Goal: Task Accomplishment & Management: Use online tool/utility

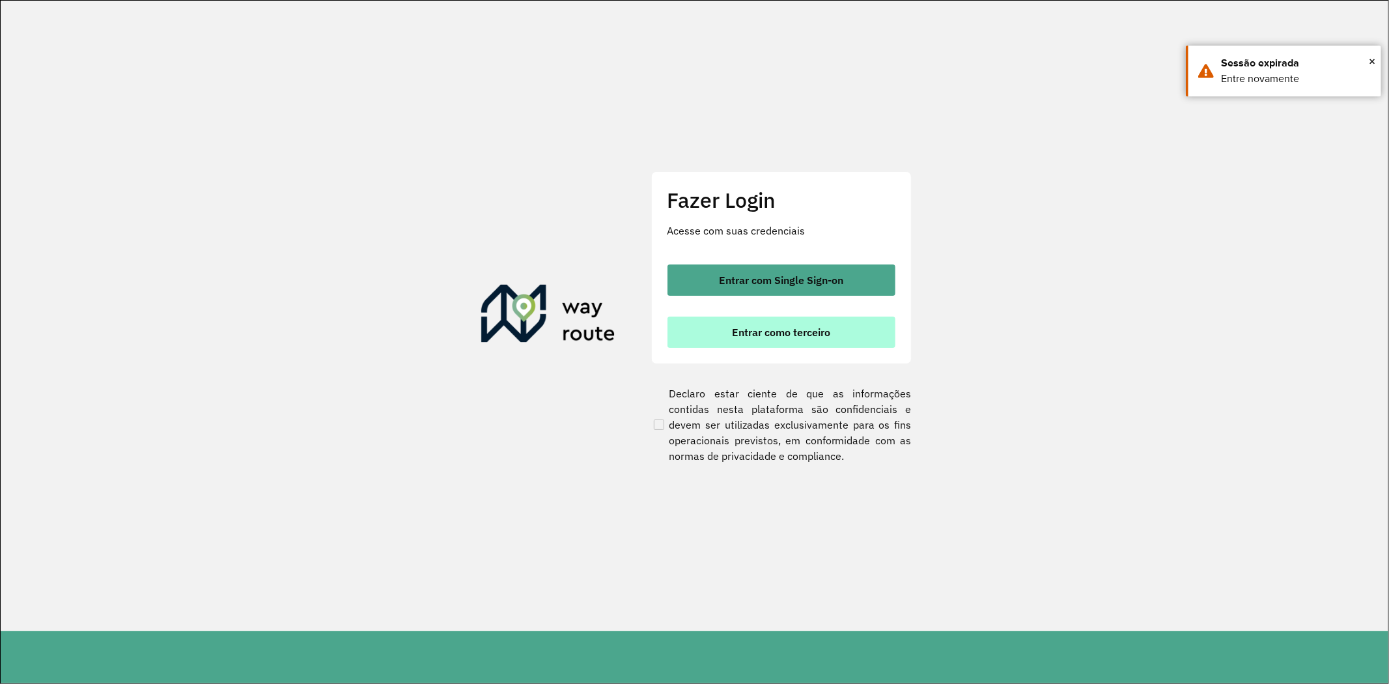
click at [806, 327] on span "Entrar como terceiro" at bounding box center [781, 332] width 98 height 10
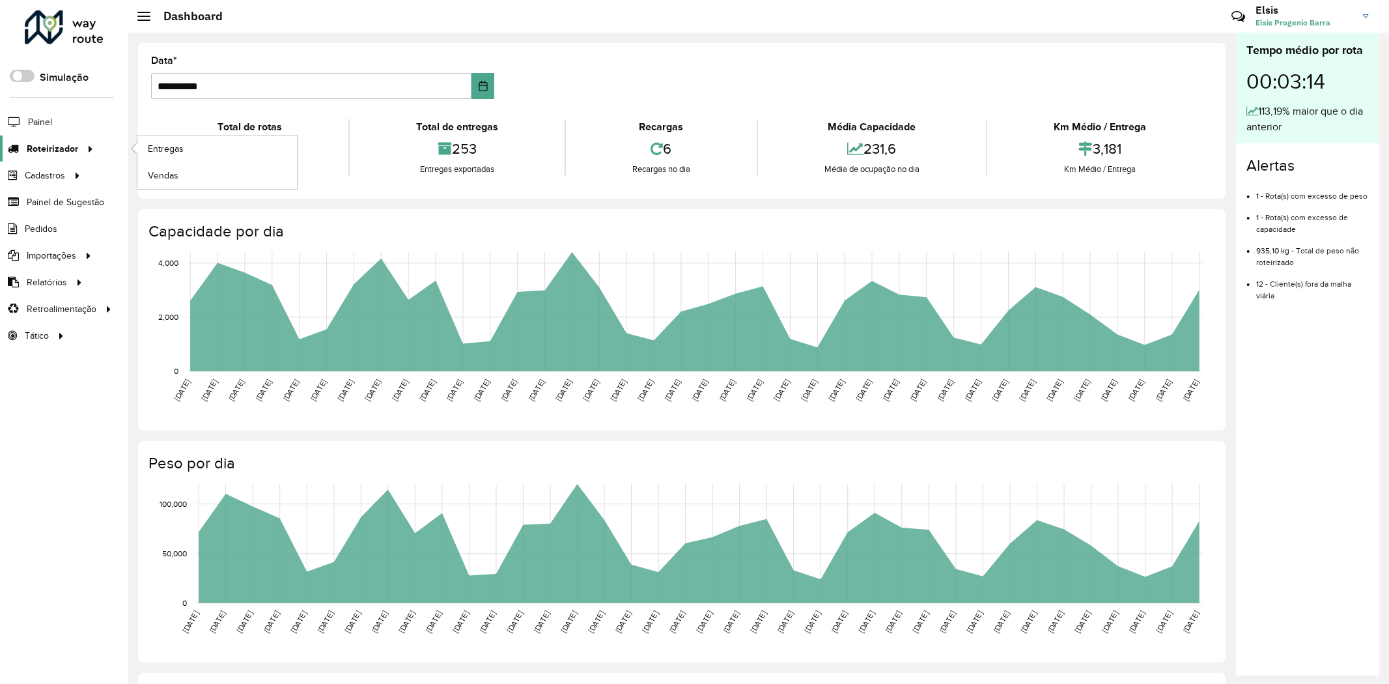
click at [50, 144] on span "Roteirizador" at bounding box center [52, 149] width 51 height 14
click at [192, 147] on link "Entregas" at bounding box center [217, 148] width 160 height 26
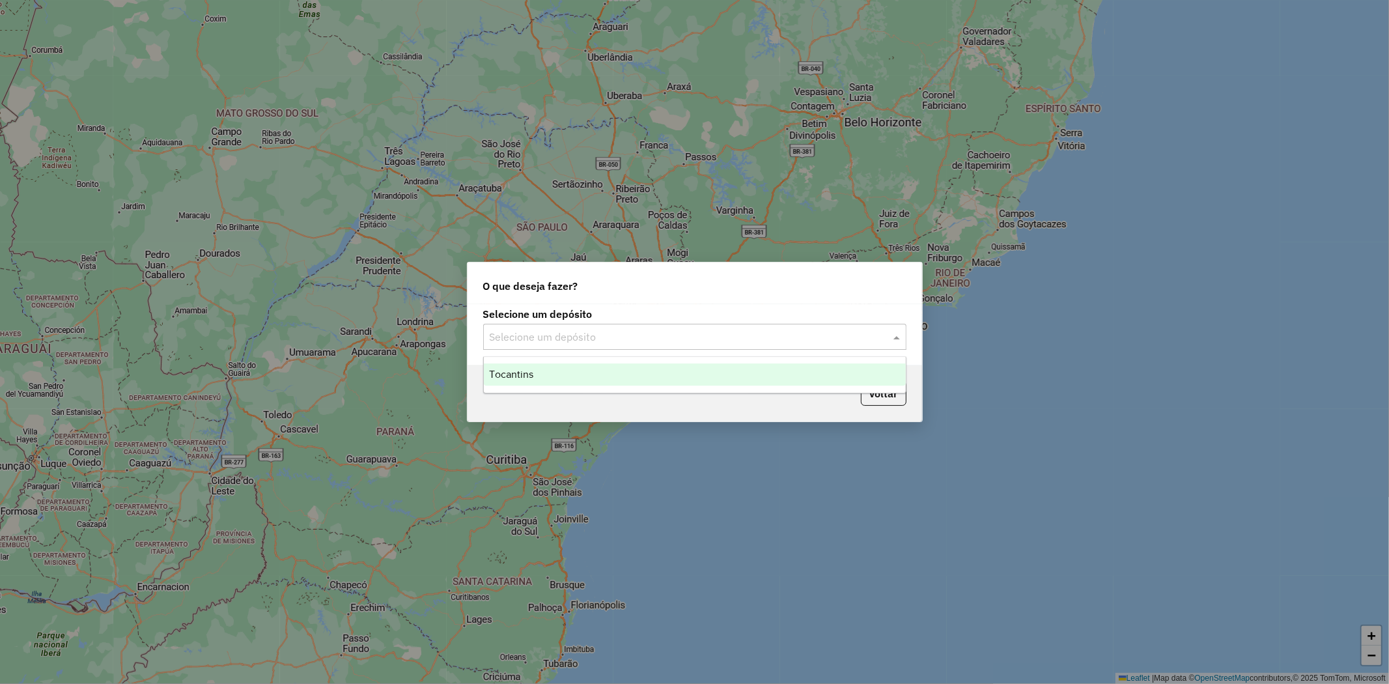
click at [892, 337] on span at bounding box center [898, 337] width 16 height 16
click at [778, 372] on div "Tocantins" at bounding box center [695, 374] width 422 height 22
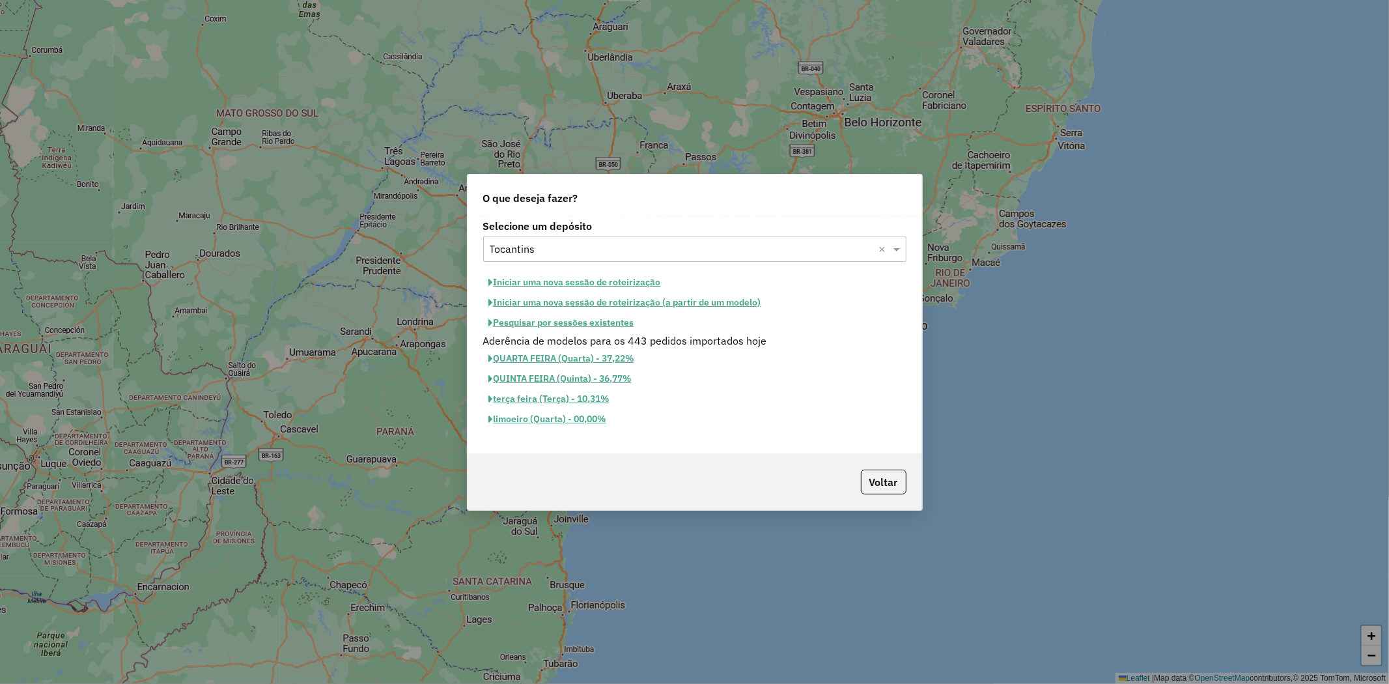
click at [593, 281] on button "Iniciar uma nova sessão de roteirização" at bounding box center [575, 282] width 184 height 20
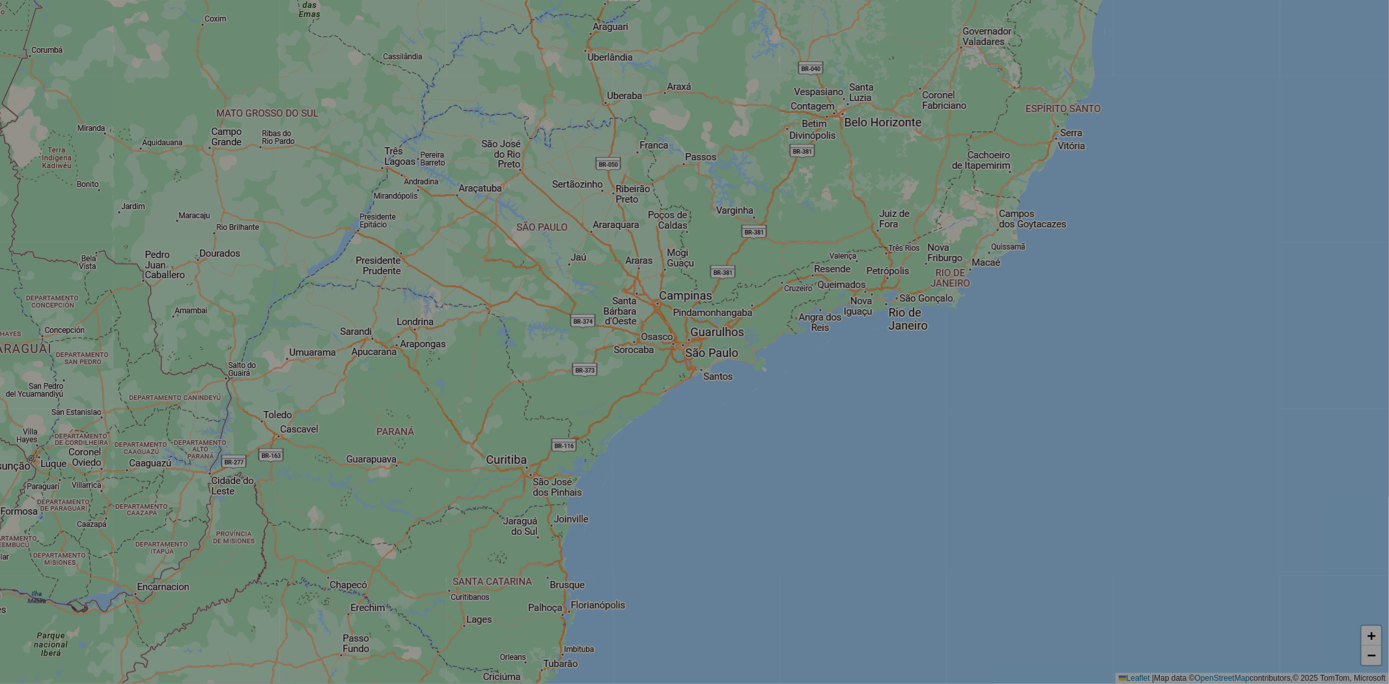
select select "*"
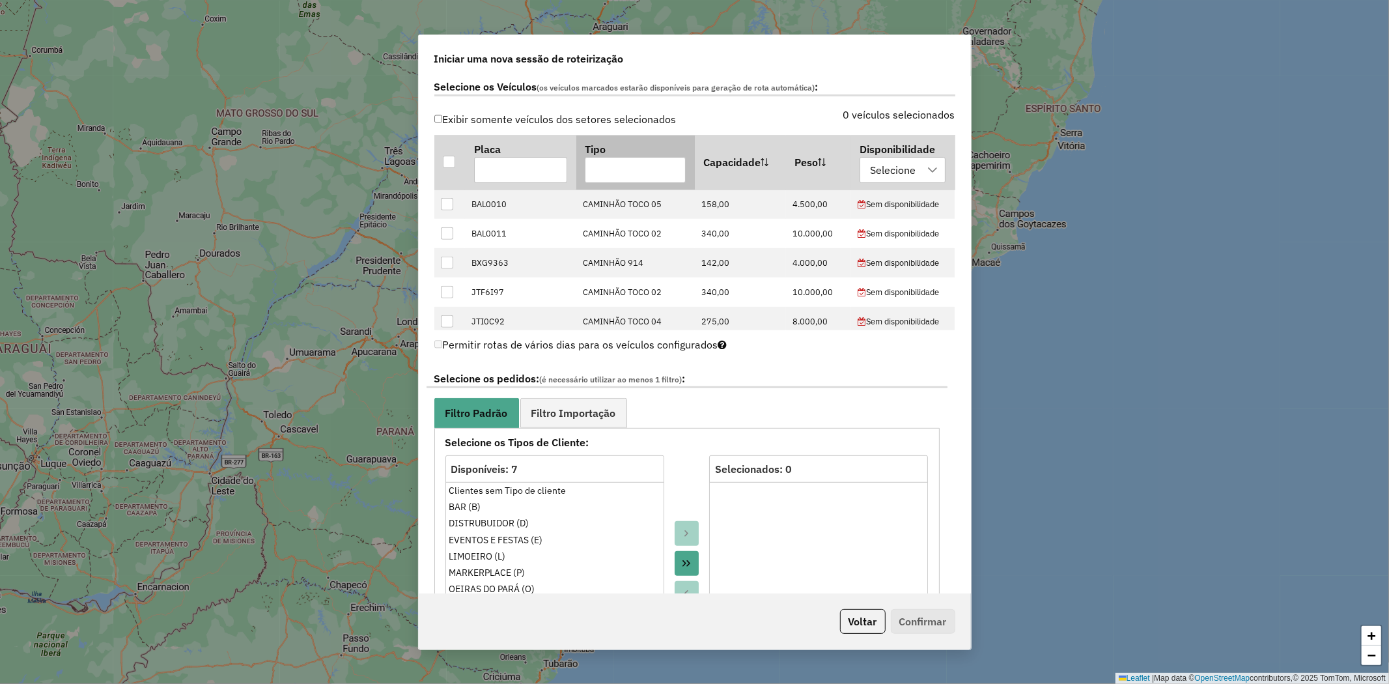
scroll to position [434, 0]
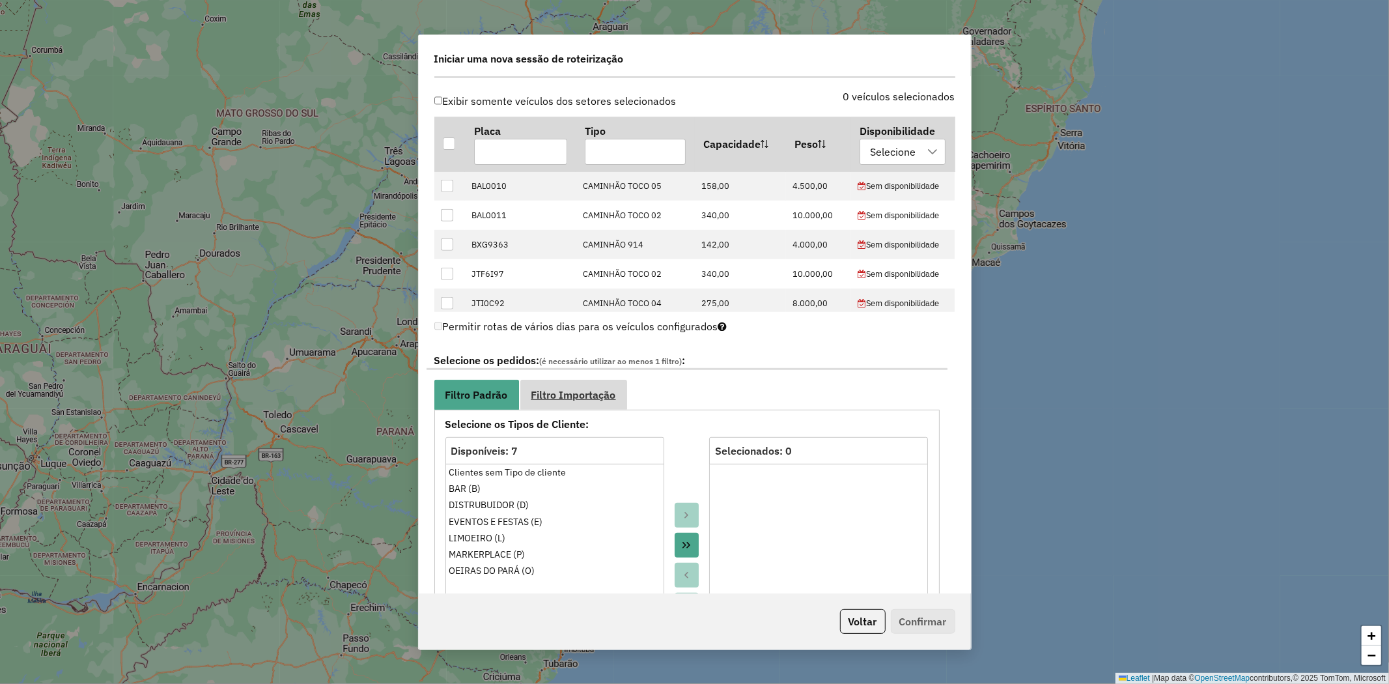
click at [613, 389] on span "Filtro Importação" at bounding box center [573, 394] width 85 height 10
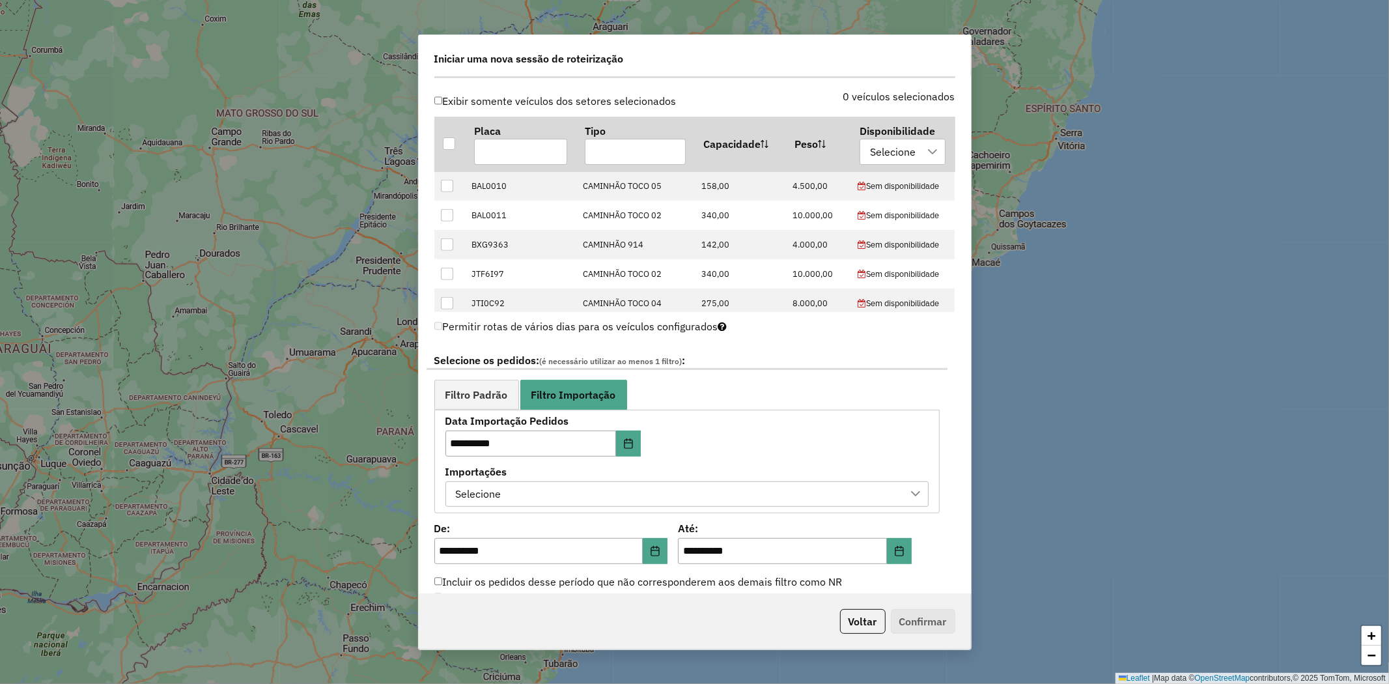
click at [769, 504] on div "Selecione" at bounding box center [677, 494] width 452 height 25
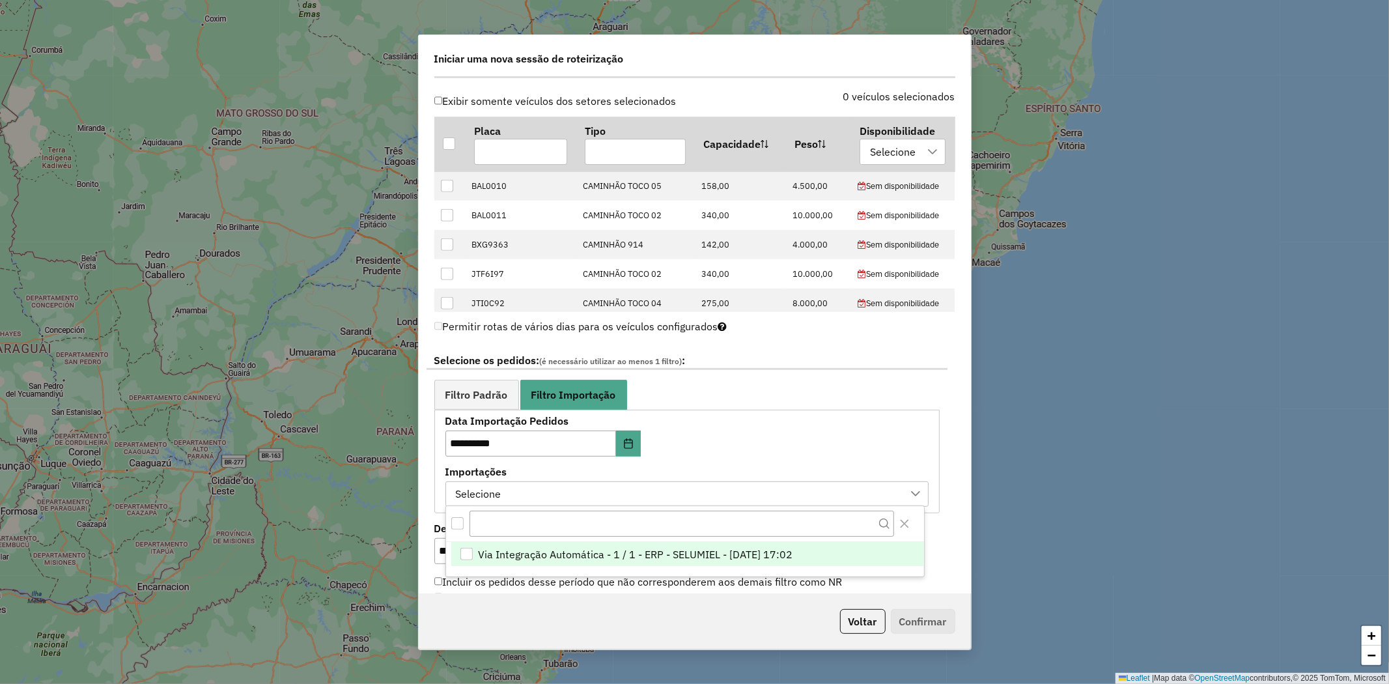
click at [697, 552] on span "Via Integração Automática - 1 / 1 - ERP - SELUMIEL - 13/08/2025 17:02" at bounding box center [636, 554] width 315 height 16
click at [495, 399] on span "Filtro Padrão" at bounding box center [476, 394] width 63 height 10
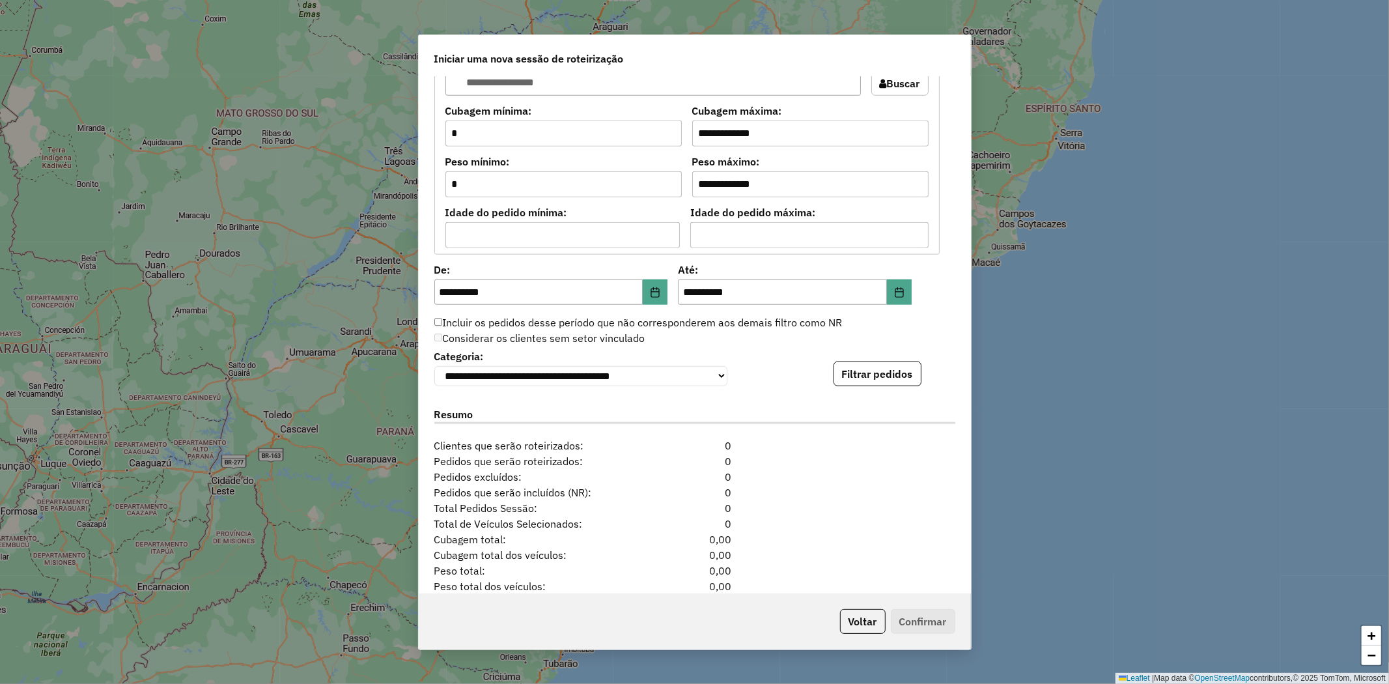
scroll to position [1085, 0]
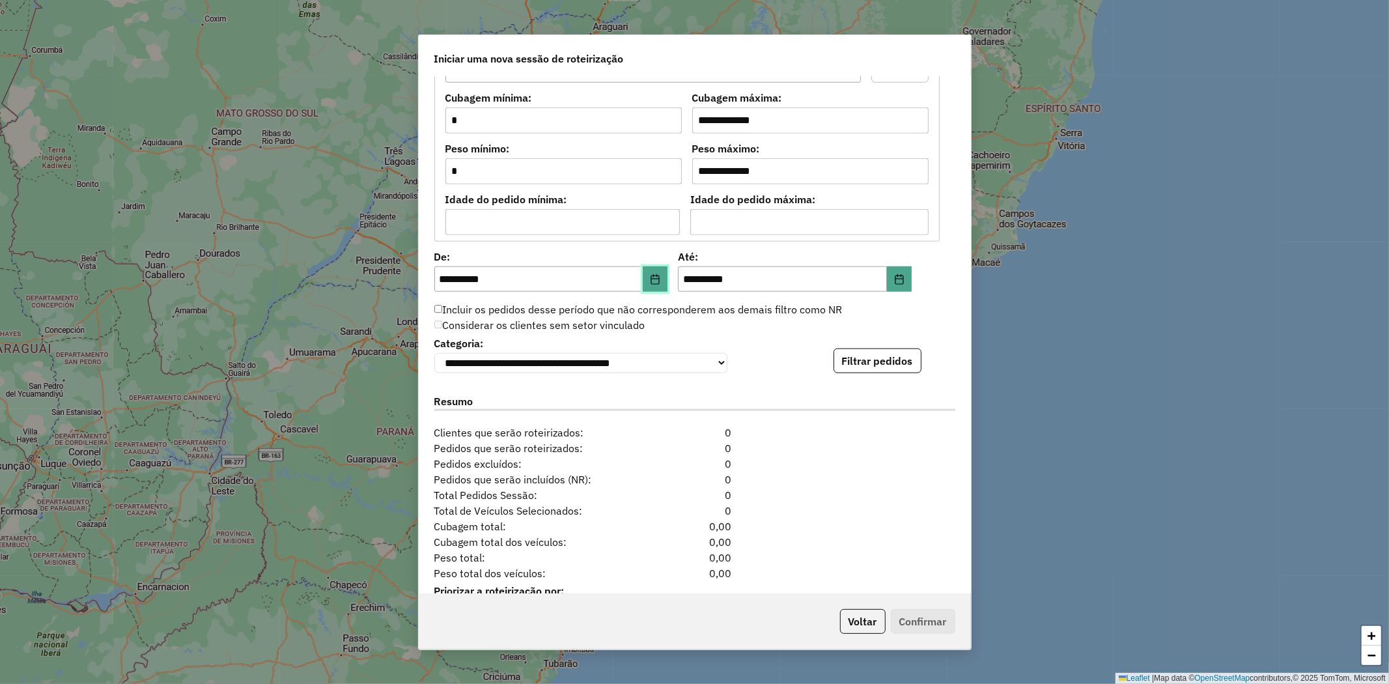
click at [654, 283] on button "Choose Date" at bounding box center [655, 279] width 25 height 26
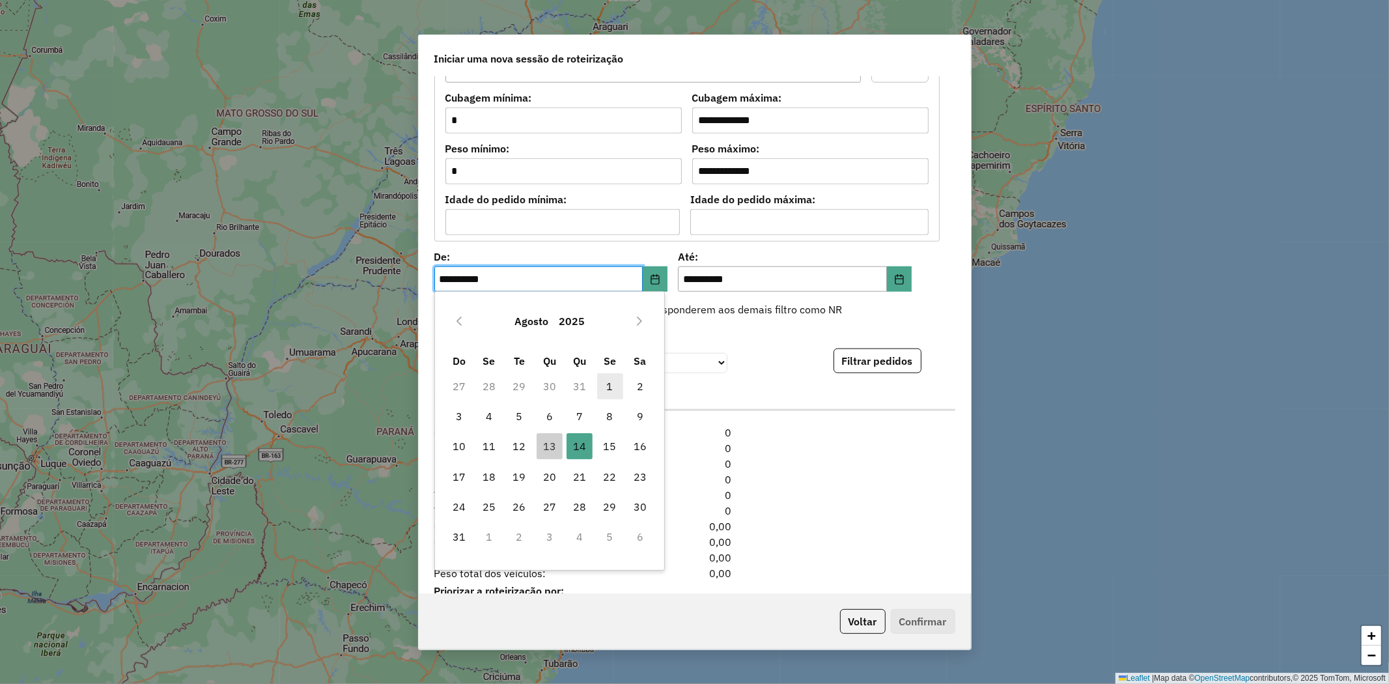
click at [611, 386] on span "1" at bounding box center [610, 386] width 26 height 26
type input "**********"
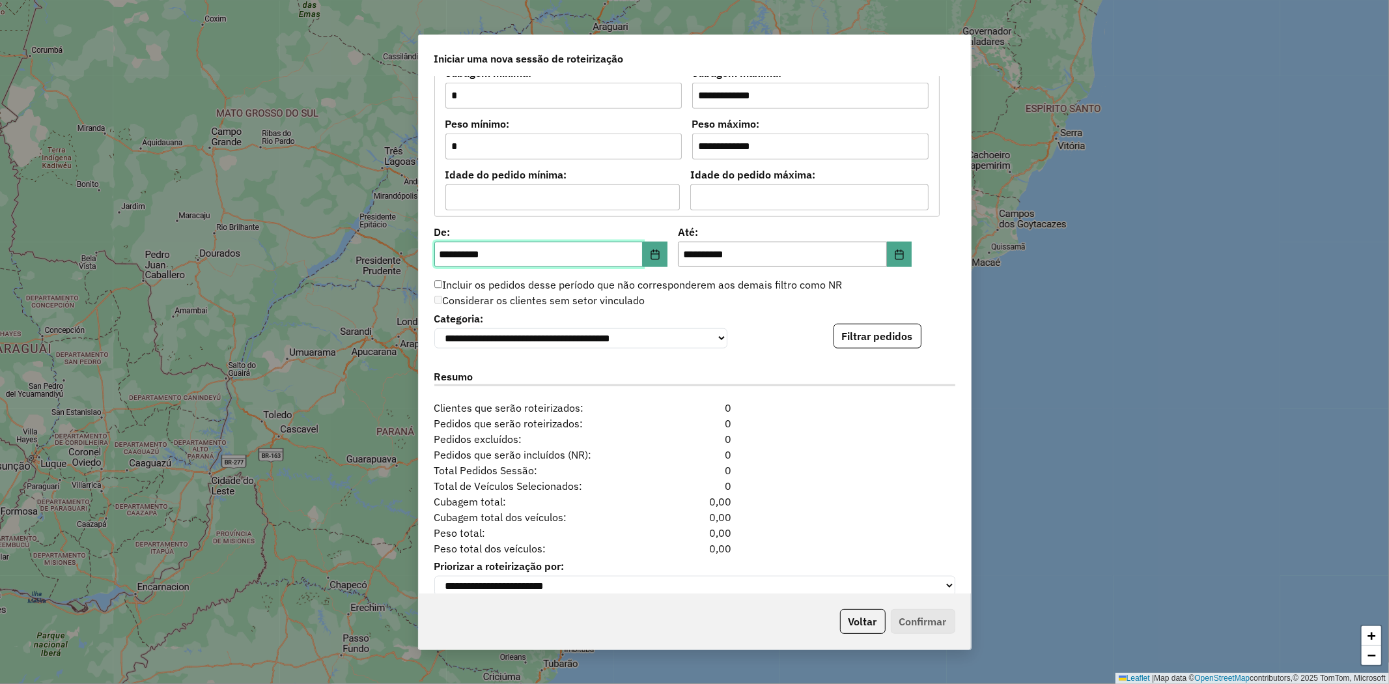
scroll to position [1133, 0]
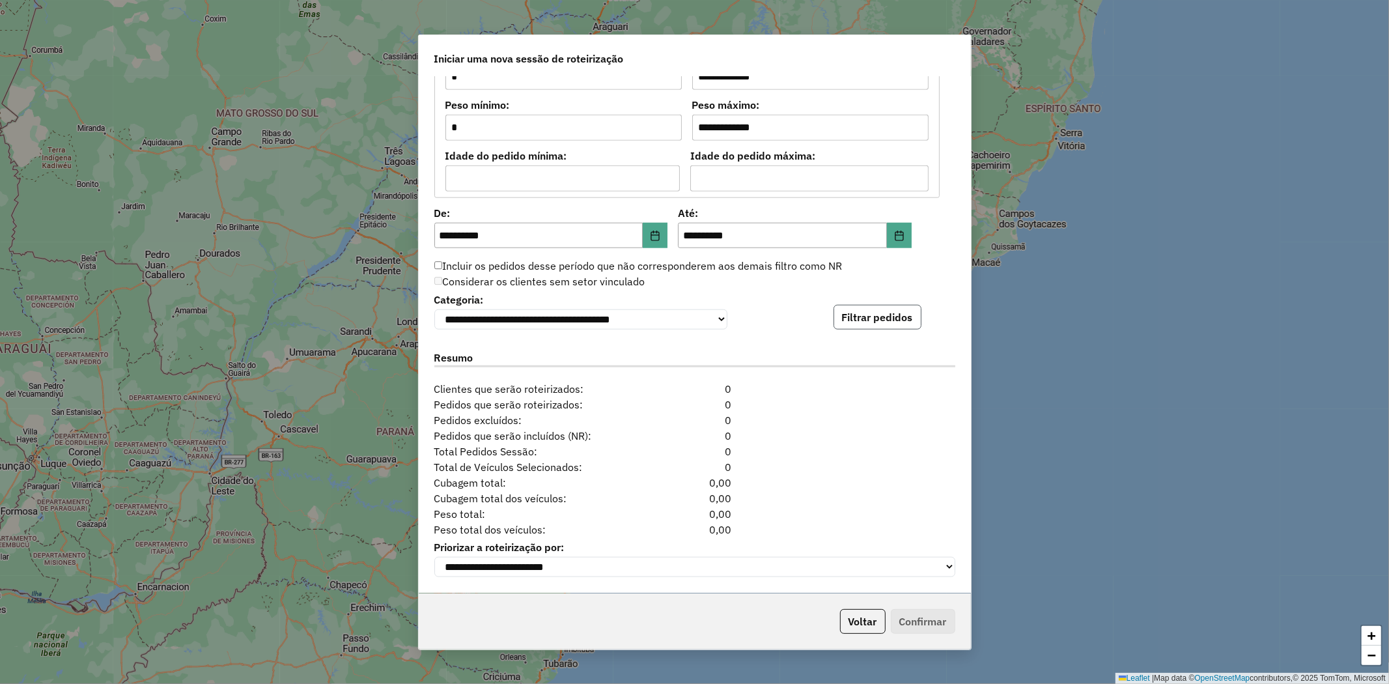
click at [861, 316] on button "Filtrar pedidos" at bounding box center [878, 317] width 88 height 25
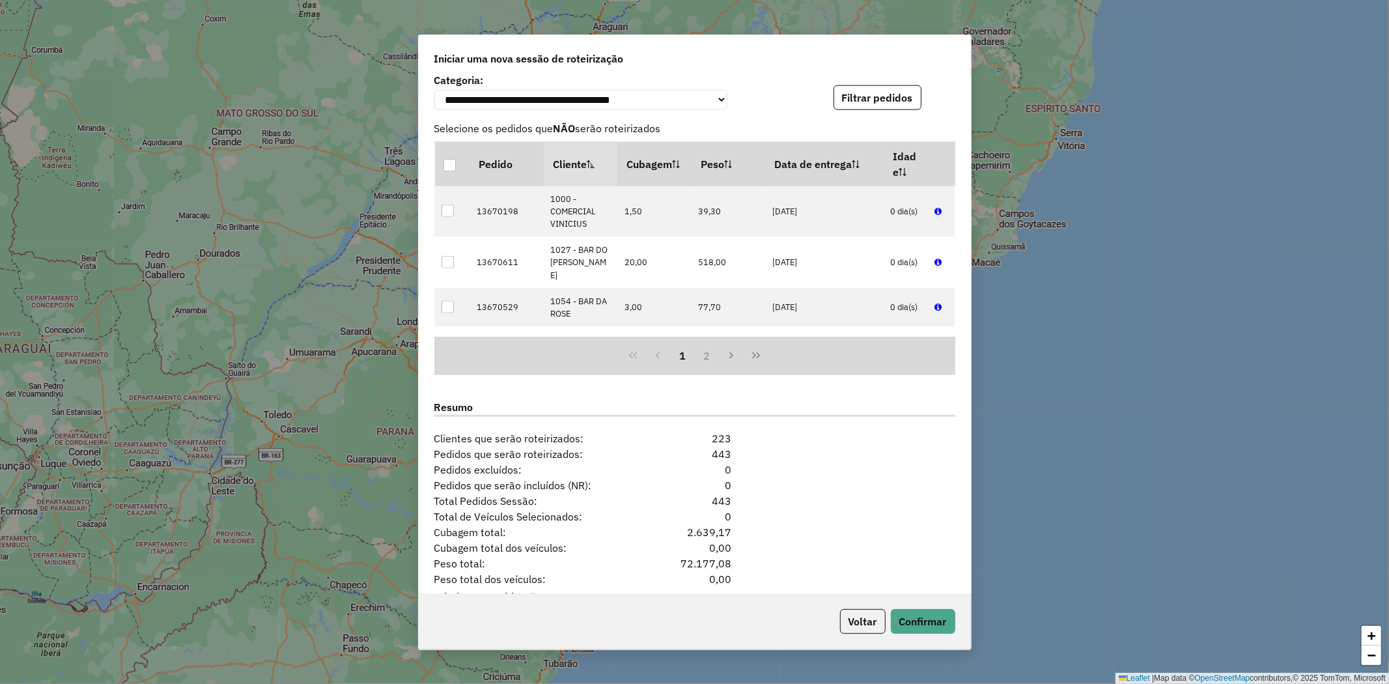
scroll to position [1402, 0]
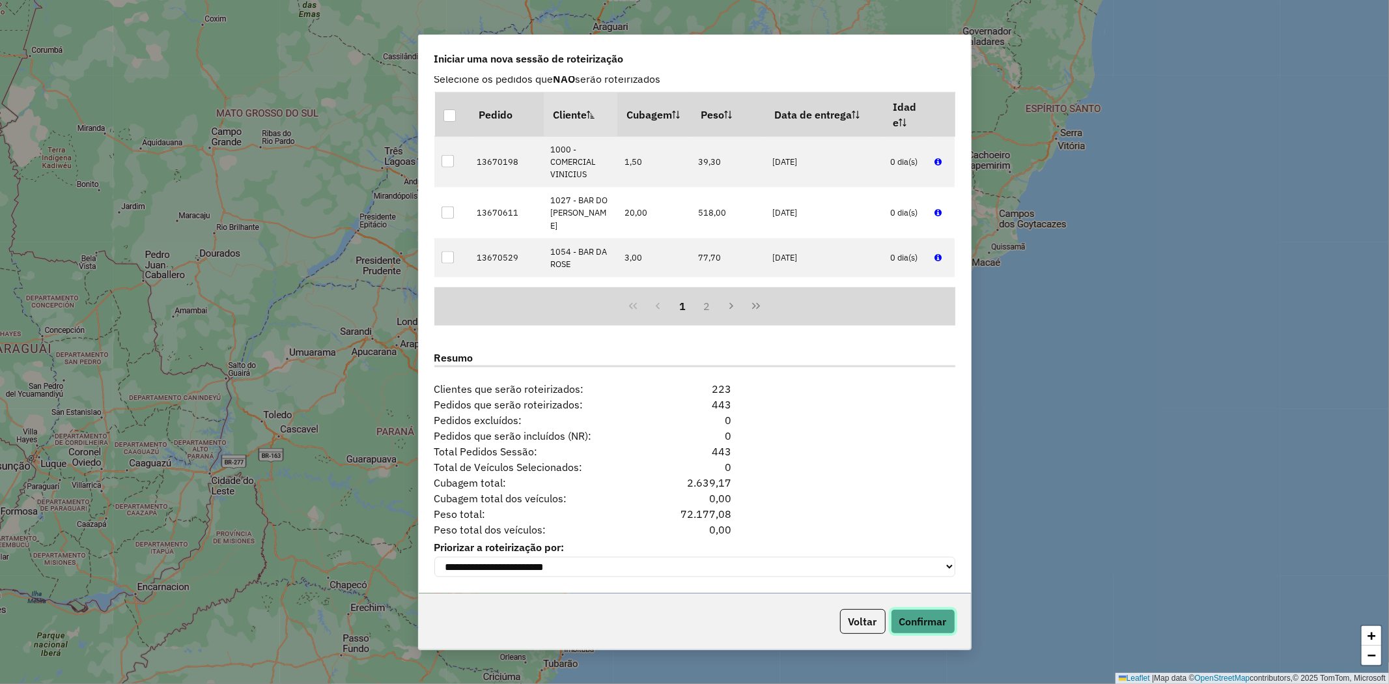
click at [921, 615] on button "Confirmar" at bounding box center [923, 621] width 64 height 25
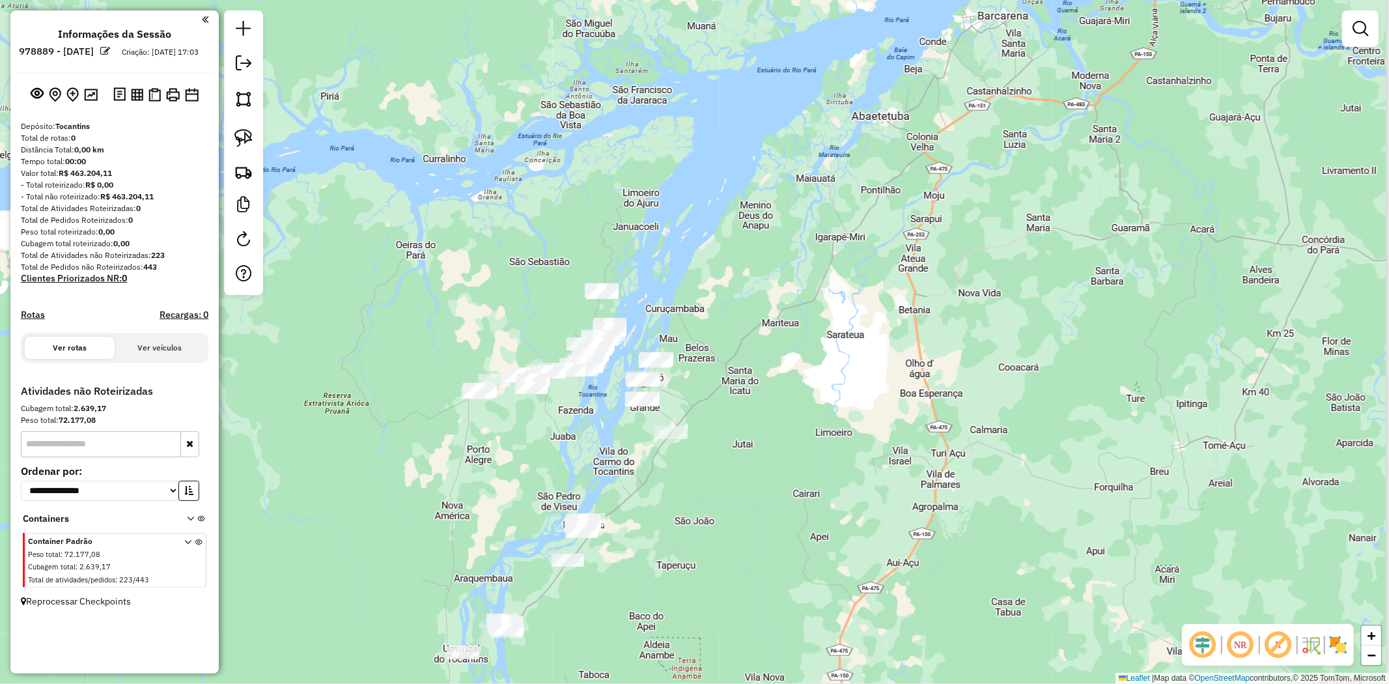
drag, startPoint x: 617, startPoint y: 435, endPoint x: 510, endPoint y: 457, distance: 108.9
click at [510, 457] on div "Janela de atendimento Grade de atendimento Capacidade Transportadoras Veículos …" at bounding box center [694, 342] width 1389 height 684
click at [244, 139] on img at bounding box center [243, 138] width 18 height 18
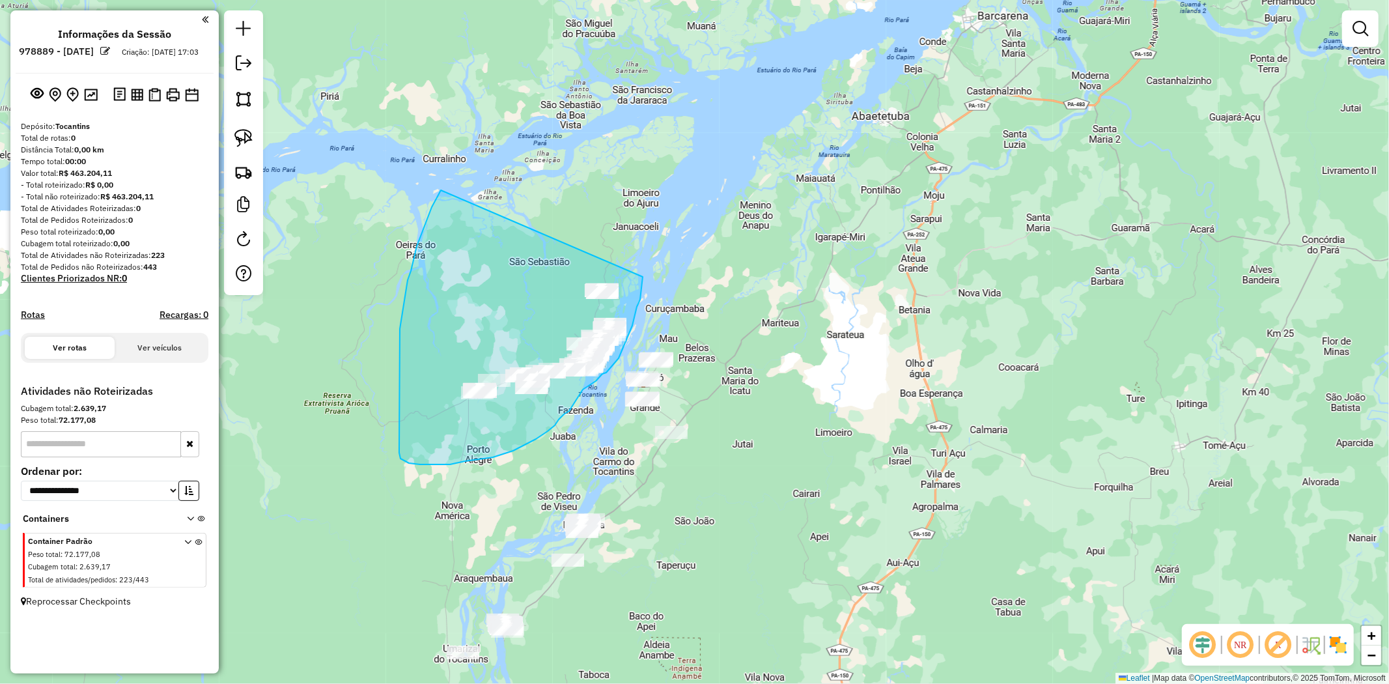
drag, startPoint x: 417, startPoint y: 246, endPoint x: 643, endPoint y: 277, distance: 228.0
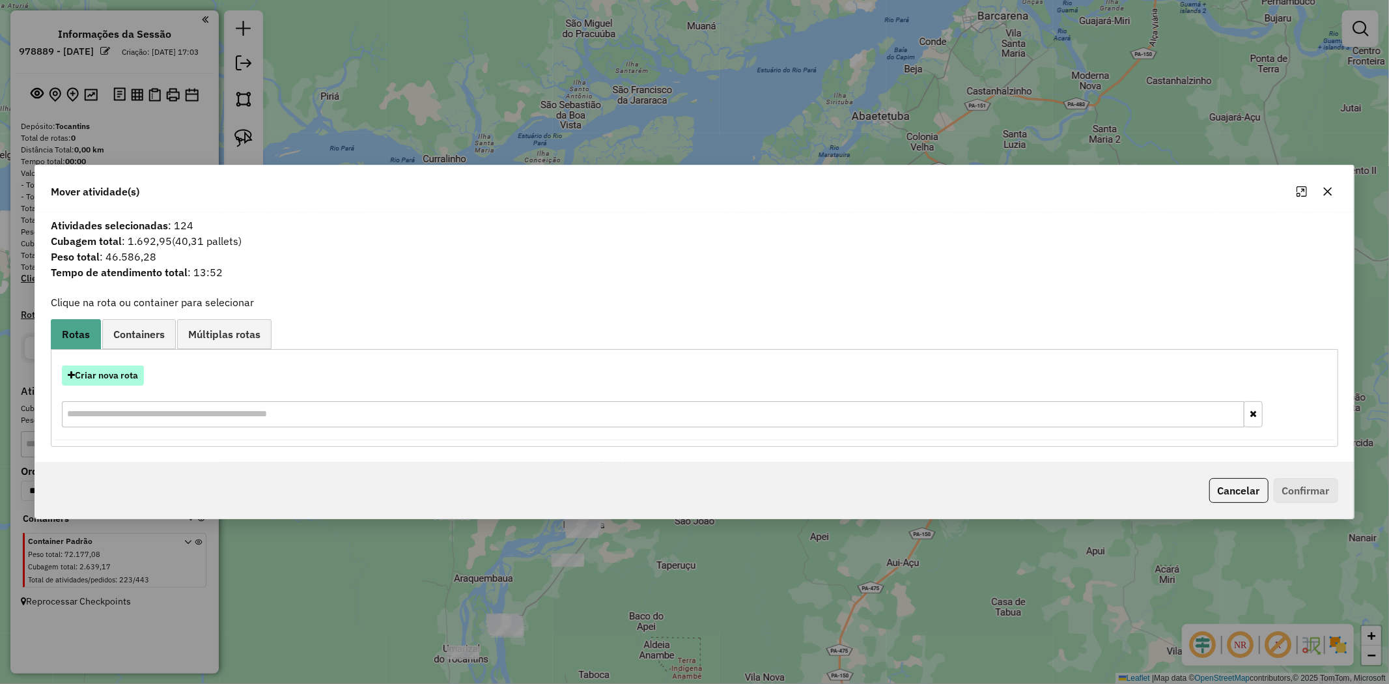
click at [122, 381] on button "Criar nova rota" at bounding box center [103, 375] width 82 height 20
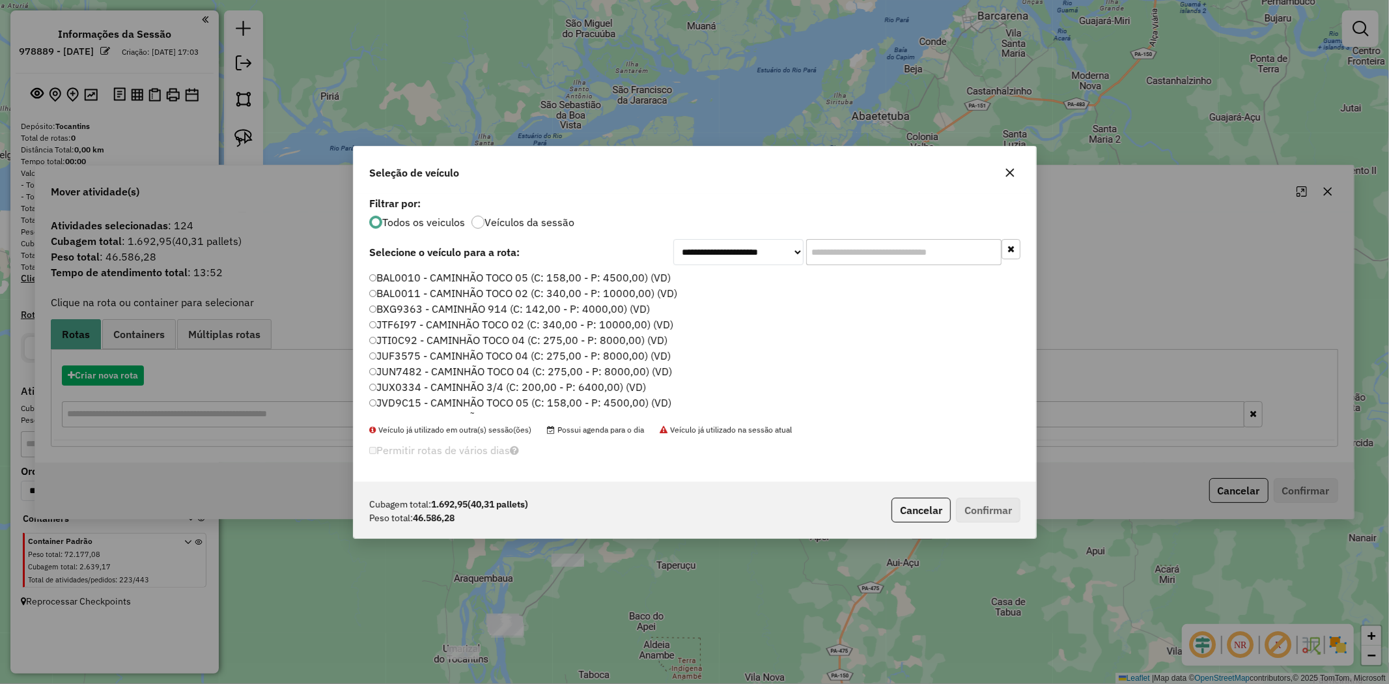
scroll to position [7, 3]
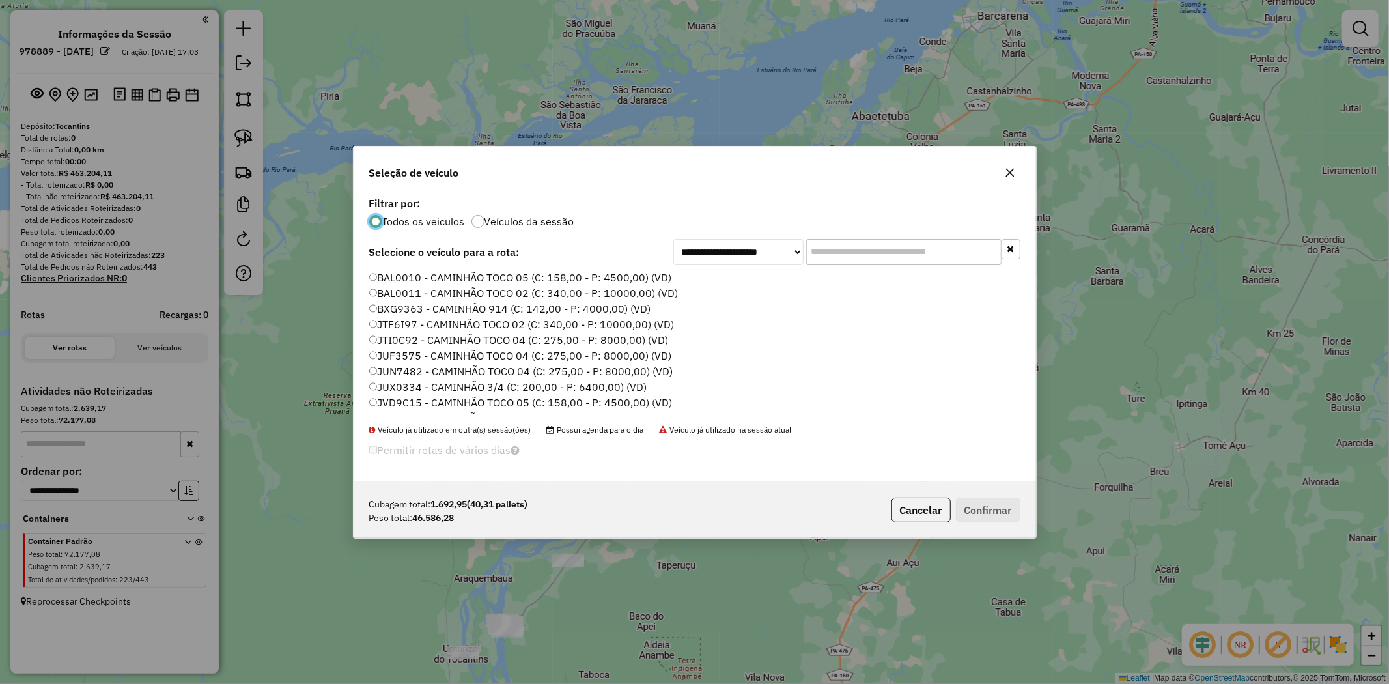
click at [477, 277] on label "BAL0010 - CAMINHÃO TOCO 05 (C: 158,00 - P: 4500,00) (VD)" at bounding box center [520, 278] width 303 height 16
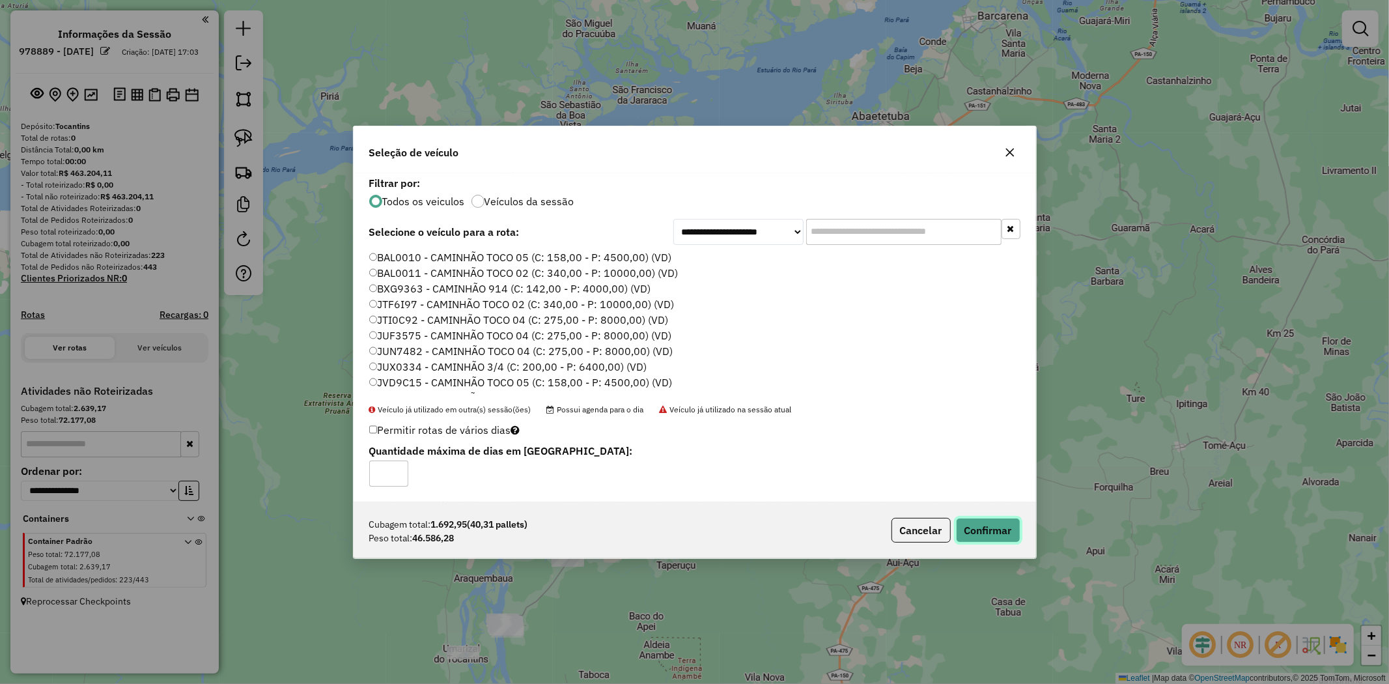
click at [996, 529] on button "Confirmar" at bounding box center [988, 530] width 64 height 25
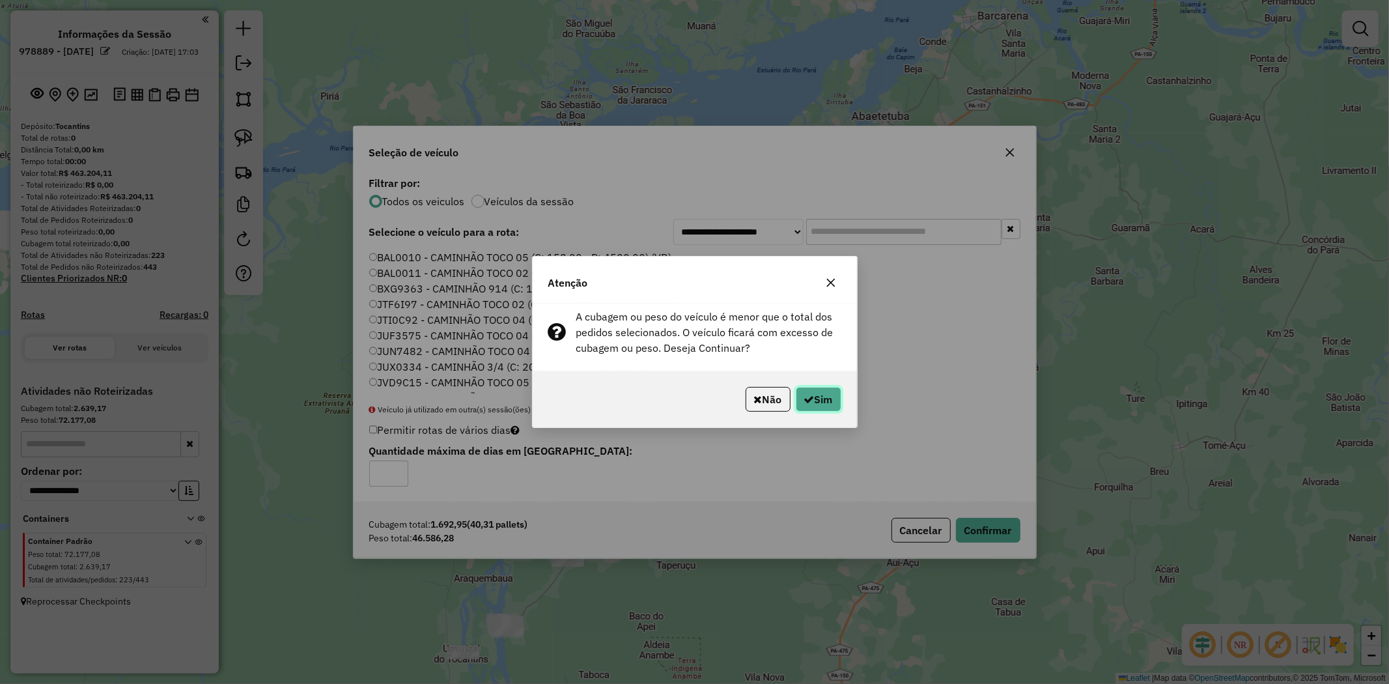
click at [824, 393] on button "Sim" at bounding box center [819, 399] width 46 height 25
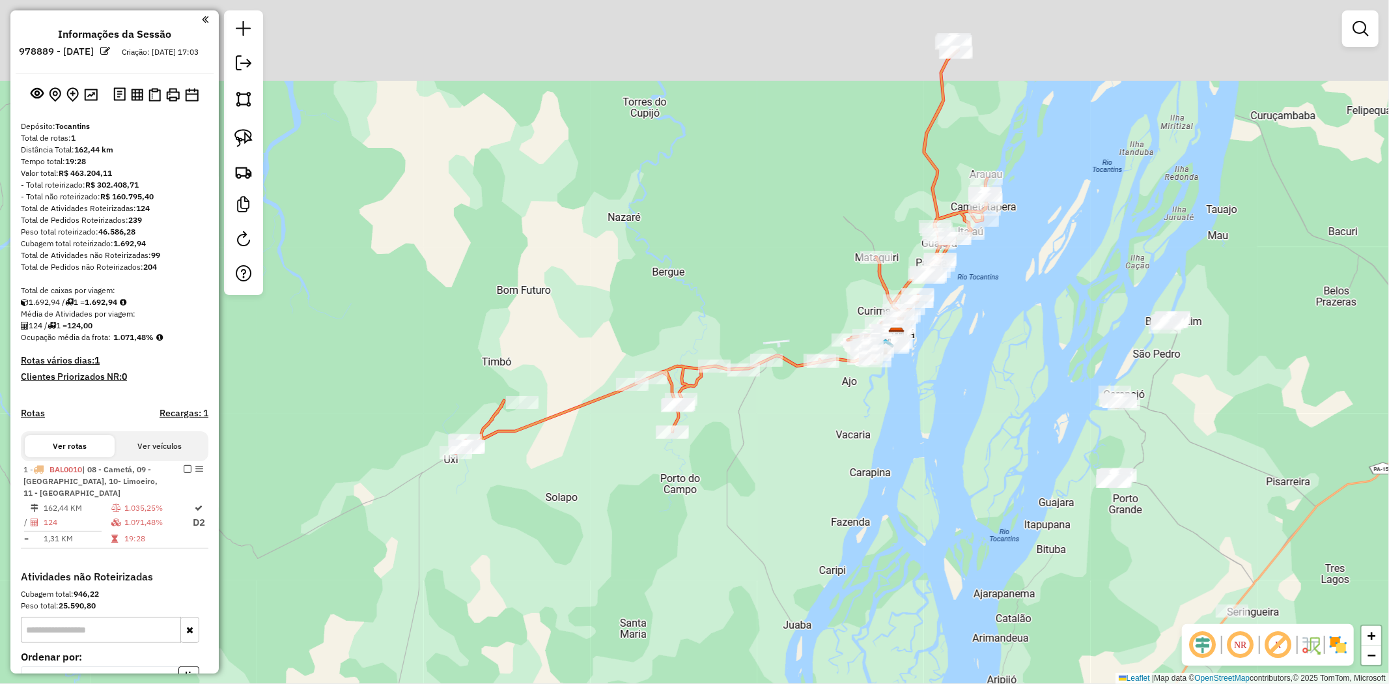
drag, startPoint x: 466, startPoint y: 335, endPoint x: 537, endPoint y: 450, distance: 135.7
click at [537, 450] on icon at bounding box center [721, 247] width 531 height 414
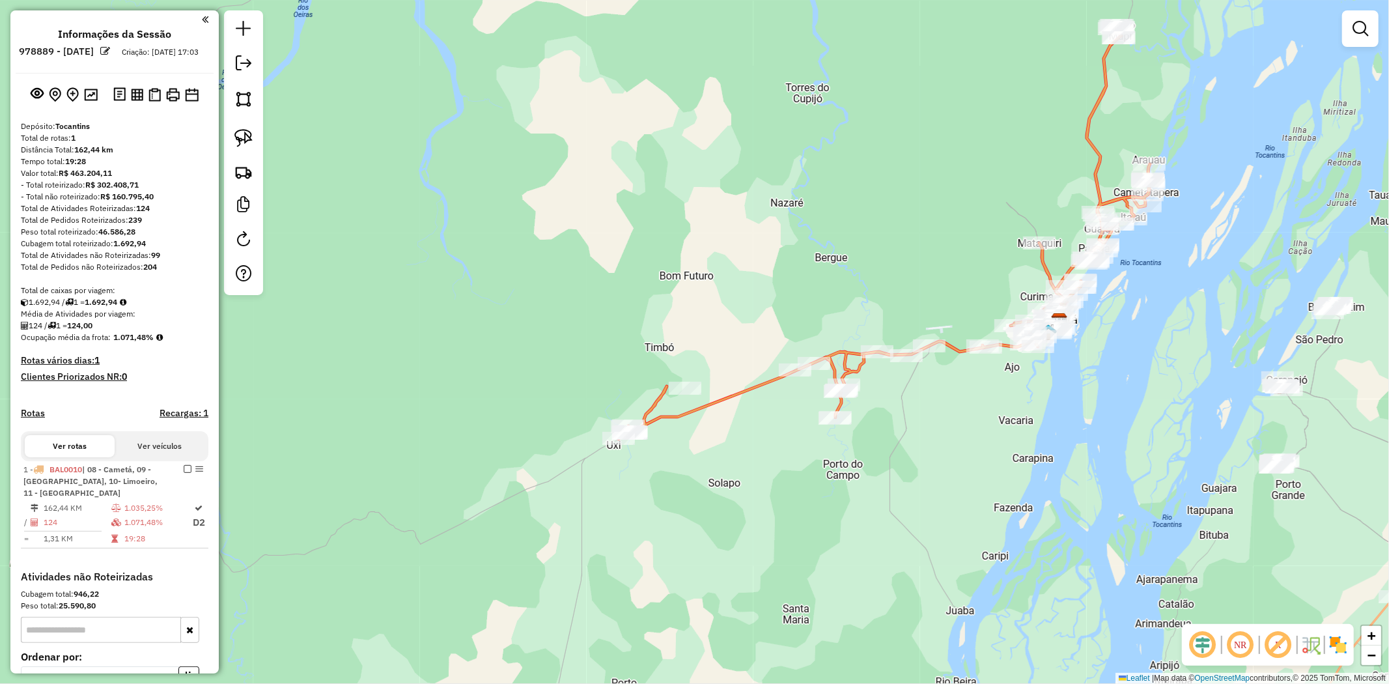
drag, startPoint x: 699, startPoint y: 441, endPoint x: 688, endPoint y: 430, distance: 15.7
click at [688, 430] on div "Janela de atendimento Grade de atendimento Capacidade Transportadoras Veículos …" at bounding box center [694, 342] width 1389 height 684
click at [236, 124] on link at bounding box center [243, 138] width 29 height 29
click at [240, 138] on img at bounding box center [243, 138] width 18 height 18
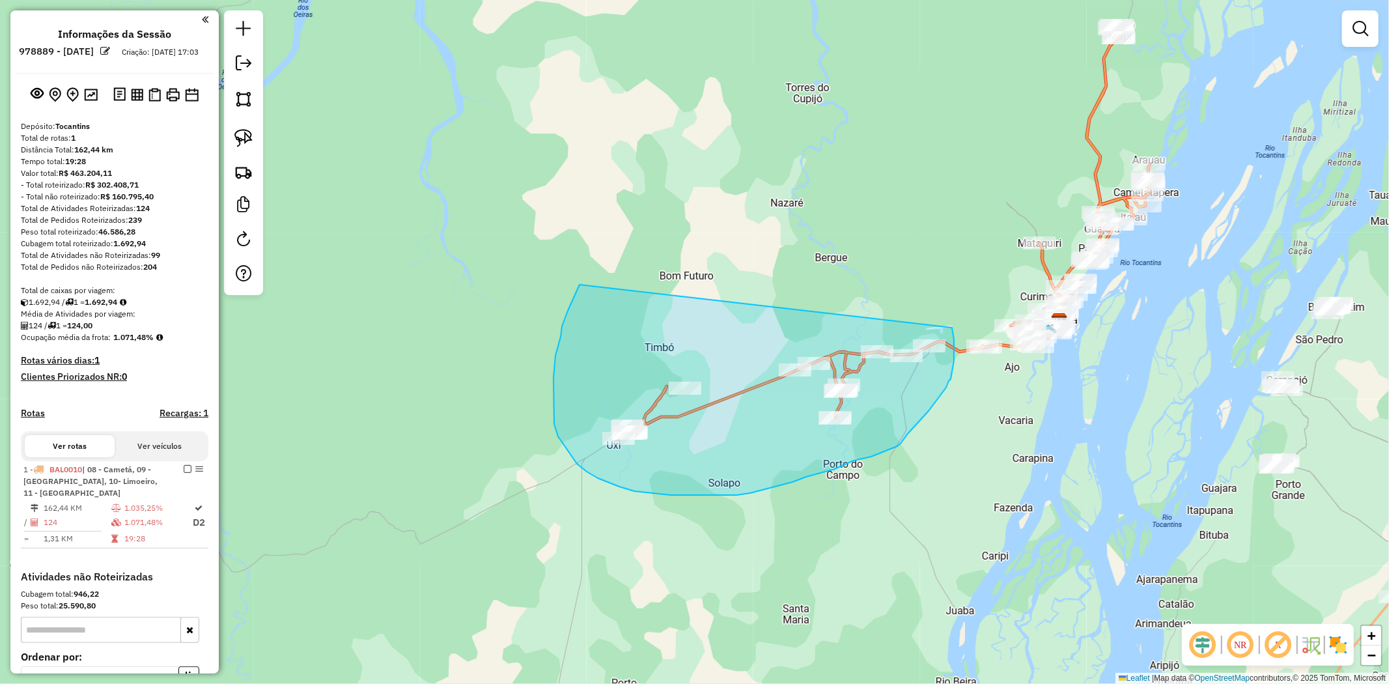
drag, startPoint x: 574, startPoint y: 296, endPoint x: 952, endPoint y: 328, distance: 379.0
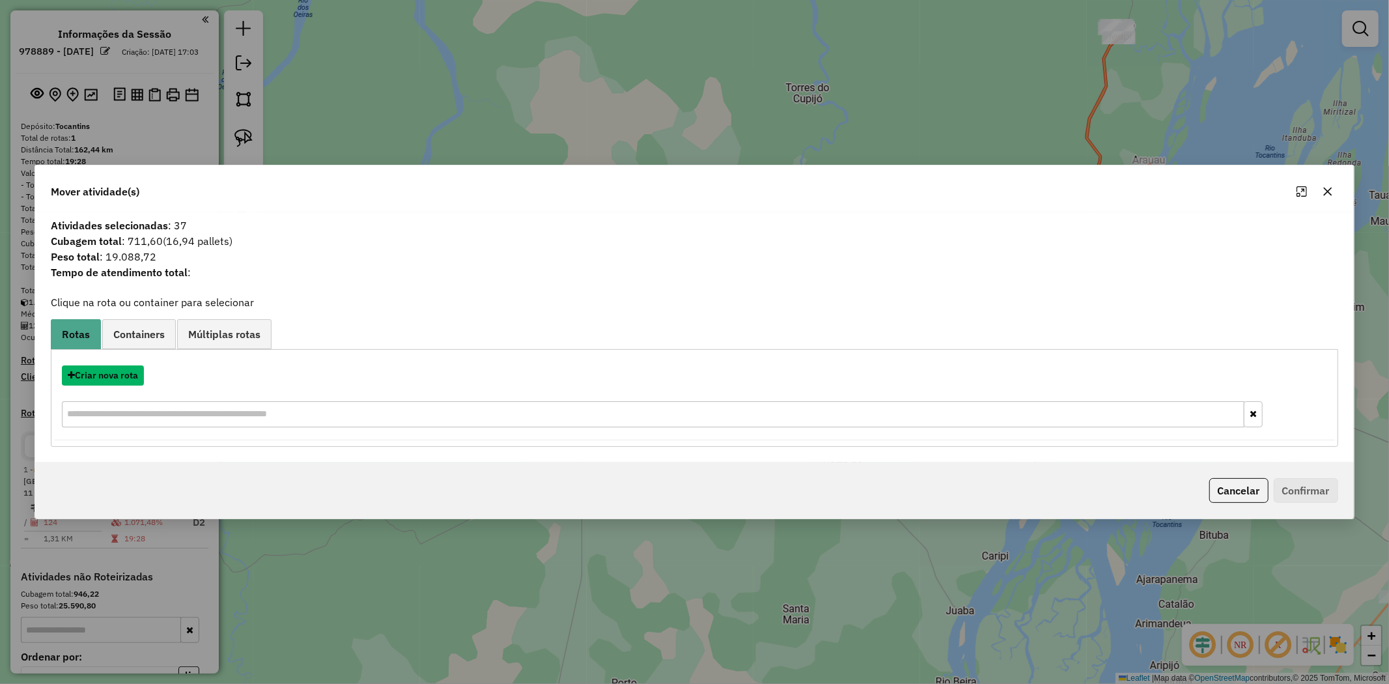
click at [105, 373] on button "Criar nova rota" at bounding box center [103, 375] width 82 height 20
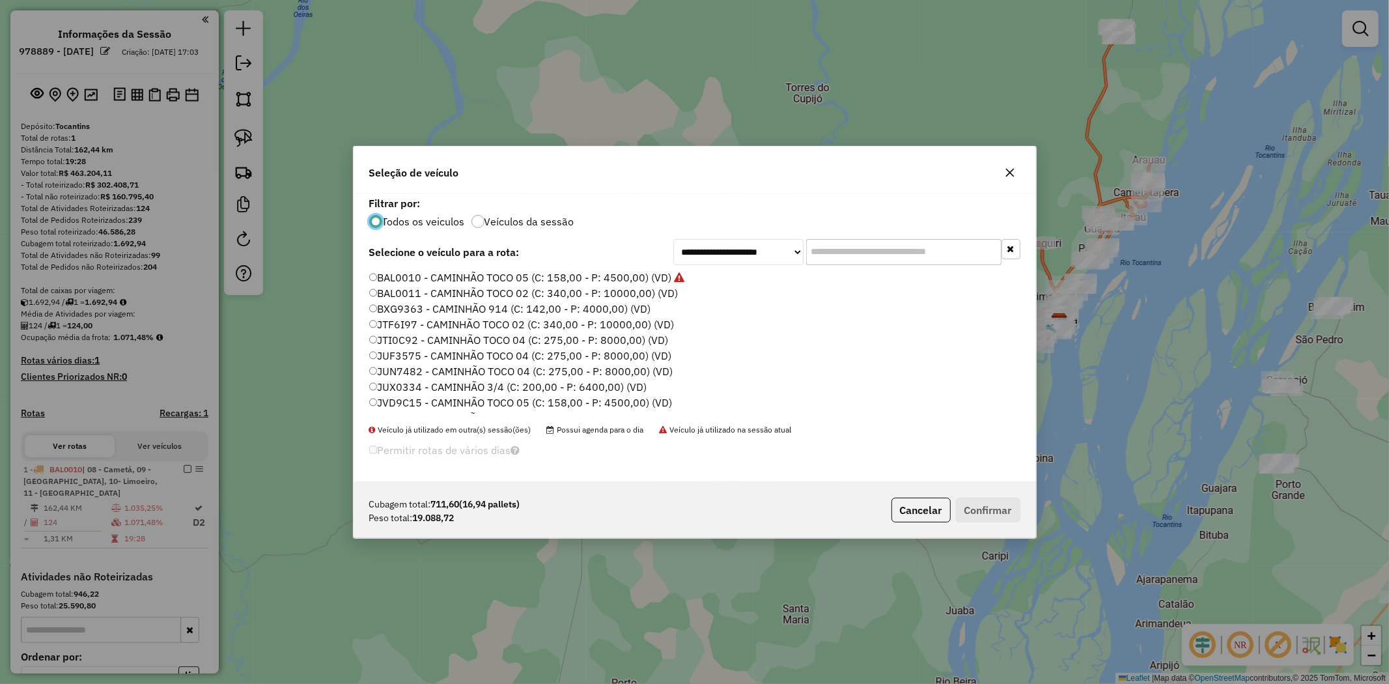
scroll to position [216, 0]
click at [417, 308] on label "RWK9B82 - CAMINHÃO TOCO 02 (C: 340,00 - P: 10000,00) (VD)" at bounding box center [525, 311] width 313 height 16
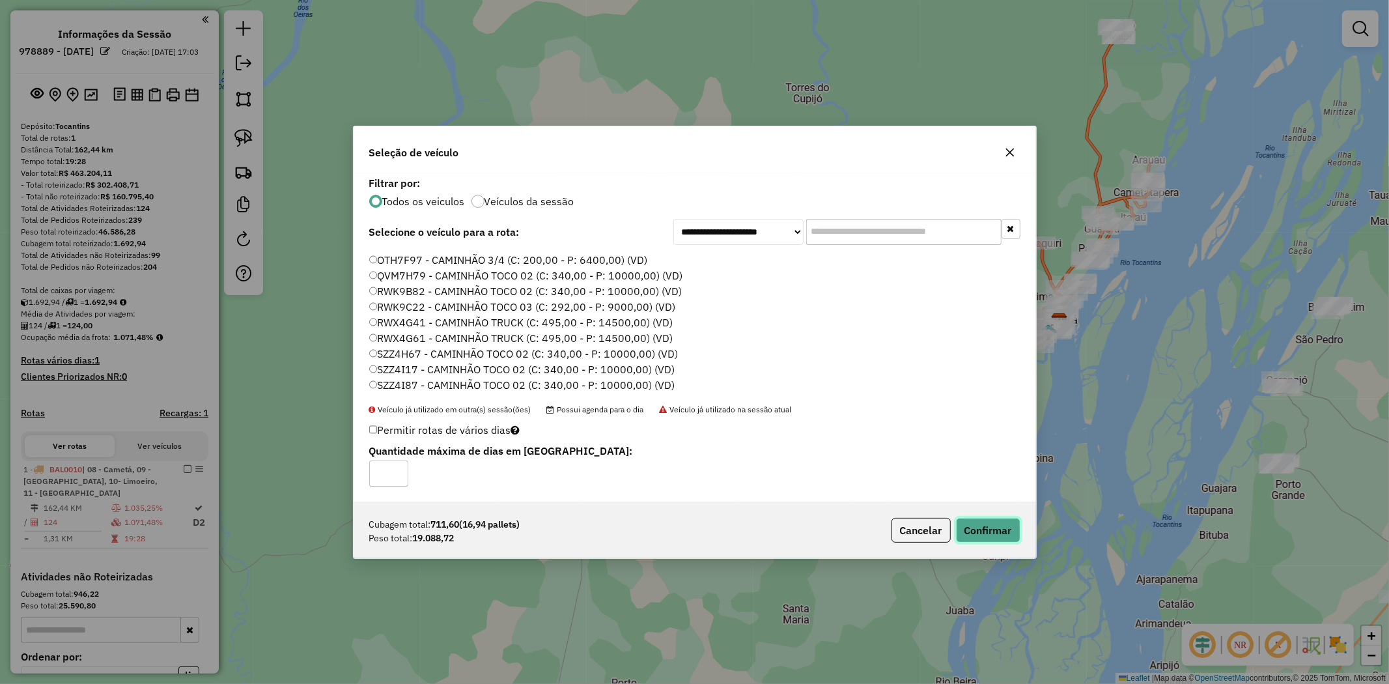
click at [977, 529] on button "Confirmar" at bounding box center [988, 530] width 64 height 25
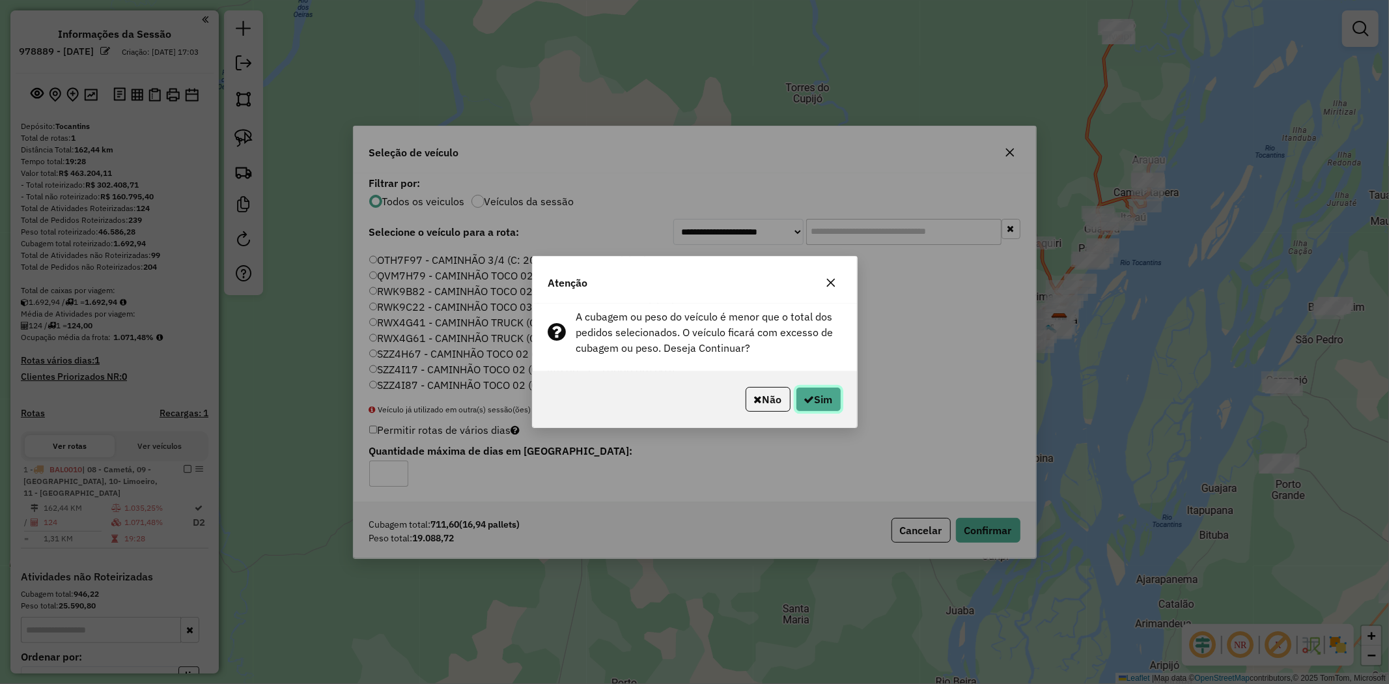
click at [799, 395] on button "Sim" at bounding box center [819, 399] width 46 height 25
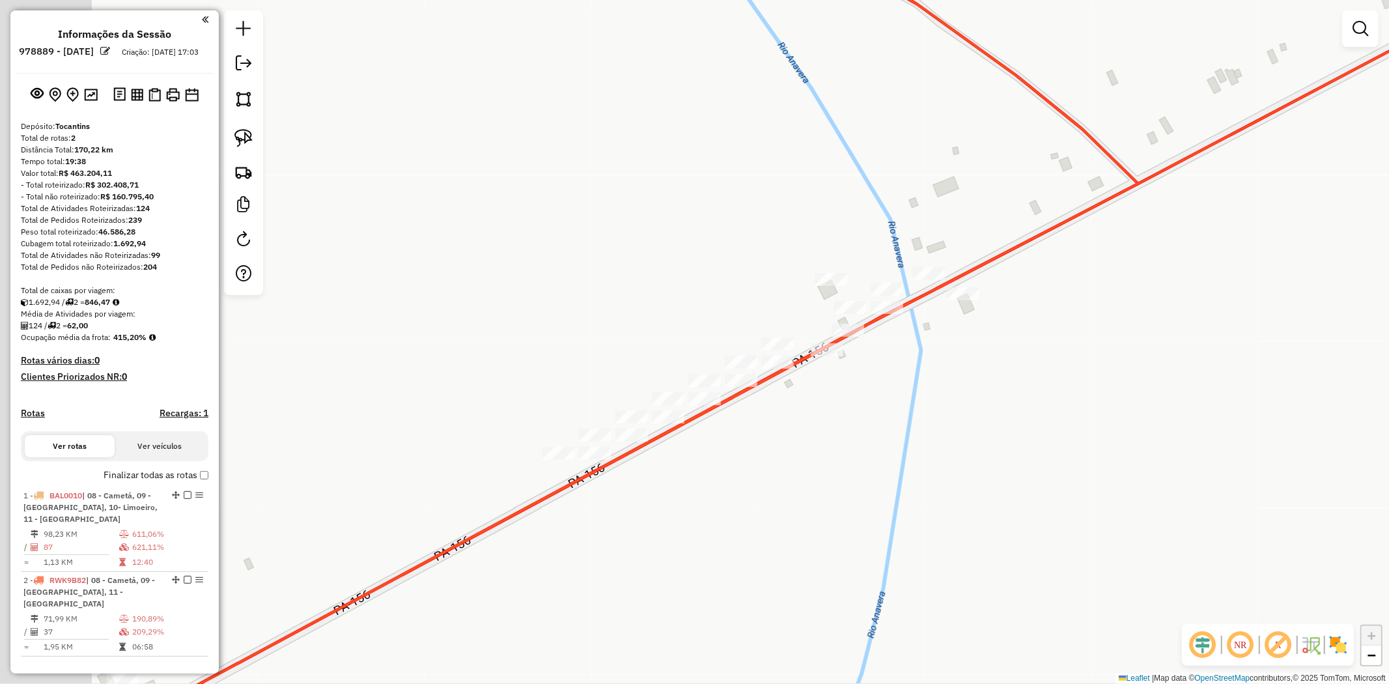
drag, startPoint x: 564, startPoint y: 407, endPoint x: 769, endPoint y: 408, distance: 205.1
click at [769, 408] on div "Janela de atendimento Grade de atendimento Capacidade Transportadoras Veículos …" at bounding box center [694, 342] width 1389 height 684
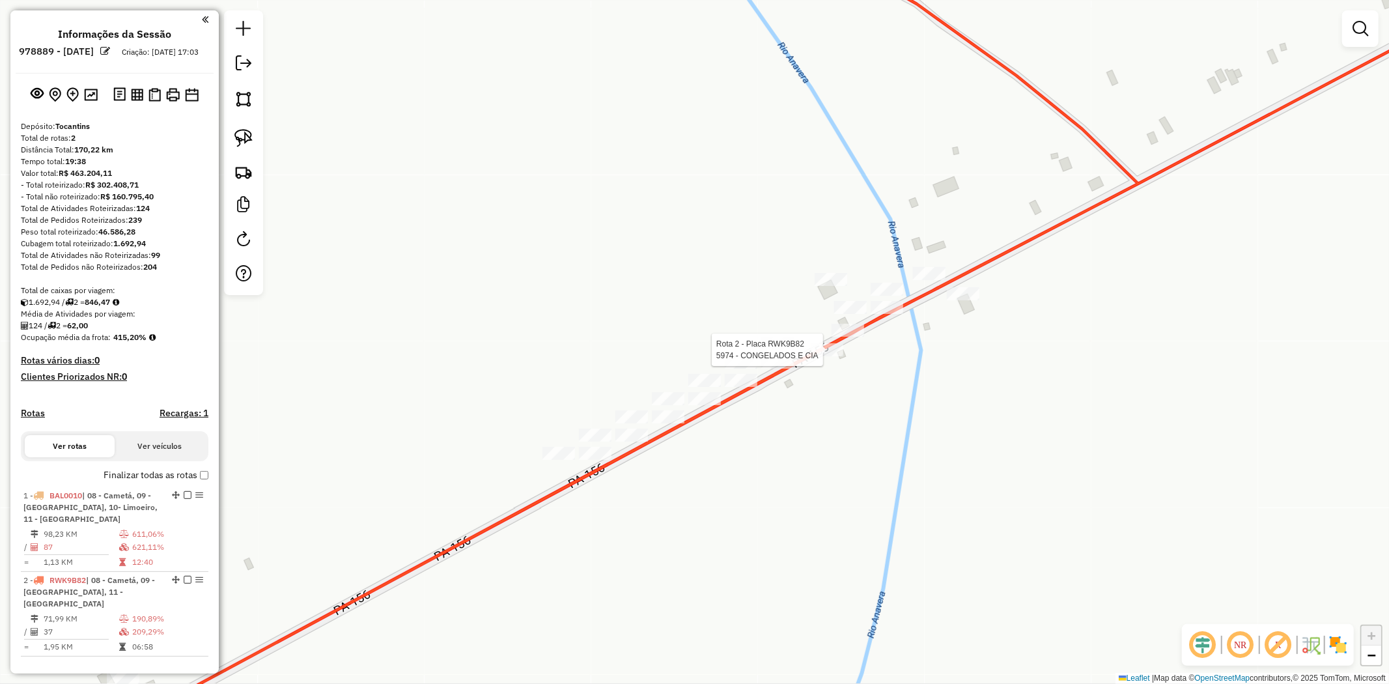
select select "**********"
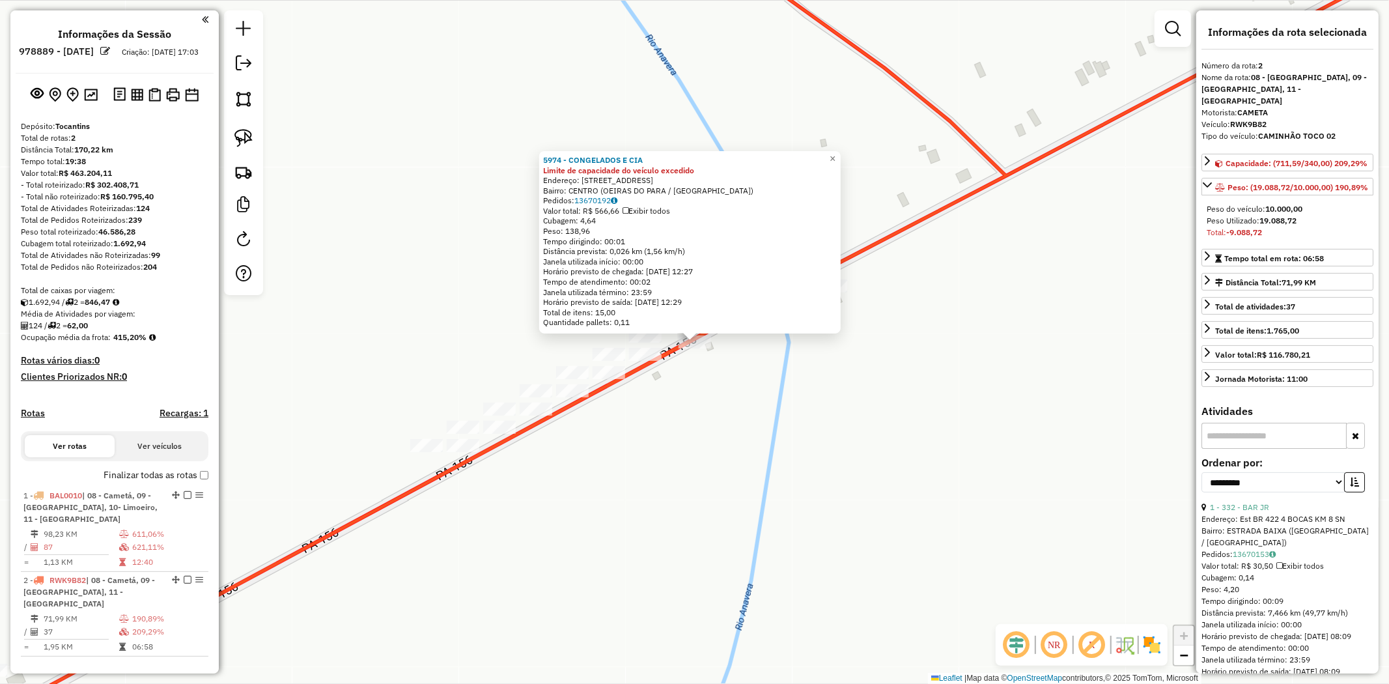
scroll to position [238, 0]
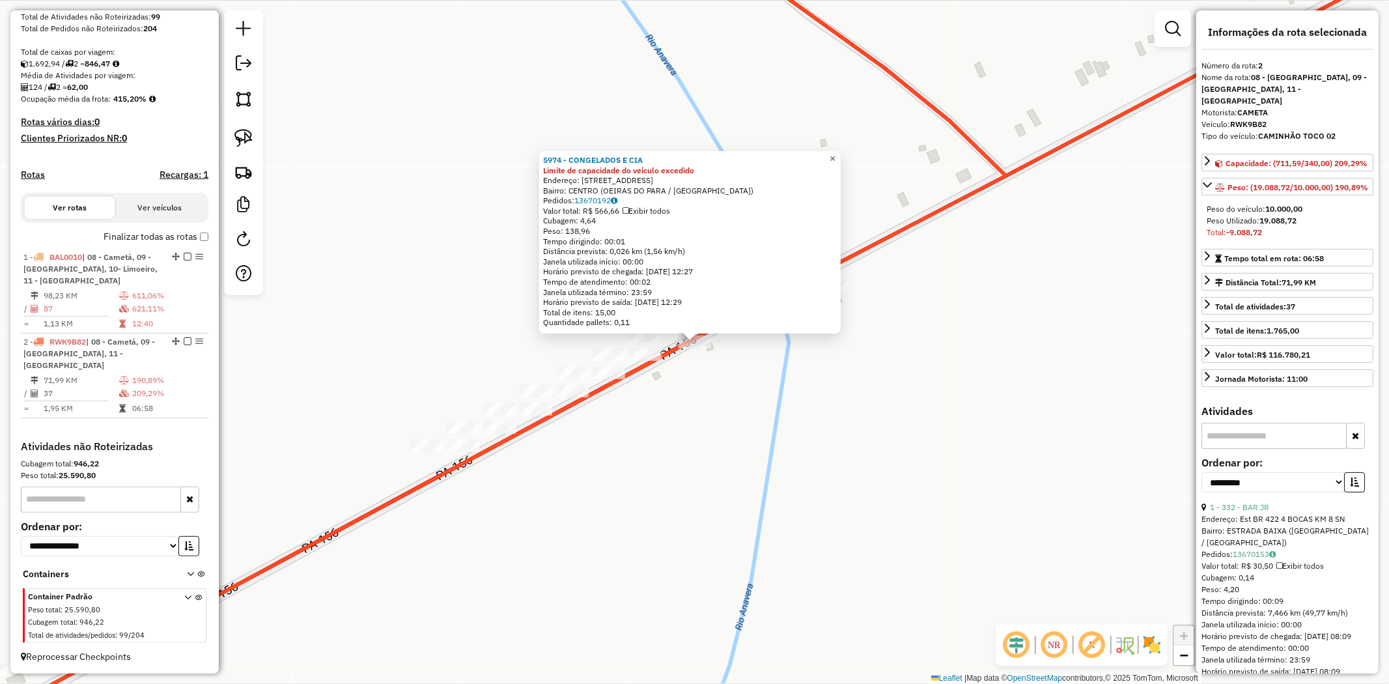
click at [841, 152] on link "×" at bounding box center [833, 159] width 16 height 16
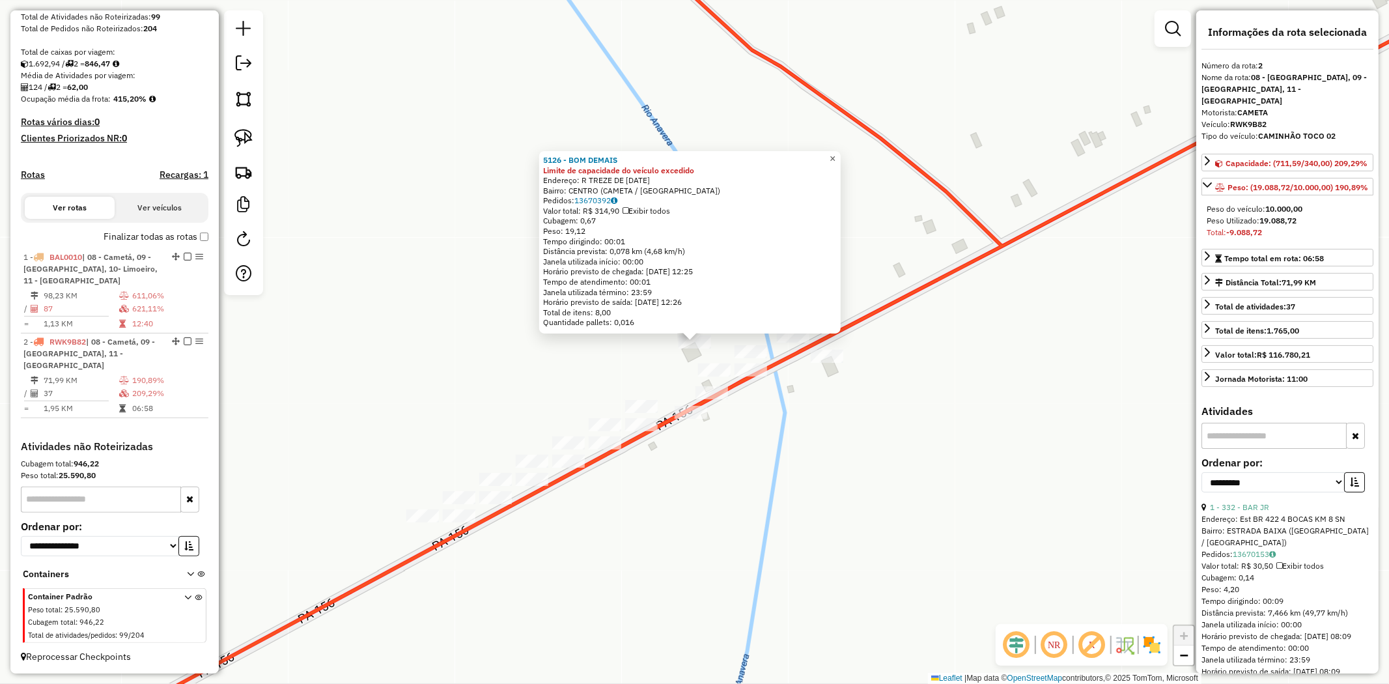
click at [836, 153] on span "×" at bounding box center [833, 158] width 6 height 11
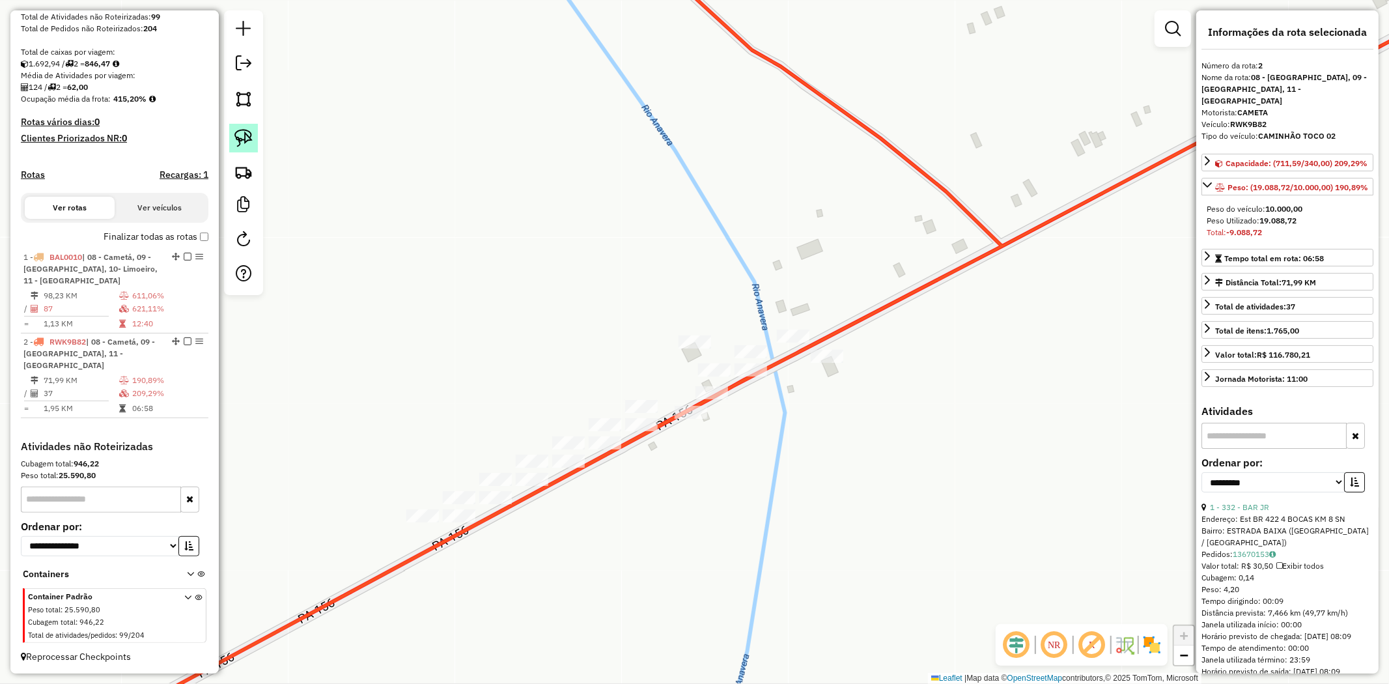
click at [244, 135] on img at bounding box center [243, 138] width 18 height 18
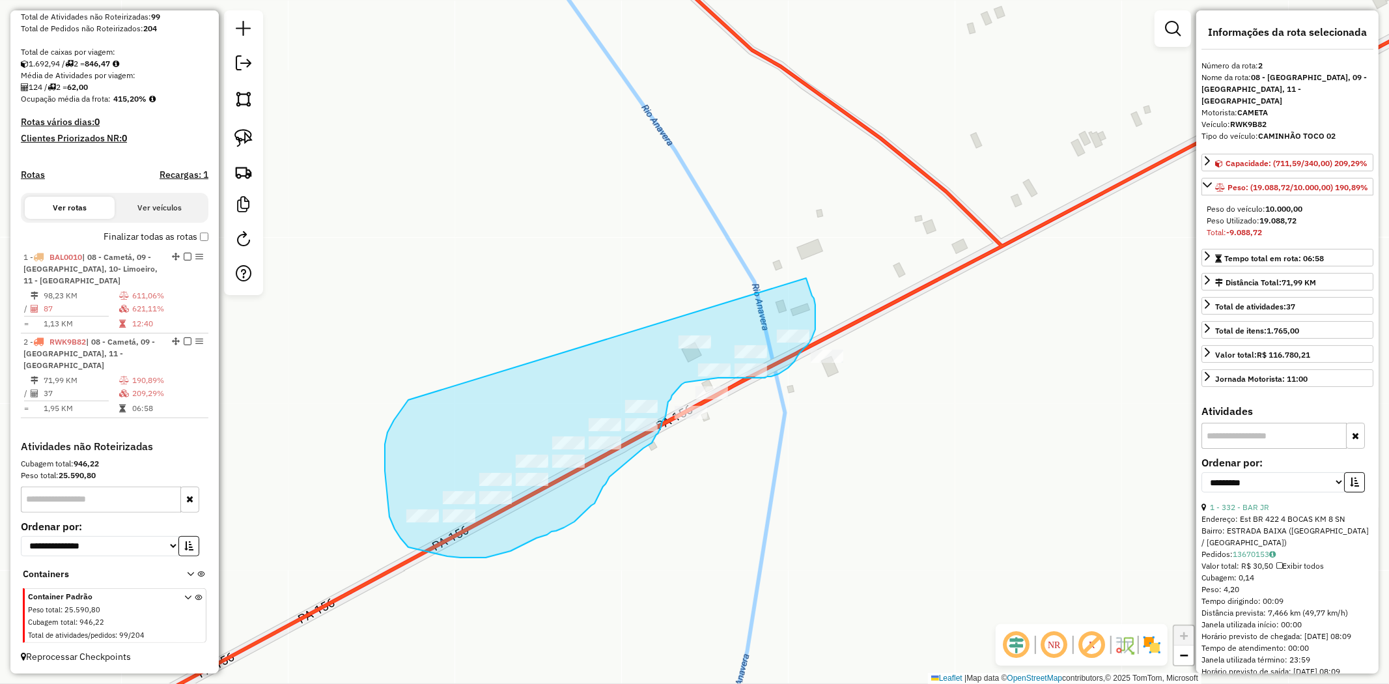
drag, startPoint x: 404, startPoint y: 406, endPoint x: 806, endPoint y: 277, distance: 421.8
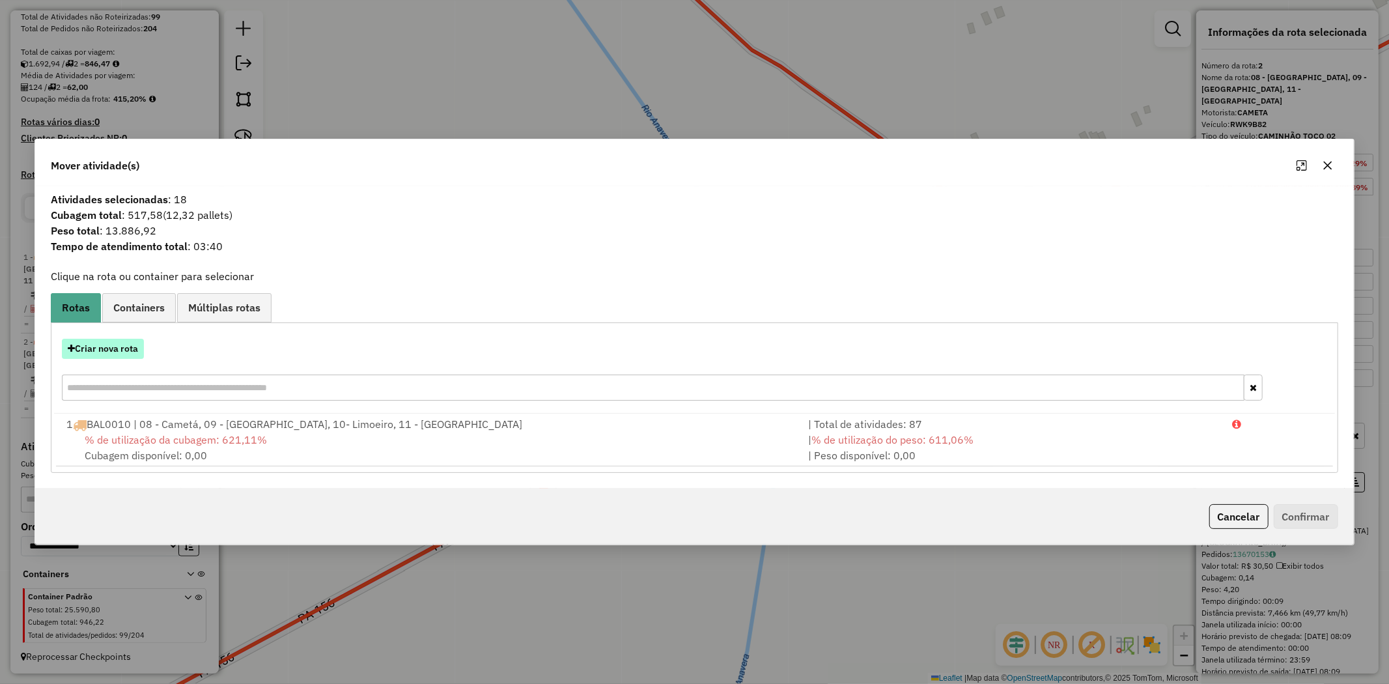
click at [137, 345] on button "Criar nova rota" at bounding box center [103, 349] width 82 height 20
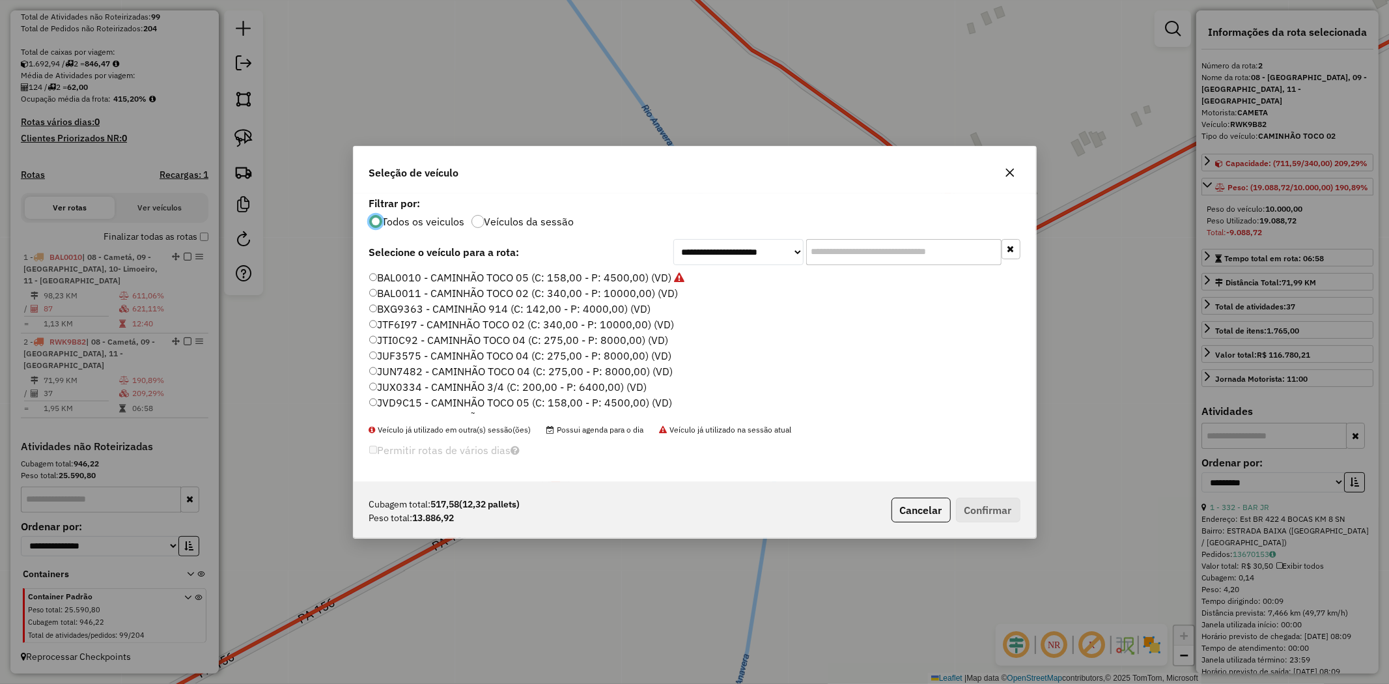
scroll to position [216, 0]
click at [544, 359] on label "RWX4G61 - CAMINHÃO TRUCK (C: 495,00 - P: 14500,00) (VD)" at bounding box center [521, 358] width 304 height 16
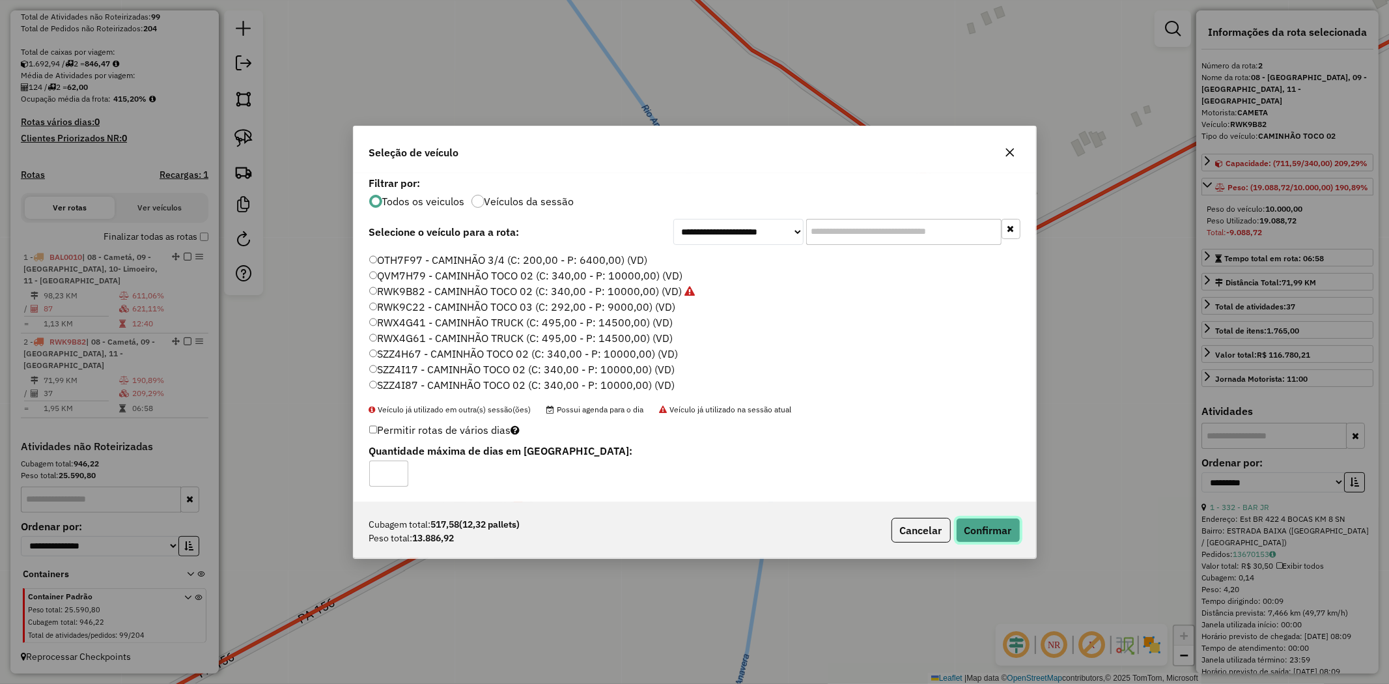
click at [985, 524] on button "Confirmar" at bounding box center [988, 530] width 64 height 25
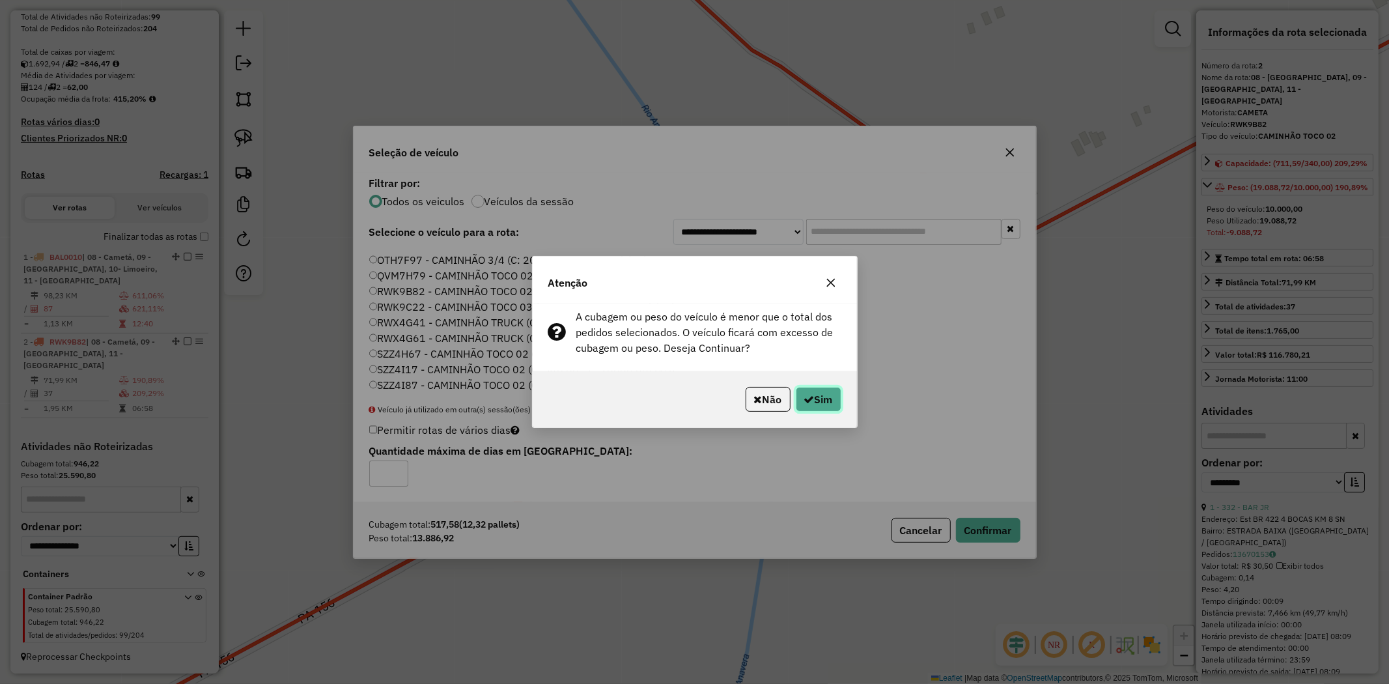
click at [826, 389] on button "Sim" at bounding box center [819, 399] width 46 height 25
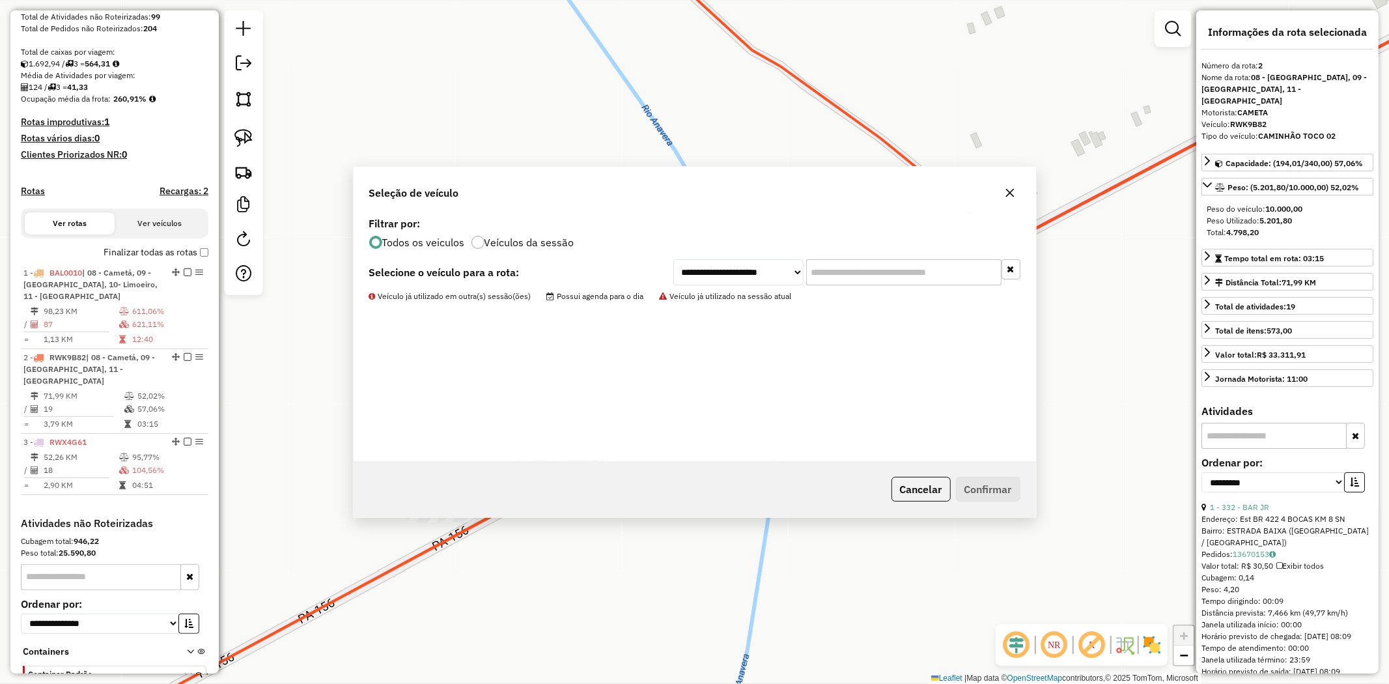
scroll to position [316, 0]
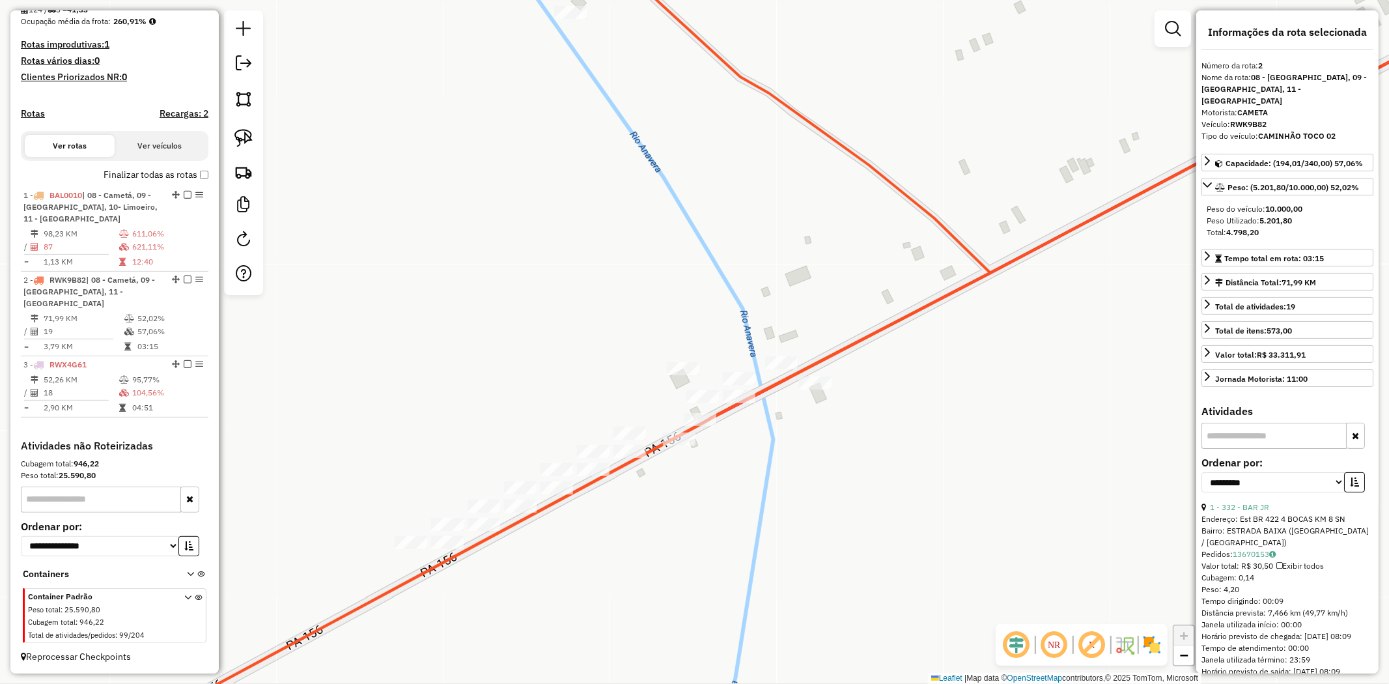
drag, startPoint x: 804, startPoint y: 296, endPoint x: 768, endPoint y: 339, distance: 55.4
click at [769, 339] on div "Janela de atendimento Grade de atendimento Capacidade Transportadoras Veículos …" at bounding box center [694, 342] width 1389 height 684
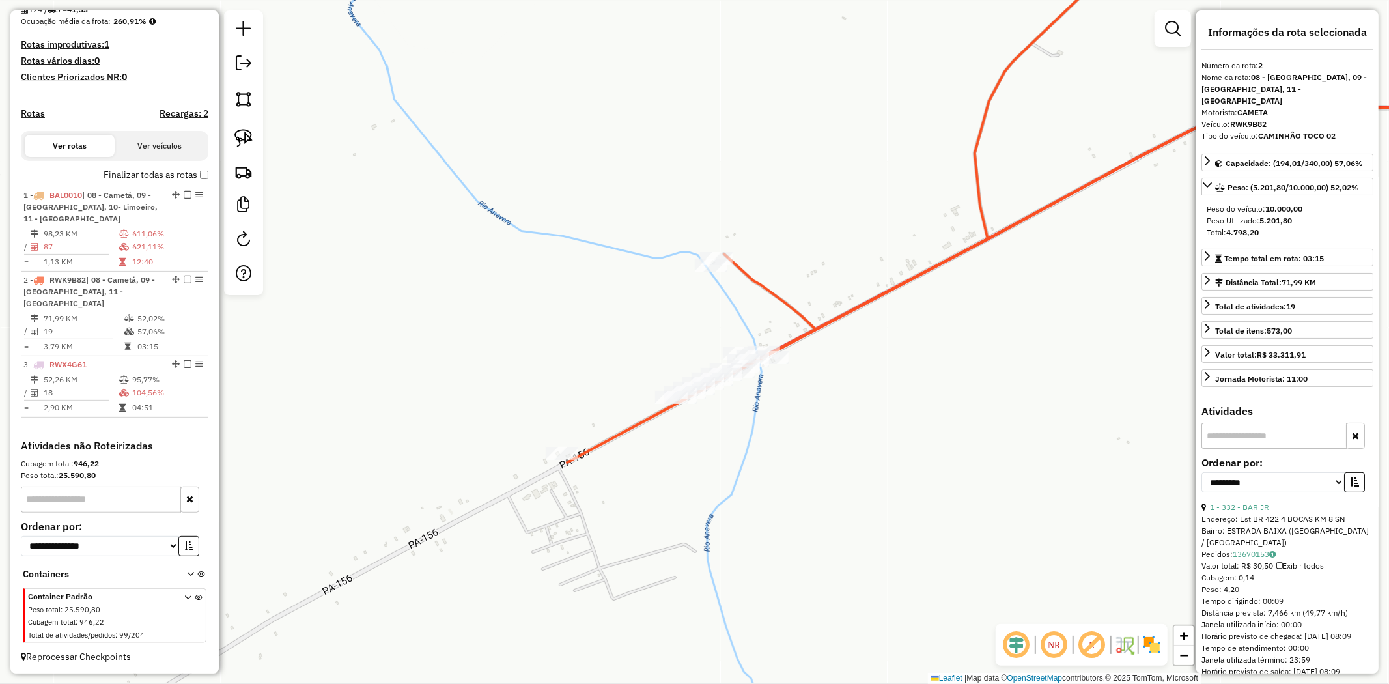
drag, startPoint x: 454, startPoint y: 314, endPoint x: 567, endPoint y: 242, distance: 133.9
click at [561, 244] on div "Rota 2 - Placa RWK9B82 4818 - BAR UNIaO BEIRA RIO Janela de atendimento Grade d…" at bounding box center [694, 342] width 1389 height 684
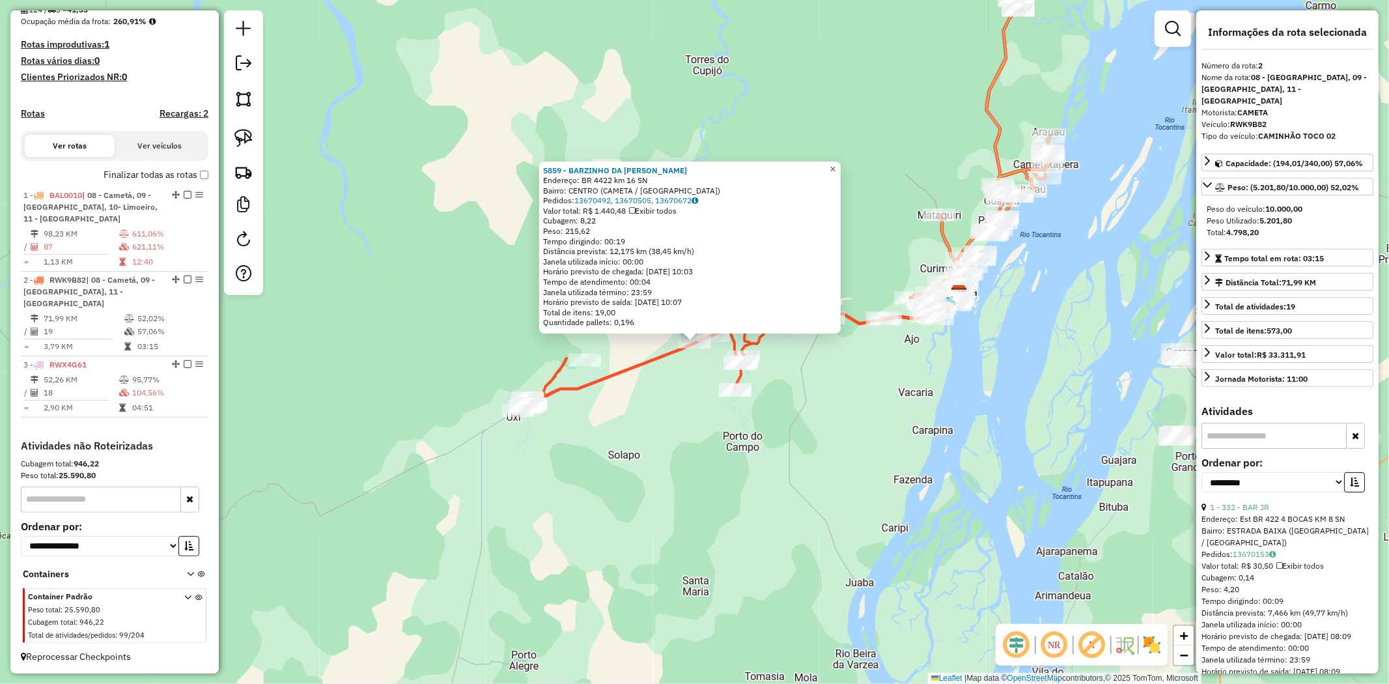
click at [836, 163] on span "×" at bounding box center [833, 168] width 6 height 11
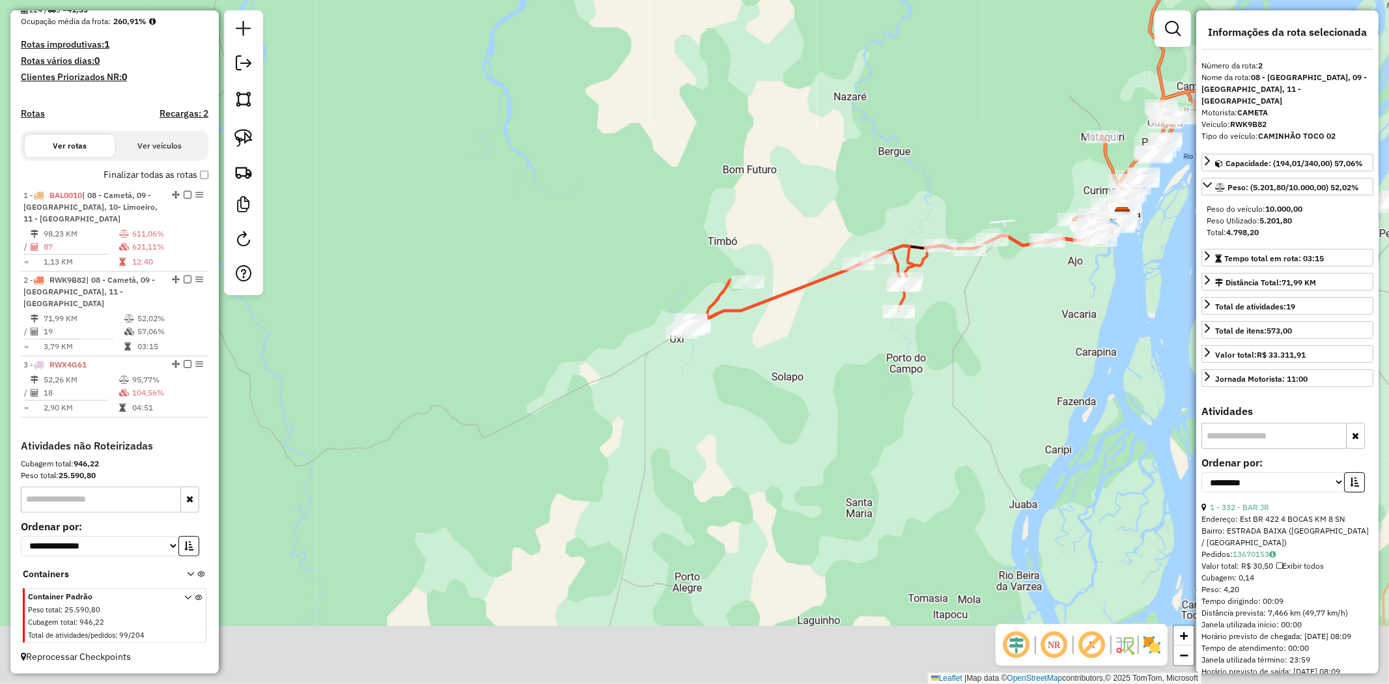
drag, startPoint x: 409, startPoint y: 470, endPoint x: 826, endPoint y: 287, distance: 454.9
click at [777, 307] on div "Janela de atendimento Grade de atendimento Capacidade Transportadoras Veículos …" at bounding box center [694, 342] width 1389 height 684
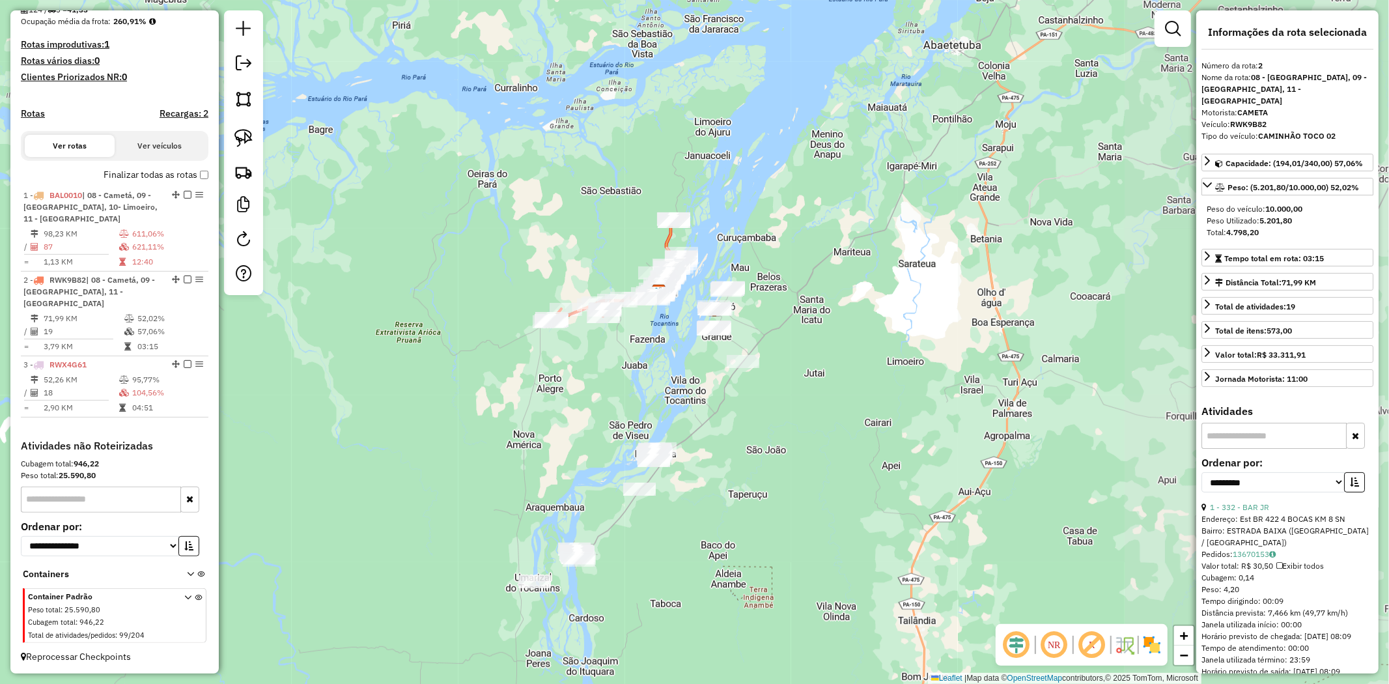
drag, startPoint x: 541, startPoint y: 471, endPoint x: 514, endPoint y: 313, distance: 160.4
click at [514, 314] on div "Janela de atendimento Grade de atendimento Capacidade Transportadoras Veículos …" at bounding box center [694, 342] width 1389 height 684
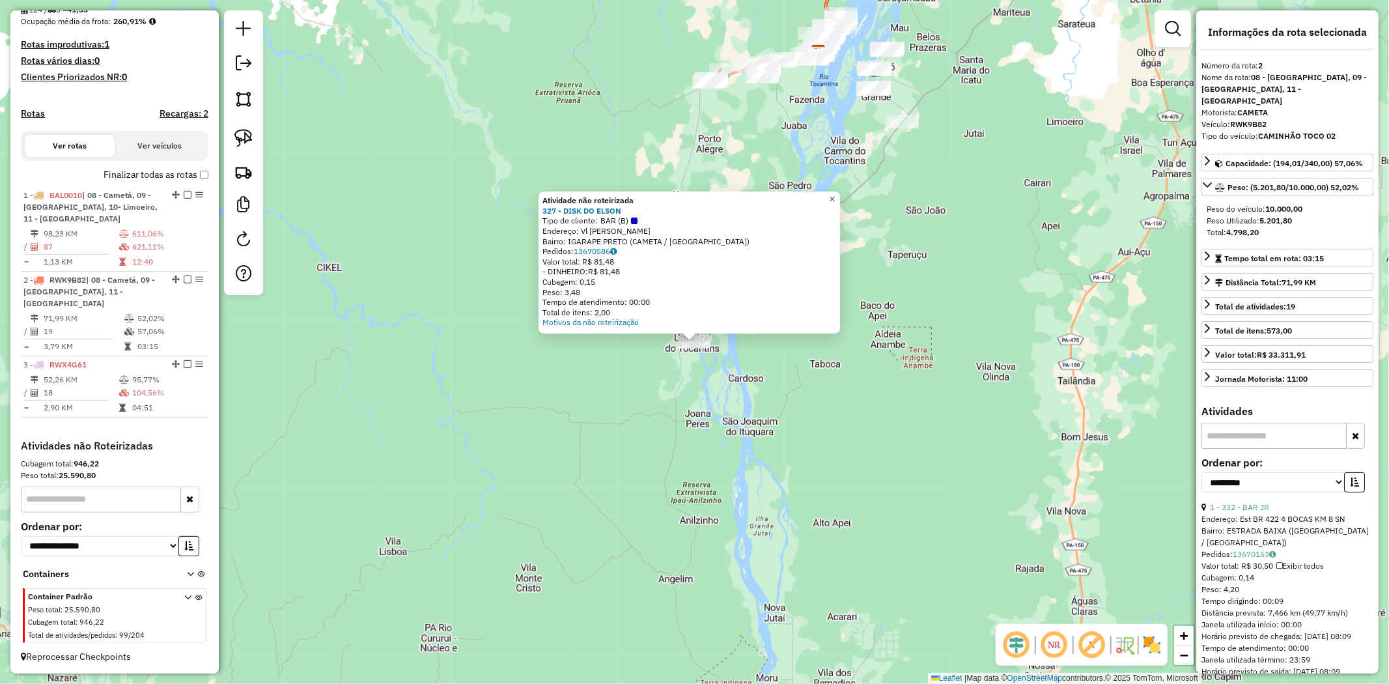
click at [840, 191] on link "×" at bounding box center [832, 199] width 16 height 16
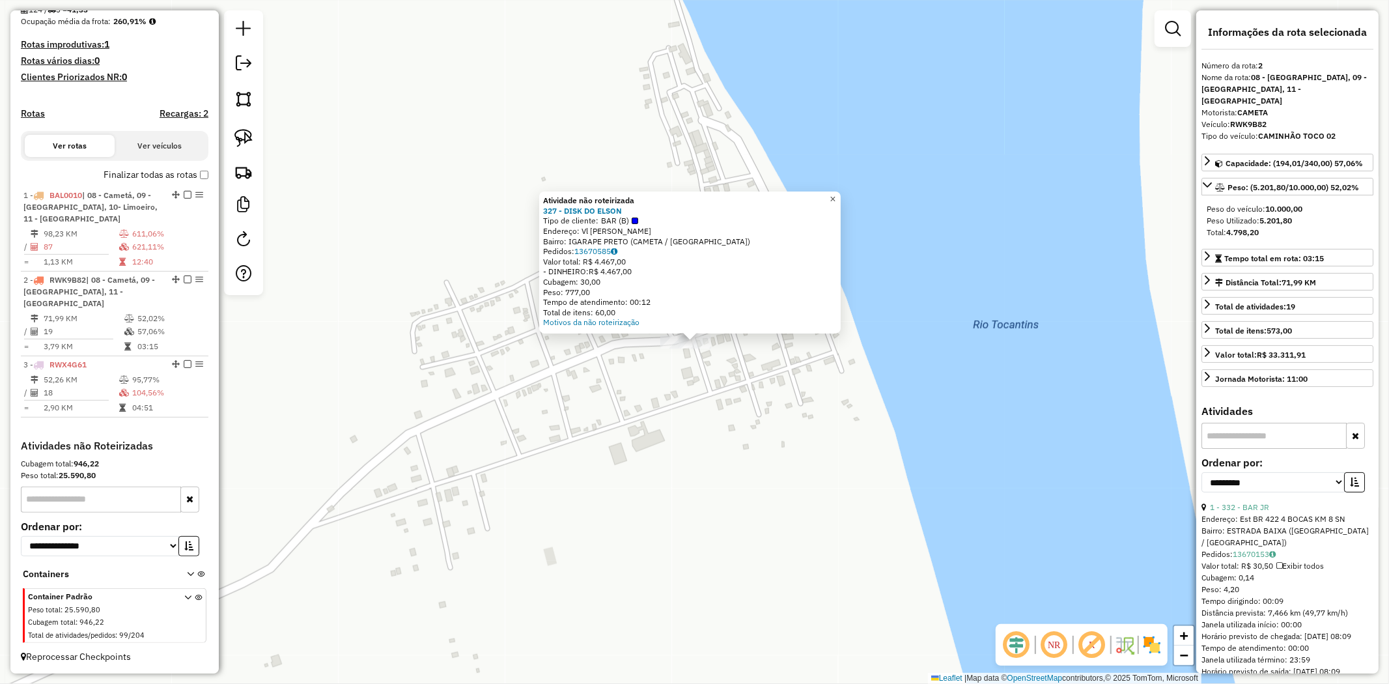
click at [841, 196] on link "×" at bounding box center [833, 199] width 16 height 16
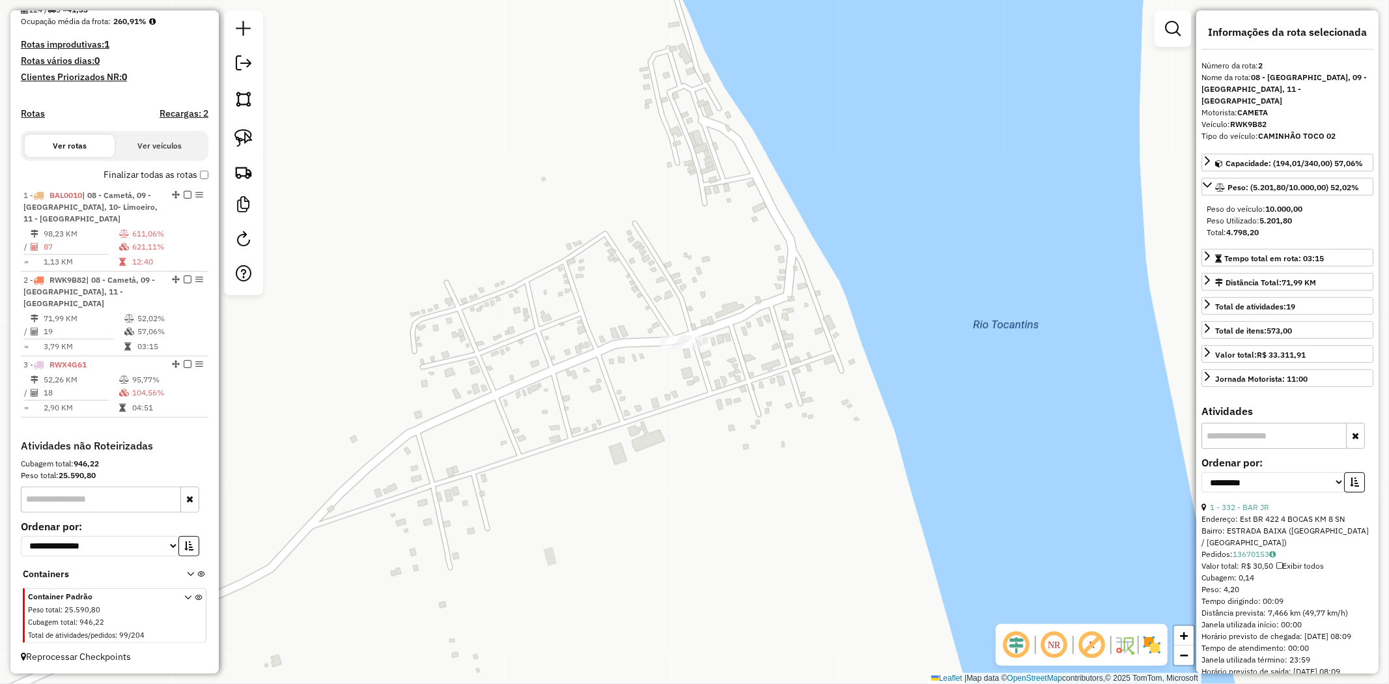
drag, startPoint x: 757, startPoint y: 623, endPoint x: 770, endPoint y: 718, distance: 95.3
click at [770, 683] on html "Aguarde... Pop-up bloqueado! Seu navegador bloqueou automáticamente a abertura …" at bounding box center [694, 342] width 1389 height 684
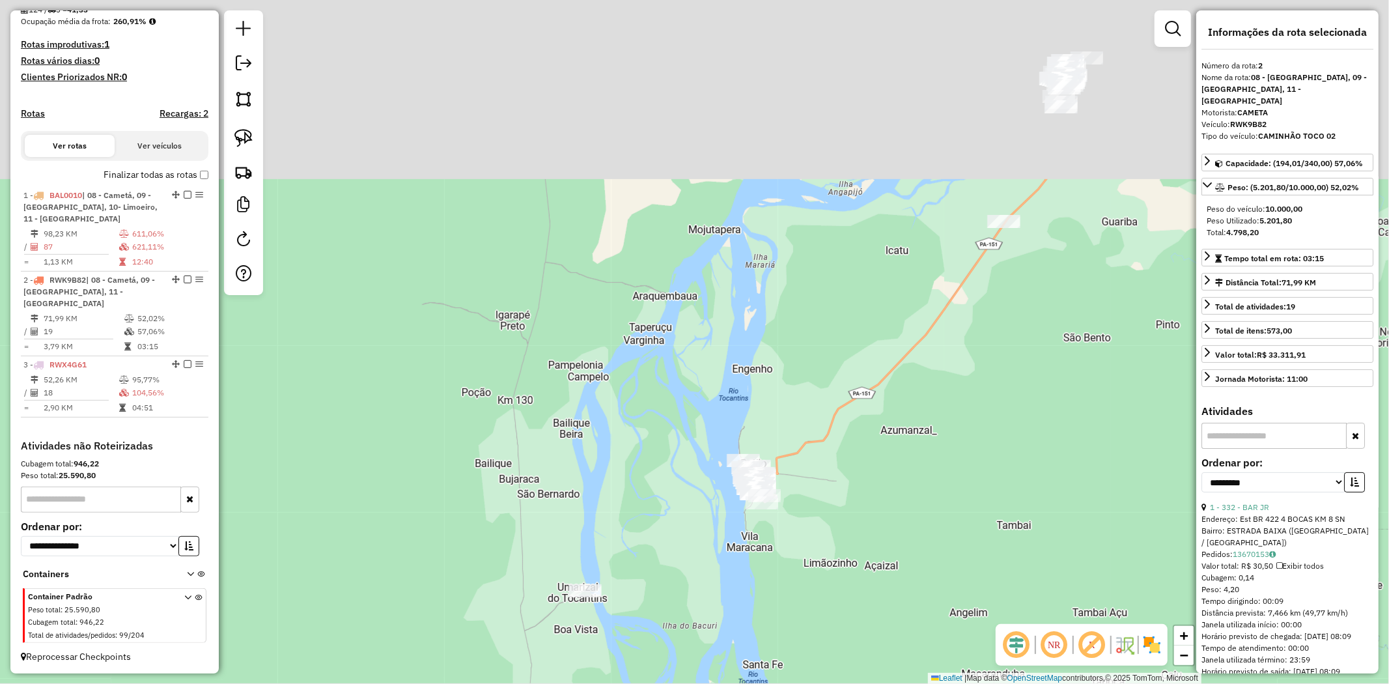
drag, startPoint x: 580, startPoint y: 287, endPoint x: 546, endPoint y: 718, distance: 432.4
click at [546, 683] on html "Aguarde... Pop-up bloqueado! Seu navegador bloqueou automáticamente a abertura …" at bounding box center [694, 342] width 1389 height 684
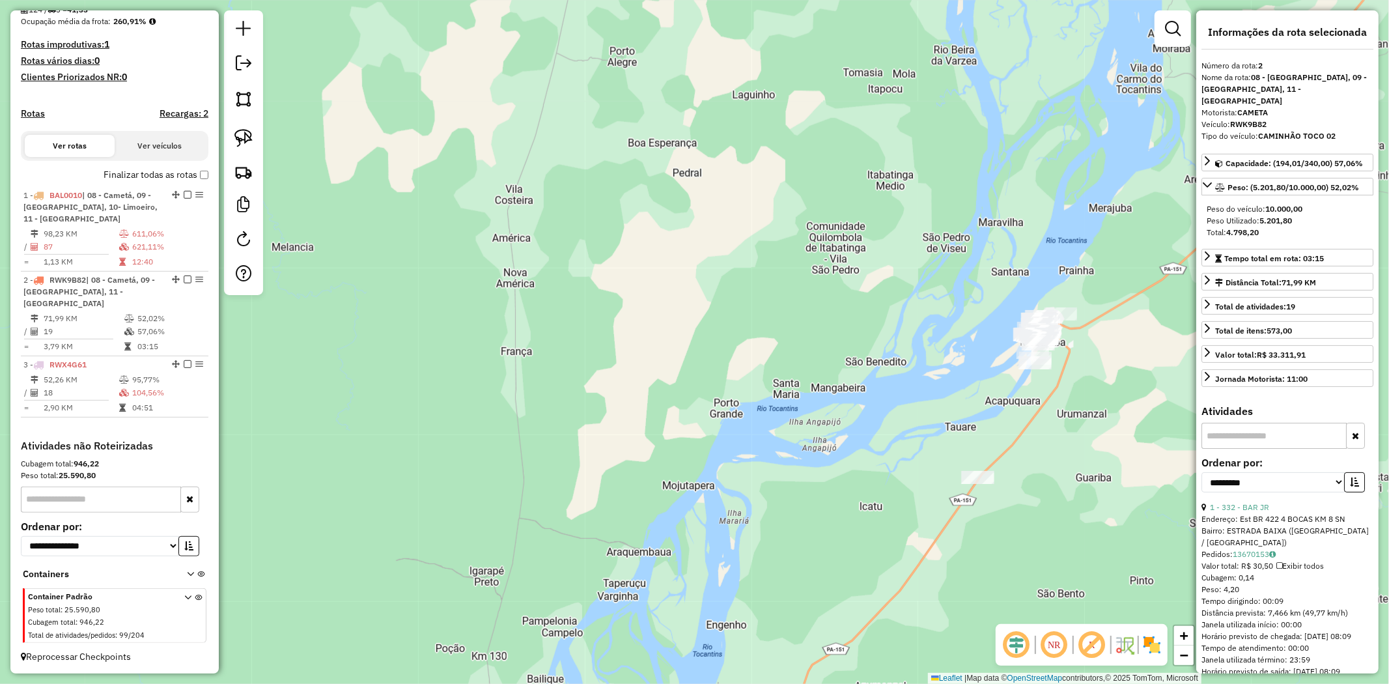
drag, startPoint x: 727, startPoint y: 247, endPoint x: 604, endPoint y: 649, distance: 420.4
click at [617, 630] on div "Janela de atendimento Grade de atendimento Capacidade Transportadoras Veículos …" at bounding box center [694, 342] width 1389 height 684
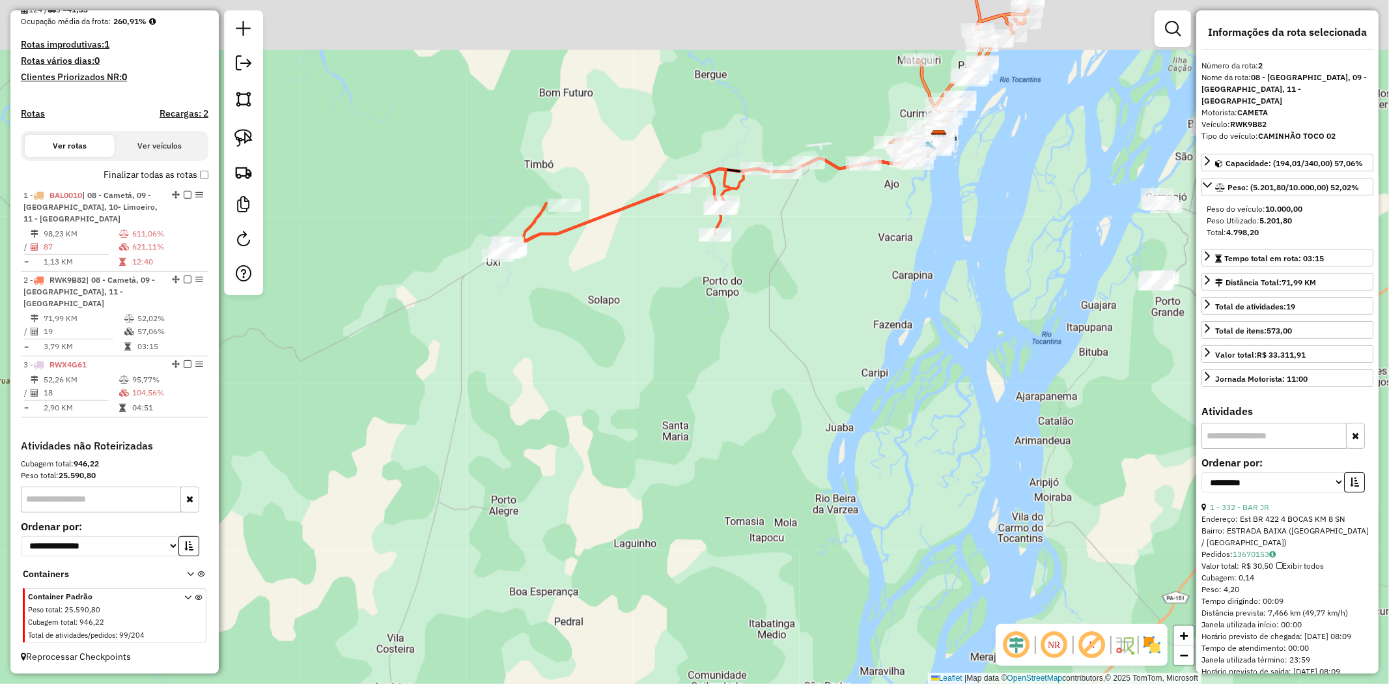
drag, startPoint x: 639, startPoint y: 294, endPoint x: 633, endPoint y: 454, distance: 160.3
click at [633, 454] on div "Janela de atendimento Grade de atendimento Capacidade Transportadoras Veículos …" at bounding box center [694, 342] width 1389 height 684
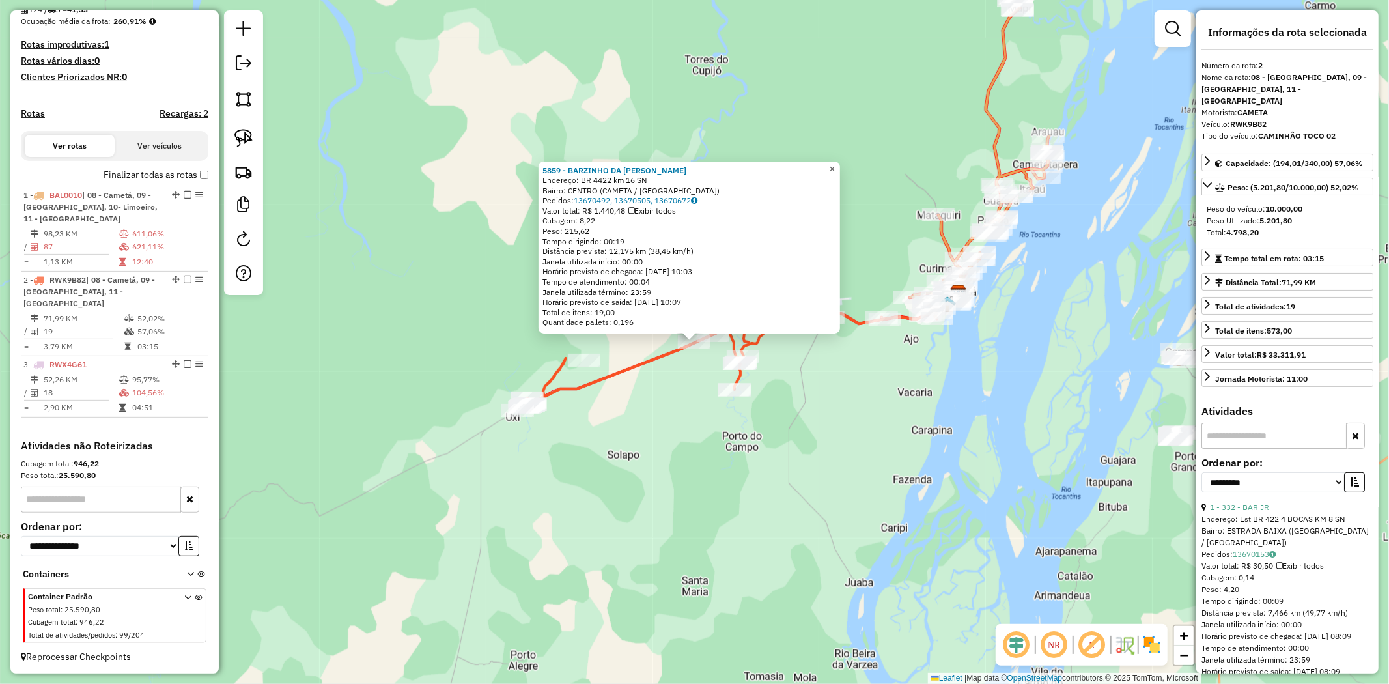
click at [835, 166] on span "×" at bounding box center [832, 168] width 6 height 11
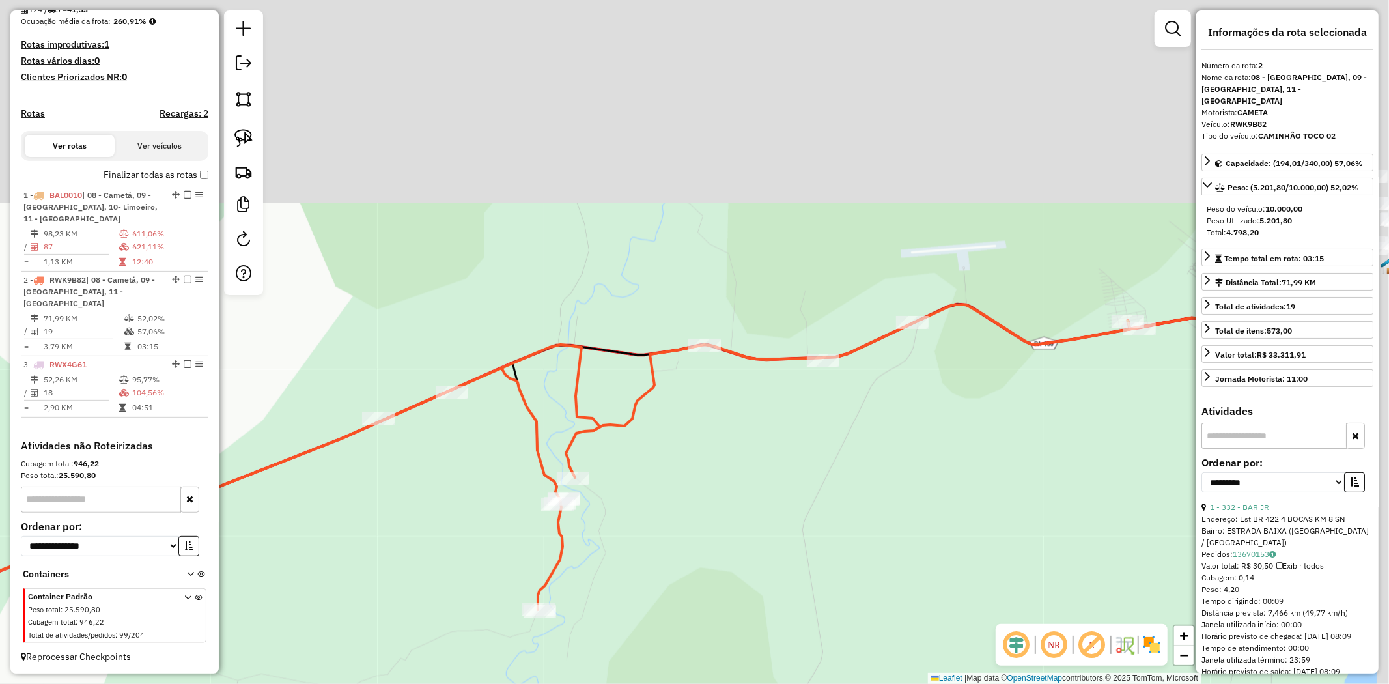
drag, startPoint x: 866, startPoint y: 175, endPoint x: 411, endPoint y: 586, distance: 613.7
click at [494, 609] on div "Janela de atendimento Grade de atendimento Capacidade Transportadoras Veículos …" at bounding box center [694, 342] width 1389 height 684
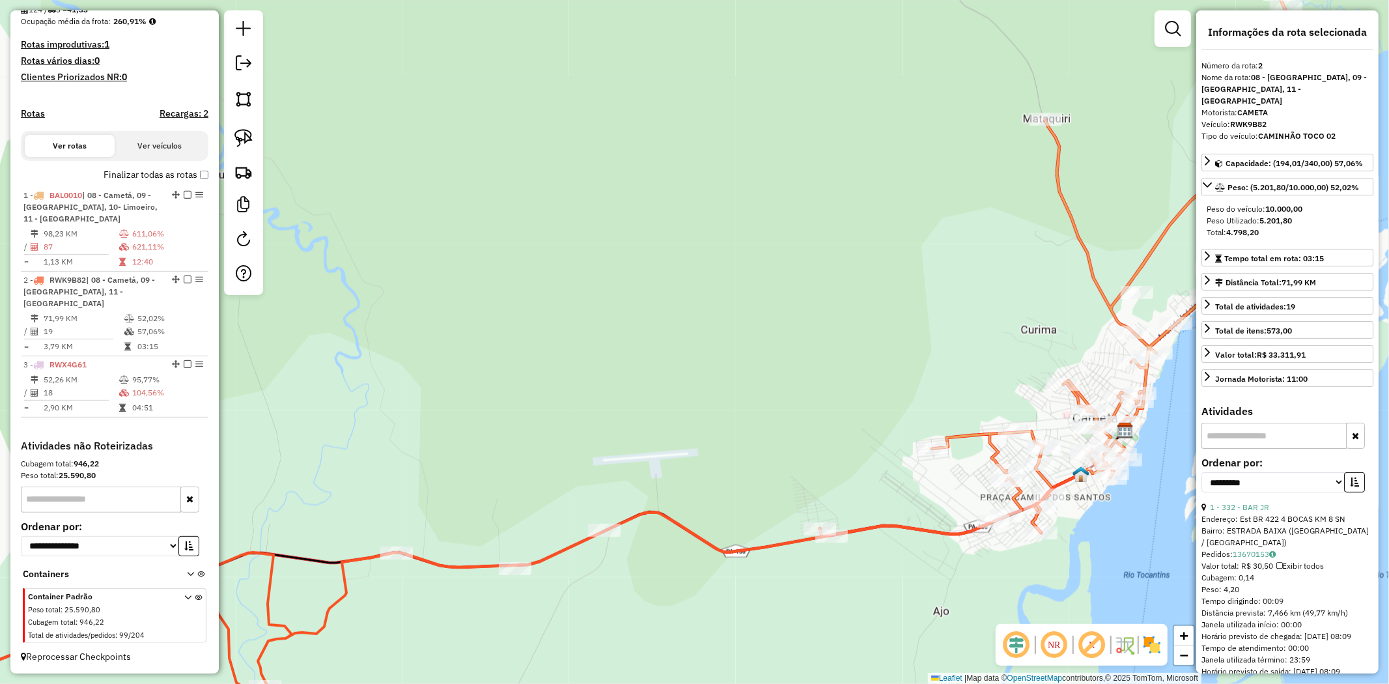
drag, startPoint x: 1032, startPoint y: 293, endPoint x: 699, endPoint y: 205, distance: 344.8
click at [699, 205] on div "Janela de atendimento Grade de atendimento Capacidade Transportadoras Veículos …" at bounding box center [694, 342] width 1389 height 684
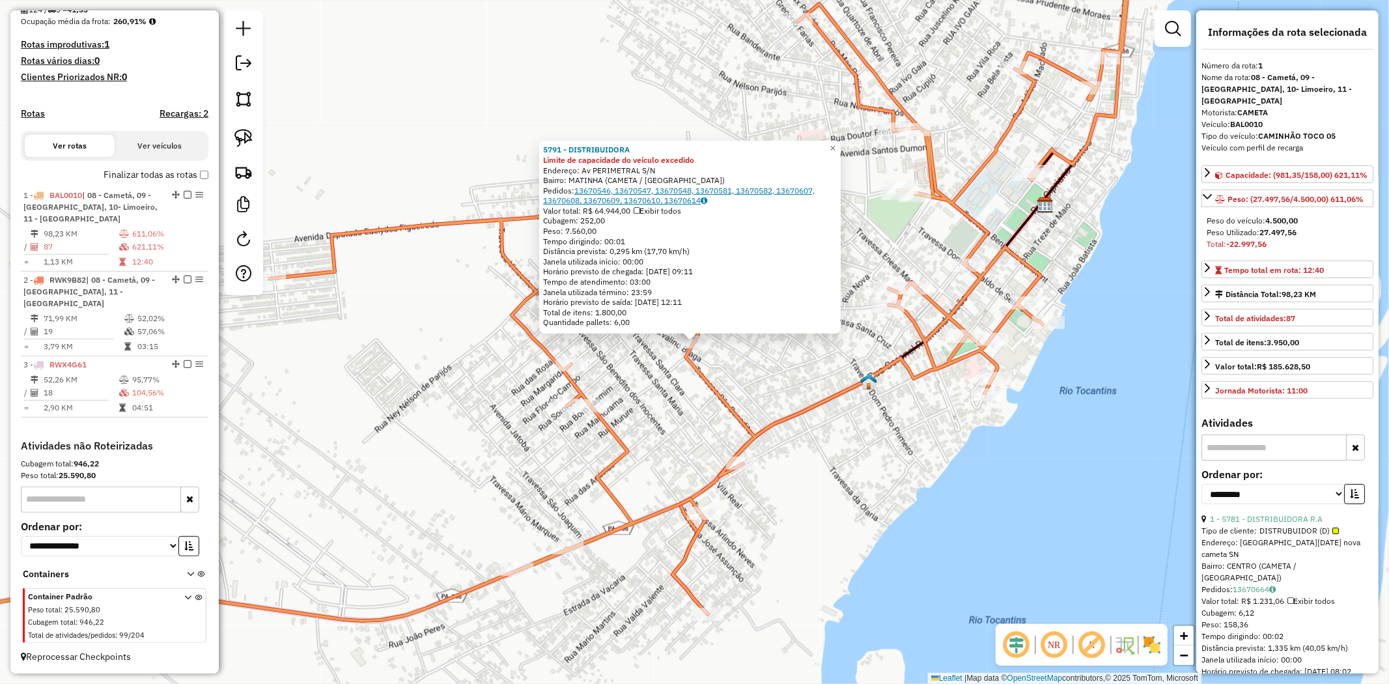
click at [606, 191] on link "13670546, 13670547, 13670548, 13670581, 13670582, 13670607, 13670608, 13670609,…" at bounding box center [679, 196] width 272 height 20
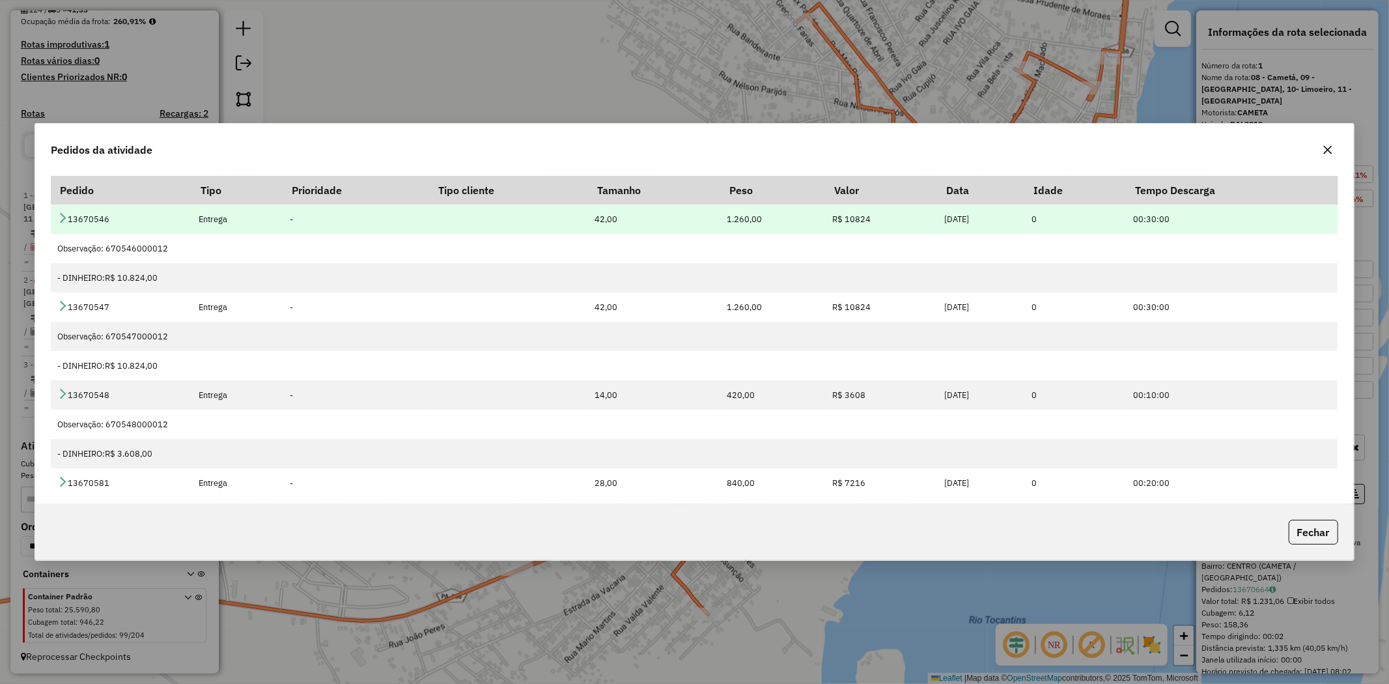
click at [62, 217] on icon at bounding box center [62, 217] width 10 height 10
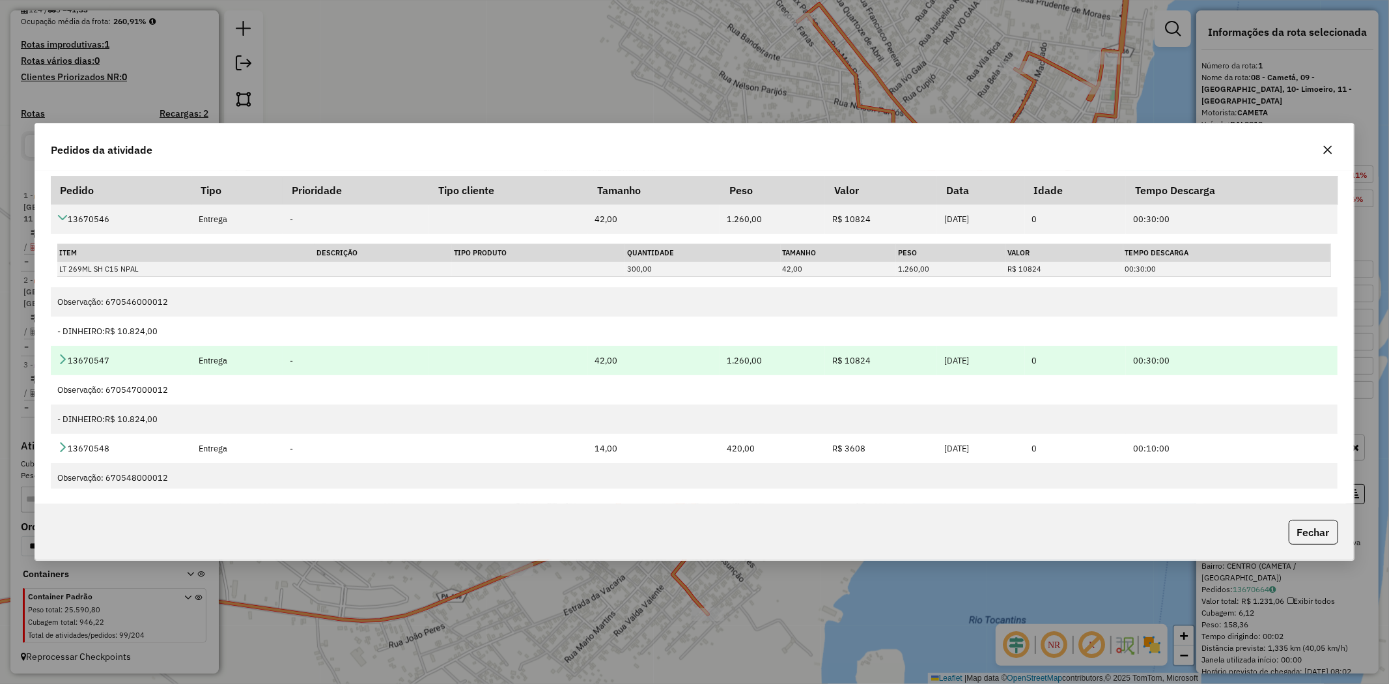
click at [59, 361] on icon at bounding box center [62, 359] width 10 height 10
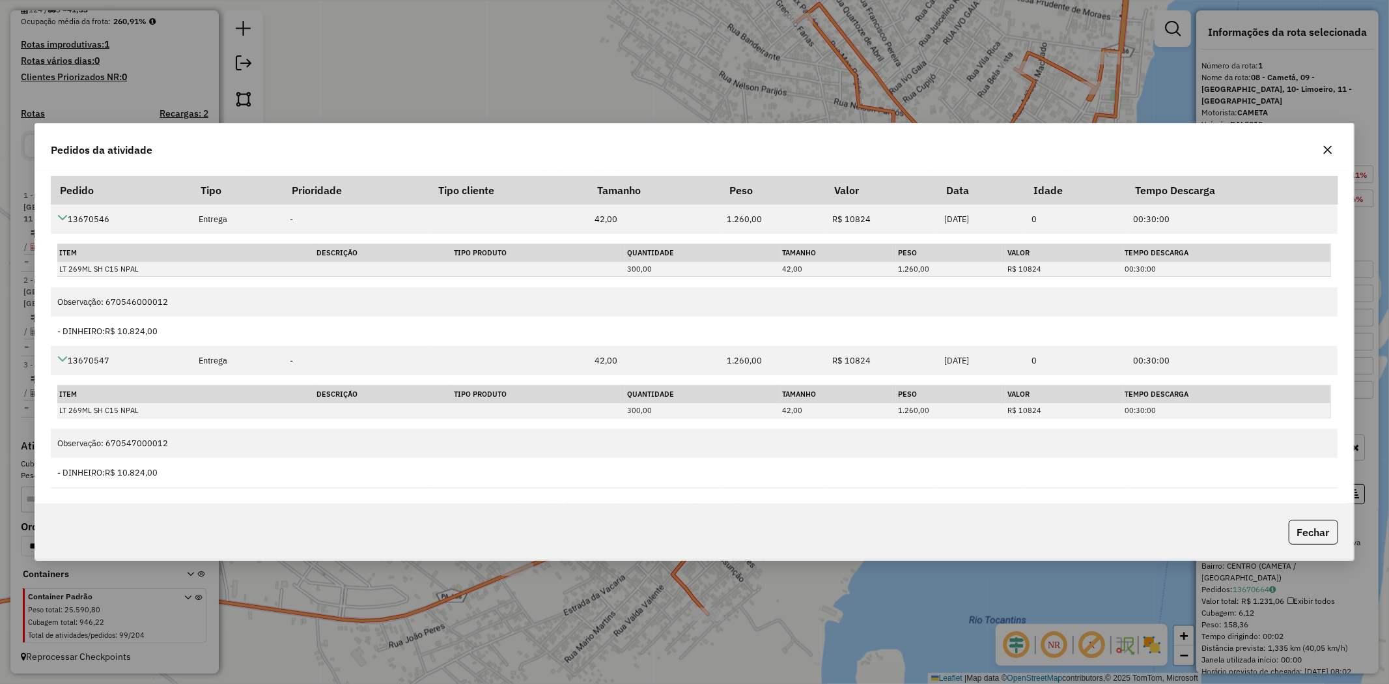
click at [1325, 148] on icon "button" at bounding box center [1328, 150] width 10 height 10
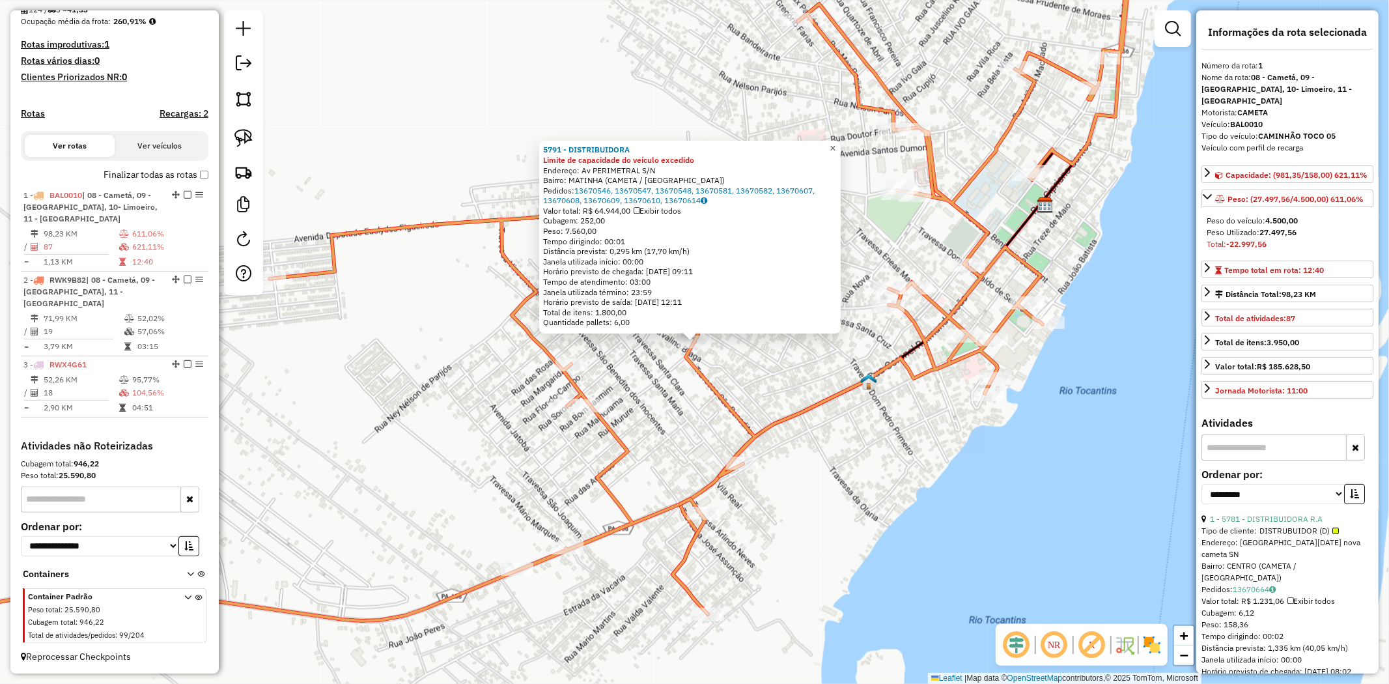
click at [841, 147] on link "×" at bounding box center [833, 149] width 16 height 16
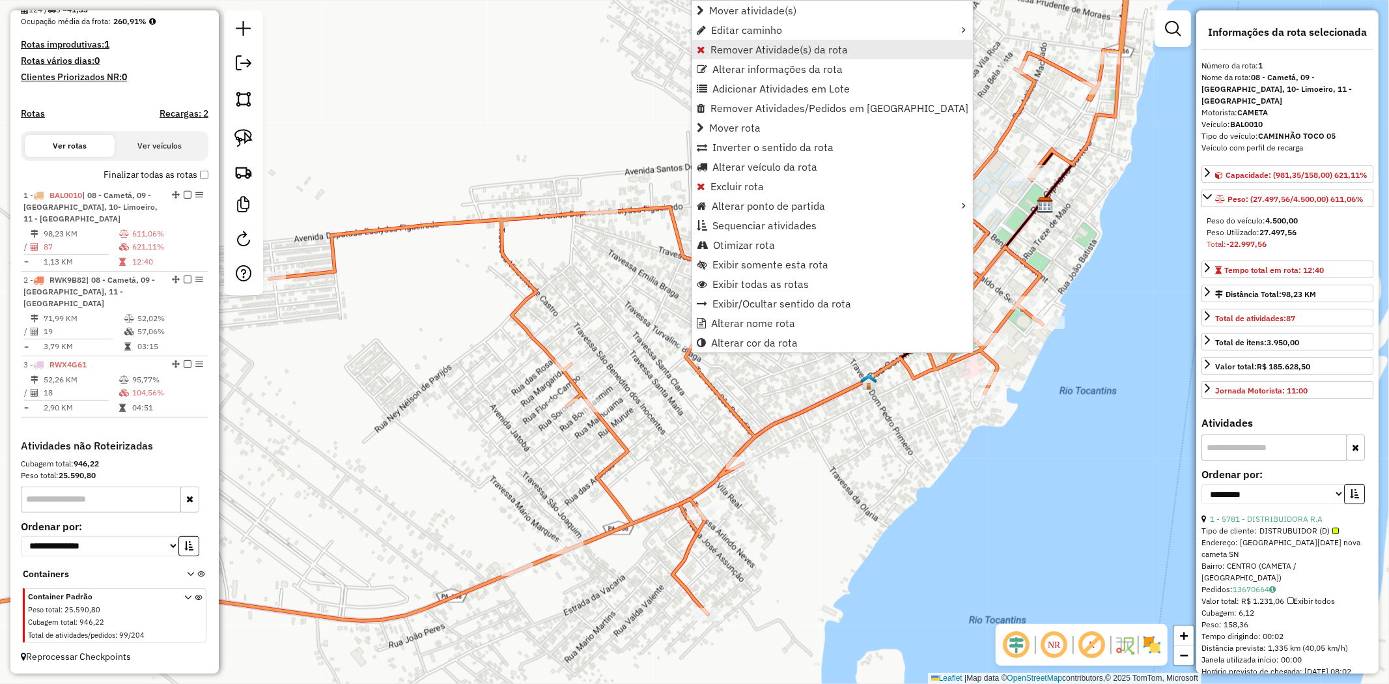
click at [746, 51] on span "Remover Atividade(s) da rota" at bounding box center [778, 49] width 137 height 10
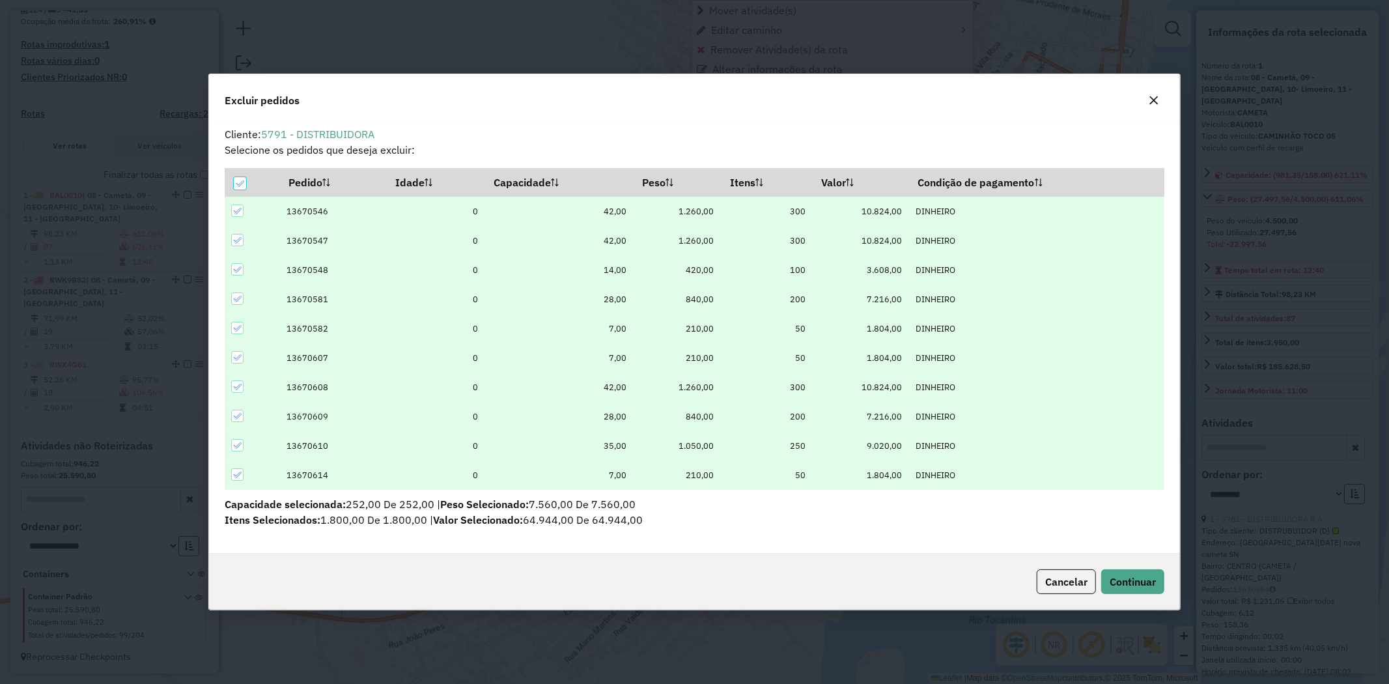
scroll to position [0, 0]
click at [236, 386] on icon at bounding box center [236, 386] width 9 height 9
click at [235, 412] on icon at bounding box center [236, 416] width 9 height 9
click at [231, 443] on div at bounding box center [237, 445] width 12 height 12
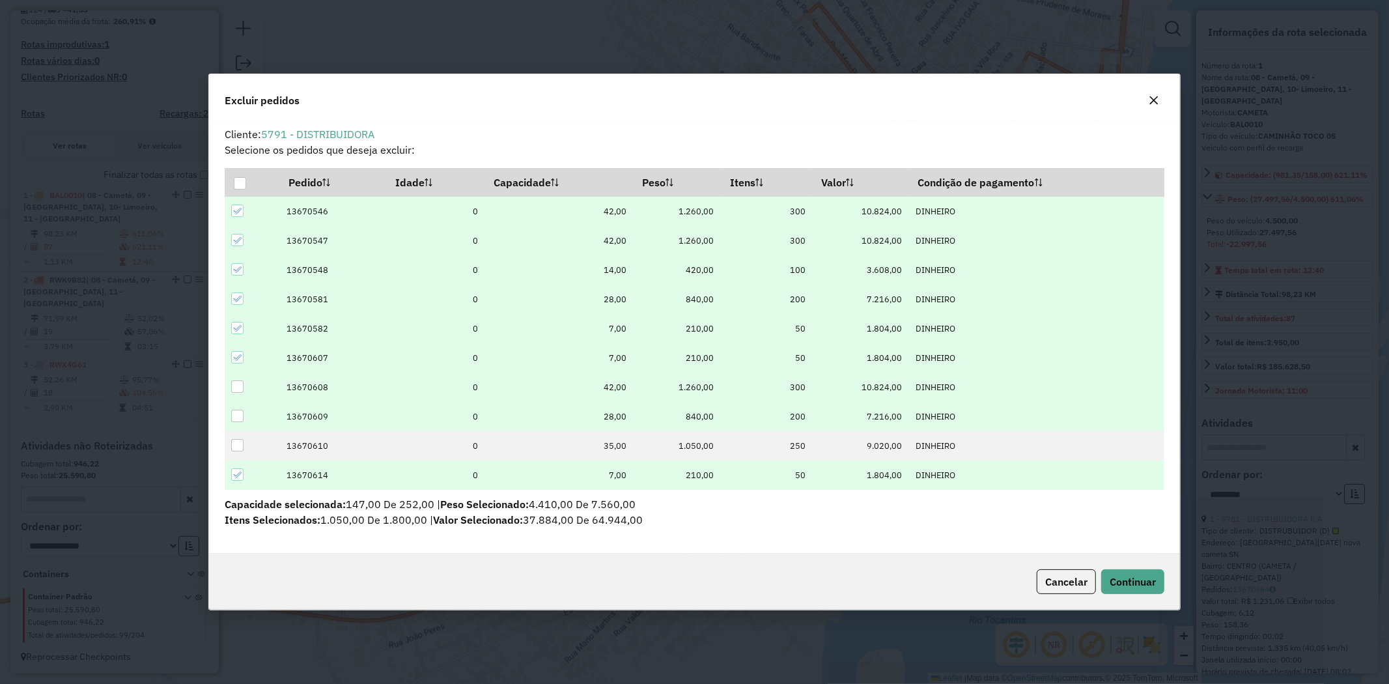
drag, startPoint x: 236, startPoint y: 472, endPoint x: 266, endPoint y: 469, distance: 30.1
click at [236, 473] on icon at bounding box center [236, 474] width 9 height 9
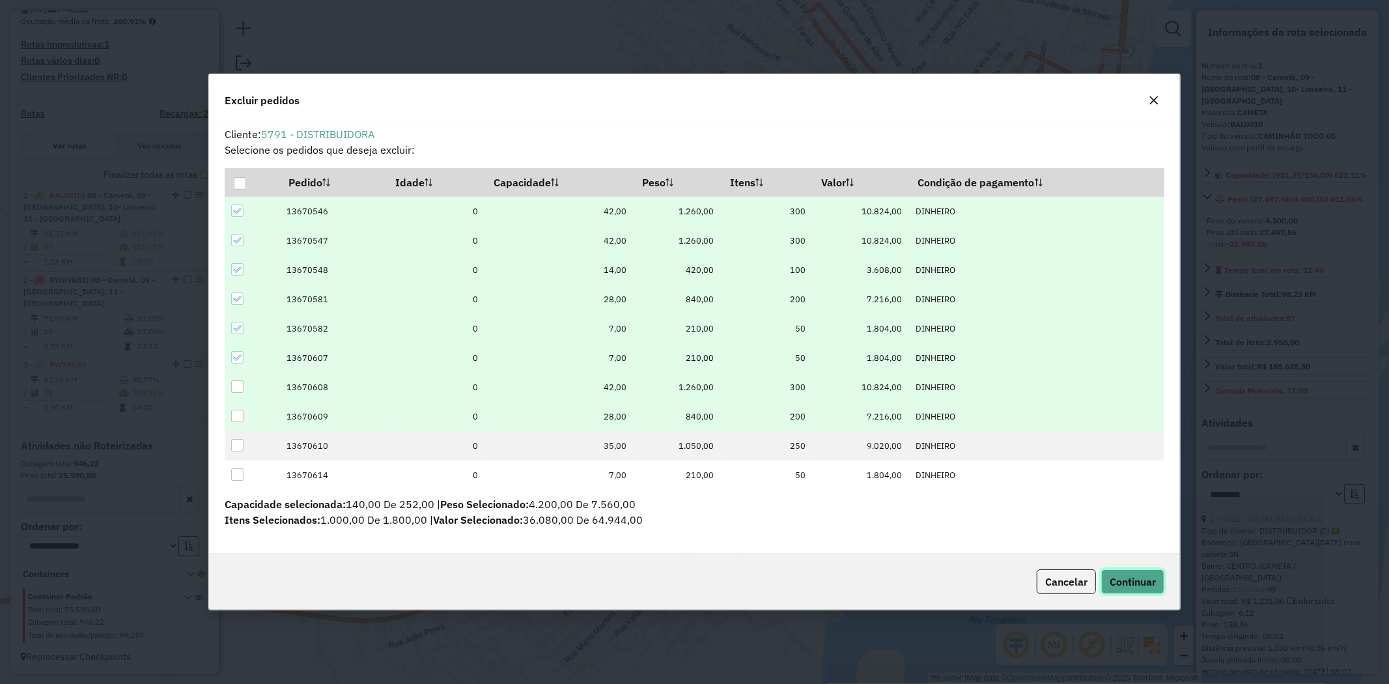
click at [1124, 578] on span "Continuar" at bounding box center [1133, 581] width 46 height 13
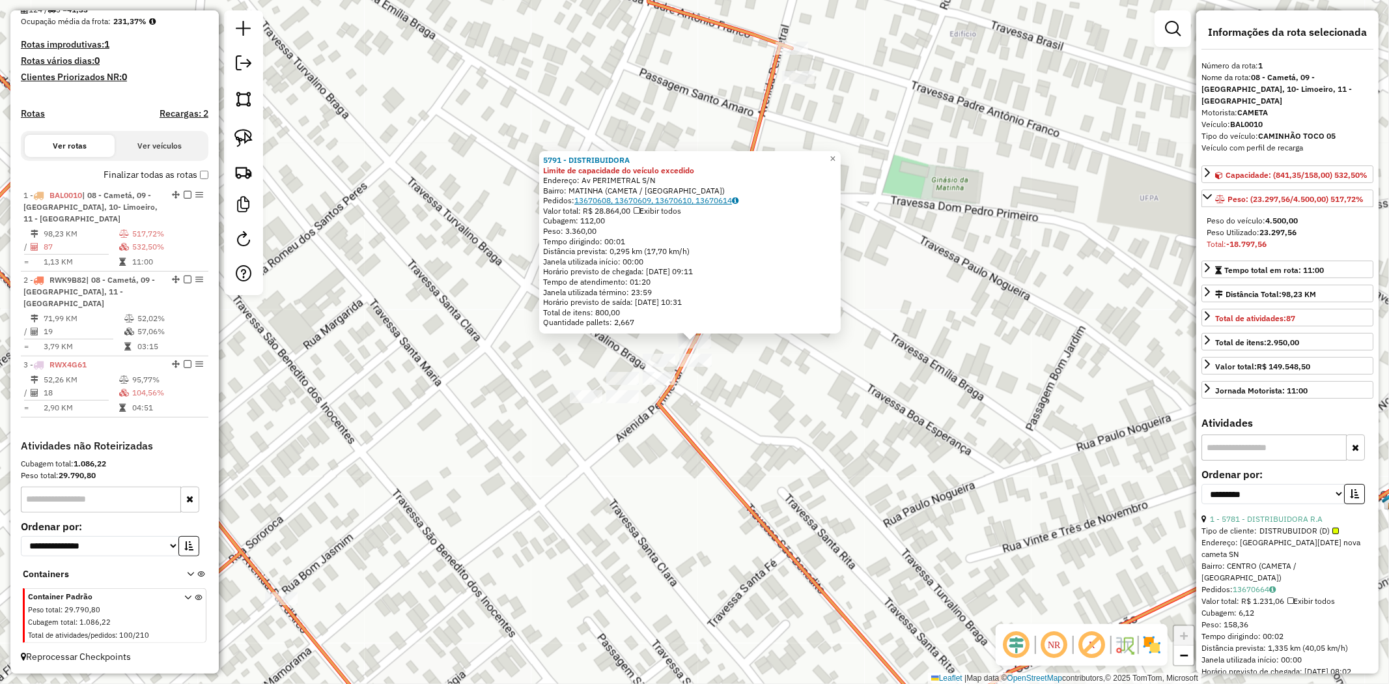
click at [600, 199] on link "13670608, 13670609, 13670610, 13670614" at bounding box center [656, 200] width 164 height 10
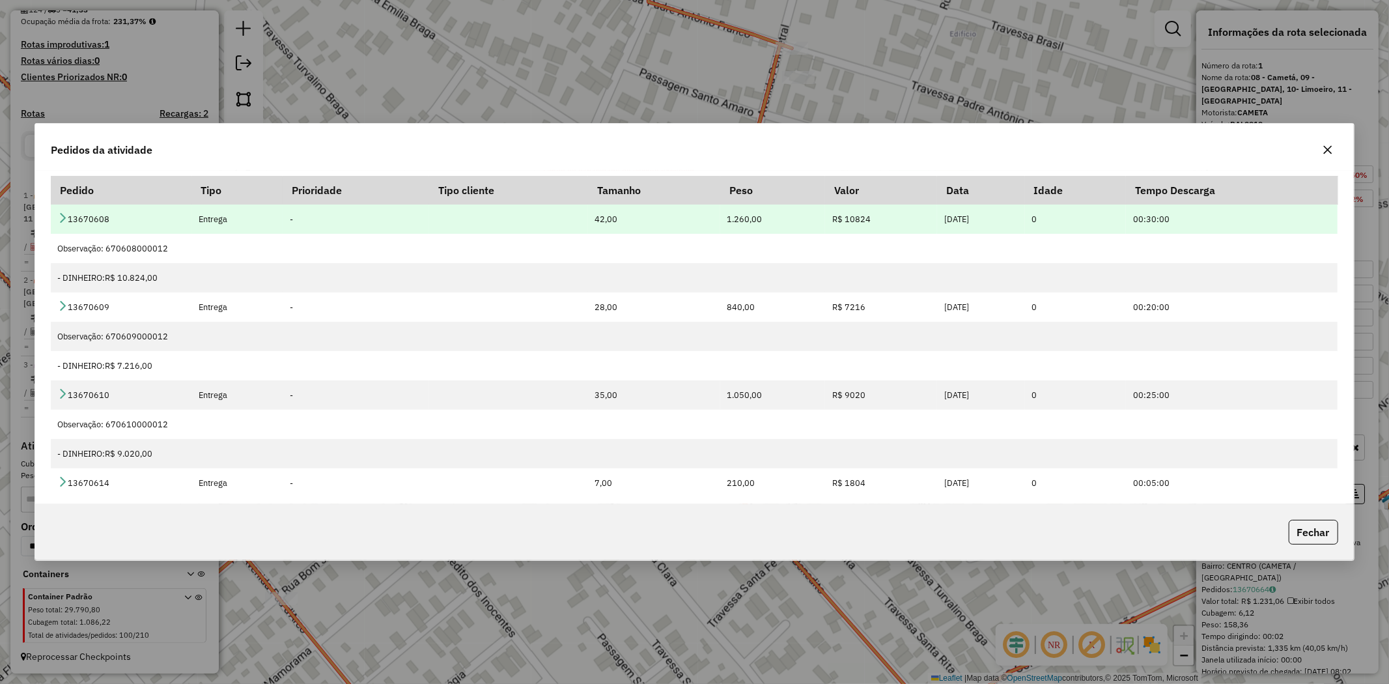
click at [62, 218] on icon at bounding box center [62, 217] width 10 height 10
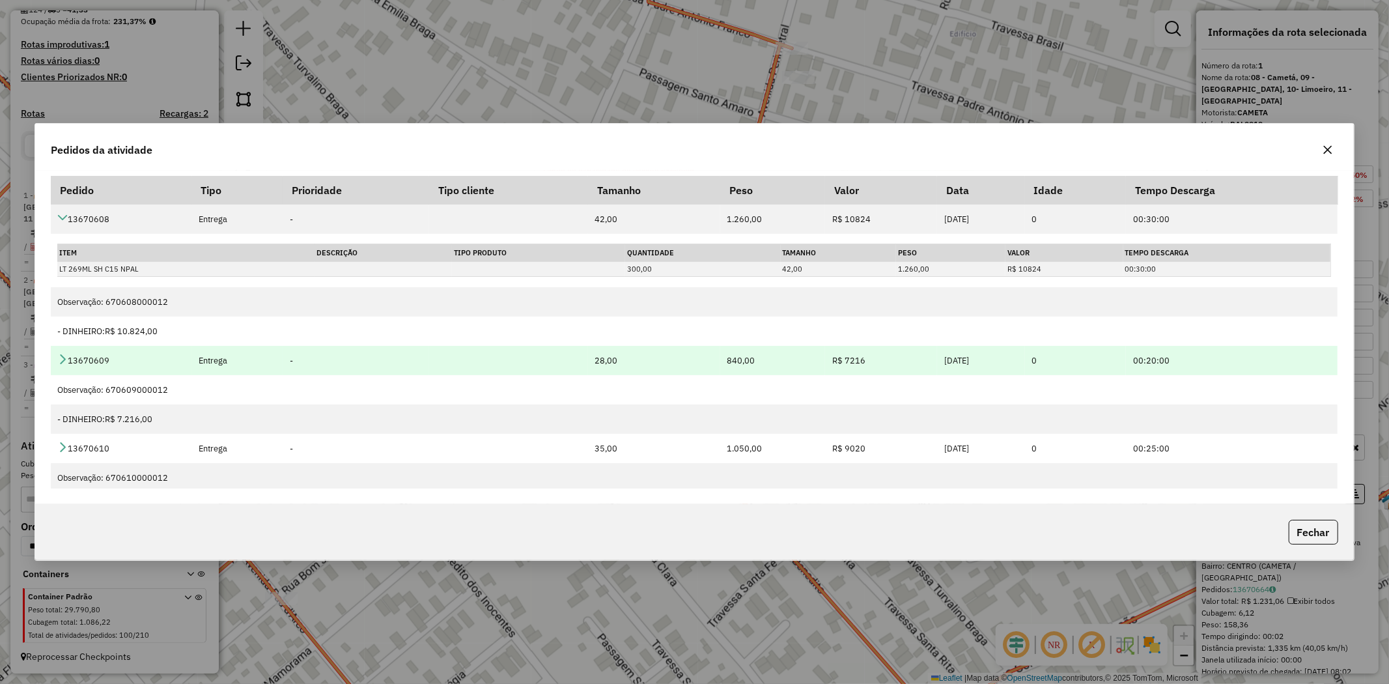
click at [60, 357] on icon at bounding box center [62, 359] width 10 height 10
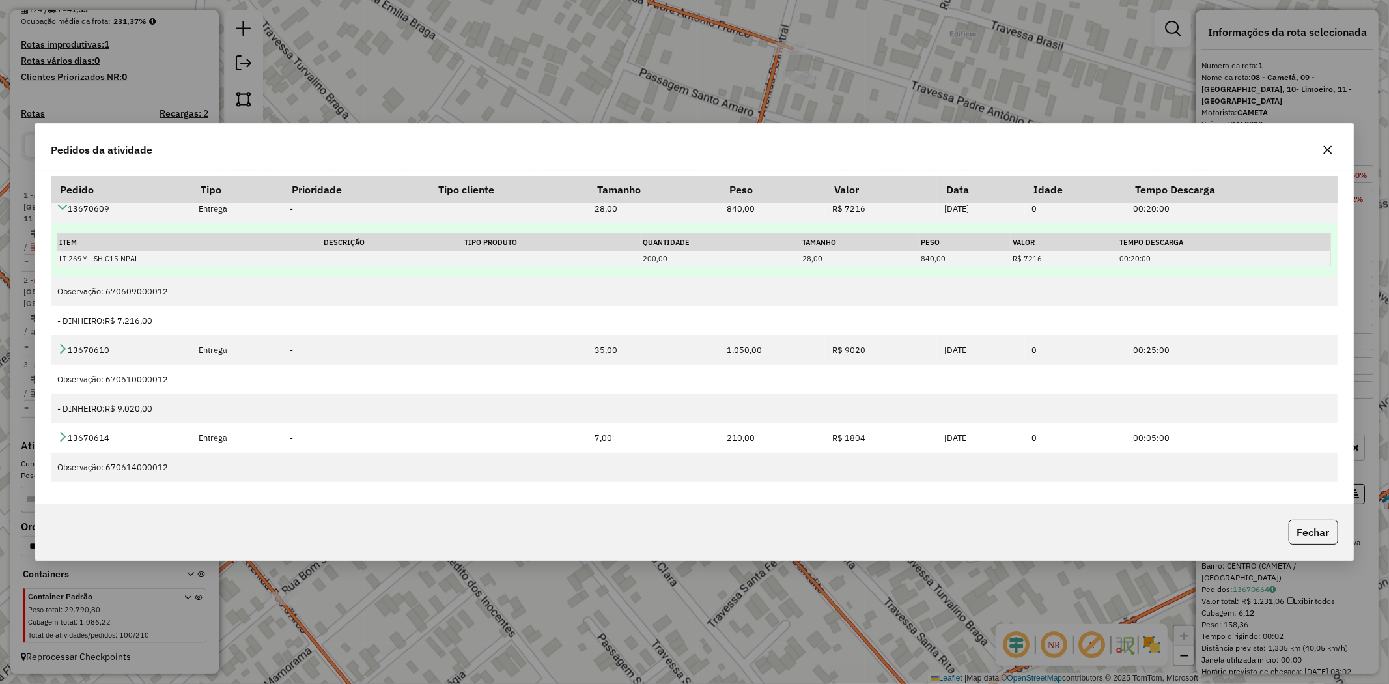
scroll to position [175, 0]
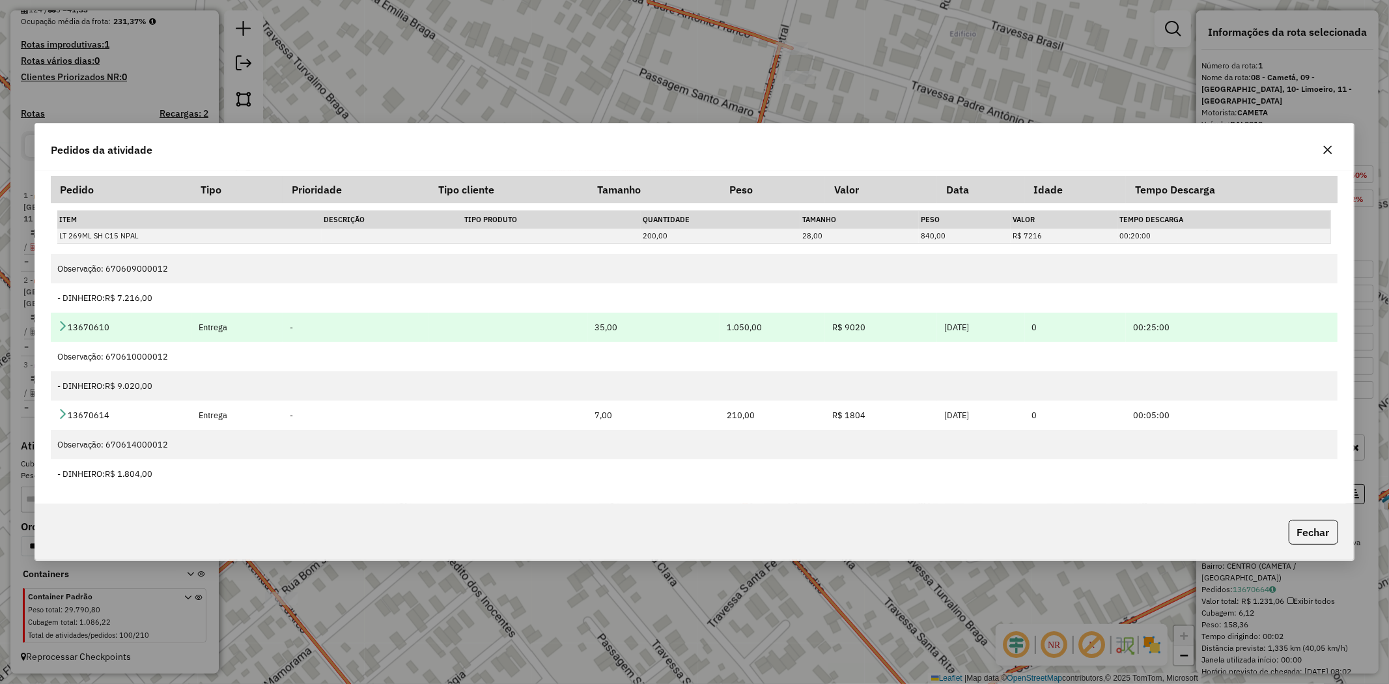
click at [61, 328] on icon at bounding box center [62, 325] width 10 height 10
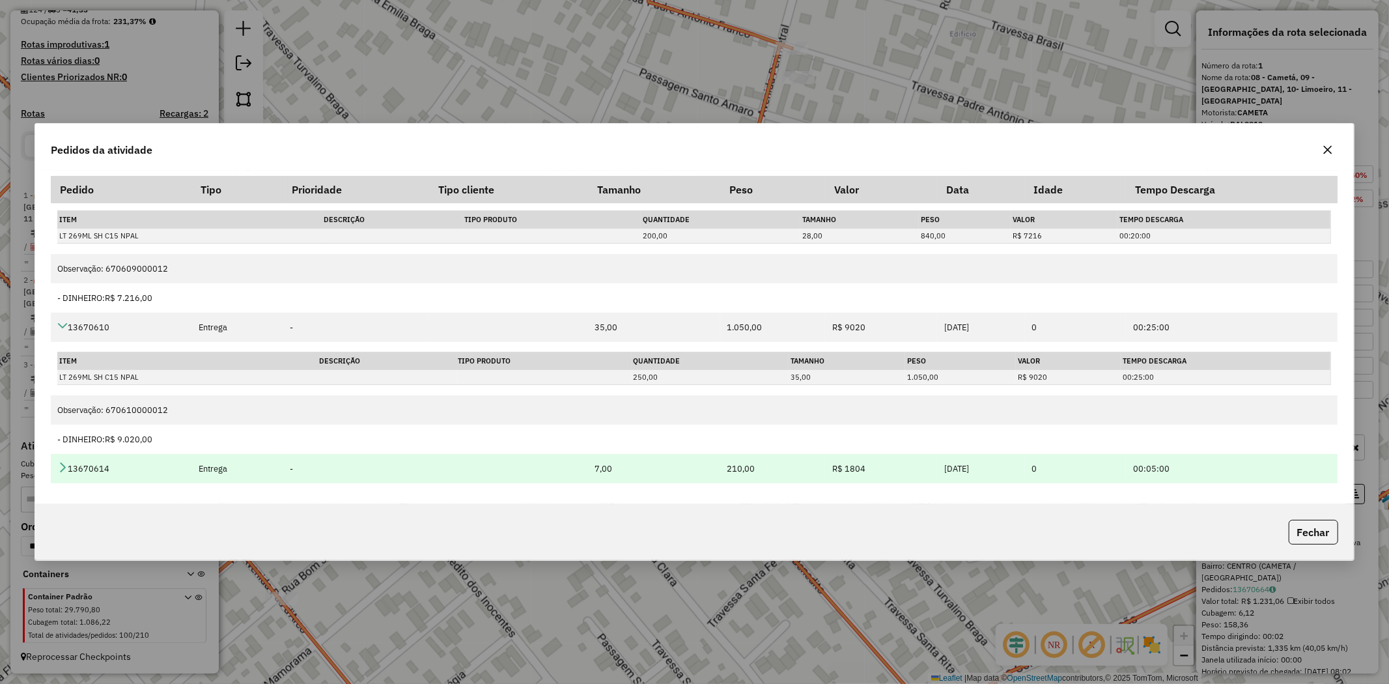
click at [63, 467] on icon at bounding box center [62, 467] width 10 height 10
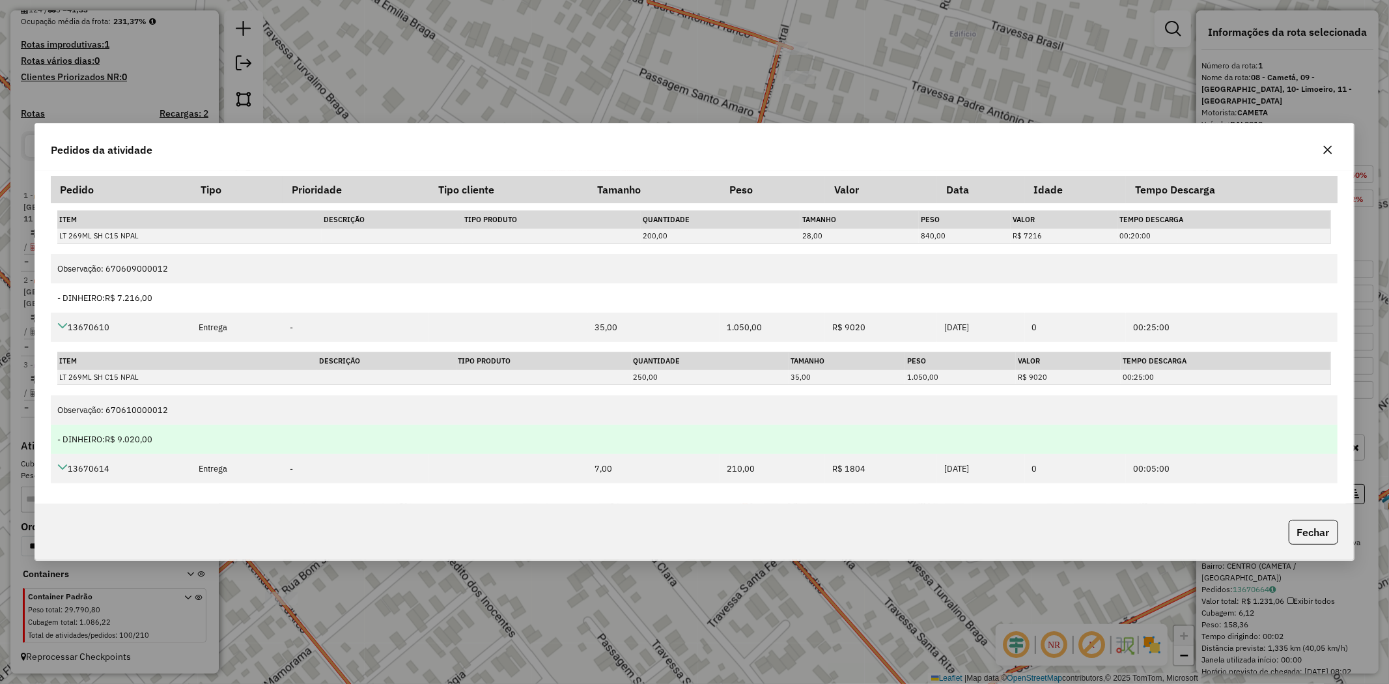
scroll to position [282, 0]
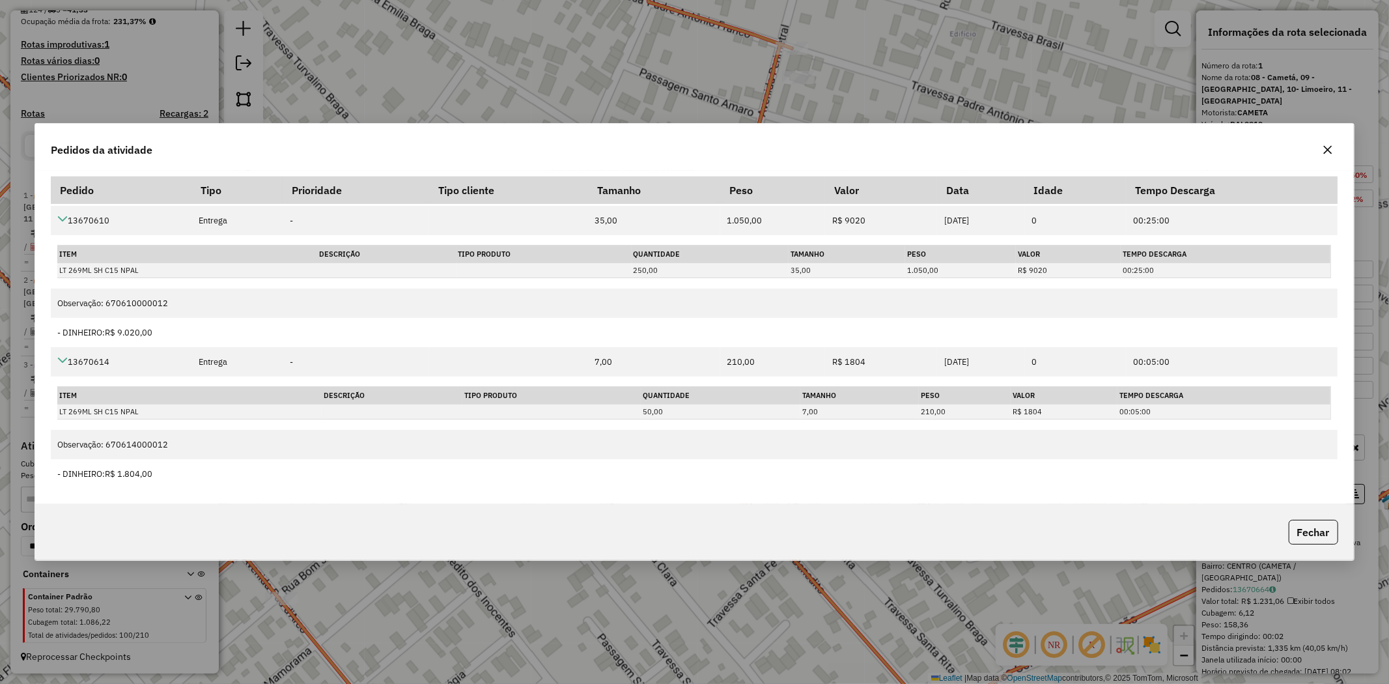
click at [1325, 152] on icon "button" at bounding box center [1327, 150] width 8 height 8
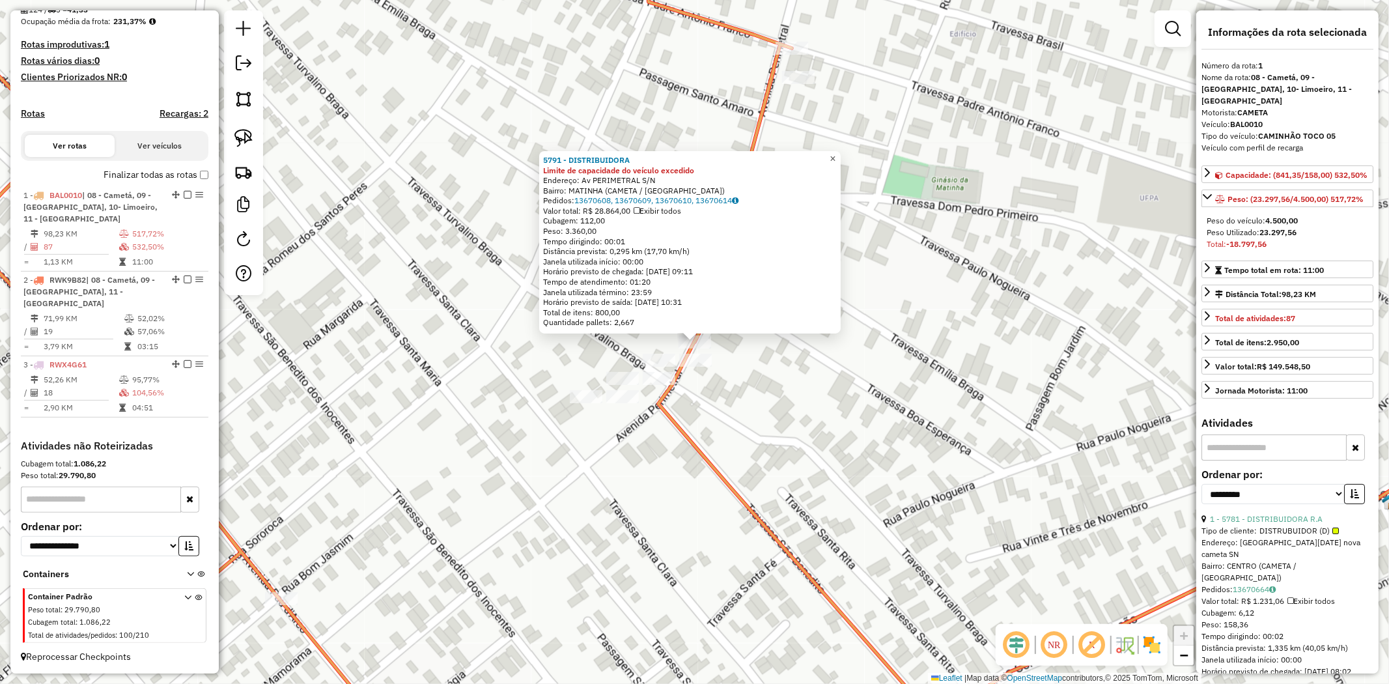
click at [841, 160] on link "×" at bounding box center [833, 159] width 16 height 16
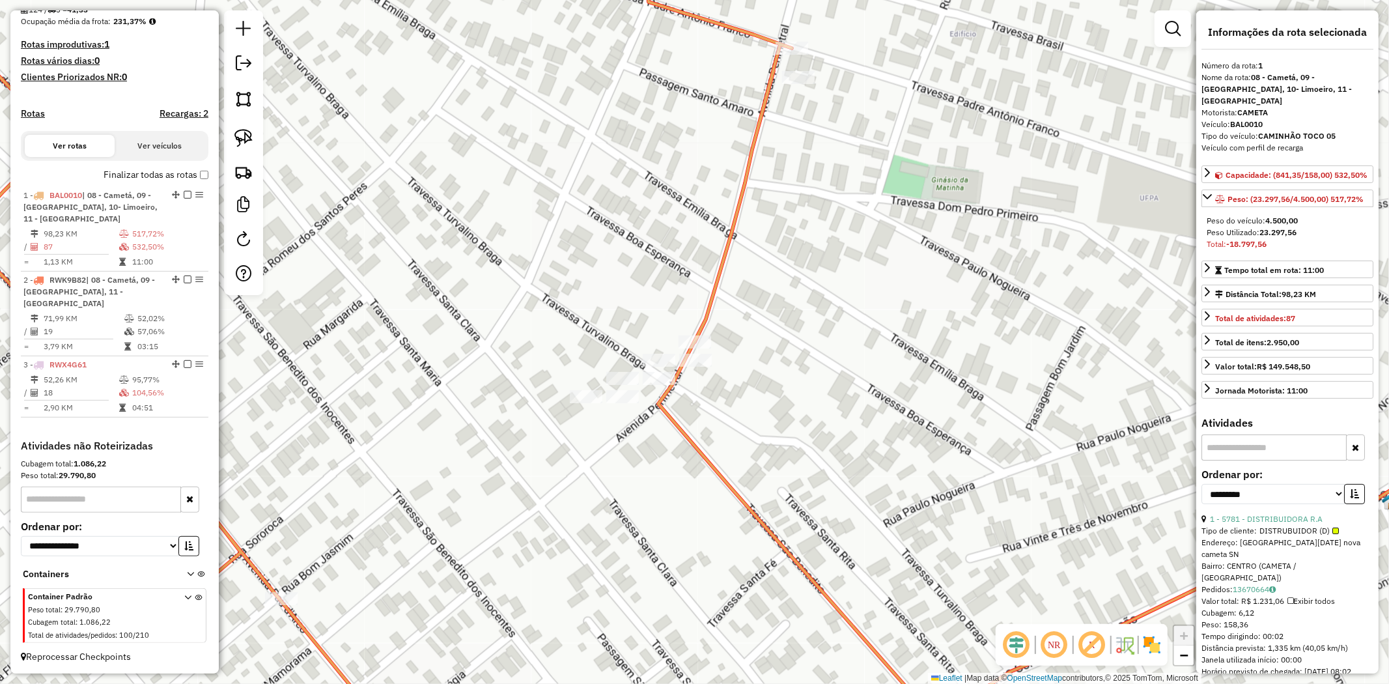
drag, startPoint x: 254, startPoint y: 140, endPoint x: 705, endPoint y: 184, distance: 453.4
click at [255, 140] on link at bounding box center [243, 138] width 29 height 29
drag, startPoint x: 682, startPoint y: 264, endPoint x: 738, endPoint y: 344, distance: 96.8
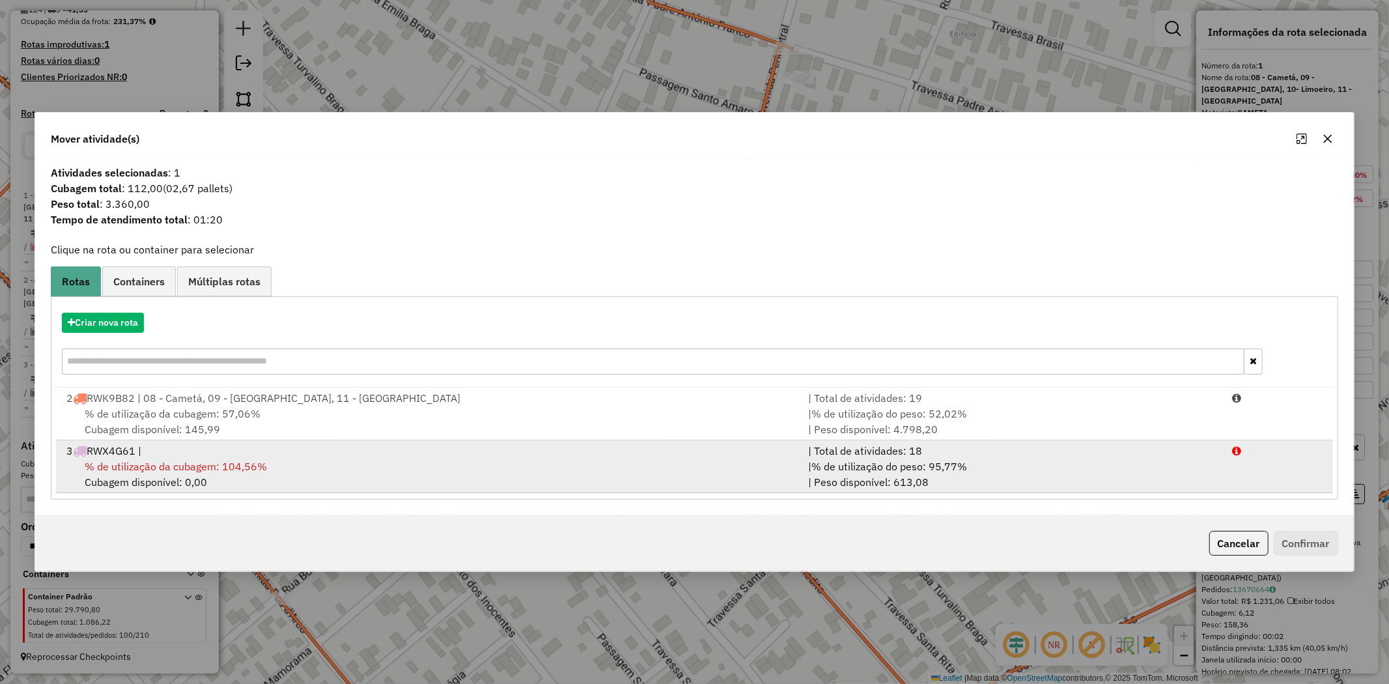
click at [169, 466] on span "% de utilização da cubagem: 104,56%" at bounding box center [176, 466] width 182 height 13
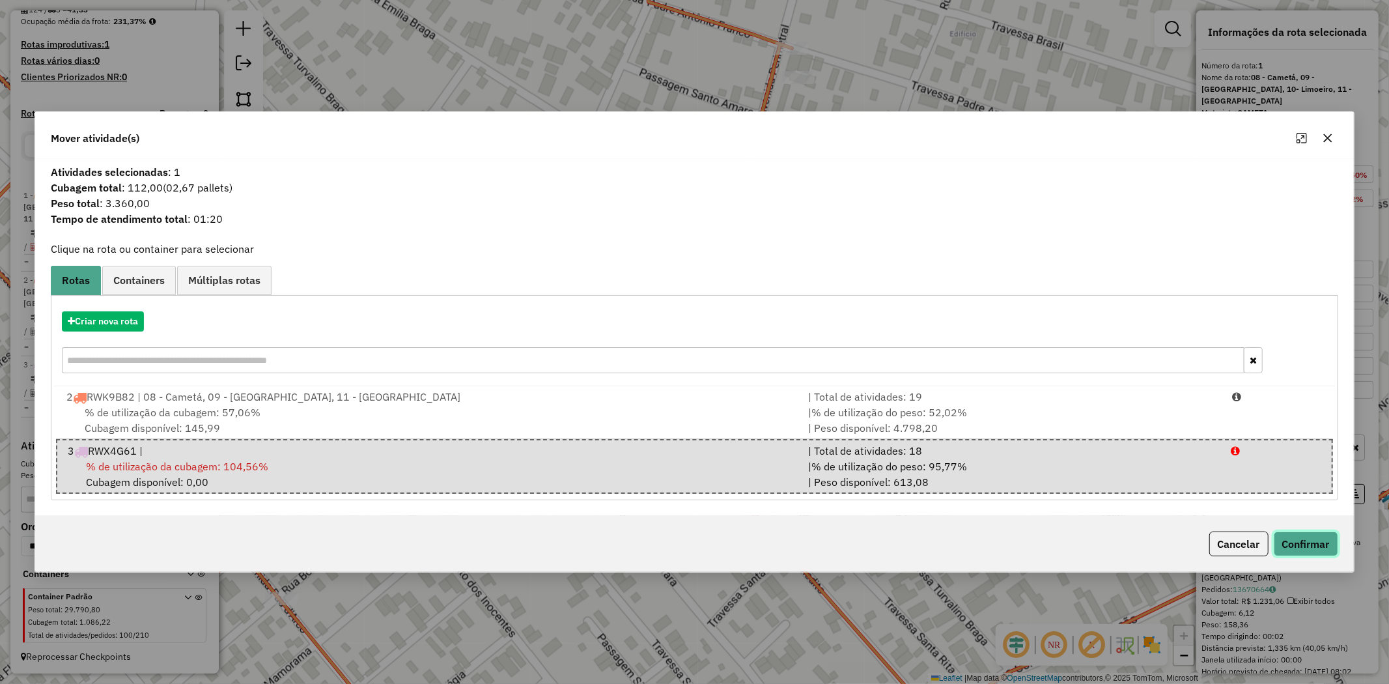
click at [1319, 550] on button "Confirmar" at bounding box center [1306, 543] width 64 height 25
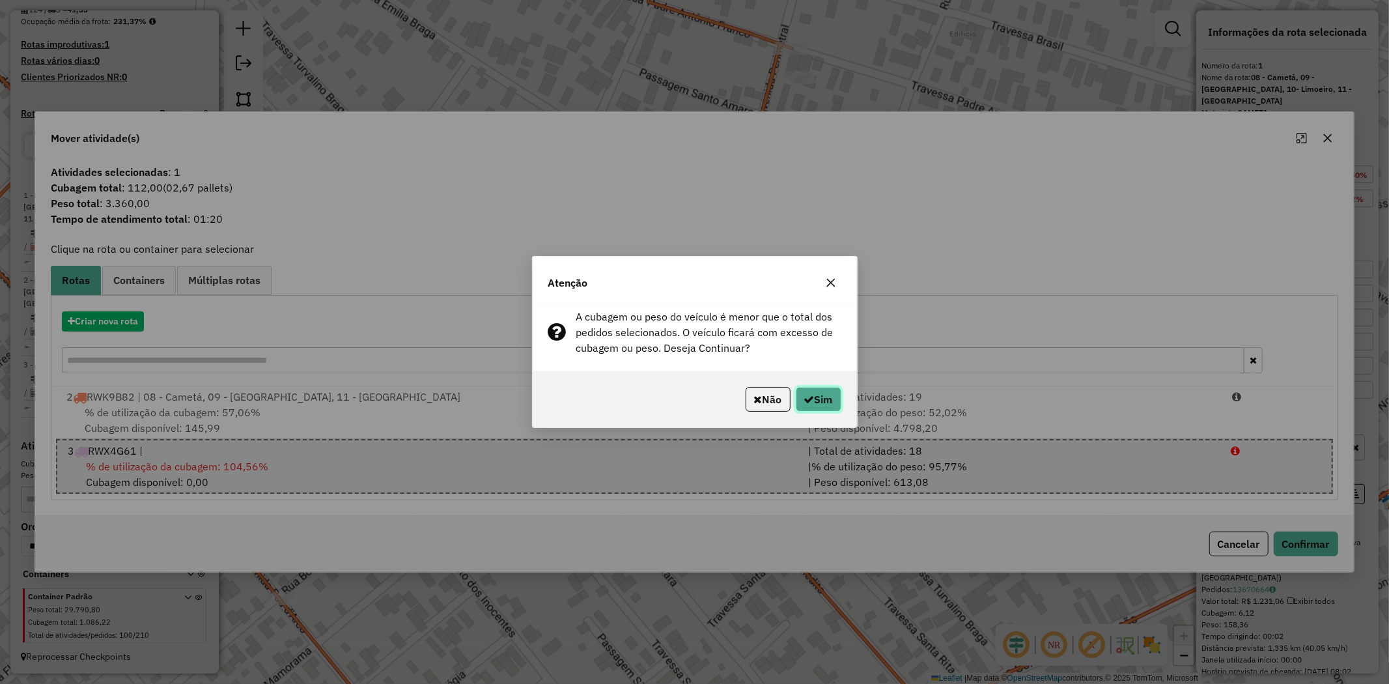
click at [821, 404] on button "Sim" at bounding box center [819, 399] width 46 height 25
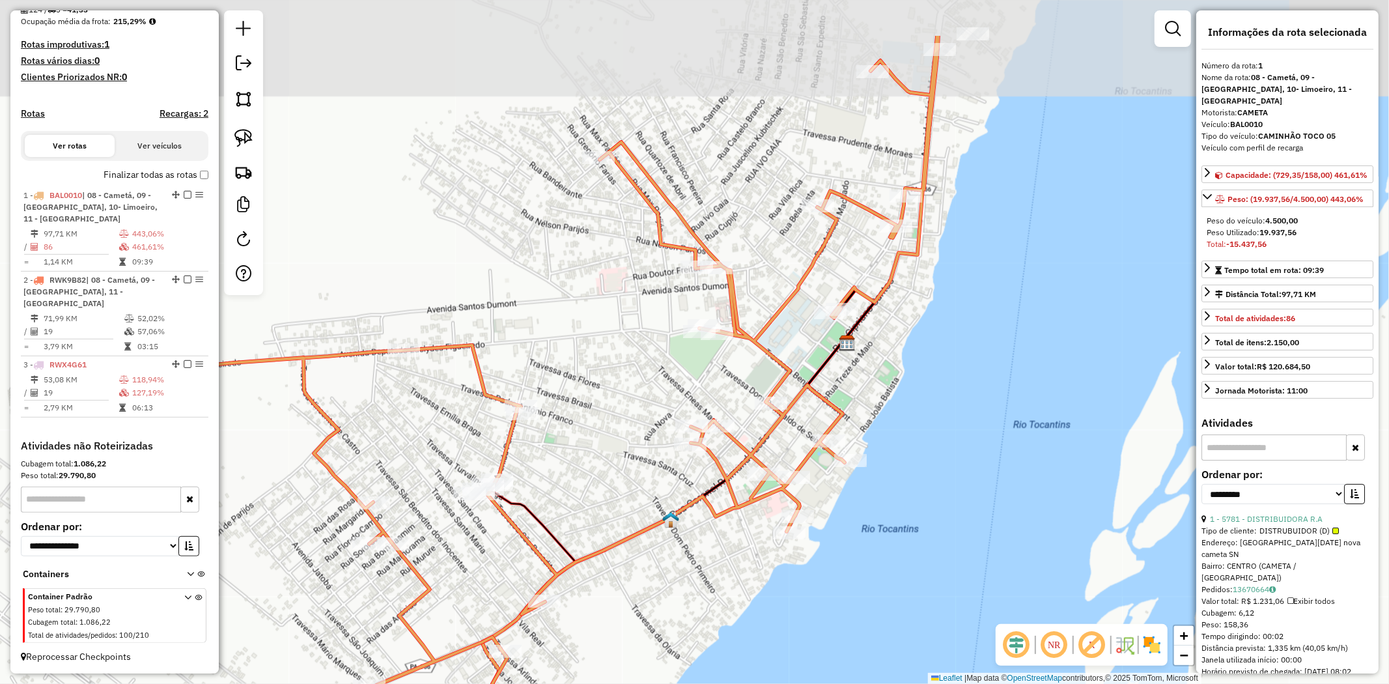
drag, startPoint x: 717, startPoint y: 395, endPoint x: 658, endPoint y: 434, distance: 71.0
click at [655, 479] on div "Janela de atendimento Grade de atendimento Capacidade Transportadoras Veículos …" at bounding box center [694, 342] width 1389 height 684
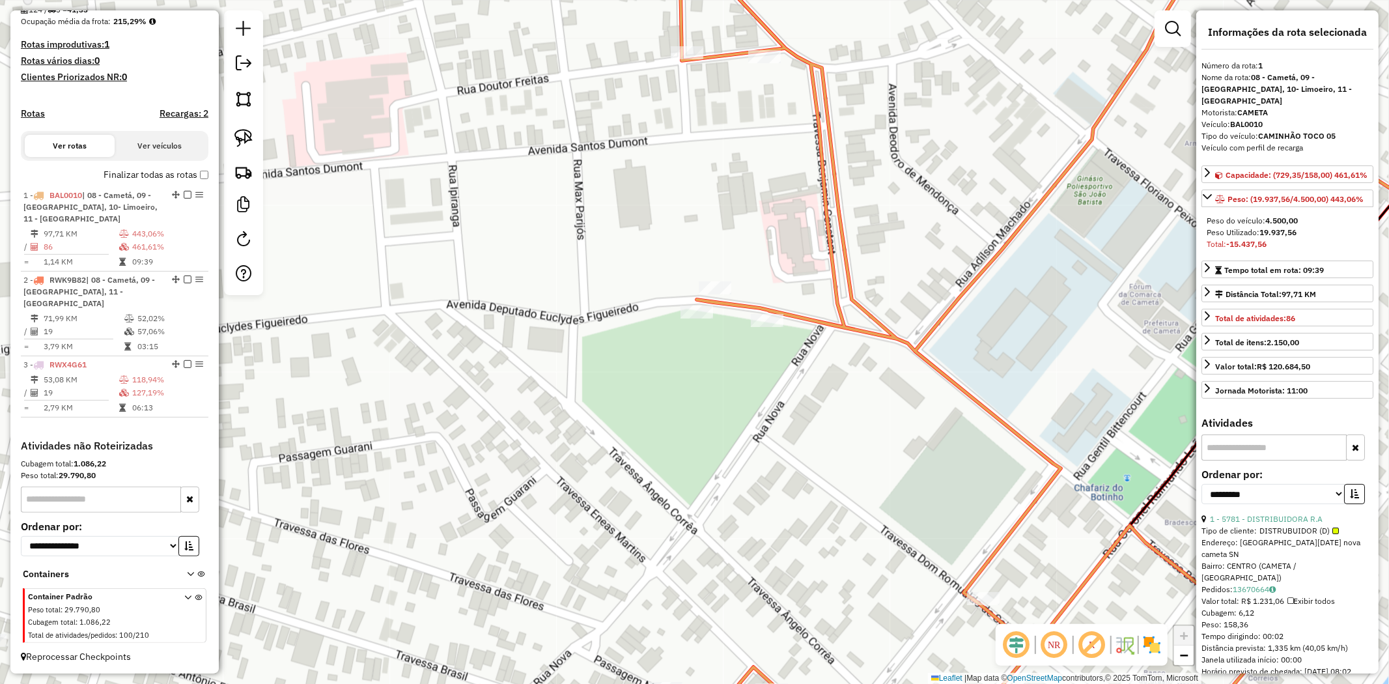
drag, startPoint x: 687, startPoint y: 477, endPoint x: 679, endPoint y: 298, distance: 178.6
click at [676, 327] on div "Janela de atendimento Grade de atendimento Capacidade Transportadoras Veículos …" at bounding box center [694, 342] width 1389 height 684
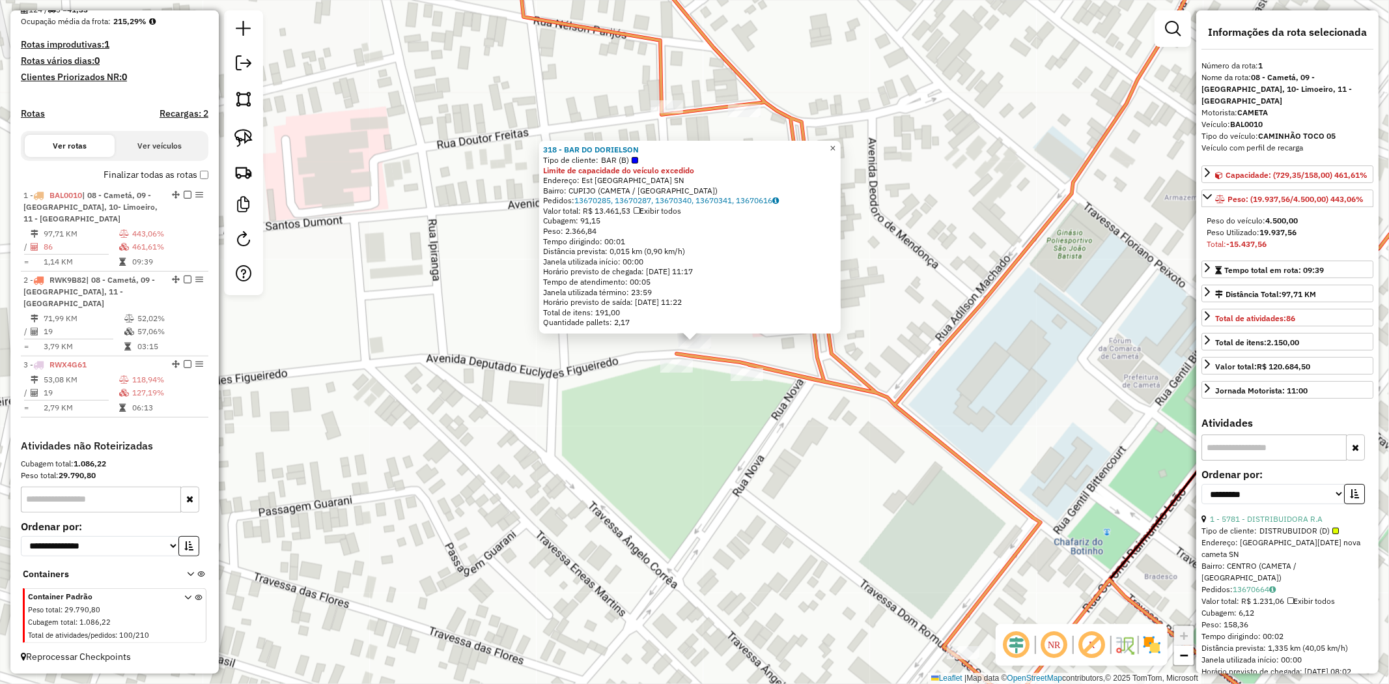
click at [836, 143] on span "×" at bounding box center [833, 148] width 6 height 11
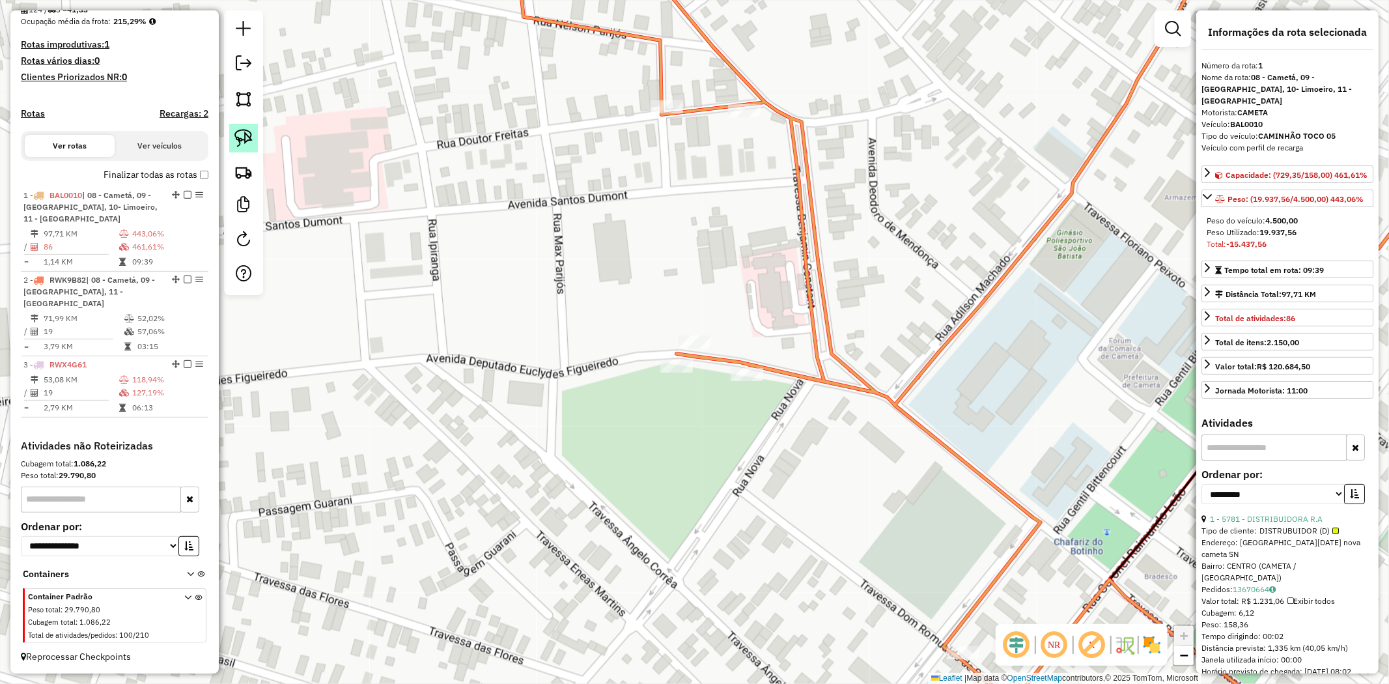
click at [248, 143] on img at bounding box center [243, 138] width 18 height 18
drag, startPoint x: 654, startPoint y: 198, endPoint x: 719, endPoint y: 350, distance: 165.7
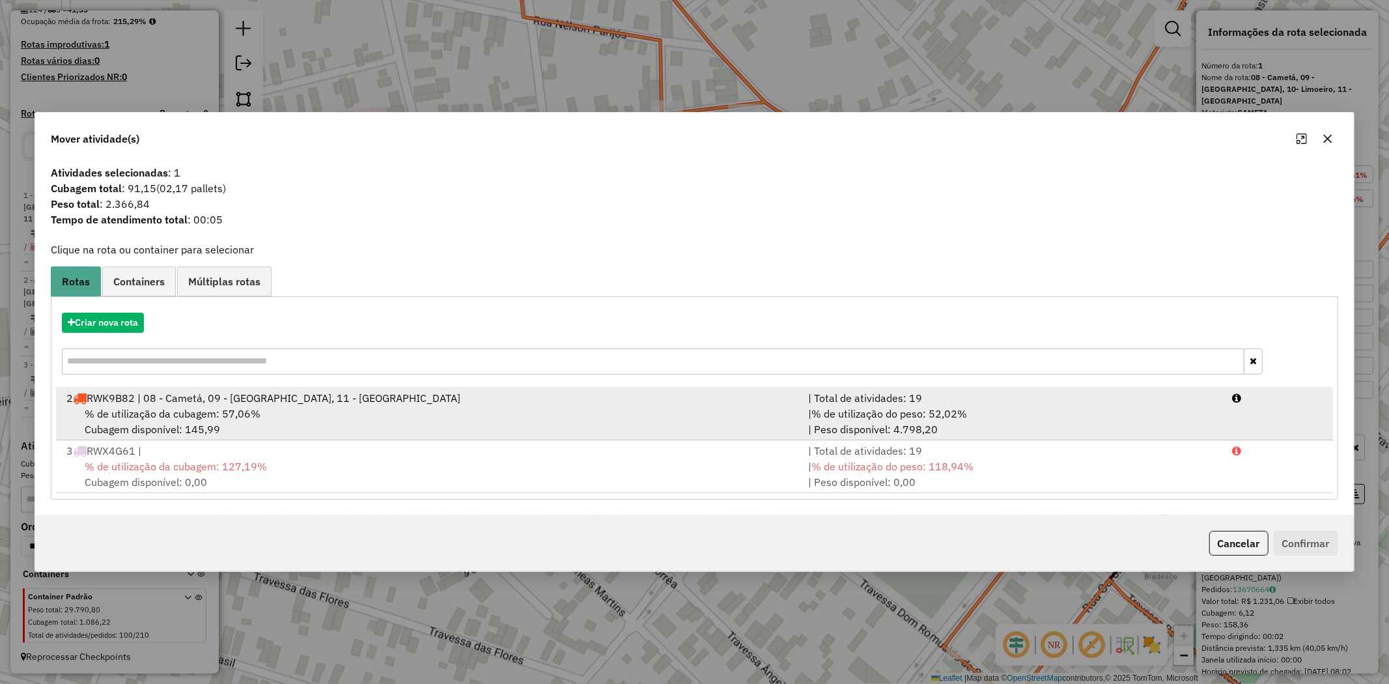
click at [158, 409] on span "% de utilização da cubagem: 57,06%" at bounding box center [173, 413] width 176 height 13
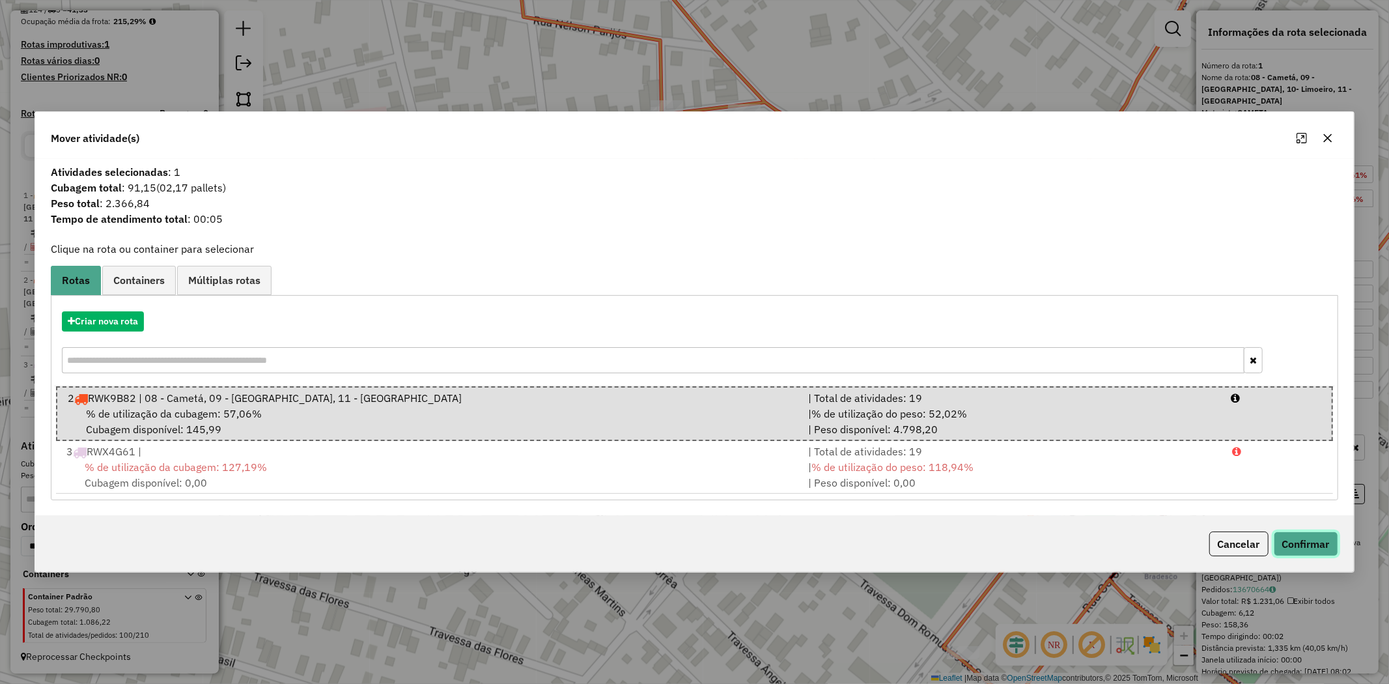
click at [1309, 543] on button "Confirmar" at bounding box center [1306, 543] width 64 height 25
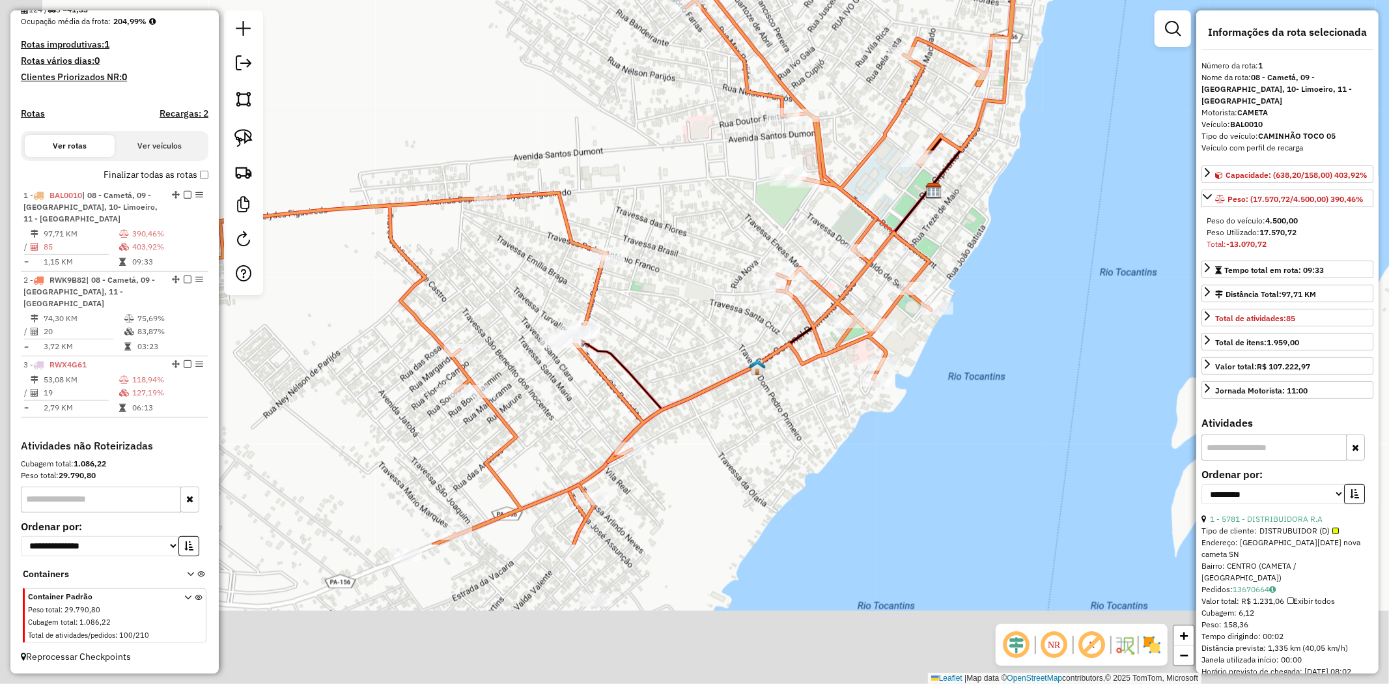
drag, startPoint x: 565, startPoint y: 485, endPoint x: 766, endPoint y: 207, distance: 343.2
click at [763, 214] on div "Janela de atendimento Grade de atendimento Capacidade Transportadoras Veículos …" at bounding box center [694, 342] width 1389 height 684
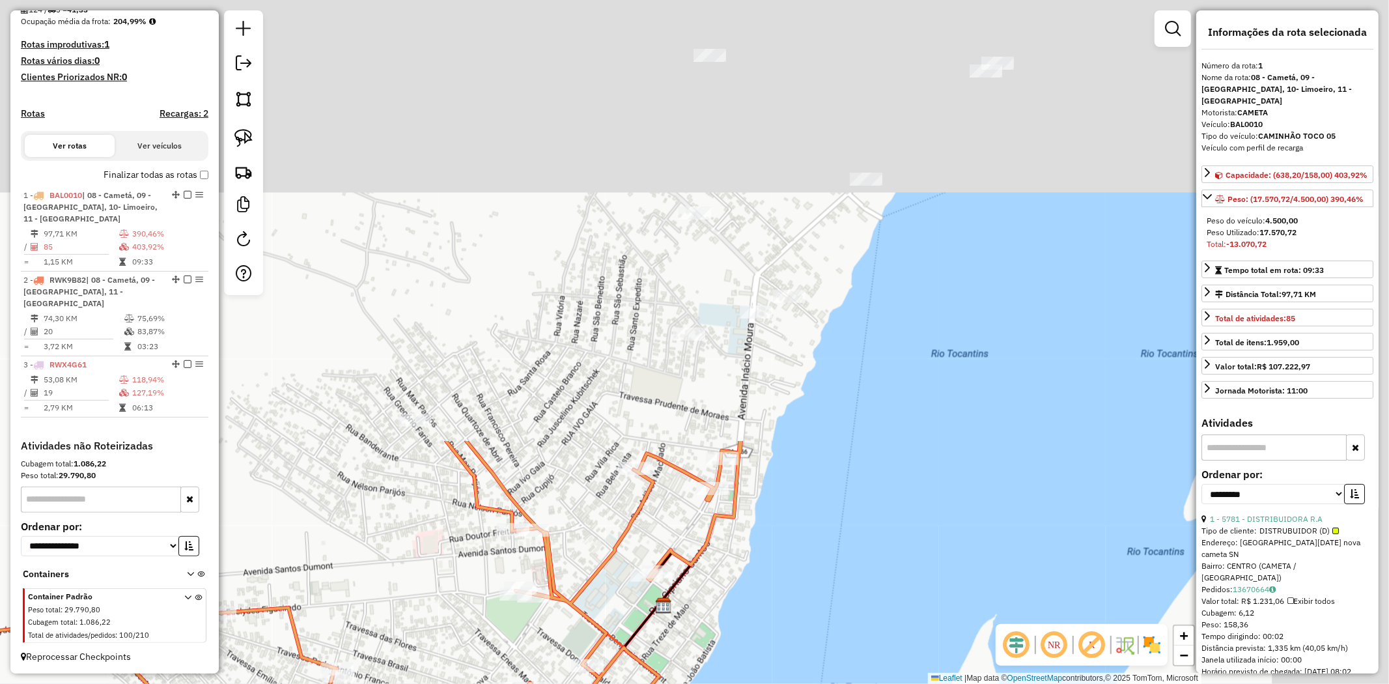
drag, startPoint x: 767, startPoint y: 208, endPoint x: 399, endPoint y: 718, distance: 628.3
click at [399, 683] on html "Aguarde... Pop-up bloqueado! Seu navegador bloqueou automáticamente a abertura …" at bounding box center [694, 342] width 1389 height 684
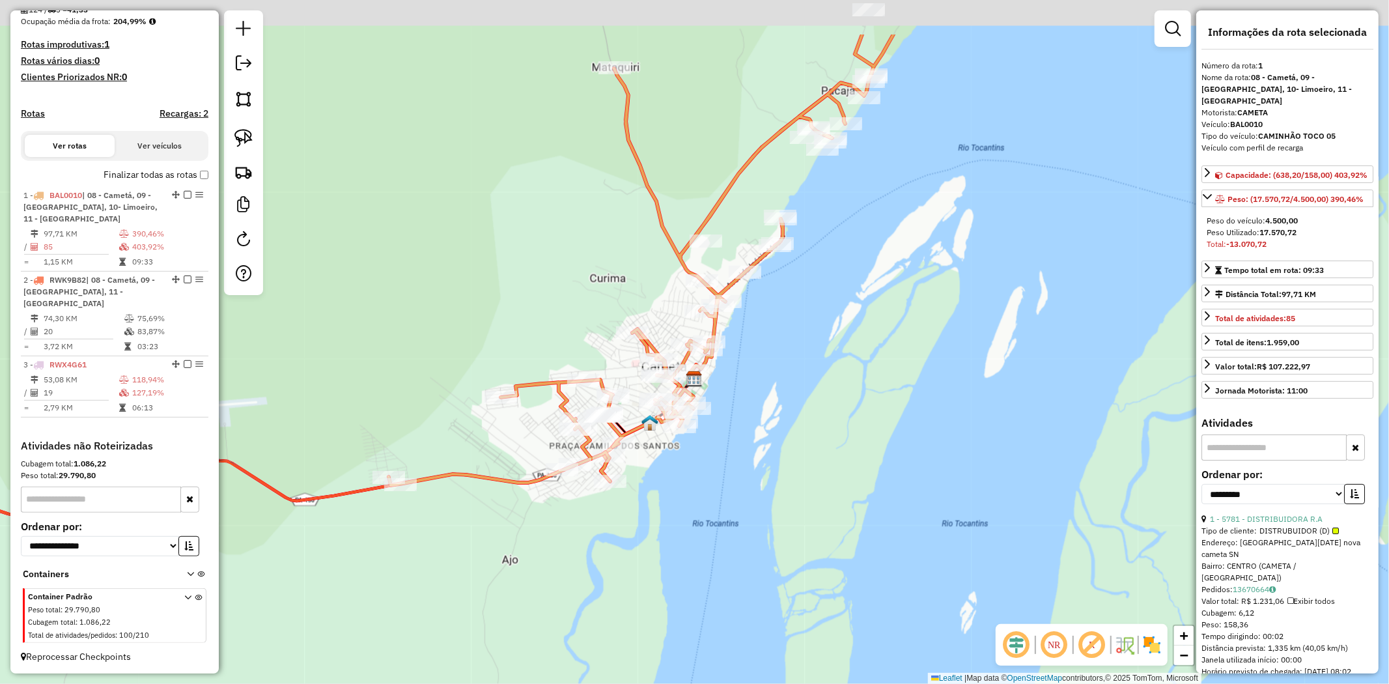
drag, startPoint x: 875, startPoint y: 238, endPoint x: 642, endPoint y: 669, distance: 490.4
click at [654, 645] on div "Janela de atendimento Grade de atendimento Capacidade Transportadoras Veículos …" at bounding box center [694, 342] width 1389 height 684
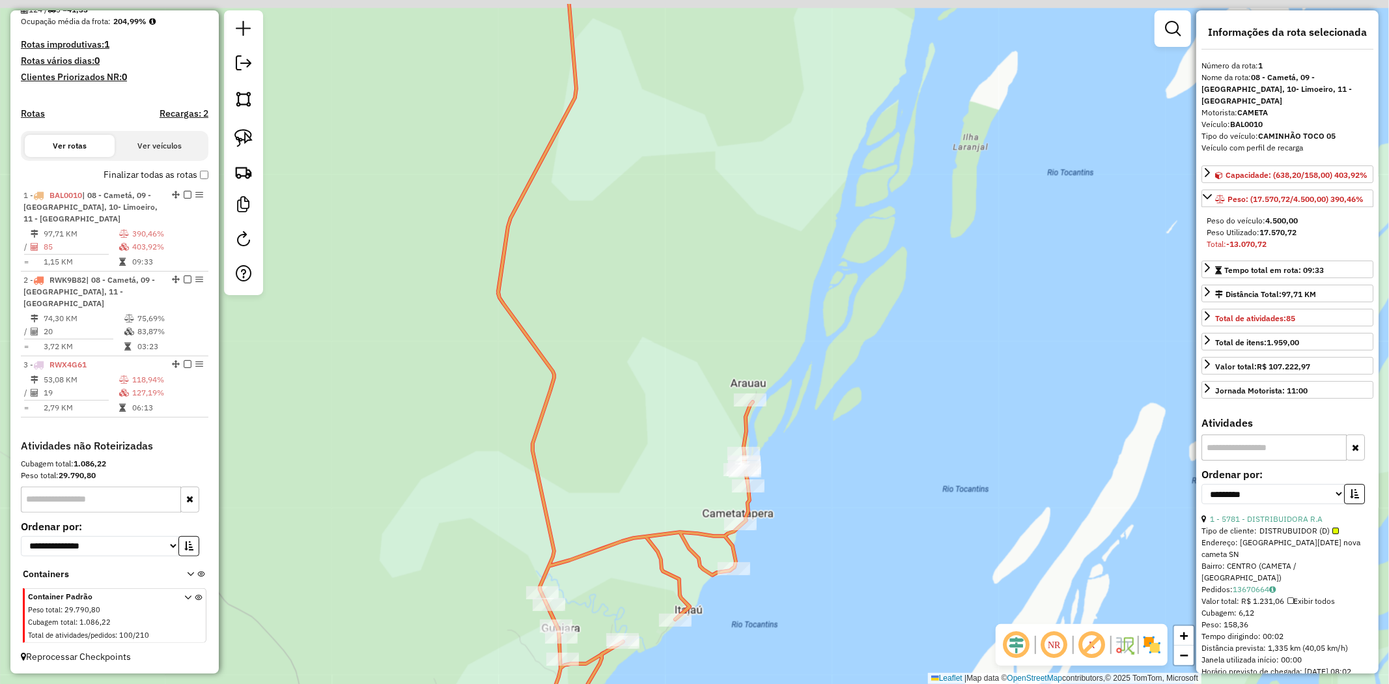
drag, startPoint x: 815, startPoint y: 373, endPoint x: 798, endPoint y: 548, distance: 175.9
click at [798, 548] on div "Janela de atendimento Grade de atendimento Capacidade Transportadoras Veículos …" at bounding box center [694, 342] width 1389 height 684
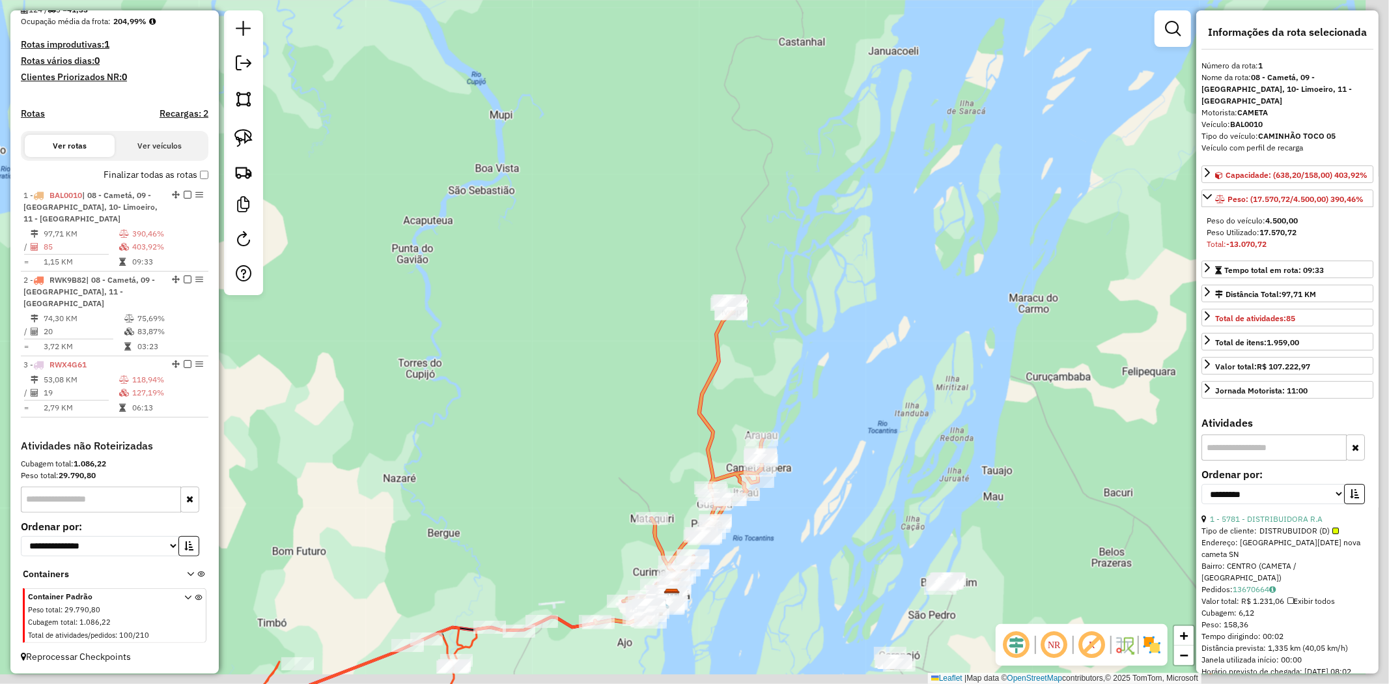
drag, startPoint x: 856, startPoint y: 470, endPoint x: 822, endPoint y: 411, distance: 67.7
click at [822, 411] on div "Janela de atendimento Grade de atendimento Capacidade Transportadoras Veículos …" at bounding box center [694, 342] width 1389 height 684
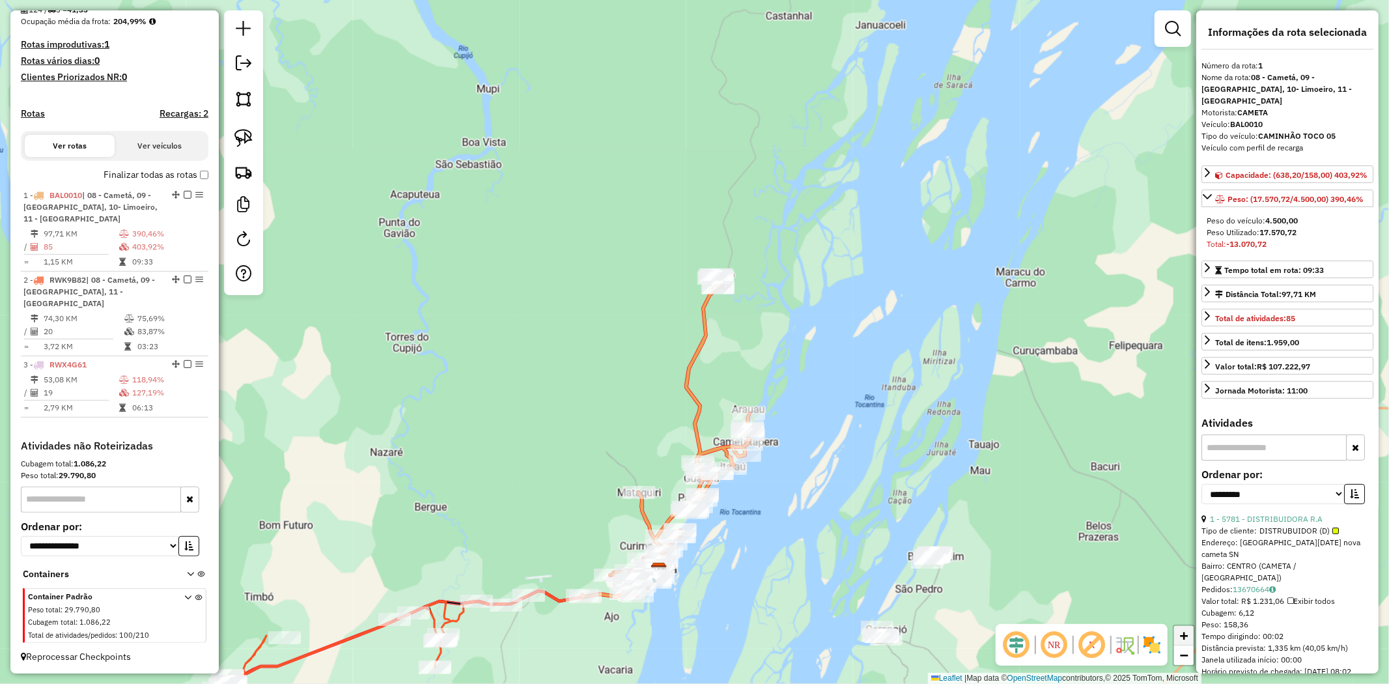
click at [1189, 635] on link "+" at bounding box center [1184, 636] width 20 height 20
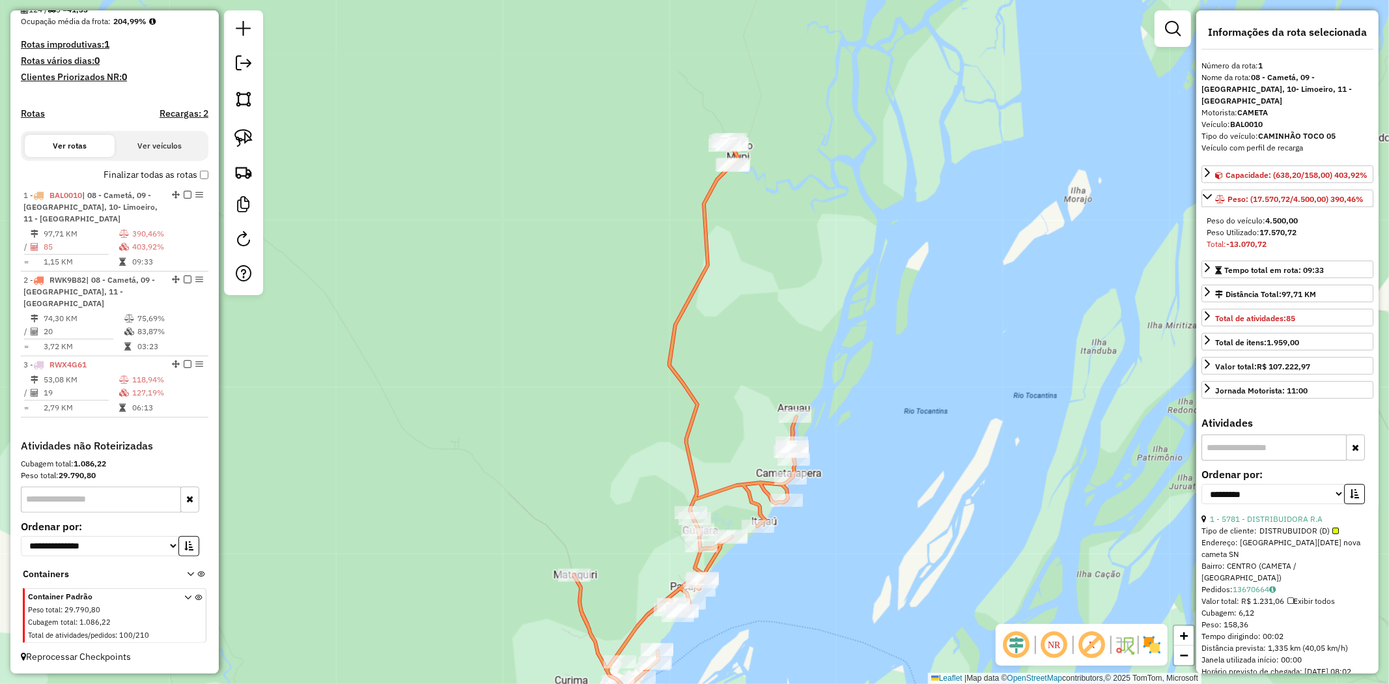
drag, startPoint x: 1031, startPoint y: 544, endPoint x: 857, endPoint y: 389, distance: 232.5
click at [1022, 485] on div "Janela de atendimento Grade de atendimento Capacidade Transportadoras Veículos …" at bounding box center [694, 342] width 1389 height 684
click at [232, 133] on link at bounding box center [243, 138] width 29 height 29
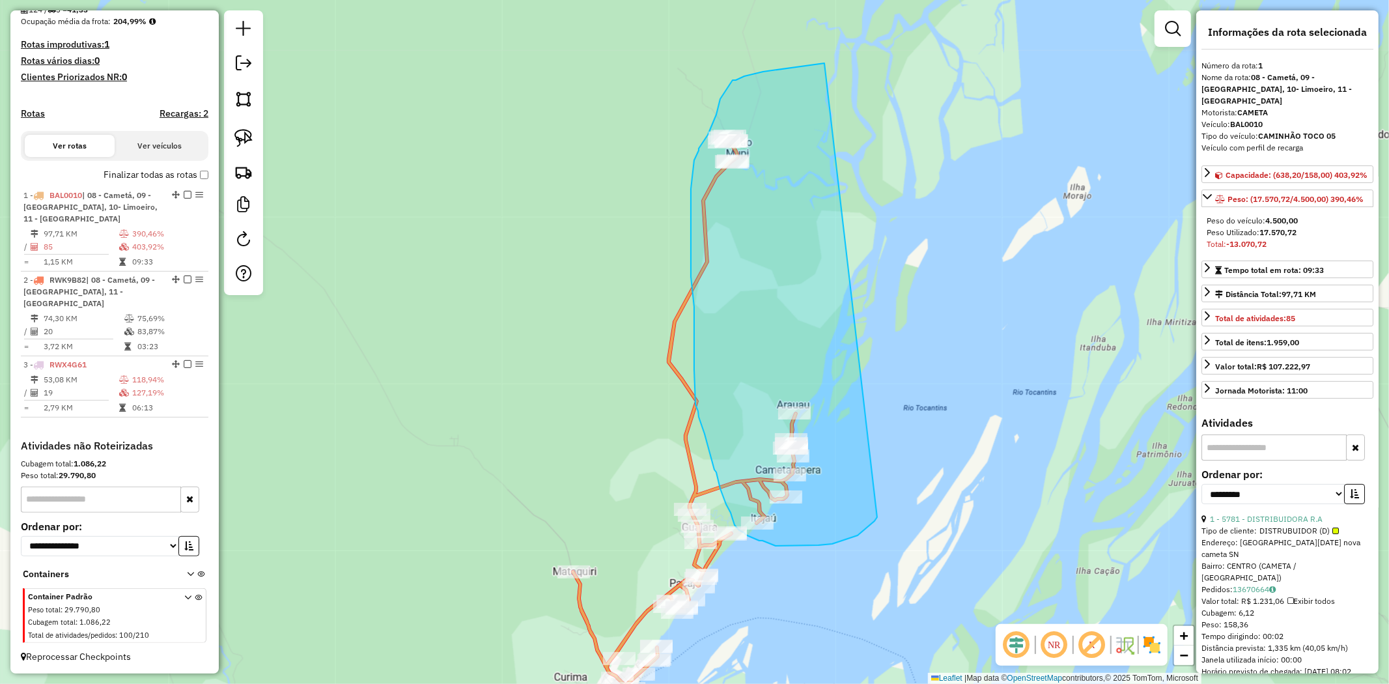
drag, startPoint x: 824, startPoint y: 63, endPoint x: 884, endPoint y: 509, distance: 449.4
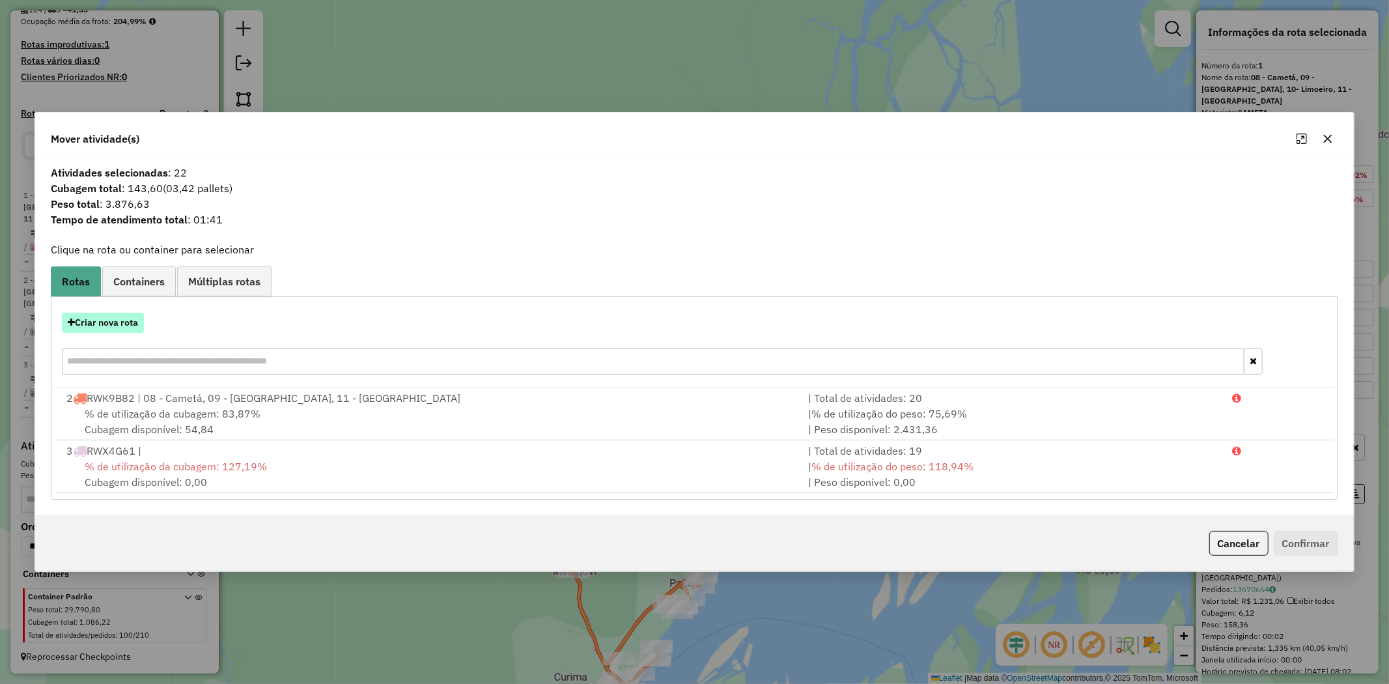
click at [116, 320] on button "Criar nova rota" at bounding box center [103, 323] width 82 height 20
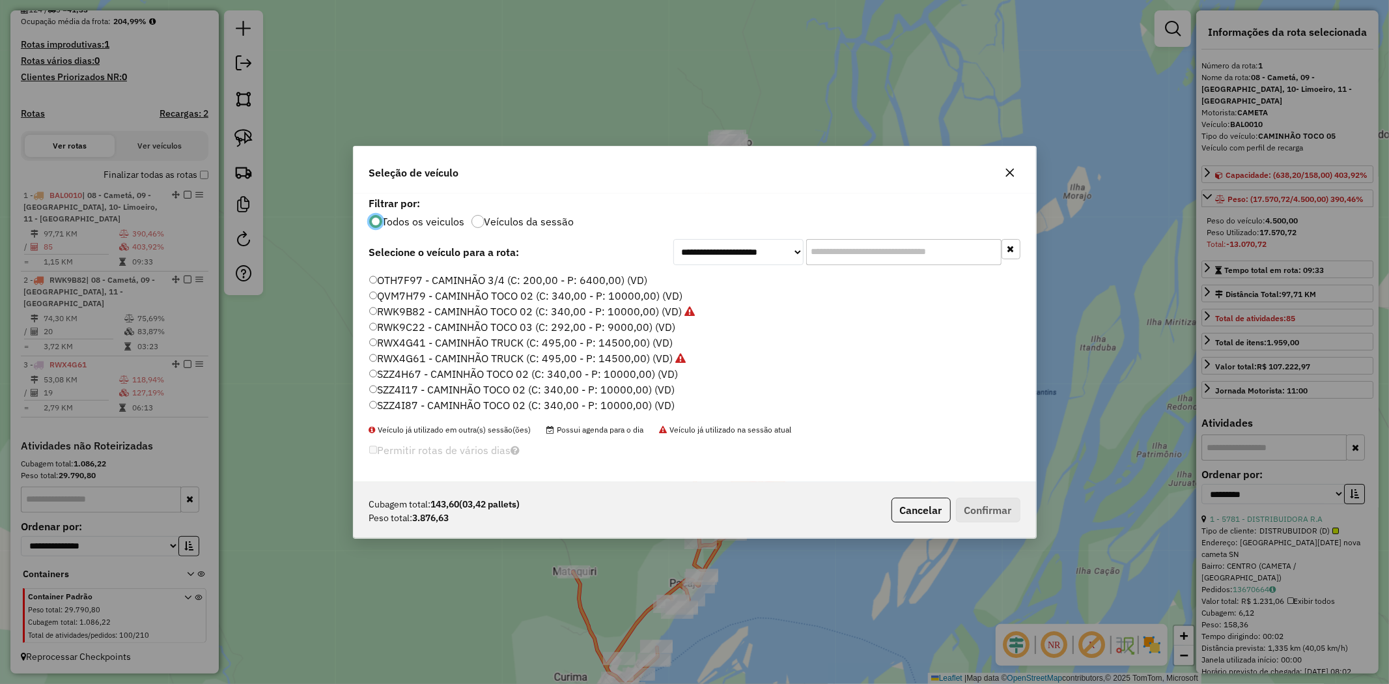
scroll to position [0, 0]
click at [471, 384] on label "JUX0334 - CAMINHÃO 3/4 (C: 200,00 - P: 6400,00) (VD)" at bounding box center [508, 387] width 278 height 16
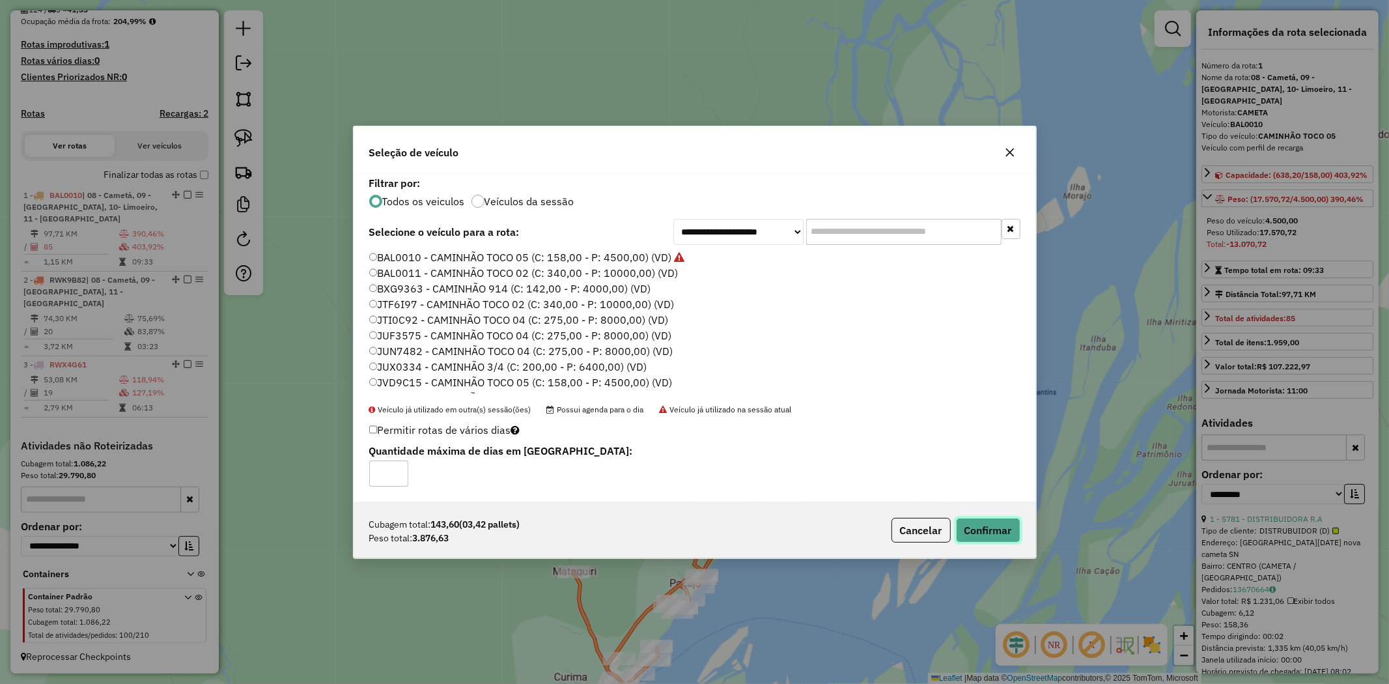
click at [969, 524] on button "Confirmar" at bounding box center [988, 530] width 64 height 25
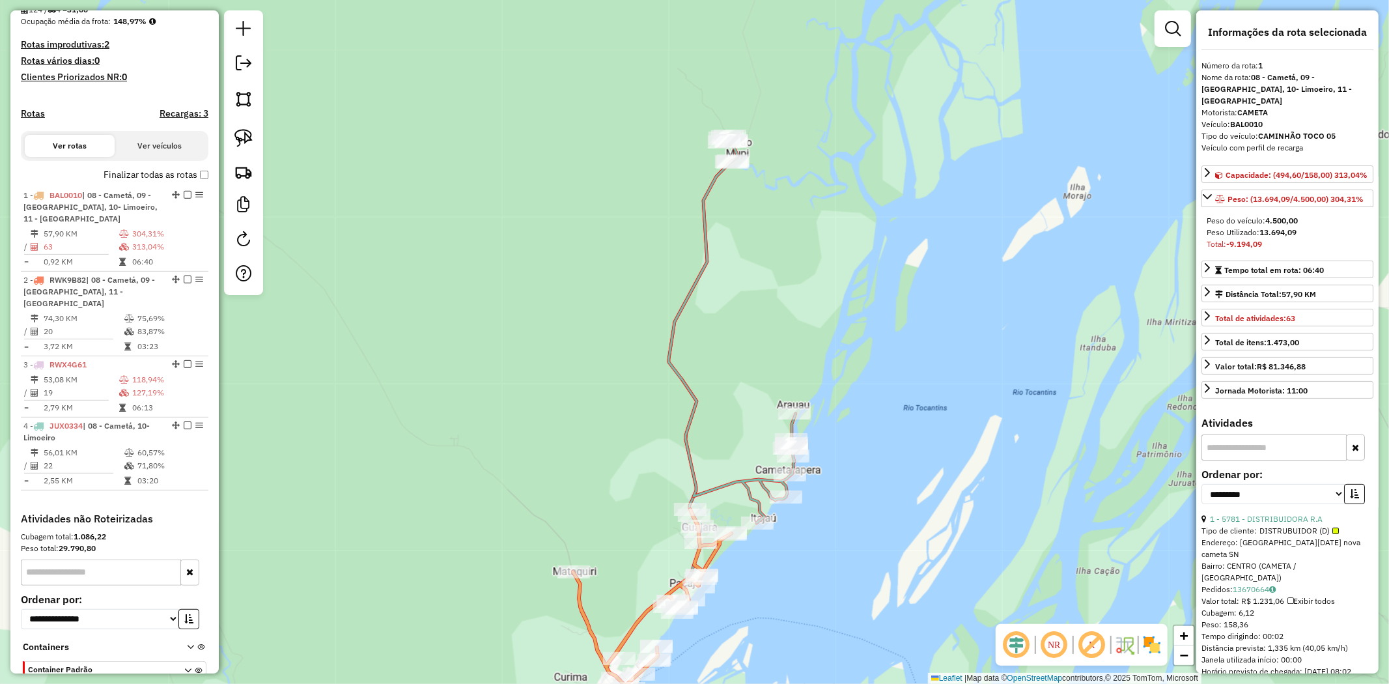
scroll to position [388, 0]
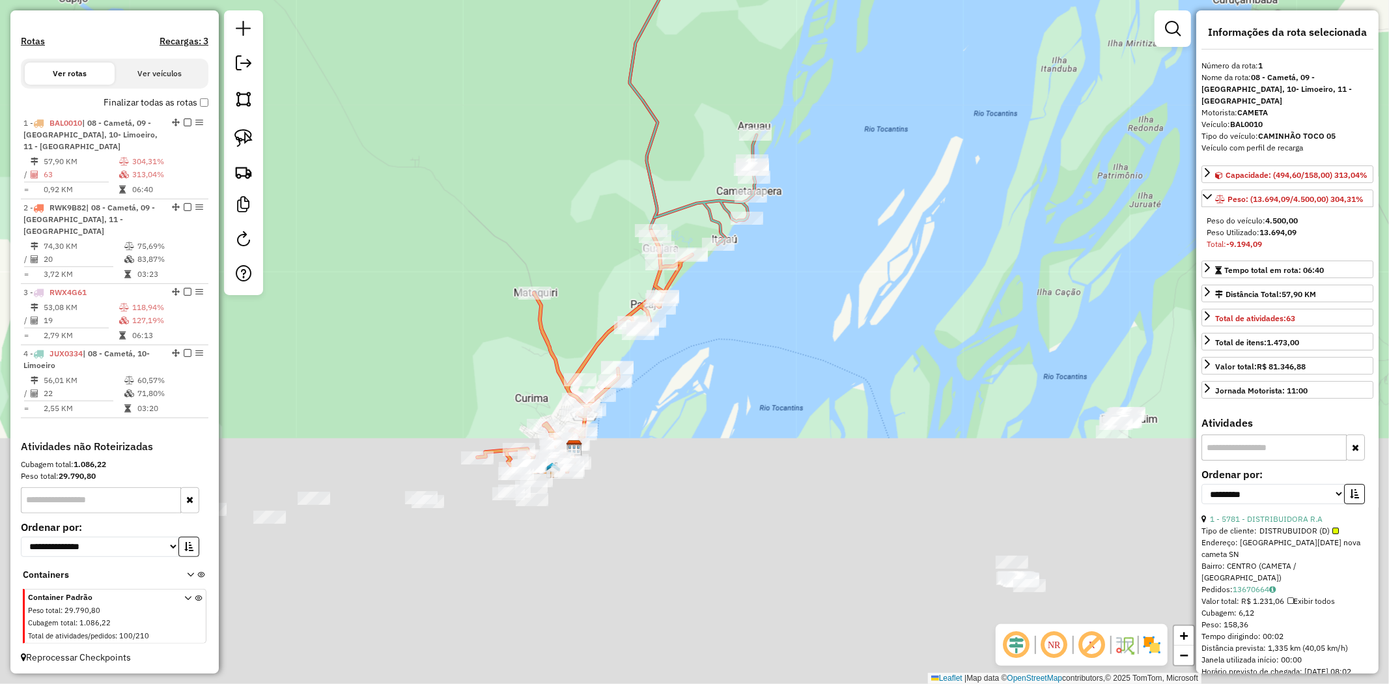
drag, startPoint x: 904, startPoint y: 494, endPoint x: 856, endPoint y: 223, distance: 275.2
click at [865, 214] on div "Janela de atendimento Grade de atendimento Capacidade Transportadoras Veículos …" at bounding box center [694, 342] width 1389 height 684
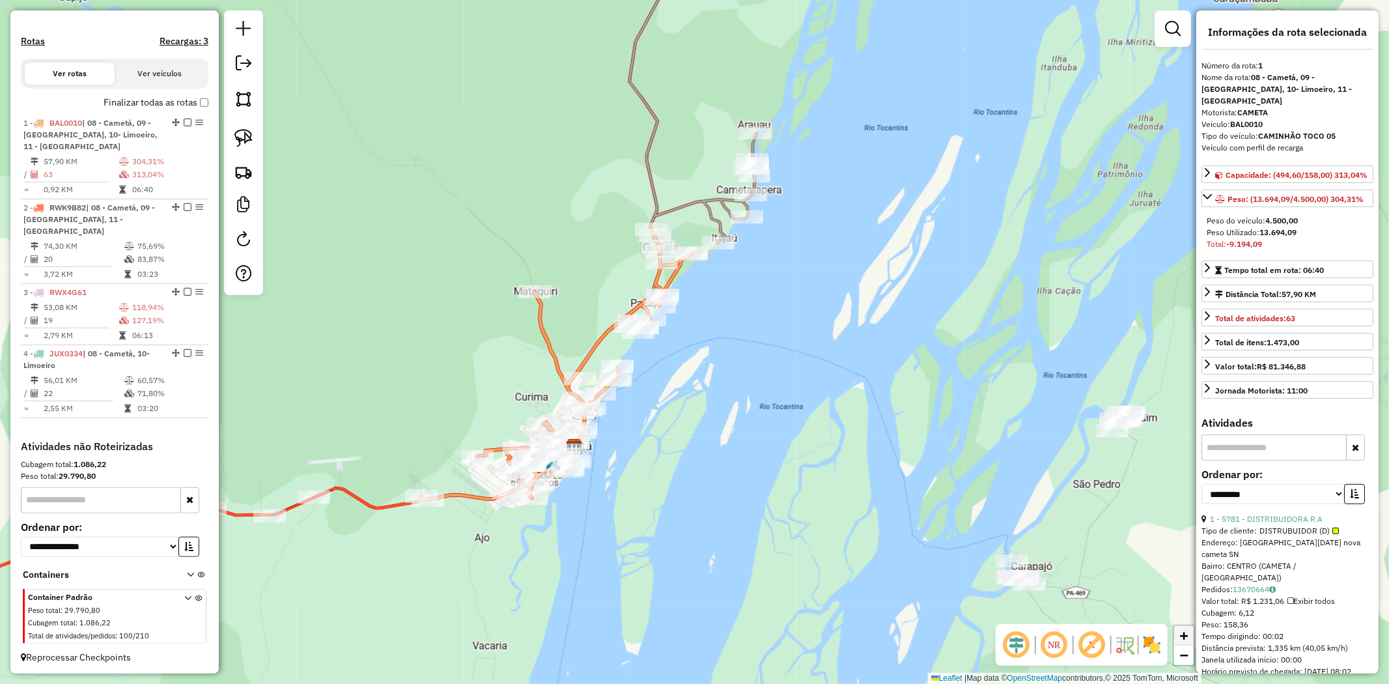
click at [1188, 636] on span "+" at bounding box center [1184, 635] width 8 height 16
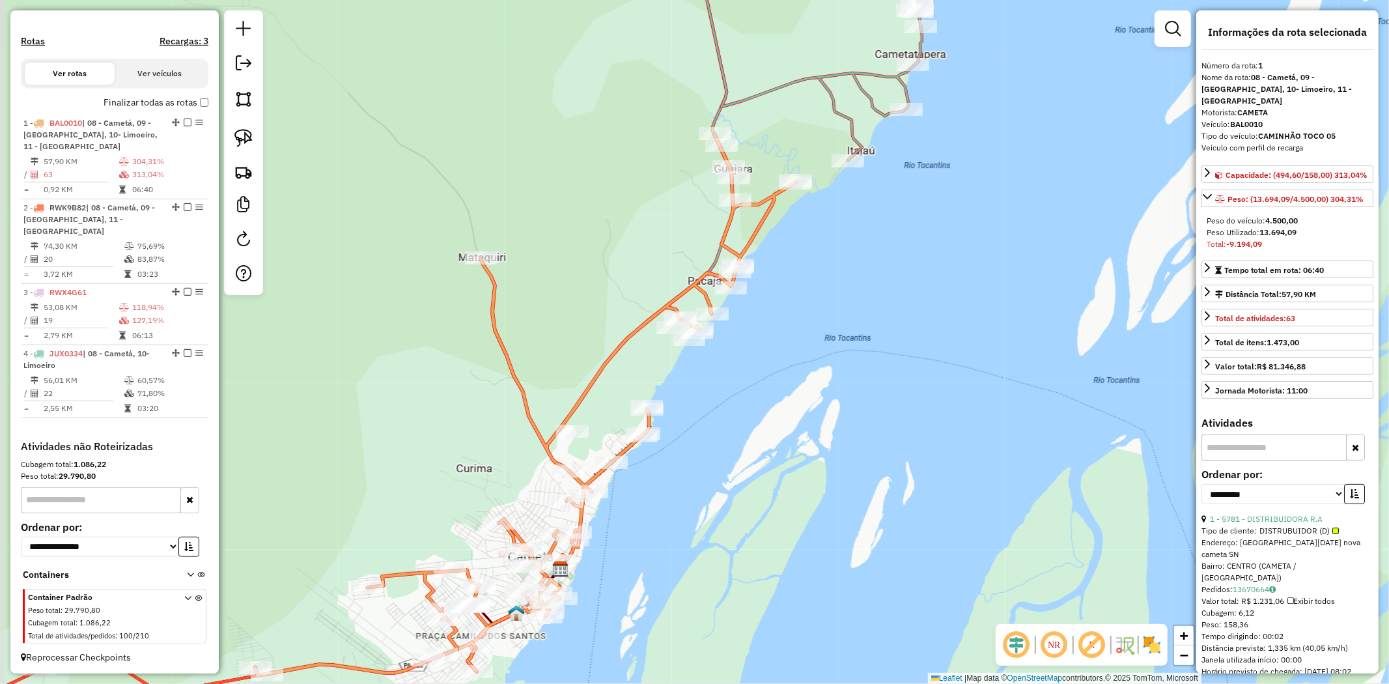
drag, startPoint x: 719, startPoint y: 499, endPoint x: 825, endPoint y: 516, distance: 107.5
click at [825, 516] on div "Janela de atendimento Grade de atendimento Capacidade Transportadoras Veículos …" at bounding box center [694, 342] width 1389 height 684
click at [234, 137] on img at bounding box center [243, 138] width 18 height 18
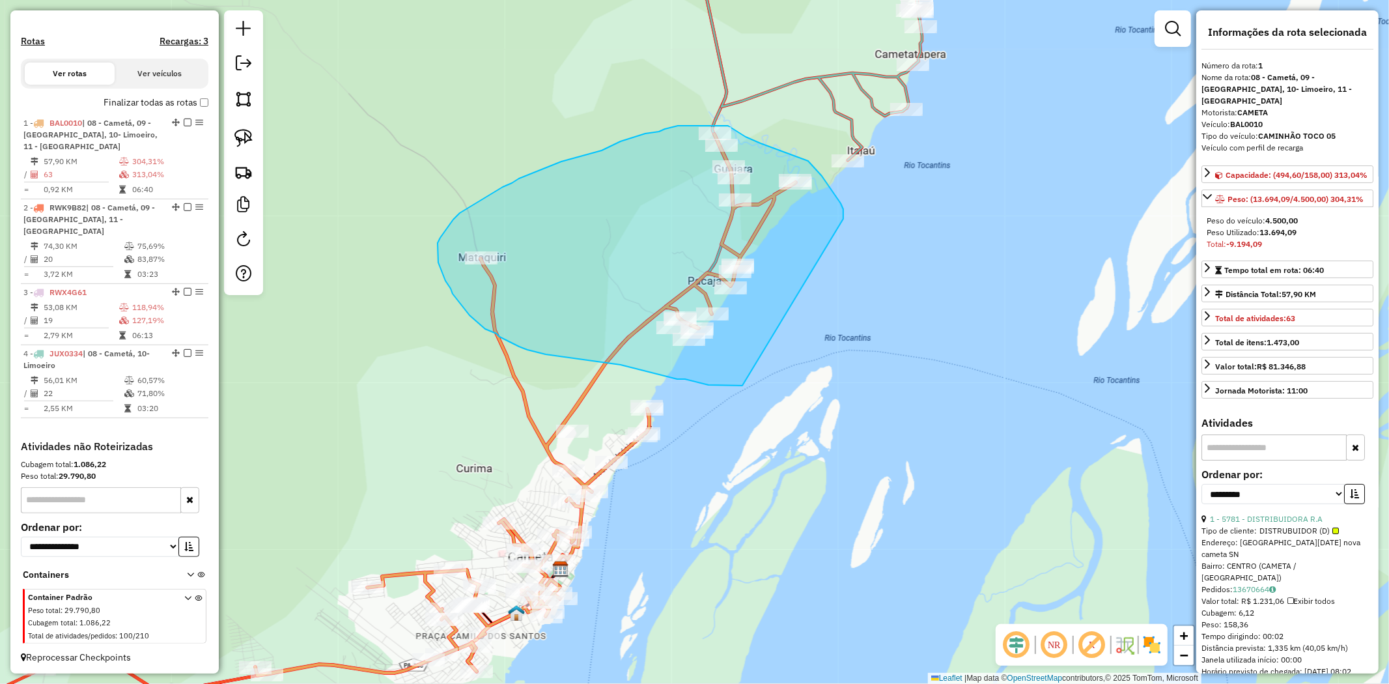
drag, startPoint x: 843, startPoint y: 219, endPoint x: 742, endPoint y: 386, distance: 194.9
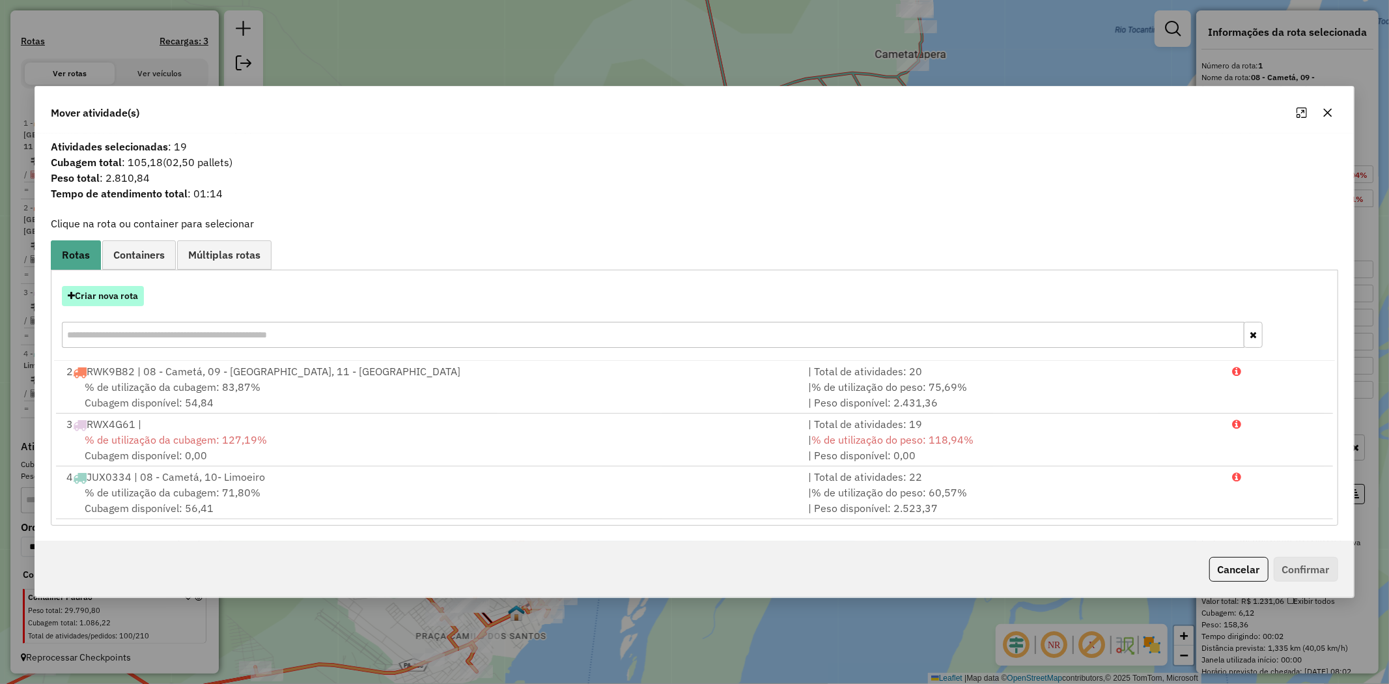
click at [118, 298] on button "Criar nova rota" at bounding box center [103, 296] width 82 height 20
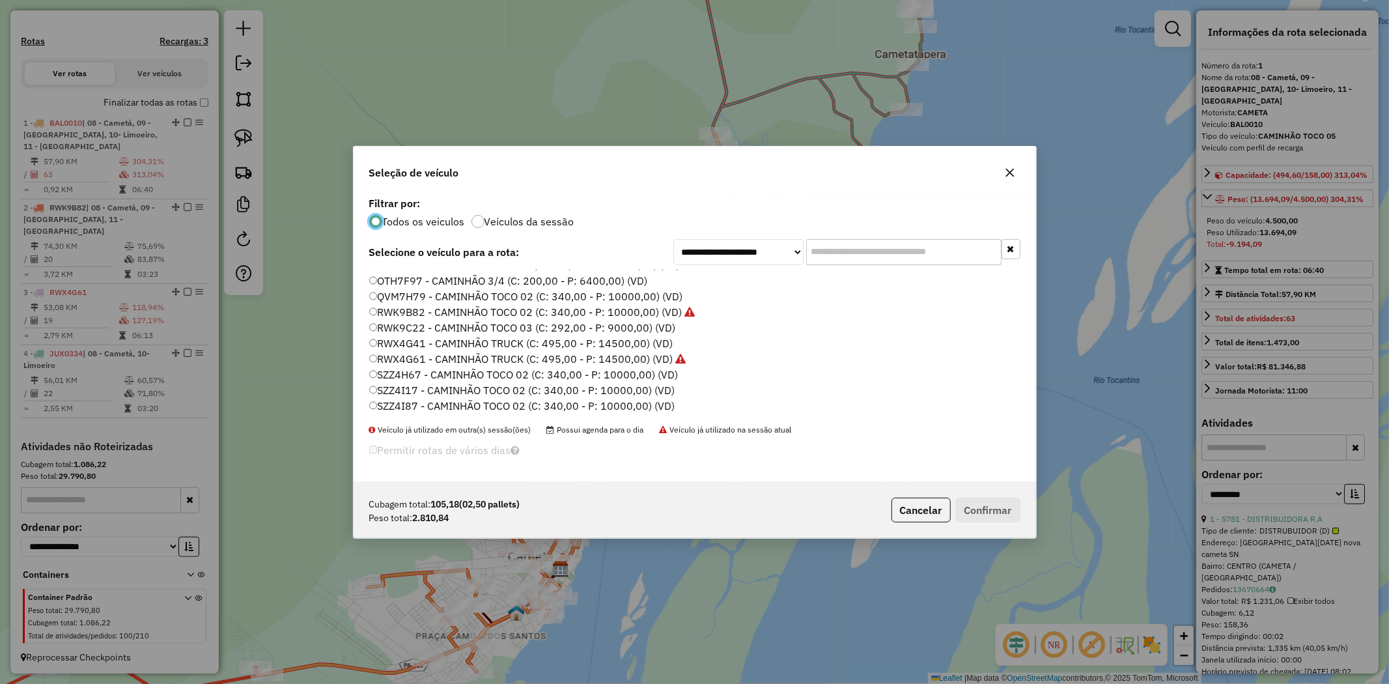
scroll to position [216, 0]
click at [616, 328] on label "RWK9C22 - CAMINHÃO TOCO 03 (C: 292,00 - P: 9000,00) (VD)" at bounding box center [522, 327] width 307 height 16
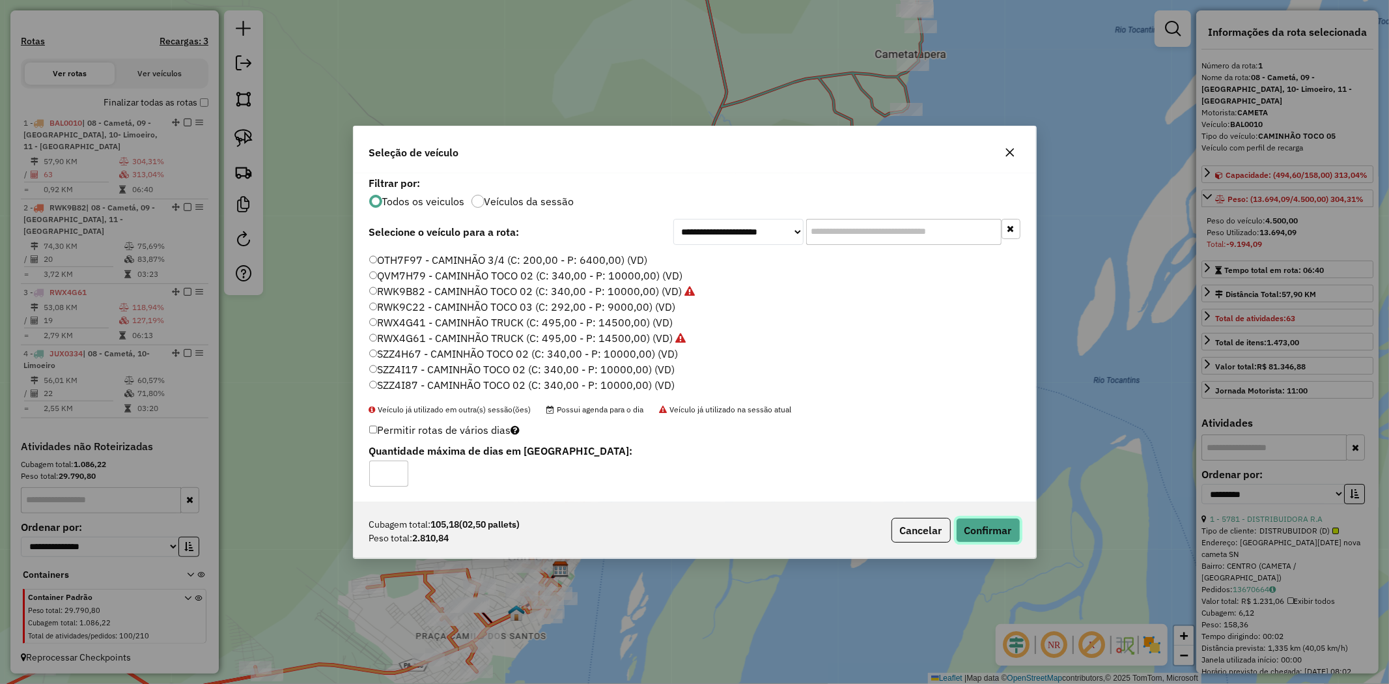
click at [987, 524] on button "Confirmar" at bounding box center [988, 530] width 64 height 25
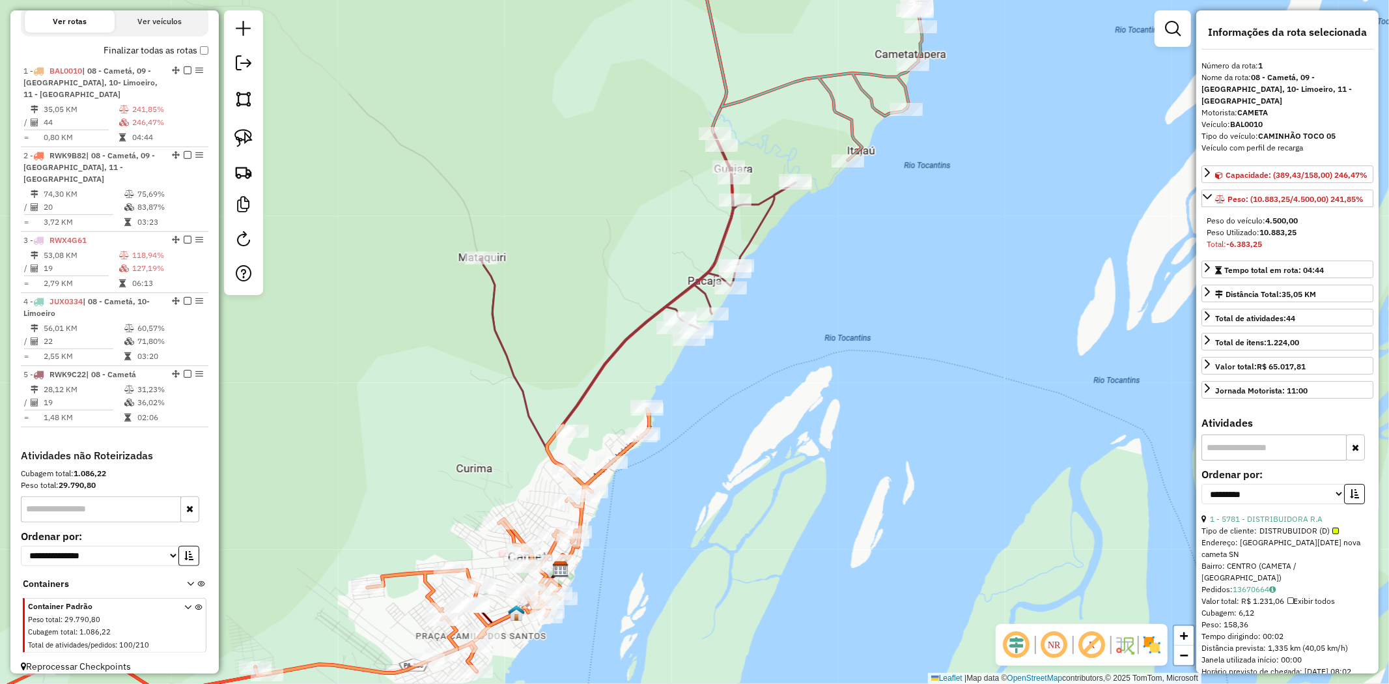
scroll to position [450, 0]
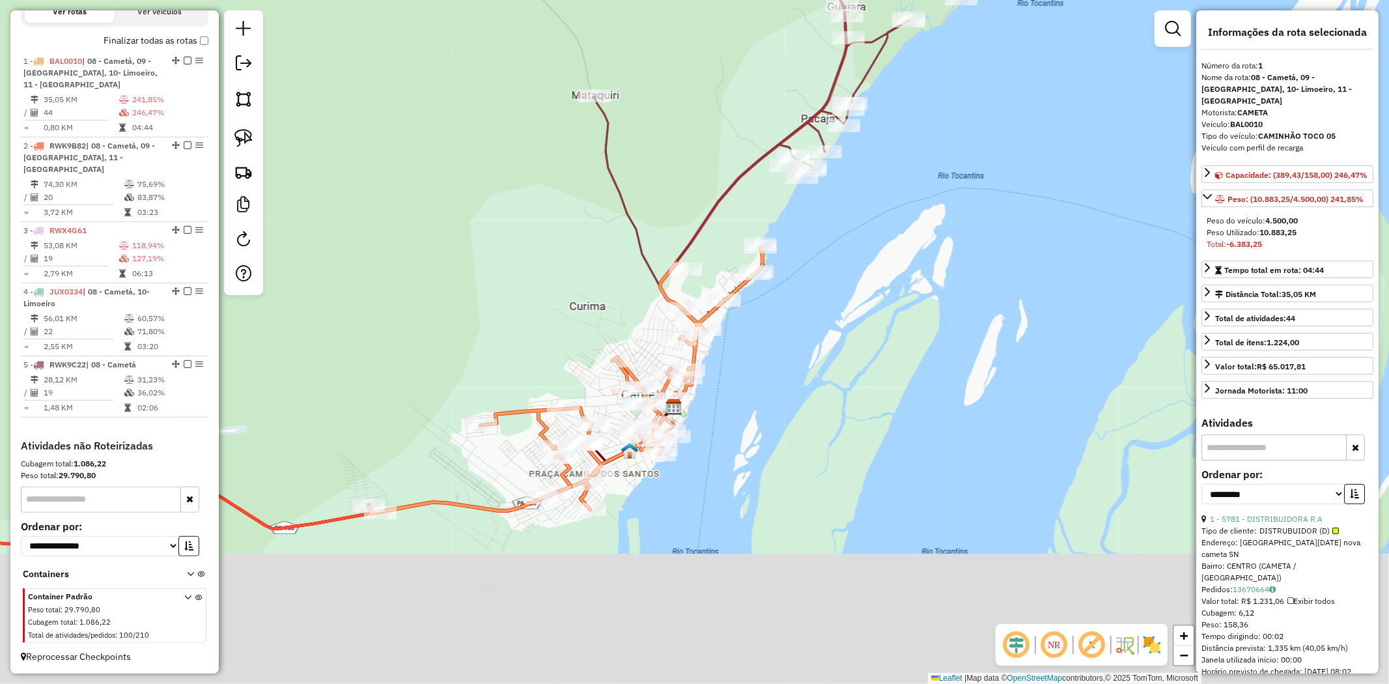
drag, startPoint x: 797, startPoint y: 374, endPoint x: 884, endPoint y: 256, distance: 146.3
click at [884, 256] on div "Janela de atendimento Grade de atendimento Capacidade Transportadoras Veículos …" at bounding box center [694, 342] width 1389 height 684
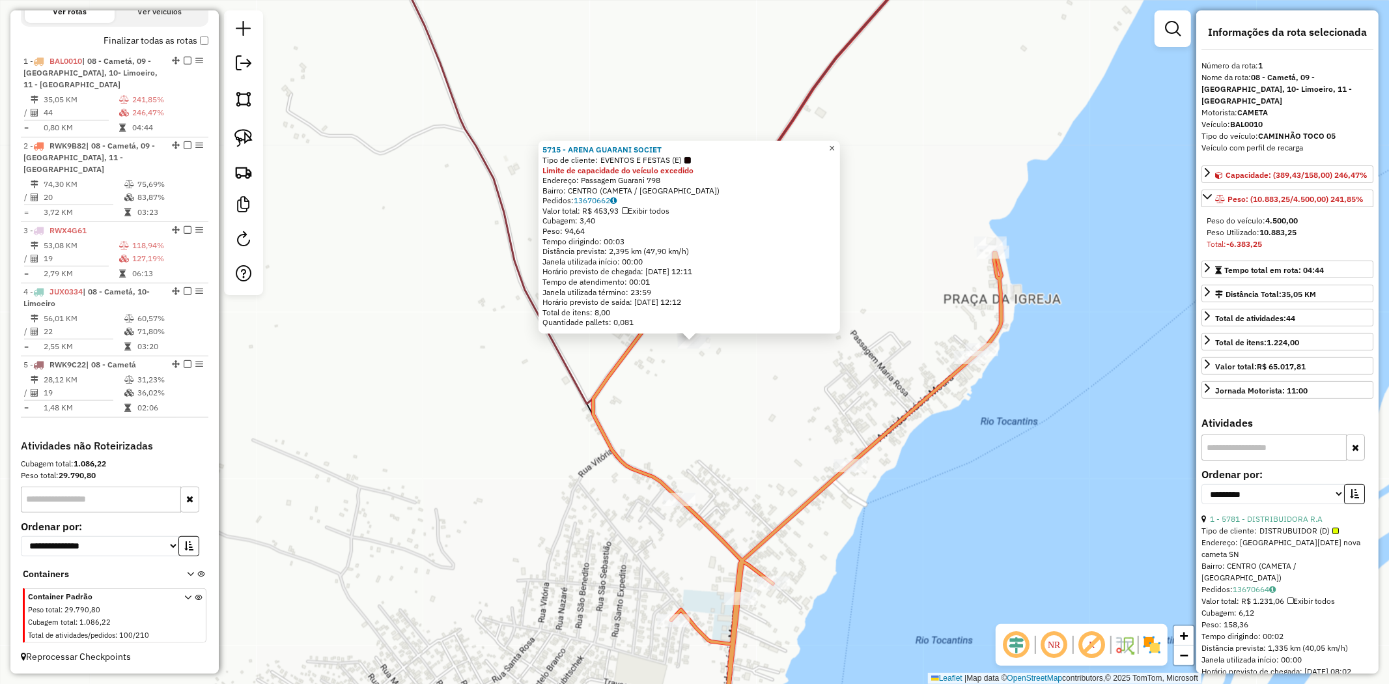
click at [834, 146] on link "×" at bounding box center [832, 149] width 16 height 16
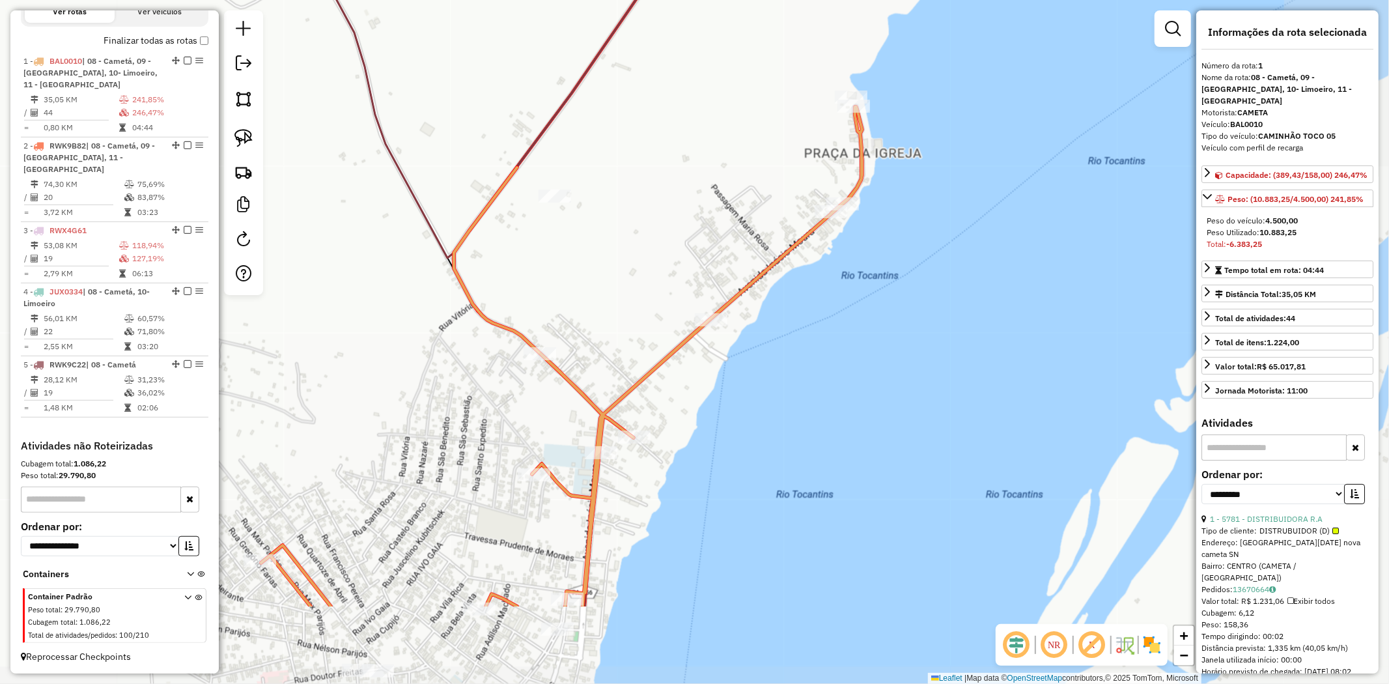
drag, startPoint x: 850, startPoint y: 290, endPoint x: 703, endPoint y: 174, distance: 187.2
click at [703, 174] on div "Janela de atendimento Grade de atendimento Capacidade Transportadoras Veículos …" at bounding box center [694, 342] width 1389 height 684
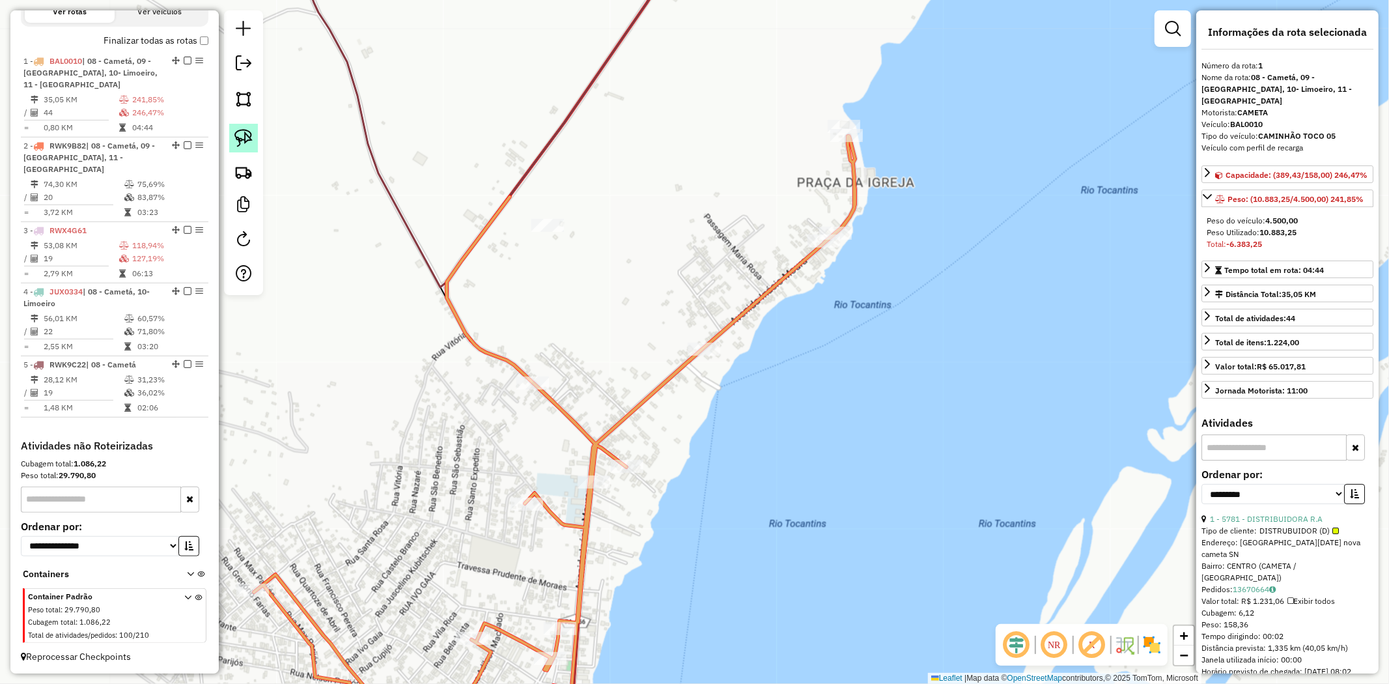
click at [236, 135] on img at bounding box center [243, 138] width 18 height 18
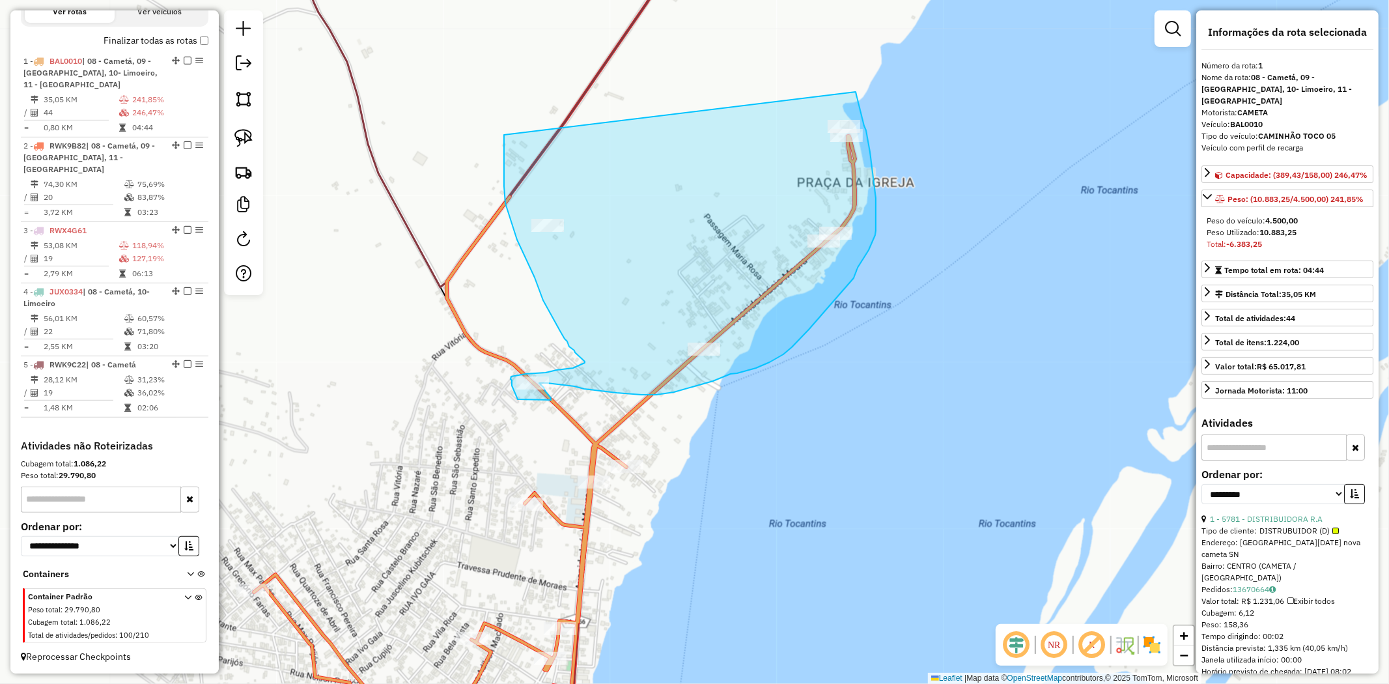
drag, startPoint x: 504, startPoint y: 139, endPoint x: 856, endPoint y: 92, distance: 354.8
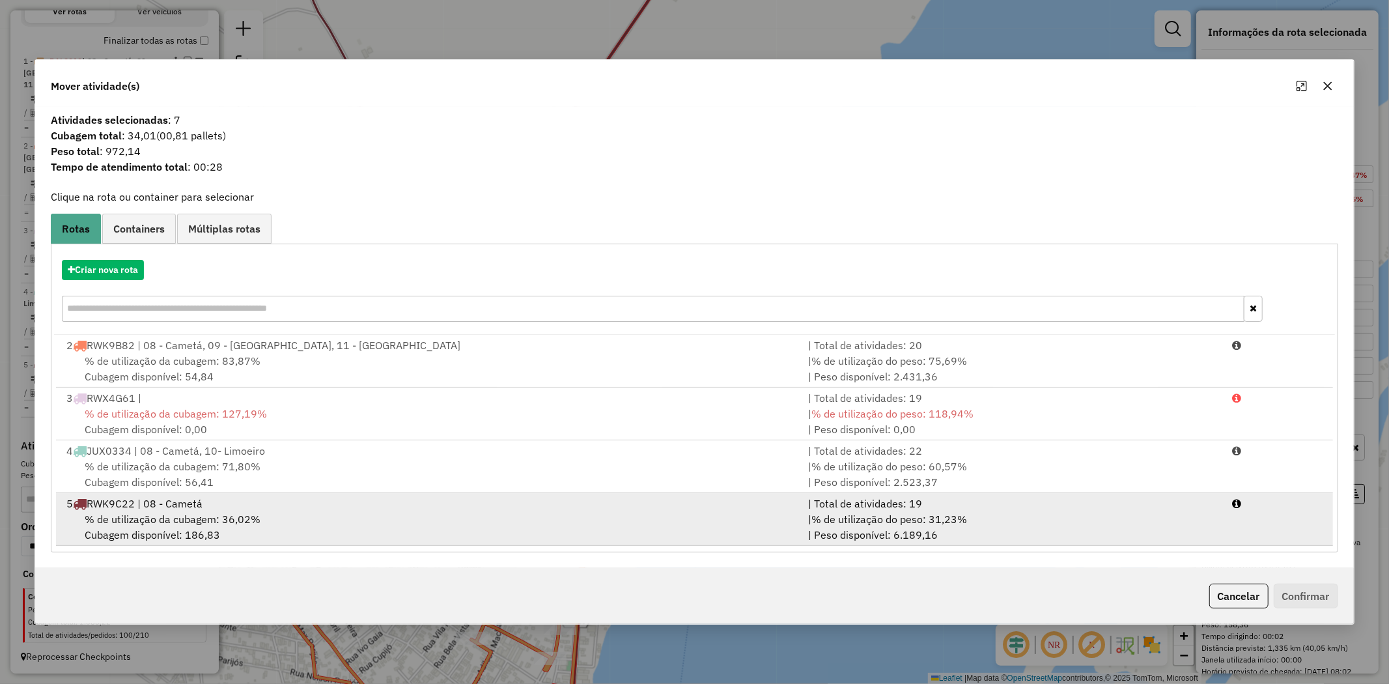
click at [239, 513] on span "% de utilização da cubagem: 36,02%" at bounding box center [173, 519] width 176 height 13
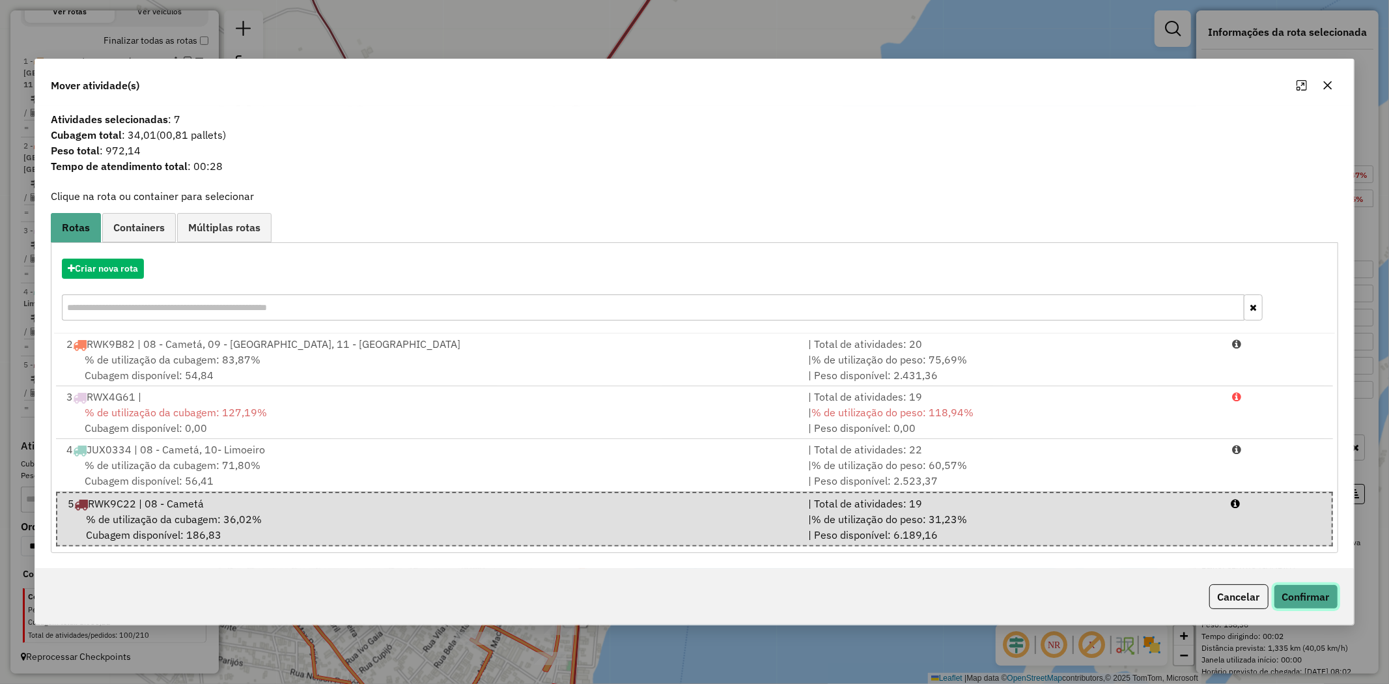
click at [1314, 588] on button "Confirmar" at bounding box center [1306, 596] width 64 height 25
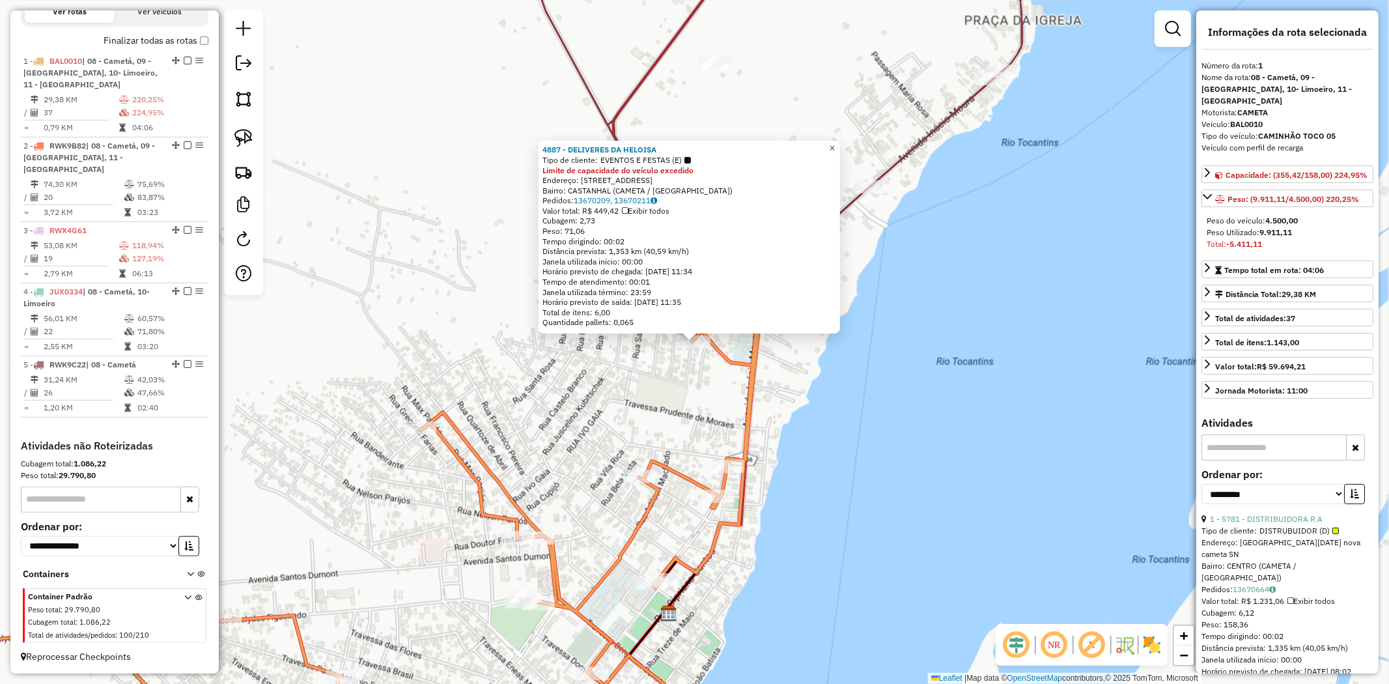
click at [835, 145] on span "×" at bounding box center [832, 148] width 6 height 11
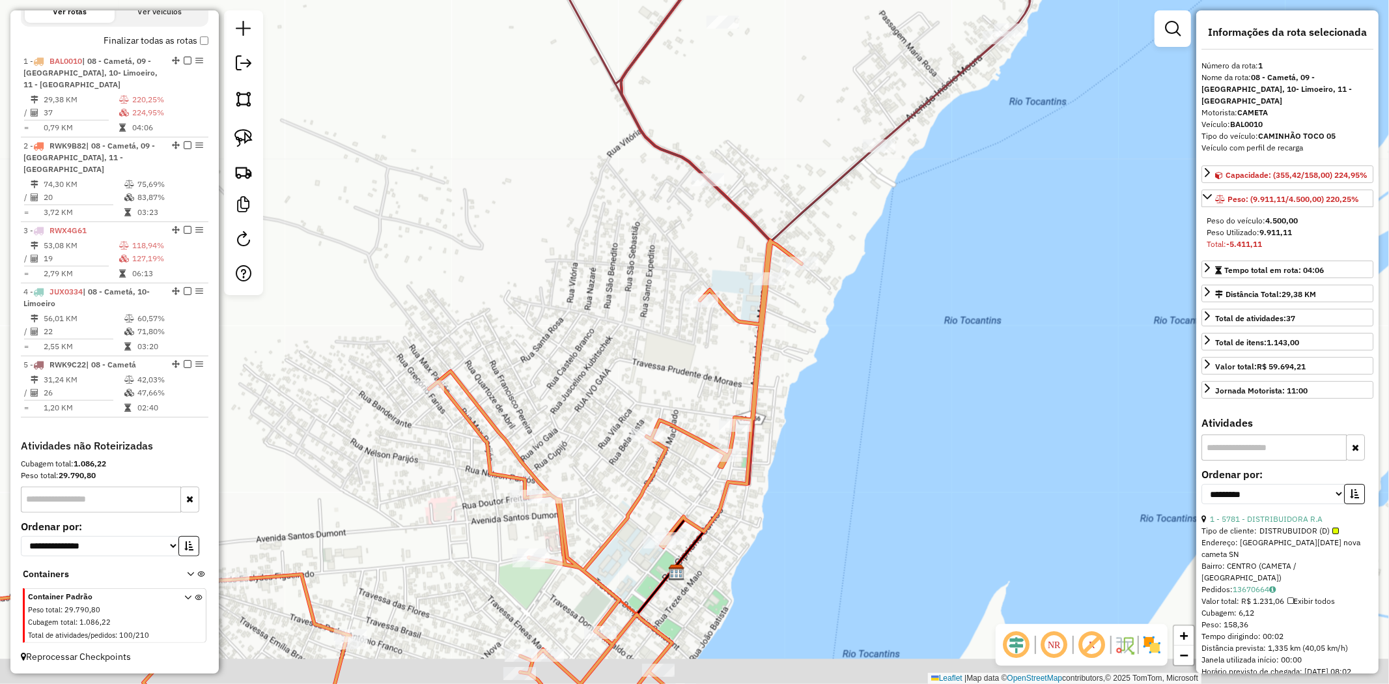
drag, startPoint x: 537, startPoint y: 365, endPoint x: 582, endPoint y: 63, distance: 304.8
click at [582, 66] on div "Janela de atendimento Grade de atendimento Capacidade Transportadoras Veículos …" at bounding box center [694, 342] width 1389 height 684
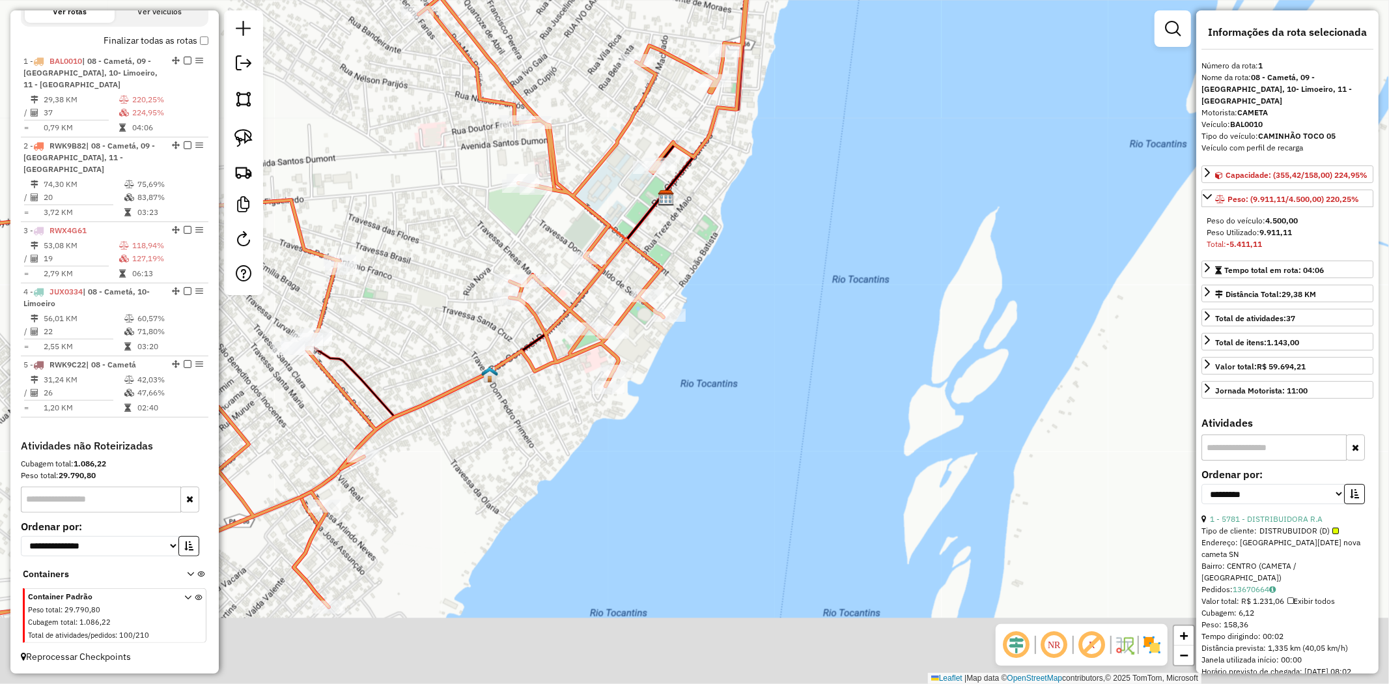
drag, startPoint x: 567, startPoint y: 477, endPoint x: 518, endPoint y: 367, distance: 120.1
click at [518, 367] on div "Janela de atendimento Grade de atendimento Capacidade Transportadoras Veículos …" at bounding box center [694, 342] width 1389 height 684
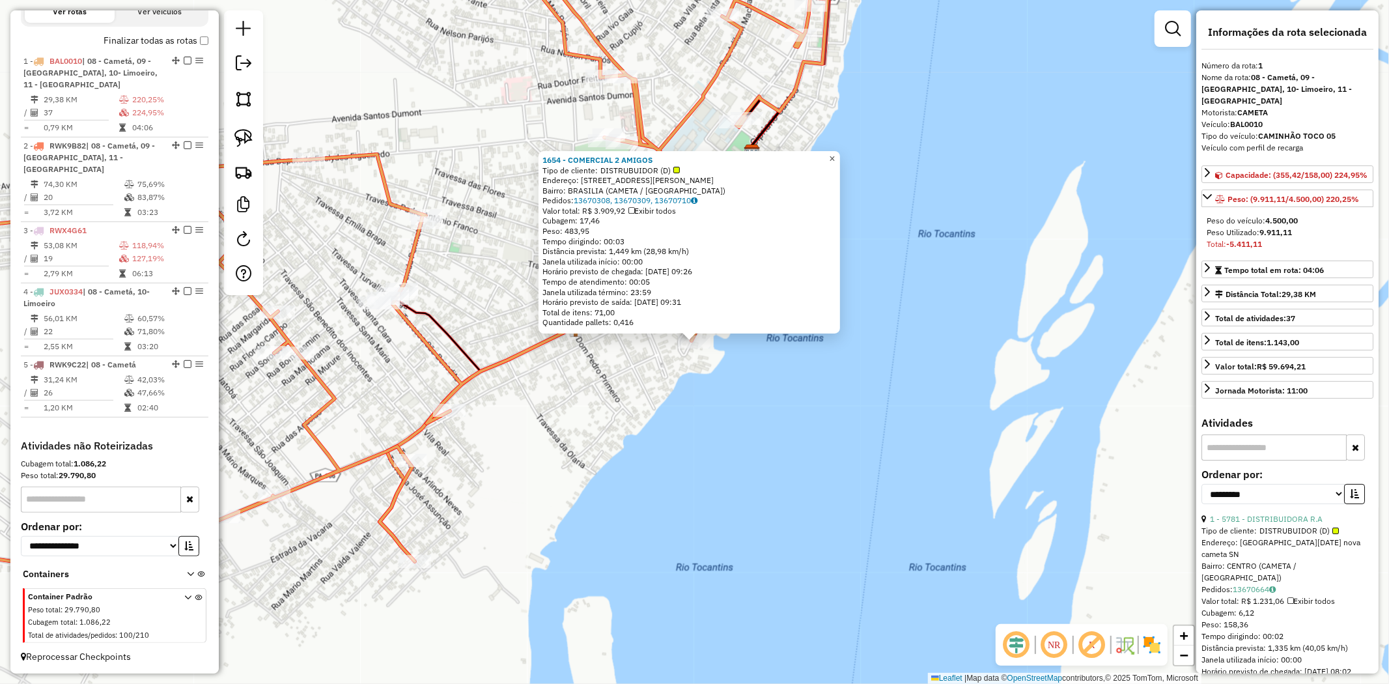
click at [835, 154] on span "×" at bounding box center [832, 158] width 6 height 11
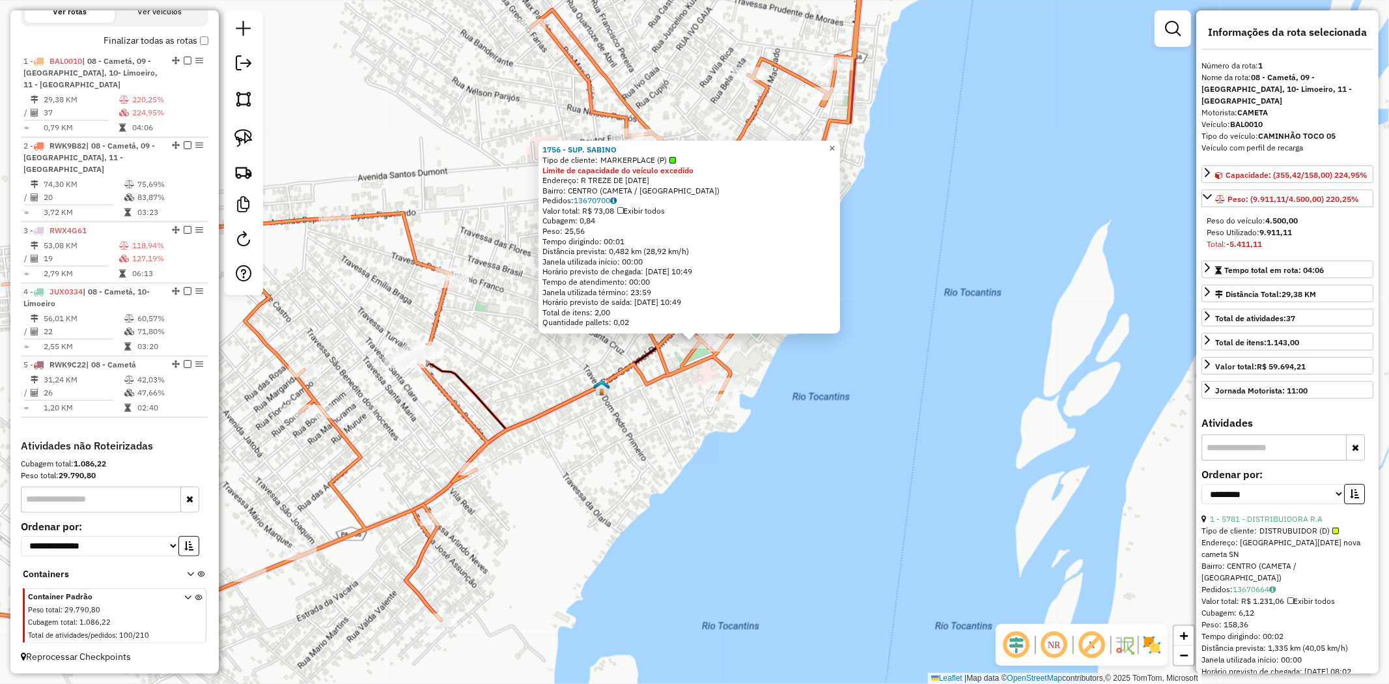
click at [835, 144] on span "×" at bounding box center [832, 148] width 6 height 11
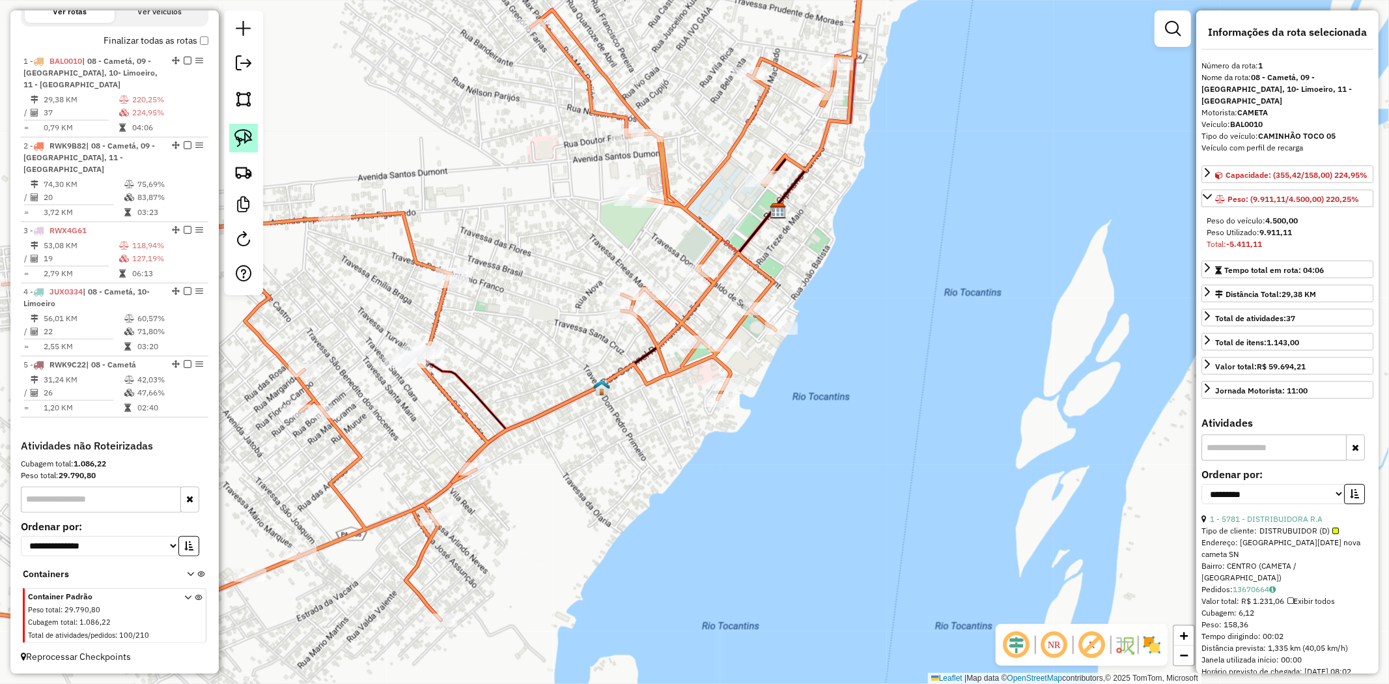
click at [245, 137] on img at bounding box center [243, 138] width 18 height 18
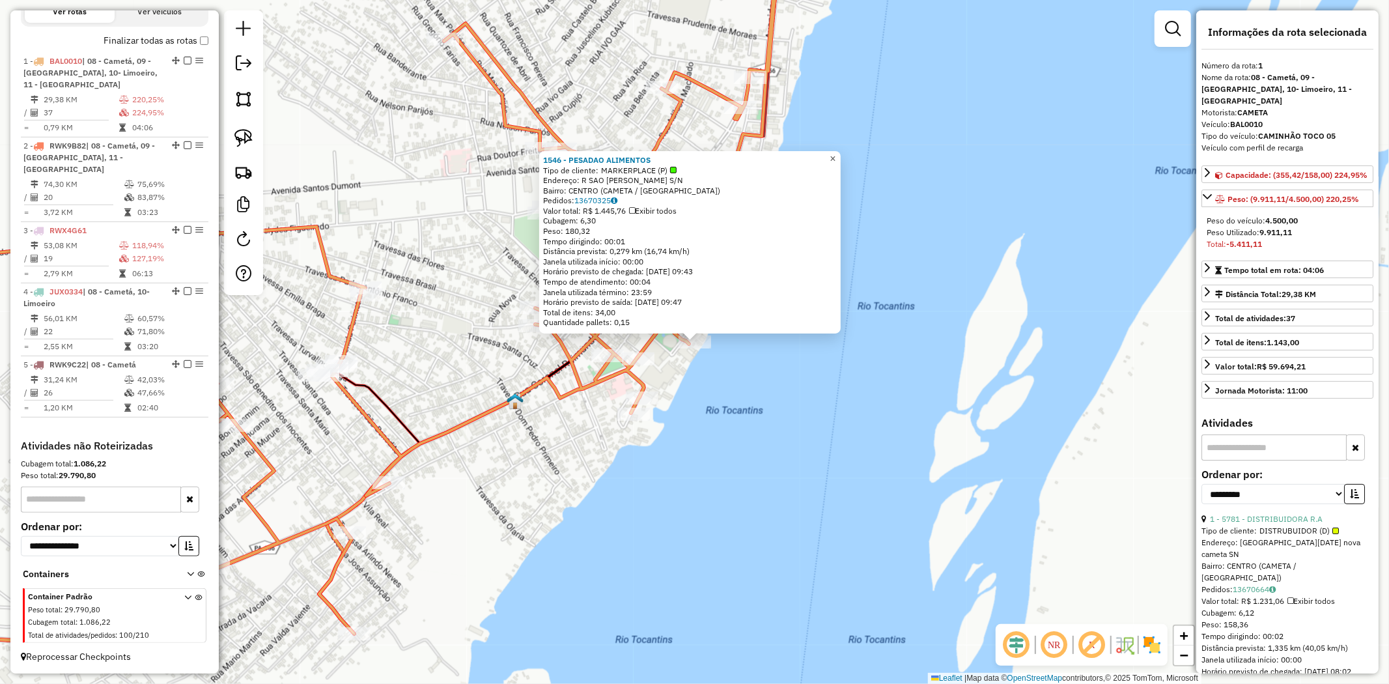
click at [836, 156] on span "×" at bounding box center [833, 158] width 6 height 11
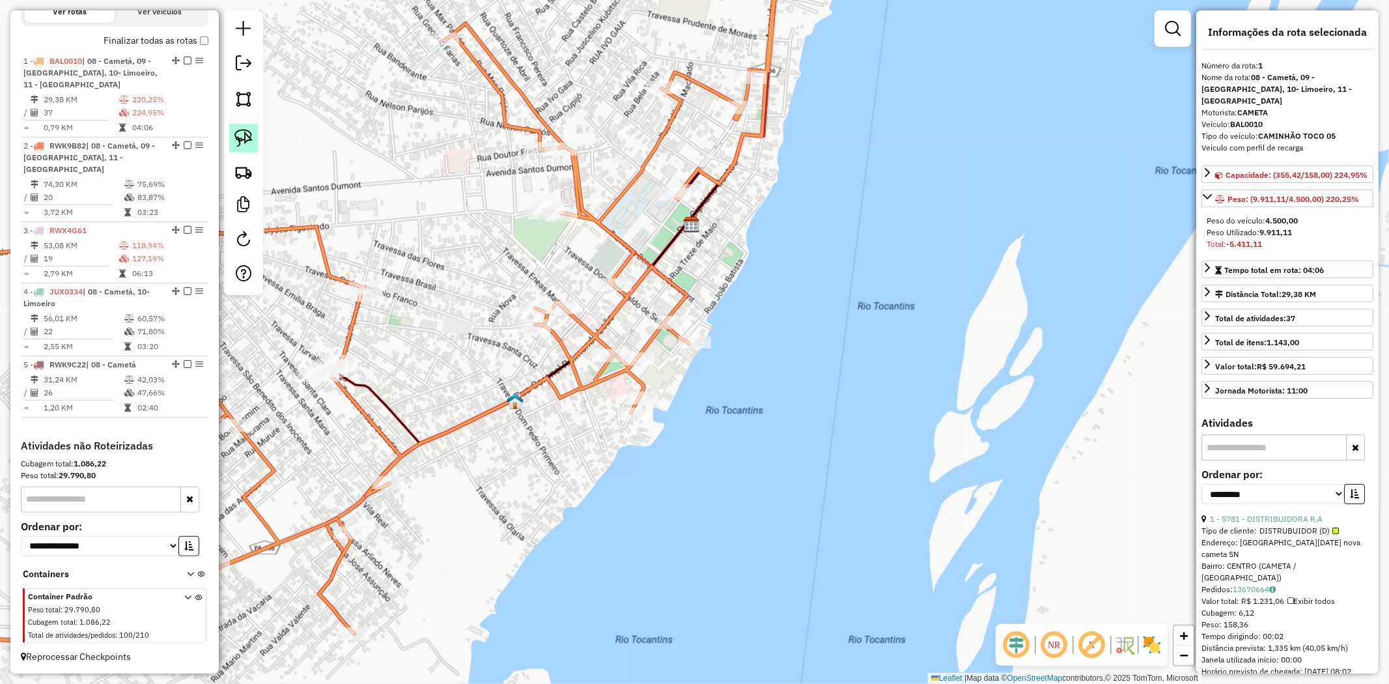
click at [239, 140] on img at bounding box center [243, 138] width 18 height 18
drag, startPoint x: 715, startPoint y: 398, endPoint x: 627, endPoint y: 462, distance: 109.0
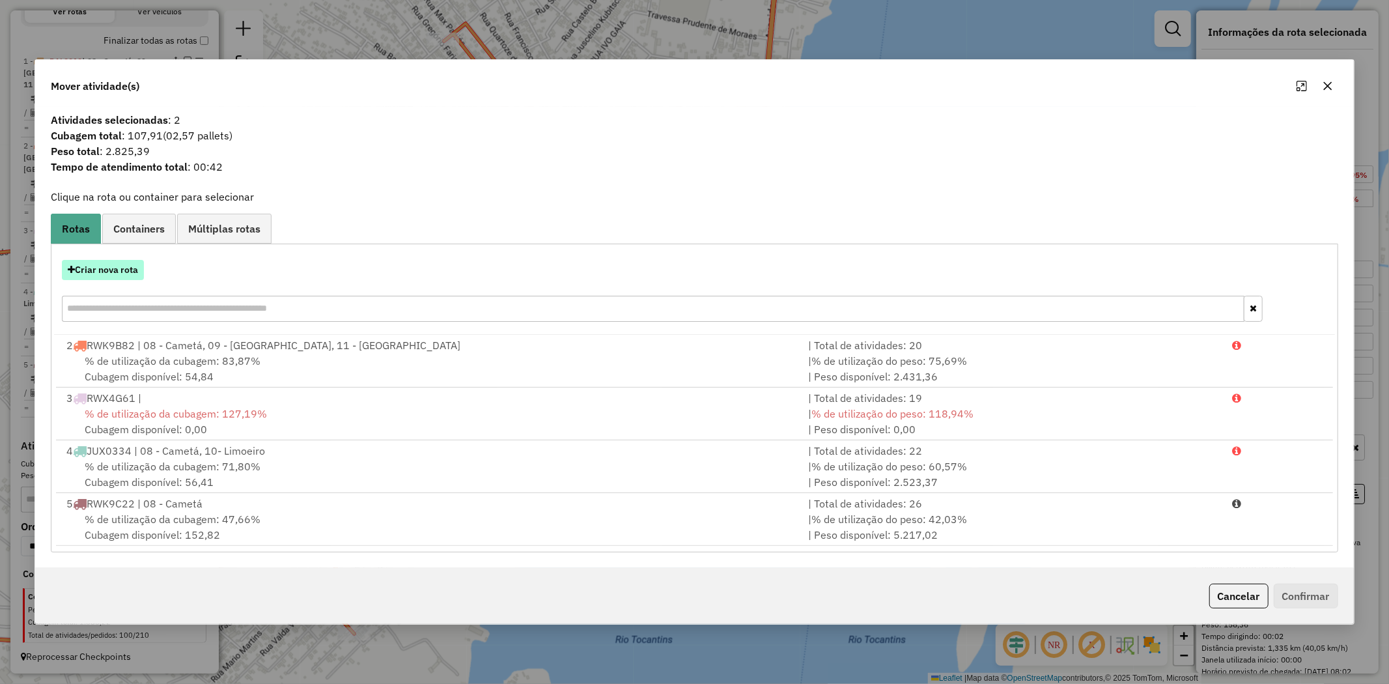
click at [124, 274] on button "Criar nova rota" at bounding box center [103, 270] width 82 height 20
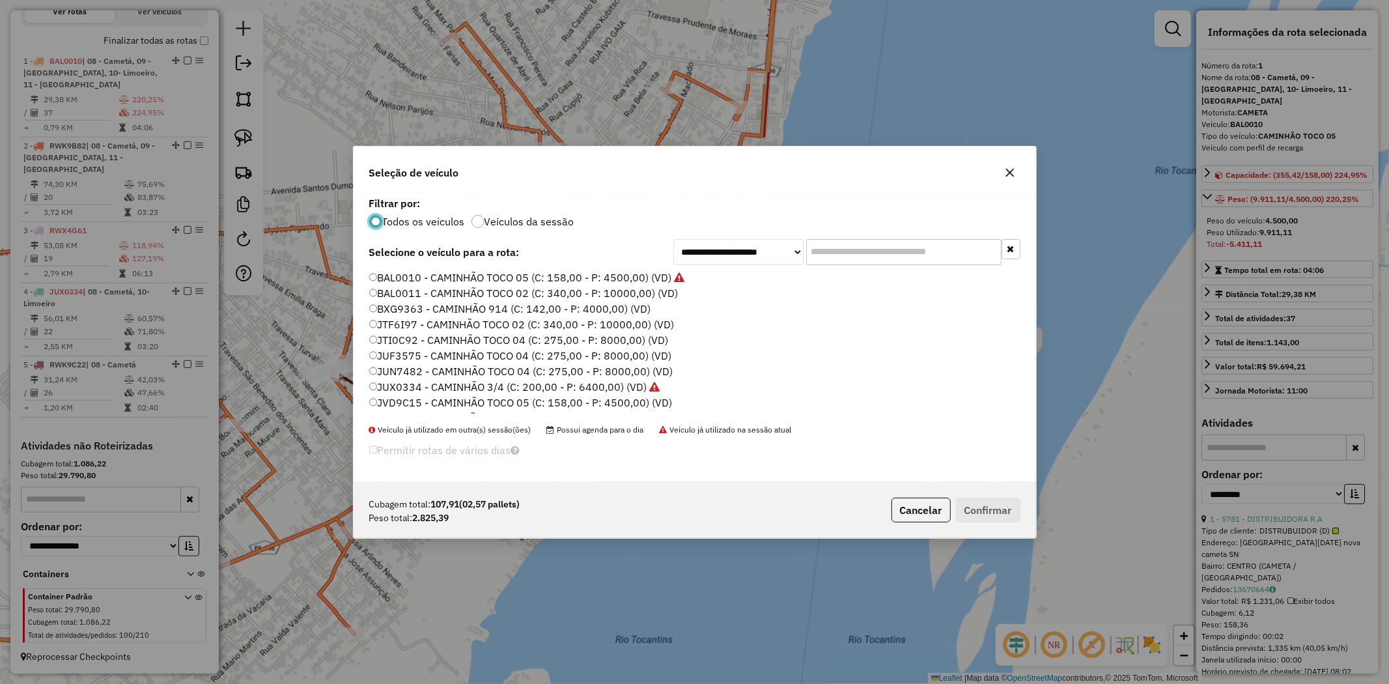
scroll to position [216, 0]
click at [412, 296] on label "QVM7H79 - CAMINHÃO TOCO 02 (C: 340,00 - P: 10000,00) (VD)" at bounding box center [526, 296] width 314 height 16
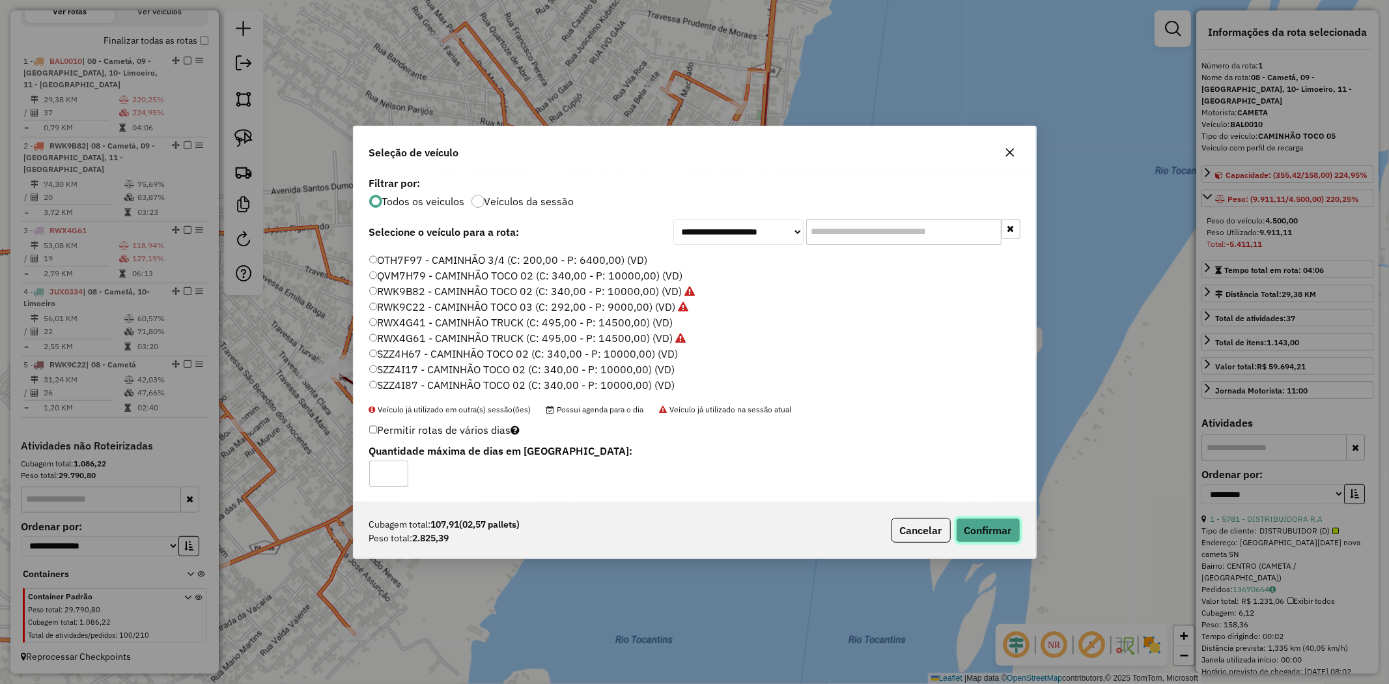
click at [992, 520] on button "Confirmar" at bounding box center [988, 530] width 64 height 25
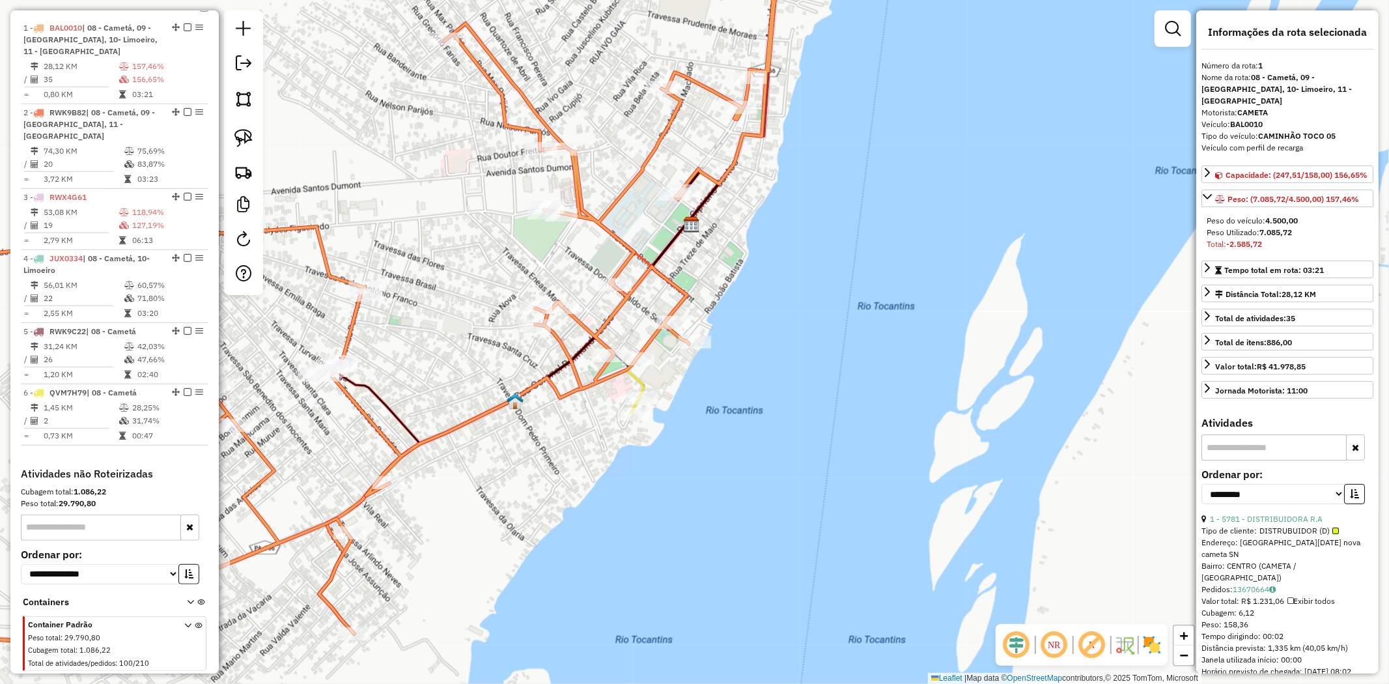
scroll to position [503, 0]
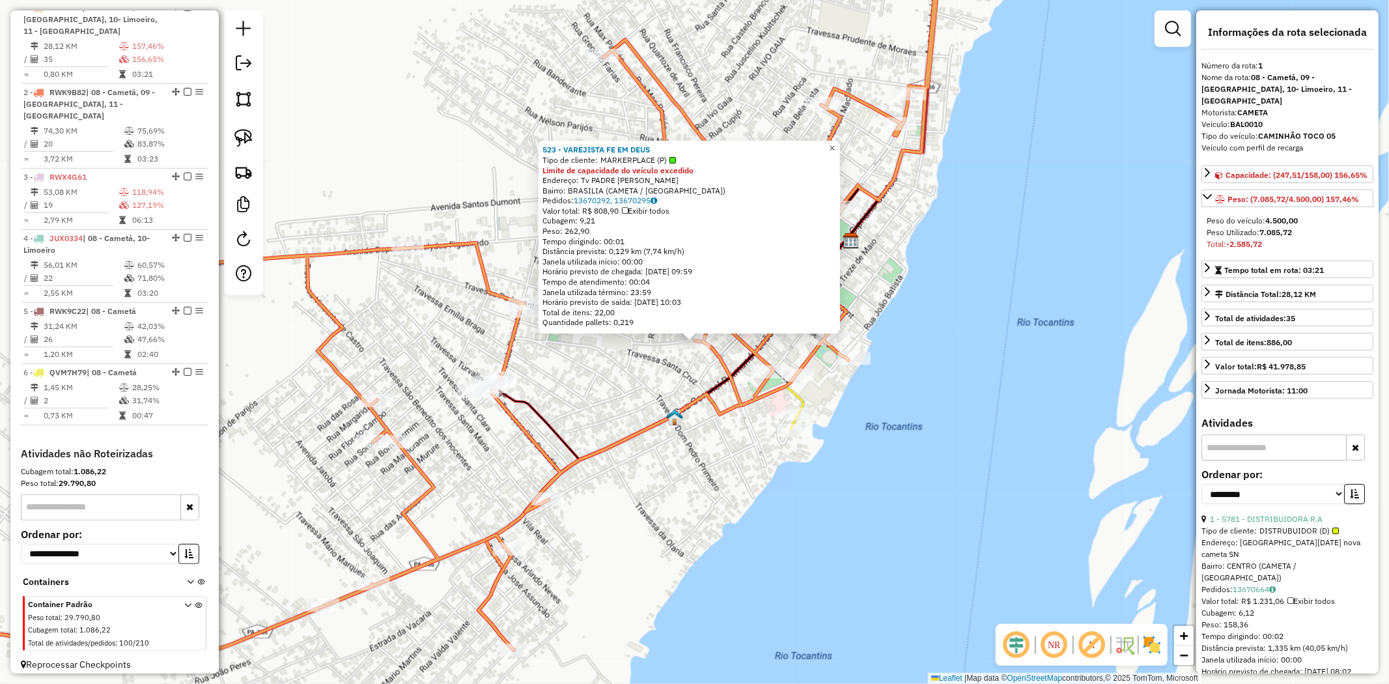
click at [835, 147] on span "×" at bounding box center [832, 148] width 6 height 11
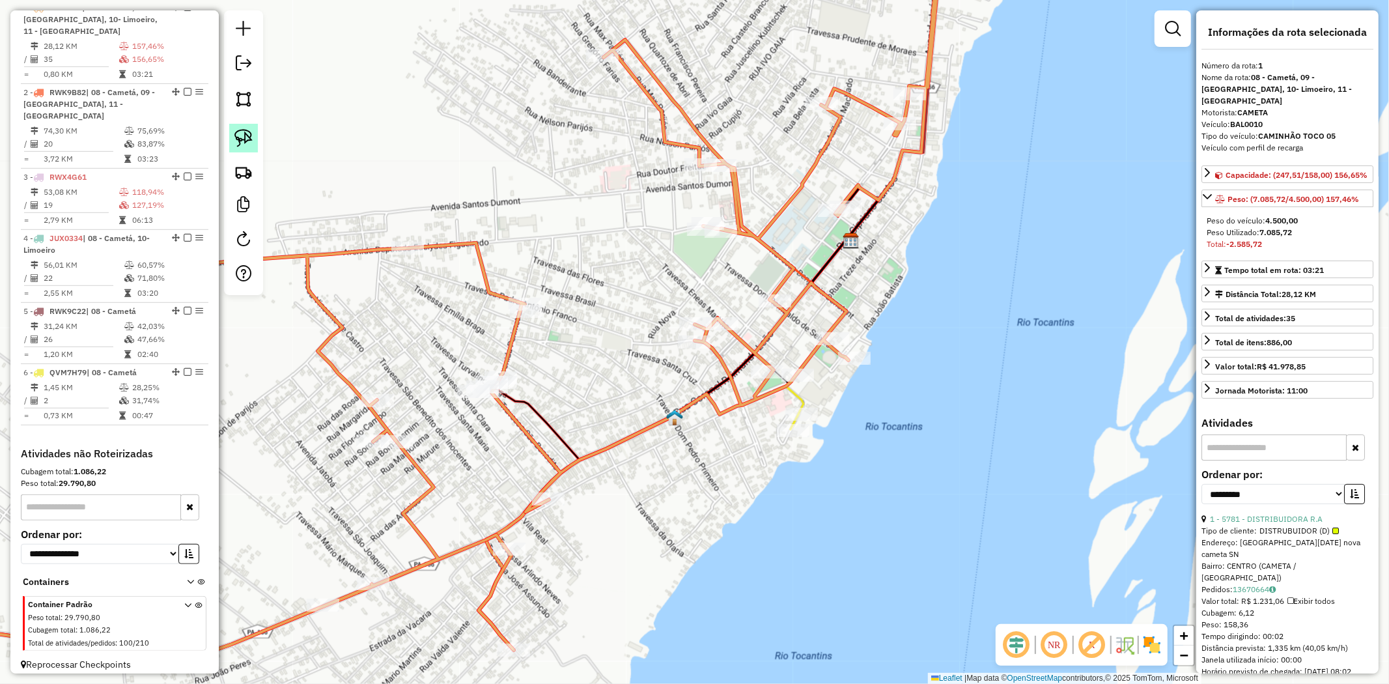
click at [236, 141] on img at bounding box center [243, 138] width 18 height 18
drag, startPoint x: 643, startPoint y: 308, endPoint x: 744, endPoint y: 322, distance: 101.9
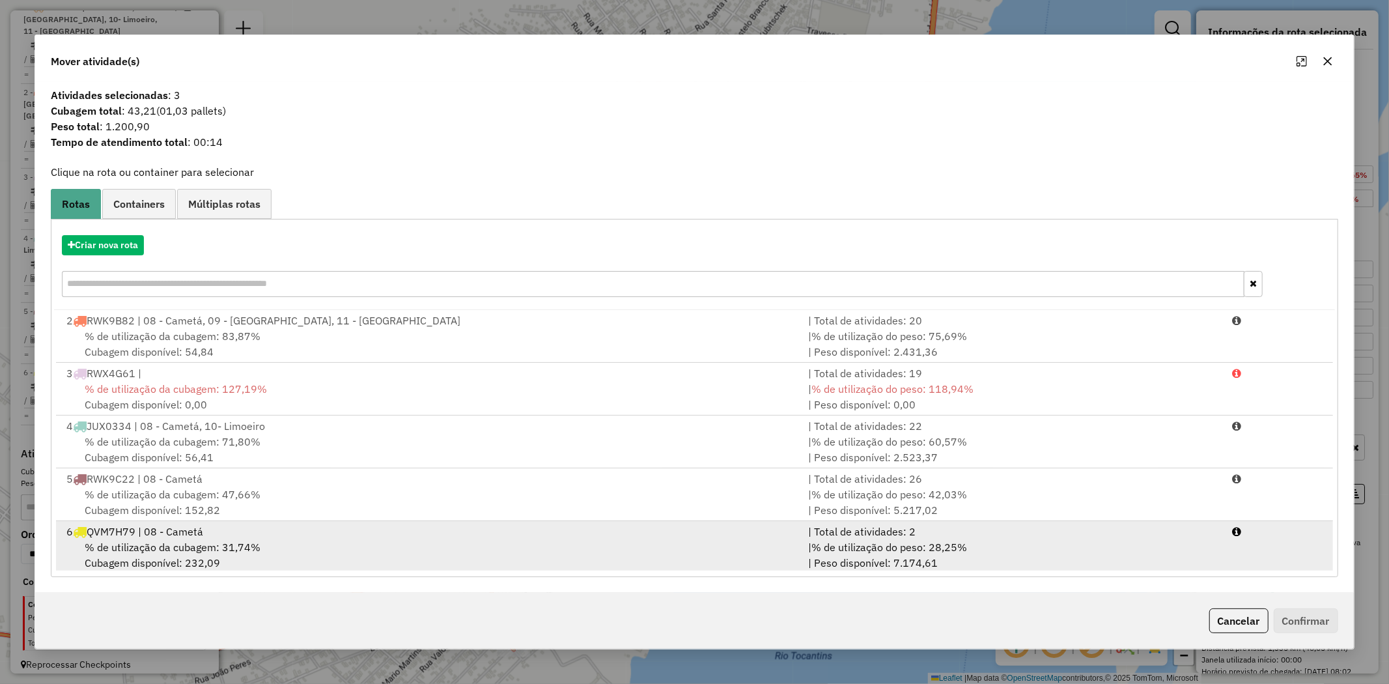
scroll to position [3, 0]
click at [187, 544] on span "% de utilização da cubagem: 31,74%" at bounding box center [173, 543] width 176 height 13
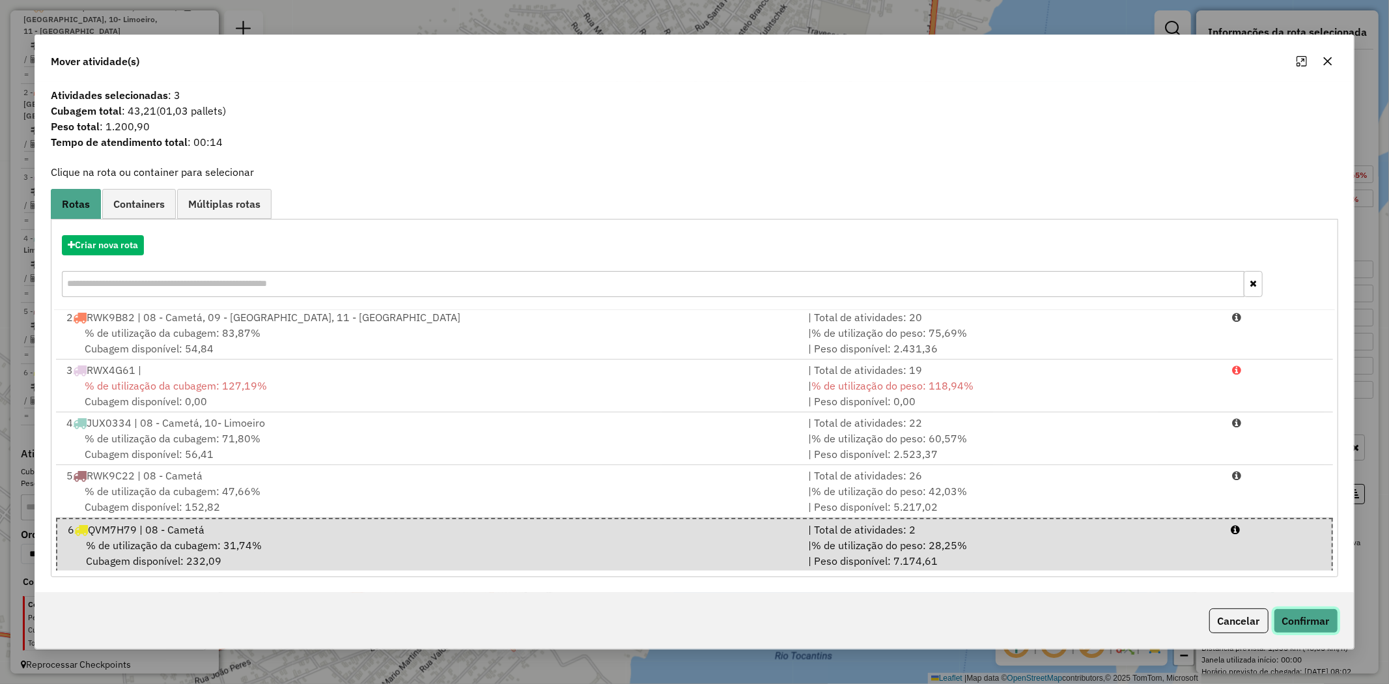
click at [1293, 614] on button "Confirmar" at bounding box center [1306, 620] width 64 height 25
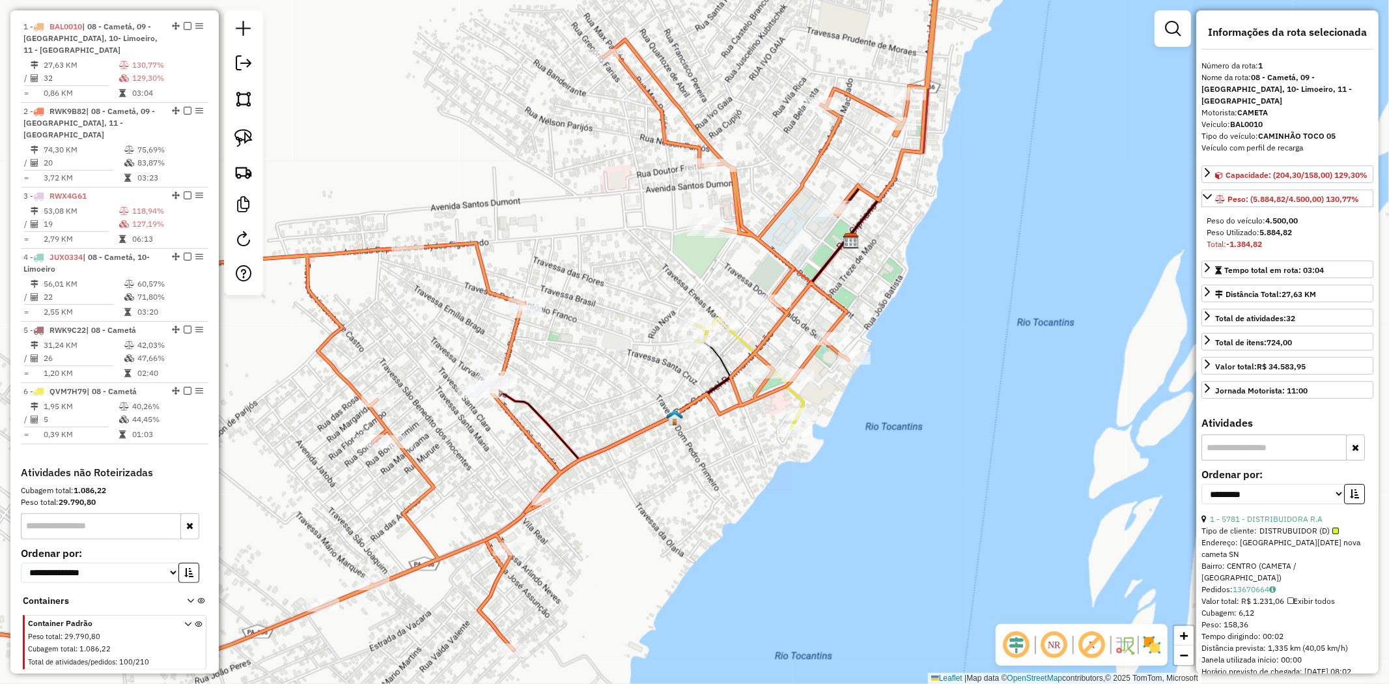
scroll to position [503, 0]
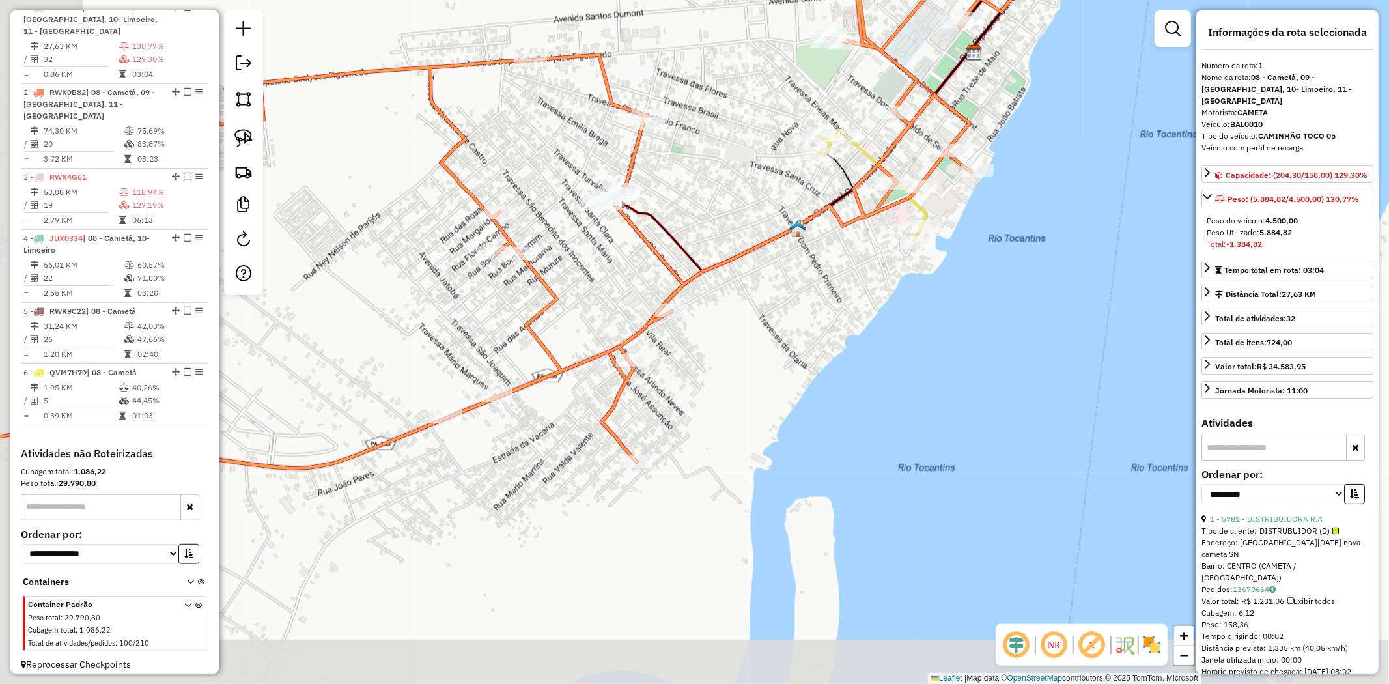
drag, startPoint x: 634, startPoint y: 528, endPoint x: 757, endPoint y: 340, distance: 224.9
click at [757, 340] on div "Janela de atendimento Grade de atendimento Capacidade Transportadoras Veículos …" at bounding box center [694, 342] width 1389 height 684
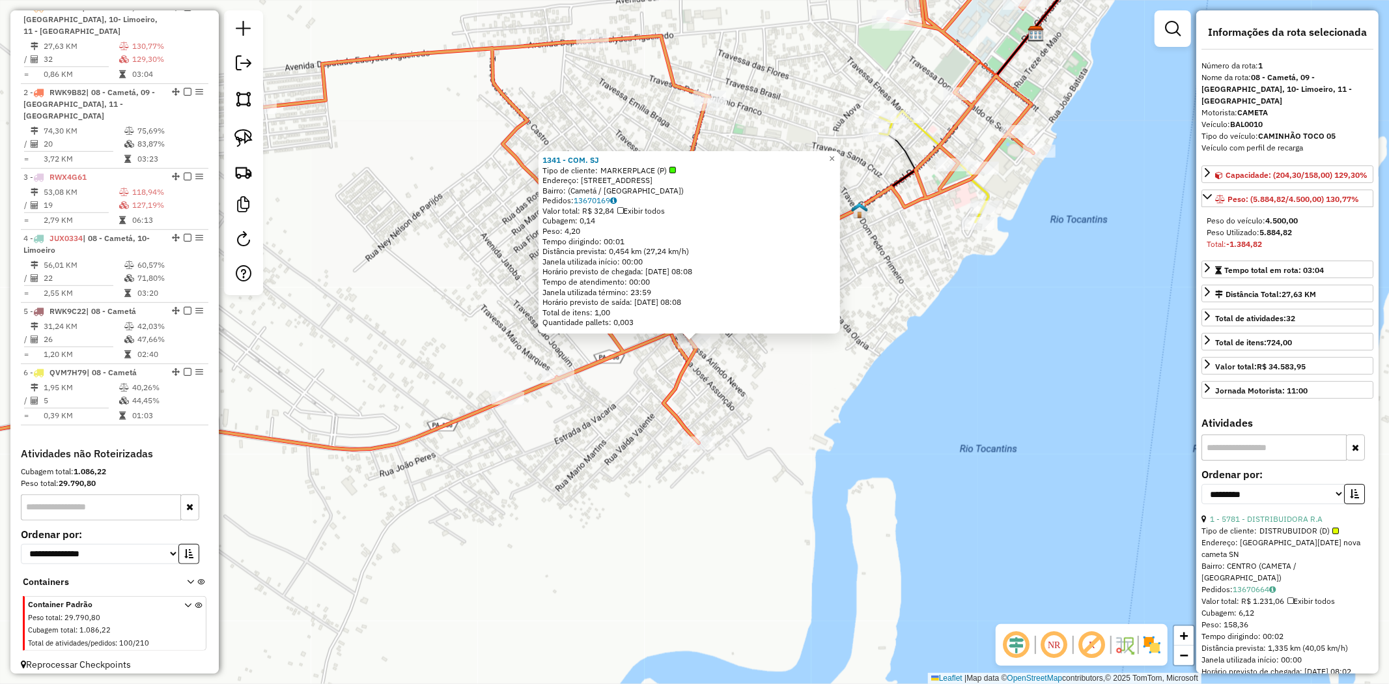
click at [701, 435] on icon at bounding box center [484, 193] width 1246 height 522
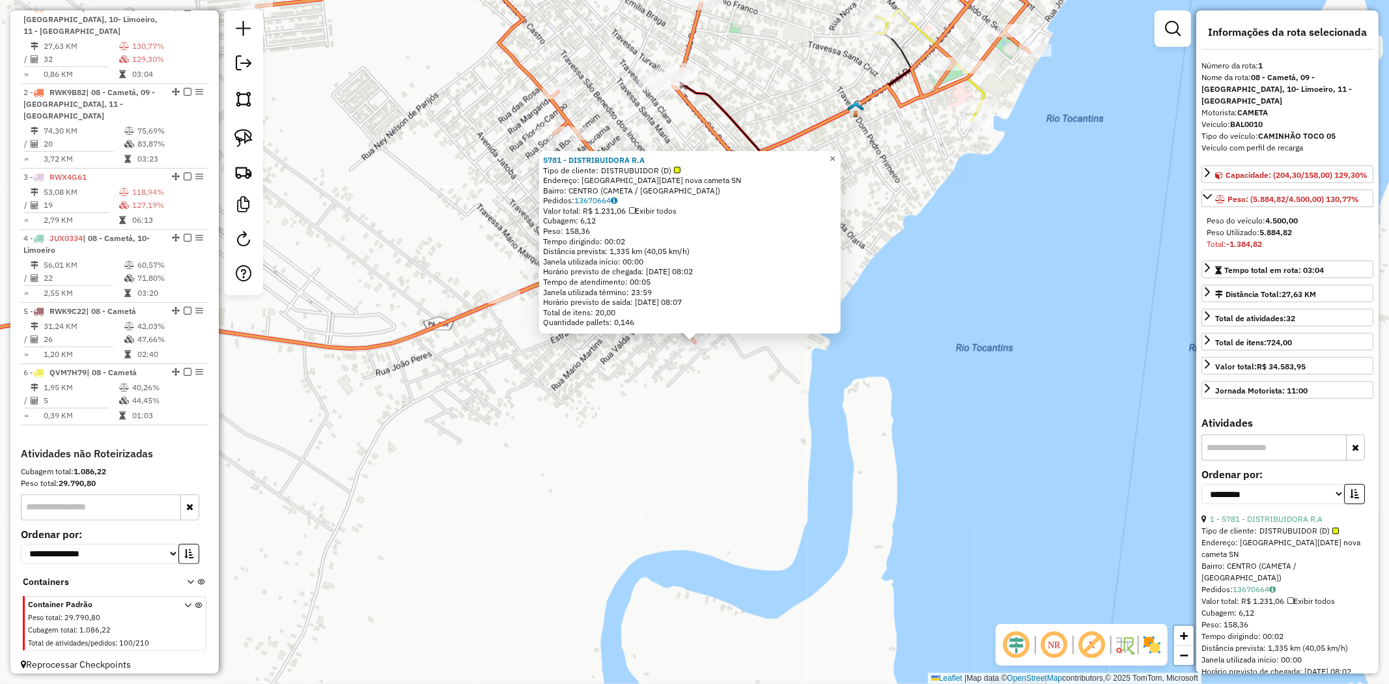
click at [836, 154] on span "×" at bounding box center [833, 158] width 6 height 11
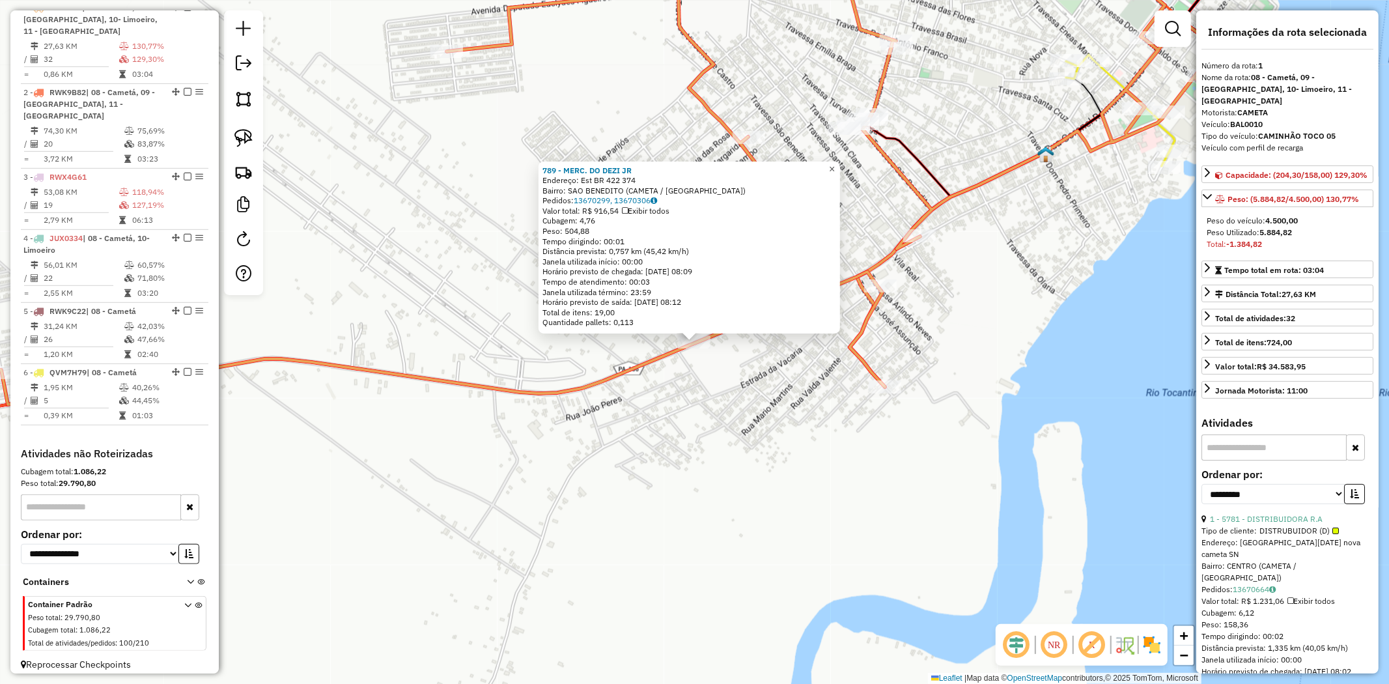
click at [835, 164] on span "×" at bounding box center [832, 168] width 6 height 11
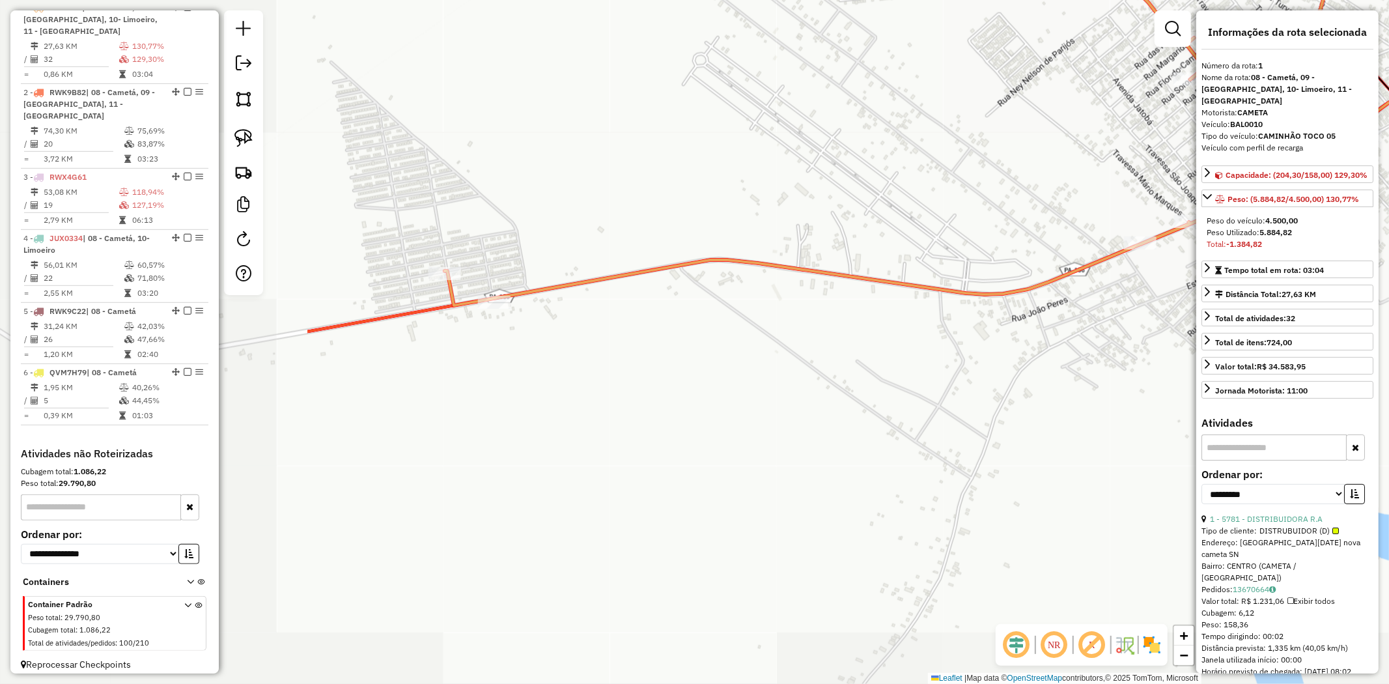
drag, startPoint x: 692, startPoint y: 275, endPoint x: 938, endPoint y: 209, distance: 254.2
click at [938, 209] on div "Janela de atendimento Grade de atendimento Capacidade Transportadoras Veículos …" at bounding box center [694, 342] width 1389 height 684
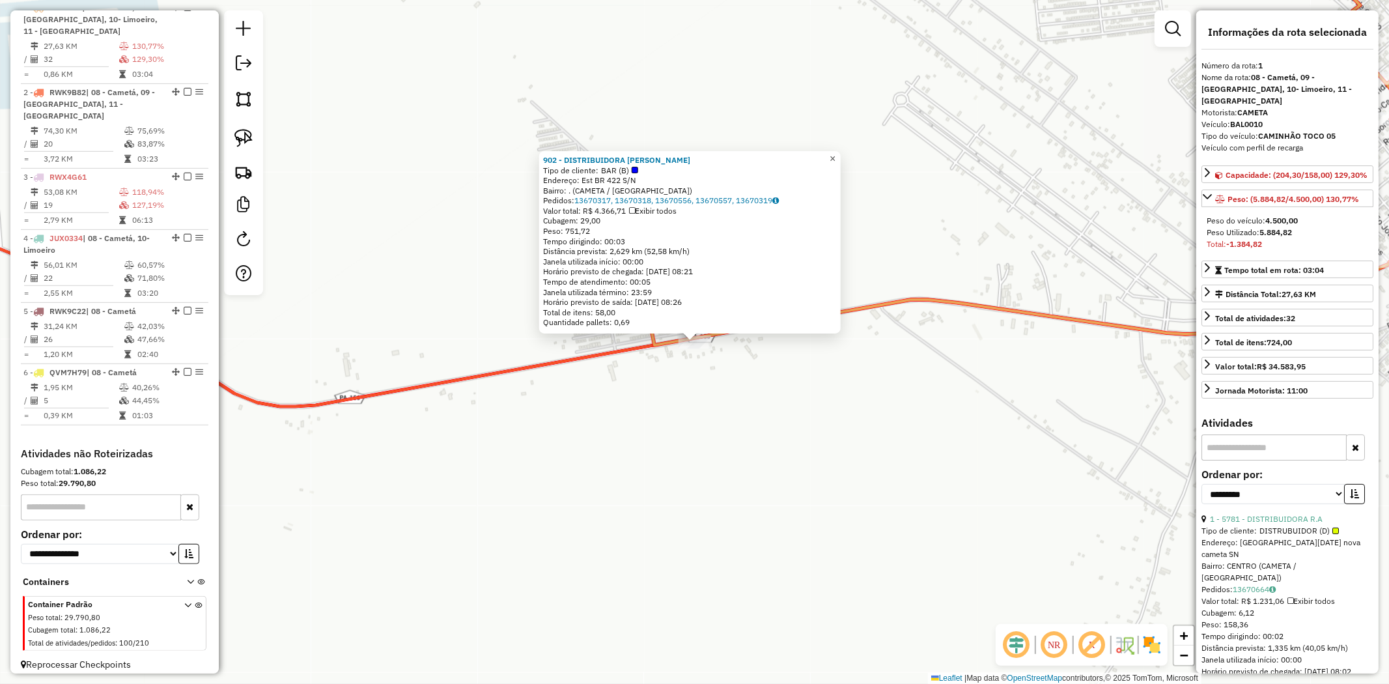
click at [836, 157] on link "×" at bounding box center [833, 159] width 16 height 16
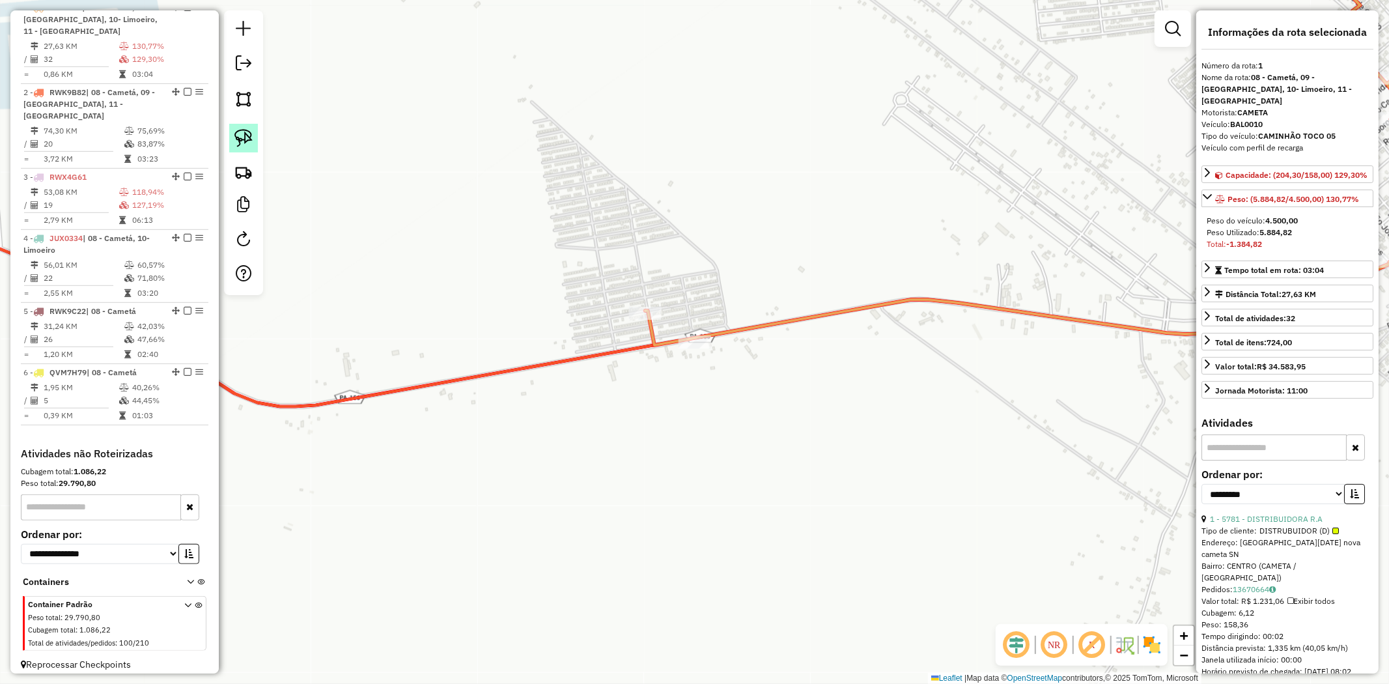
click at [251, 142] on img at bounding box center [243, 138] width 18 height 18
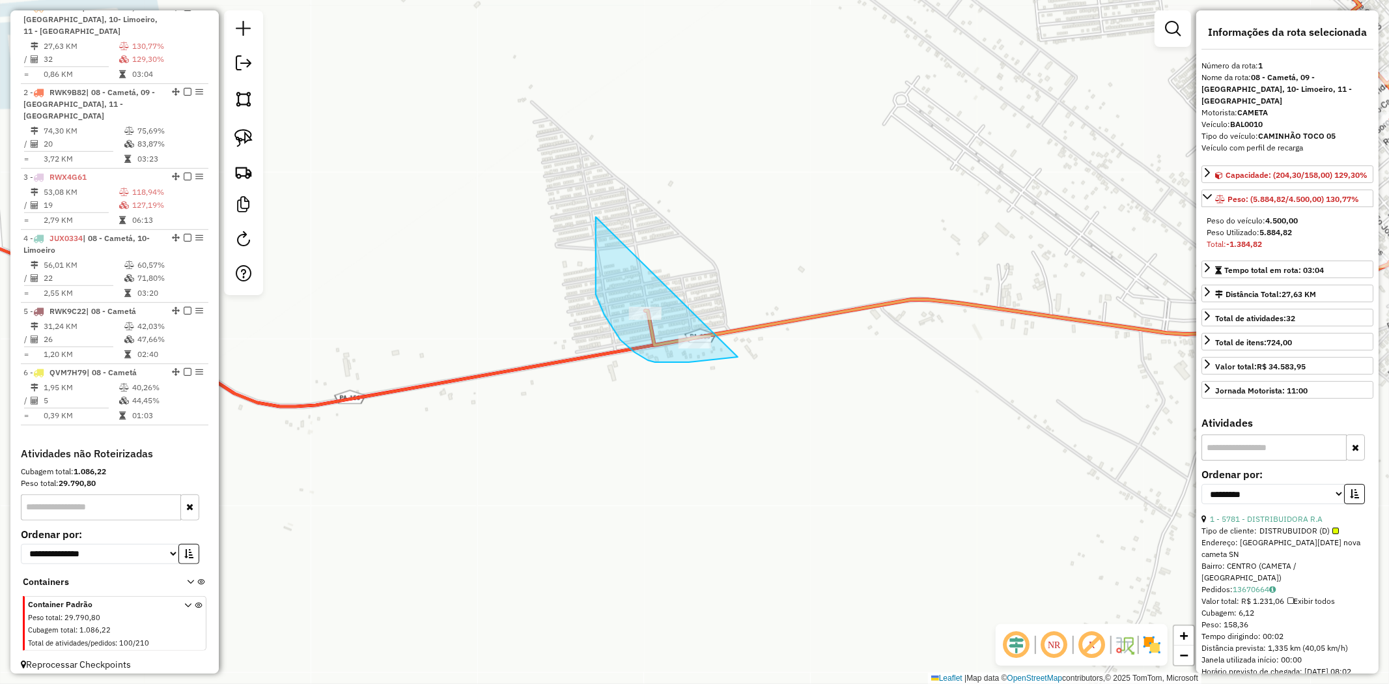
drag, startPoint x: 596, startPoint y: 223, endPoint x: 767, endPoint y: 337, distance: 206.1
click at [767, 337] on div "Janela de atendimento Grade de atendimento Capacidade Transportadoras Veículos …" at bounding box center [694, 342] width 1389 height 684
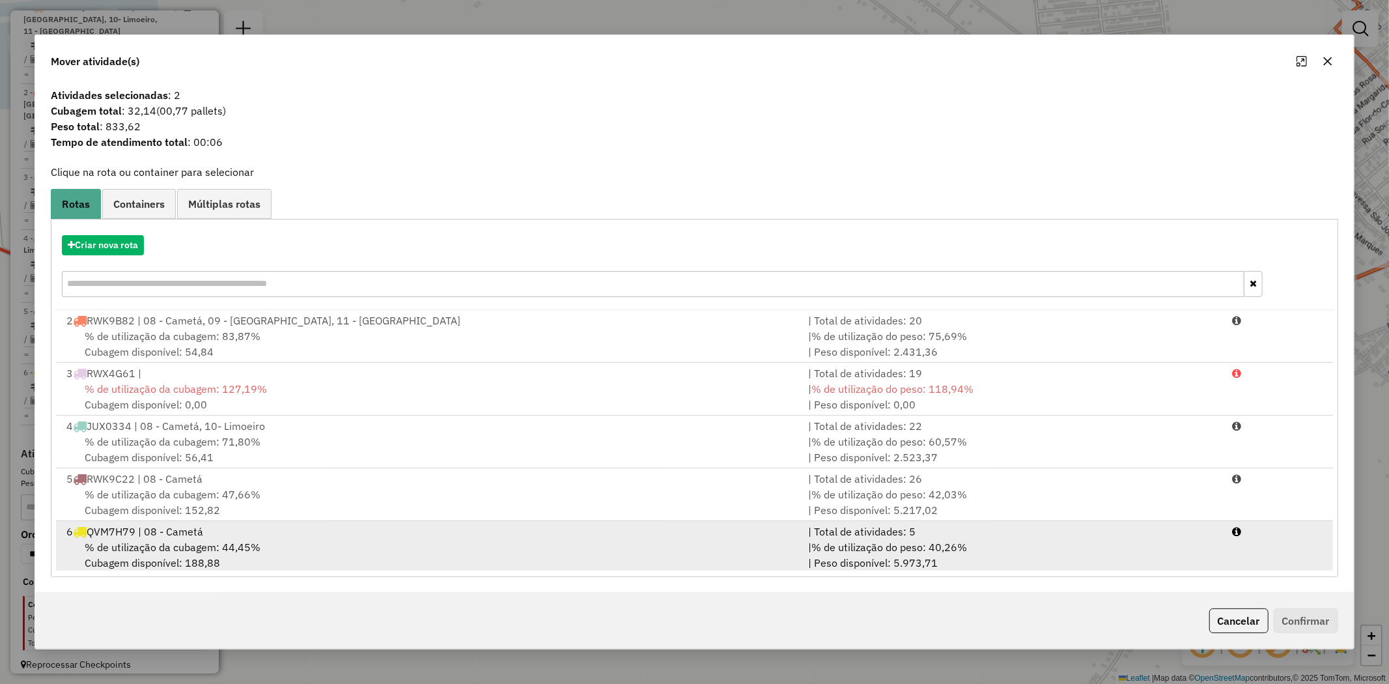
scroll to position [3, 0]
click at [167, 548] on span "% de utilização da cubagem: 44,45%" at bounding box center [173, 543] width 176 height 13
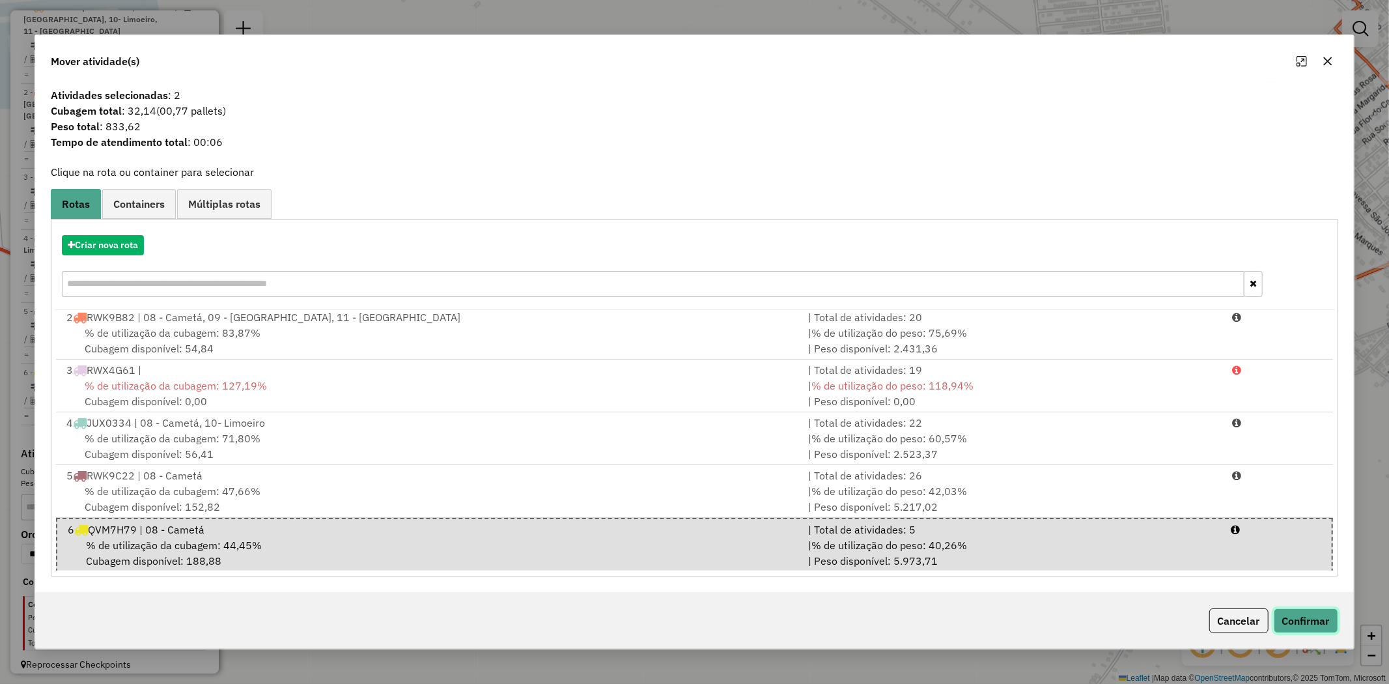
click at [1299, 619] on button "Confirmar" at bounding box center [1306, 620] width 64 height 25
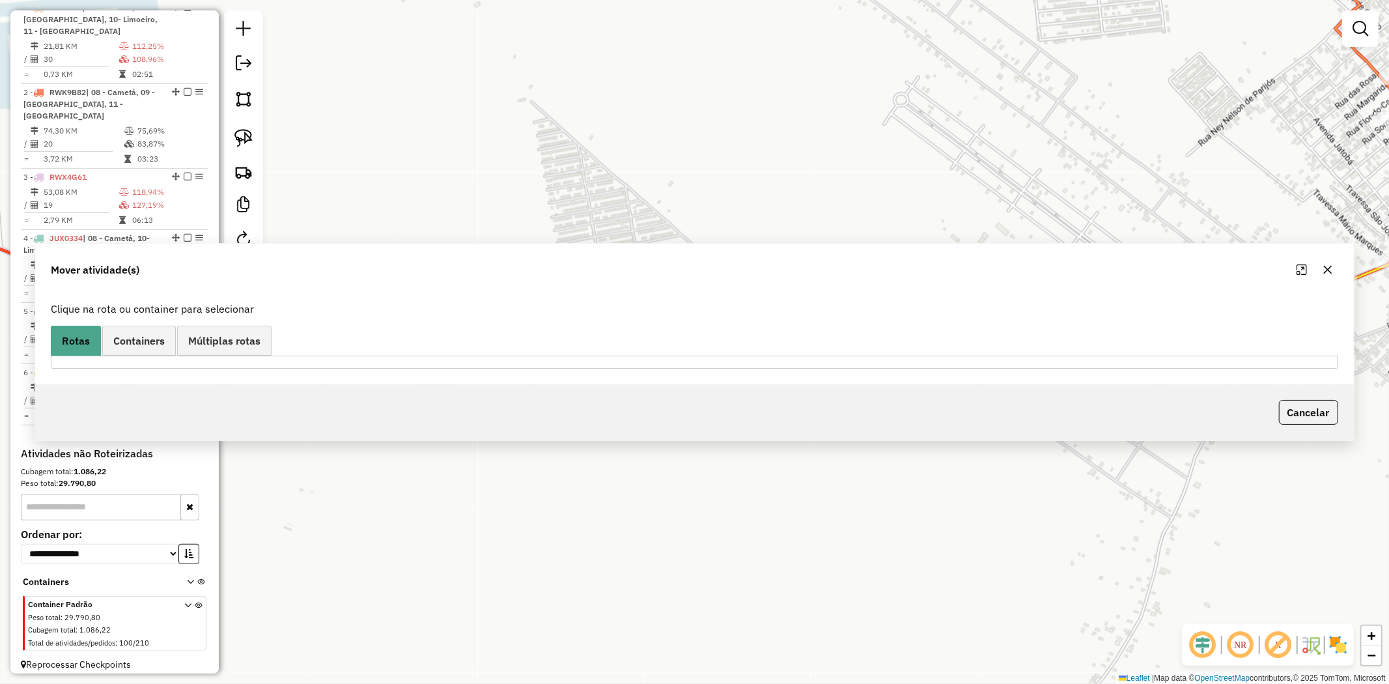
scroll to position [419, 0]
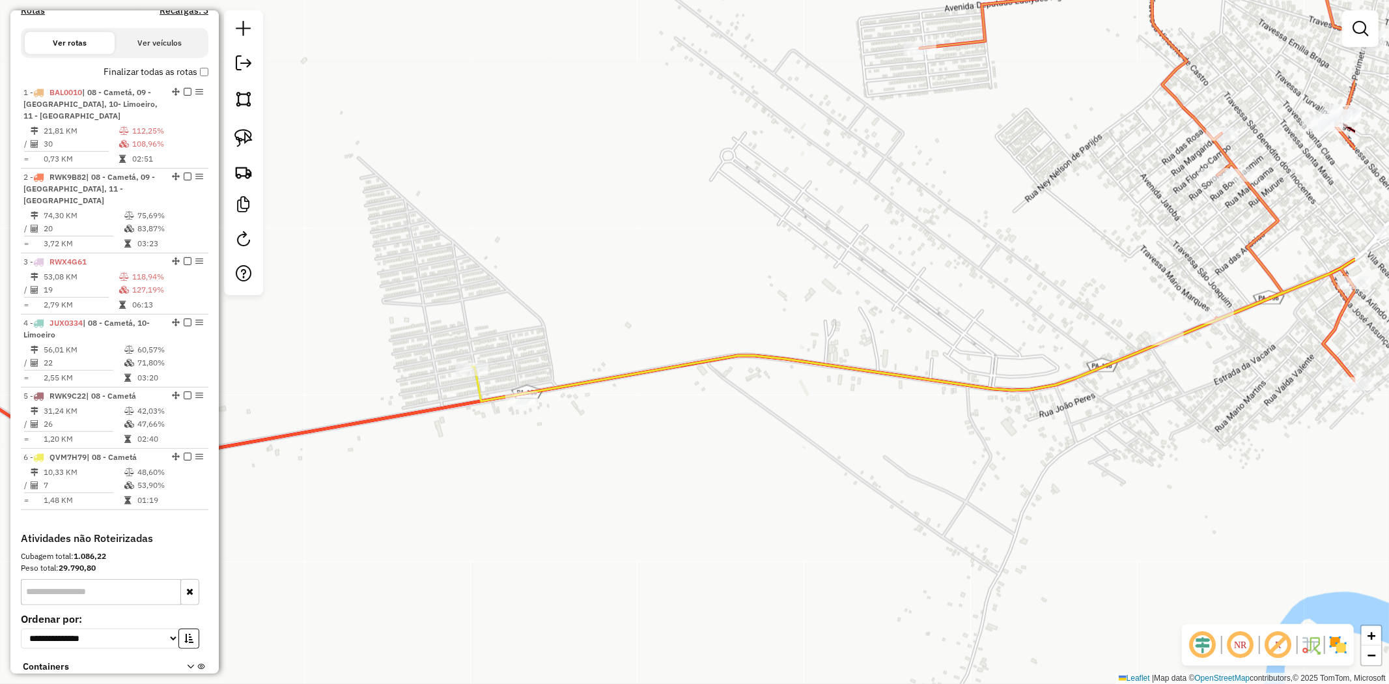
drag, startPoint x: 951, startPoint y: 529, endPoint x: 619, endPoint y: 578, distance: 335.0
click at [629, 601] on div "Janela de atendimento Grade de atendimento Capacidade Transportadoras Veículos …" at bounding box center [694, 342] width 1389 height 684
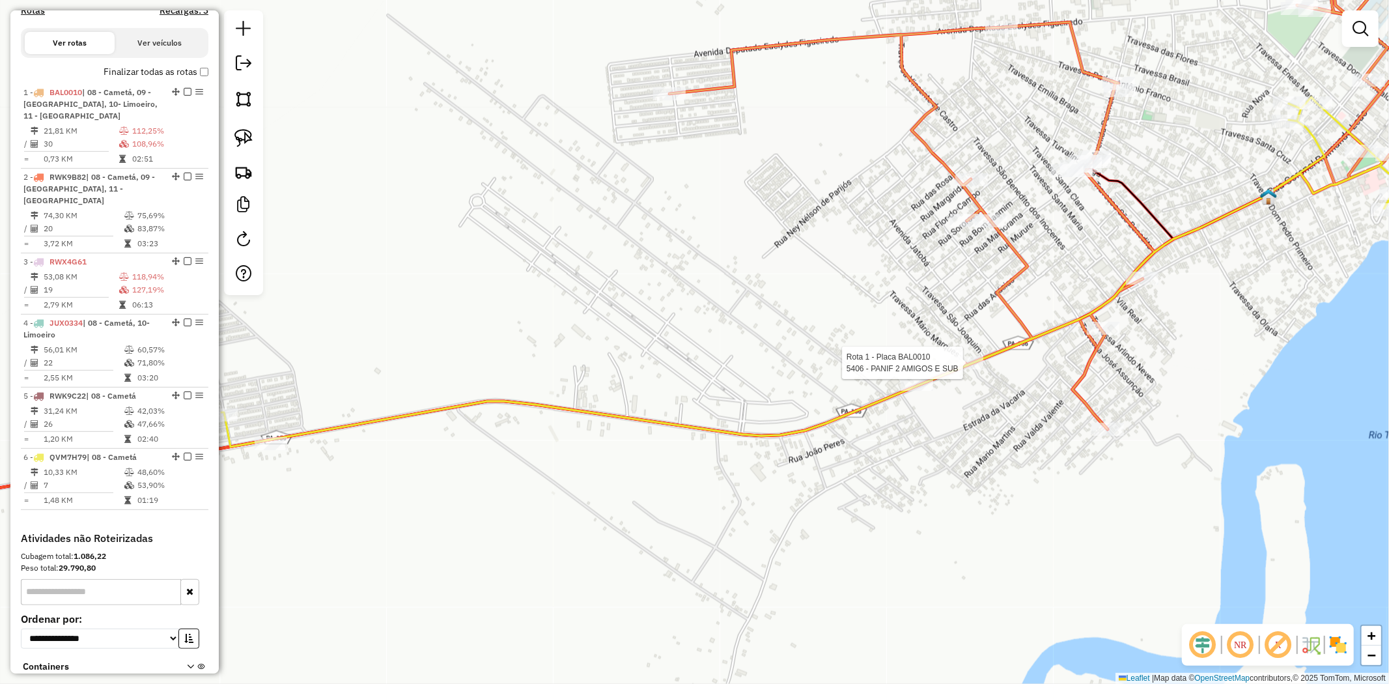
select select "**********"
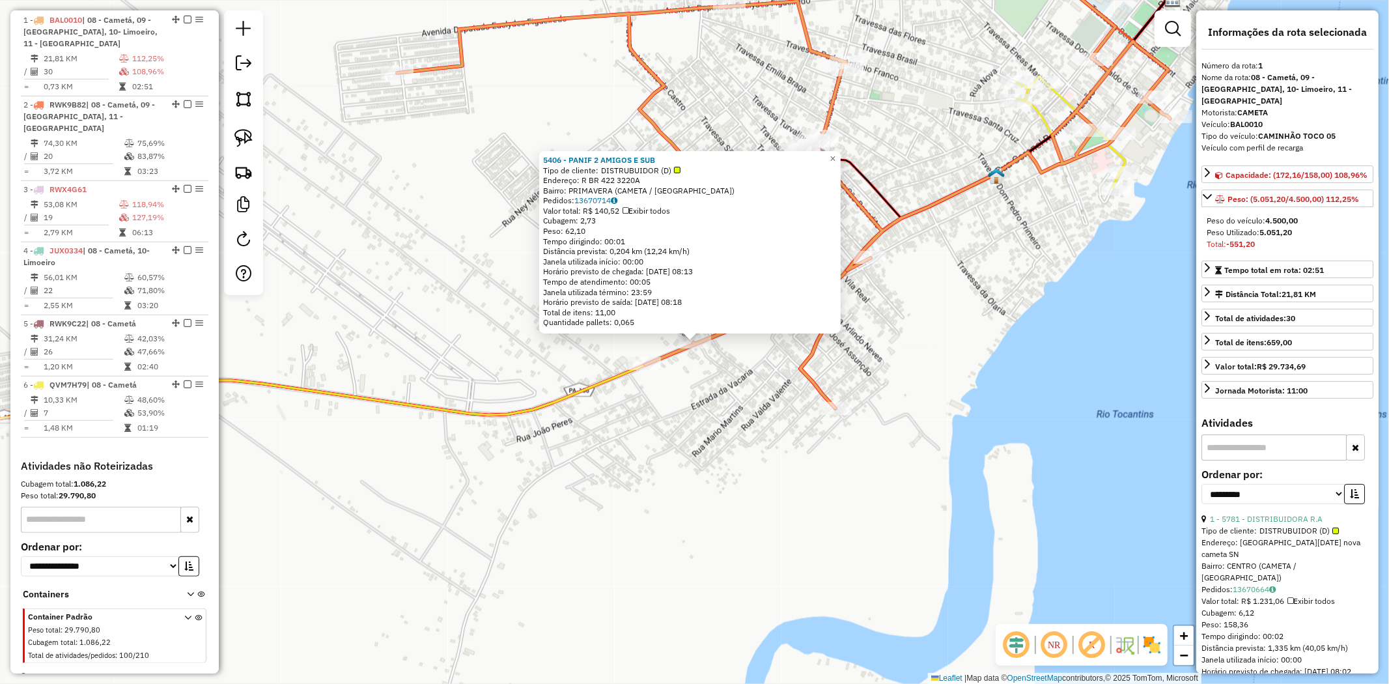
scroll to position [503, 0]
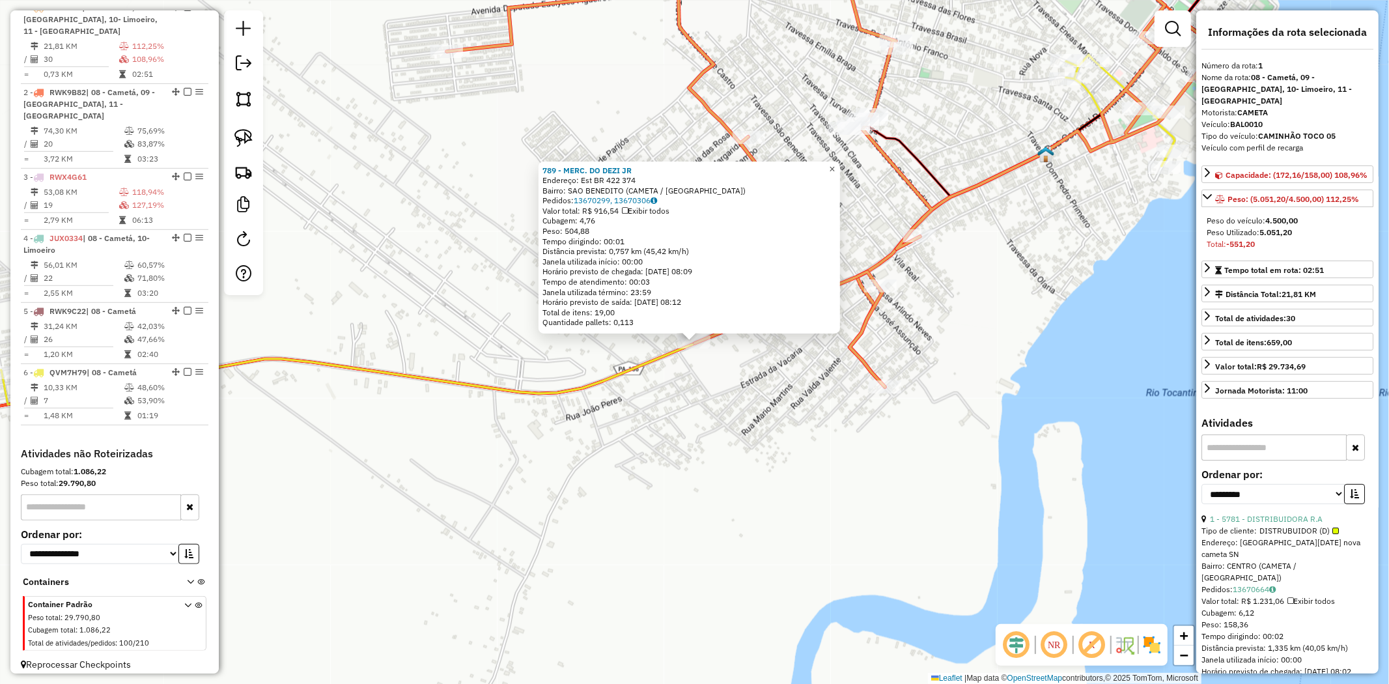
click at [835, 166] on span "×" at bounding box center [832, 168] width 6 height 11
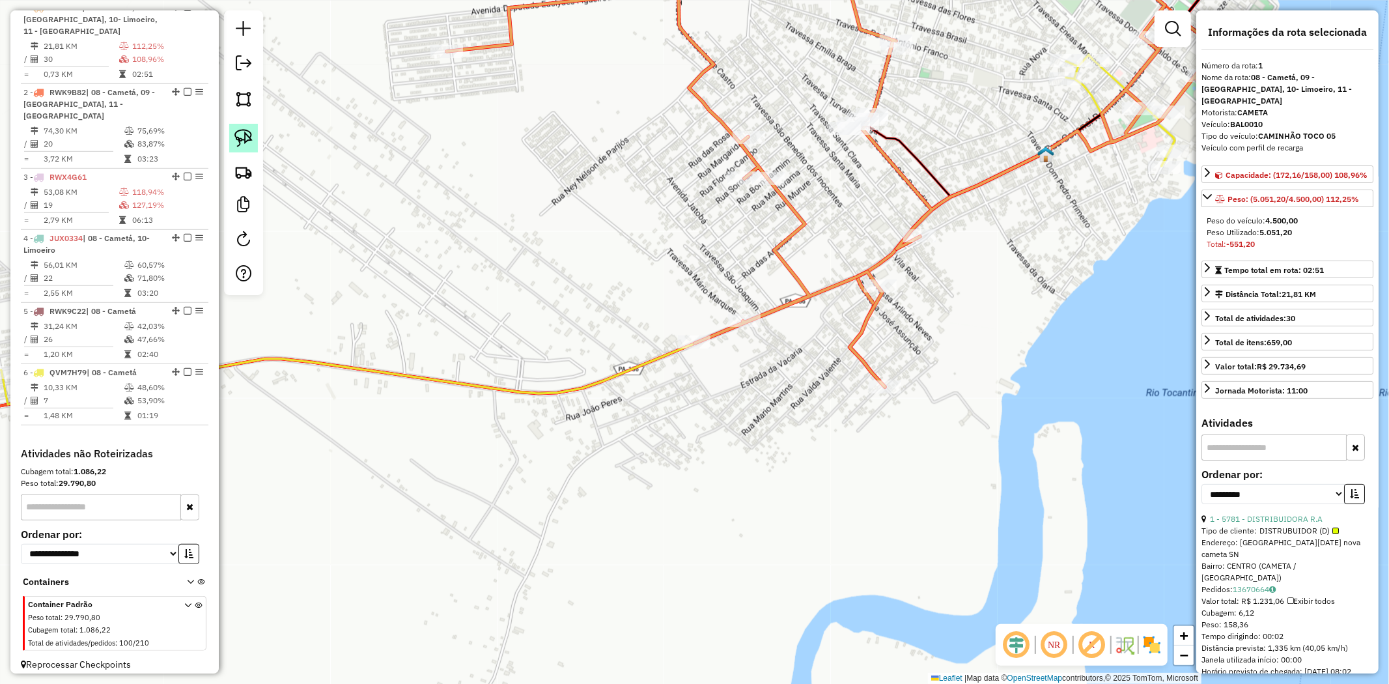
click at [240, 139] on img at bounding box center [243, 138] width 18 height 18
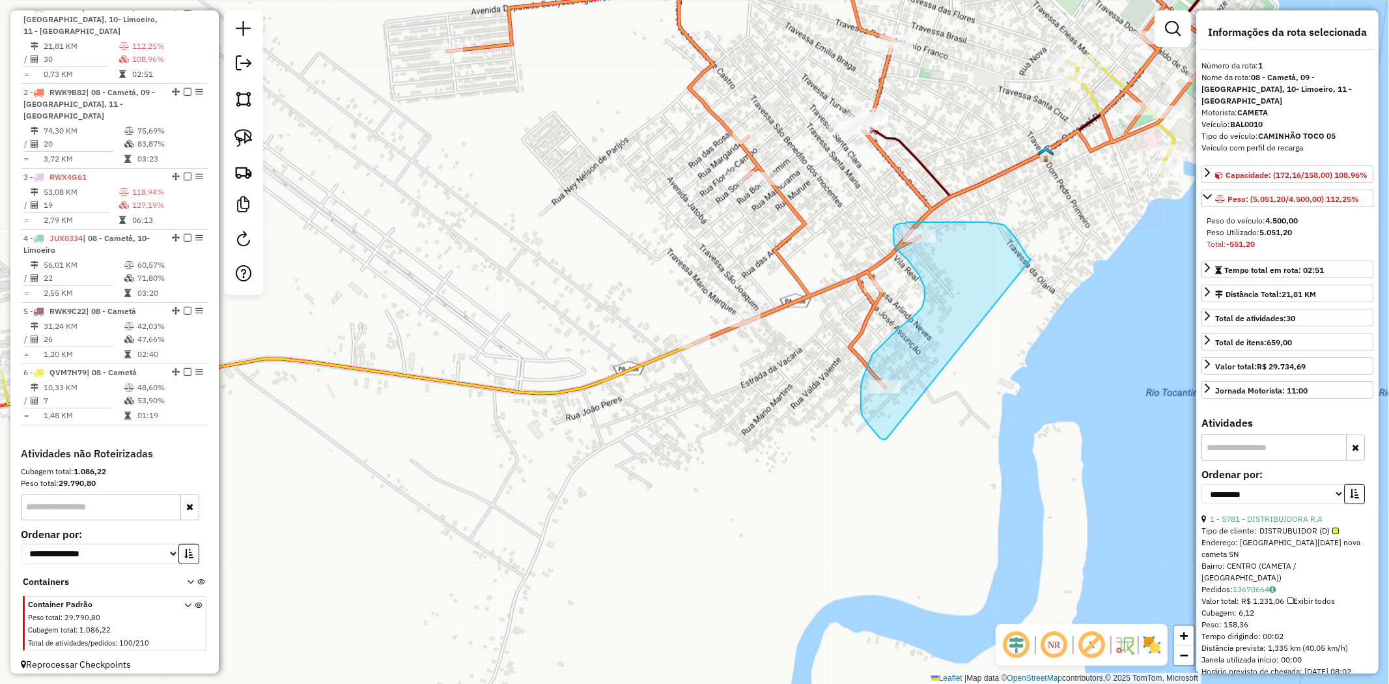
drag, startPoint x: 1010, startPoint y: 231, endPoint x: 780, endPoint y: 414, distance: 293.4
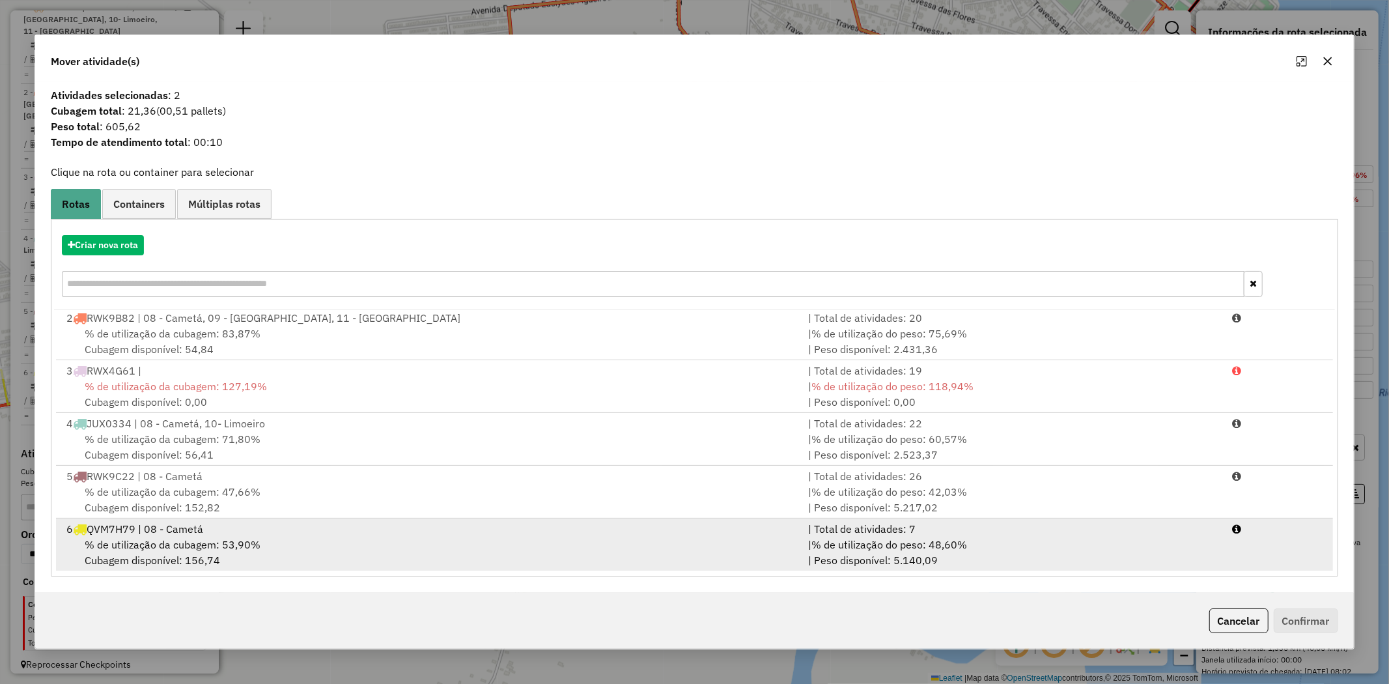
scroll to position [3, 0]
click at [144, 537] on span "% de utilização da cubagem: 53,90%" at bounding box center [173, 543] width 176 height 13
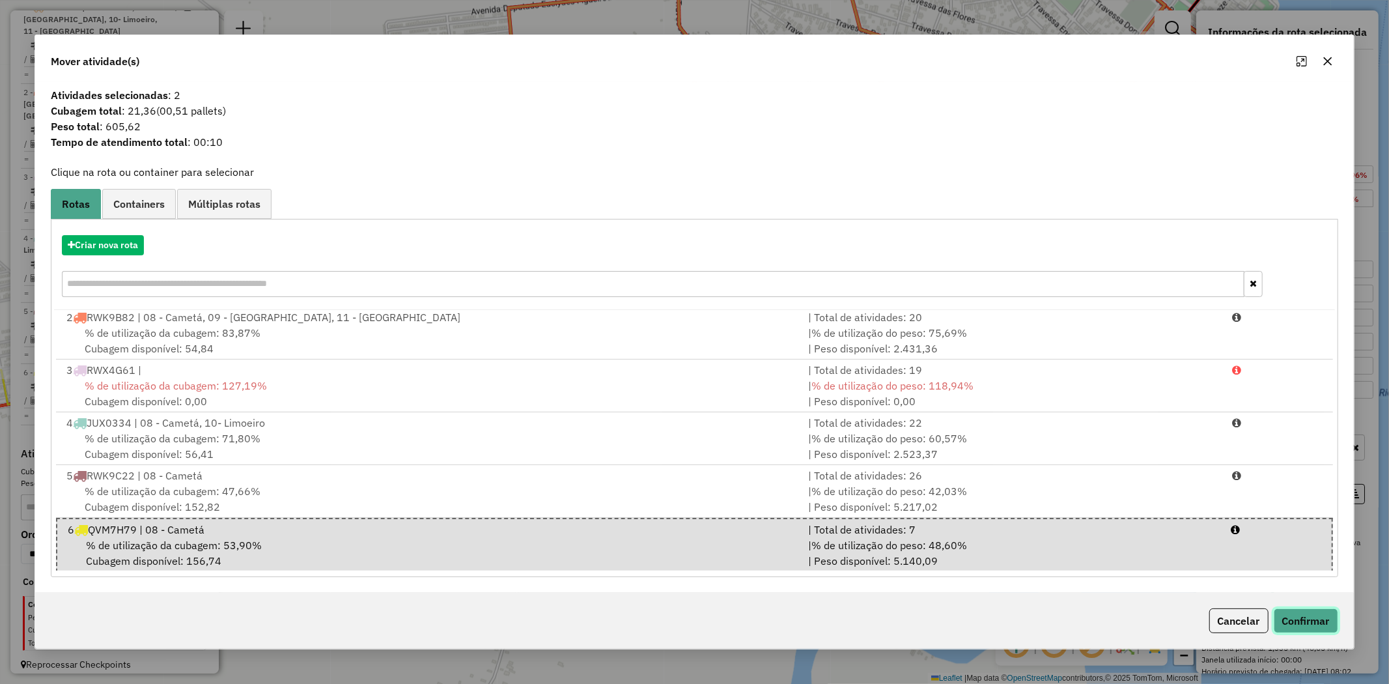
click at [1318, 622] on button "Confirmar" at bounding box center [1306, 620] width 64 height 25
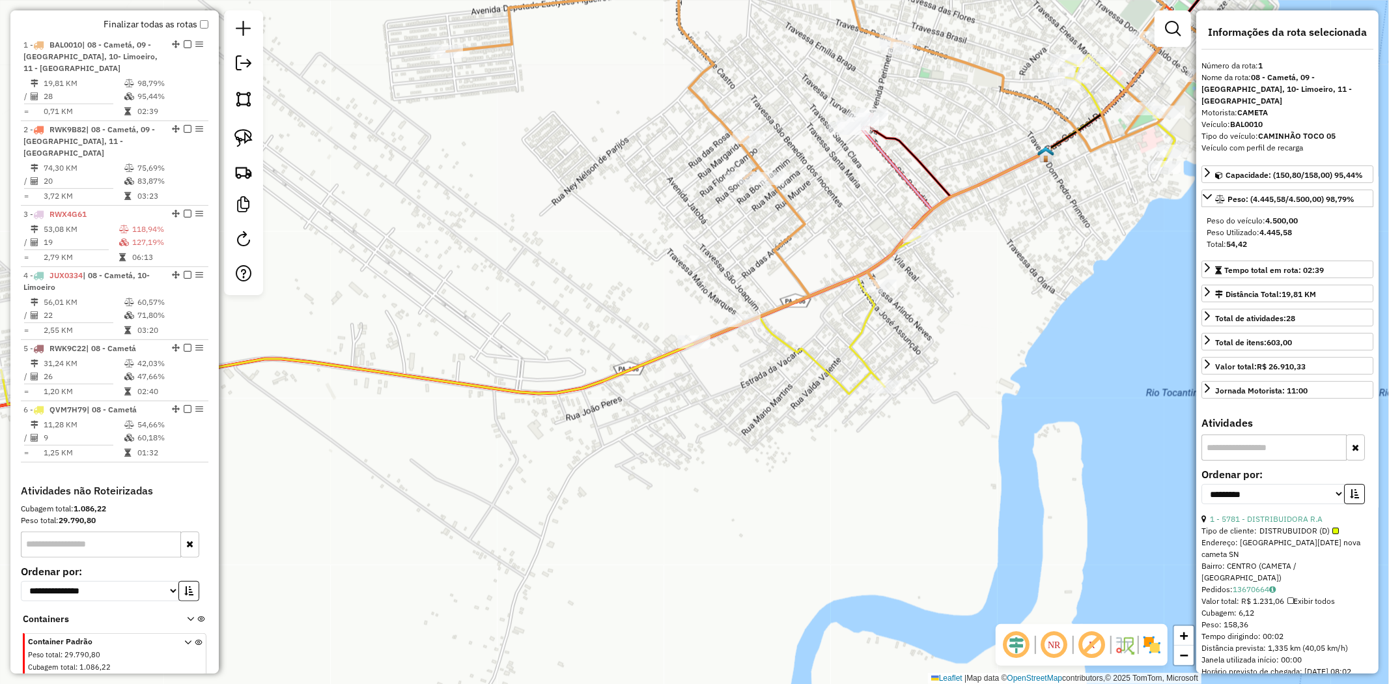
scroll to position [503, 0]
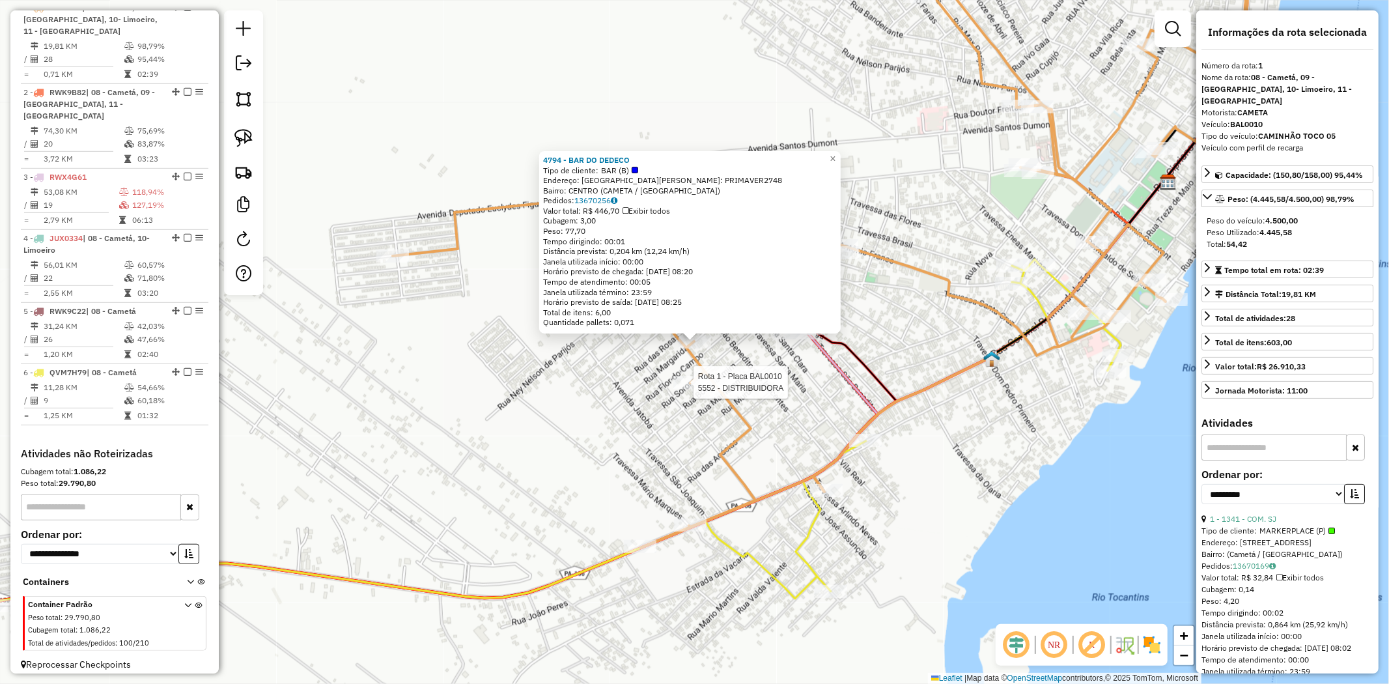
click at [681, 389] on div at bounding box center [689, 382] width 33 height 13
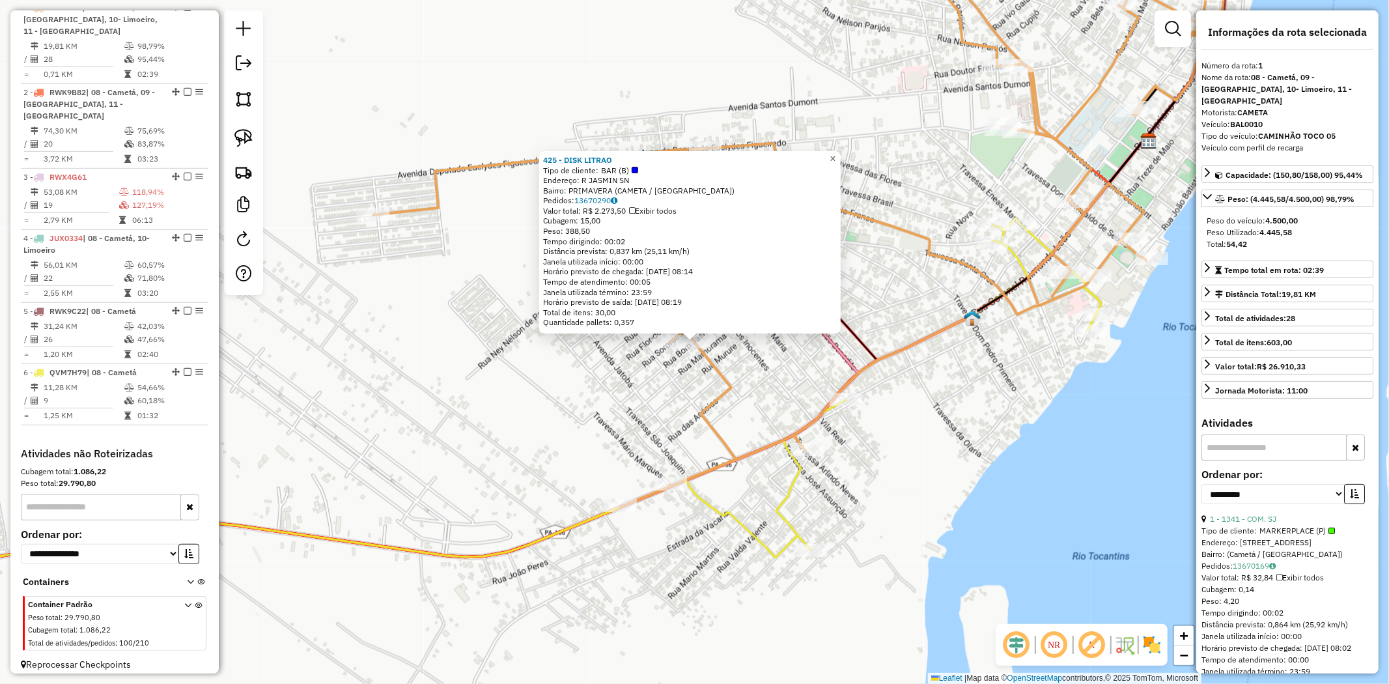
click at [841, 160] on link "×" at bounding box center [833, 159] width 16 height 16
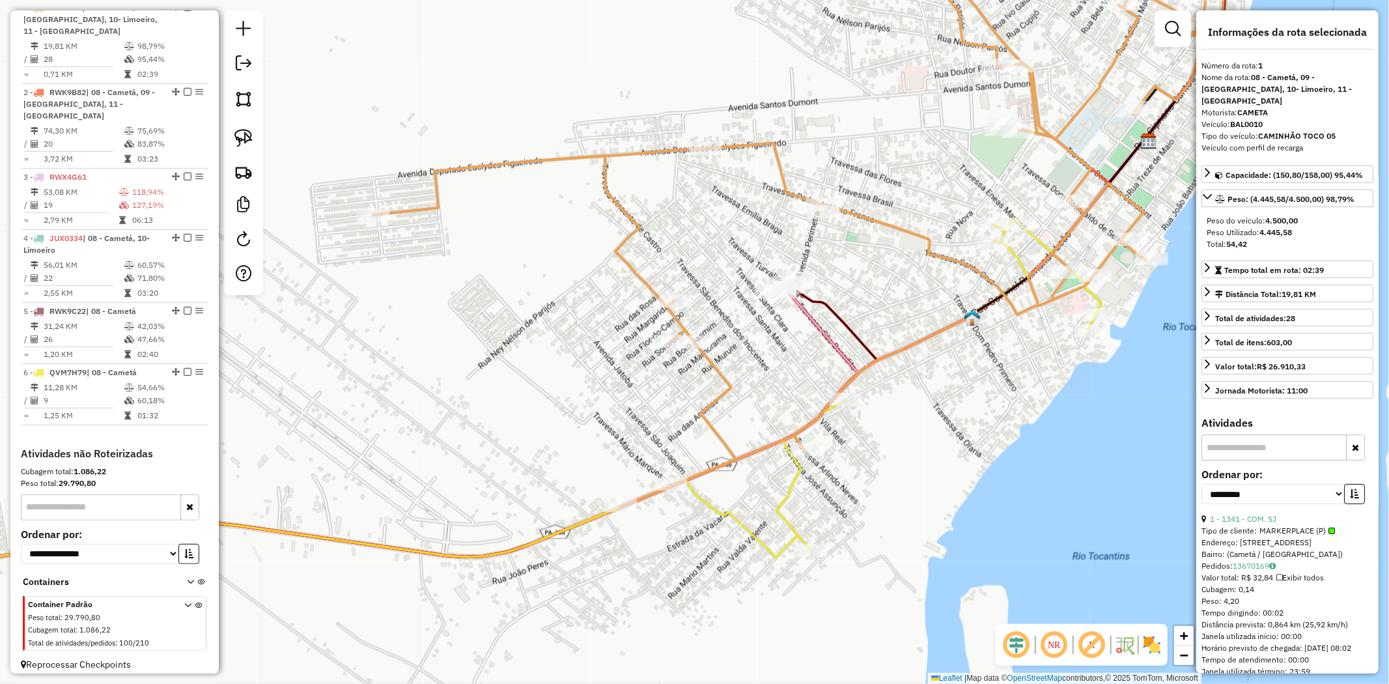
drag, startPoint x: 248, startPoint y: 139, endPoint x: 274, endPoint y: 158, distance: 32.6
click at [248, 138] on img at bounding box center [243, 138] width 18 height 18
drag, startPoint x: 722, startPoint y: 339, endPoint x: 649, endPoint y: 346, distance: 72.6
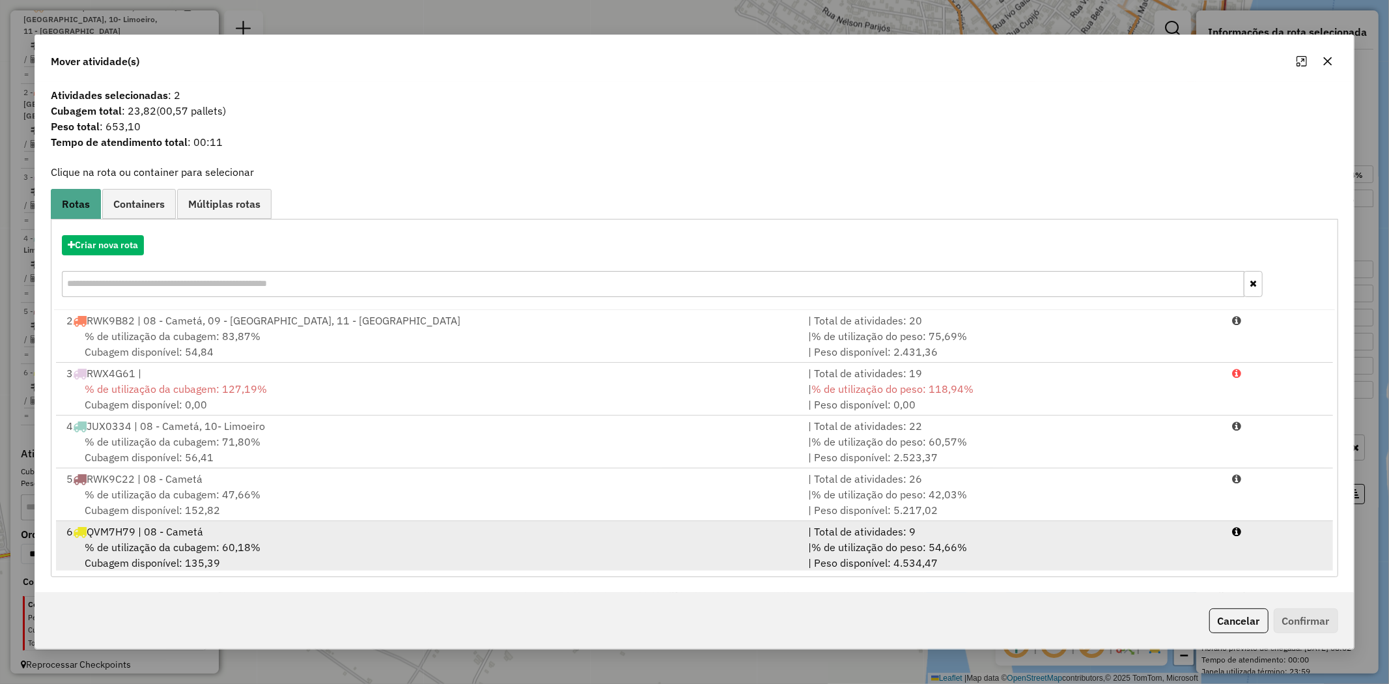
scroll to position [3, 0]
click at [189, 543] on span "% de utilização da cubagem: 60,18%" at bounding box center [173, 543] width 176 height 13
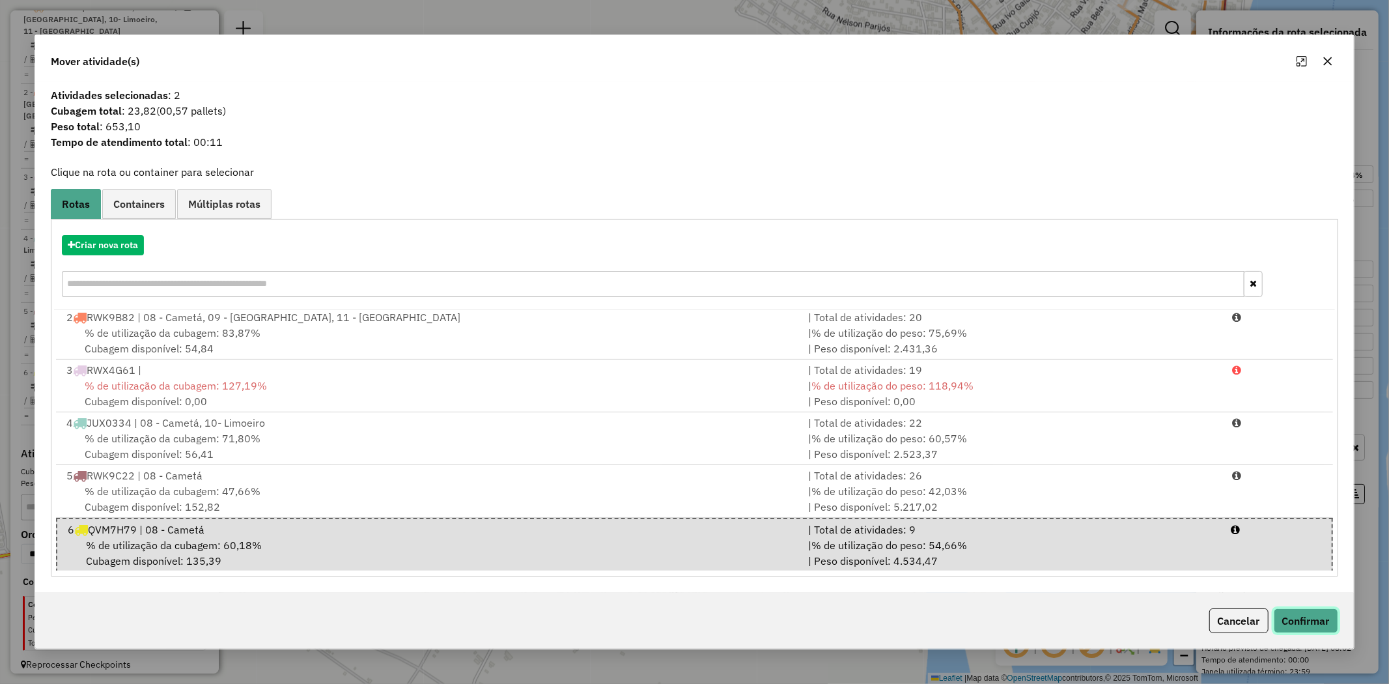
click at [1330, 623] on button "Confirmar" at bounding box center [1306, 620] width 64 height 25
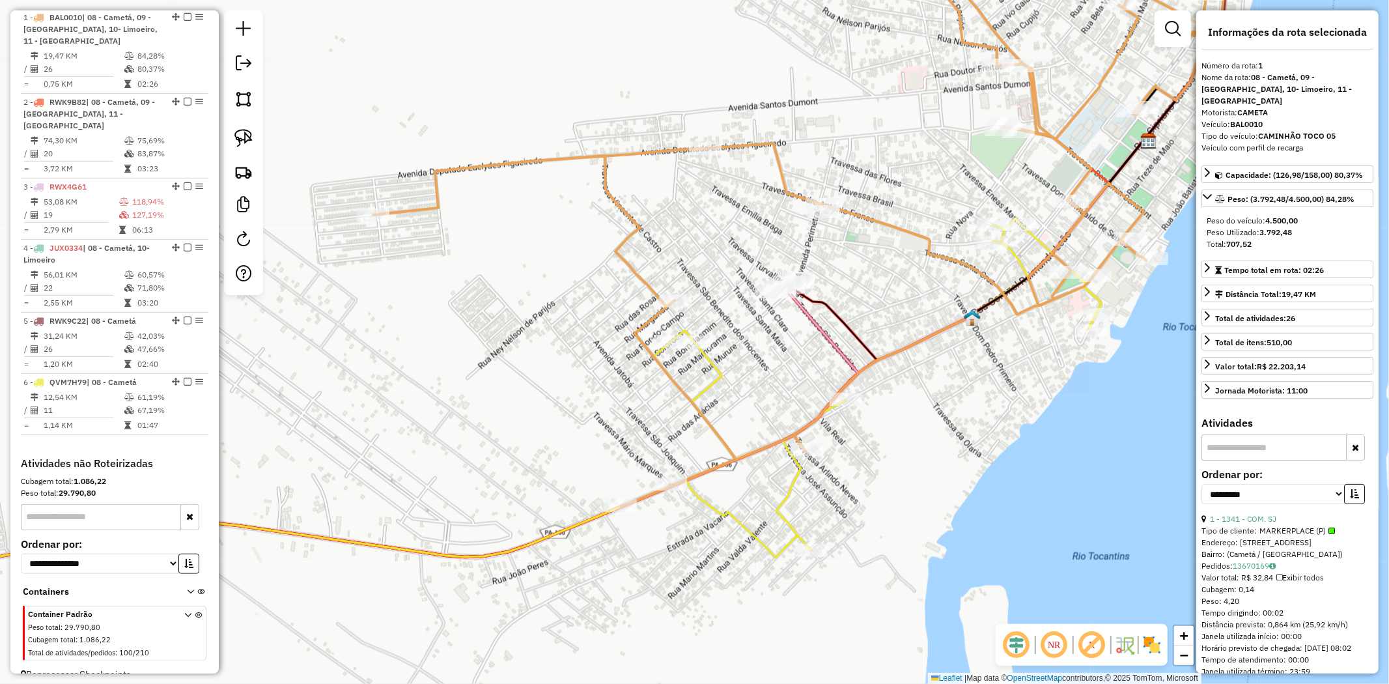
scroll to position [503, 0]
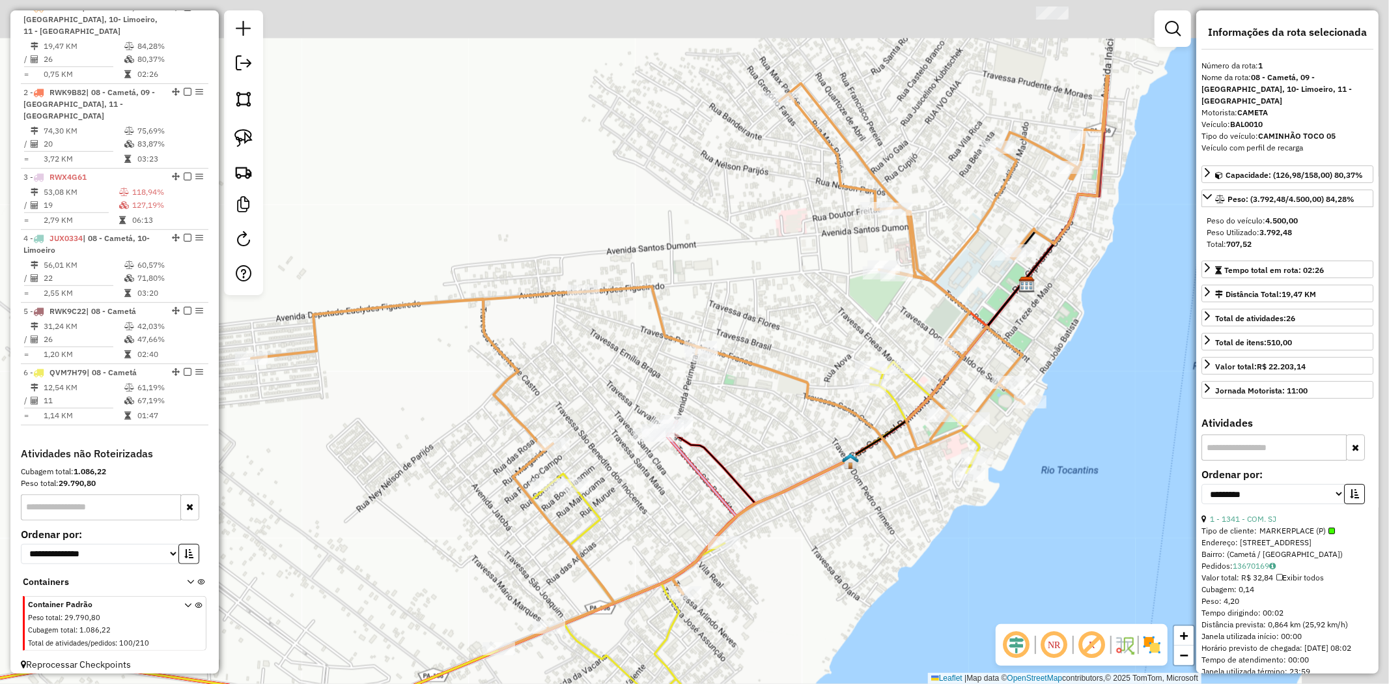
drag, startPoint x: 864, startPoint y: 328, endPoint x: 720, endPoint y: 482, distance: 211.0
click at [720, 482] on div "Janela de atendimento Grade de atendimento Capacidade Transportadoras Veículos …" at bounding box center [694, 342] width 1389 height 684
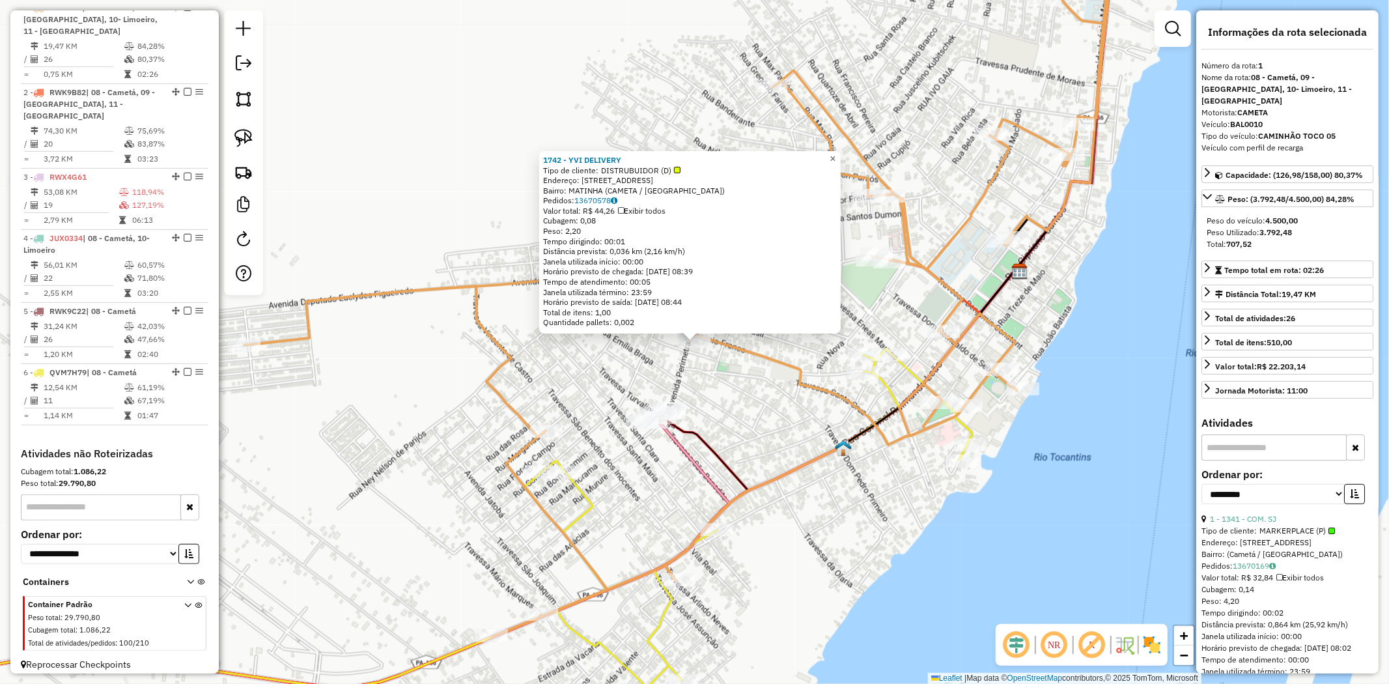
click at [836, 155] on span "×" at bounding box center [833, 158] width 6 height 11
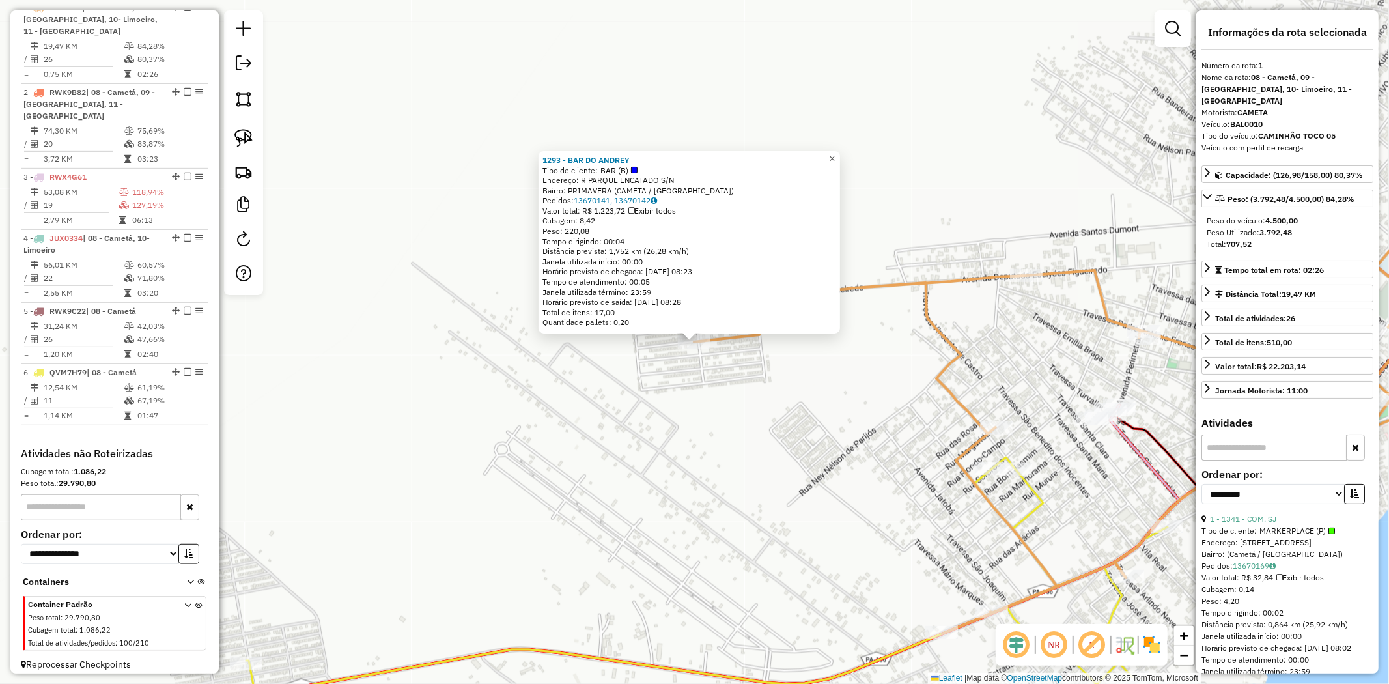
click at [835, 153] on span "×" at bounding box center [832, 158] width 6 height 11
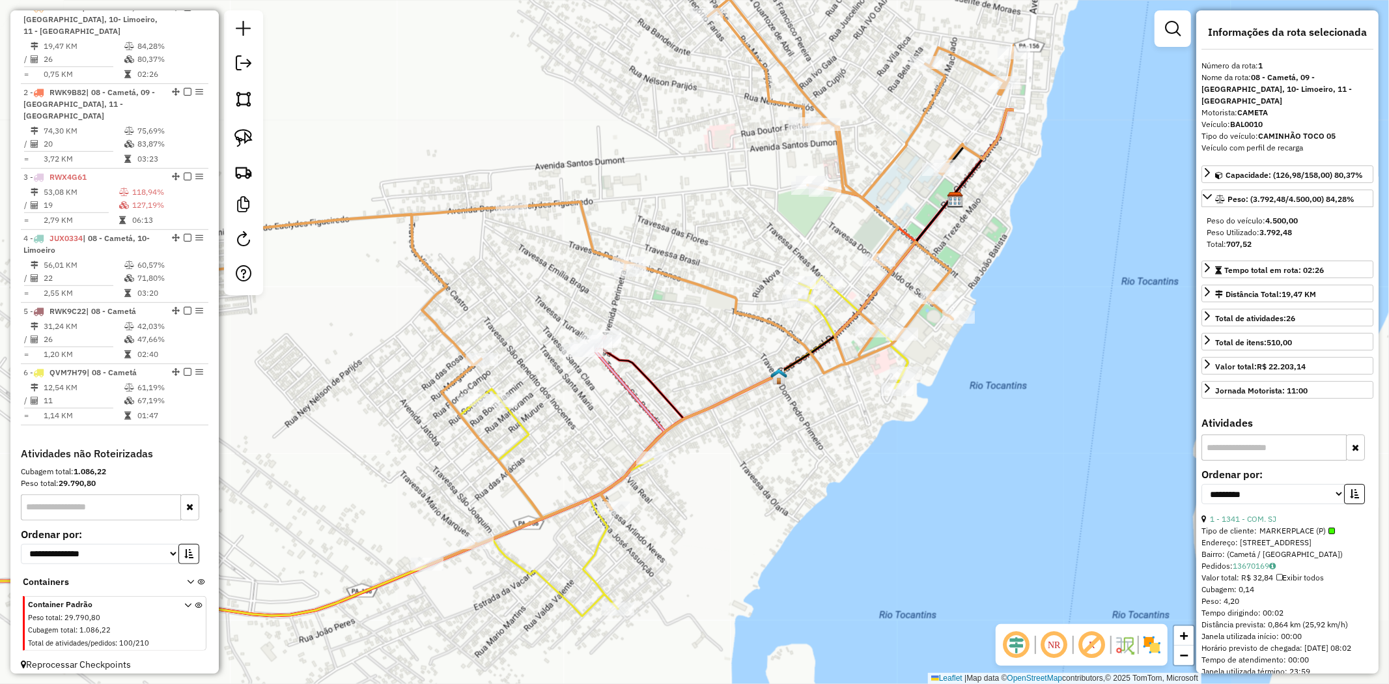
drag, startPoint x: 959, startPoint y: 270, endPoint x: 444, endPoint y: 202, distance: 519.0
click at [444, 202] on div "Janela de atendimento Grade de atendimento Capacidade Transportadoras Veículos …" at bounding box center [694, 342] width 1389 height 684
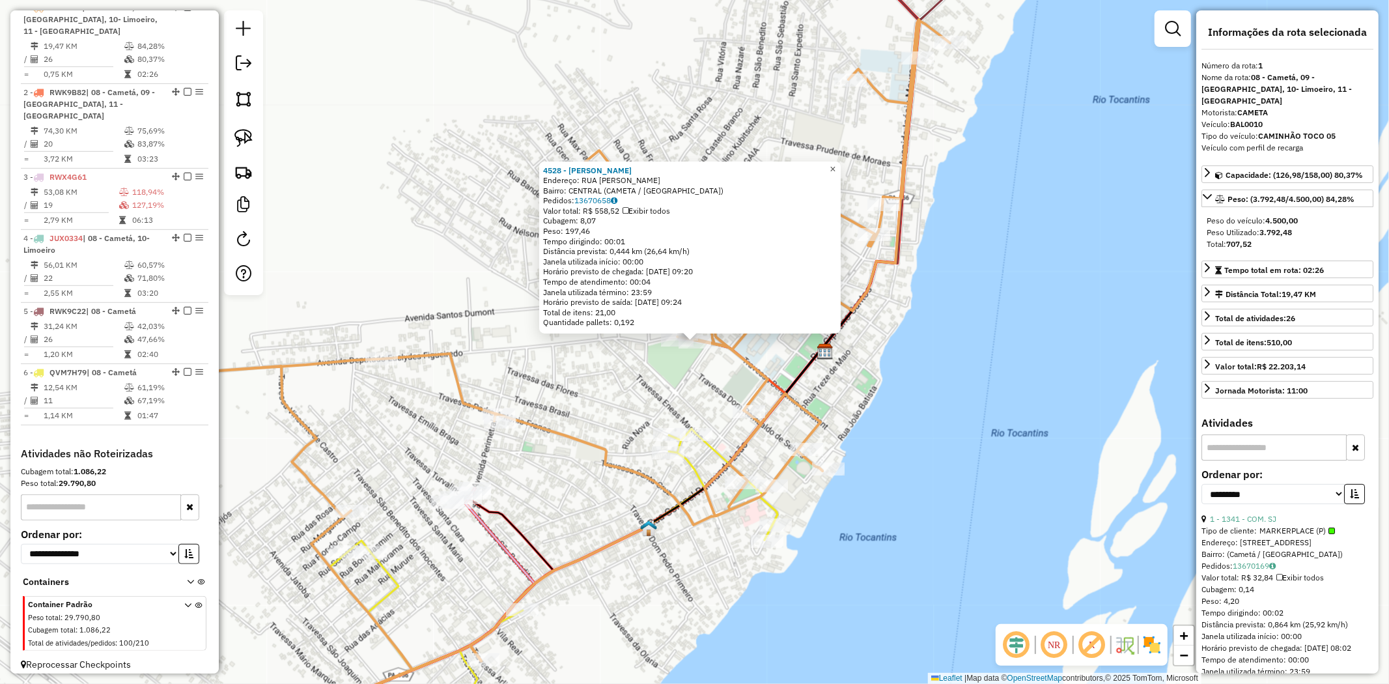
click at [836, 163] on span "×" at bounding box center [833, 168] width 6 height 11
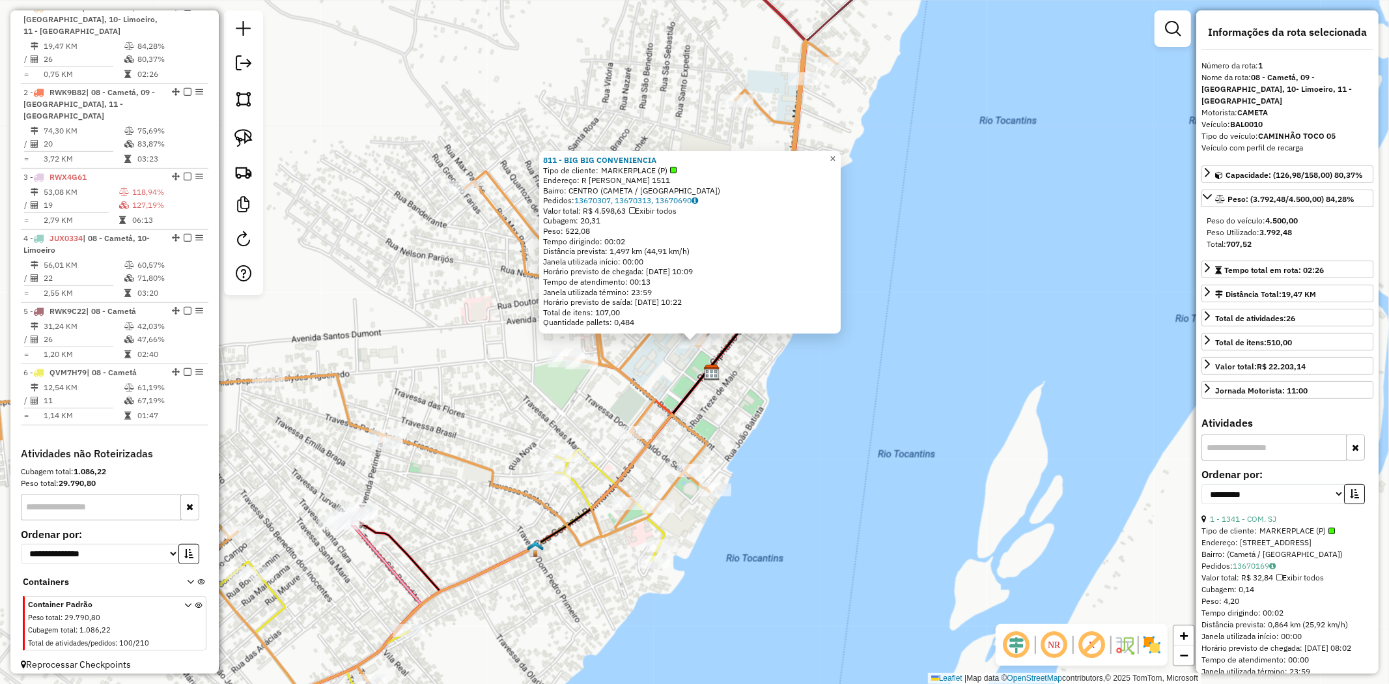
click at [836, 153] on span "×" at bounding box center [833, 158] width 6 height 11
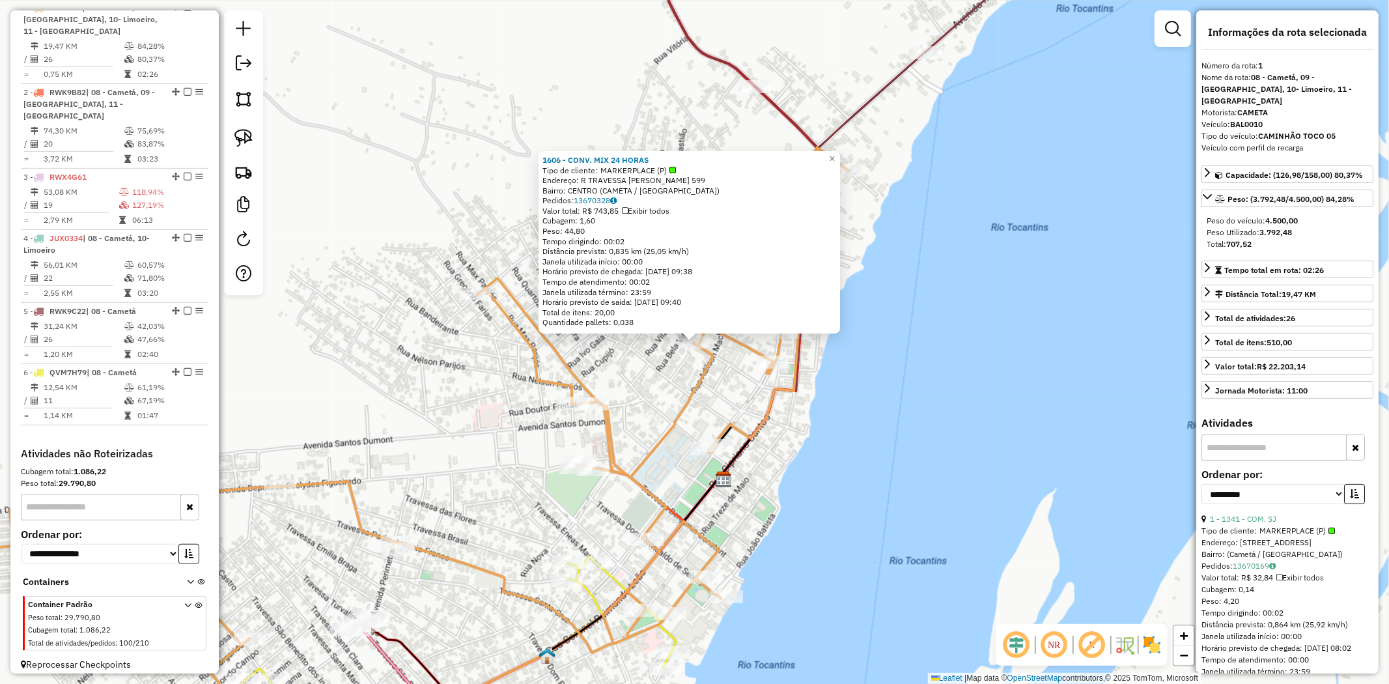
click at [769, 354] on icon at bounding box center [398, 449] width 901 height 605
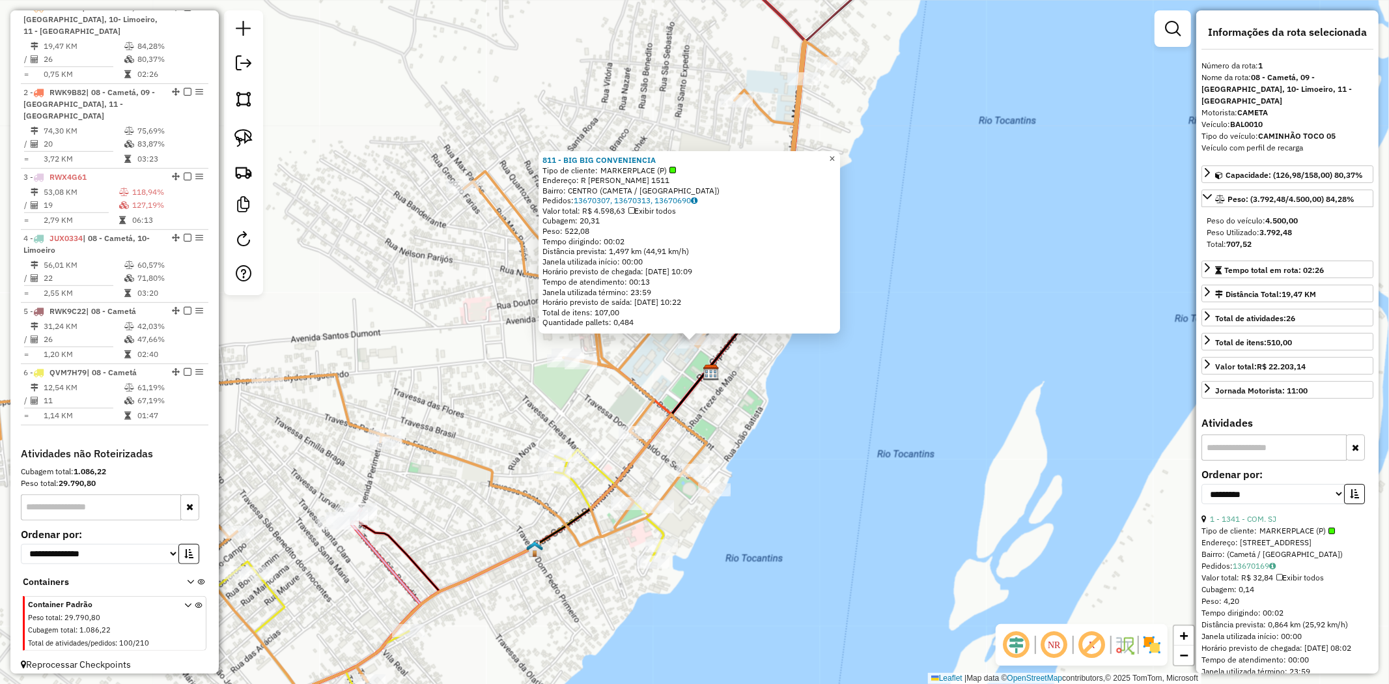
click at [835, 153] on span "×" at bounding box center [832, 158] width 6 height 11
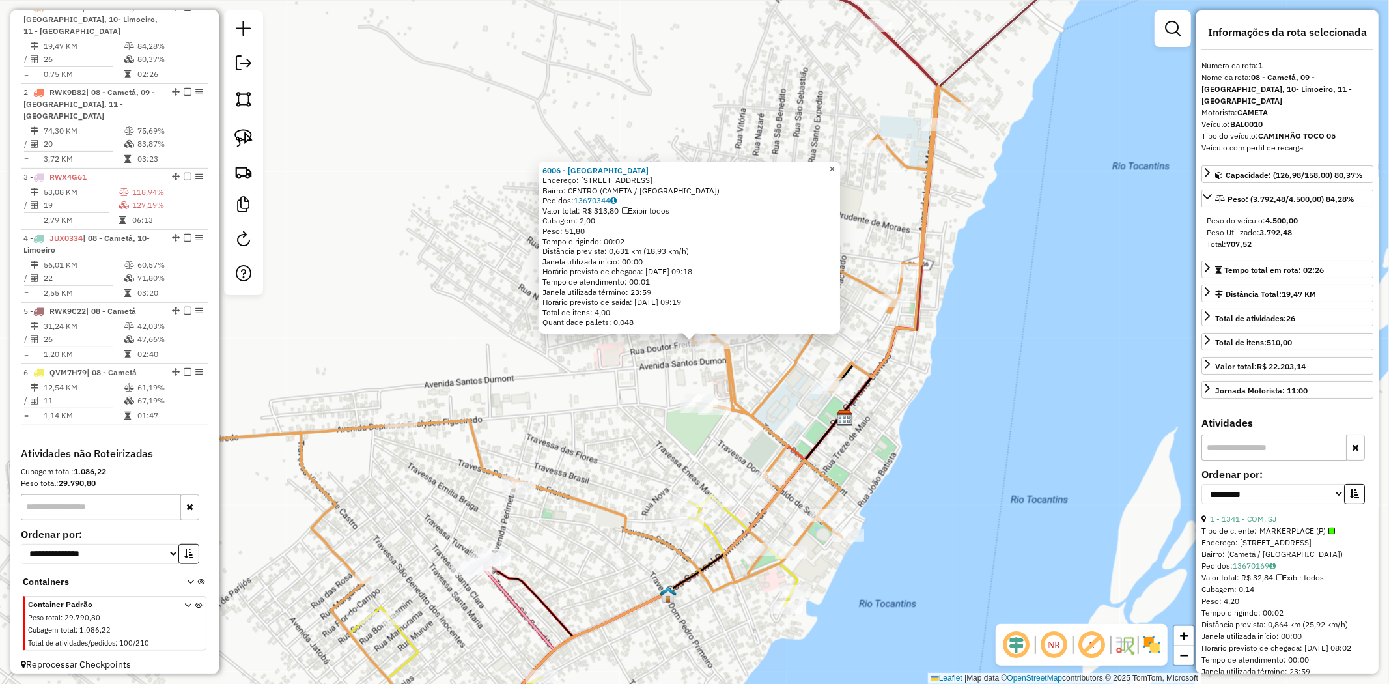
click at [835, 163] on span "×" at bounding box center [832, 168] width 6 height 11
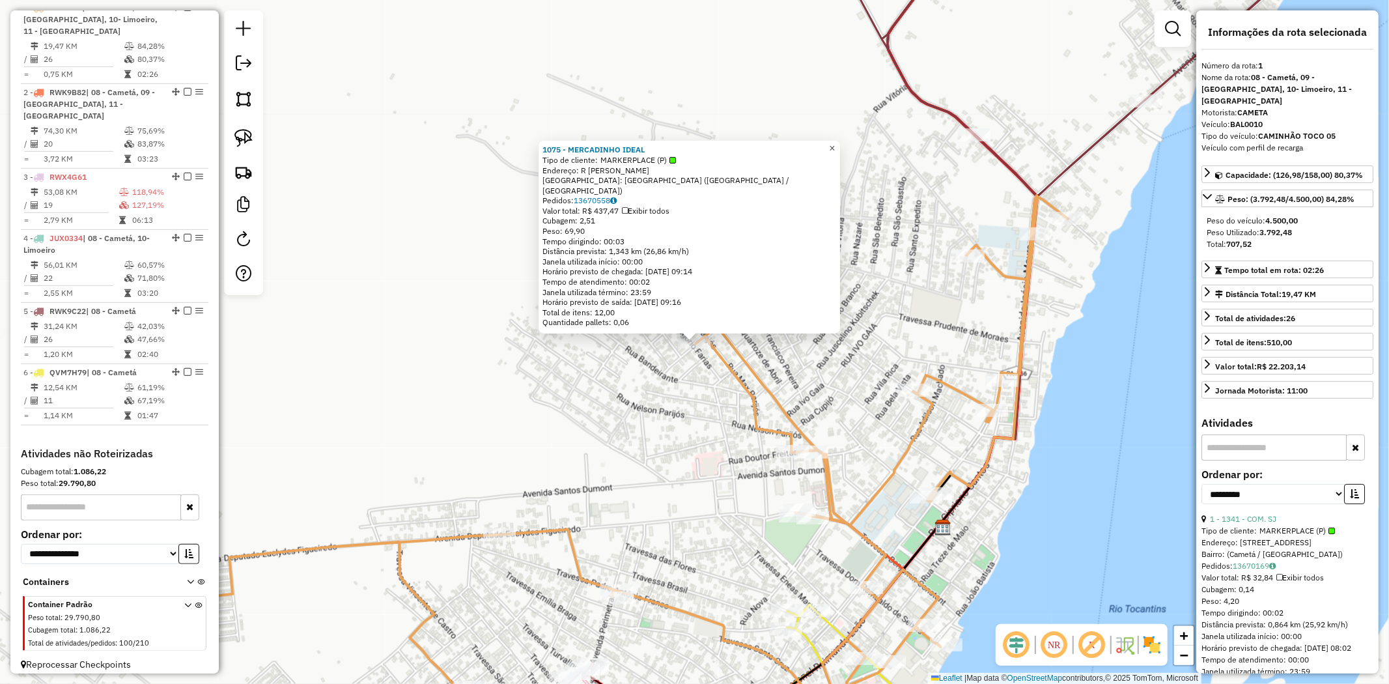
click at [850, 158] on div "1075 - MERCADINHO IDEAL Tipo de cliente: MARKERPLACE (P) Endereço: R GREGORIO D…" at bounding box center [694, 342] width 1389 height 684
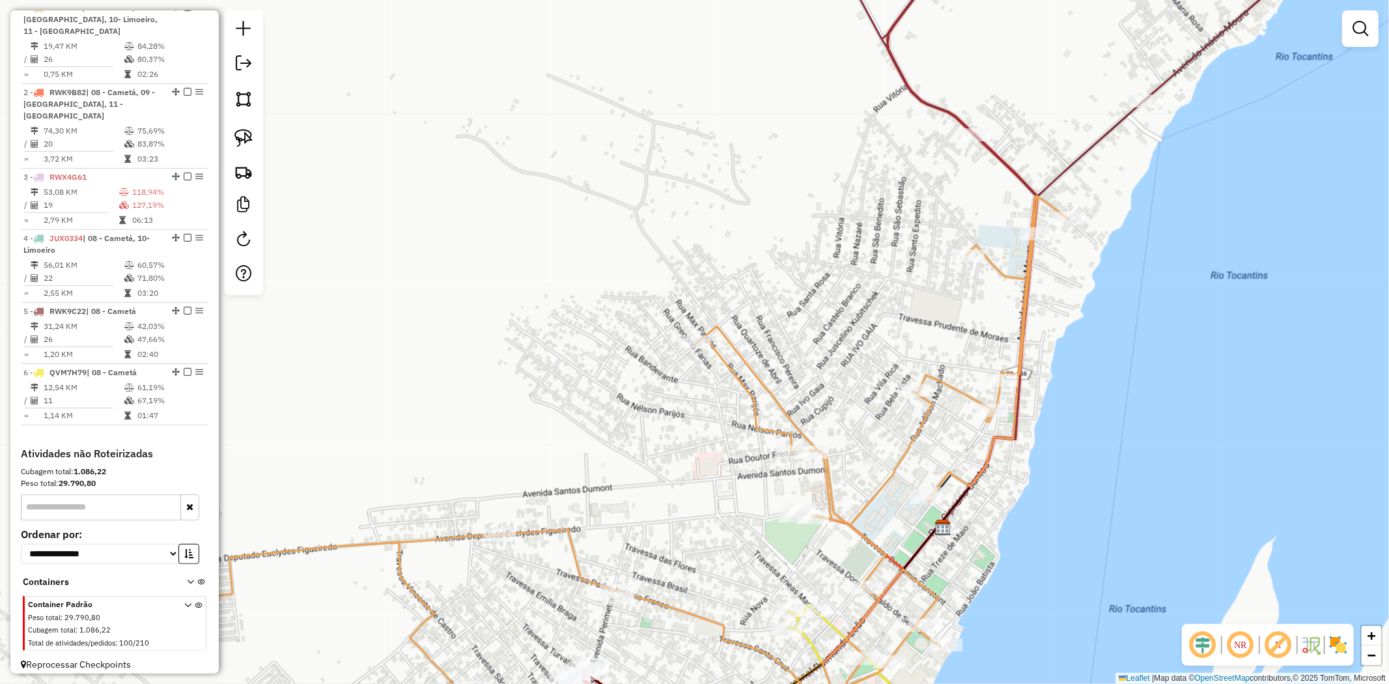
click at [845, 158] on div "Janela de atendimento Grade de atendimento Capacidade Transportadoras Veículos …" at bounding box center [694, 342] width 1389 height 684
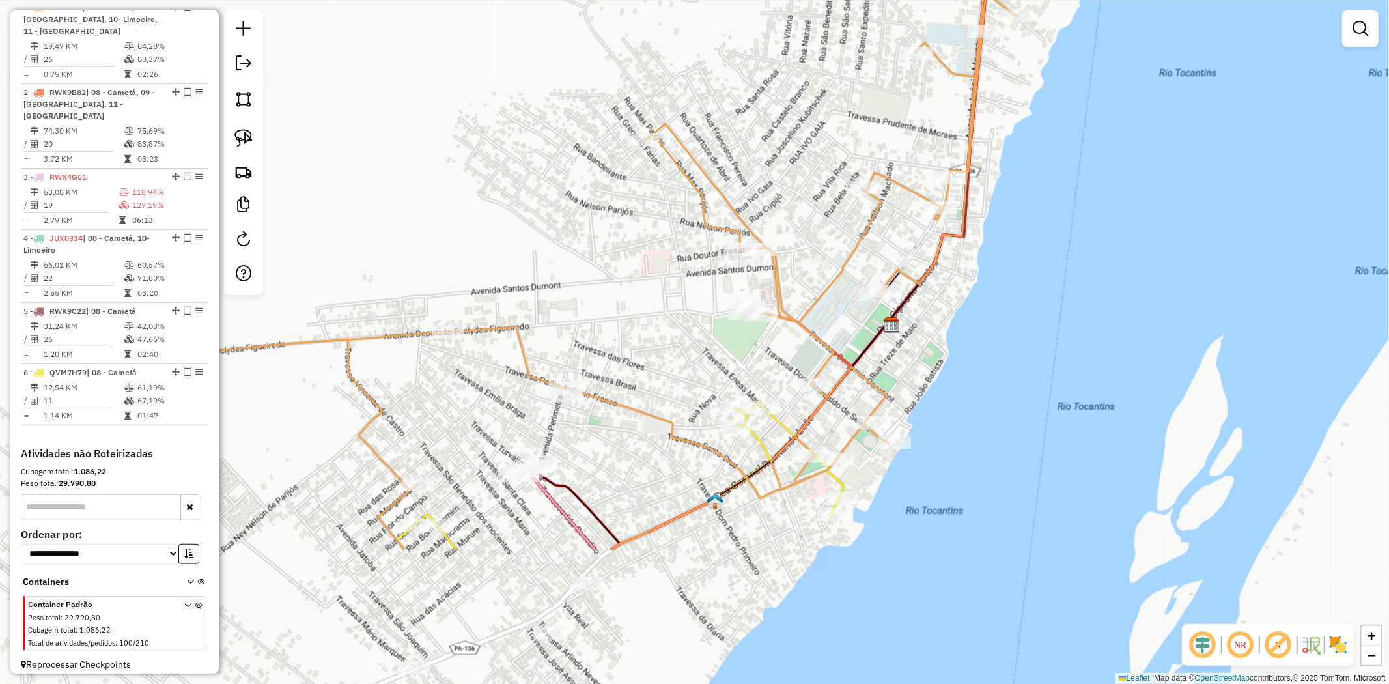
drag, startPoint x: 798, startPoint y: 335, endPoint x: 739, endPoint y: 115, distance: 228.6
click at [739, 115] on div "Janela de atendimento Grade de atendimento Capacidade Transportadoras Veículos …" at bounding box center [694, 342] width 1389 height 684
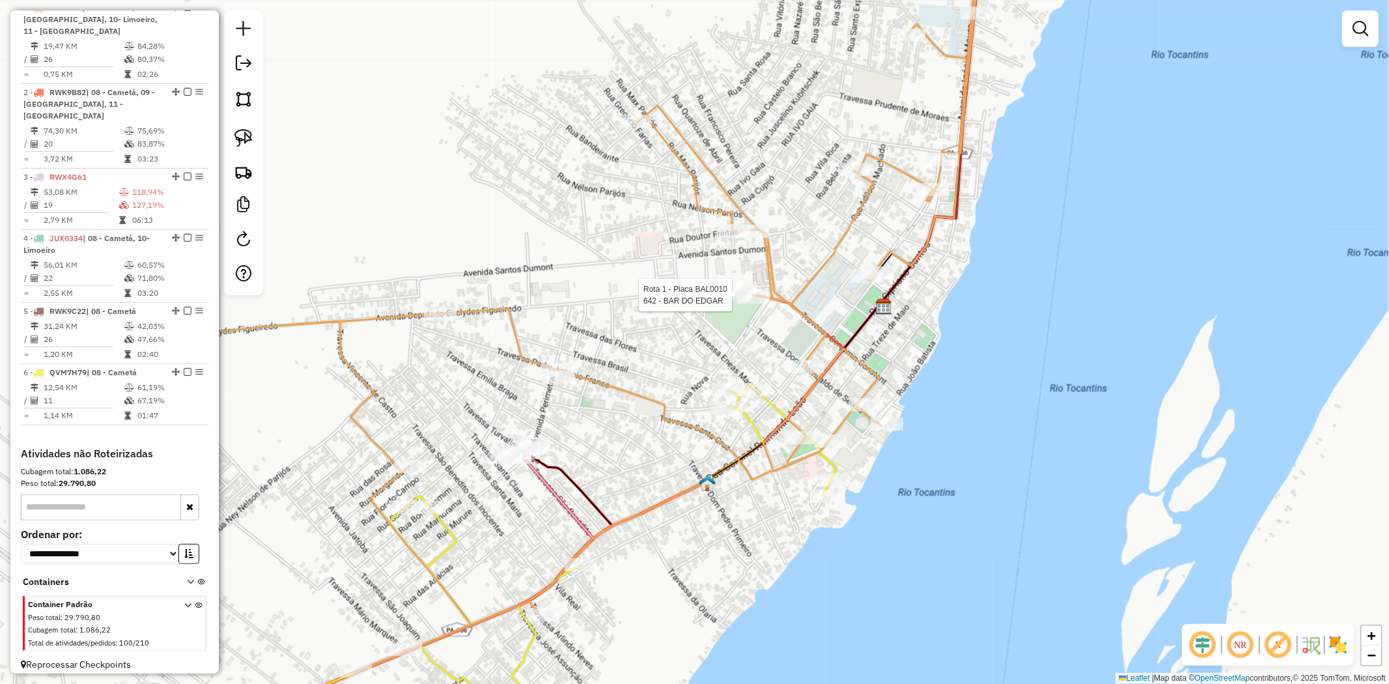
select select "**********"
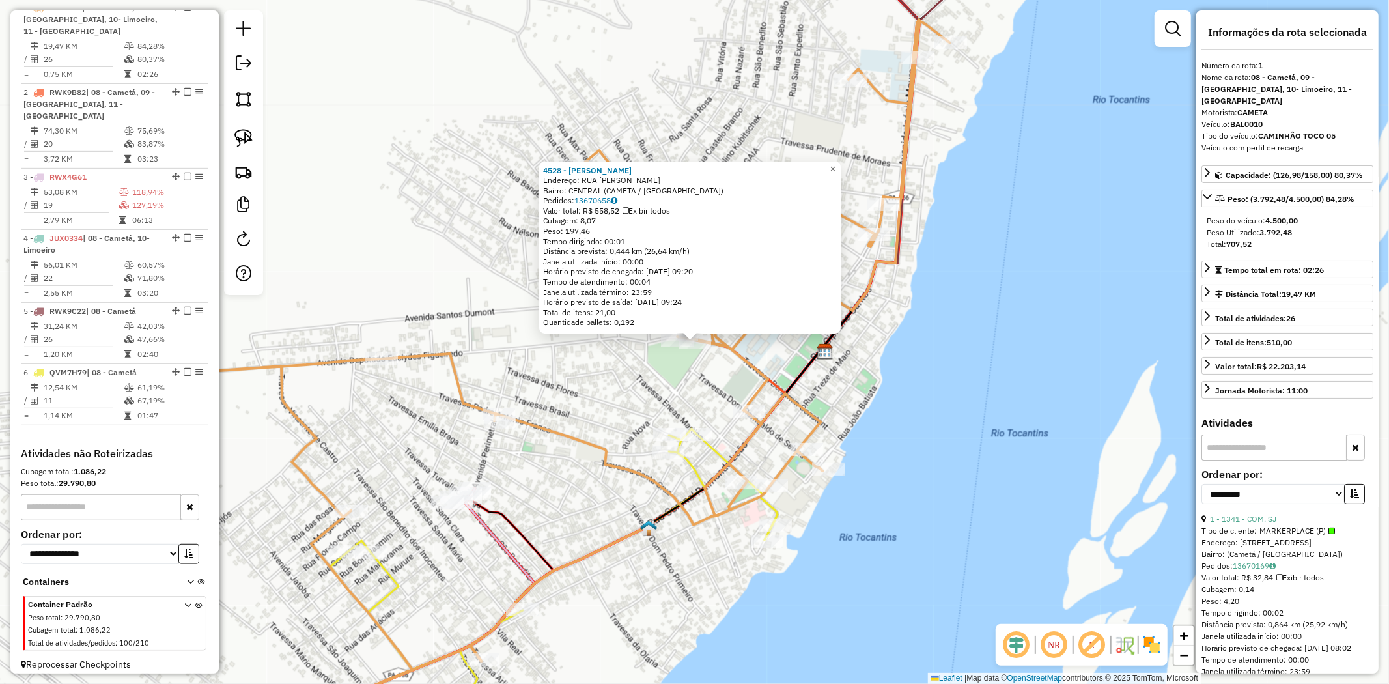
click at [836, 165] on span "×" at bounding box center [833, 168] width 6 height 11
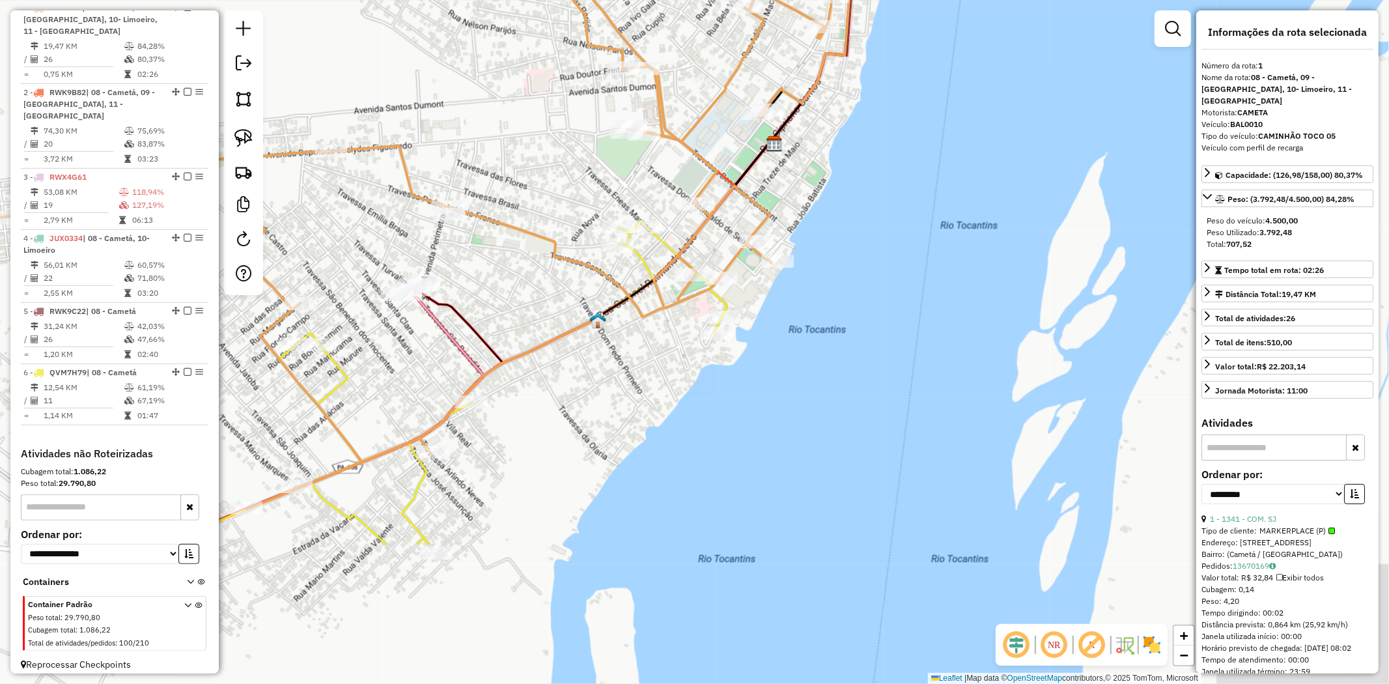
drag, startPoint x: 782, startPoint y: 360, endPoint x: 731, endPoint y: 152, distance: 213.9
click at [731, 152] on div "Janela de atendimento Grade de atendimento Capacidade Transportadoras Veículos …" at bounding box center [694, 342] width 1389 height 684
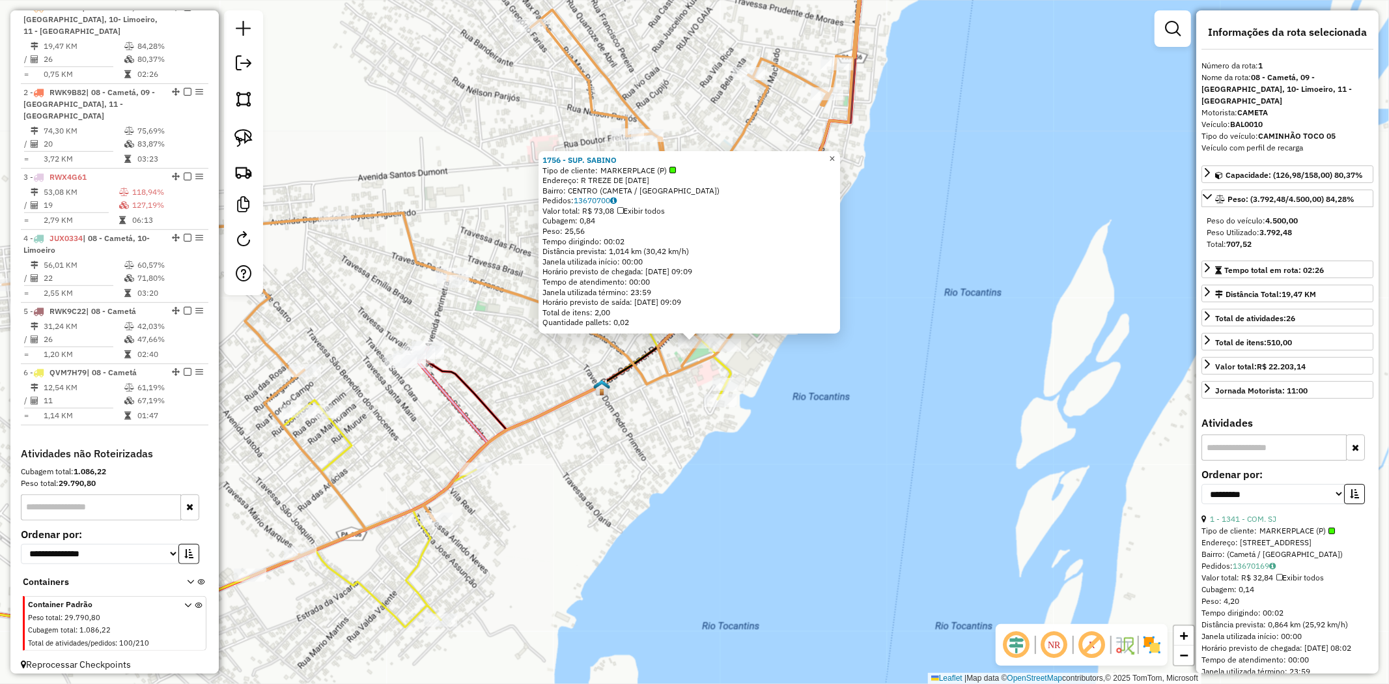
click at [836, 153] on span "×" at bounding box center [833, 158] width 6 height 11
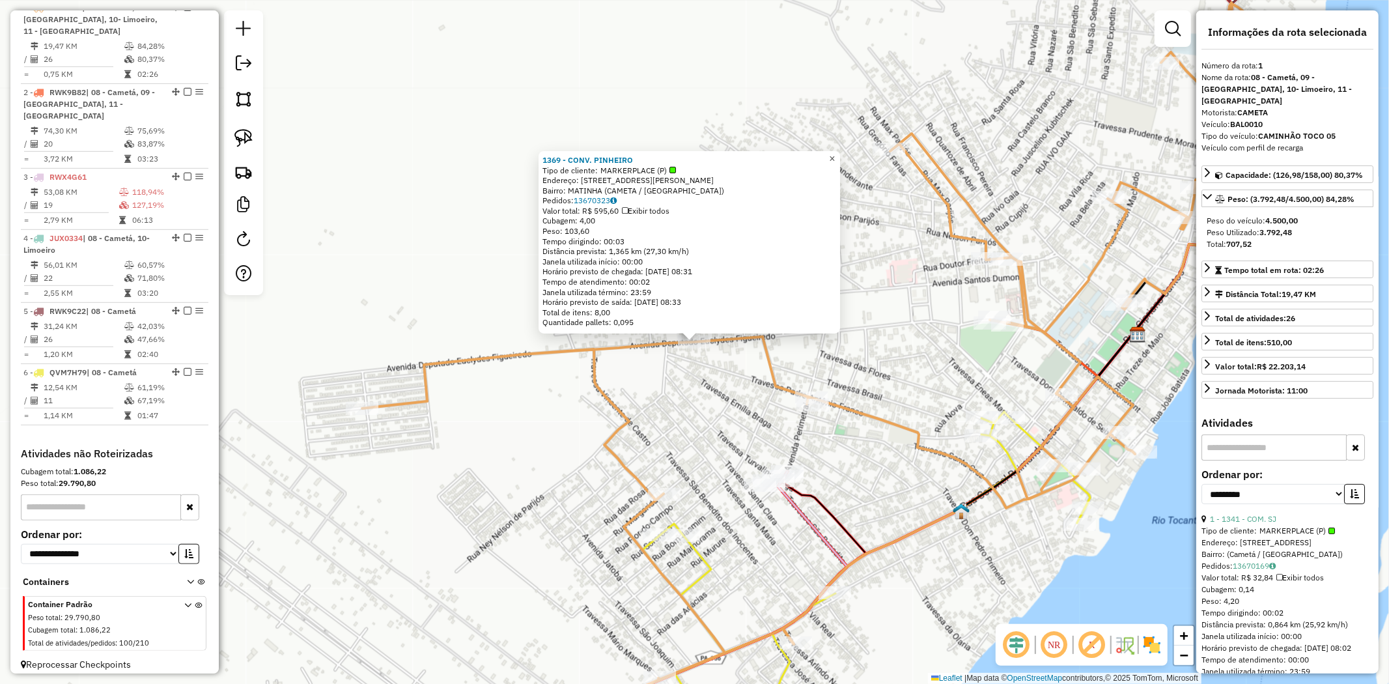
click at [836, 153] on span "×" at bounding box center [833, 158] width 6 height 11
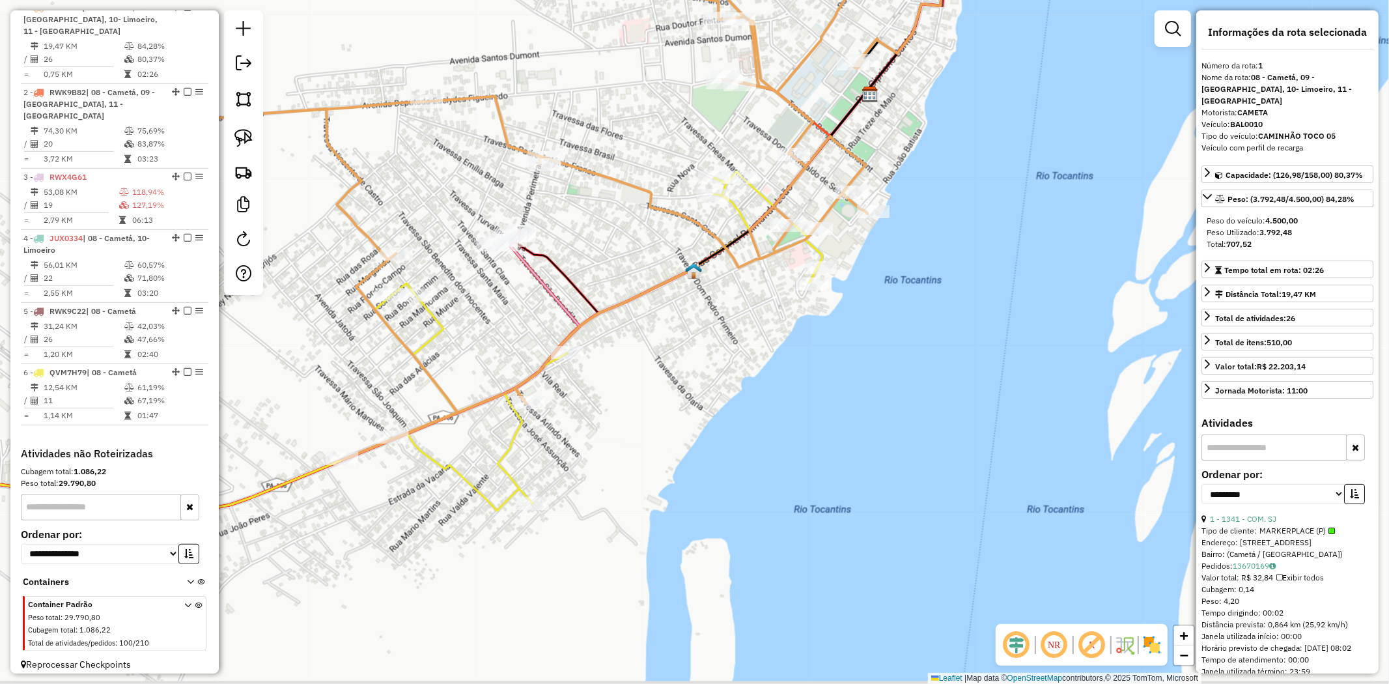
drag, startPoint x: 815, startPoint y: 249, endPoint x: 541, endPoint y: -4, distance: 373.3
click at [541, 0] on html "Aguarde... Pop-up bloqueado! Seu navegador bloqueou automáticamente a abertura …" at bounding box center [694, 342] width 1389 height 684
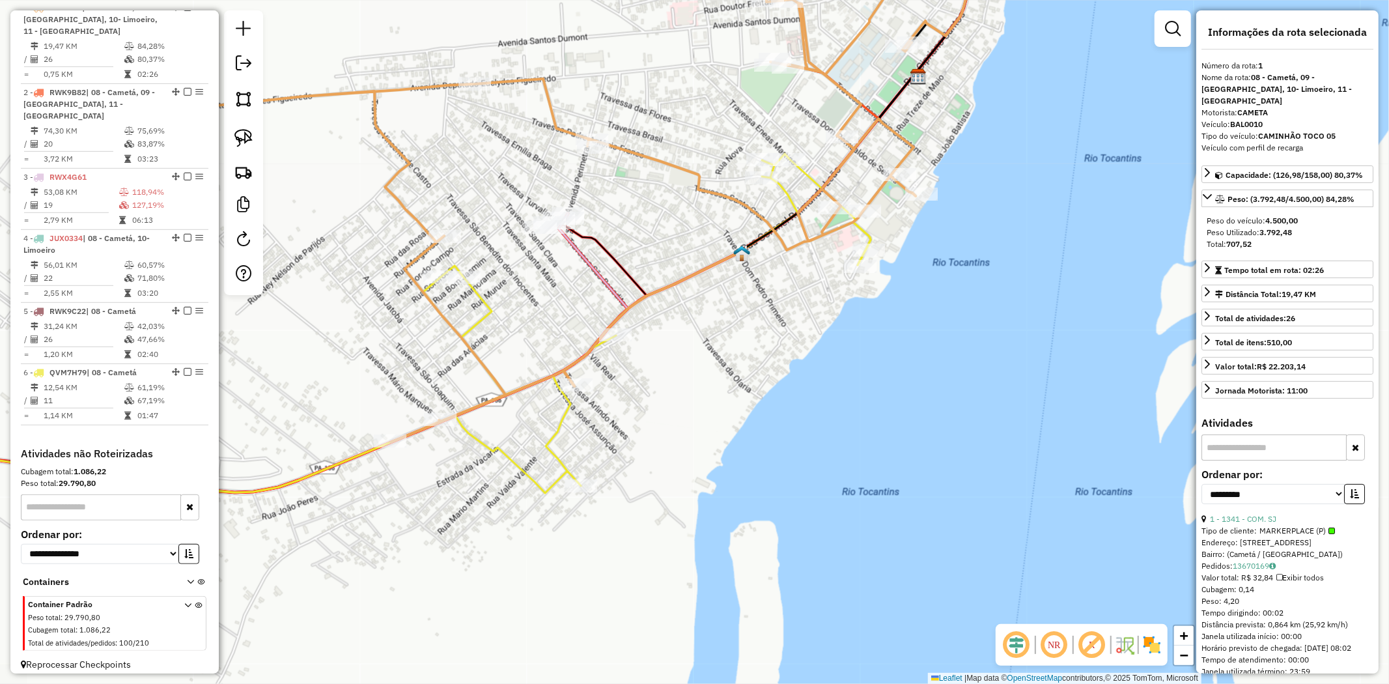
drag, startPoint x: 595, startPoint y: 209, endPoint x: 649, endPoint y: 210, distance: 54.7
click at [649, 210] on div "Janela de atendimento Grade de atendimento Capacidade Transportadoras Veículos …" at bounding box center [694, 342] width 1389 height 684
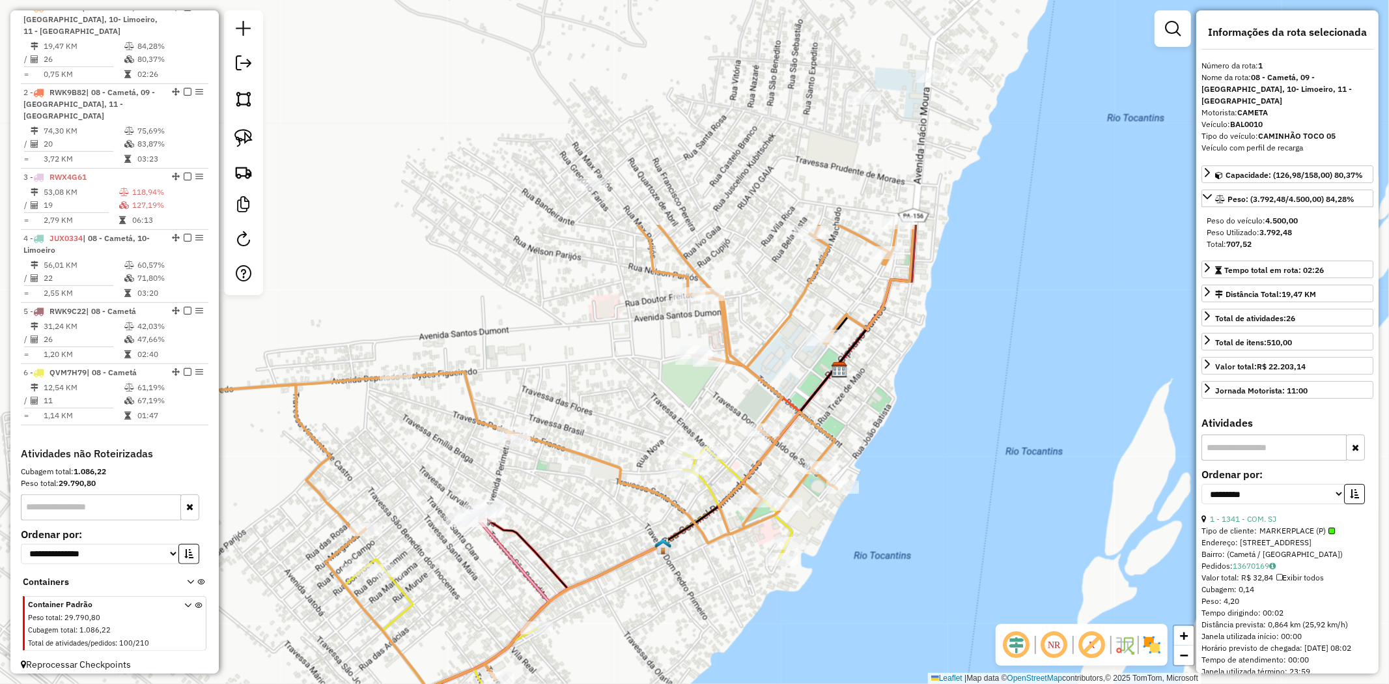
drag, startPoint x: 692, startPoint y: 139, endPoint x: 544, endPoint y: 718, distance: 597.5
click at [544, 683] on html "Aguarde... Pop-up bloqueado! Seu navegador bloqueou automáticamente a abertura …" at bounding box center [694, 342] width 1389 height 684
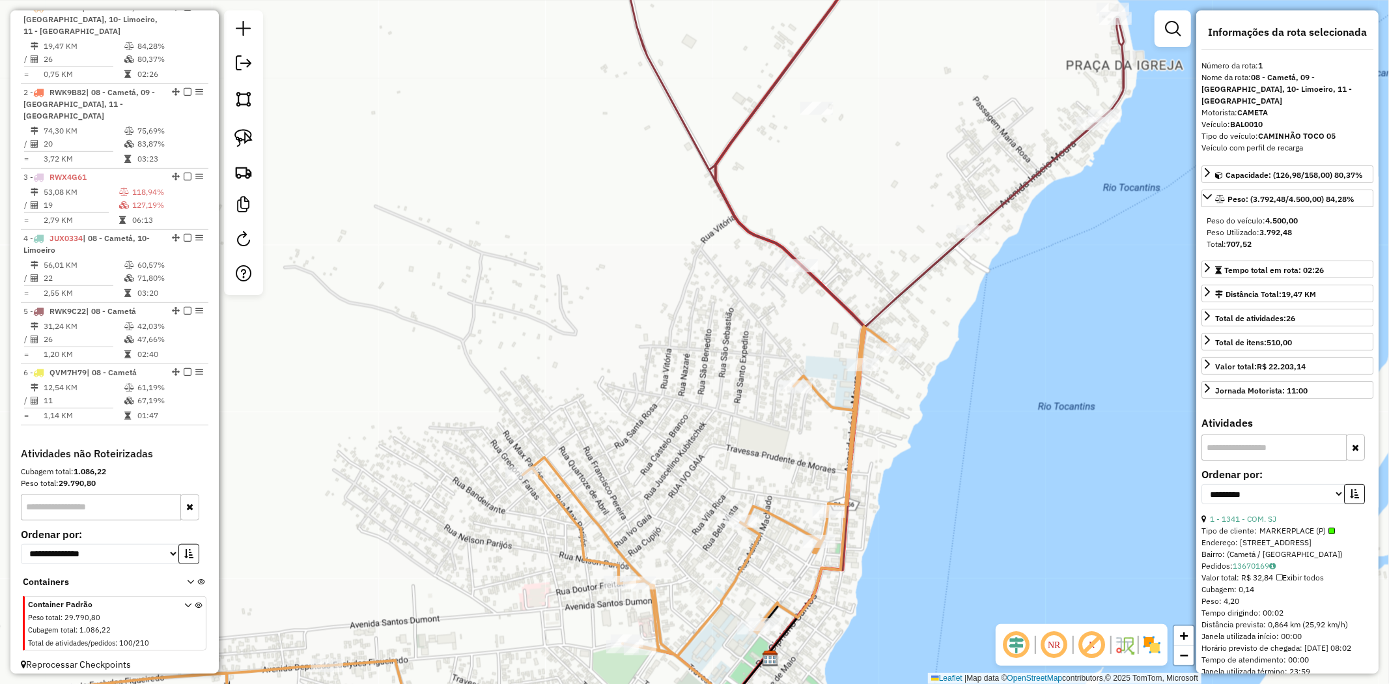
drag, startPoint x: 855, startPoint y: 345, endPoint x: 498, endPoint y: 718, distance: 516.3
click at [498, 683] on html "Aguarde... Pop-up bloqueado! Seu navegador bloqueou automáticamente a abertura …" at bounding box center [694, 342] width 1389 height 684
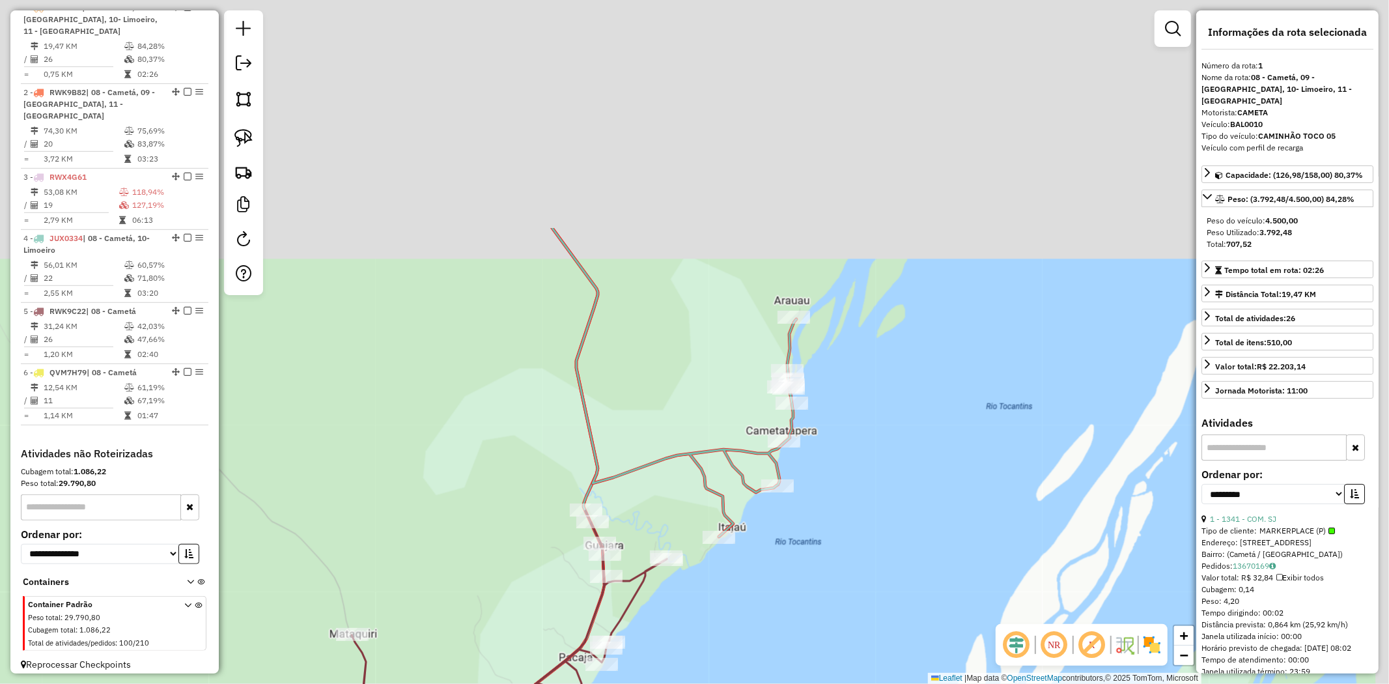
drag, startPoint x: 793, startPoint y: 320, endPoint x: 637, endPoint y: 665, distance: 378.6
click at [629, 683] on html "Aguarde... Pop-up bloqueado! Seu navegador bloqueou automáticamente a abertura …" at bounding box center [694, 342] width 1389 height 684
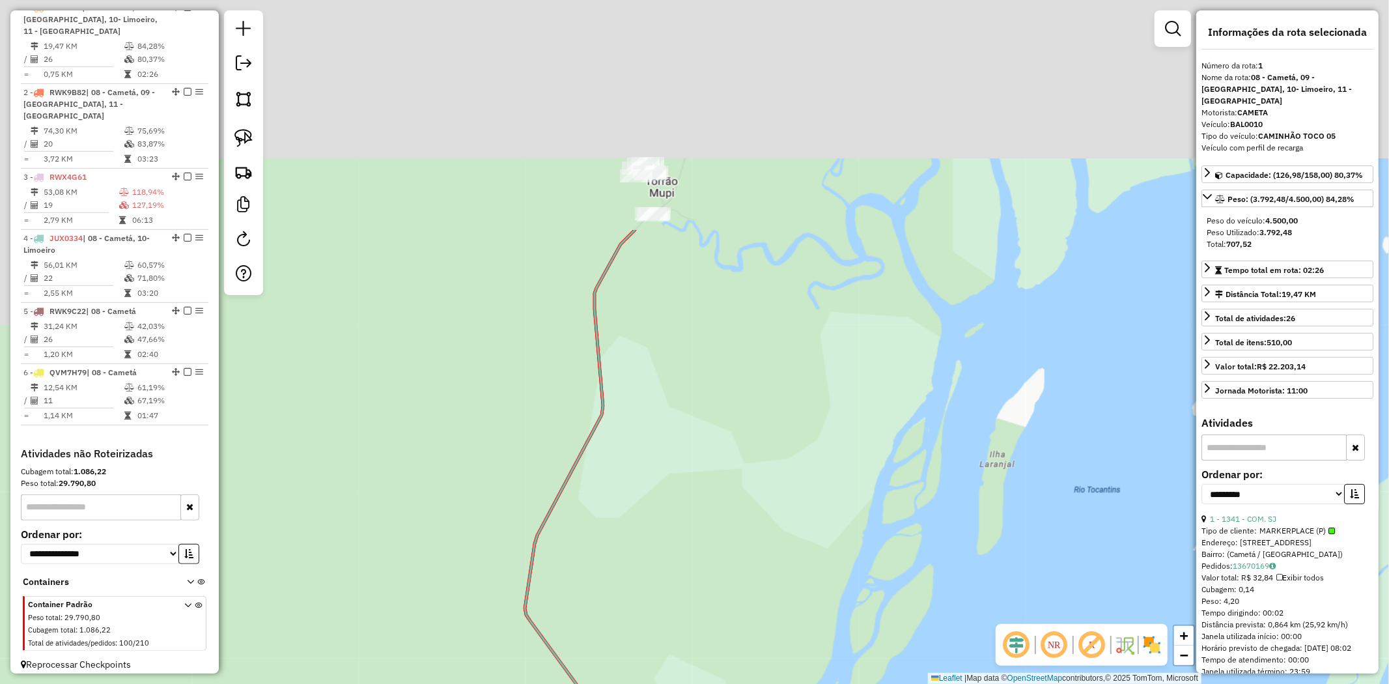
drag, startPoint x: 746, startPoint y: 232, endPoint x: 828, endPoint y: 654, distance: 429.8
click at [829, 671] on div "Janela de atendimento Grade de atendimento Capacidade Transportadoras Veículos …" at bounding box center [694, 342] width 1389 height 684
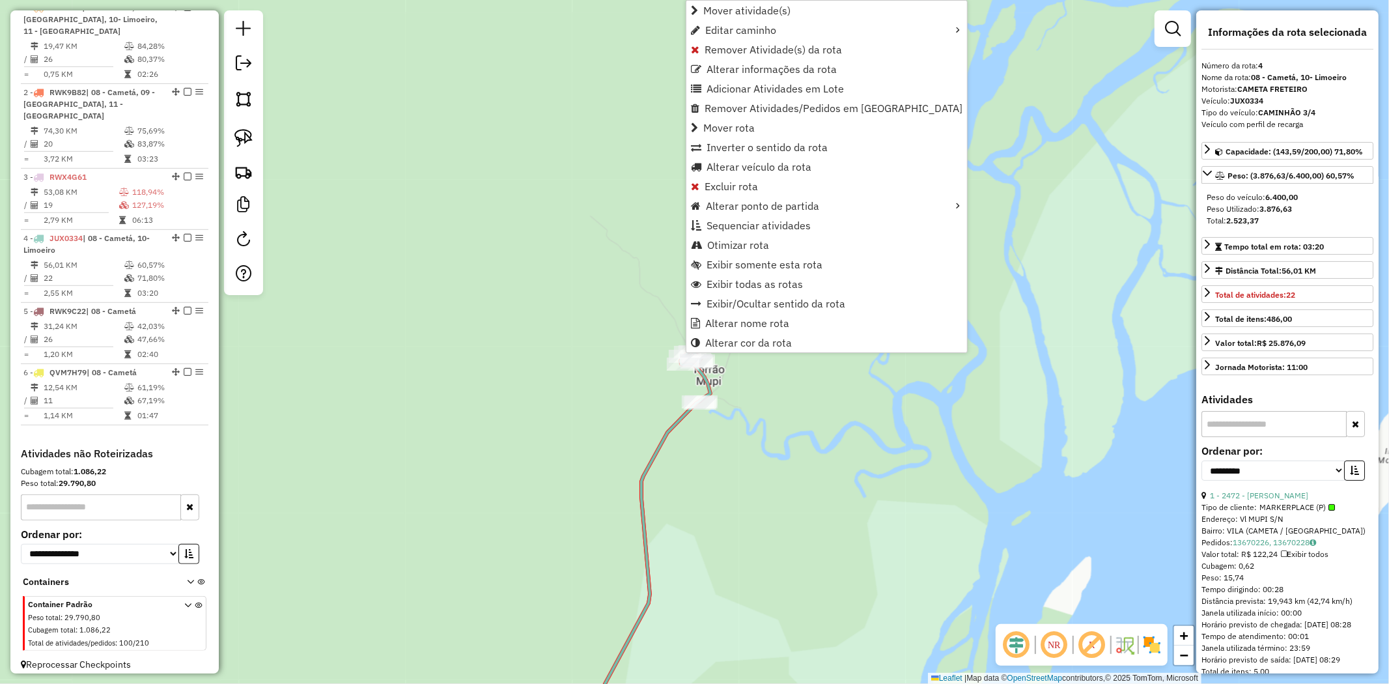
scroll to position [511, 0]
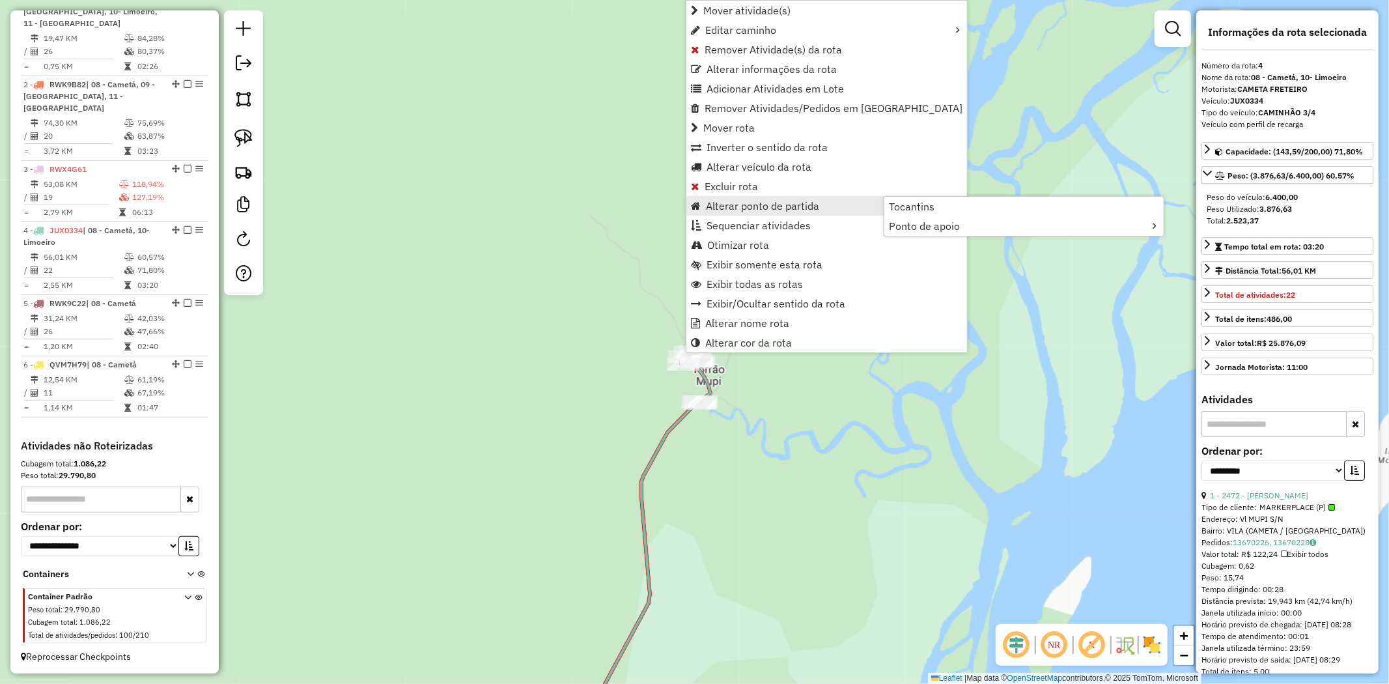
click at [763, 201] on span "Alterar ponto de partida" at bounding box center [762, 206] width 113 height 10
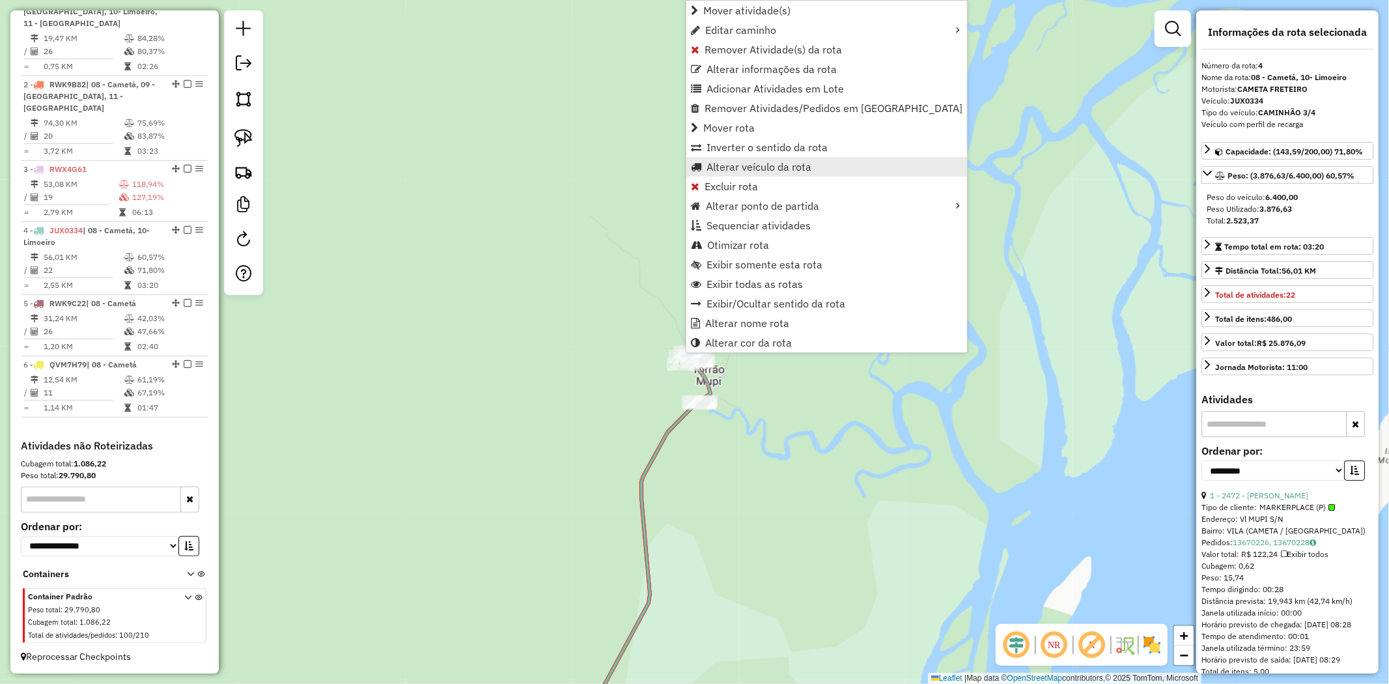
click at [770, 163] on span "Alterar veículo da rota" at bounding box center [759, 167] width 105 height 10
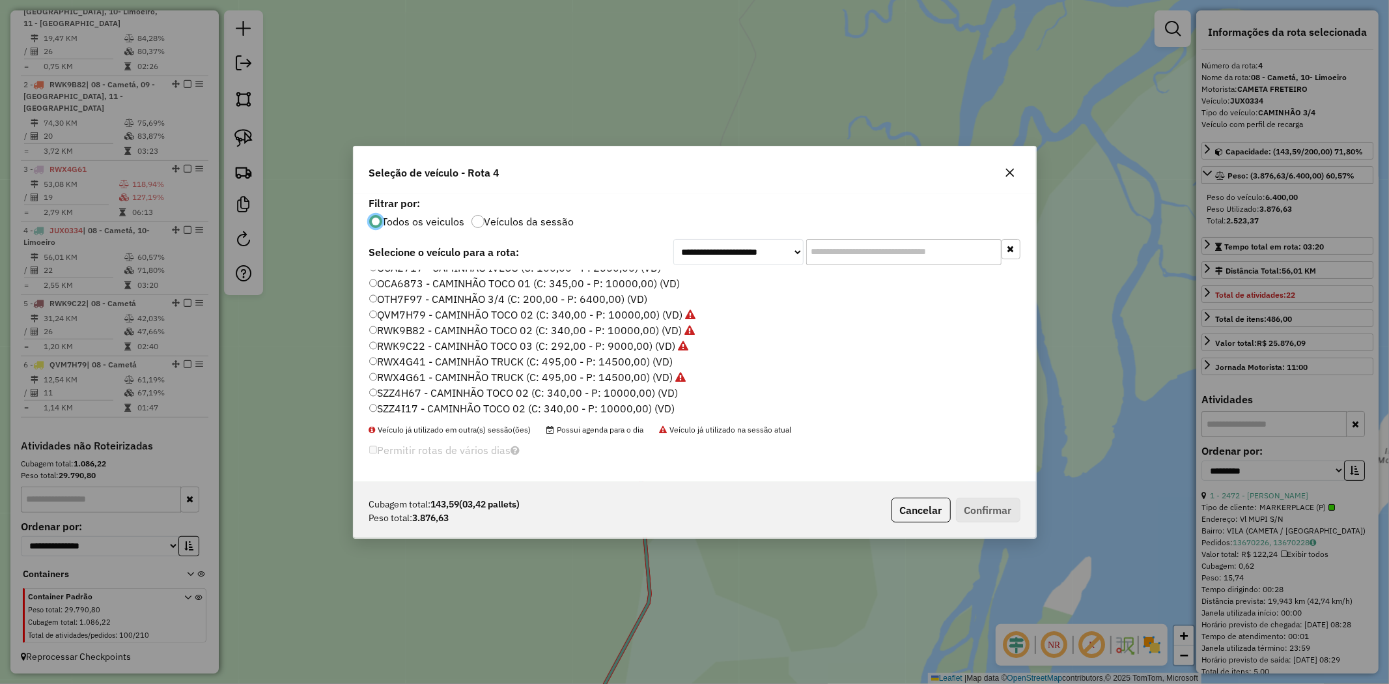
scroll to position [216, 0]
click at [405, 371] on label "SZZ4H67 - CAMINHÃO TOCO 02 (C: 340,00 - P: 10000,00) (VD)" at bounding box center [523, 374] width 309 height 16
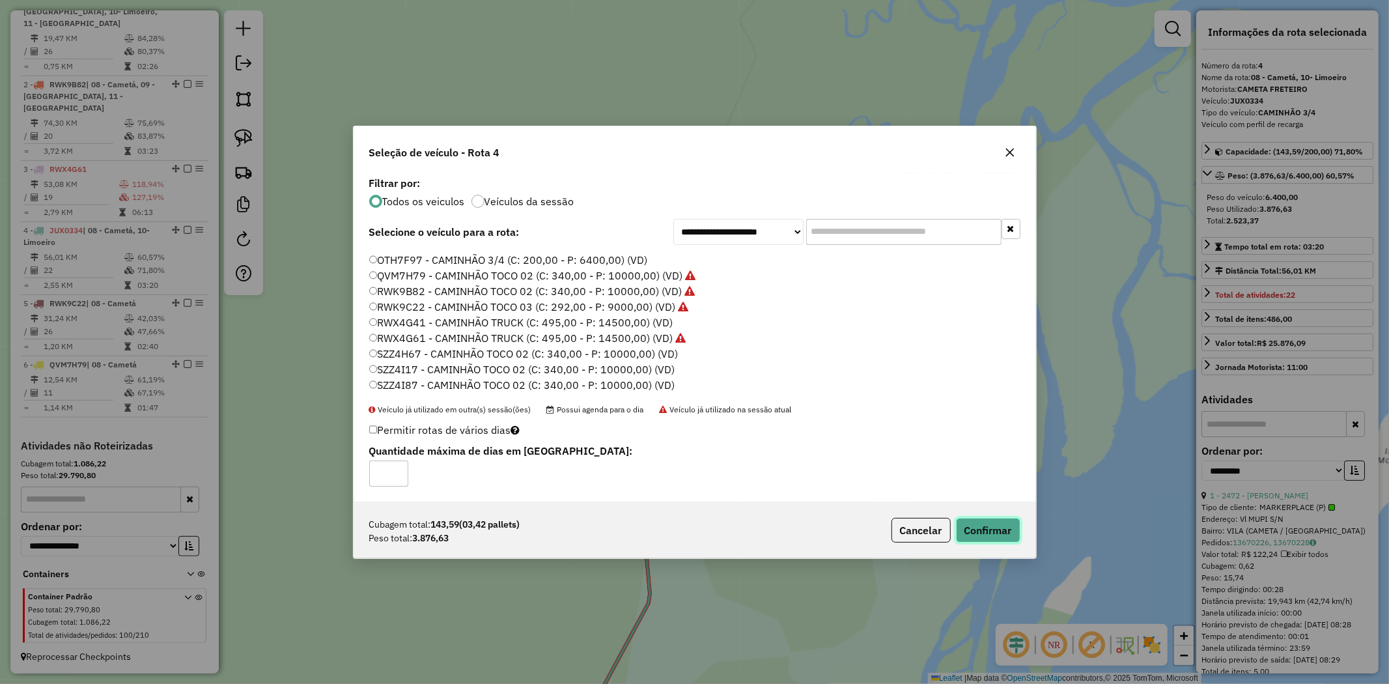
click at [985, 523] on button "Confirmar" at bounding box center [988, 530] width 64 height 25
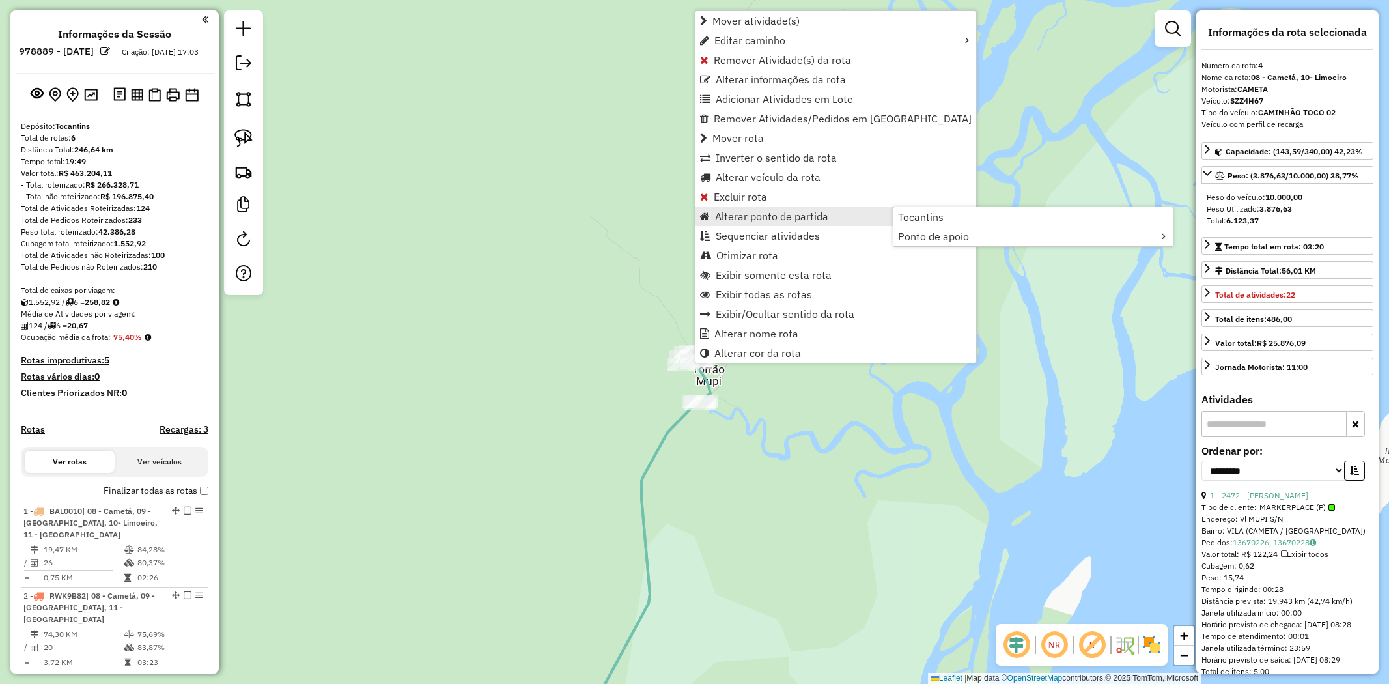
select select "**********"
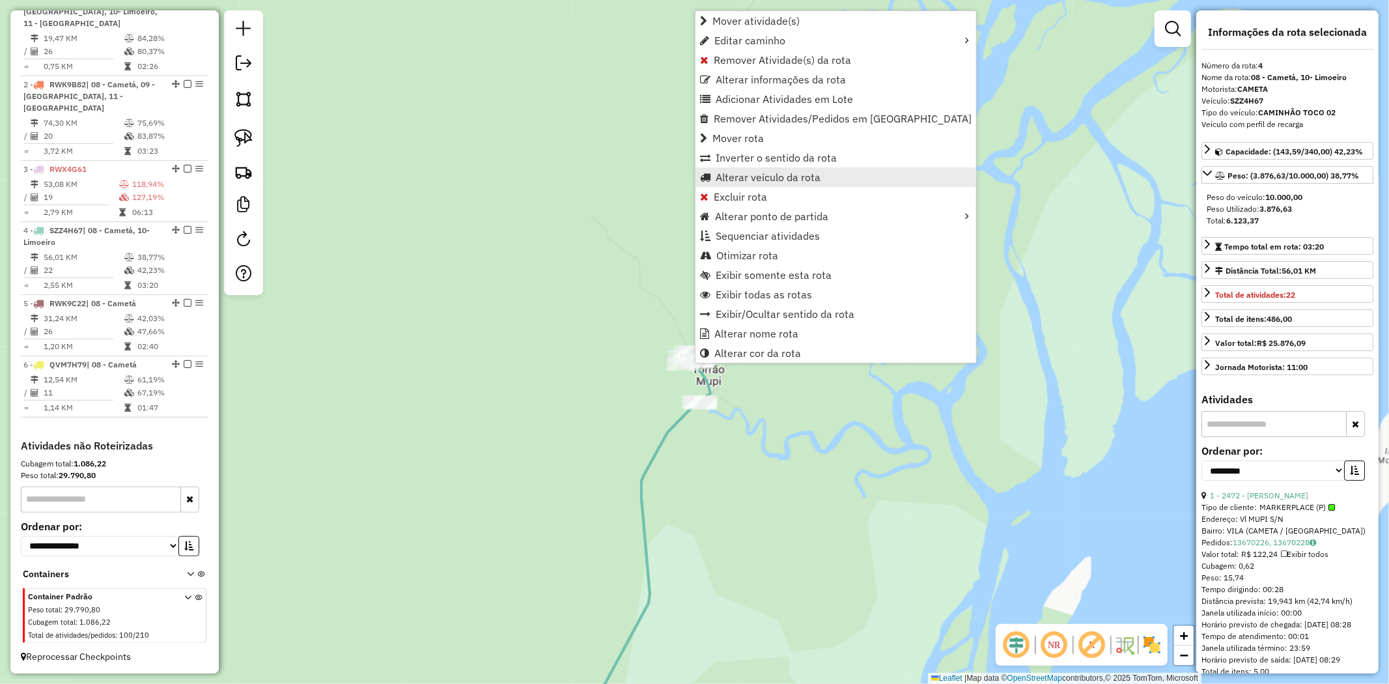
click at [776, 176] on span "Alterar veículo da rota" at bounding box center [768, 177] width 105 height 10
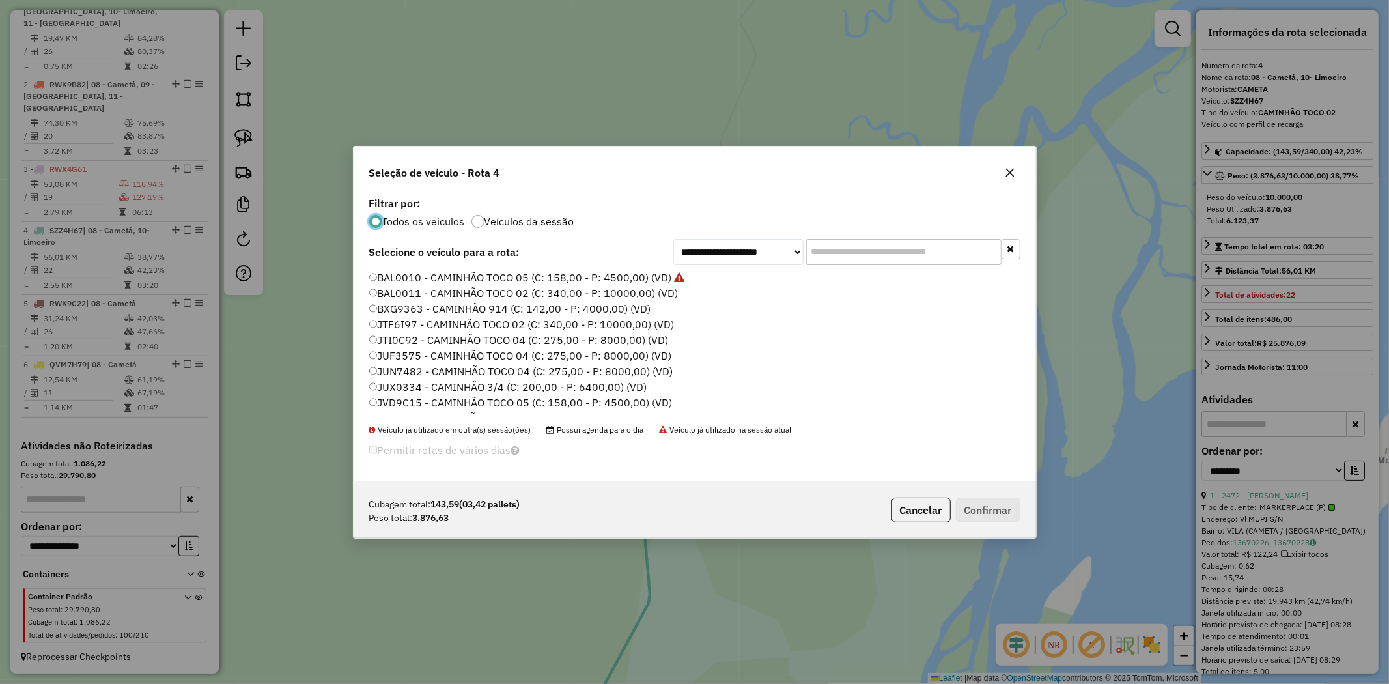
scroll to position [216, 0]
click at [636, 389] on label "SZZ4I17 - CAMINHÃO TOCO 02 (C: 340,00 - P: 10000,00) (VD)" at bounding box center [522, 390] width 306 height 16
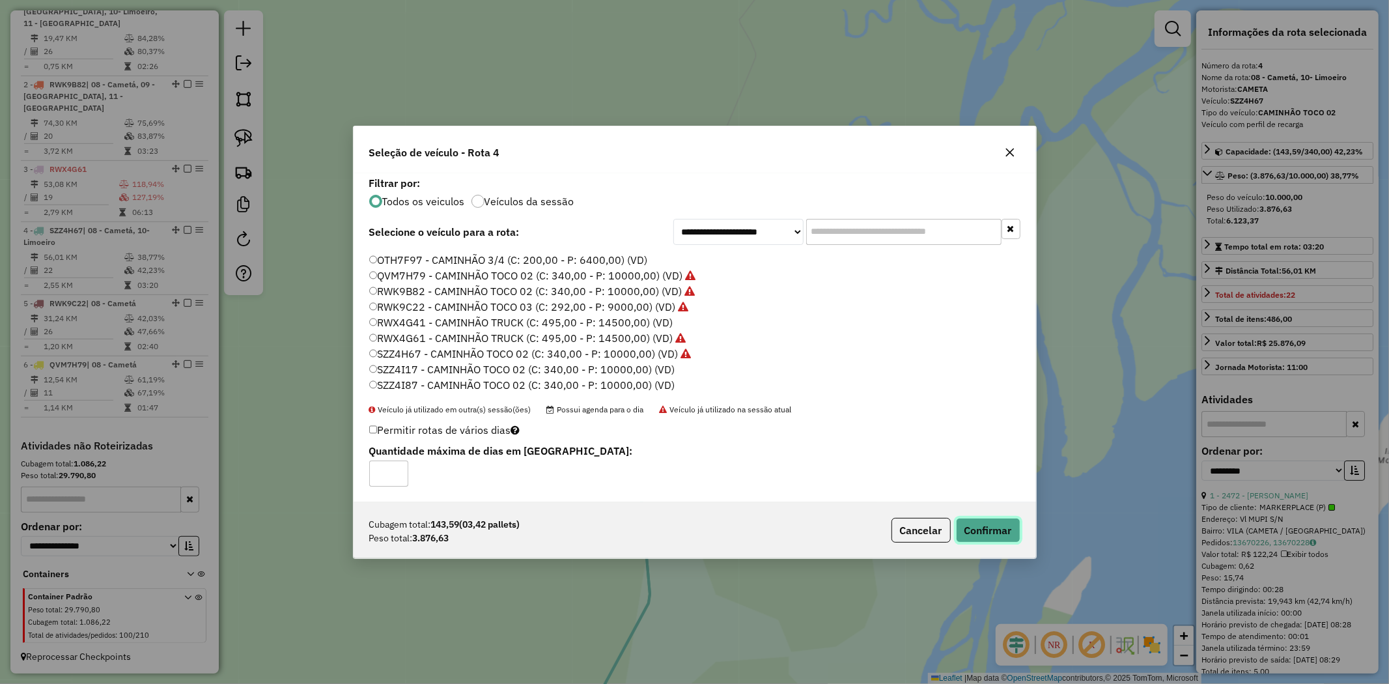
click at [976, 526] on button "Confirmar" at bounding box center [988, 530] width 64 height 25
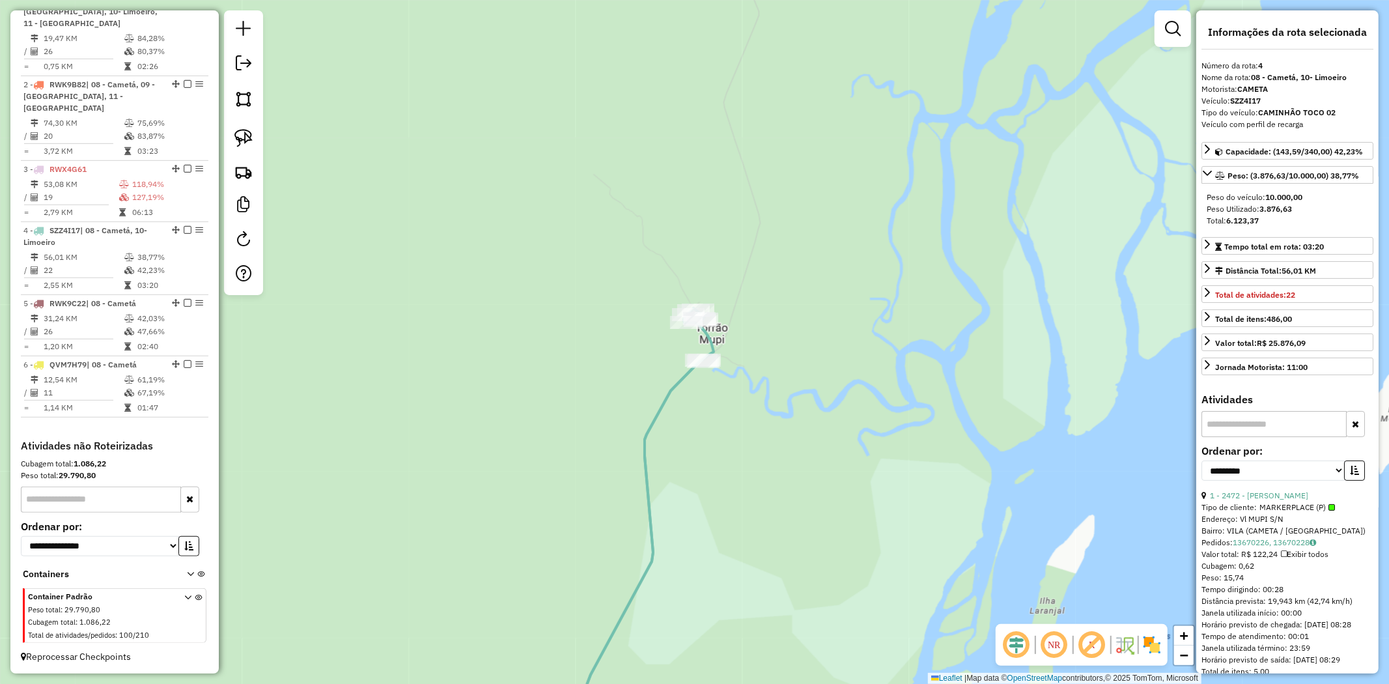
drag, startPoint x: 323, startPoint y: 447, endPoint x: 326, endPoint y: 415, distance: 32.0
click at [326, 415] on div "Janela de atendimento Grade de atendimento Capacidade Transportadoras Veículos …" at bounding box center [694, 342] width 1389 height 684
drag, startPoint x: 469, startPoint y: 431, endPoint x: 558, endPoint y: 120, distance: 323.2
click at [542, 176] on div "Janela de atendimento Grade de atendimento Capacidade Transportadoras Veículos …" at bounding box center [694, 342] width 1389 height 684
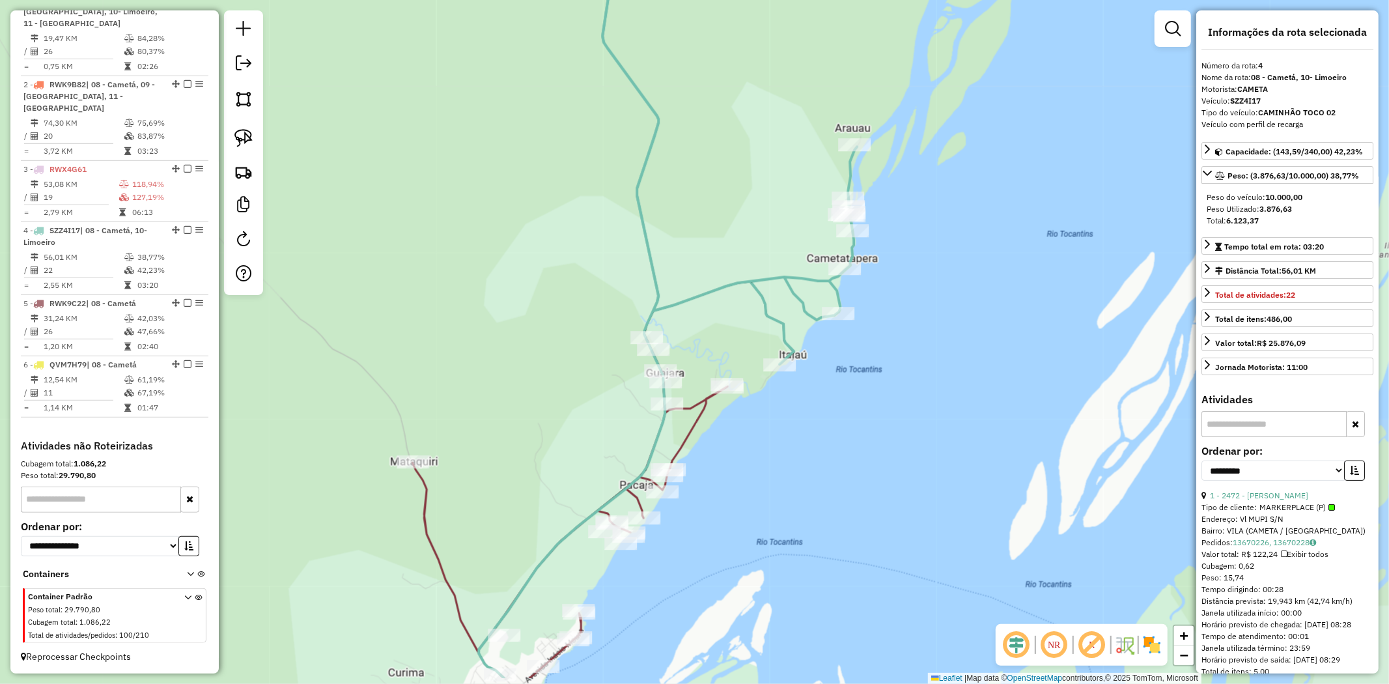
drag, startPoint x: 554, startPoint y: 320, endPoint x: 505, endPoint y: 288, distance: 58.3
click at [505, 288] on div "Janela de atendimento Grade de atendimento Capacidade Transportadoras Veículos …" at bounding box center [694, 342] width 1389 height 684
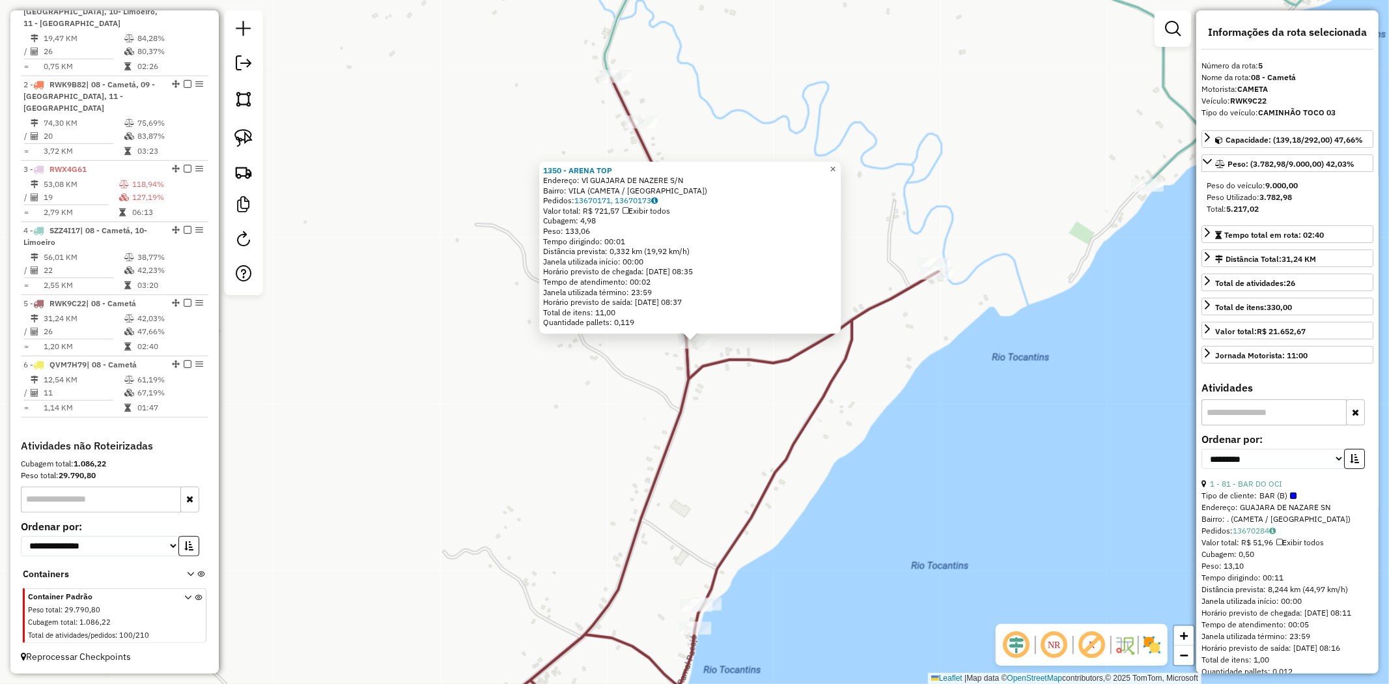
click at [836, 163] on link "×" at bounding box center [833, 170] width 16 height 16
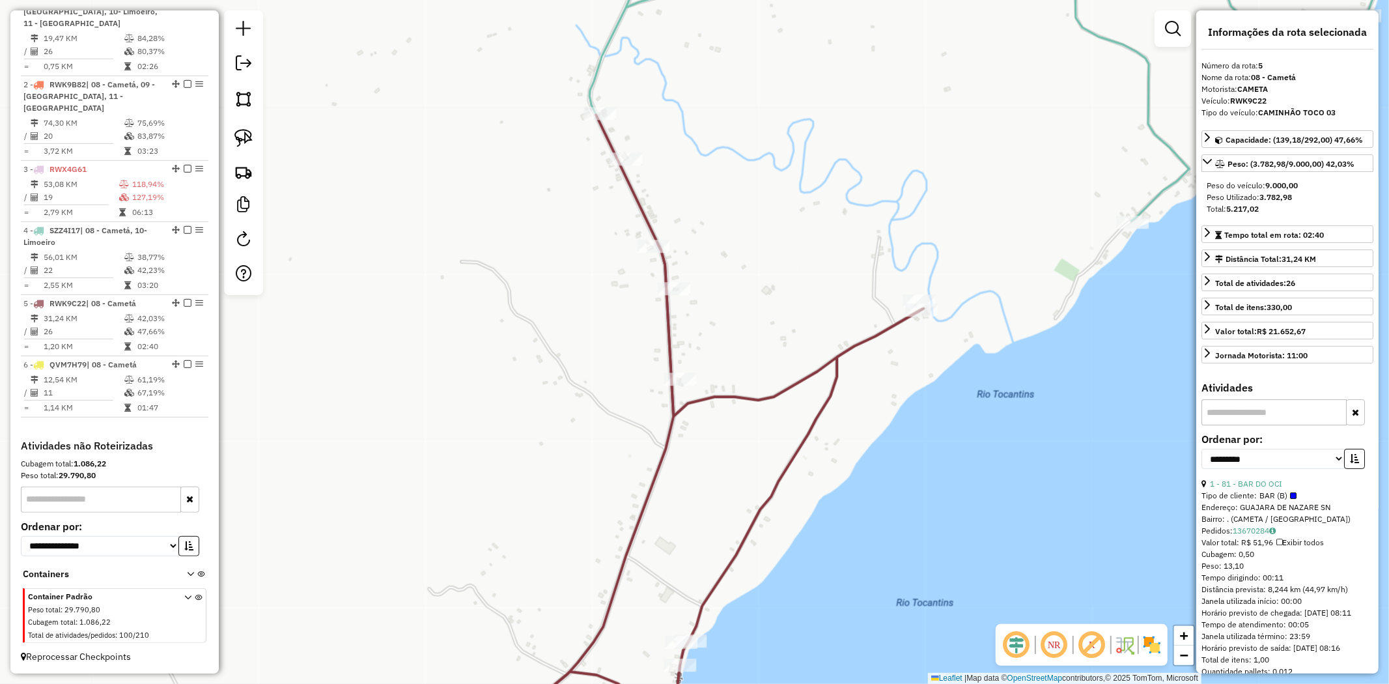
drag, startPoint x: 806, startPoint y: 158, endPoint x: 791, endPoint y: 195, distance: 40.0
click at [791, 195] on div "Janela de atendimento Grade de atendimento Capacidade Transportadoras Veículos …" at bounding box center [694, 342] width 1389 height 684
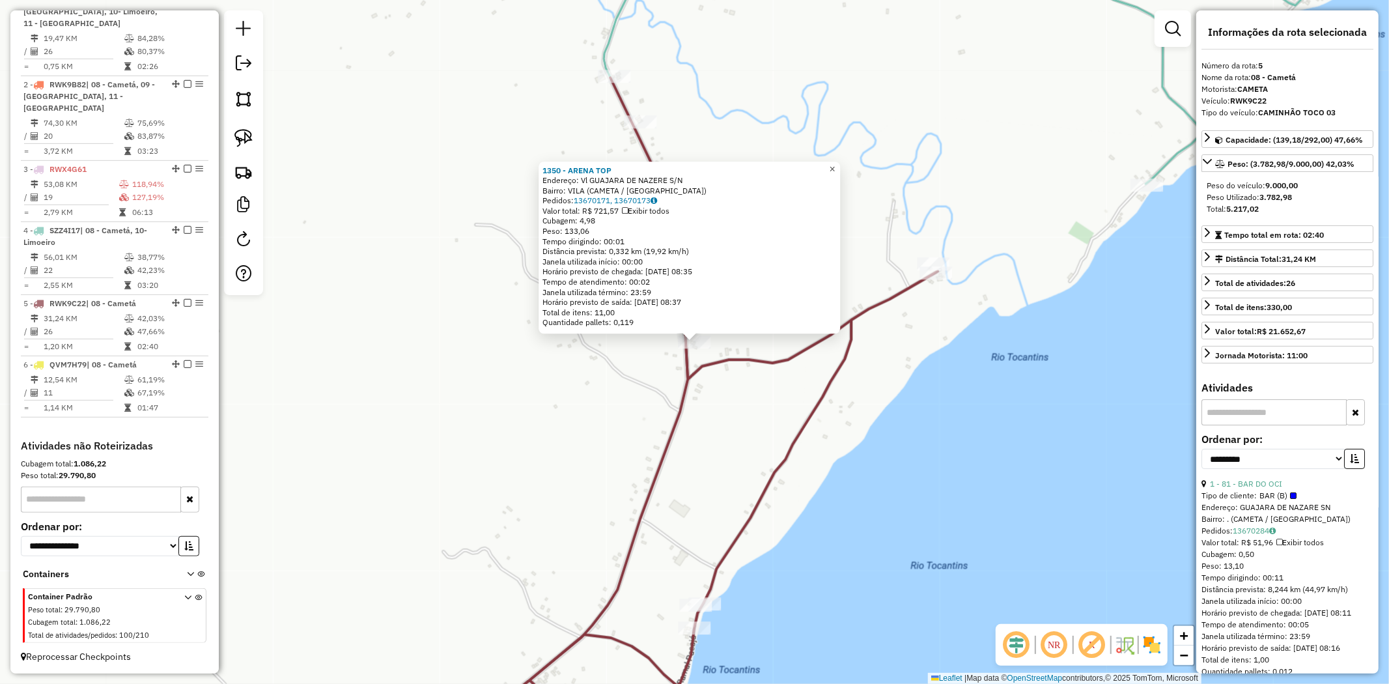
click at [836, 169] on span "×" at bounding box center [833, 168] width 6 height 11
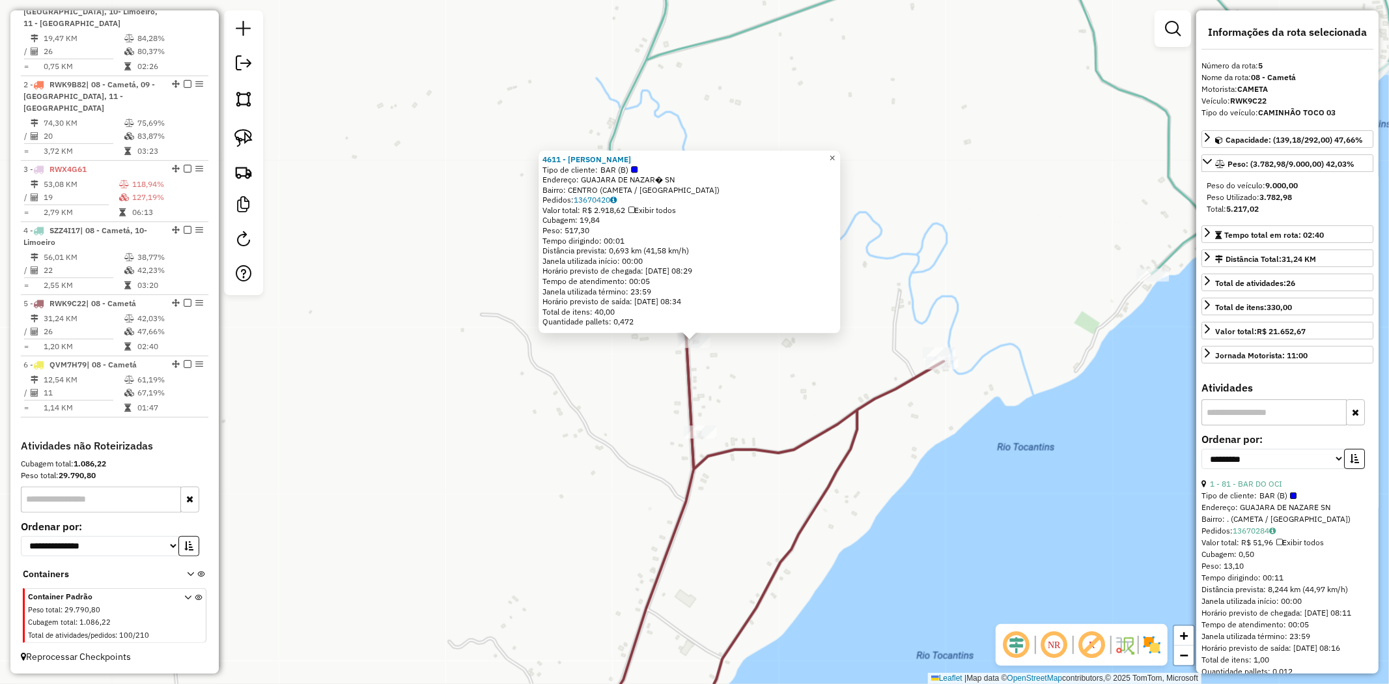
click at [836, 157] on span "×" at bounding box center [833, 157] width 6 height 11
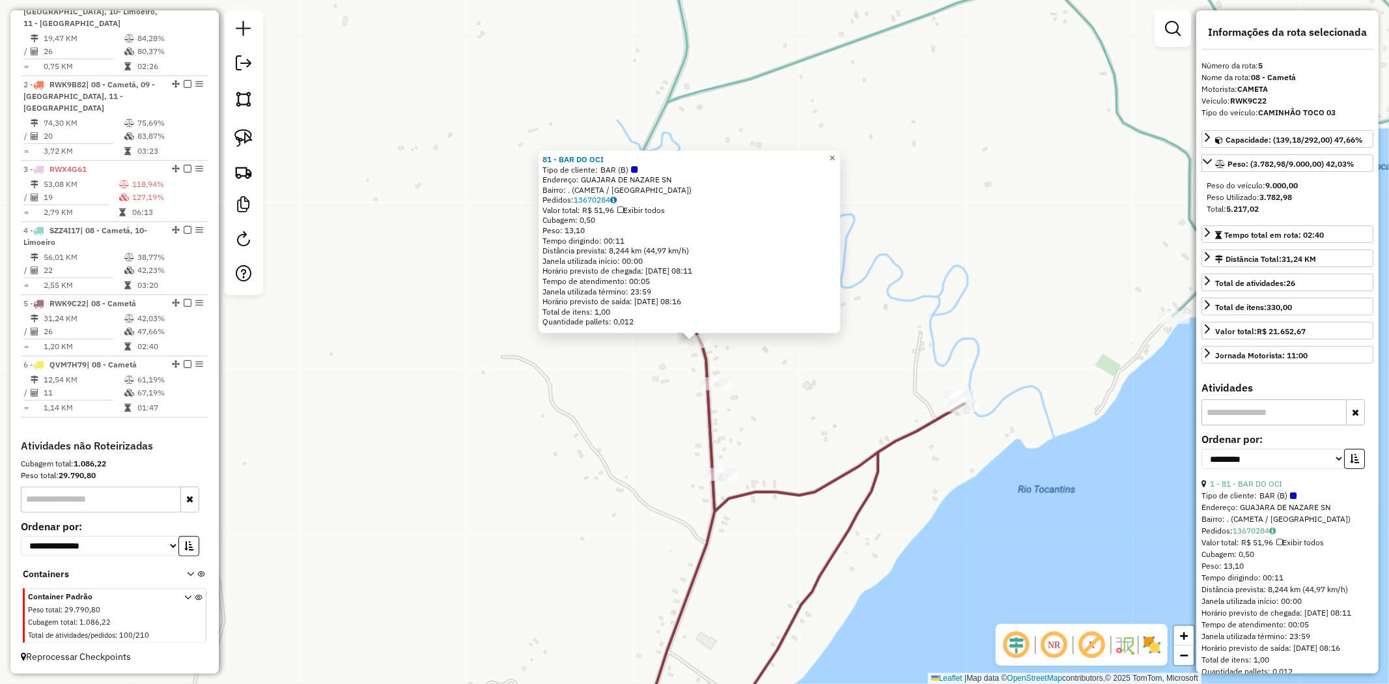
click at [836, 154] on span "×" at bounding box center [833, 157] width 6 height 11
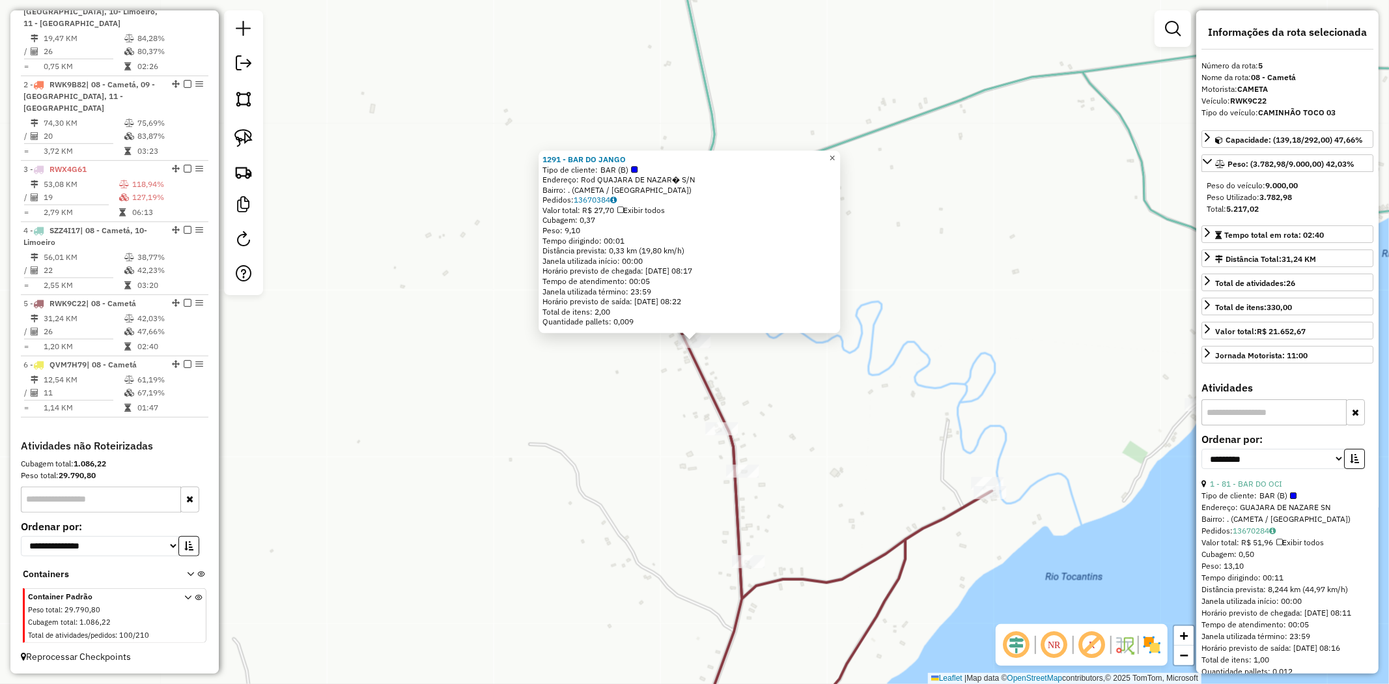
click at [836, 154] on span "×" at bounding box center [833, 157] width 6 height 11
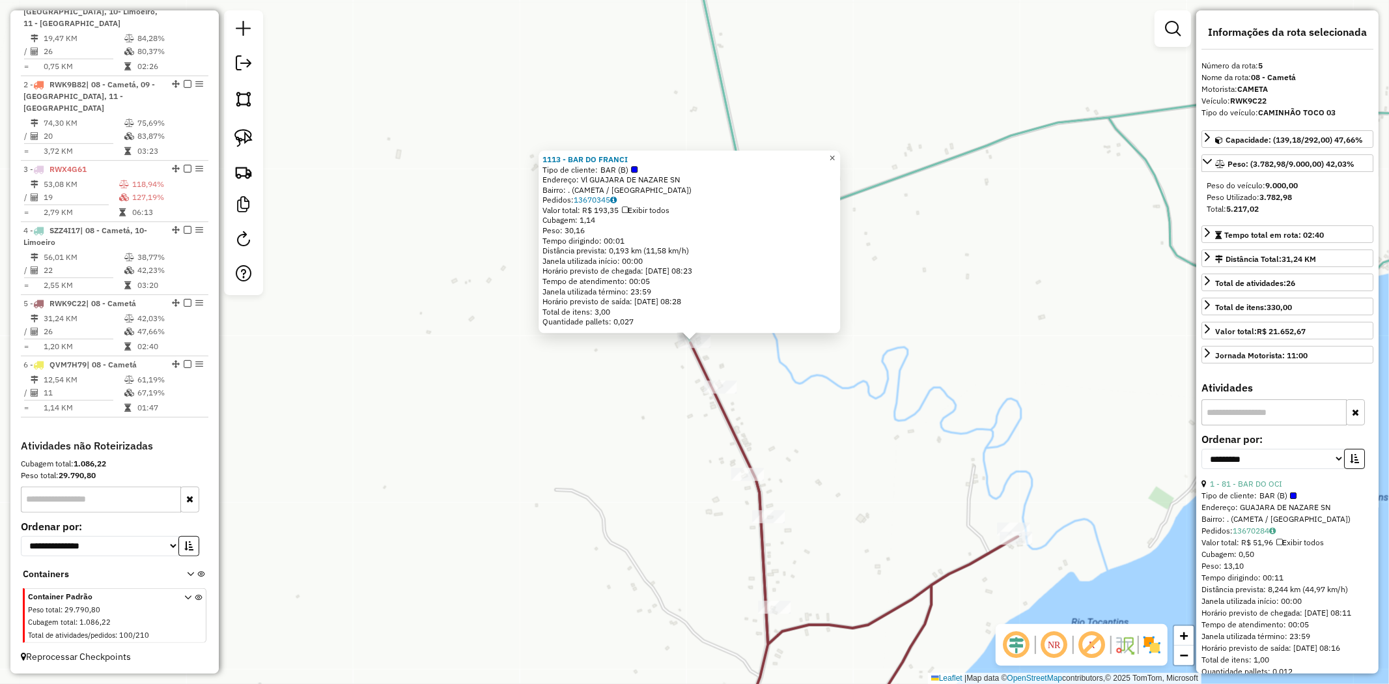
click at [836, 157] on span "×" at bounding box center [833, 157] width 6 height 11
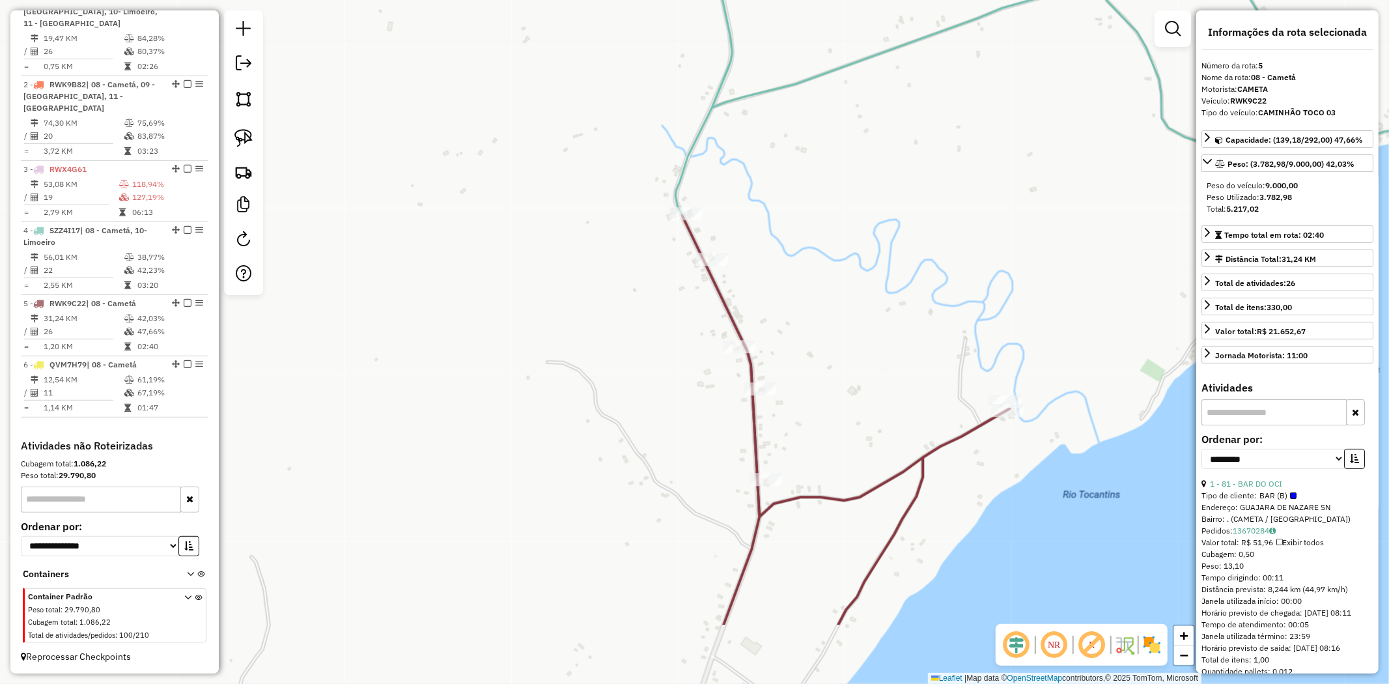
drag, startPoint x: 545, startPoint y: 412, endPoint x: 479, endPoint y: 281, distance: 146.8
click at [535, 283] on div "Janela de atendimento Grade de atendimento Capacidade Transportadoras Veículos …" at bounding box center [694, 342] width 1389 height 684
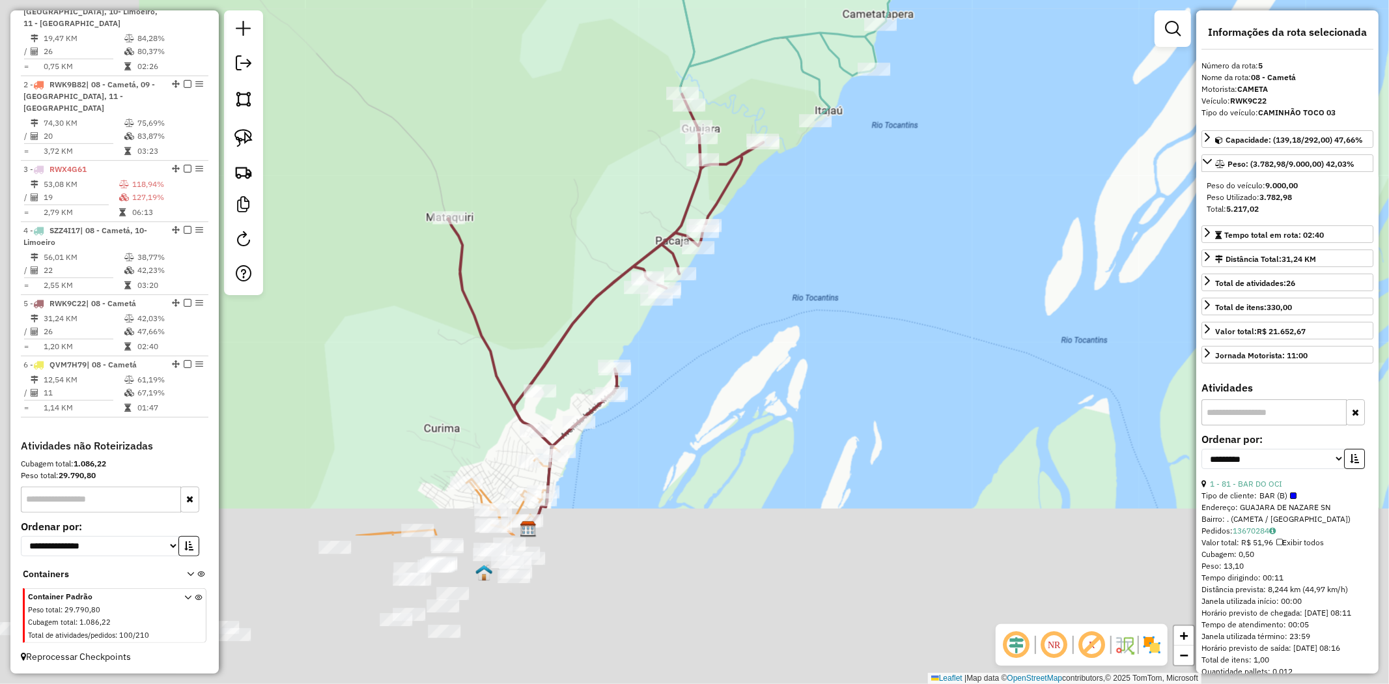
drag, startPoint x: 815, startPoint y: 311, endPoint x: 856, endPoint y: 254, distance: 70.5
click at [856, 254] on div "Janela de atendimento Grade de atendimento Capacidade Transportadoras Veículos …" at bounding box center [694, 342] width 1389 height 684
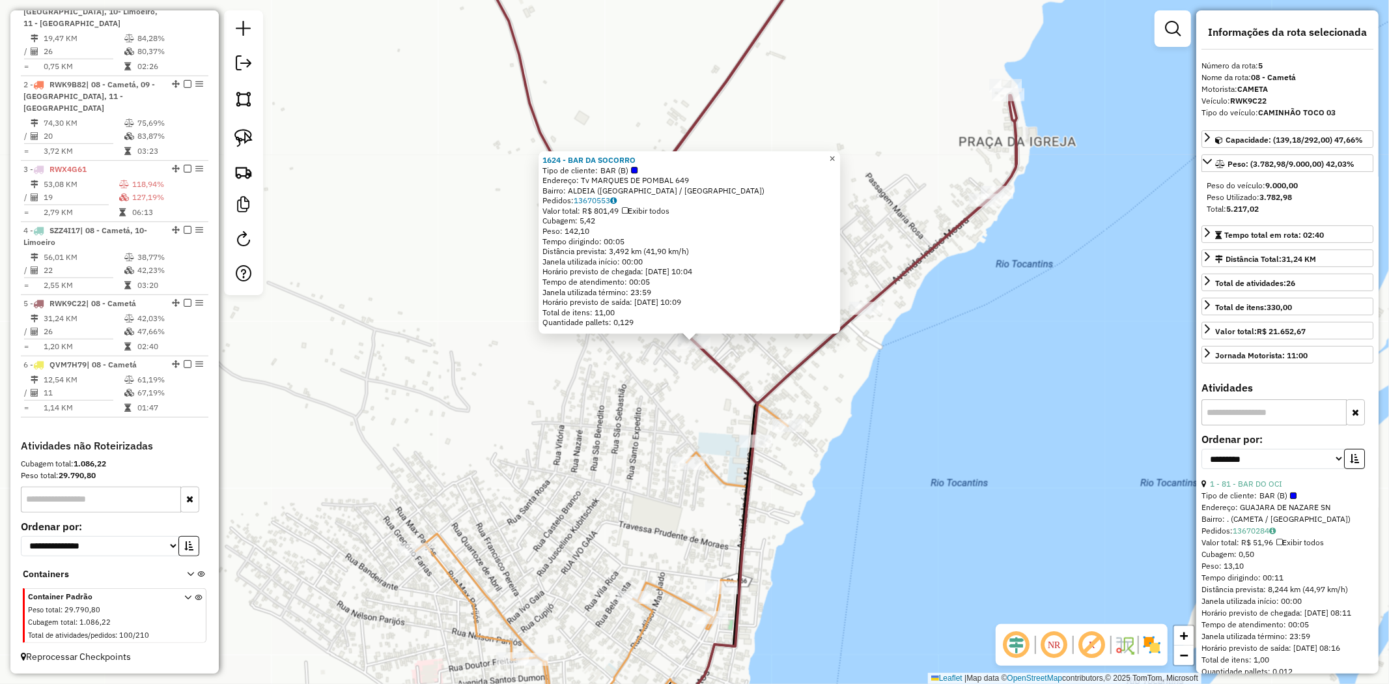
click at [836, 156] on span "×" at bounding box center [833, 158] width 6 height 11
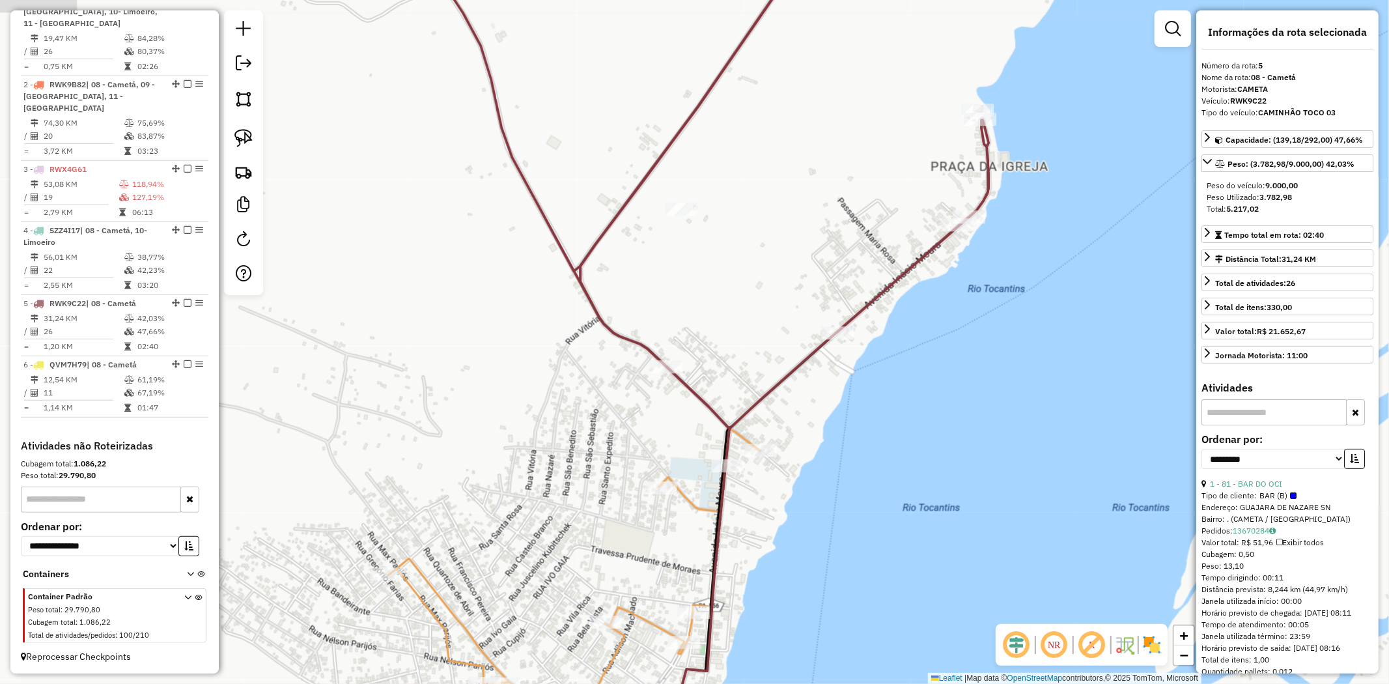
drag, startPoint x: 866, startPoint y: 197, endPoint x: 609, endPoint y: 225, distance: 258.7
click at [727, 238] on div "Janela de atendimento Grade de atendimento Capacidade Transportadoras Veículos …" at bounding box center [694, 342] width 1389 height 684
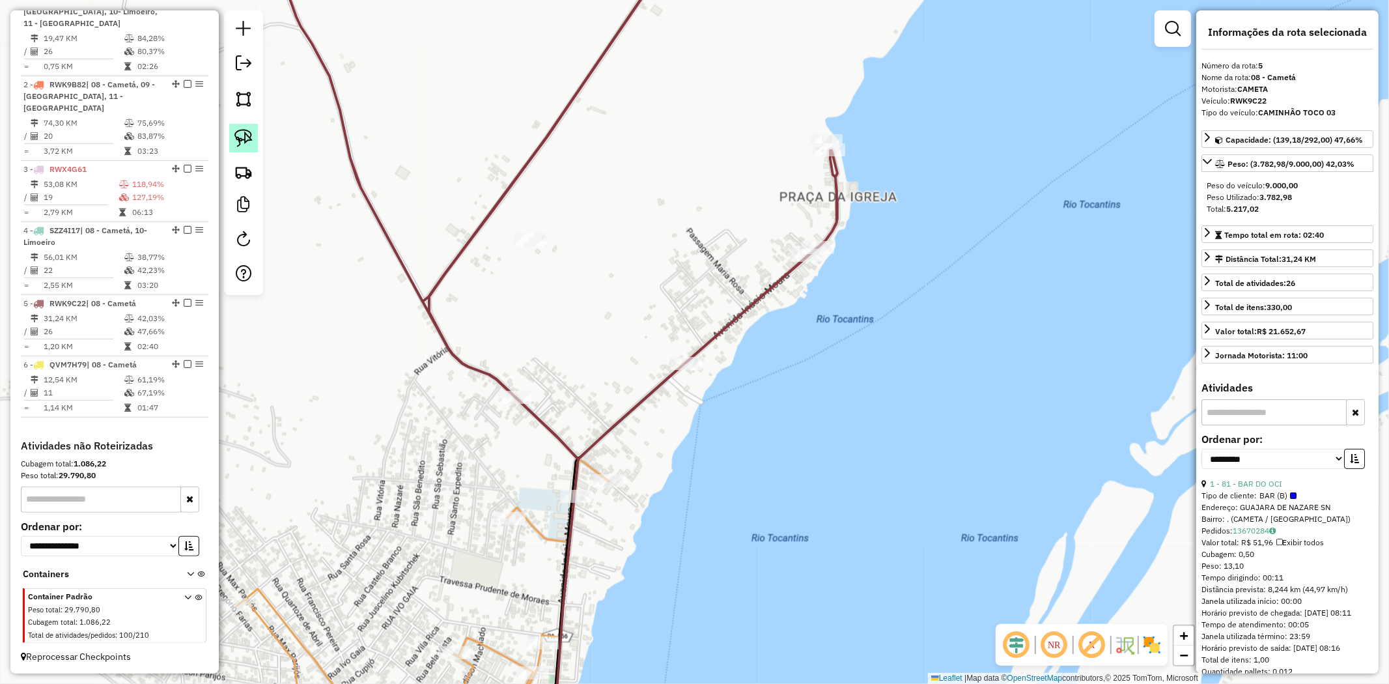
click at [244, 141] on img at bounding box center [243, 138] width 18 height 18
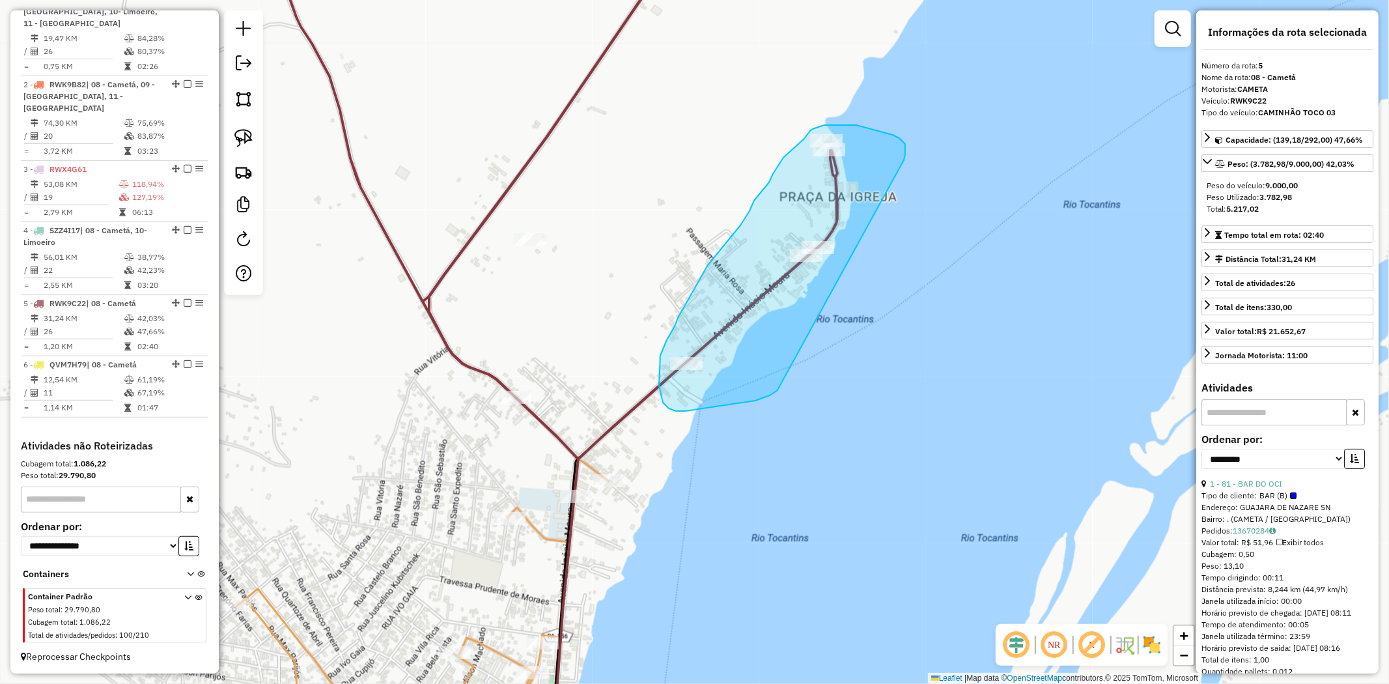
drag, startPoint x: 905, startPoint y: 146, endPoint x: 778, endPoint y: 389, distance: 274.1
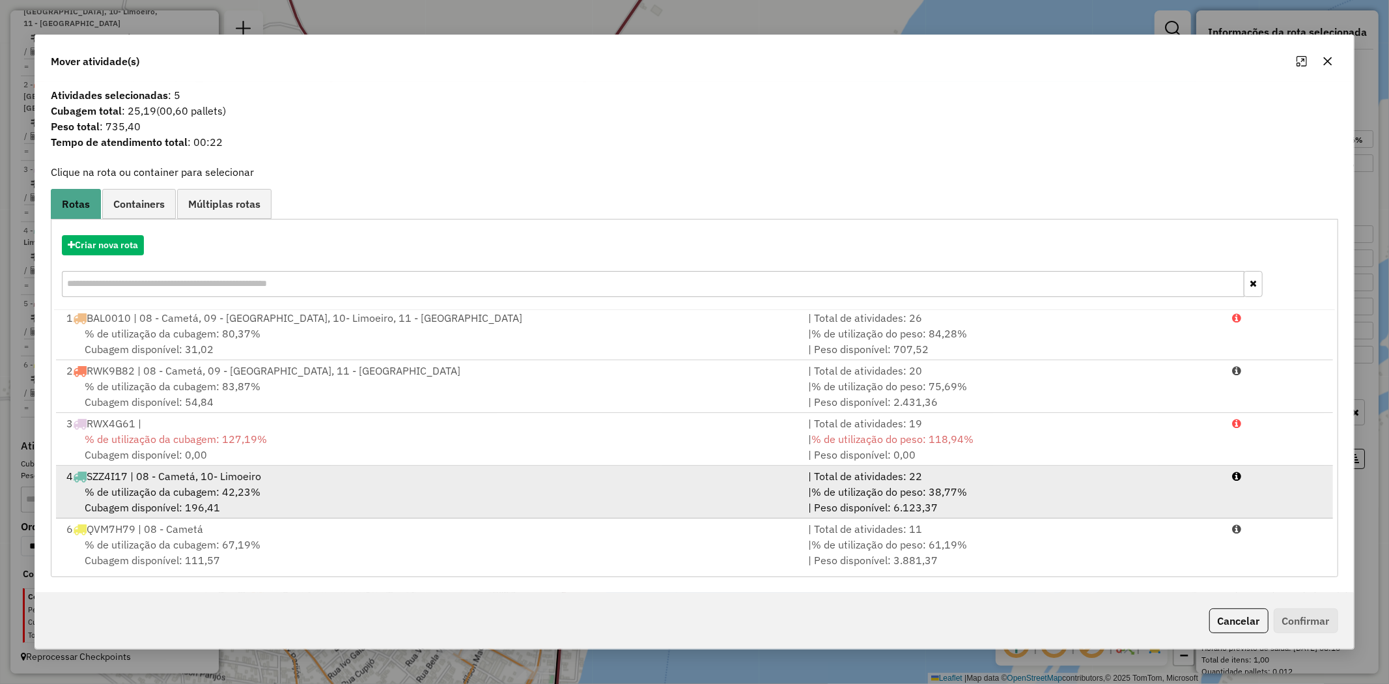
scroll to position [3, 0]
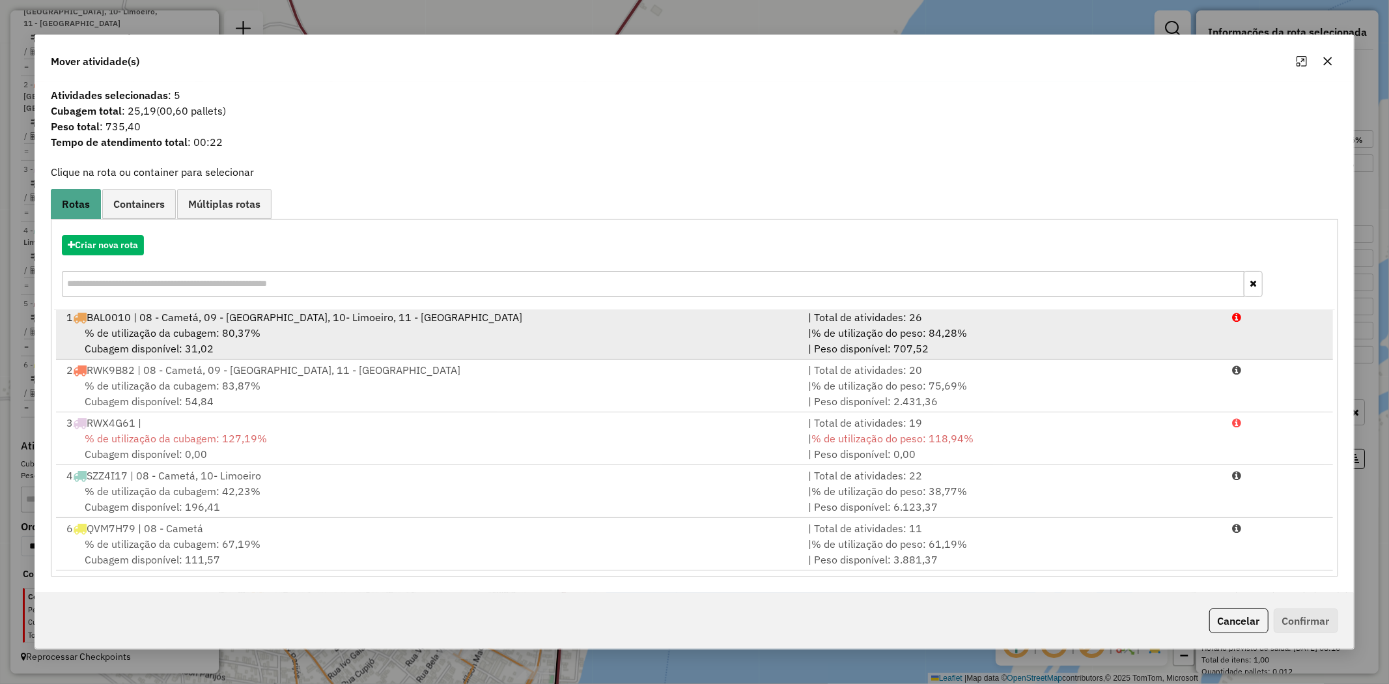
click at [223, 329] on span "% de utilização da cubagem: 80,37%" at bounding box center [173, 332] width 176 height 13
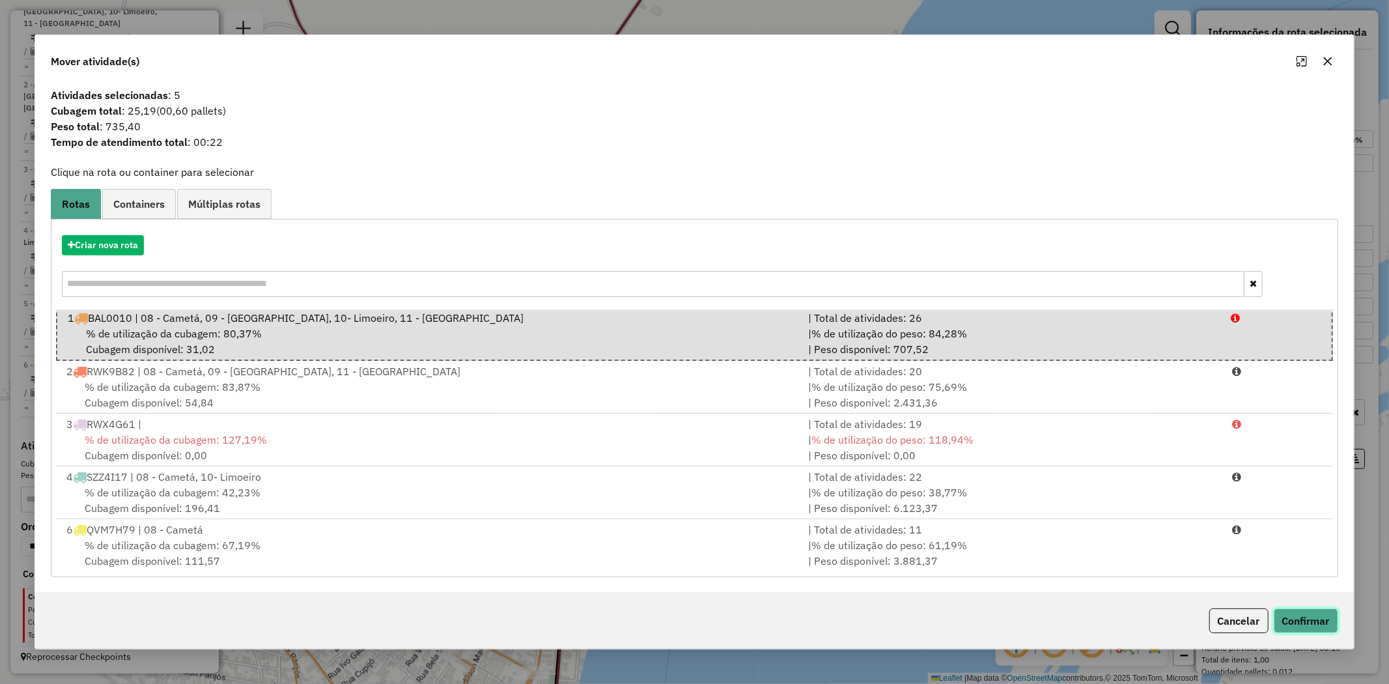
click at [1317, 619] on button "Confirmar" at bounding box center [1306, 620] width 64 height 25
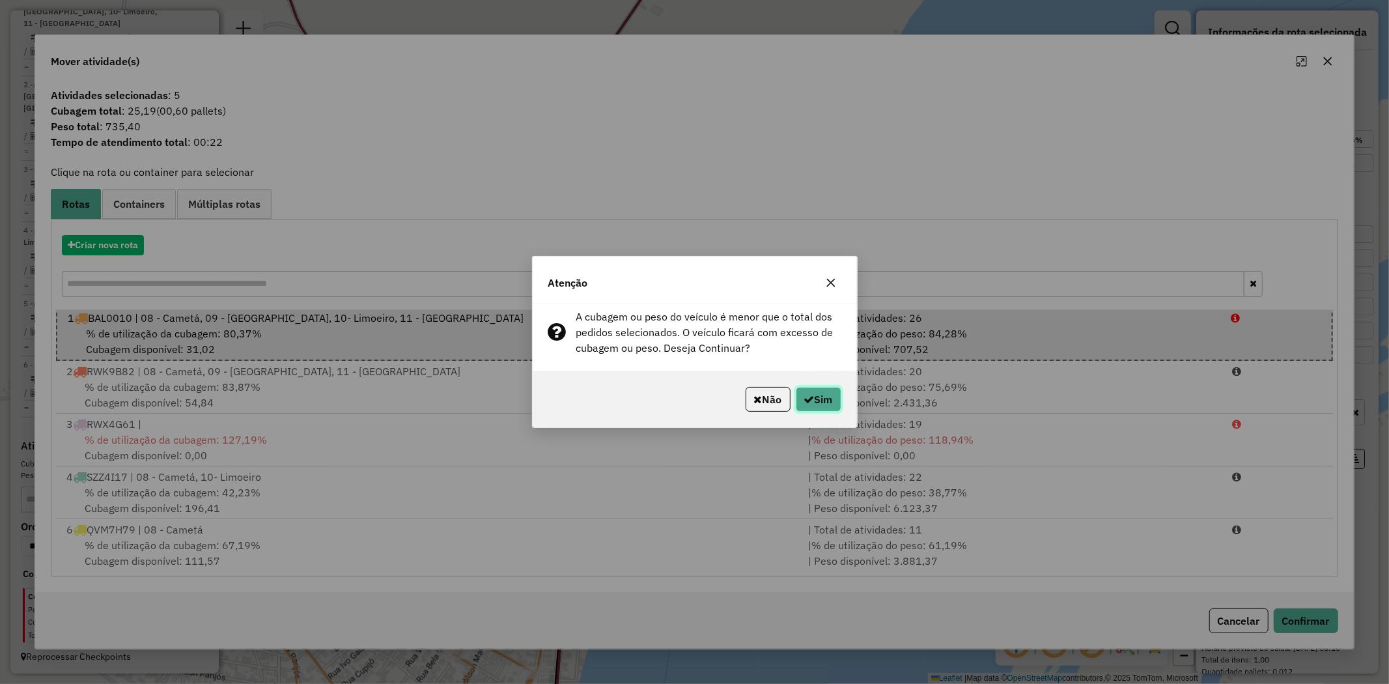
click at [837, 399] on button "Sim" at bounding box center [819, 399] width 46 height 25
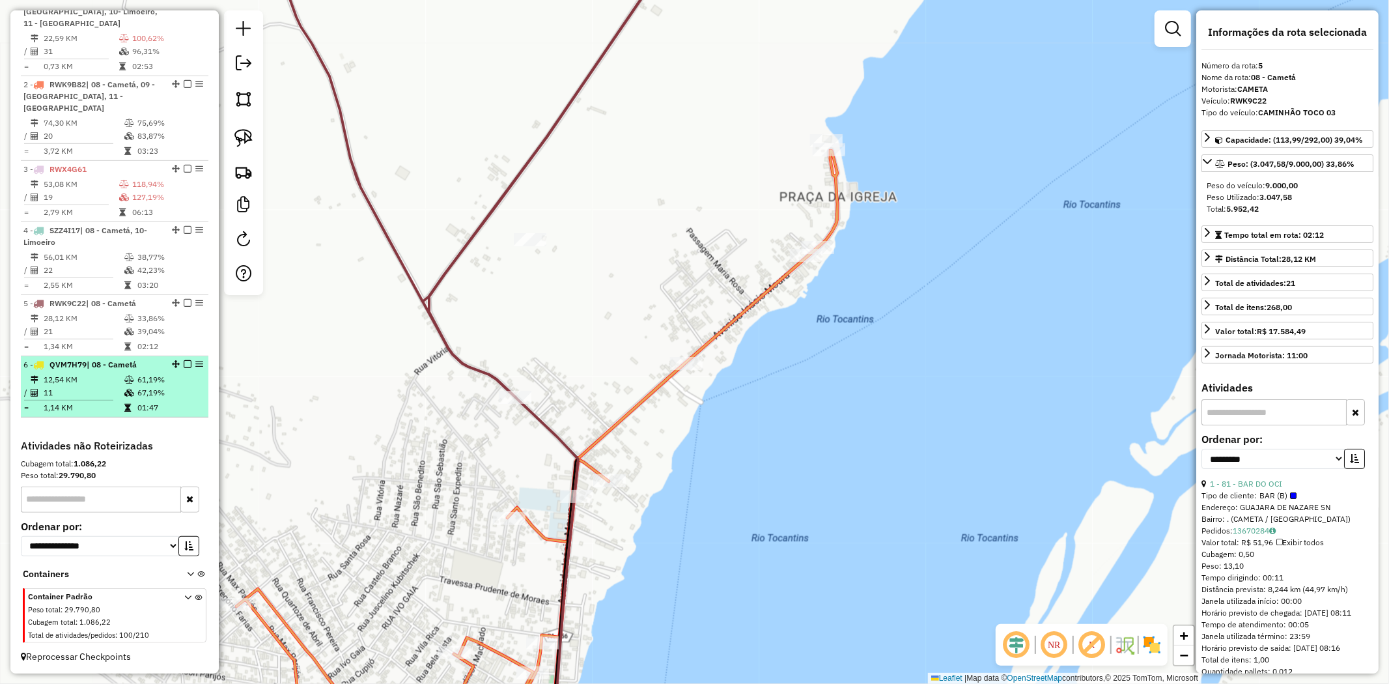
scroll to position [294, 0]
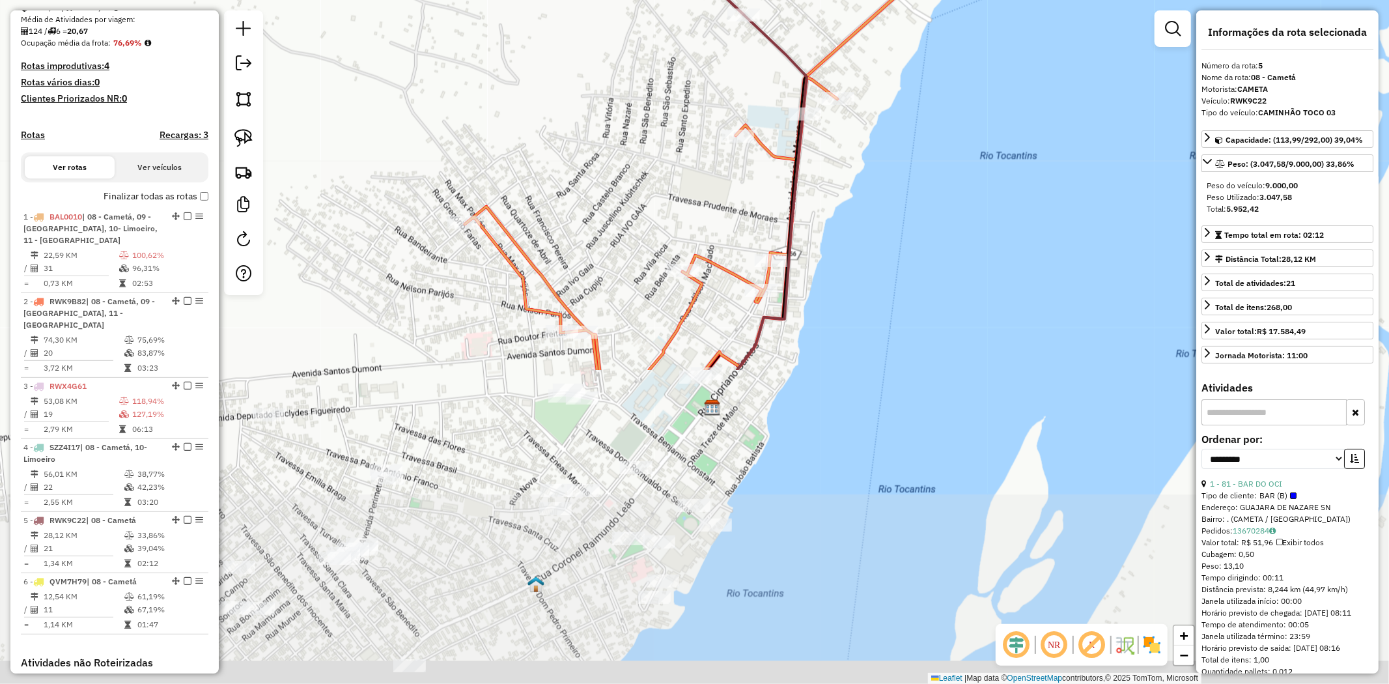
drag, startPoint x: 642, startPoint y: 319, endPoint x: 869, endPoint y: -63, distance: 444.4
click at [869, 0] on html "Aguarde... Pop-up bloqueado! Seu navegador bloqueou automáticamente a abertura …" at bounding box center [694, 342] width 1389 height 684
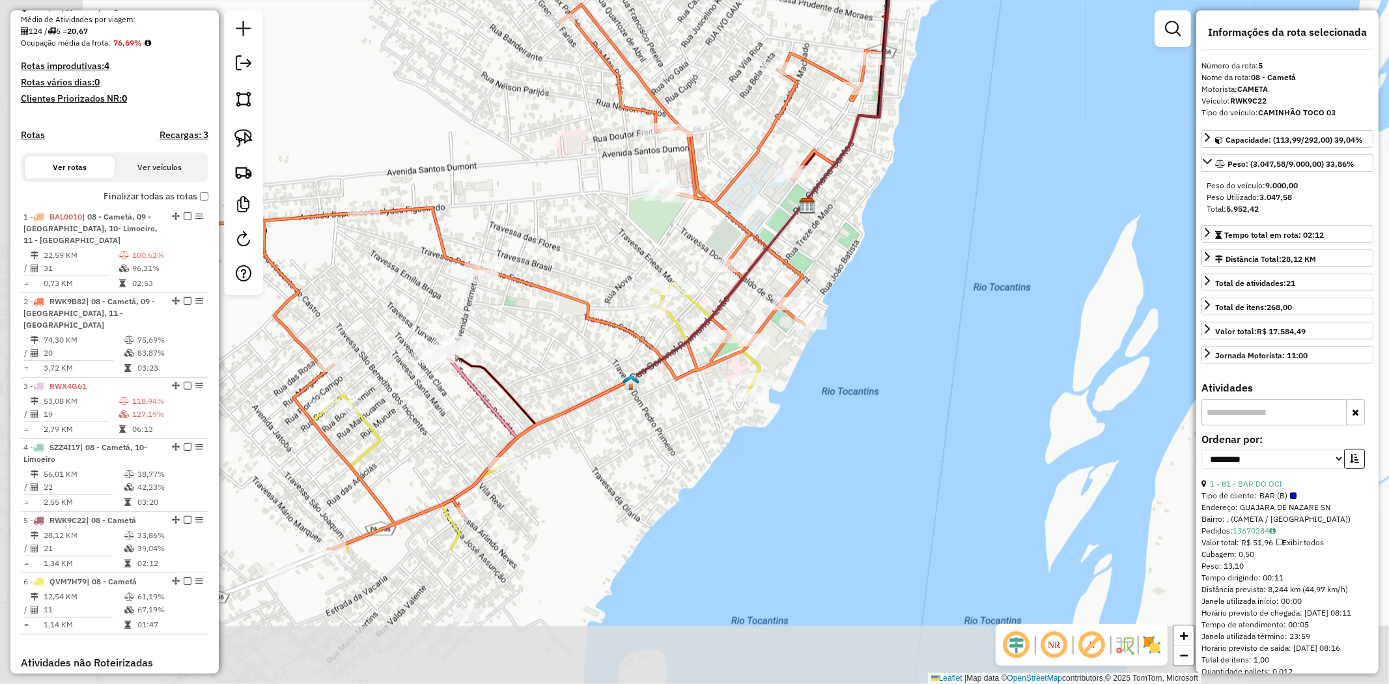
drag, startPoint x: 530, startPoint y: 447, endPoint x: 614, endPoint y: 269, distance: 197.2
click at [614, 269] on div "Janela de atendimento Grade de atendimento Capacidade Transportadoras Veículos …" at bounding box center [694, 342] width 1389 height 684
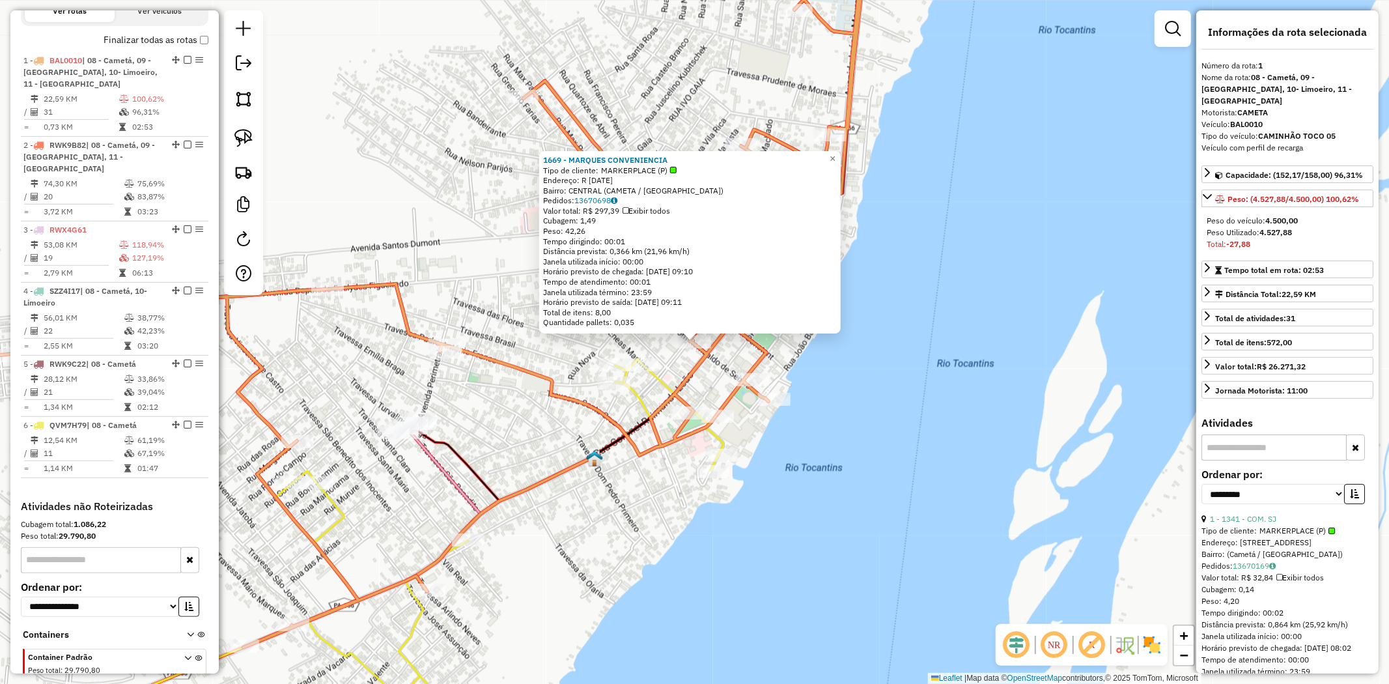
scroll to position [503, 0]
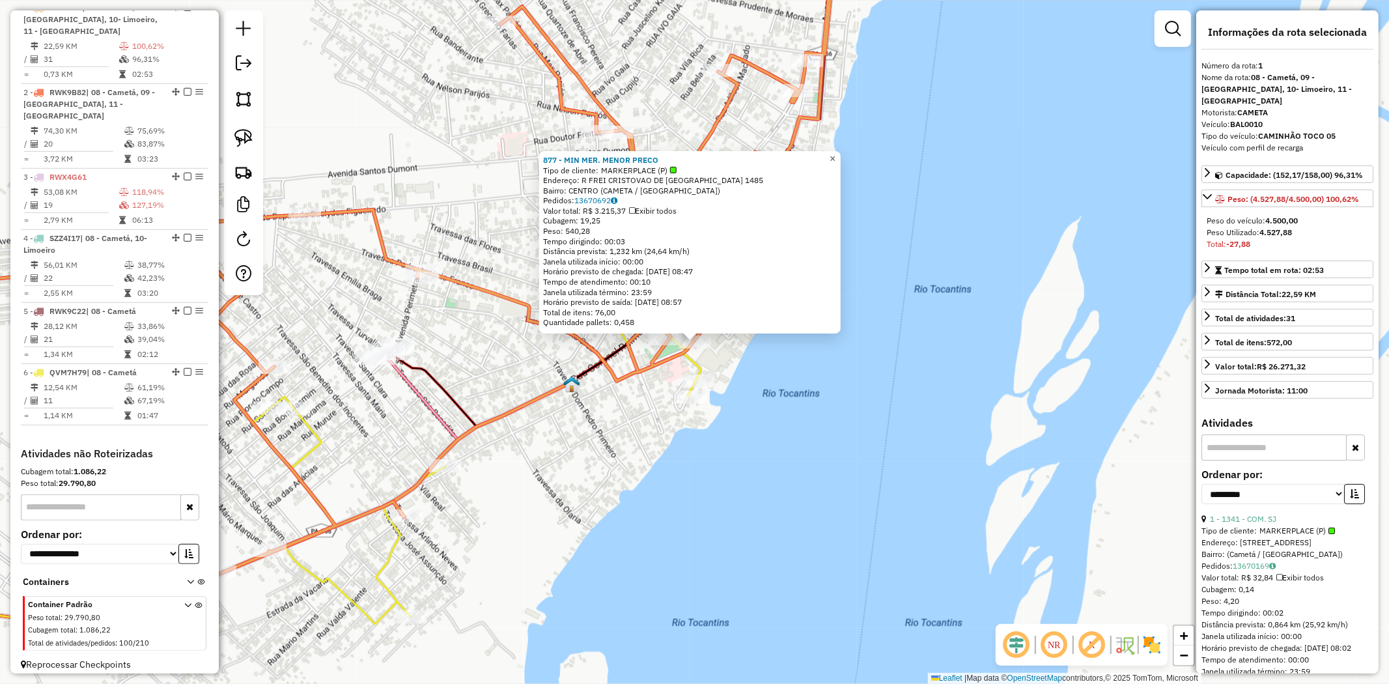
click at [836, 153] on span "×" at bounding box center [833, 158] width 6 height 11
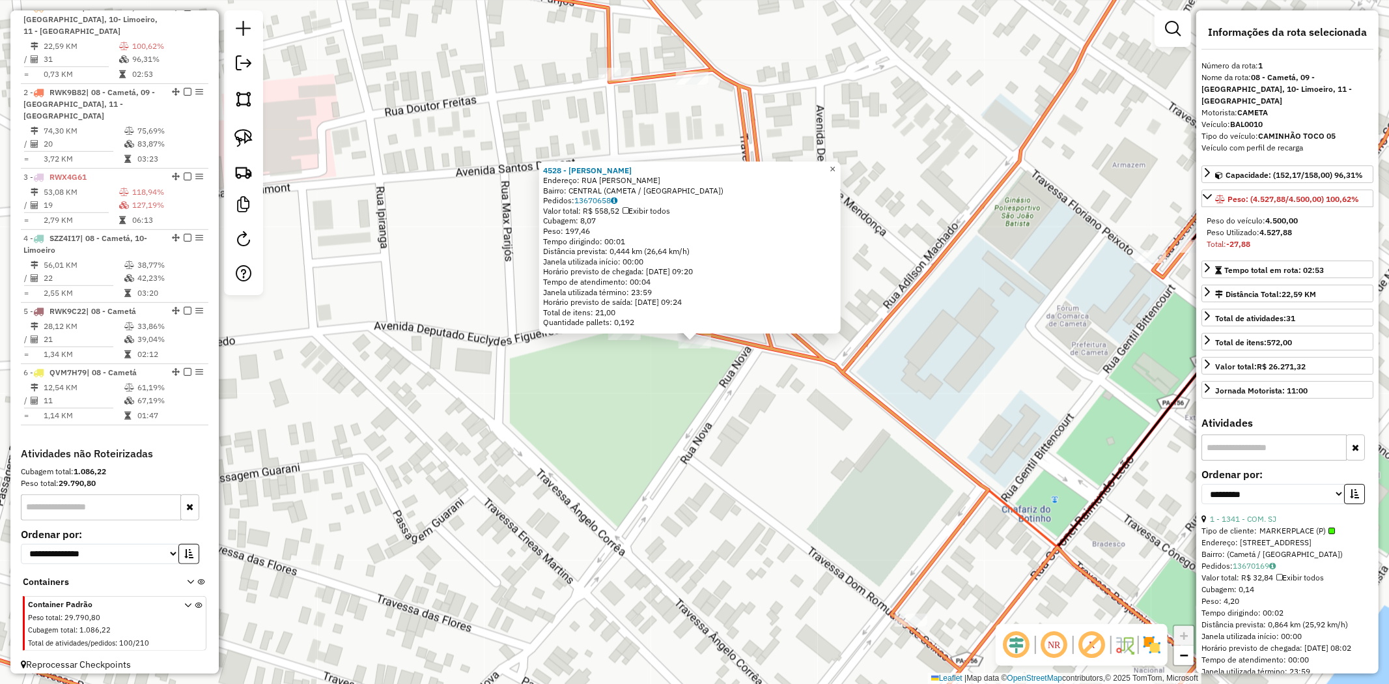
click at [837, 163] on link "×" at bounding box center [833, 170] width 16 height 16
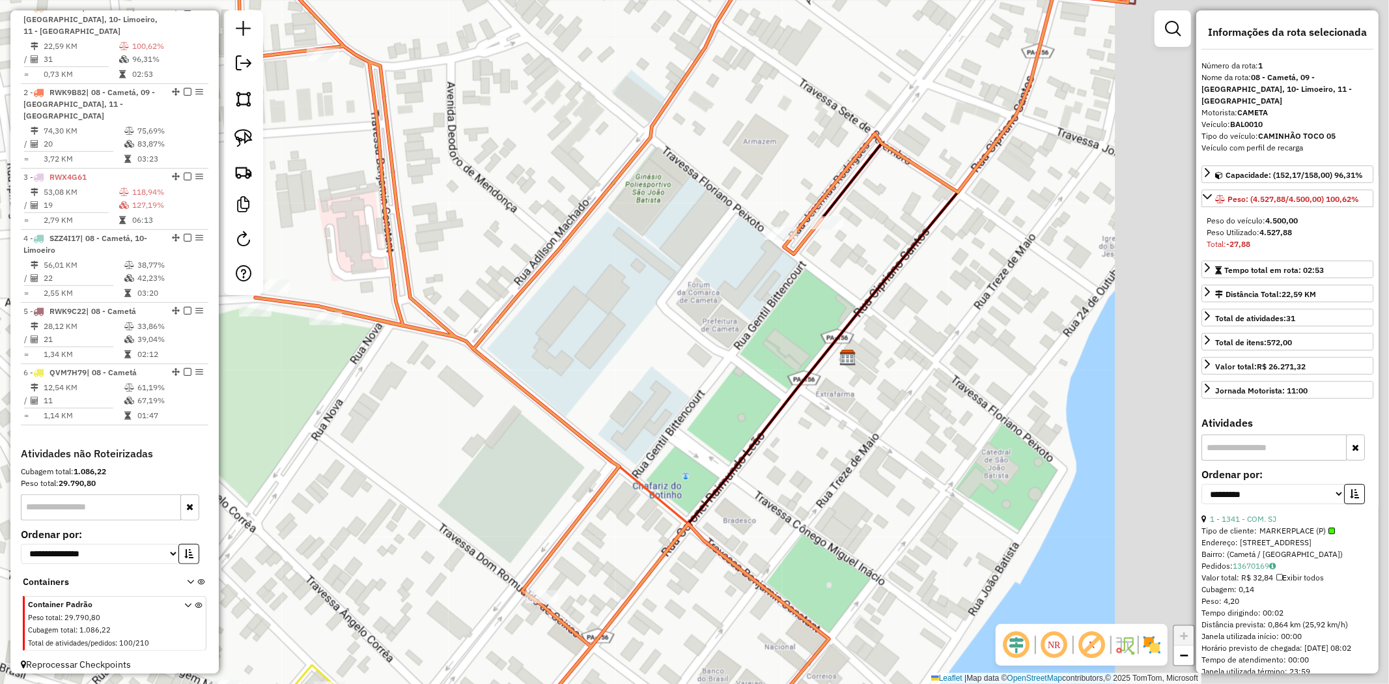
drag, startPoint x: 884, startPoint y: 236, endPoint x: 499, endPoint y: 197, distance: 387.5
click at [493, 197] on div "Janela de atendimento Grade de atendimento Capacidade Transportadoras Veículos …" at bounding box center [694, 342] width 1389 height 684
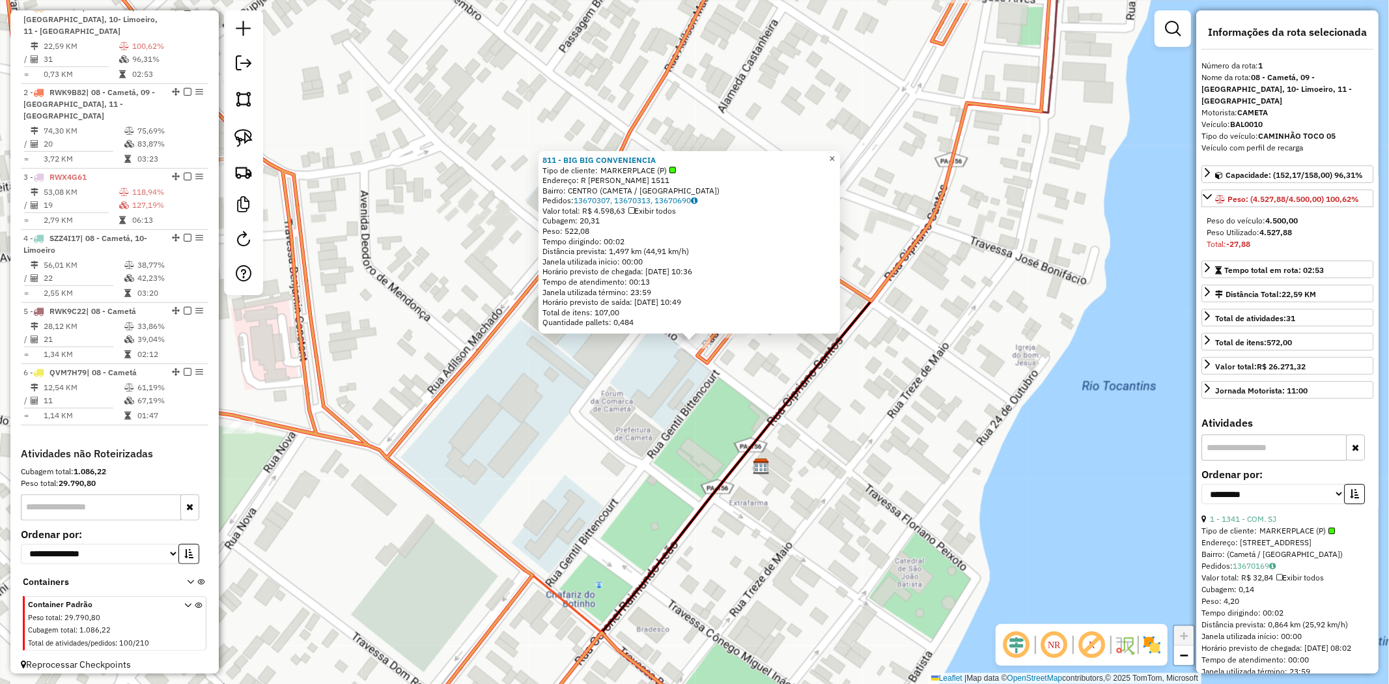
click at [840, 156] on link "×" at bounding box center [832, 159] width 16 height 16
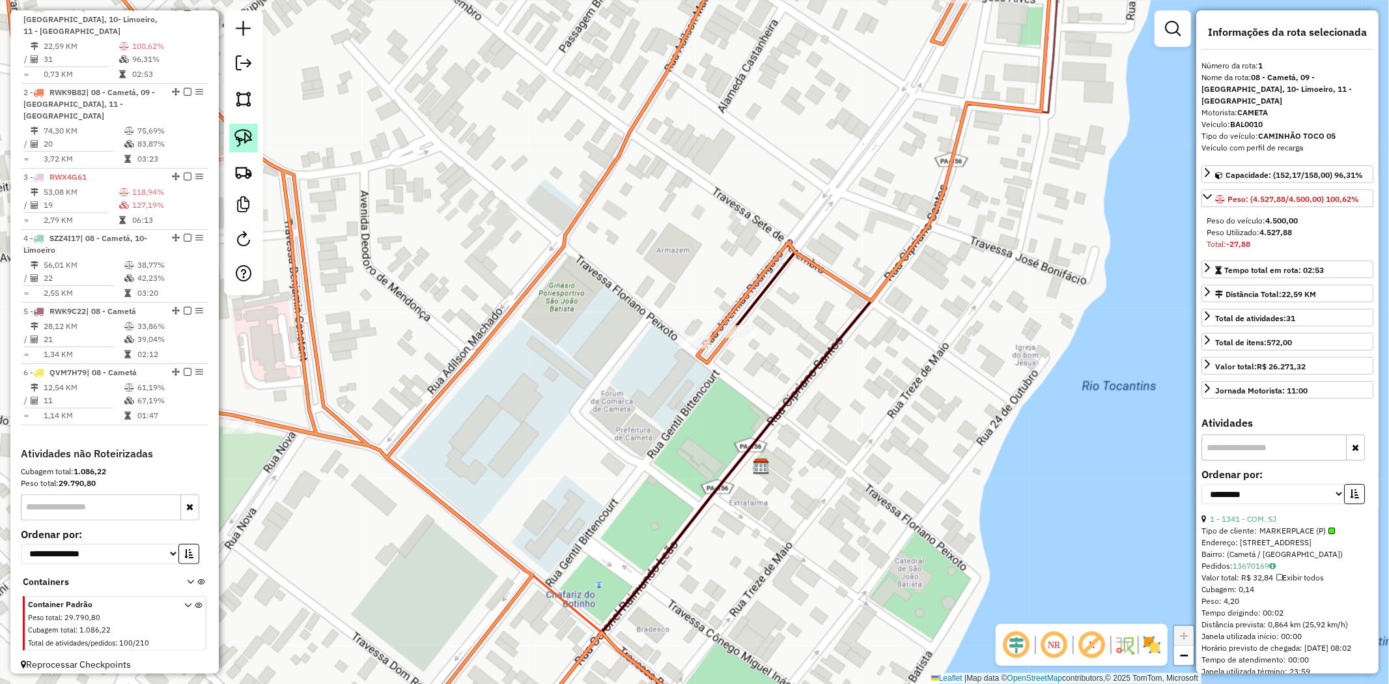
click at [251, 137] on img at bounding box center [243, 138] width 18 height 18
drag, startPoint x: 648, startPoint y: 296, endPoint x: 766, endPoint y: 328, distance: 122.1
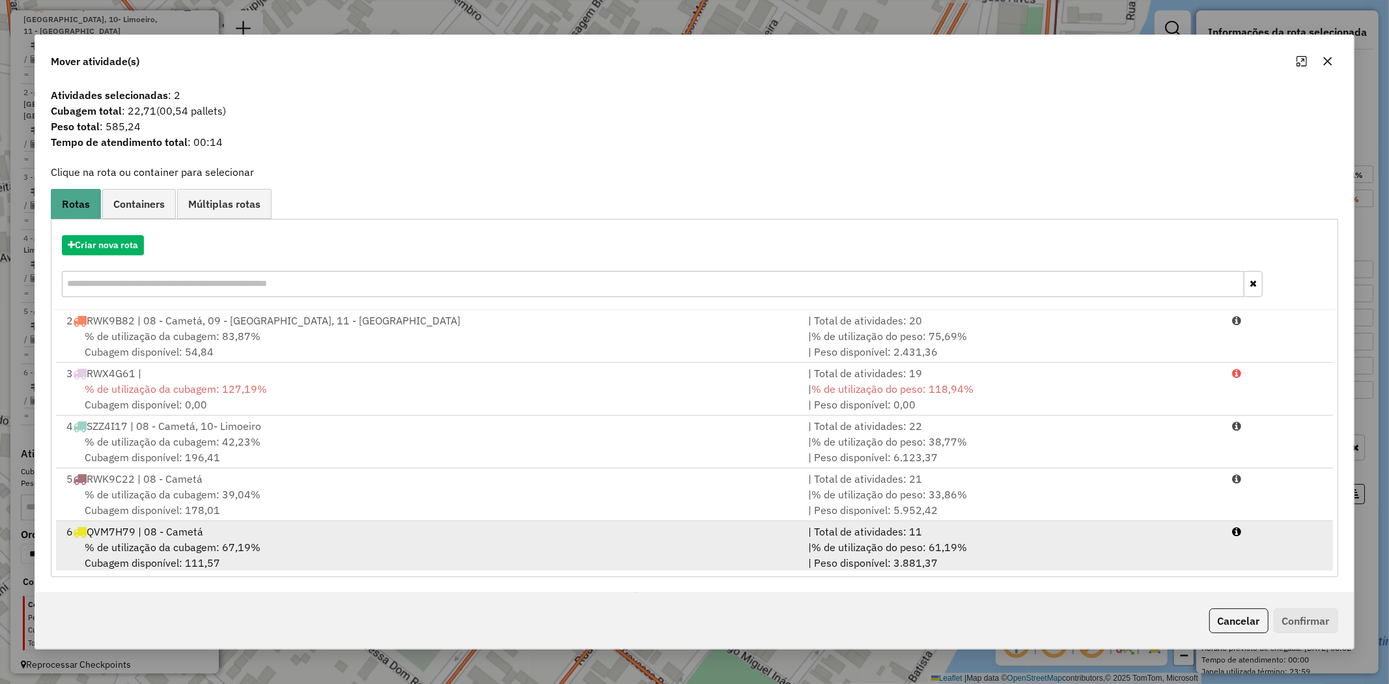
scroll to position [3, 0]
click at [182, 547] on span "% de utilização da cubagem: 67,19%" at bounding box center [173, 543] width 176 height 13
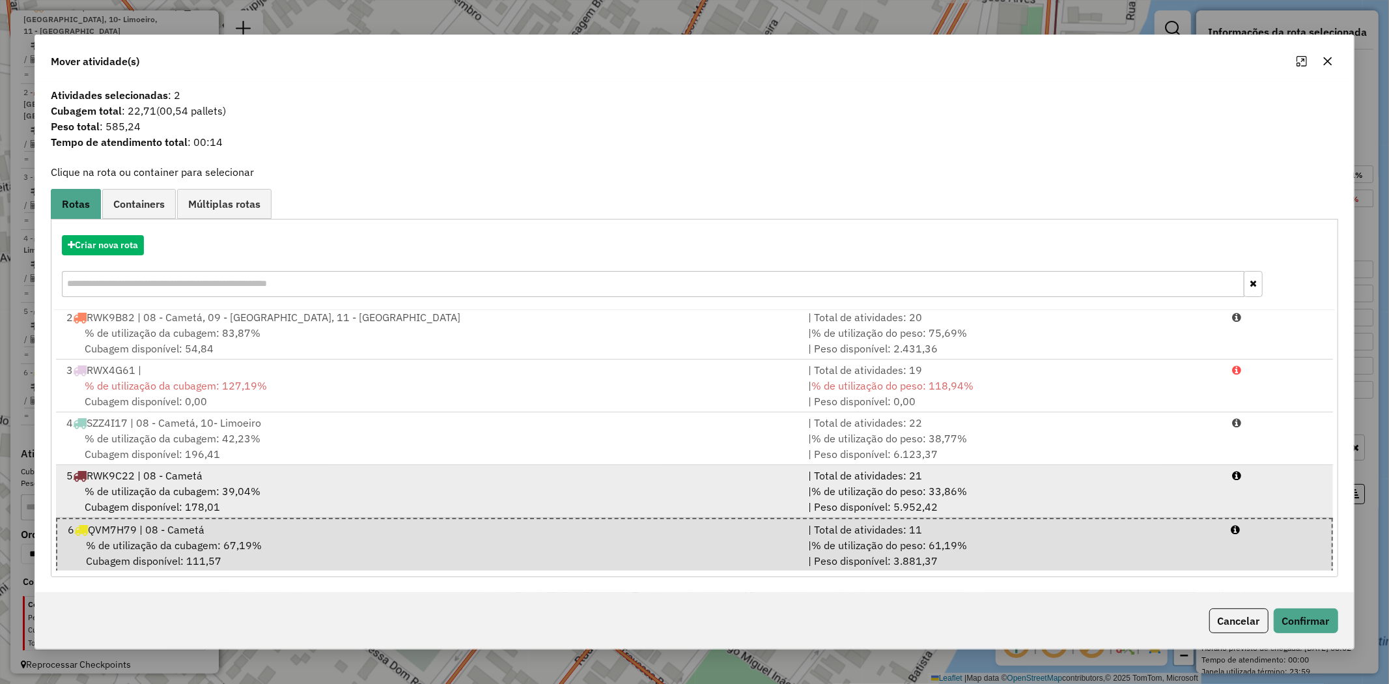
click at [474, 492] on div "% de utilização da cubagem: 39,04% Cubagem disponível: 178,01" at bounding box center [430, 498] width 742 height 31
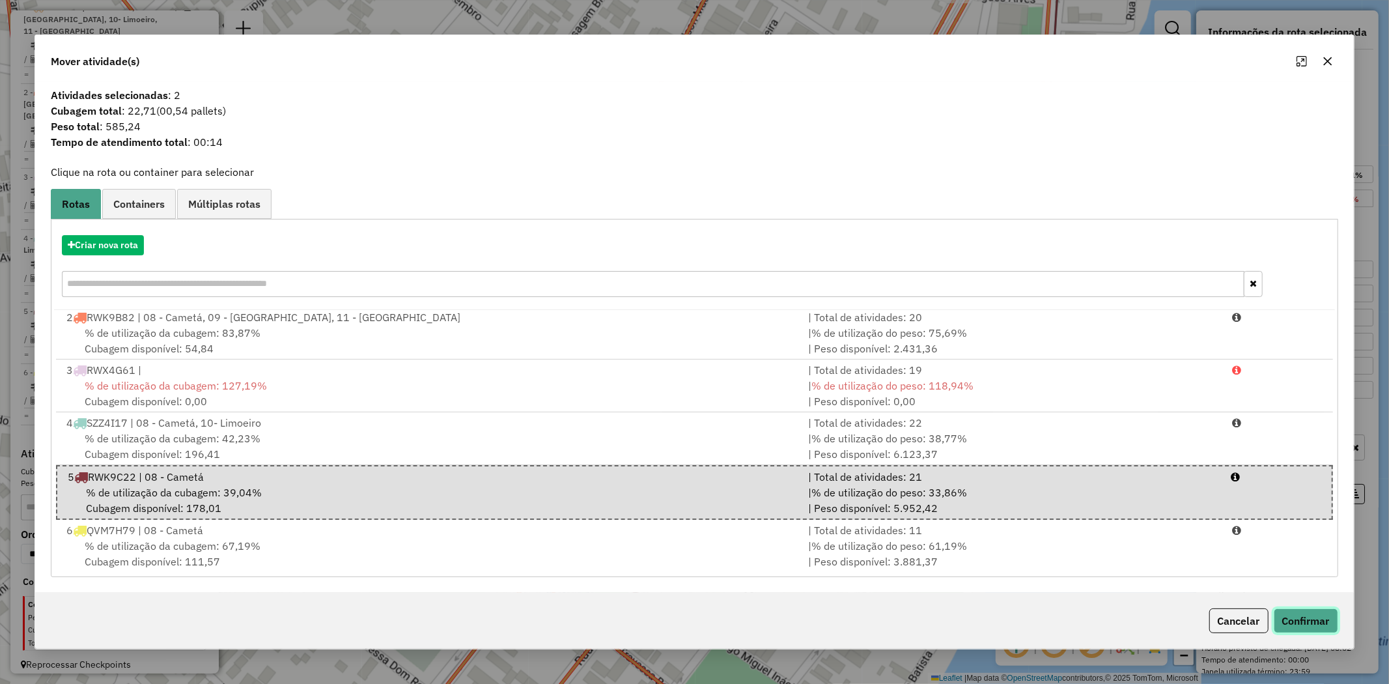
click at [1312, 617] on button "Confirmar" at bounding box center [1306, 620] width 64 height 25
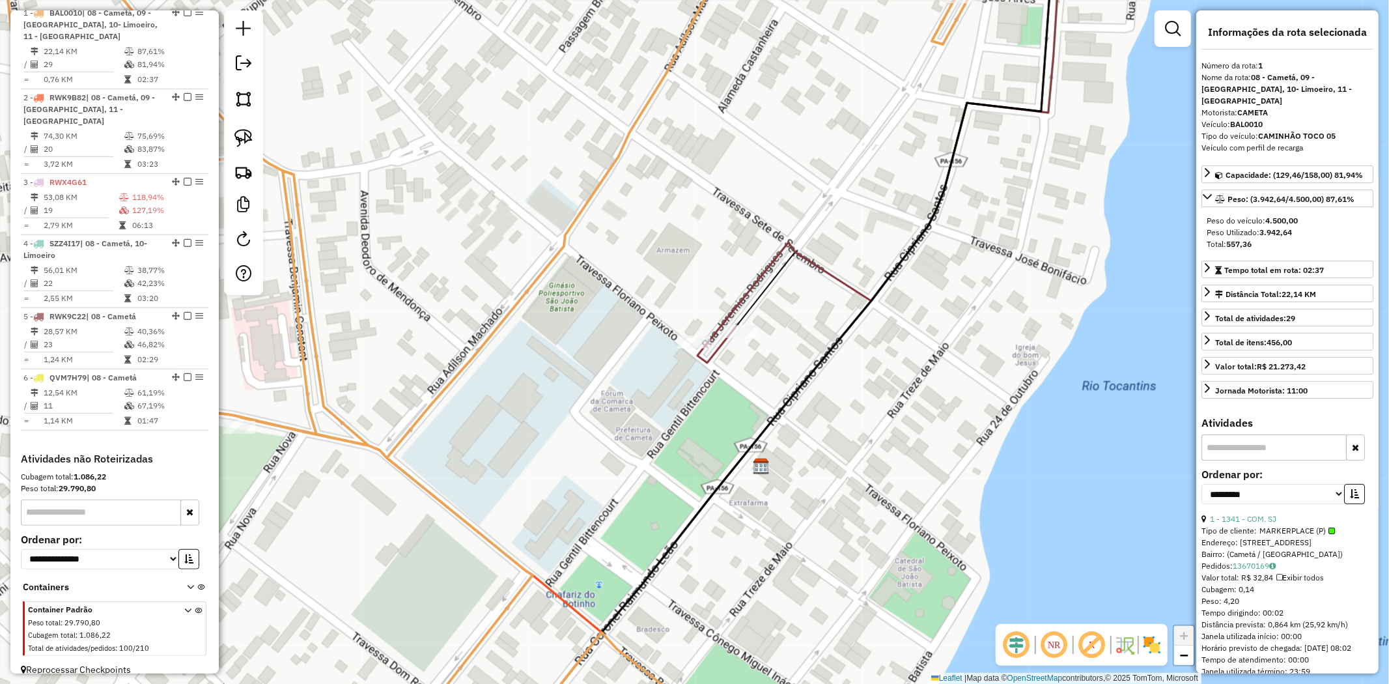
scroll to position [503, 0]
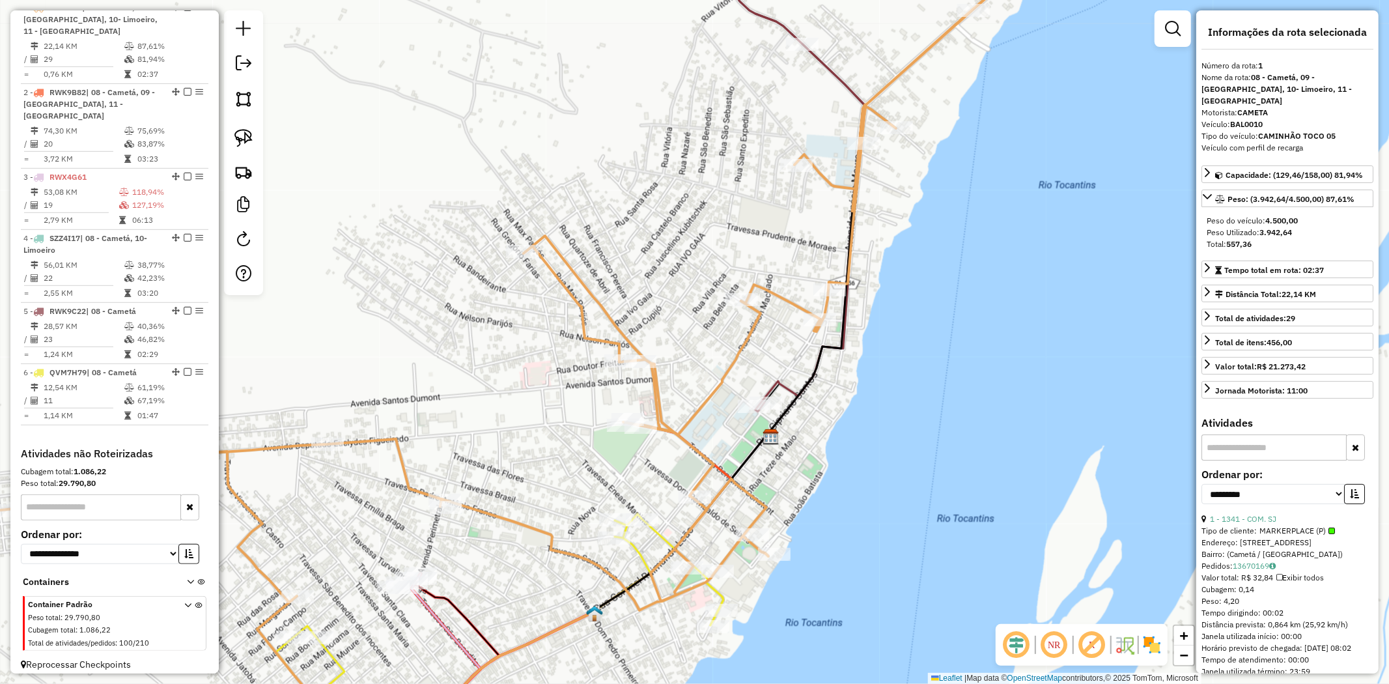
drag, startPoint x: 435, startPoint y: 465, endPoint x: 479, endPoint y: 380, distance: 96.1
click at [478, 388] on div "Janela de atendimento Grade de atendimento Capacidade Transportadoras Veículos …" at bounding box center [694, 342] width 1389 height 684
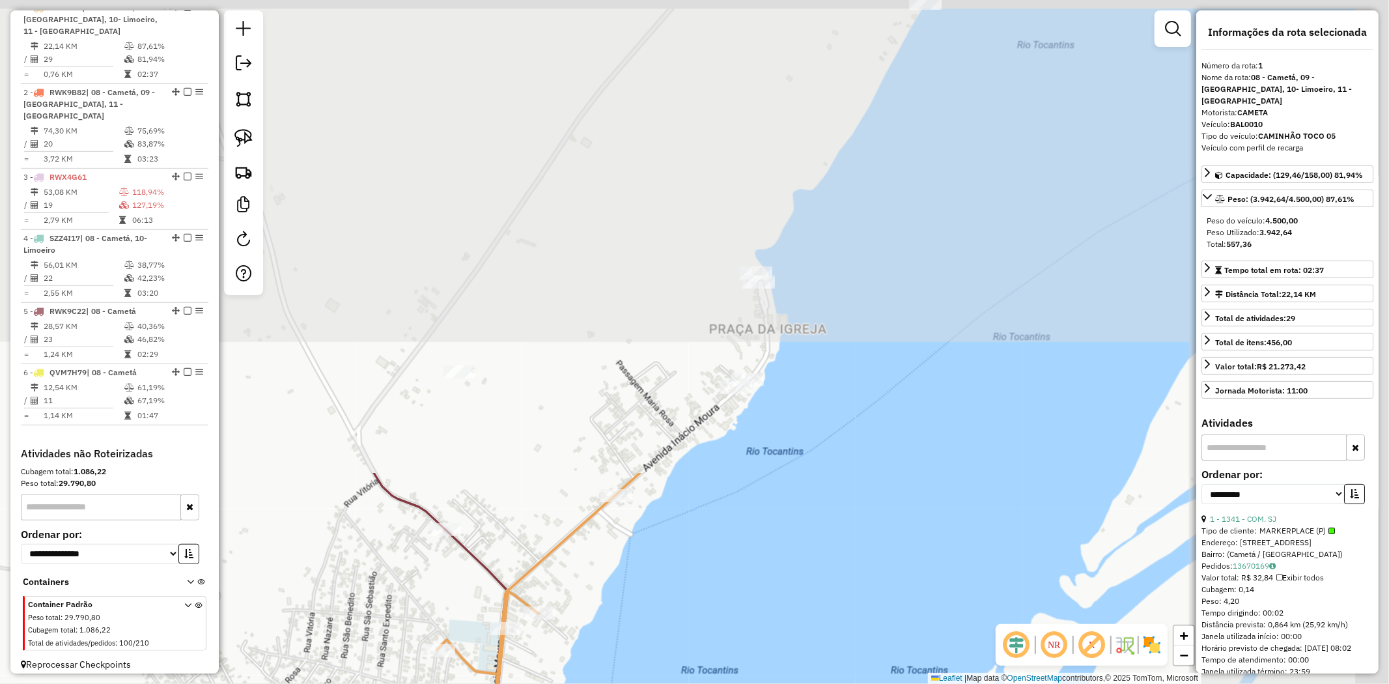
drag, startPoint x: 783, startPoint y: 163, endPoint x: 395, endPoint y: 704, distance: 665.6
click at [395, 683] on html "Aguarde... Pop-up bloqueado! Seu navegador bloqueou automáticamente a abertura …" at bounding box center [694, 342] width 1389 height 684
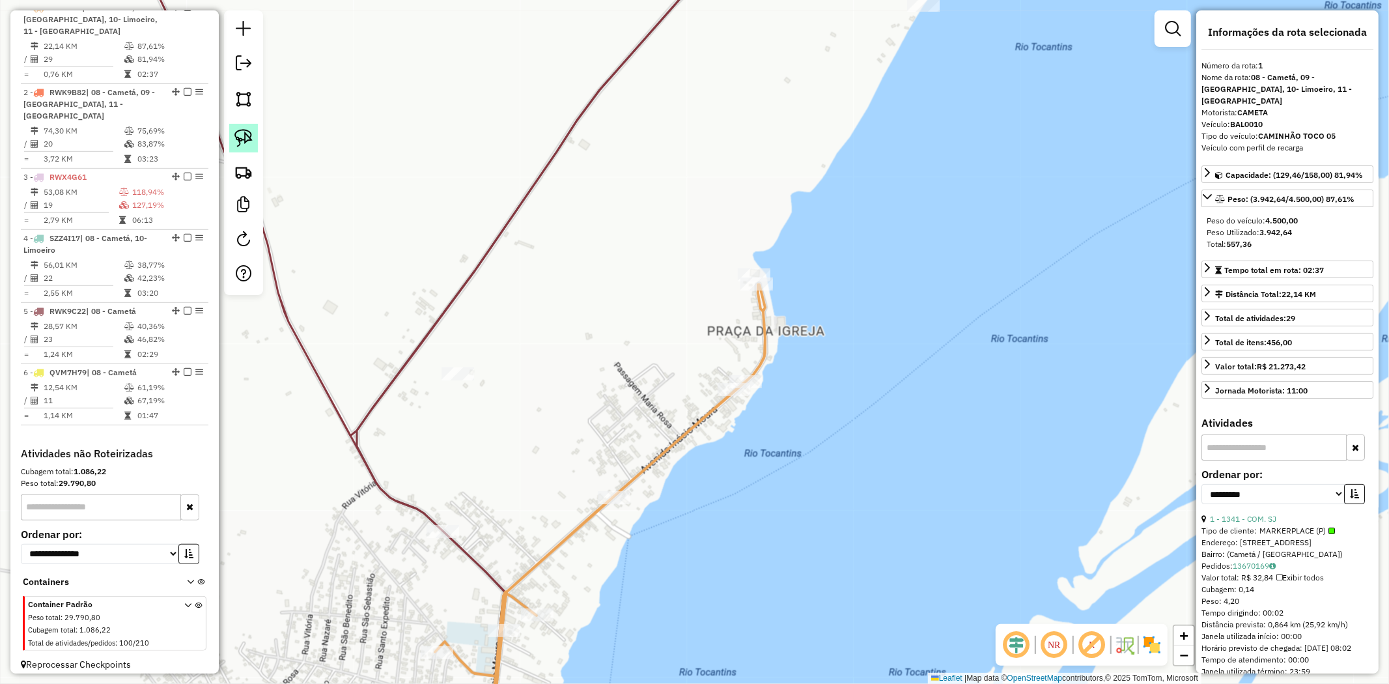
click at [247, 126] on link at bounding box center [243, 138] width 29 height 29
click at [246, 137] on img at bounding box center [243, 138] width 18 height 18
drag, startPoint x: 674, startPoint y: 150, endPoint x: 785, endPoint y: 283, distance: 173.8
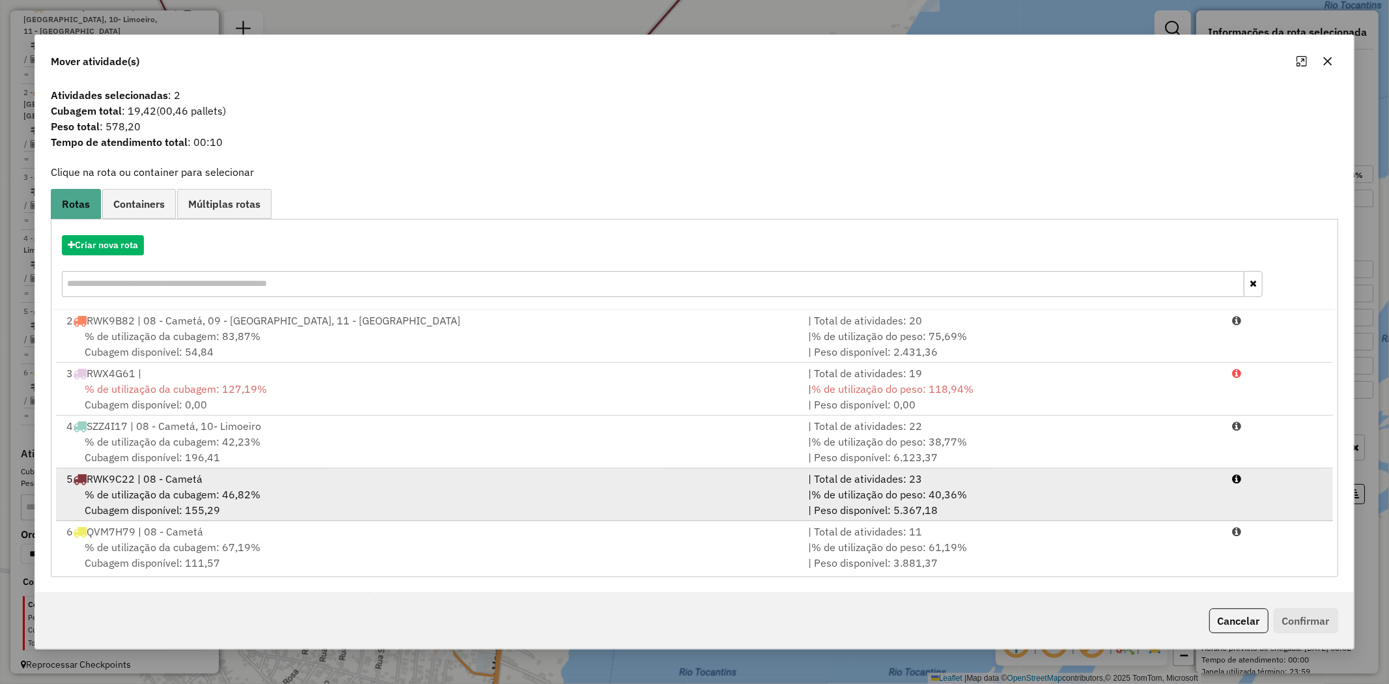
click at [141, 499] on span "% de utilização da cubagem: 46,82%" at bounding box center [173, 494] width 176 height 13
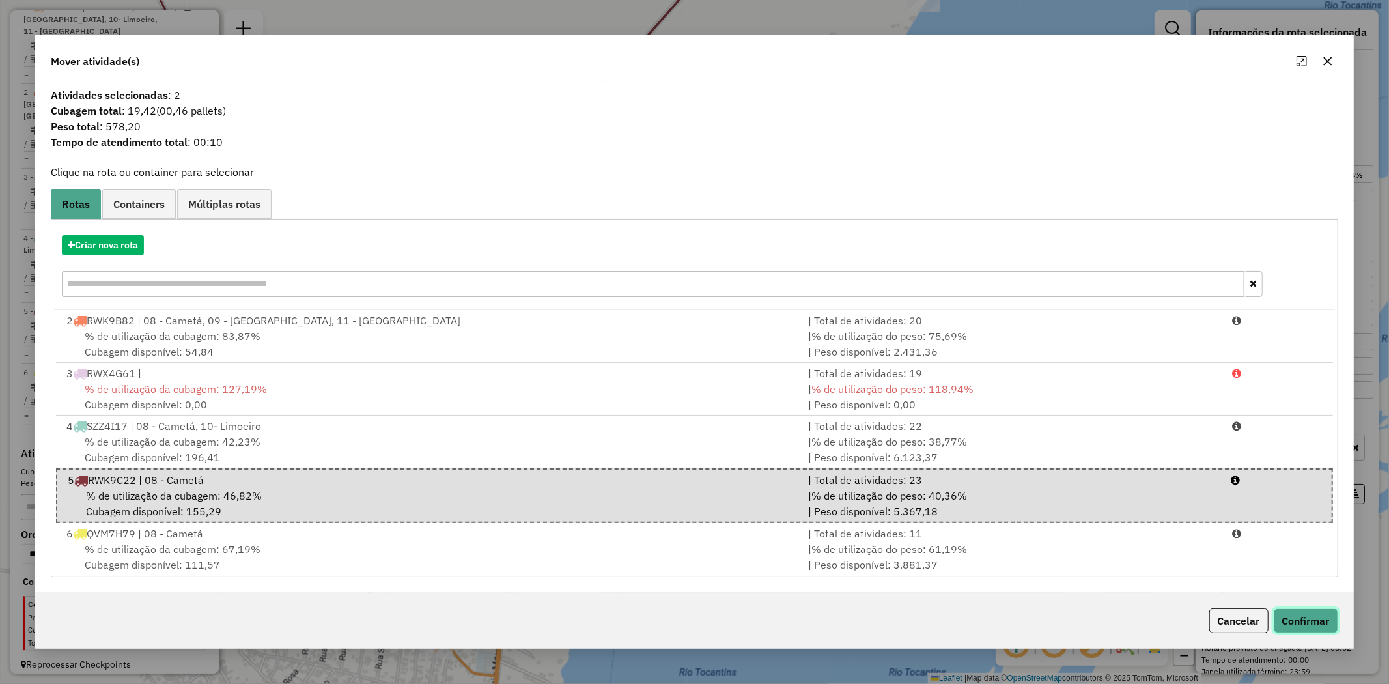
click at [1306, 621] on button "Confirmar" at bounding box center [1306, 620] width 64 height 25
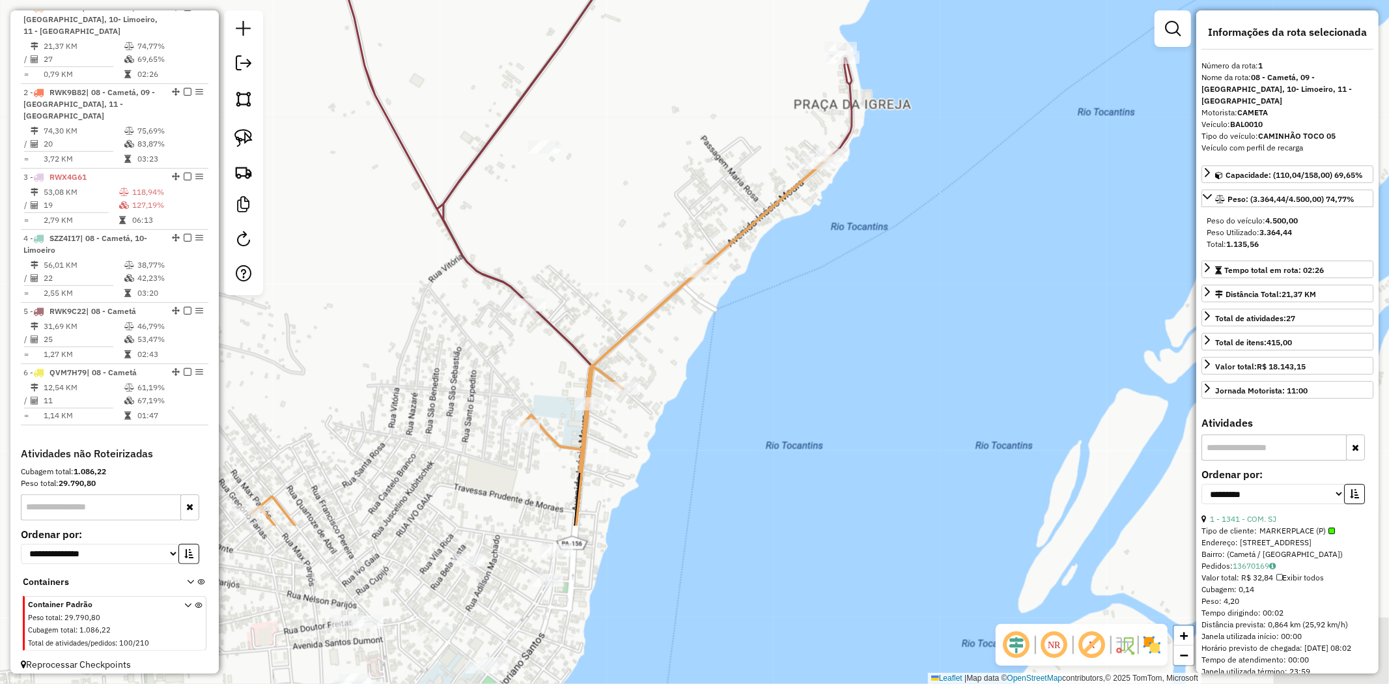
drag, startPoint x: 800, startPoint y: 558, endPoint x: 889, endPoint y: 322, distance: 252.1
click at [889, 322] on div "Janela de atendimento Grade de atendimento Capacidade Transportadoras Veículos …" at bounding box center [694, 342] width 1389 height 684
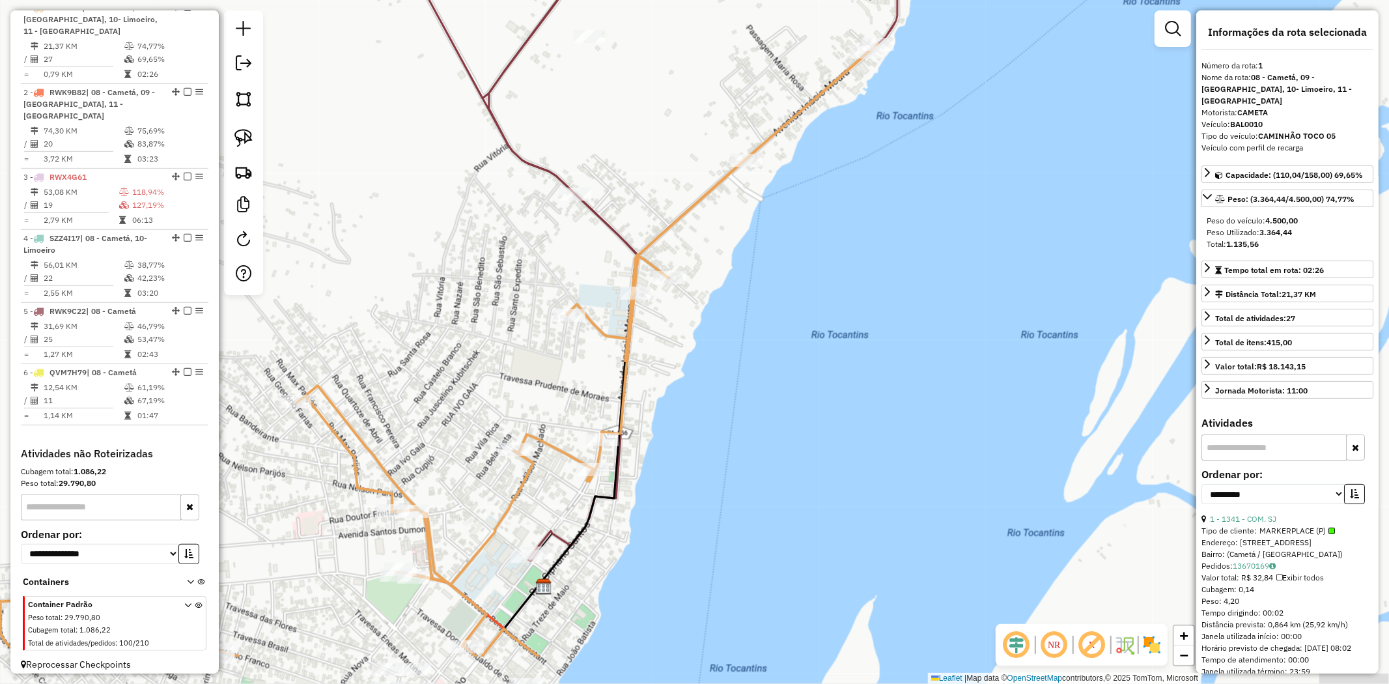
drag, startPoint x: 800, startPoint y: 406, endPoint x: 623, endPoint y: 308, distance: 202.6
click at [810, 378] on div "Janela de atendimento Grade de atendimento Capacidade Transportadoras Veículos …" at bounding box center [694, 342] width 1389 height 684
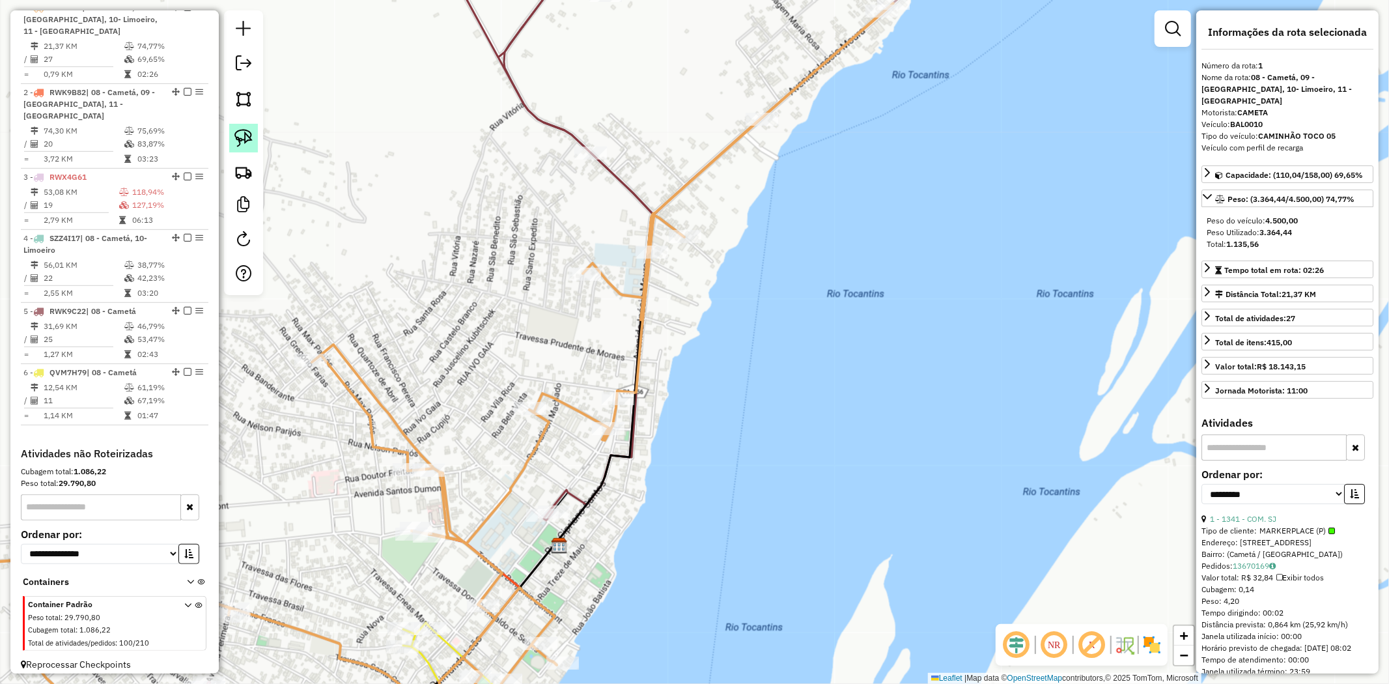
click at [247, 139] on img at bounding box center [243, 138] width 18 height 18
drag, startPoint x: 597, startPoint y: 511, endPoint x: 537, endPoint y: 534, distance: 63.5
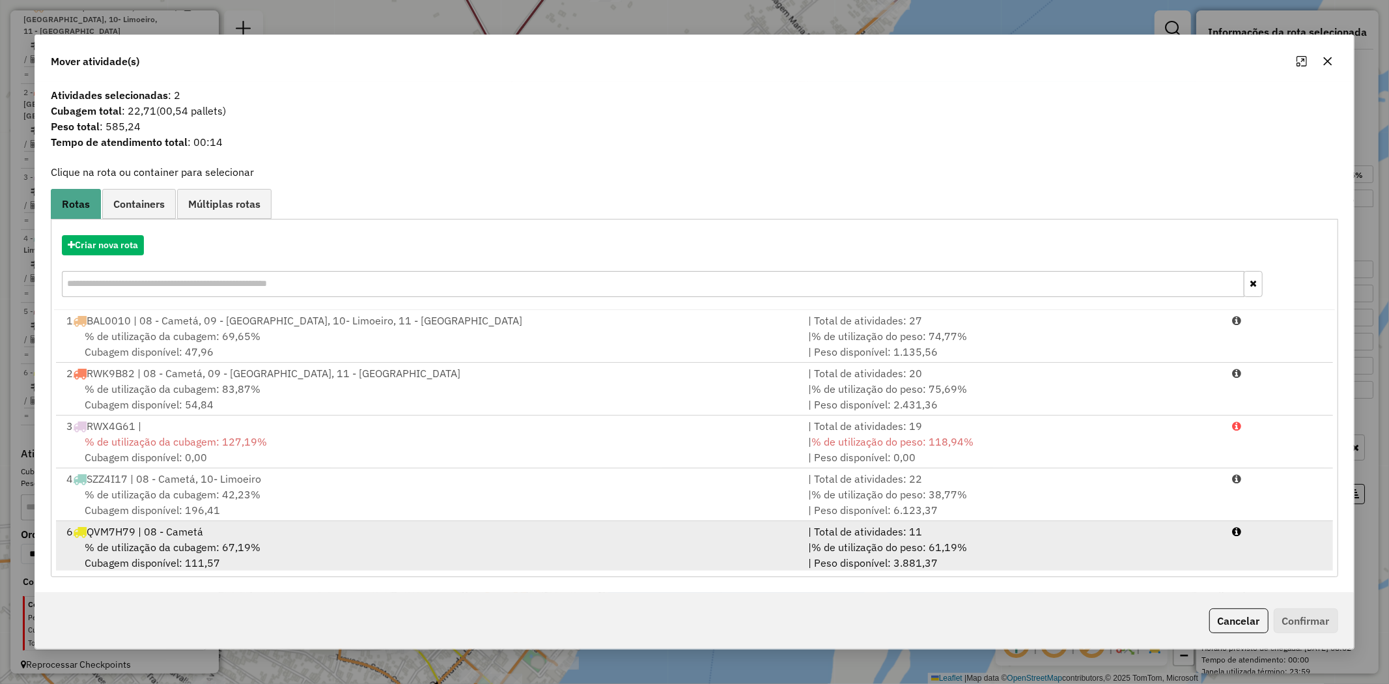
click at [275, 542] on div "% de utilização da cubagem: 67,19% Cubagem disponível: 111,57" at bounding box center [430, 554] width 742 height 31
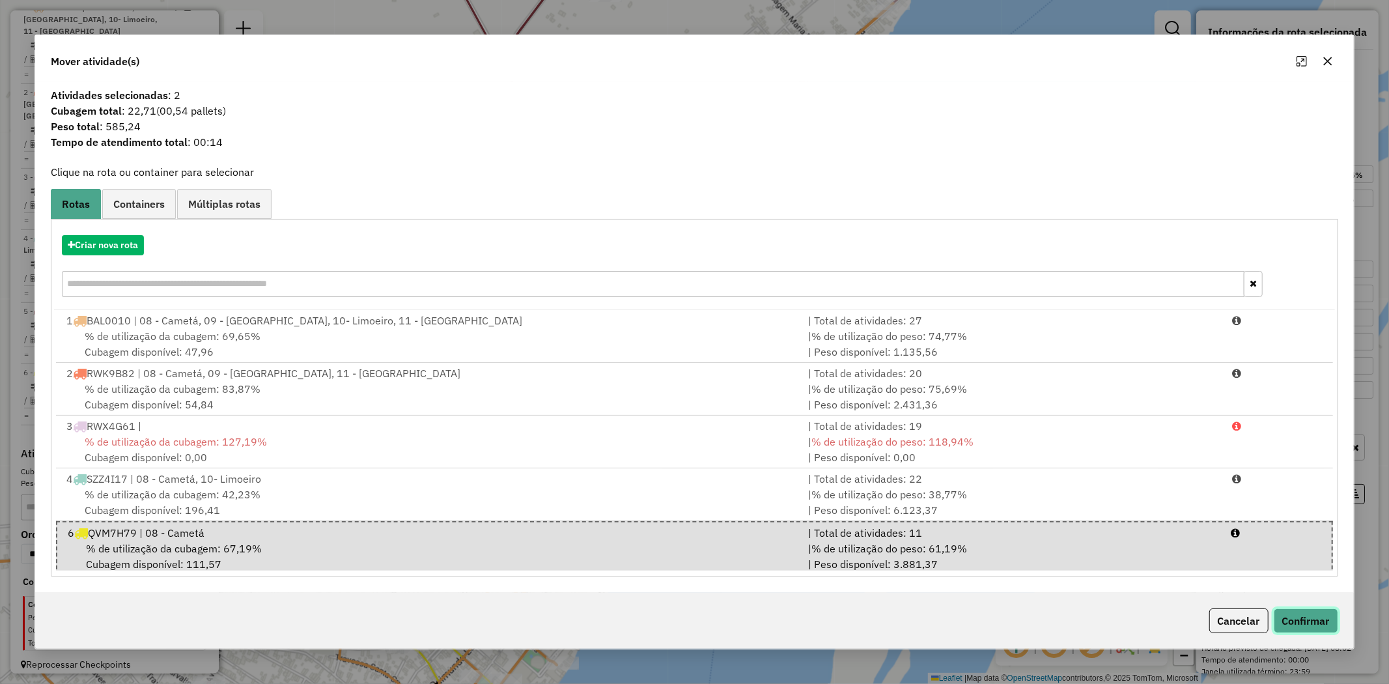
click at [1304, 632] on button "Confirmar" at bounding box center [1306, 620] width 64 height 25
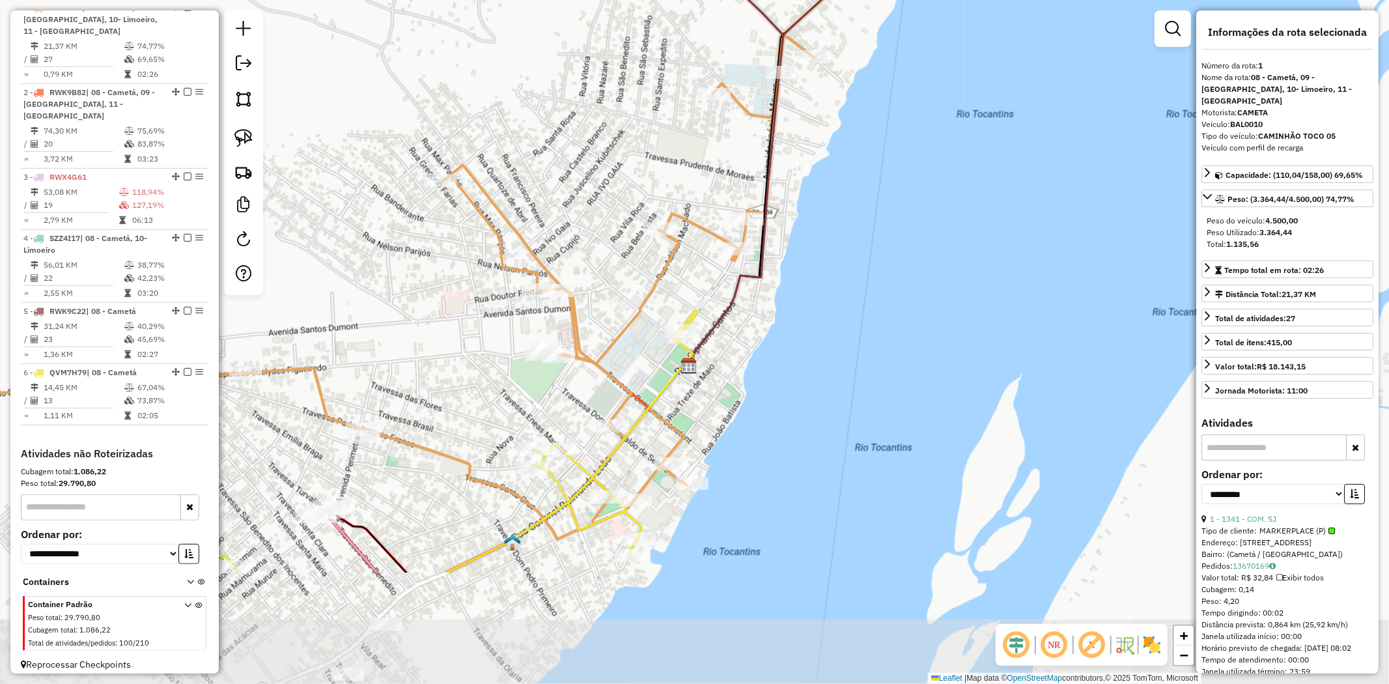
drag, startPoint x: 769, startPoint y: 350, endPoint x: 873, endPoint y: 190, distance: 191.1
click at [873, 190] on div "Janela de atendimento Grade de atendimento Capacidade Transportadoras Veículos …" at bounding box center [694, 342] width 1389 height 684
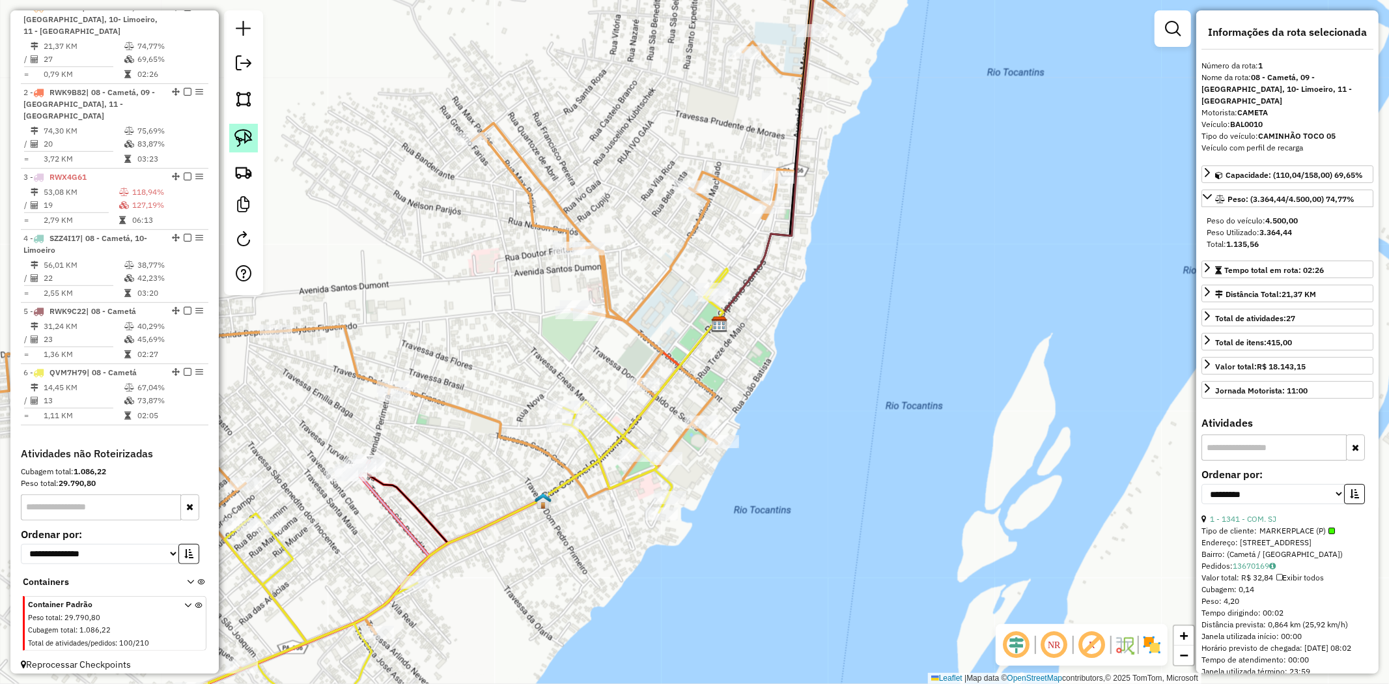
click at [242, 137] on img at bounding box center [243, 138] width 18 height 18
drag, startPoint x: 737, startPoint y: 264, endPoint x: 733, endPoint y: 316, distance: 52.2
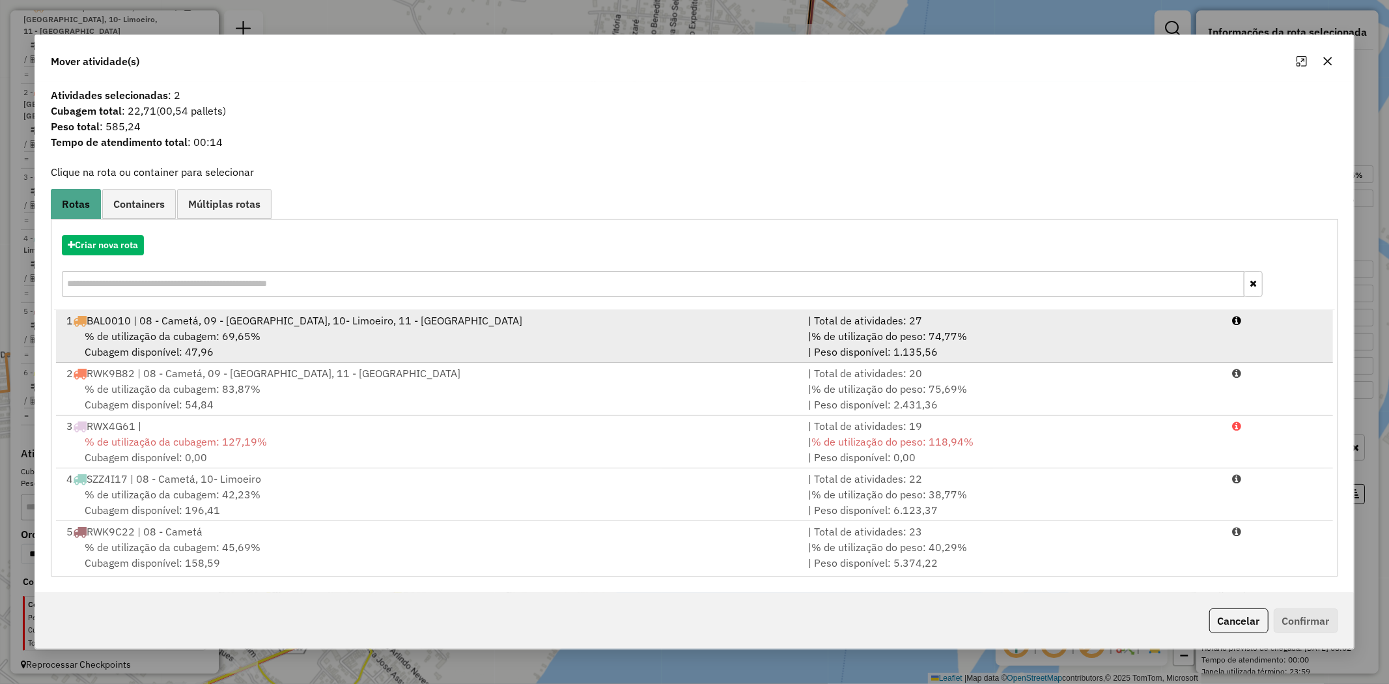
click at [198, 333] on span "% de utilização da cubagem: 69,65%" at bounding box center [173, 336] width 176 height 13
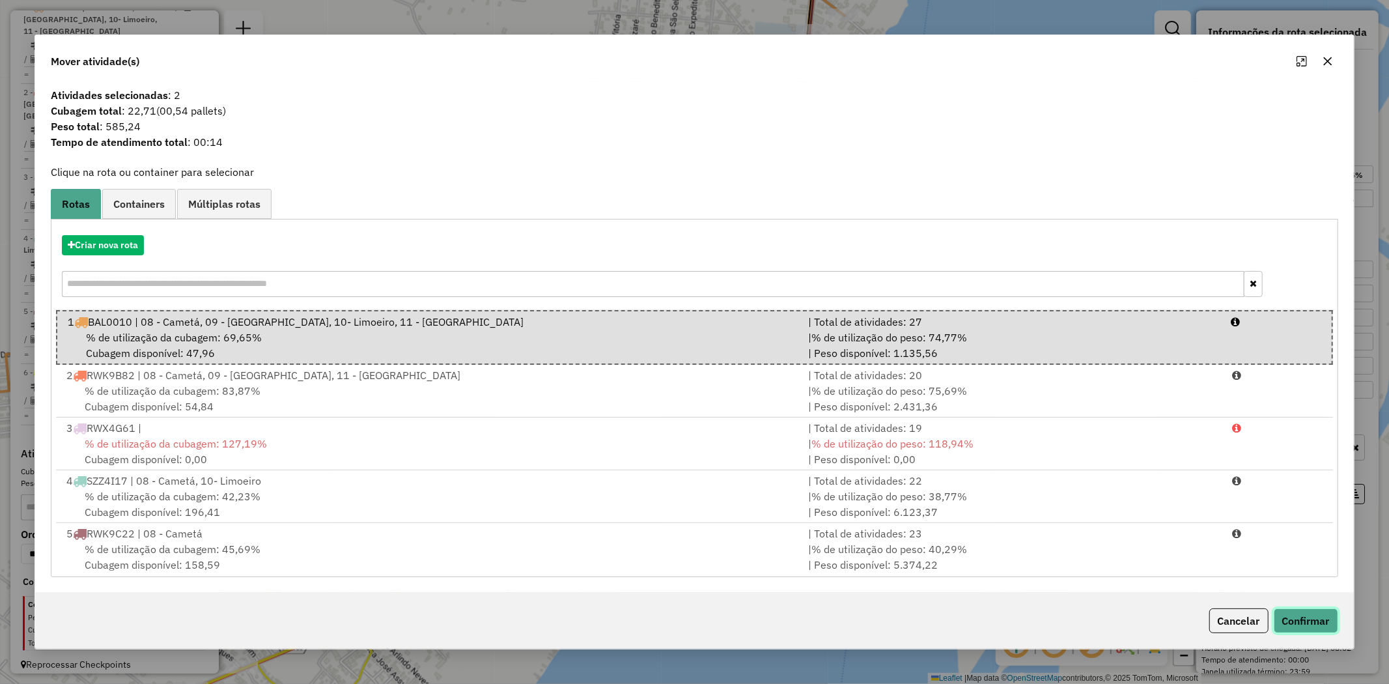
drag, startPoint x: 1309, startPoint y: 616, endPoint x: 1272, endPoint y: 615, distance: 37.1
click at [1308, 616] on button "Confirmar" at bounding box center [1306, 620] width 64 height 25
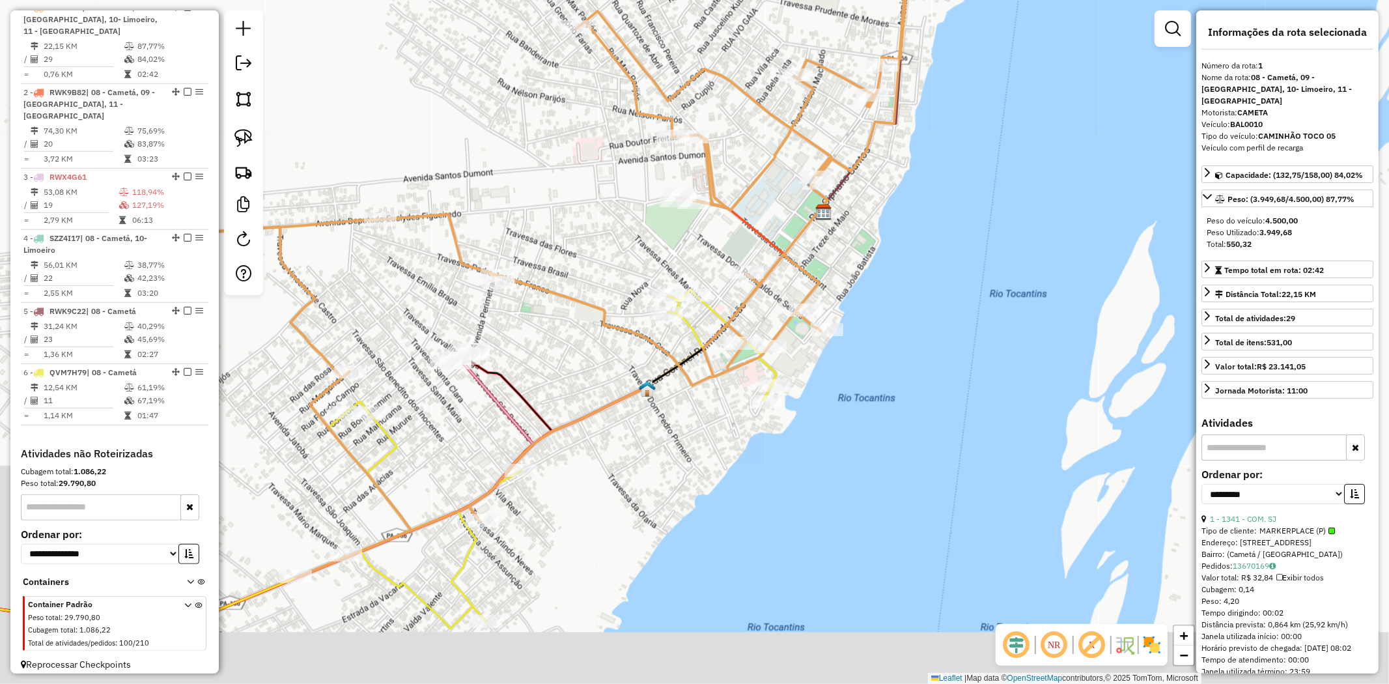
drag, startPoint x: 531, startPoint y: 394, endPoint x: 641, endPoint y: 275, distance: 161.7
click at [640, 275] on div "Janela de atendimento Grade de atendimento Capacidade Transportadoras Veículos …" at bounding box center [694, 342] width 1389 height 684
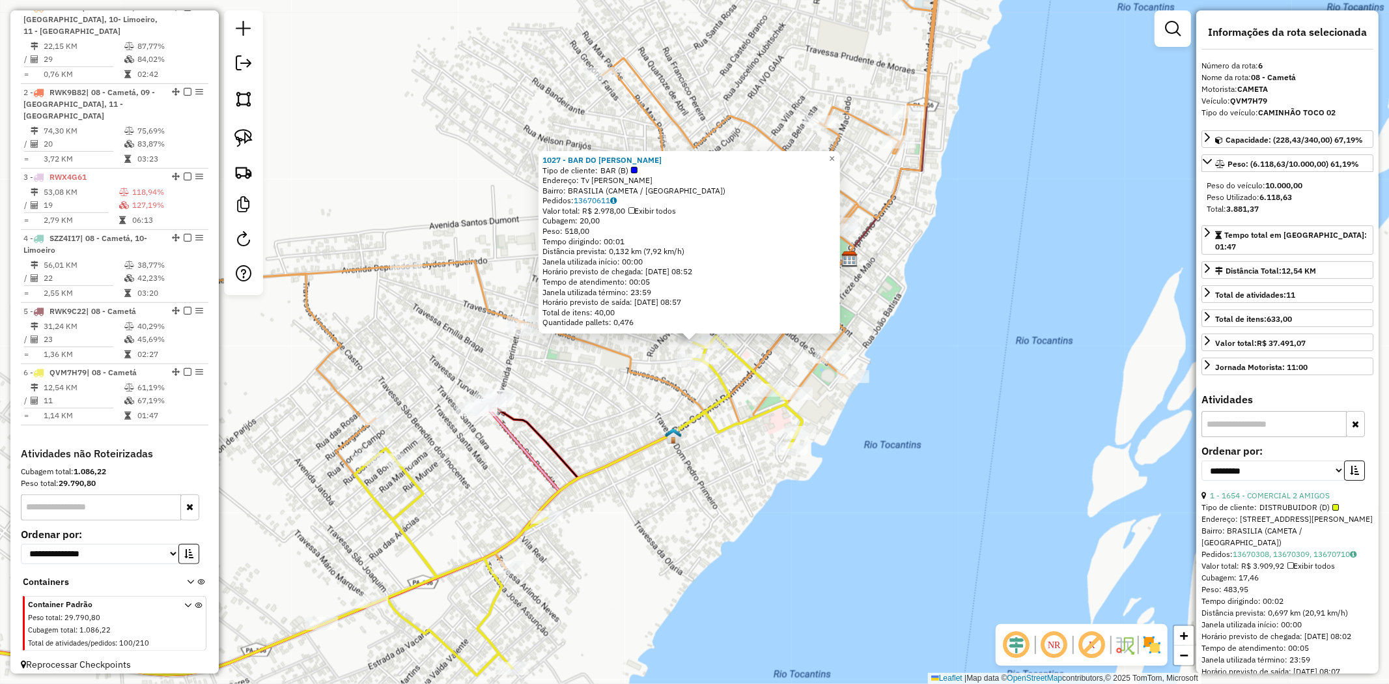
scroll to position [511, 0]
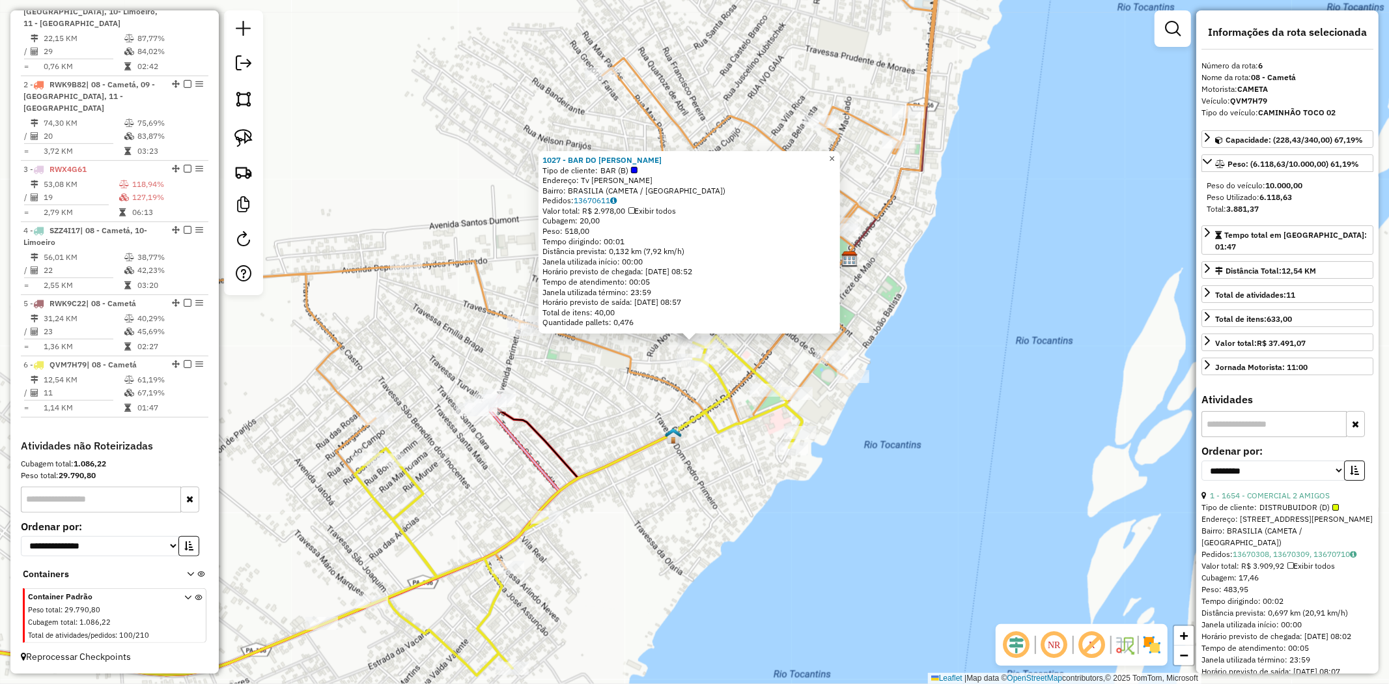
click at [835, 155] on span "×" at bounding box center [832, 158] width 6 height 11
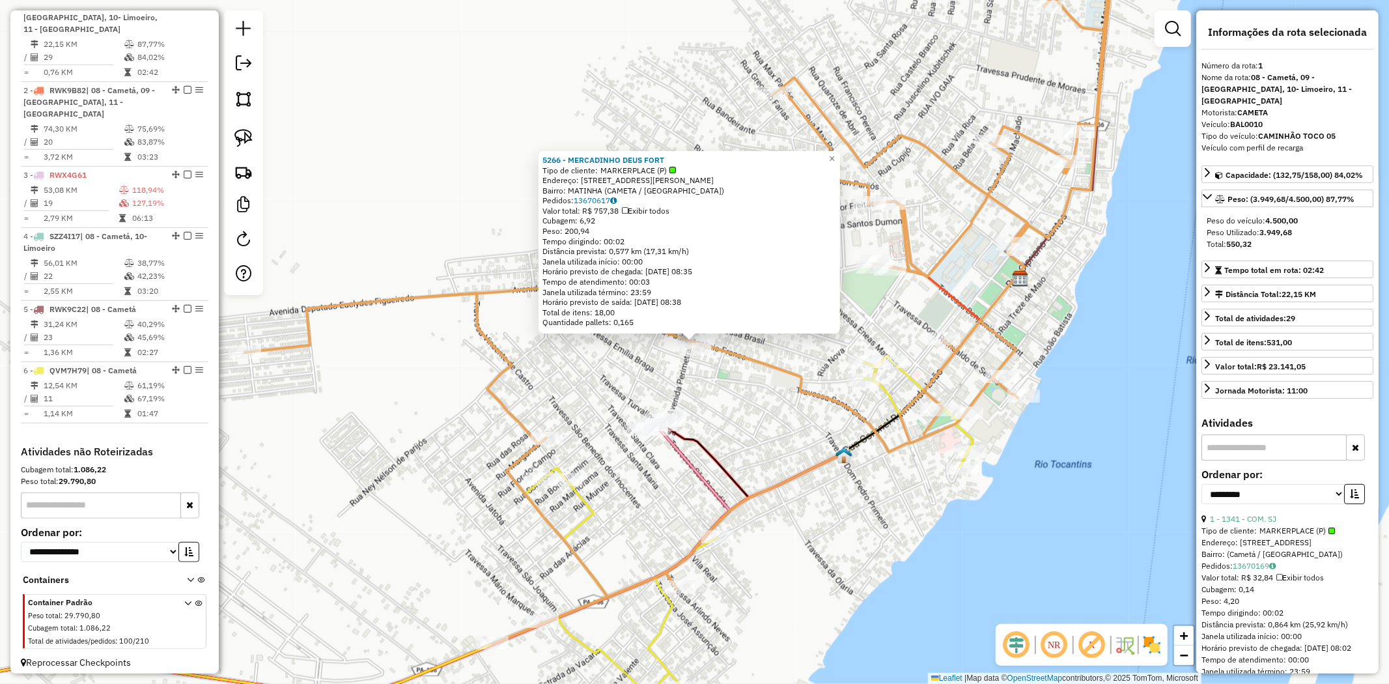
scroll to position [503, 0]
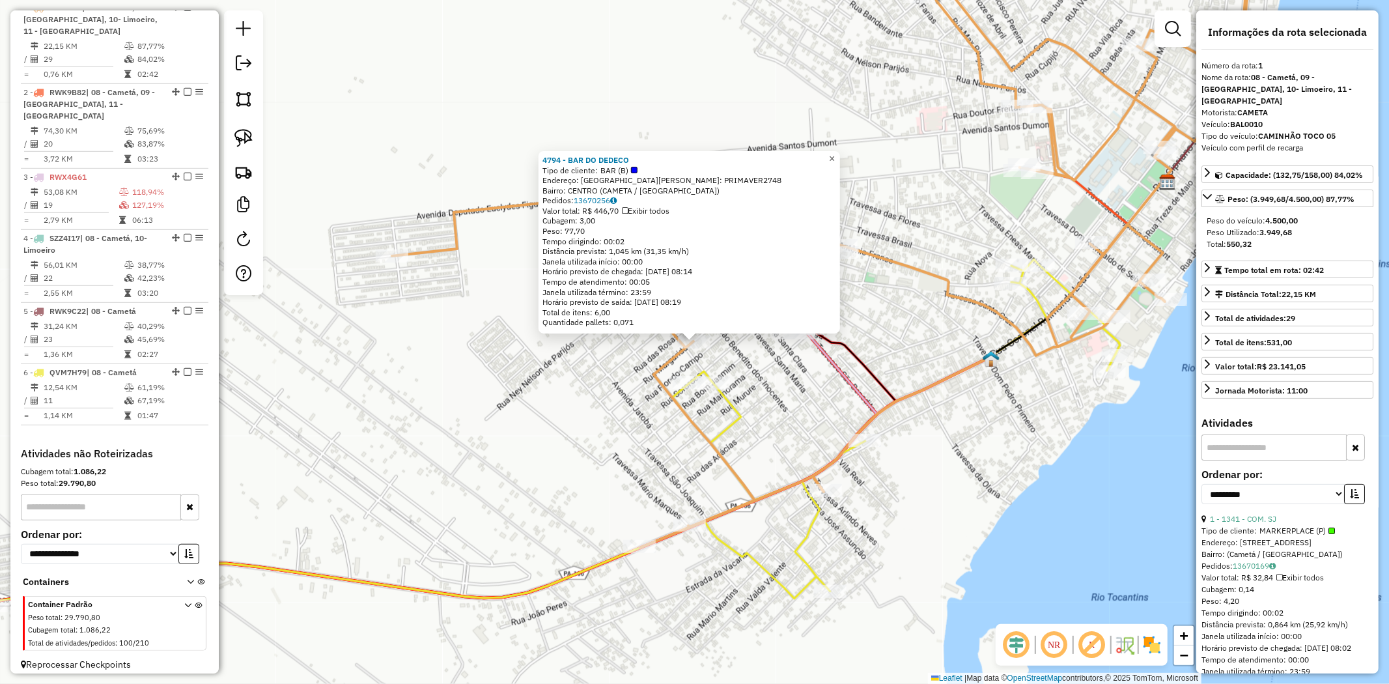
click at [835, 157] on span "×" at bounding box center [832, 158] width 6 height 11
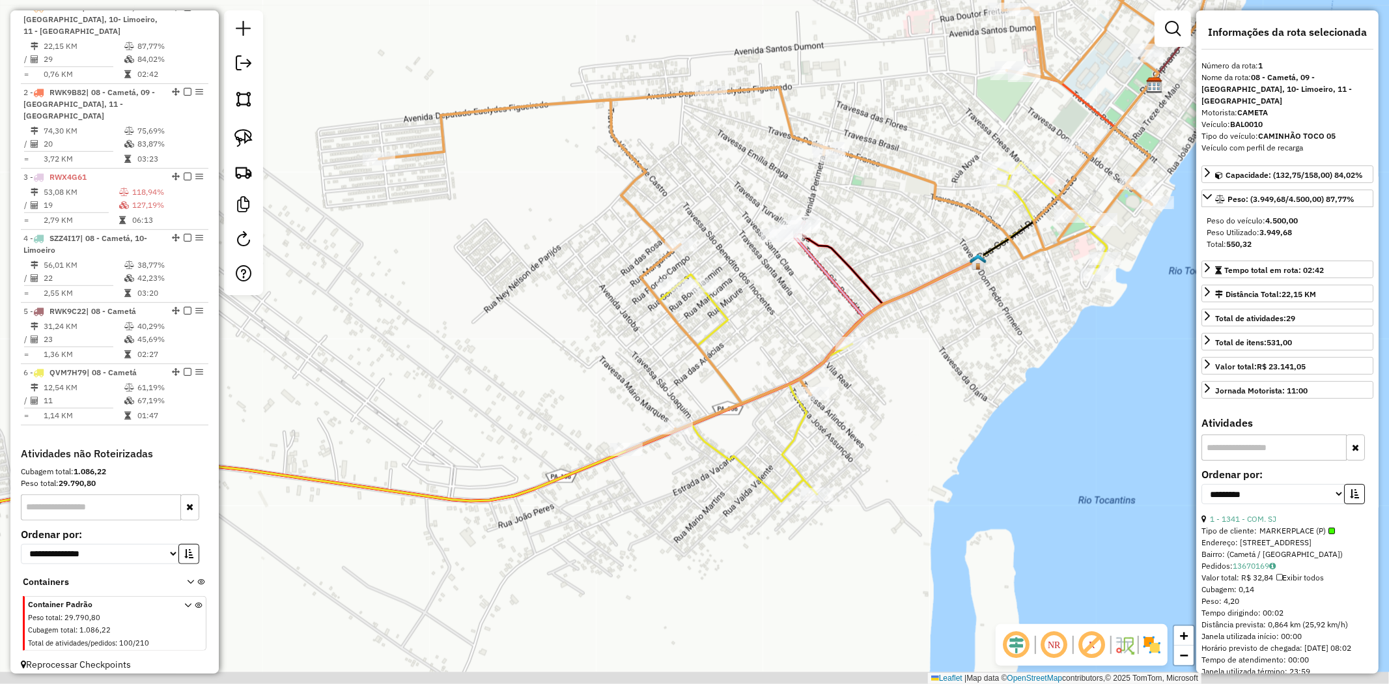
drag, startPoint x: 770, startPoint y: 502, endPoint x: 761, endPoint y: 361, distance: 141.0
click at [754, 367] on div "Janela de atendimento Grade de atendimento Capacidade Transportadoras Veículos …" at bounding box center [694, 342] width 1389 height 684
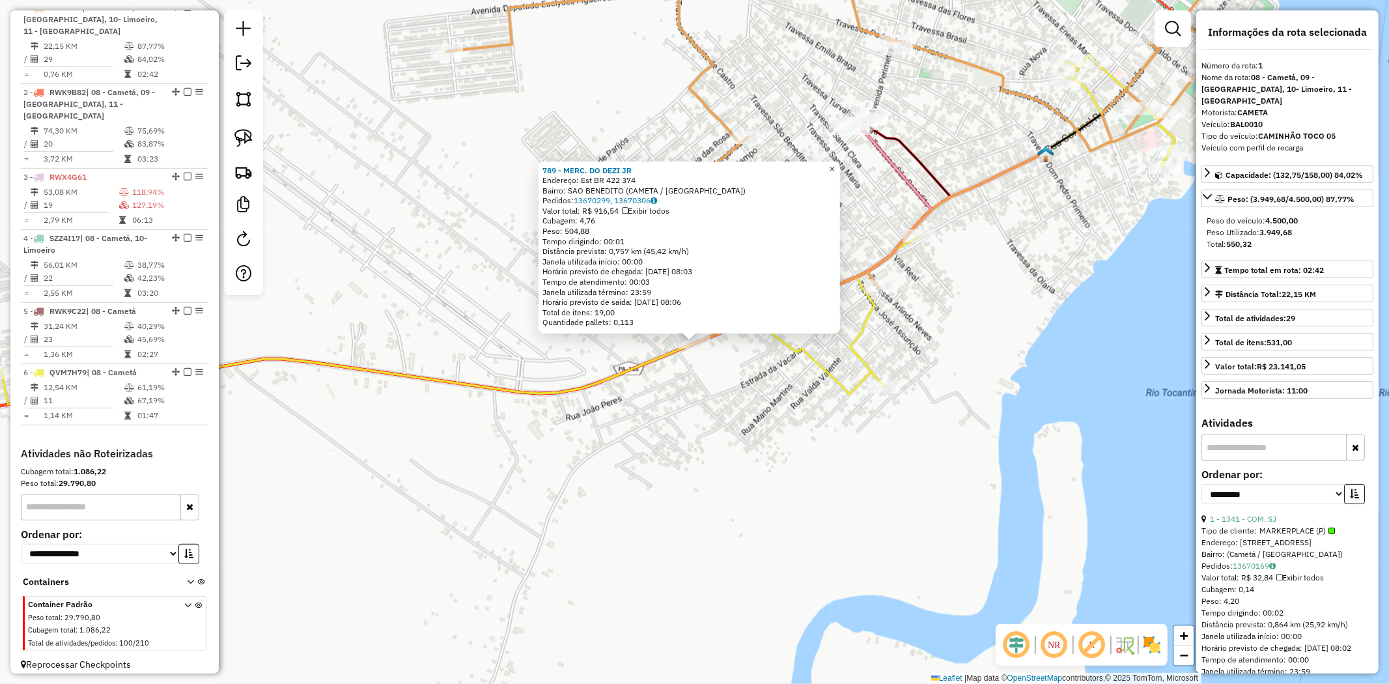
click at [835, 169] on span "×" at bounding box center [832, 168] width 6 height 11
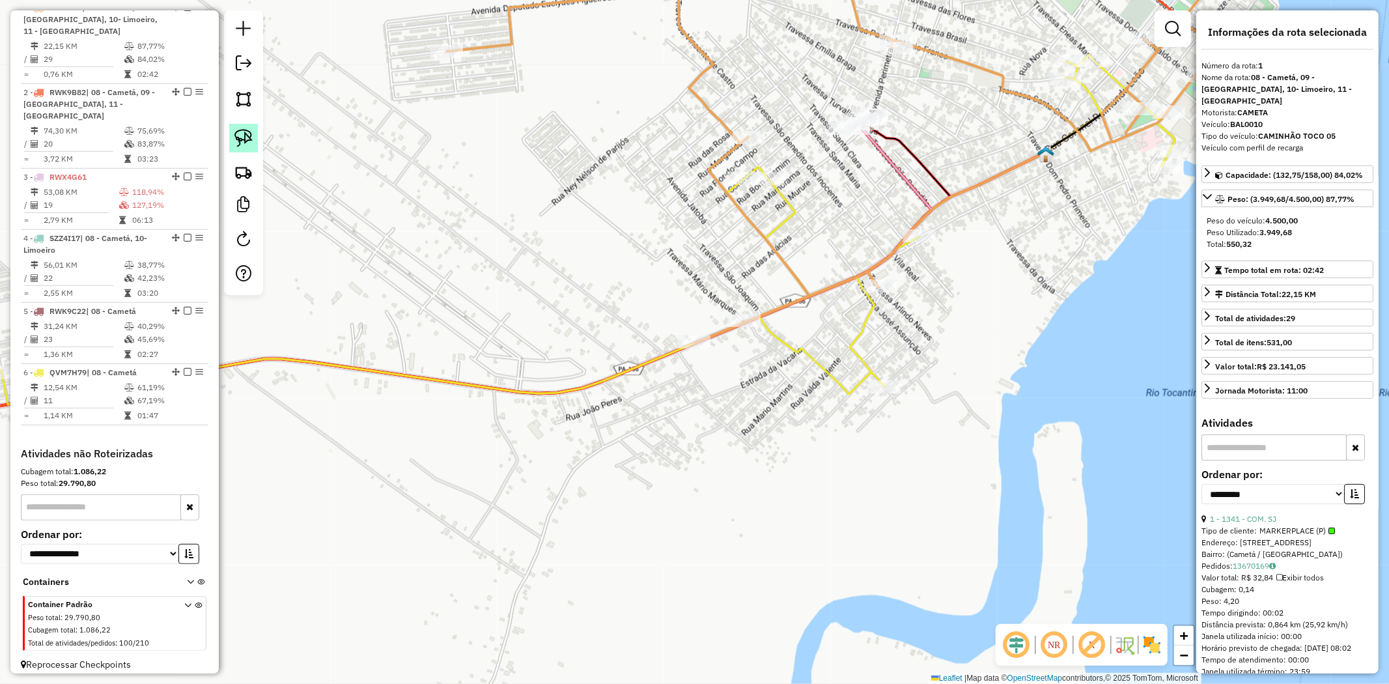
click at [245, 135] on img at bounding box center [243, 138] width 18 height 18
drag, startPoint x: 639, startPoint y: 295, endPoint x: 776, endPoint y: 313, distance: 138.5
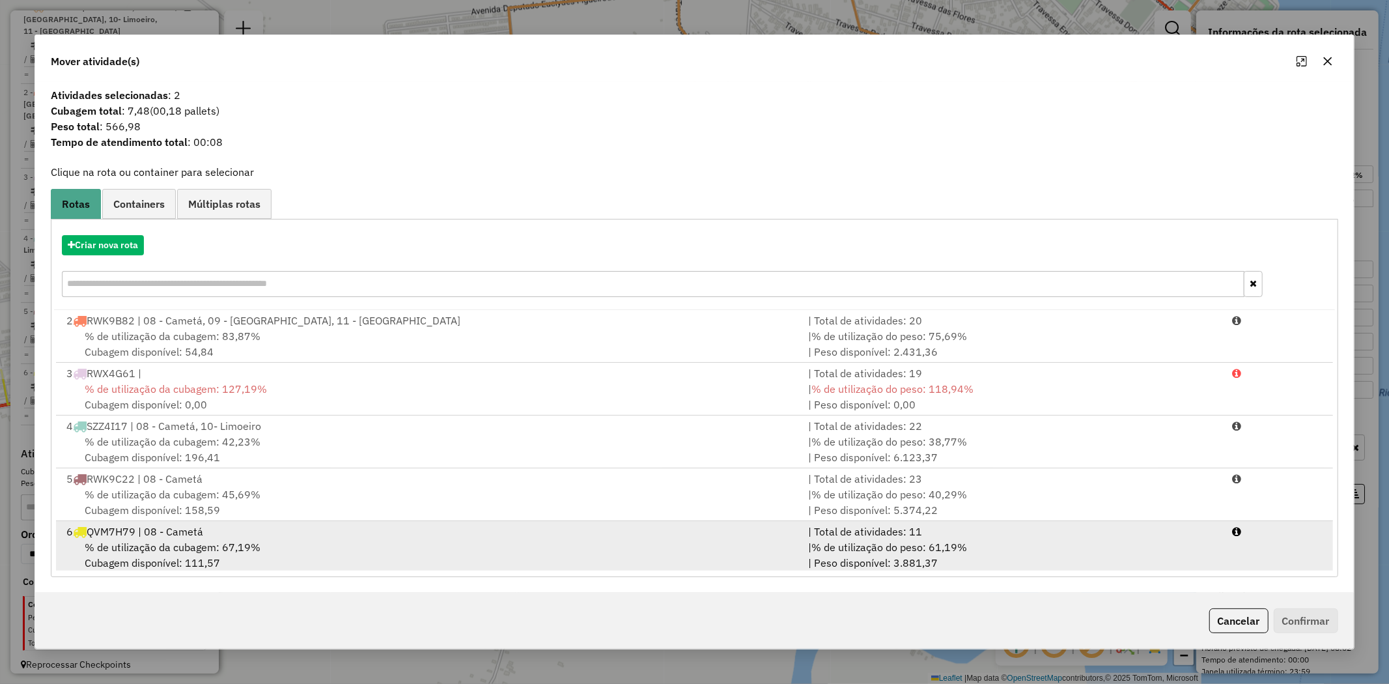
click at [156, 537] on div "6 QVM7H79 | 08 - Cametá" at bounding box center [430, 532] width 742 height 16
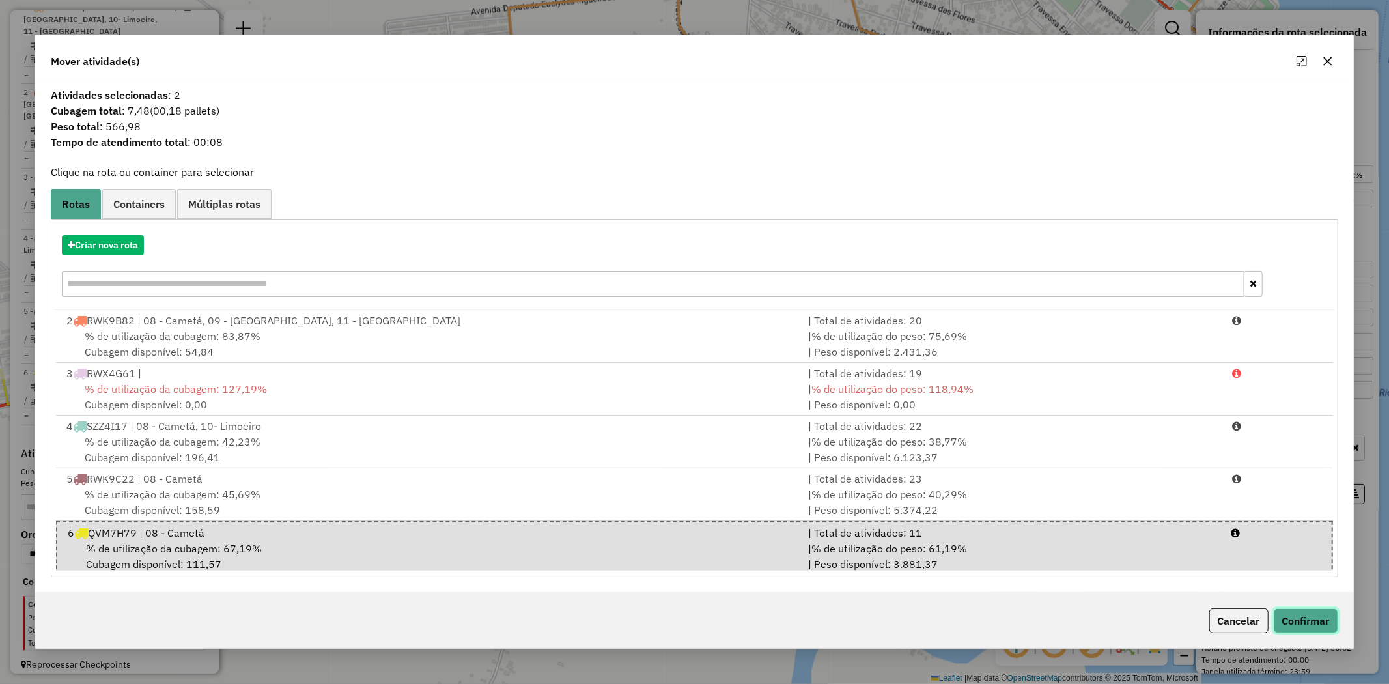
click at [1313, 624] on button "Confirmar" at bounding box center [1306, 620] width 64 height 25
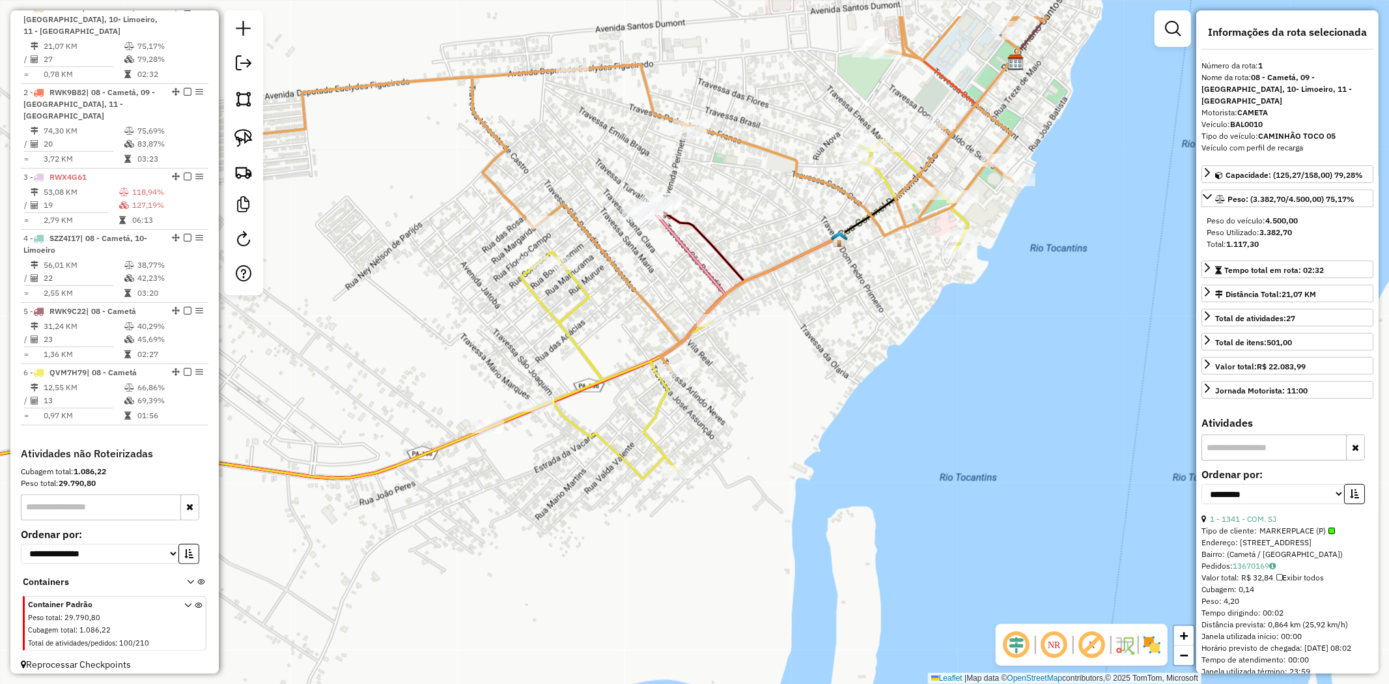
drag, startPoint x: 796, startPoint y: 350, endPoint x: 587, endPoint y: 436, distance: 226.9
click at [588, 437] on icon at bounding box center [380, 314] width 1176 height 350
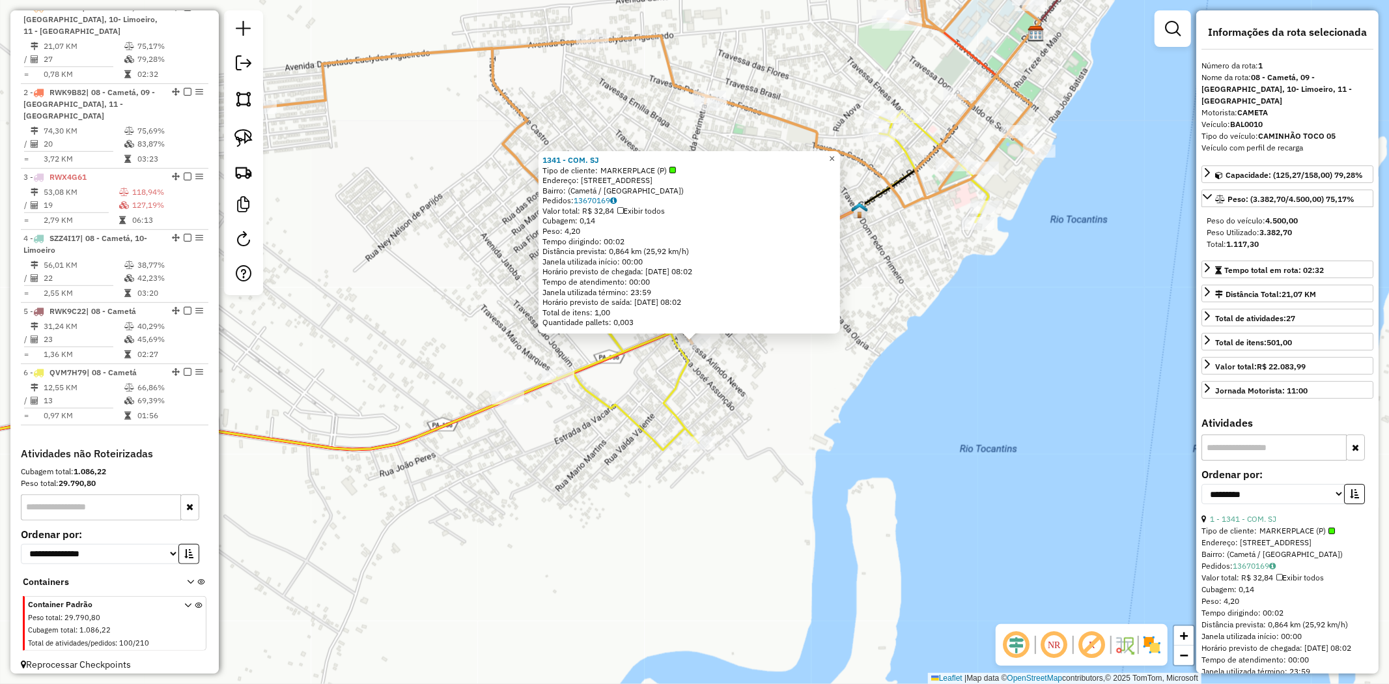
click at [835, 154] on span "×" at bounding box center [832, 158] width 6 height 11
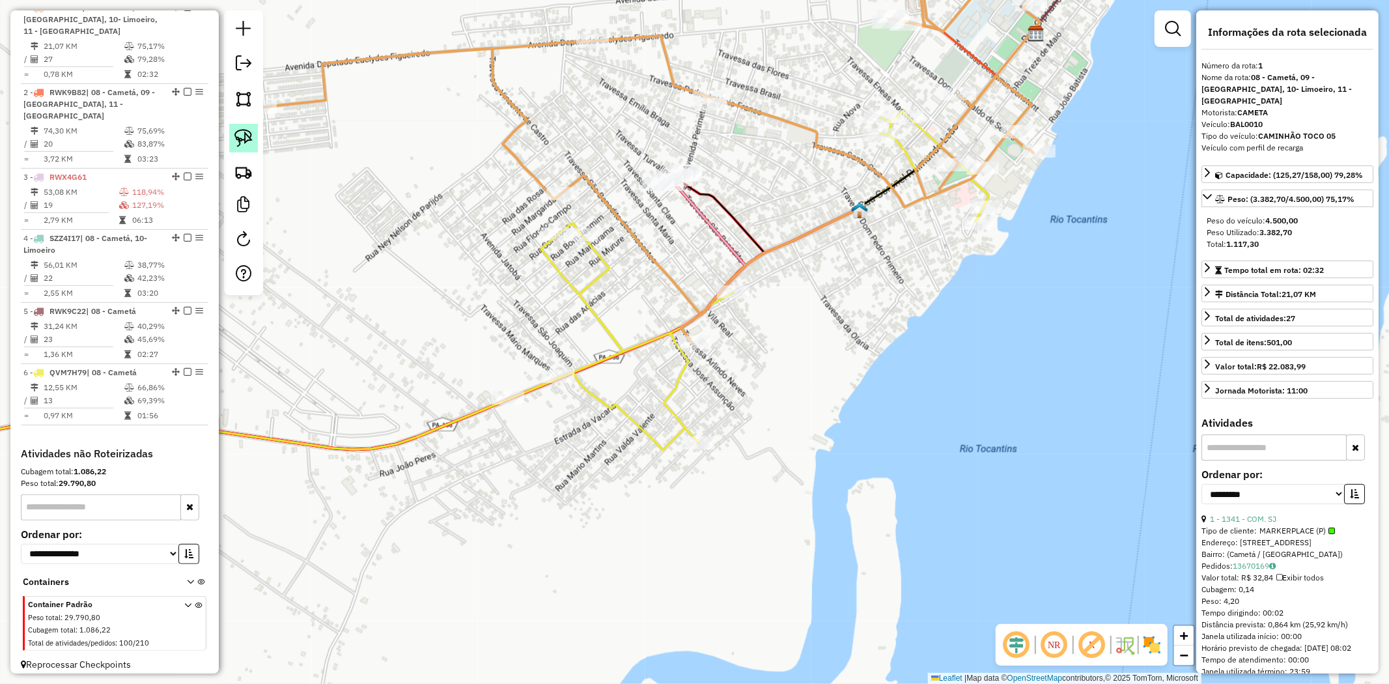
click at [244, 140] on img at bounding box center [243, 138] width 18 height 18
drag, startPoint x: 640, startPoint y: 322, endPoint x: 718, endPoint y: 336, distance: 79.4
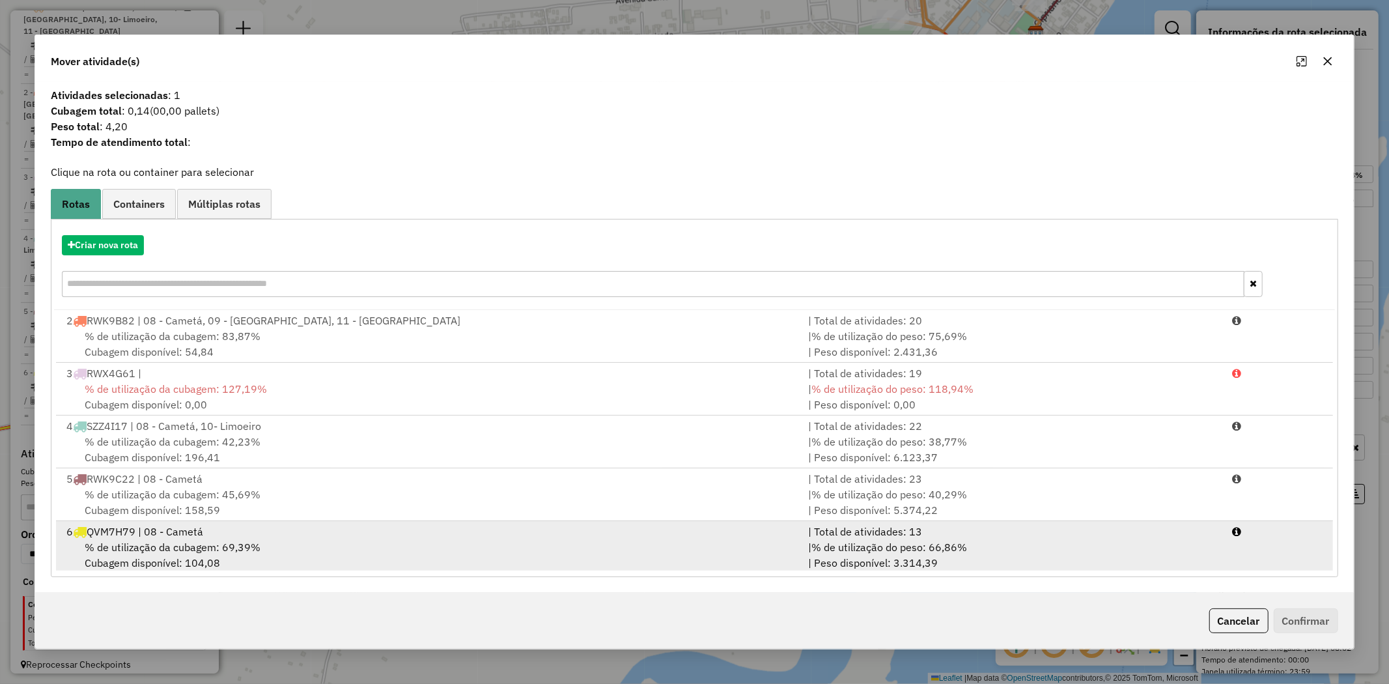
click at [193, 538] on div "6 QVM7H79 | 08 - Cametá" at bounding box center [430, 532] width 742 height 16
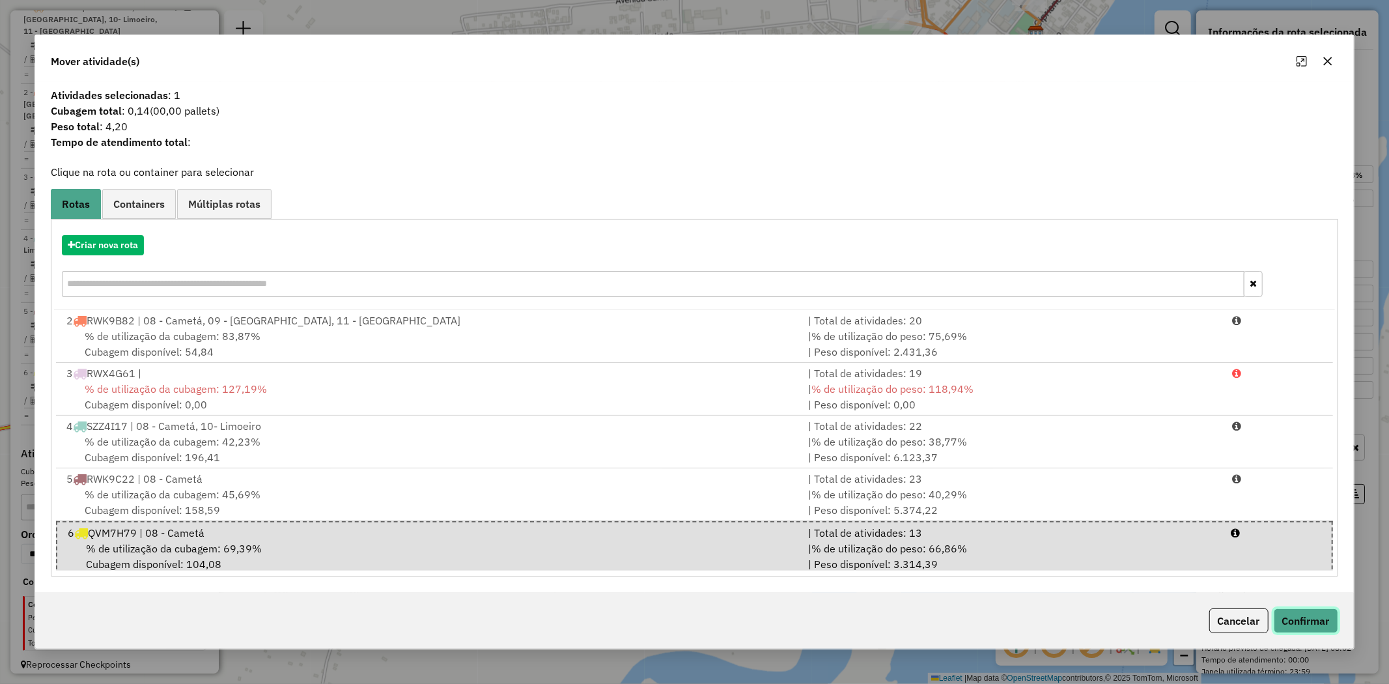
click at [1313, 619] on button "Confirmar" at bounding box center [1306, 620] width 64 height 25
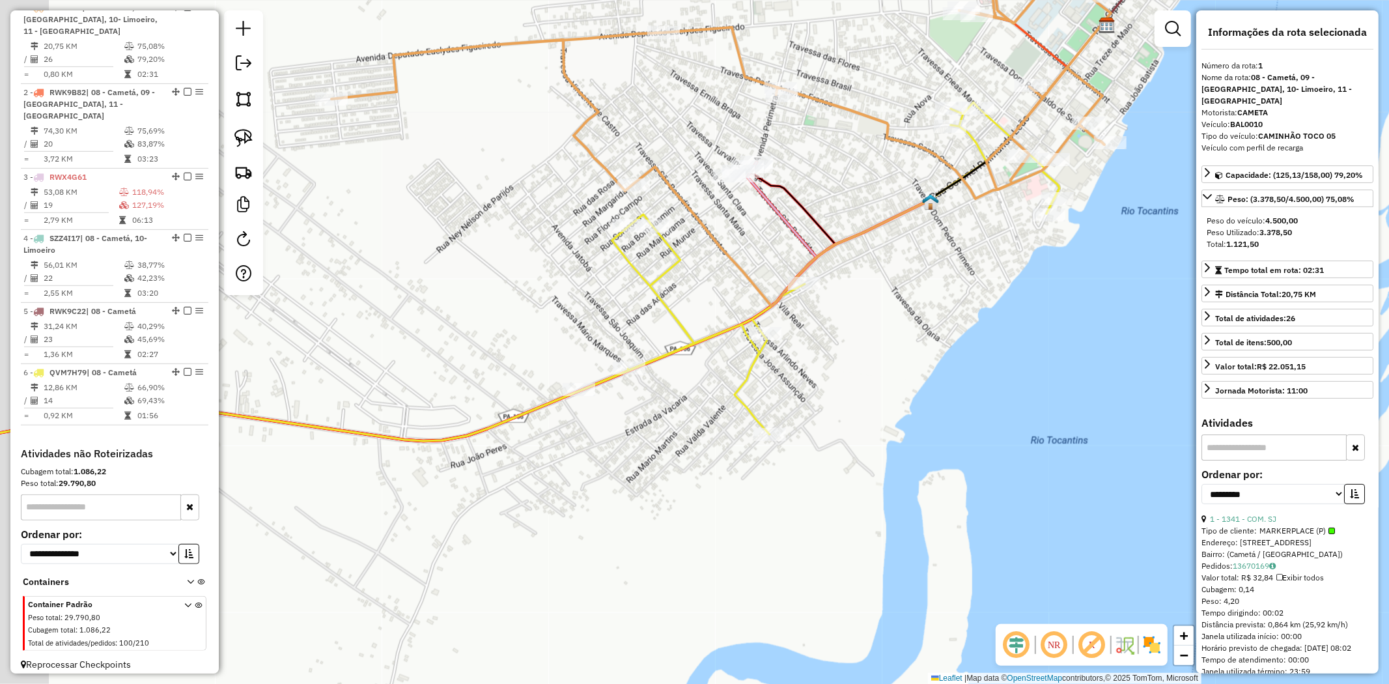
drag, startPoint x: 679, startPoint y: 414, endPoint x: 910, endPoint y: 173, distance: 333.9
click at [878, 225] on div "Janela de atendimento Grade de atendimento Capacidade Transportadoras Veículos …" at bounding box center [694, 342] width 1389 height 684
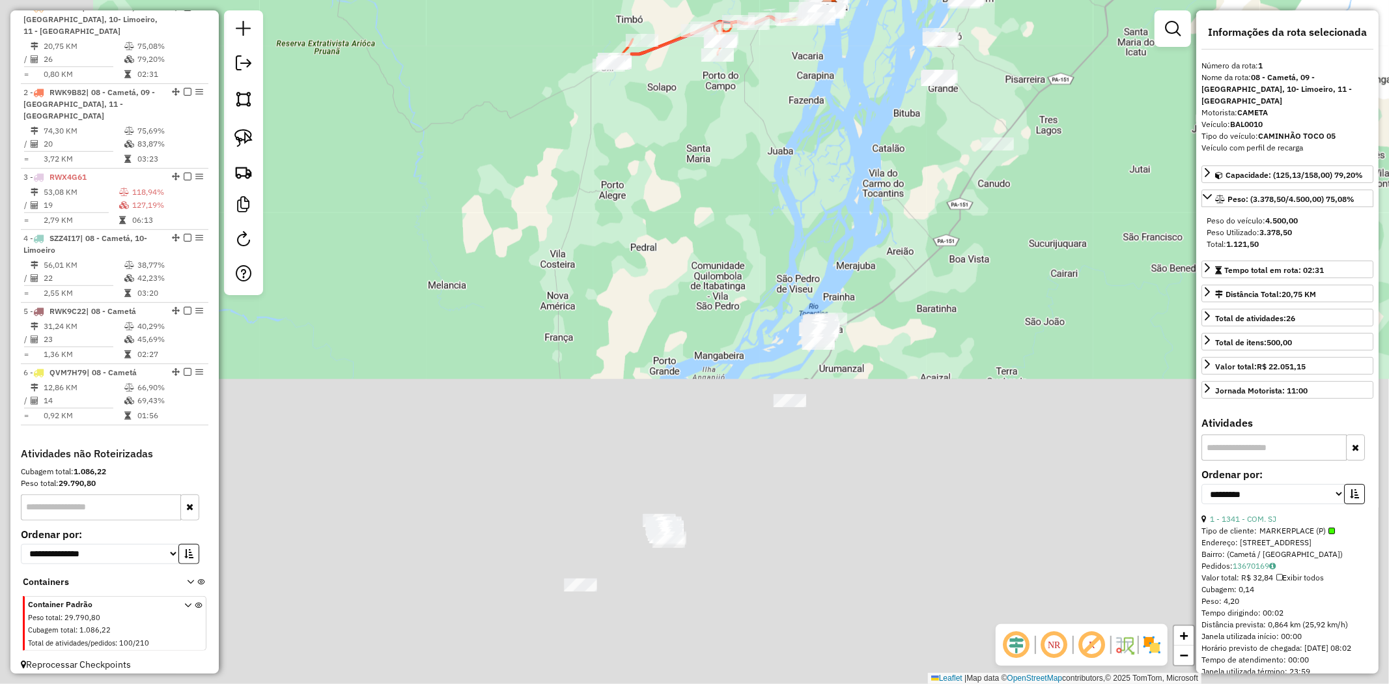
drag, startPoint x: 546, startPoint y: 513, endPoint x: 731, endPoint y: 158, distance: 401.1
click at [731, 158] on div "Janela de atendimento Grade de atendimento Capacidade Transportadoras Veículos …" at bounding box center [694, 342] width 1389 height 684
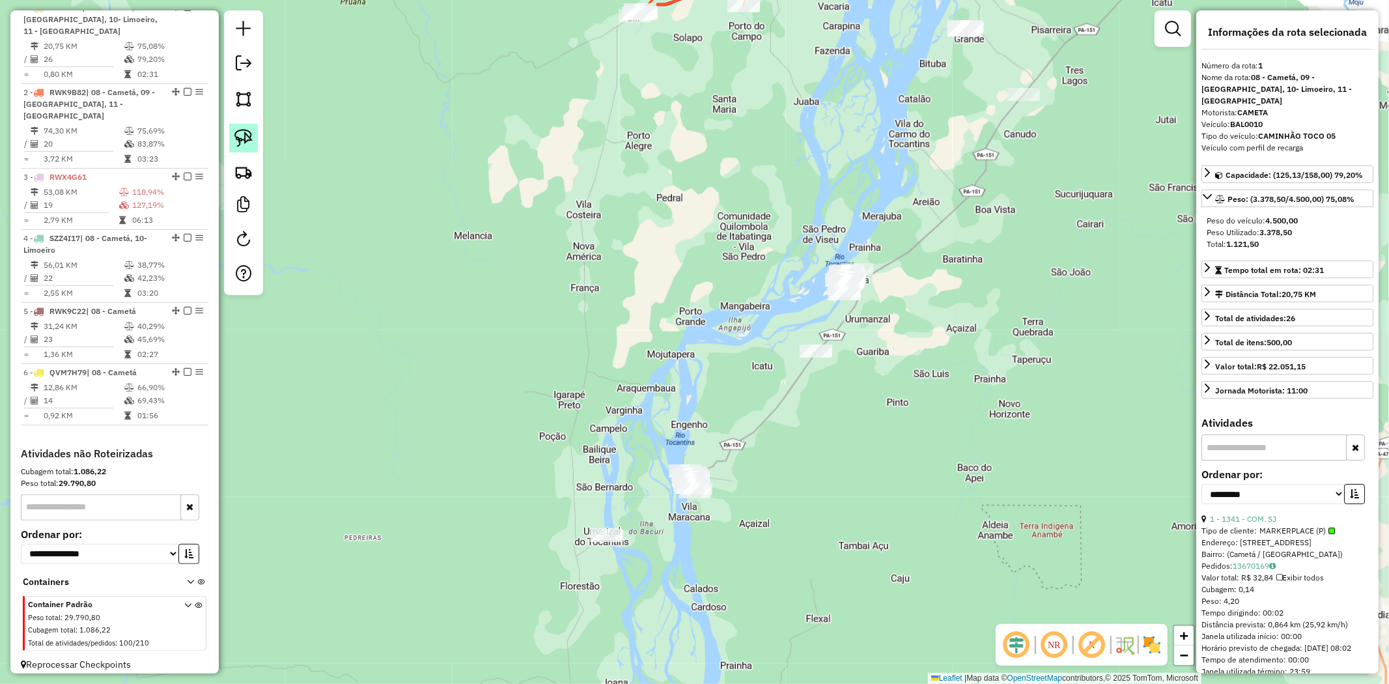
click at [242, 139] on img at bounding box center [243, 138] width 18 height 18
drag, startPoint x: 542, startPoint y: 511, endPoint x: 630, endPoint y: 524, distance: 88.9
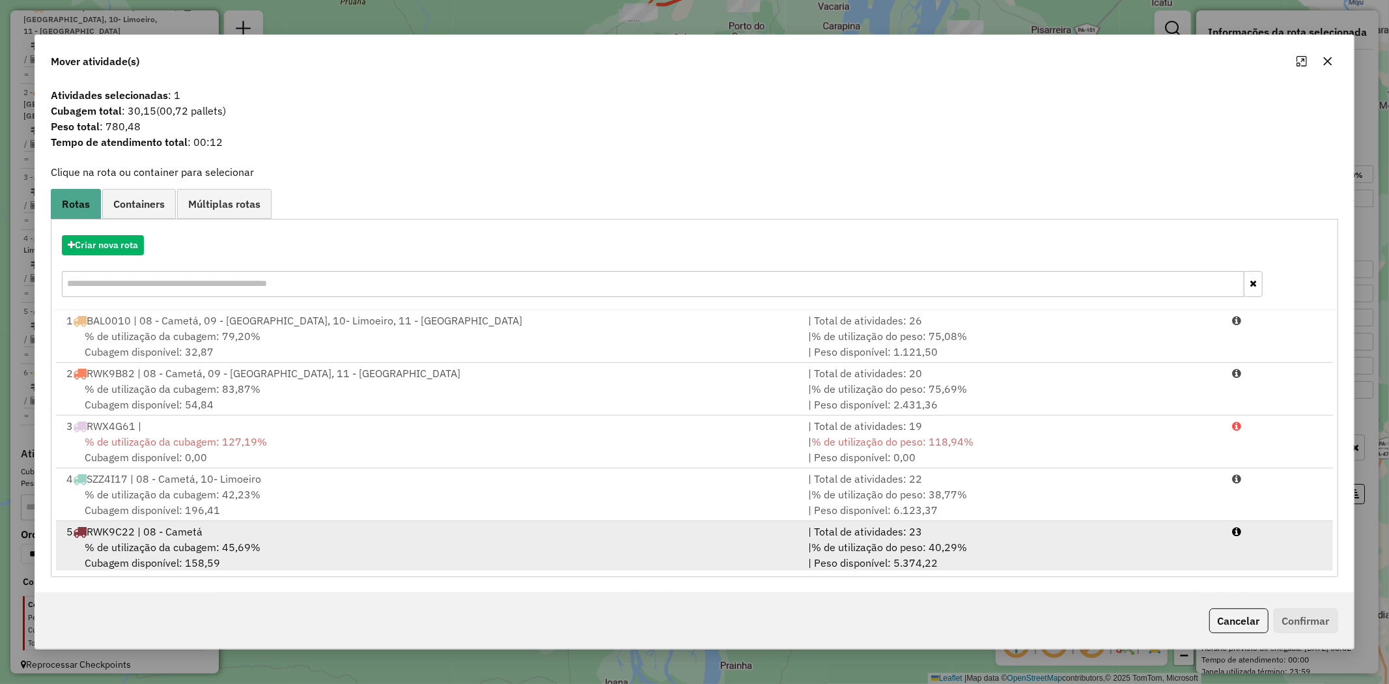
scroll to position [56, 0]
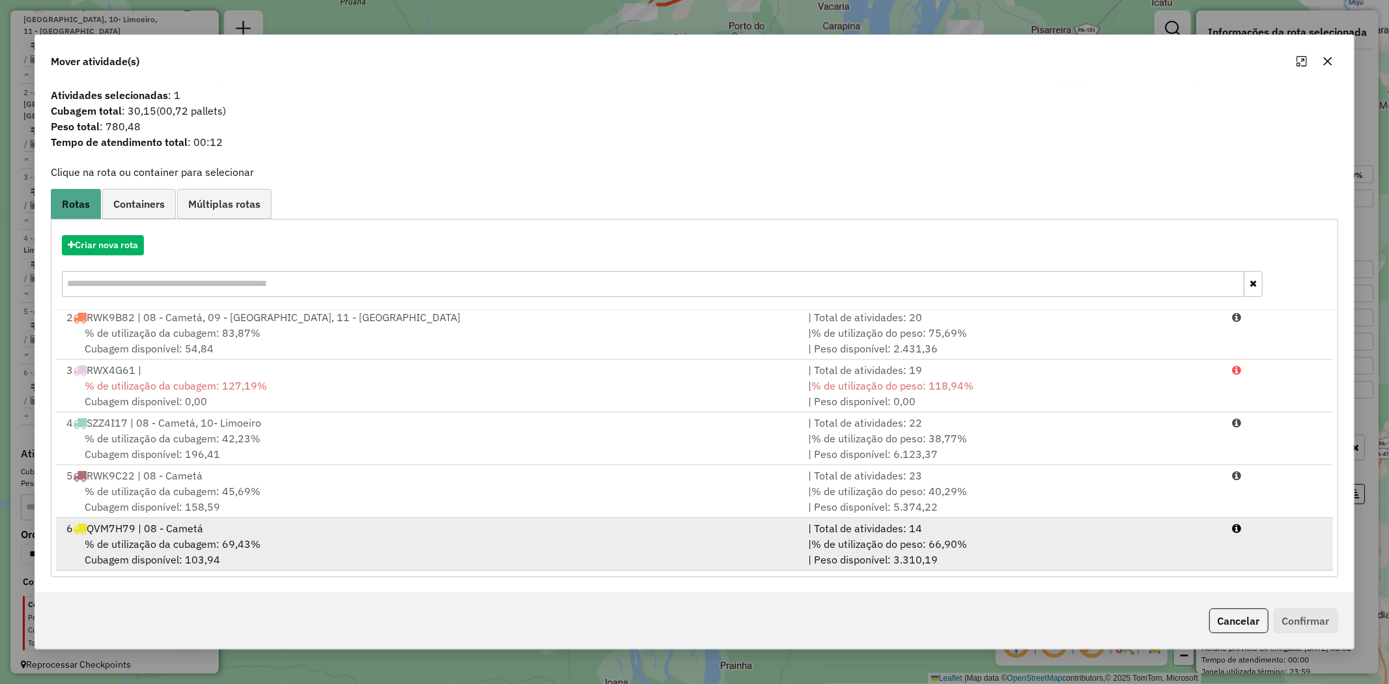
click at [203, 546] on span "% de utilização da cubagem: 69,43%" at bounding box center [173, 543] width 176 height 13
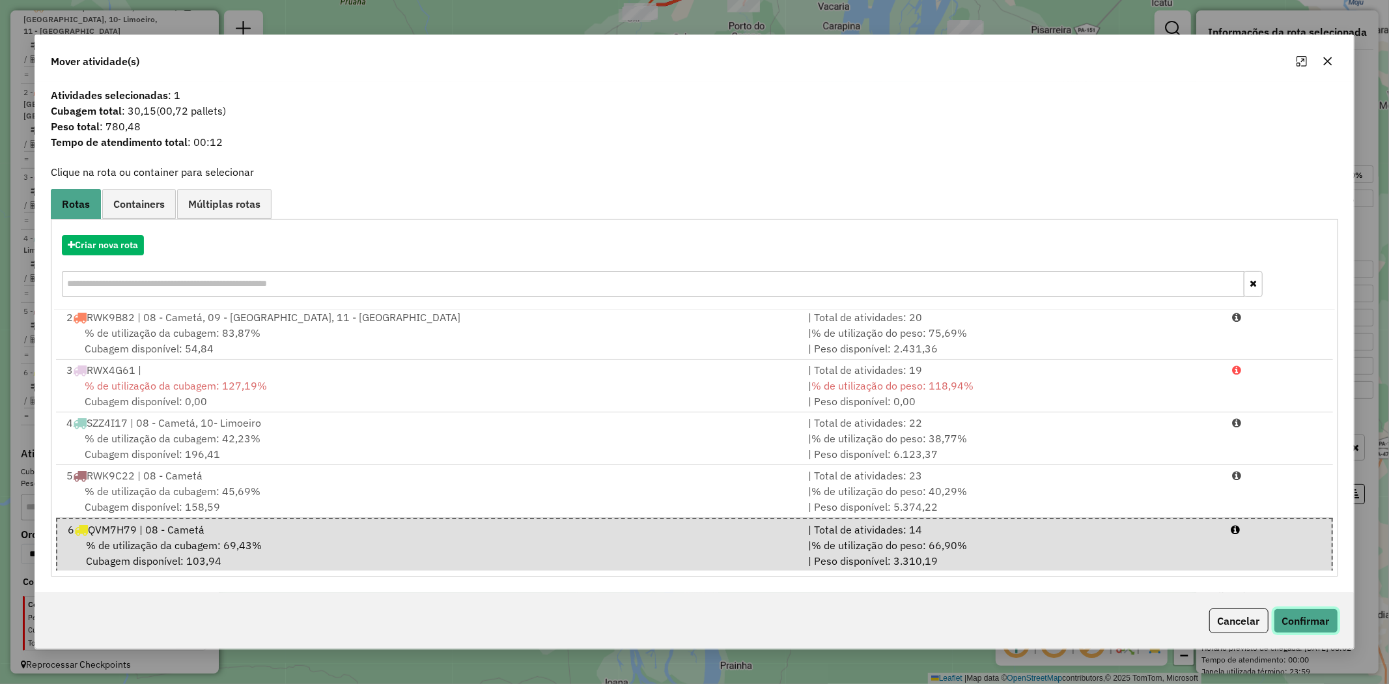
click at [1322, 619] on button "Confirmar" at bounding box center [1306, 620] width 64 height 25
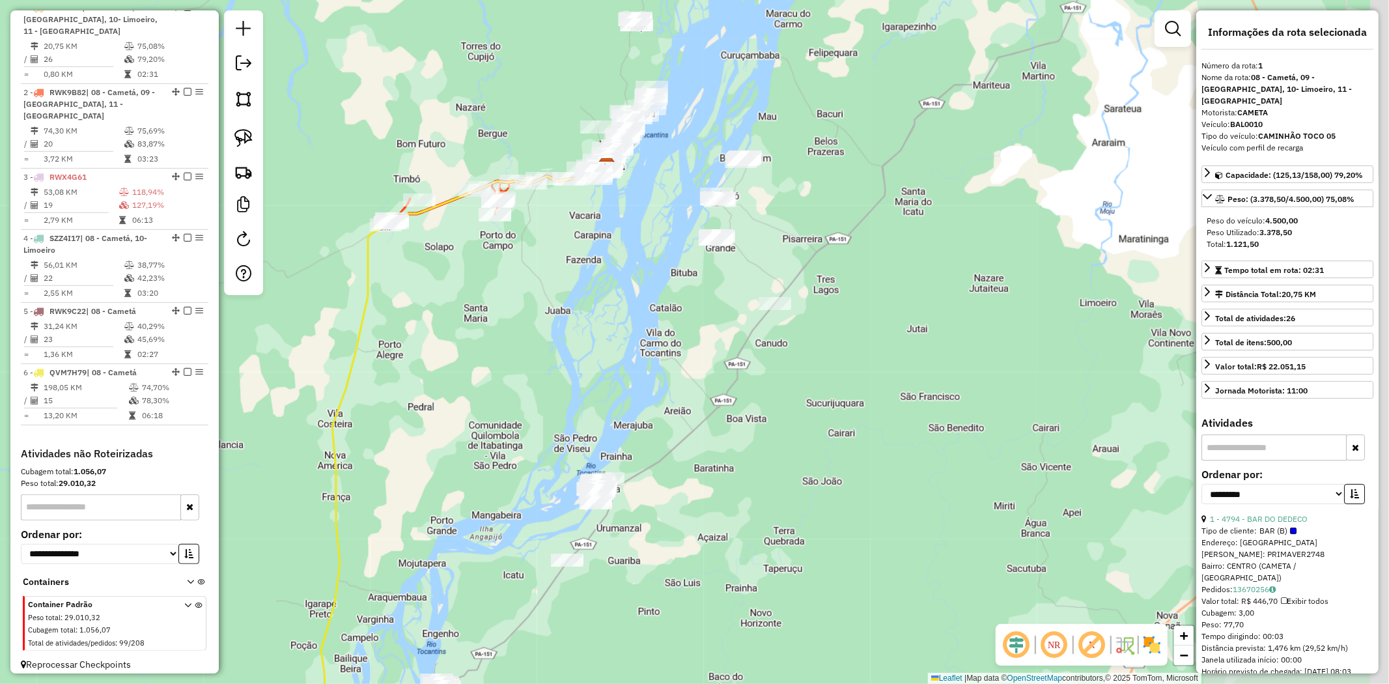
drag, startPoint x: 667, startPoint y: 256, endPoint x: 415, endPoint y: 467, distance: 328.7
click at [415, 467] on div "Janela de atendimento Grade de atendimento Capacidade Transportadoras Veículos …" at bounding box center [694, 342] width 1389 height 684
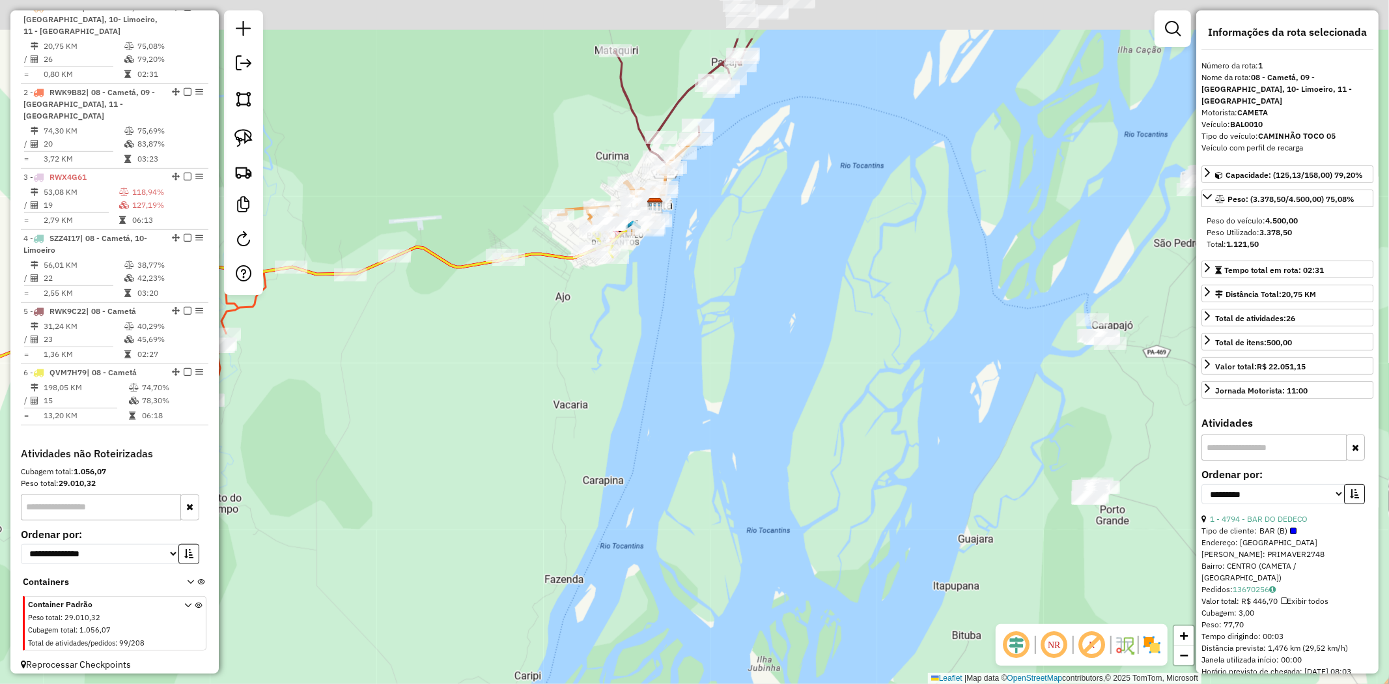
drag, startPoint x: 597, startPoint y: 176, endPoint x: 608, endPoint y: 513, distance: 336.2
click at [607, 513] on div "Janela de atendimento Grade de atendimento Capacidade Transportadoras Veículos …" at bounding box center [694, 342] width 1389 height 684
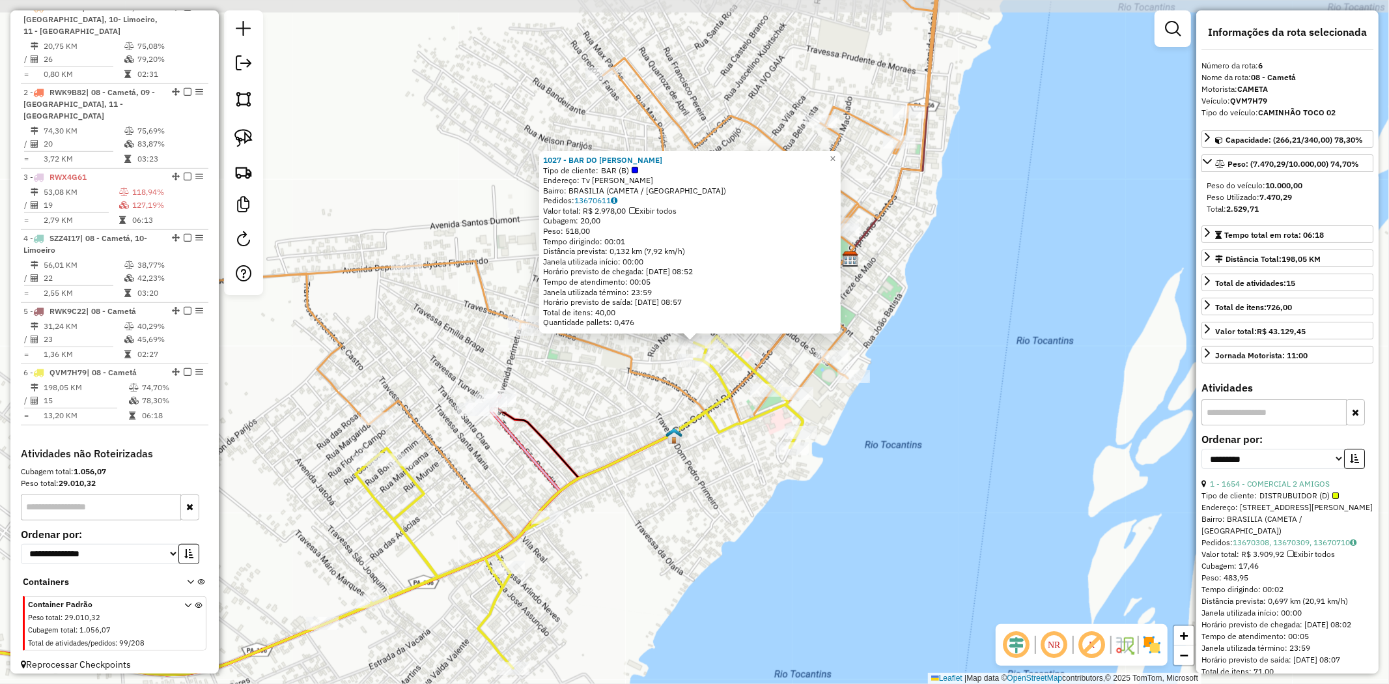
scroll to position [511, 0]
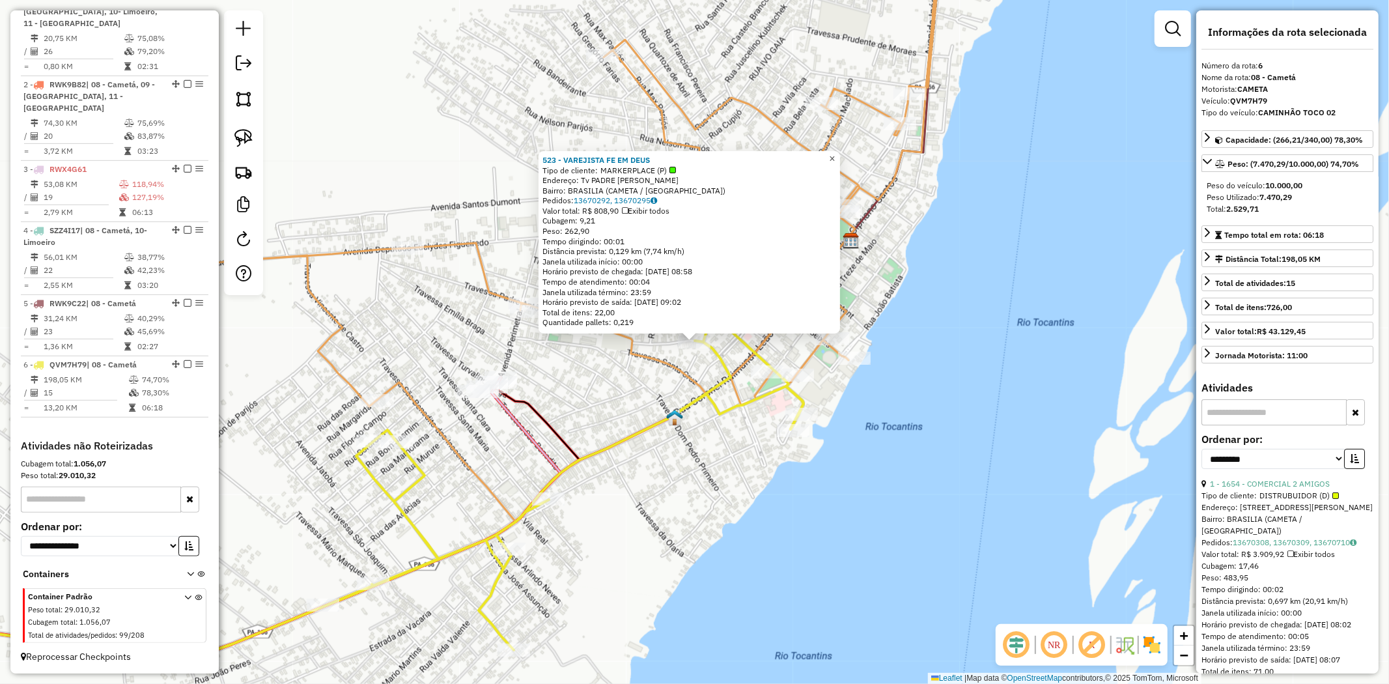
click at [835, 156] on span "×" at bounding box center [832, 158] width 6 height 11
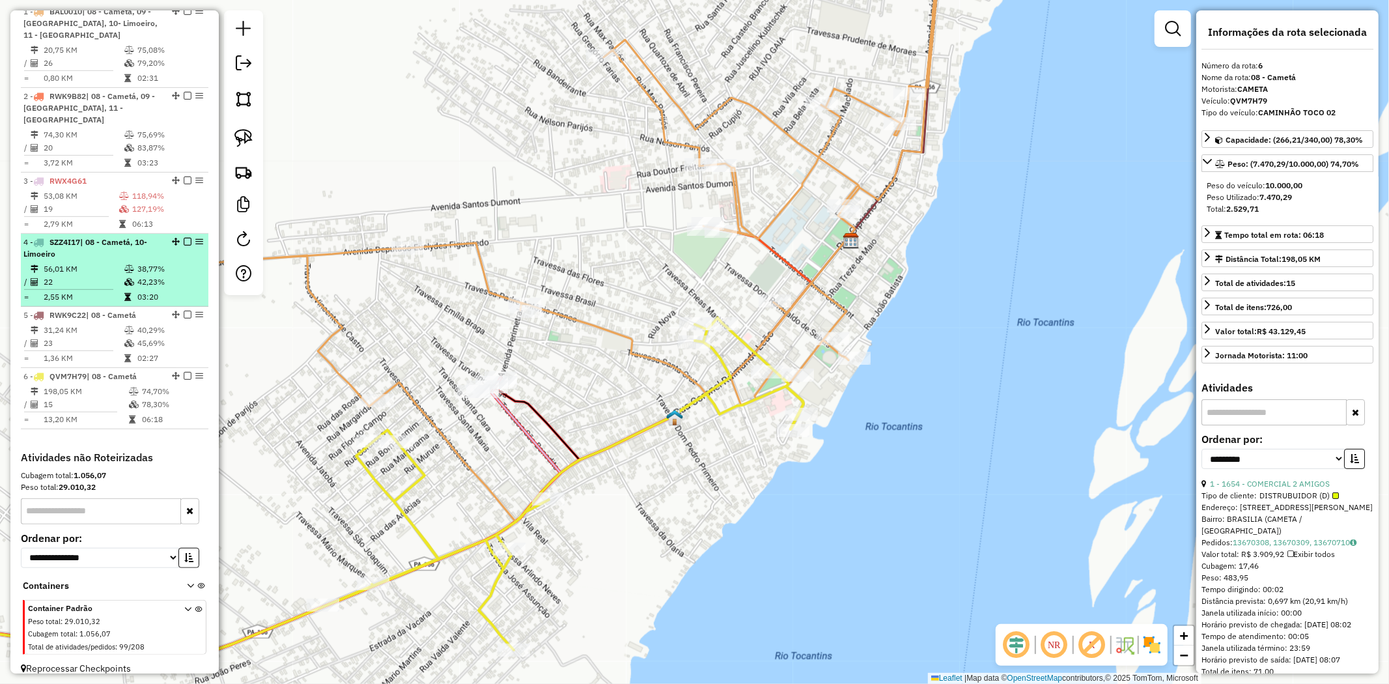
scroll to position [511, 0]
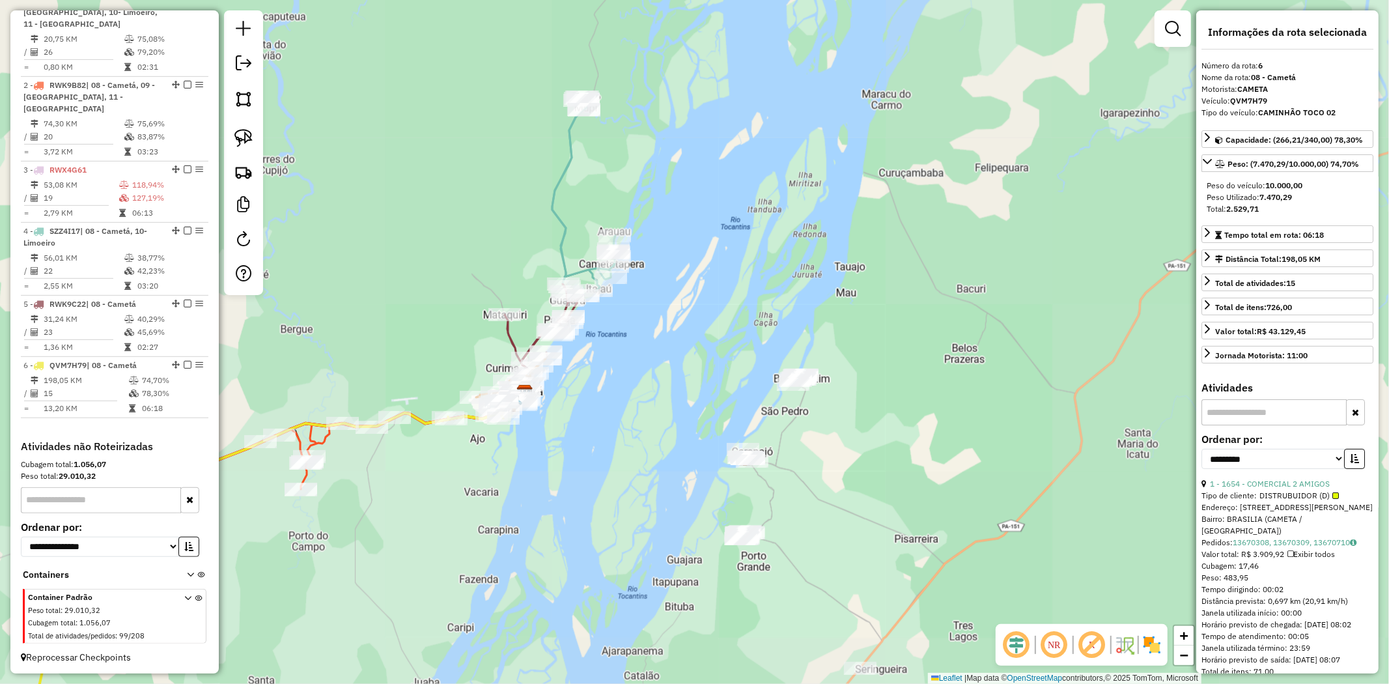
drag, startPoint x: 570, startPoint y: 554, endPoint x: 636, endPoint y: 391, distance: 176.2
click at [626, 428] on div "Janela de atendimento Grade de atendimento Capacidade Transportadoras Veículos …" at bounding box center [694, 342] width 1389 height 684
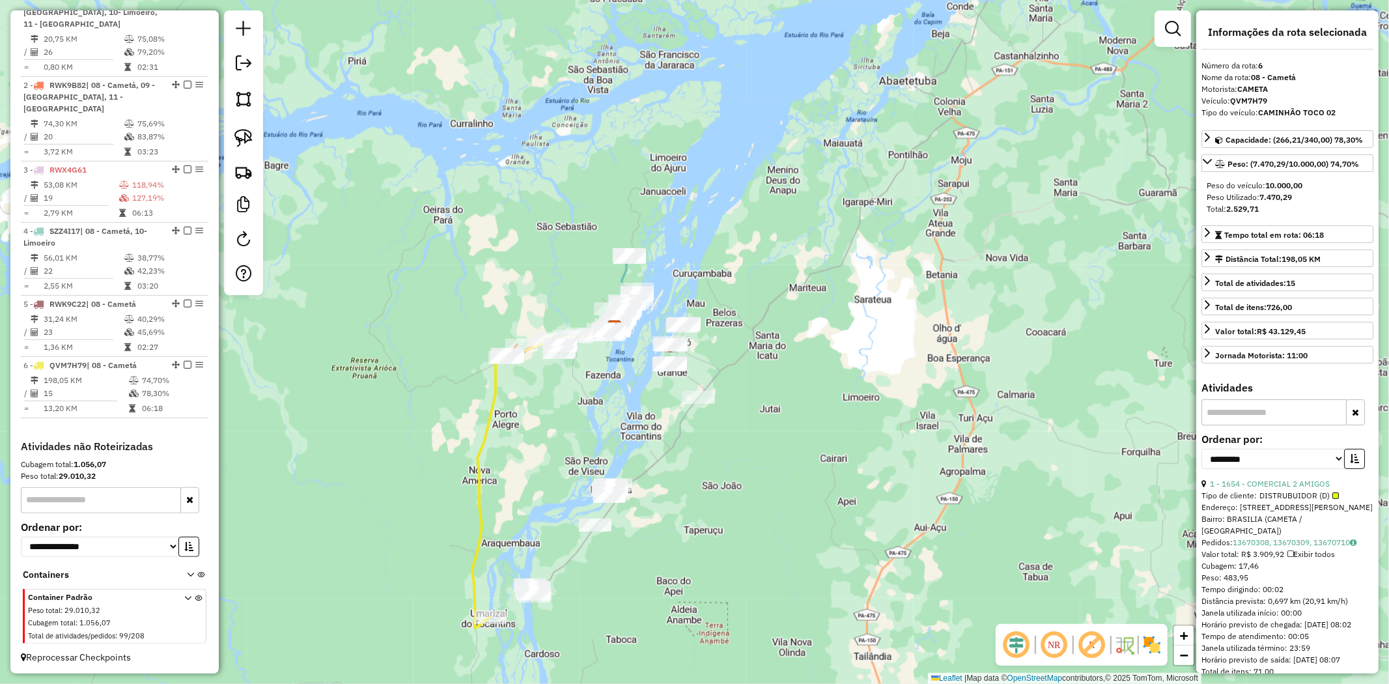
drag, startPoint x: 556, startPoint y: 474, endPoint x: 483, endPoint y: 437, distance: 82.4
click at [483, 437] on div "Janela de atendimento Grade de atendimento Capacidade Transportadoras Veículos …" at bounding box center [694, 342] width 1389 height 684
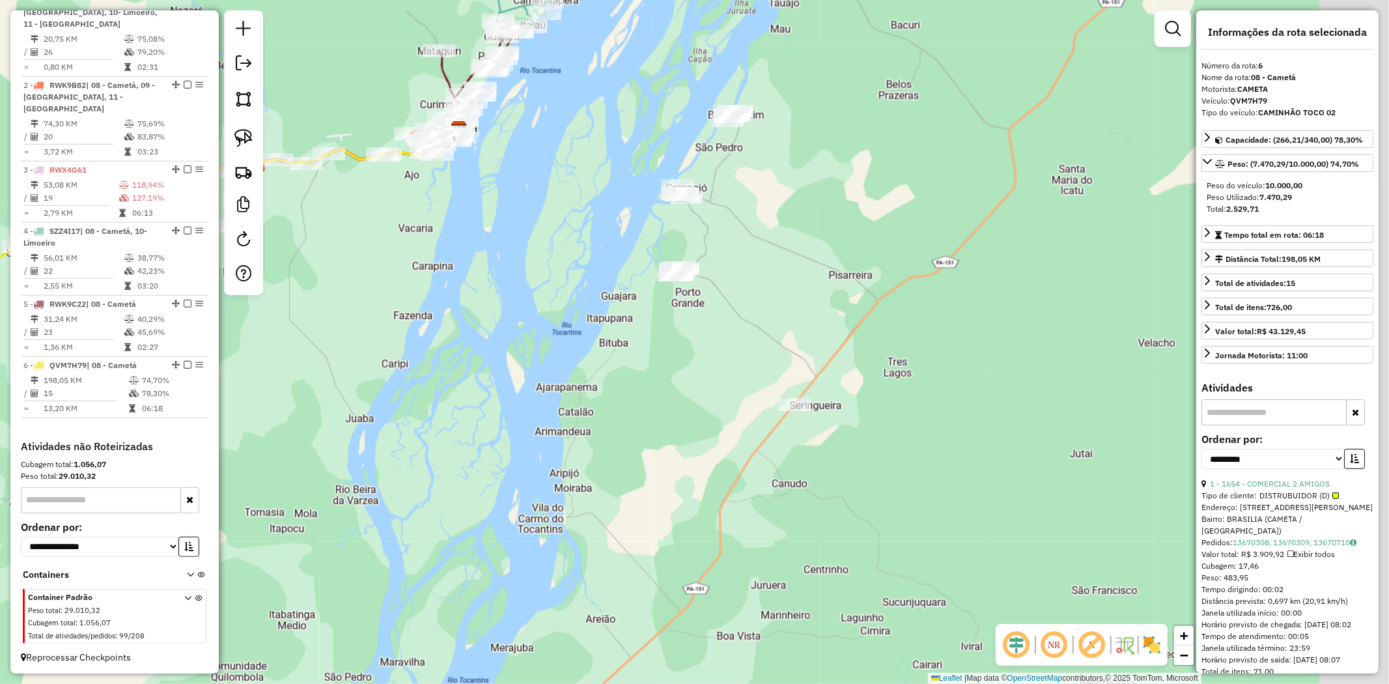
drag, startPoint x: 633, startPoint y: 328, endPoint x: 421, endPoint y: 270, distance: 219.6
click at [523, 327] on div "Janela de atendimento Grade de atendimento Capacidade Transportadoras Veículos …" at bounding box center [694, 342] width 1389 height 684
click at [247, 137] on img at bounding box center [243, 138] width 18 height 18
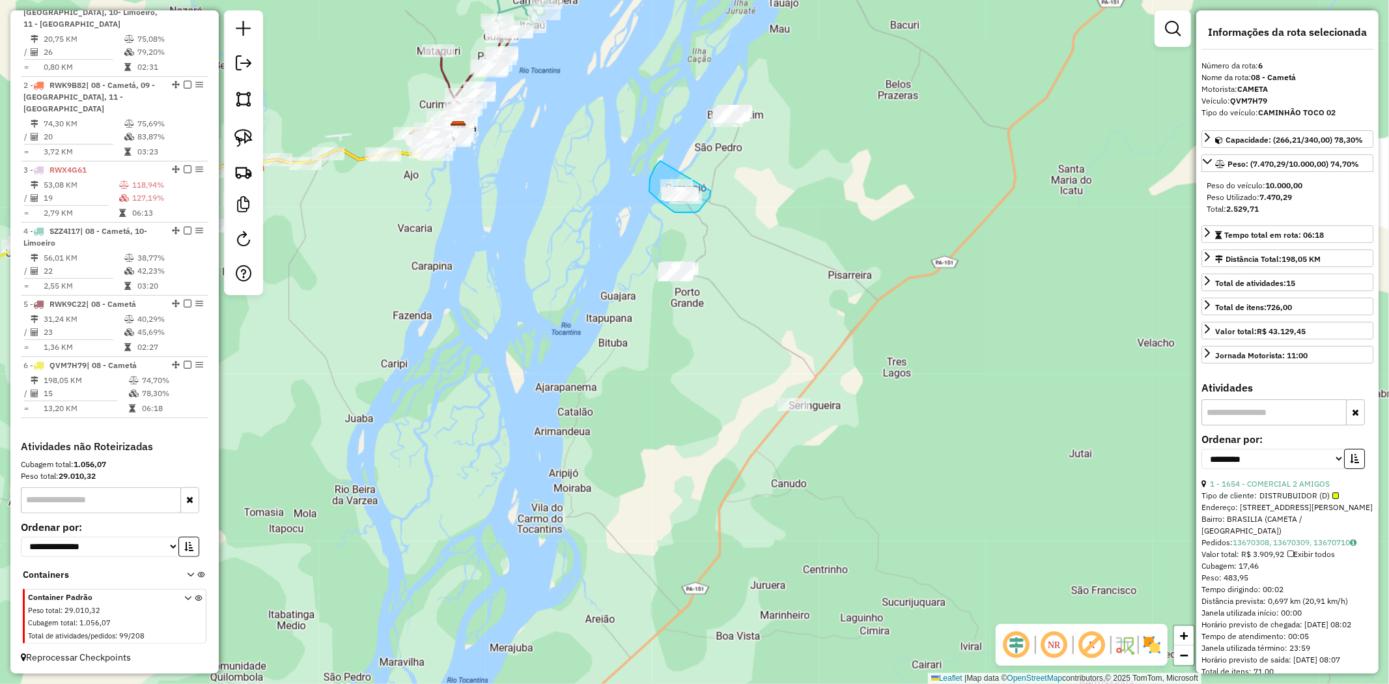
drag, startPoint x: 658, startPoint y: 164, endPoint x: 710, endPoint y: 191, distance: 58.5
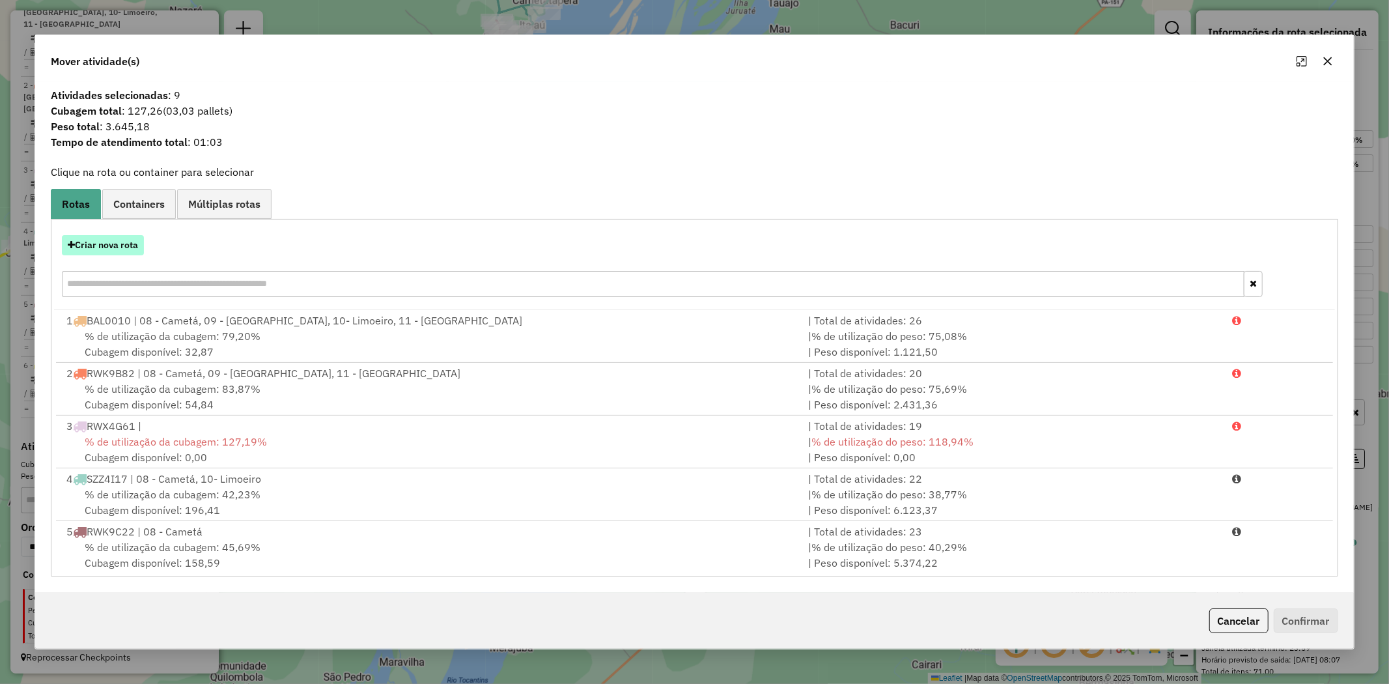
click at [124, 242] on button "Criar nova rota" at bounding box center [103, 245] width 82 height 20
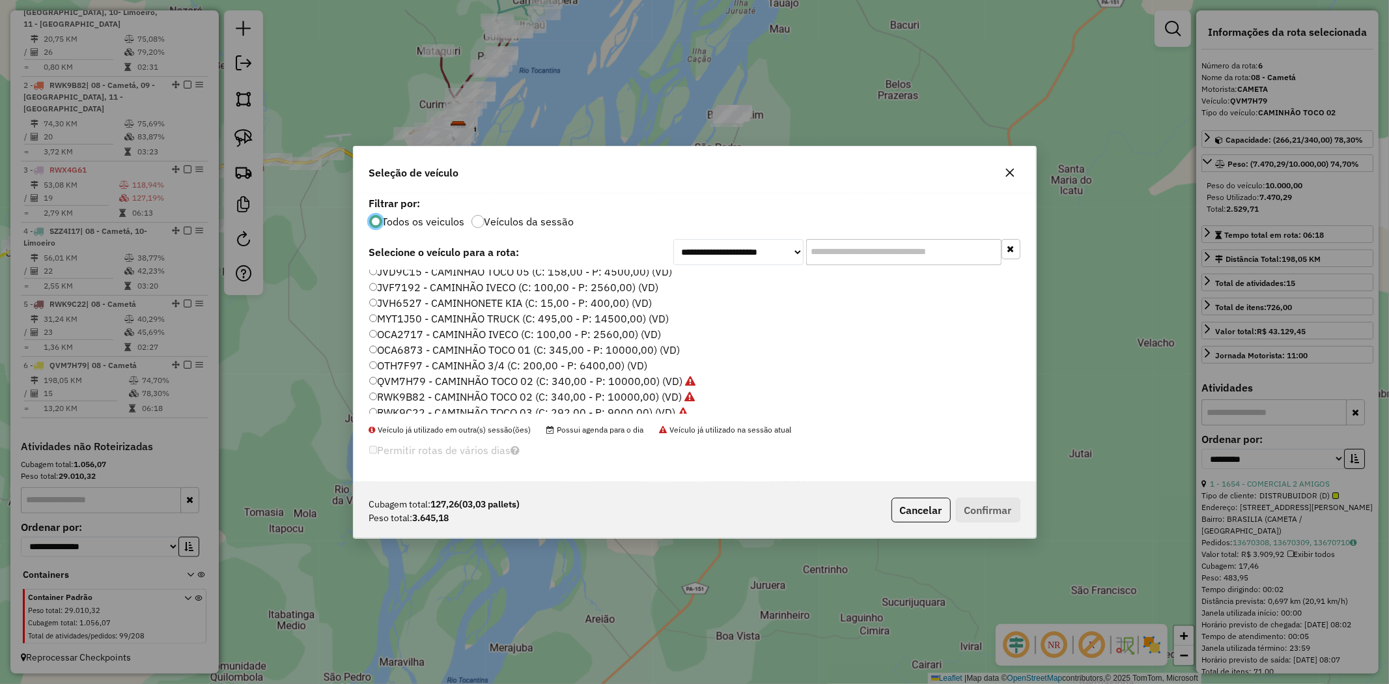
scroll to position [125, 0]
click at [453, 368] on label "OTH7F97 - CAMINHÃO 3/4 (C: 200,00 - P: 6400,00) (VD)" at bounding box center [508, 371] width 279 height 16
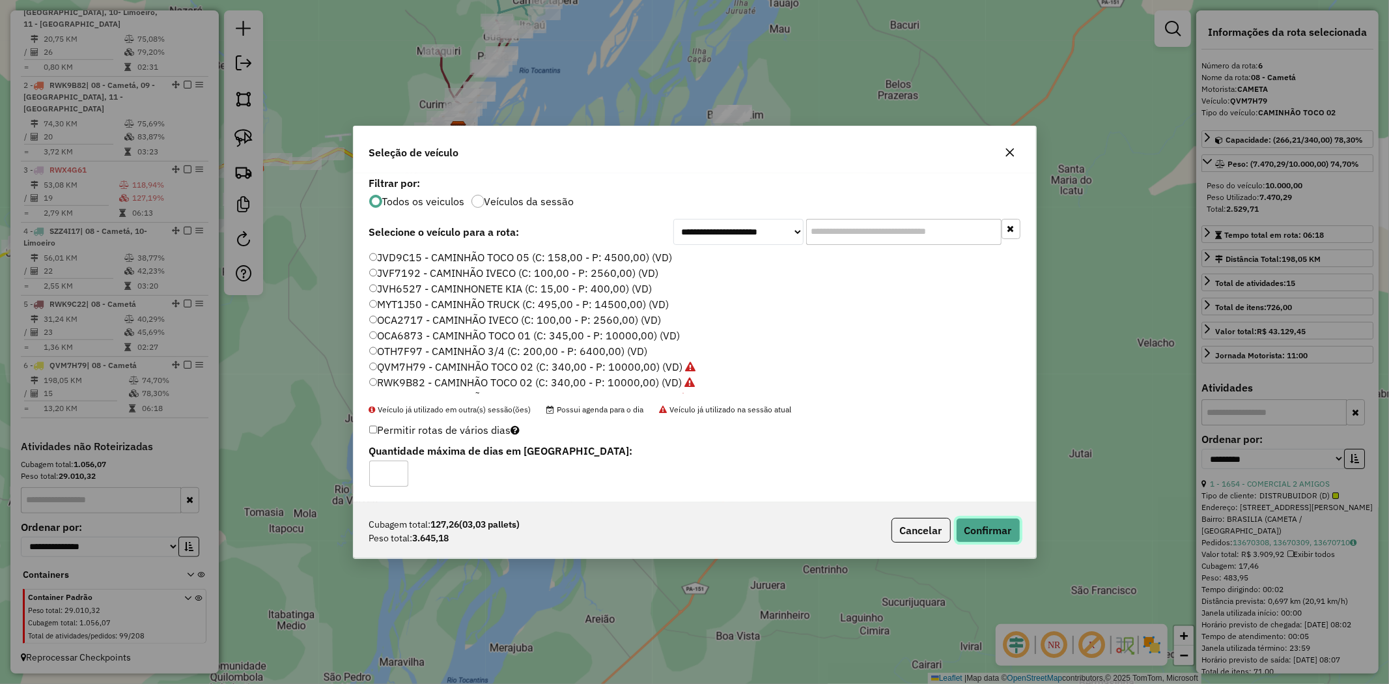
click at [972, 524] on button "Confirmar" at bounding box center [988, 530] width 64 height 25
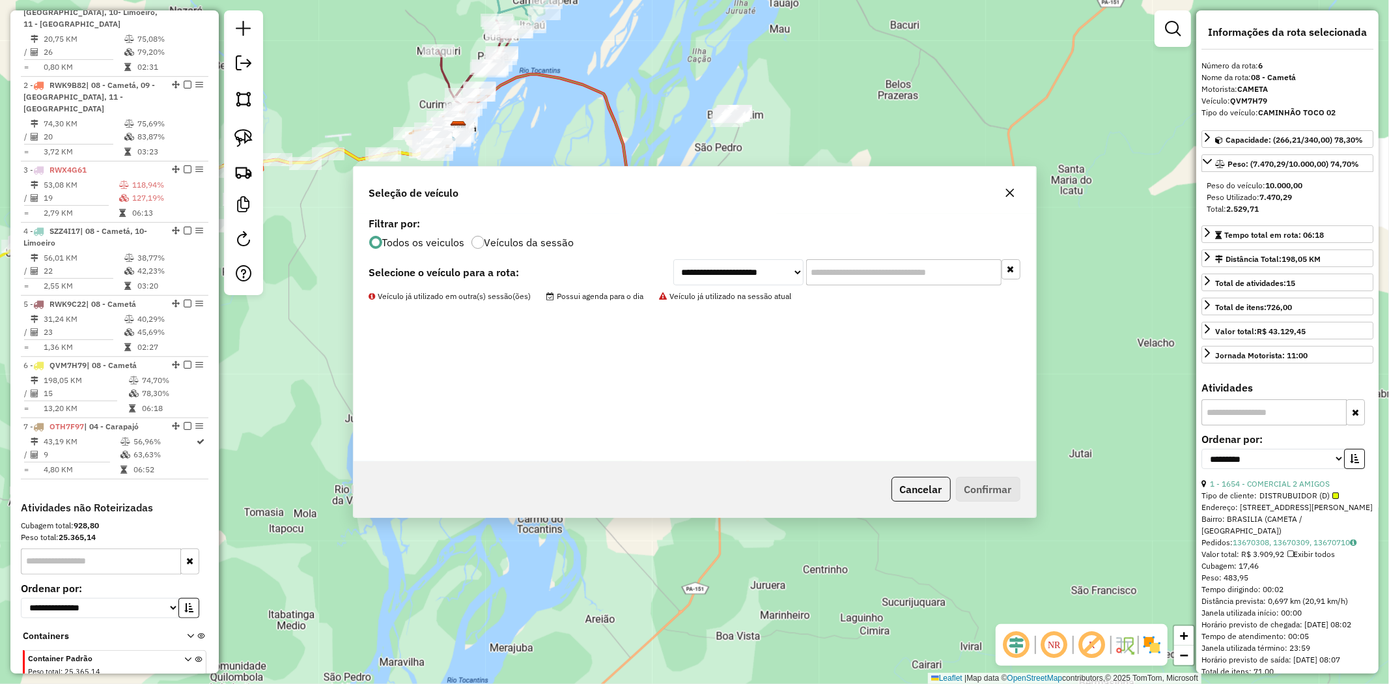
scroll to position [572, 0]
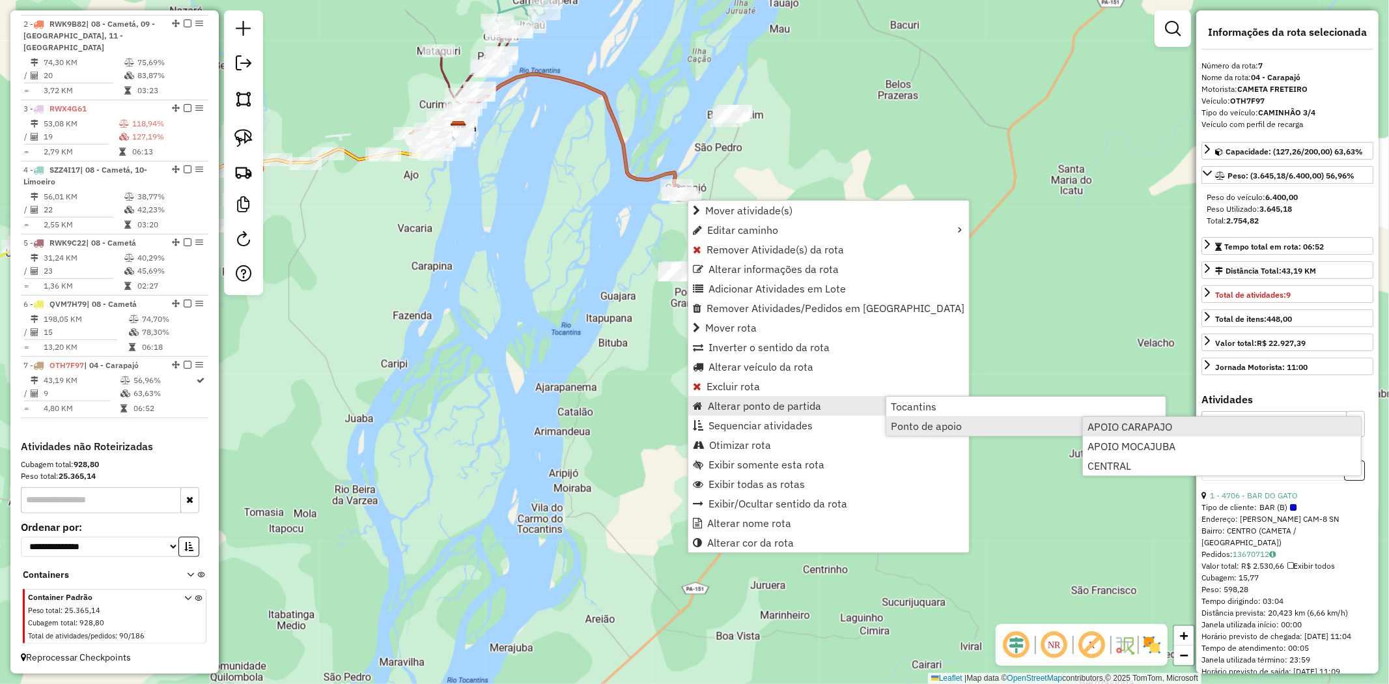
click at [1125, 431] on span "APOIO CARAPAJO" at bounding box center [1130, 426] width 85 height 10
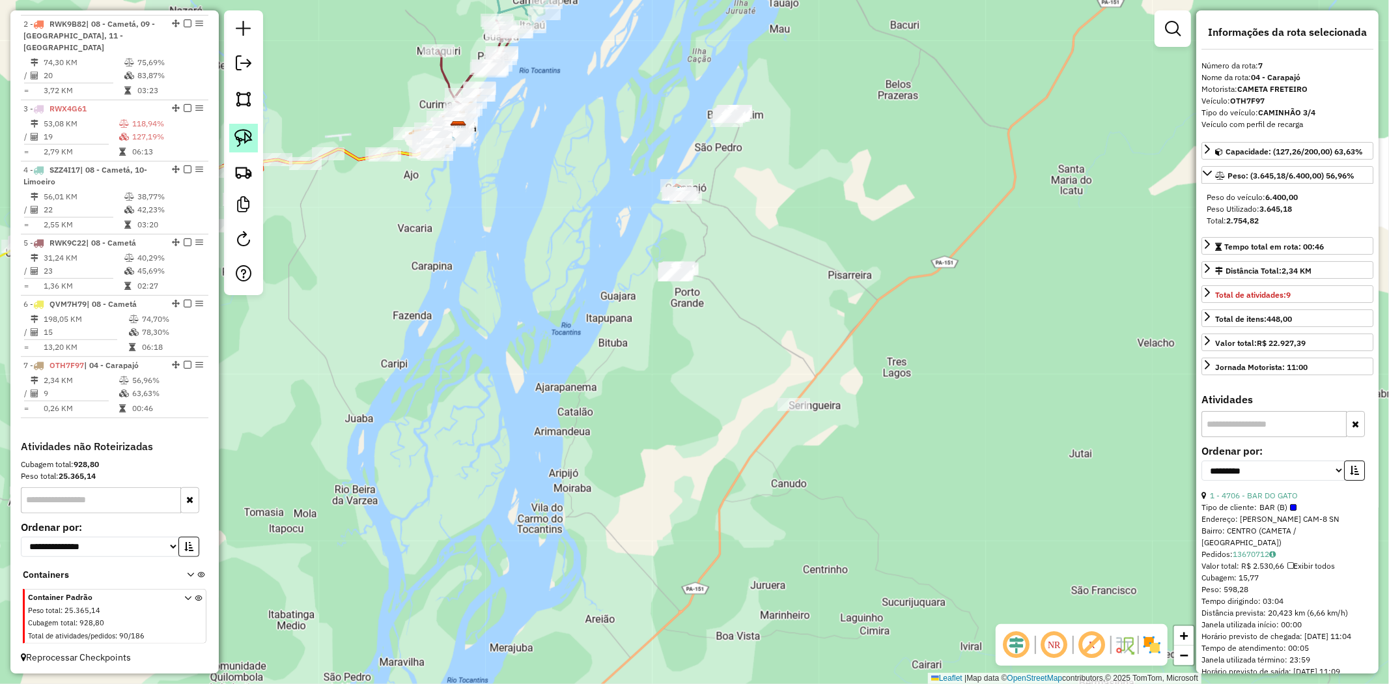
click at [248, 144] on img at bounding box center [243, 138] width 18 height 18
click at [248, 139] on img at bounding box center [243, 138] width 18 height 18
drag, startPoint x: 784, startPoint y: 89, endPoint x: 754, endPoint y: 133, distance: 54.0
click at [754, 133] on div "Janela de atendimento Grade de atendimento Capacidade Transportadoras Veículos …" at bounding box center [694, 342] width 1389 height 684
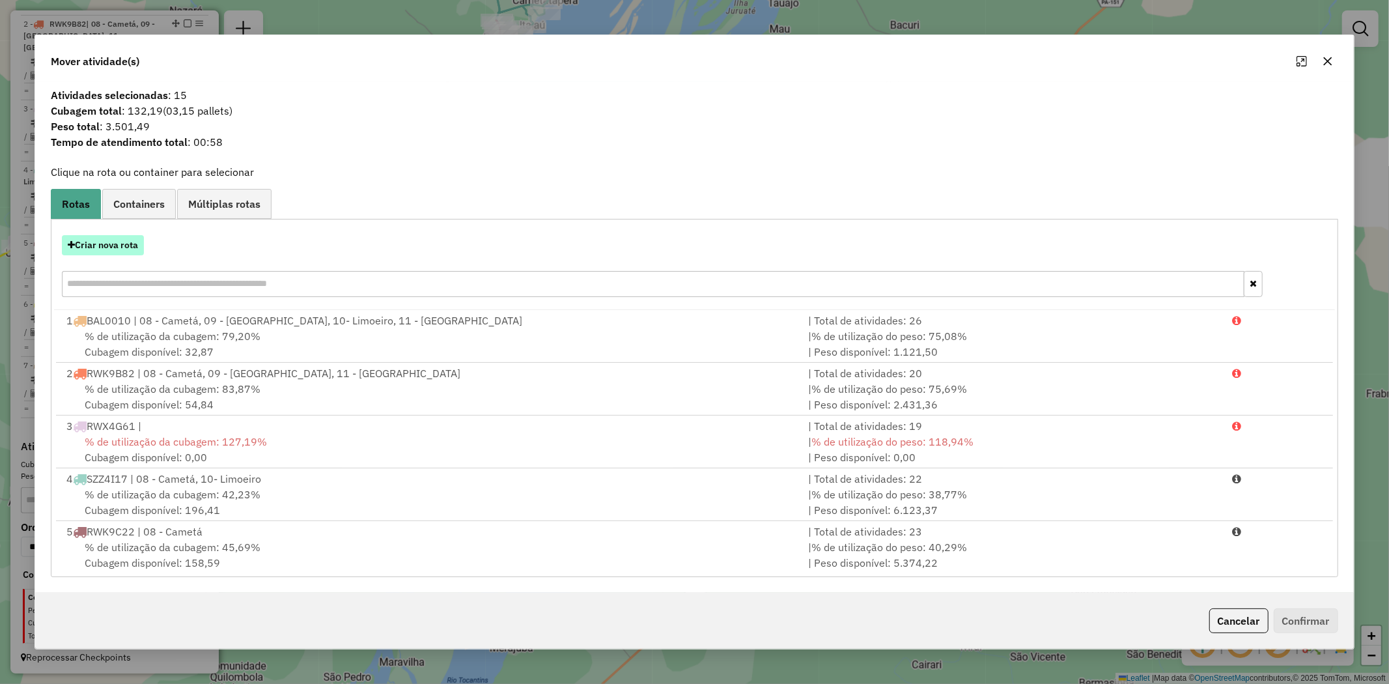
click at [112, 241] on button "Criar nova rota" at bounding box center [103, 245] width 82 height 20
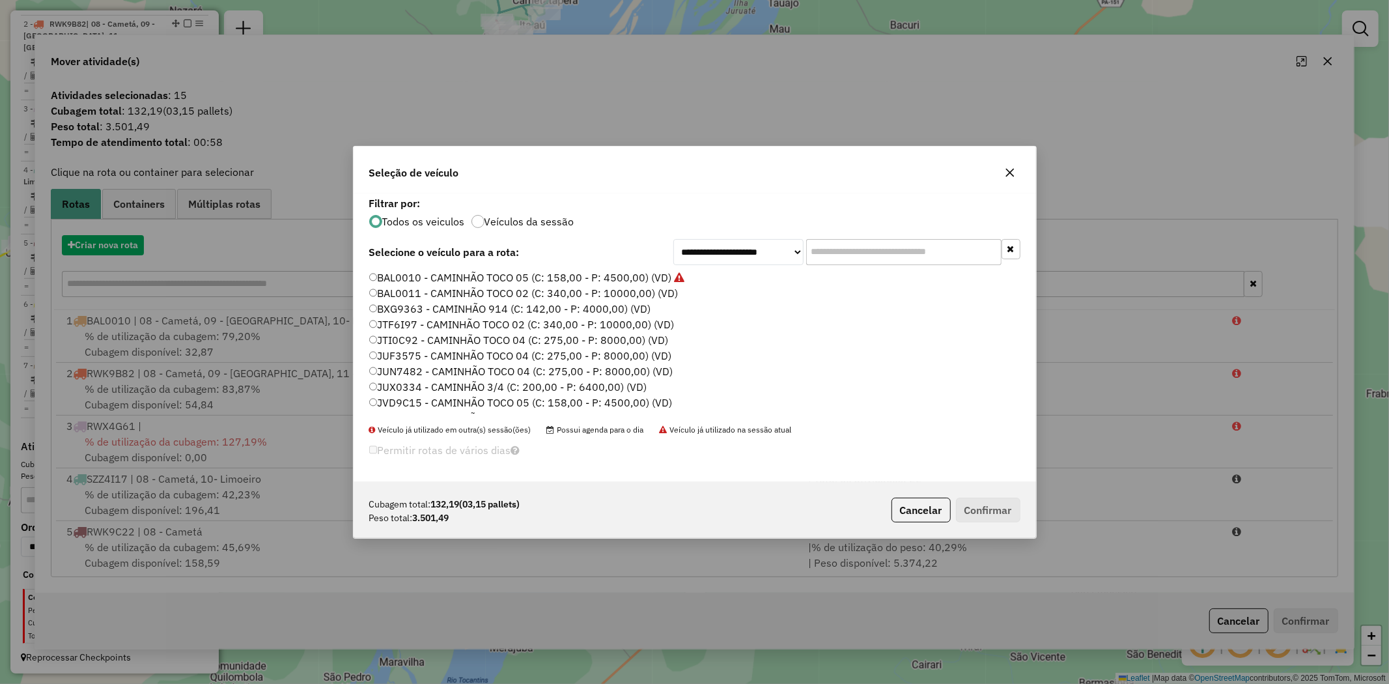
scroll to position [7, 3]
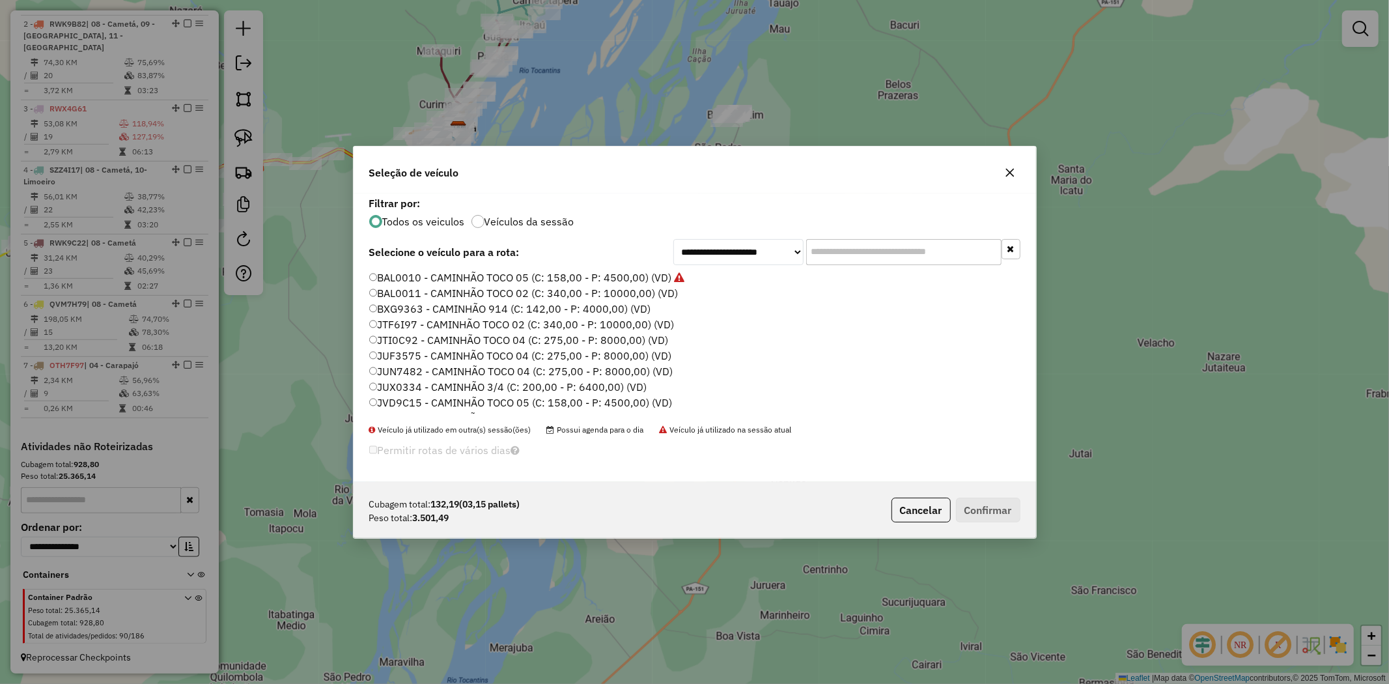
click at [398, 402] on label "JVD9C15 - CAMINHÃO TOCO 05 (C: 158,00 - P: 4500,00) (VD)" at bounding box center [520, 403] width 303 height 16
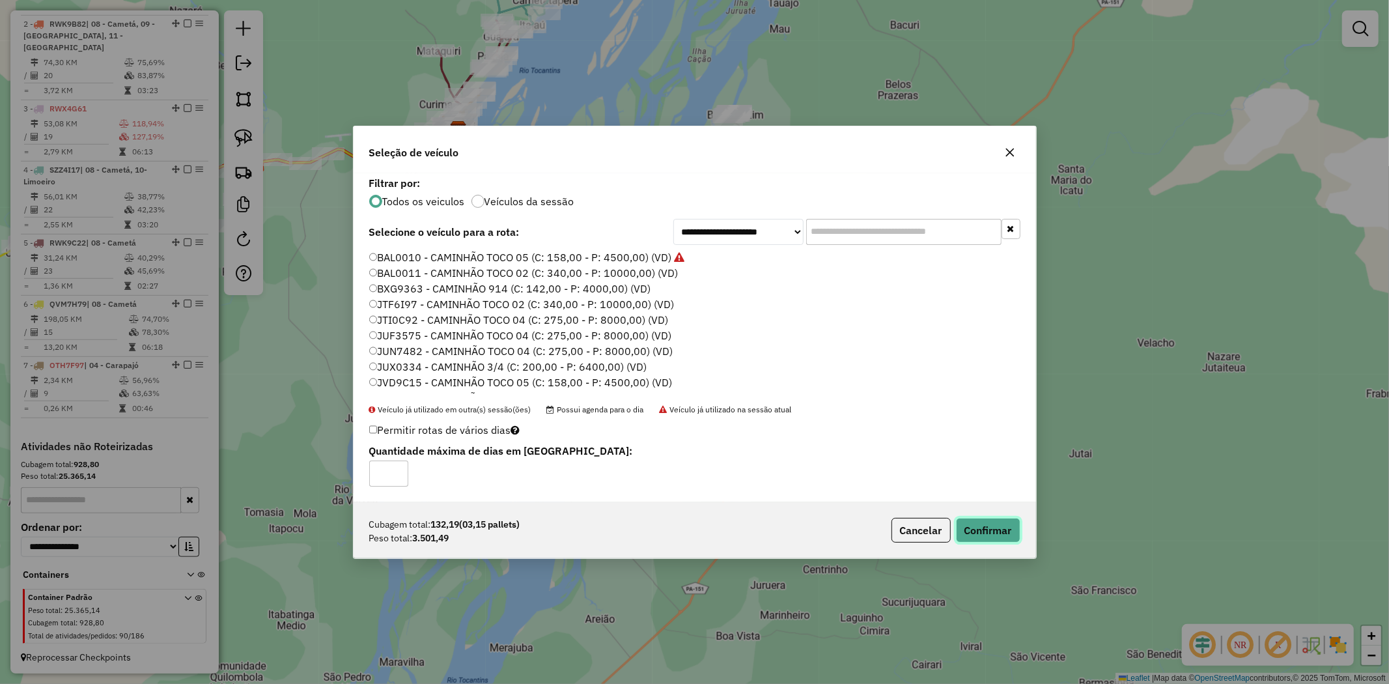
click at [1007, 530] on button "Confirmar" at bounding box center [988, 530] width 64 height 25
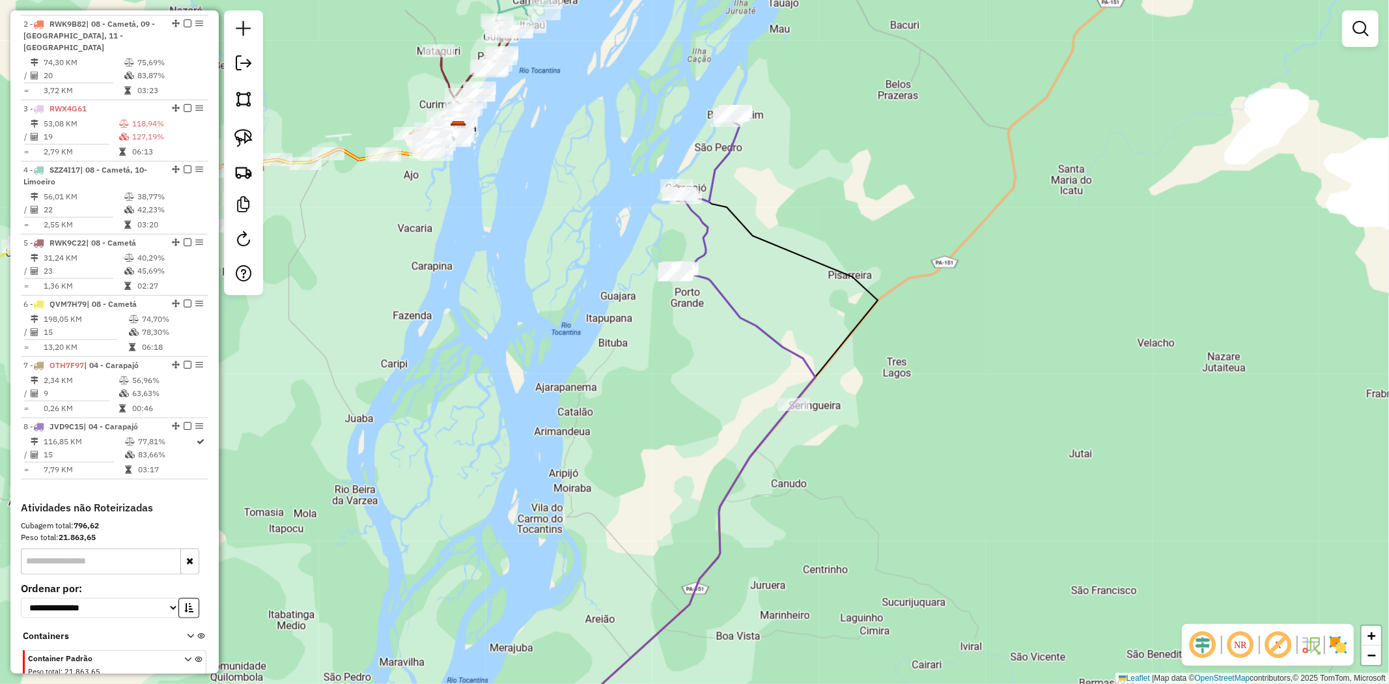
click at [238, 137] on img at bounding box center [243, 138] width 18 height 18
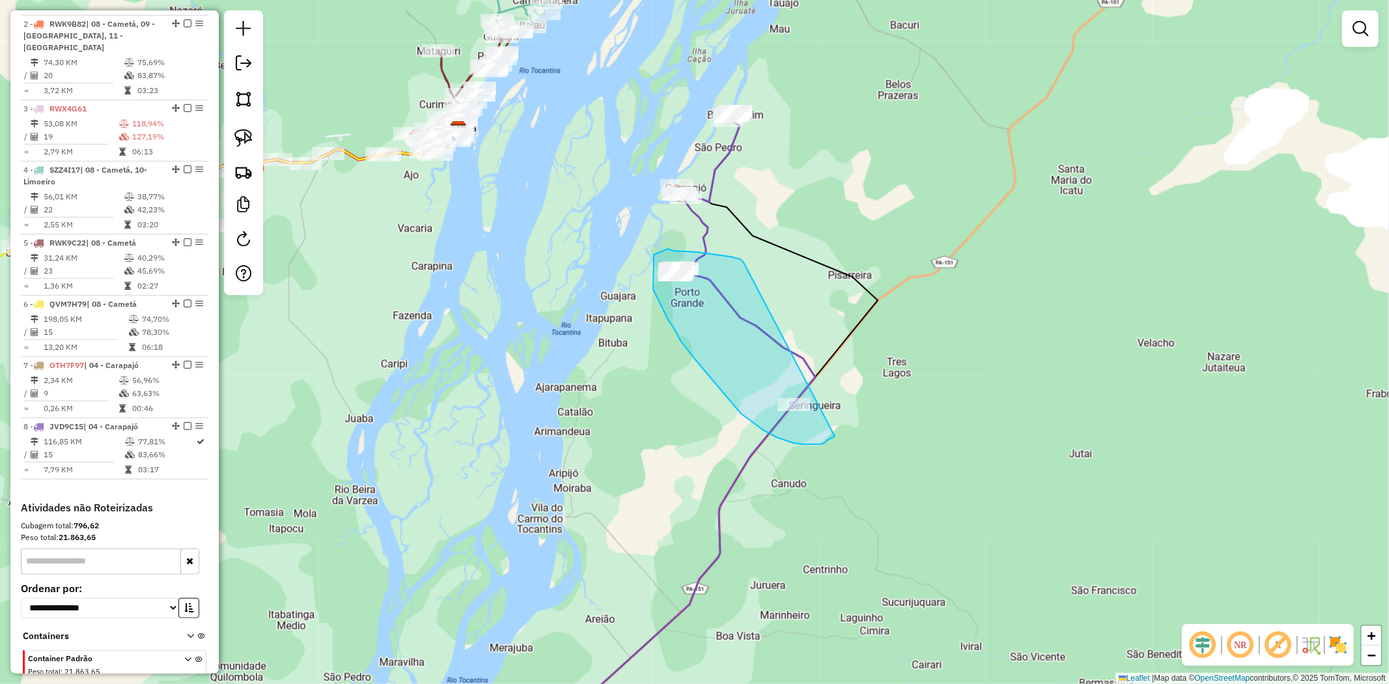
drag, startPoint x: 744, startPoint y: 262, endPoint x: 835, endPoint y: 436, distance: 196.3
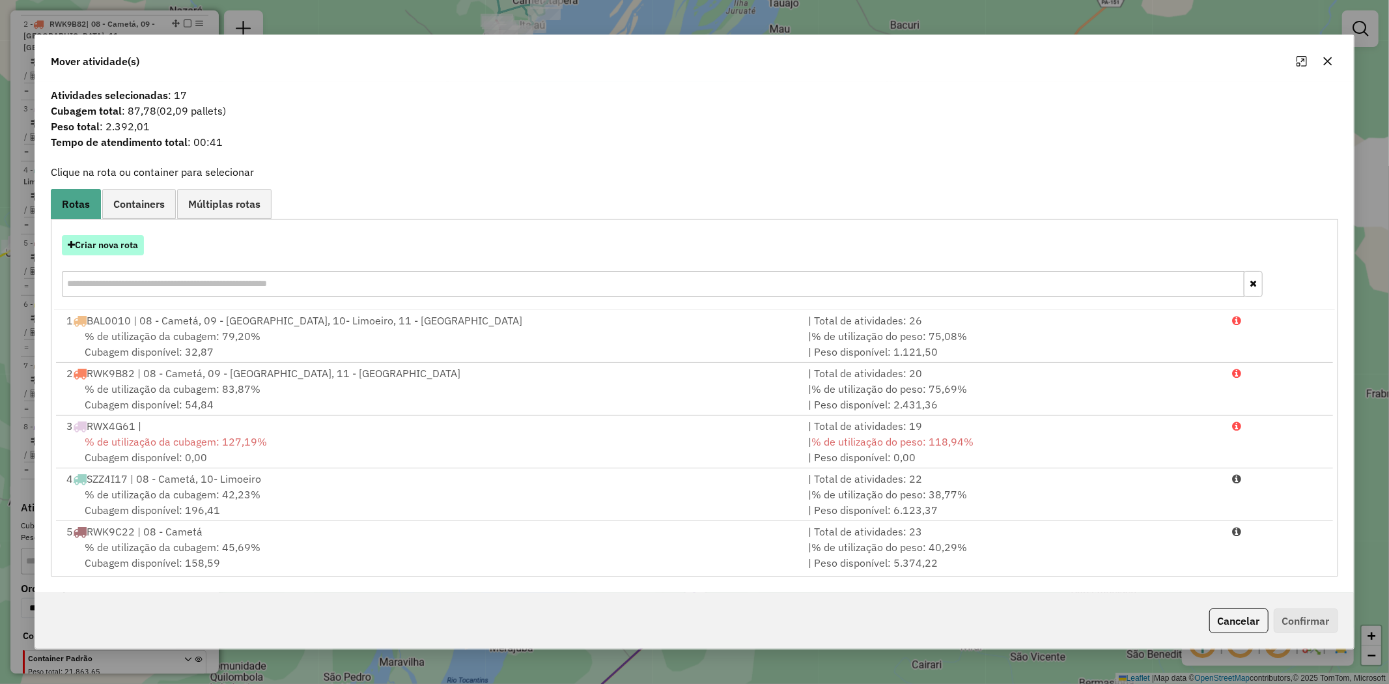
click at [109, 241] on button "Criar nova rota" at bounding box center [103, 245] width 82 height 20
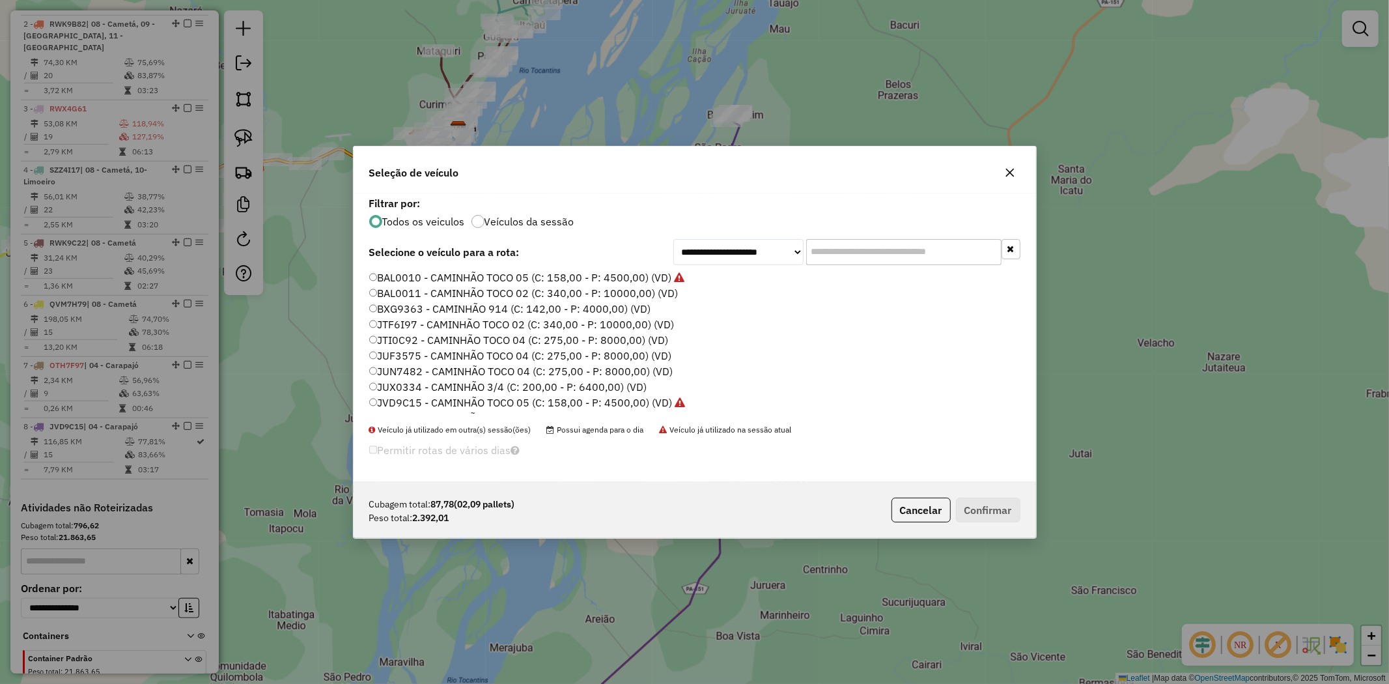
click at [406, 305] on label "BXG9363 - CAMINHÃO 914 (C: 142,00 - P: 4000,00) (VD)" at bounding box center [510, 309] width 282 height 16
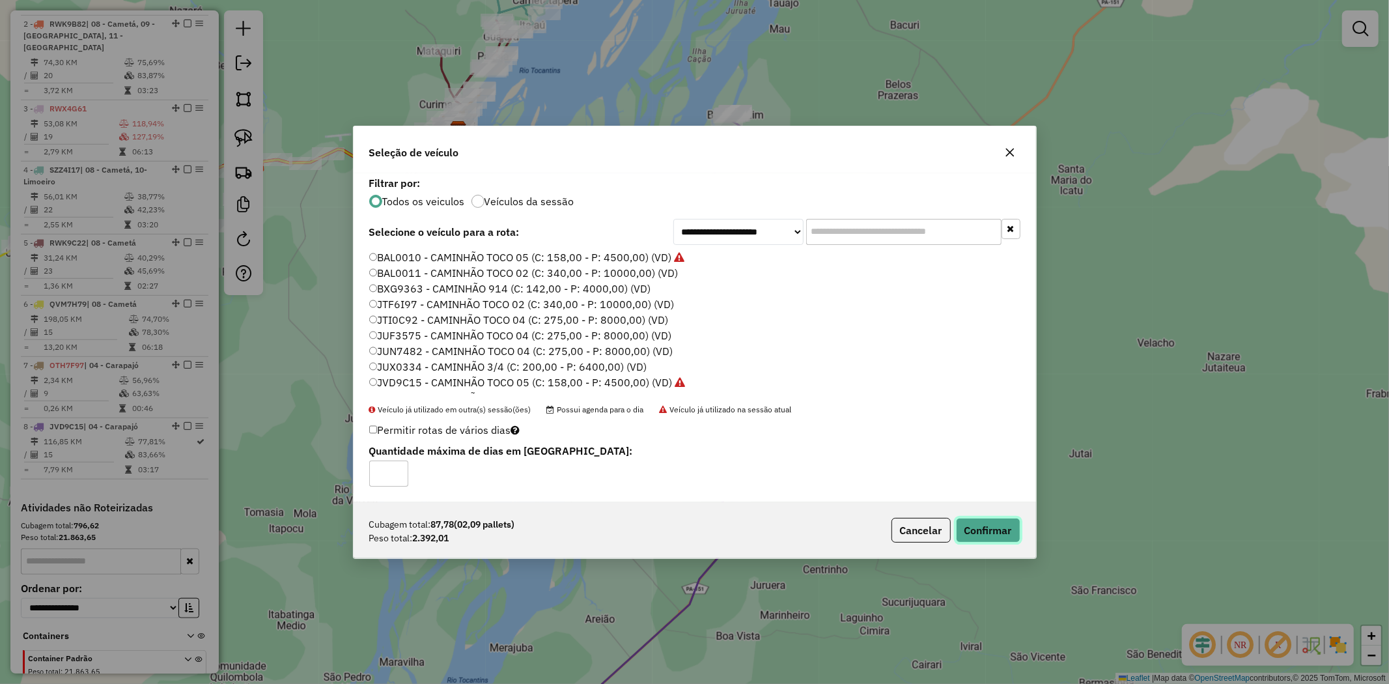
click at [993, 532] on button "Confirmar" at bounding box center [988, 530] width 64 height 25
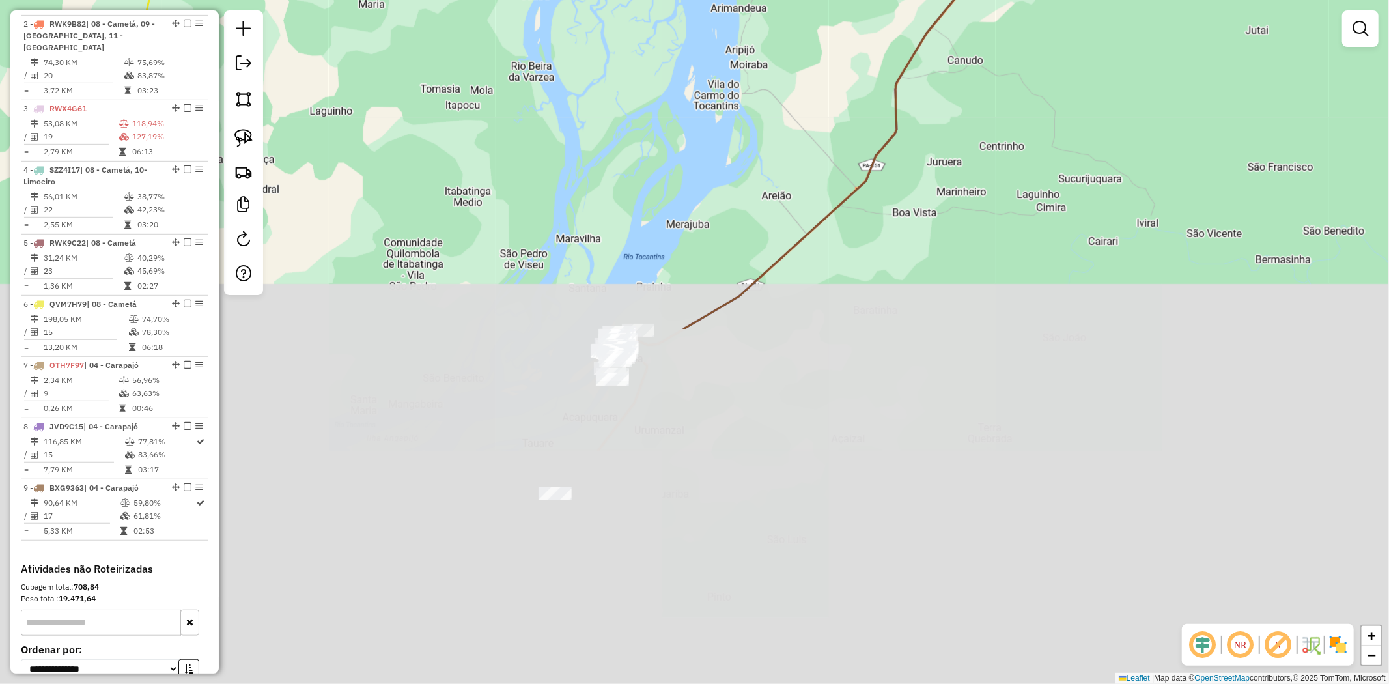
drag, startPoint x: 679, startPoint y: 538, endPoint x: 834, endPoint y: 158, distance: 410.7
click at [839, 139] on div "Janela de atendimento Grade de atendimento Capacidade Transportadoras Veículos …" at bounding box center [694, 342] width 1389 height 684
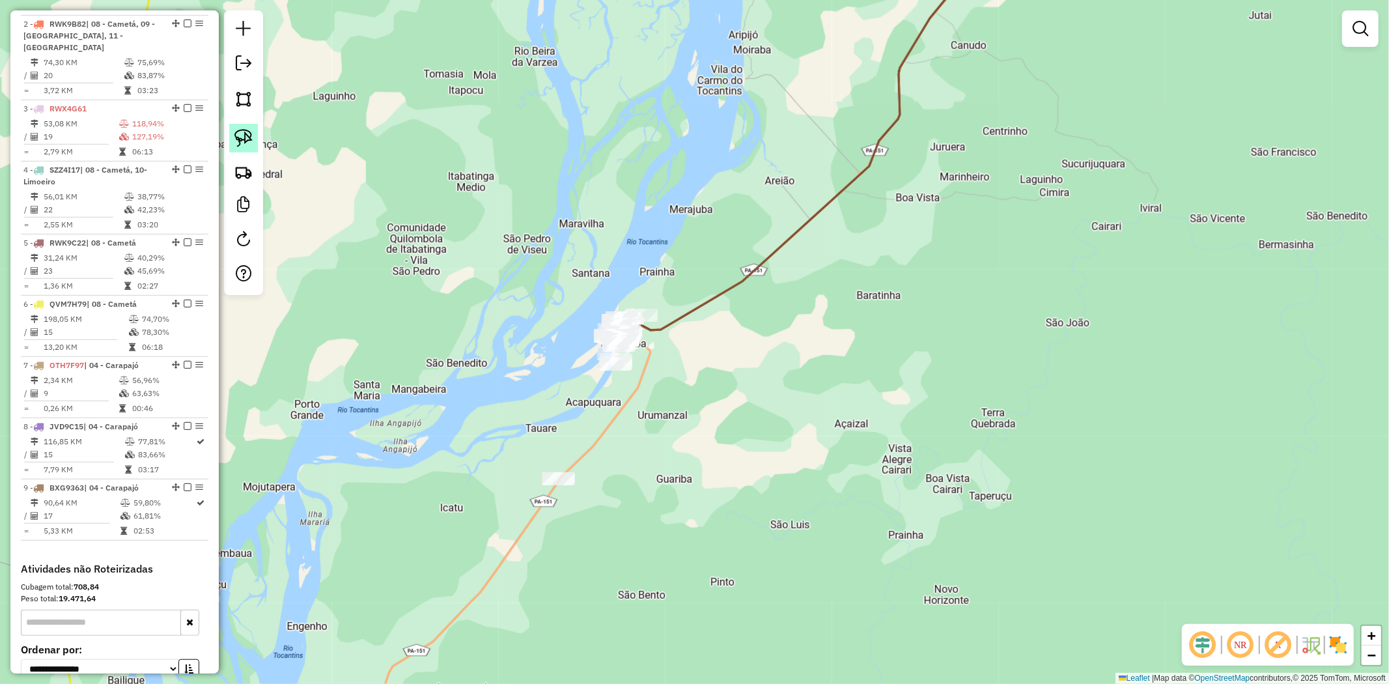
click at [236, 137] on img at bounding box center [243, 138] width 18 height 18
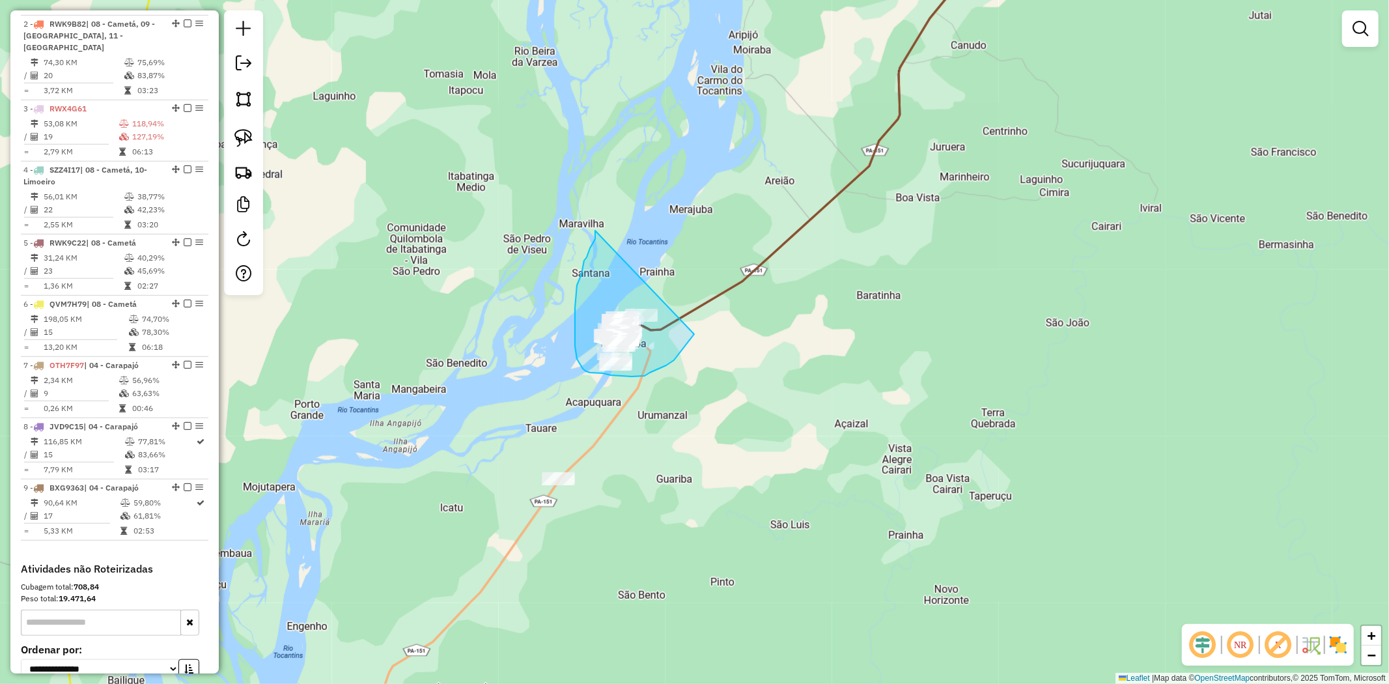
drag, startPoint x: 595, startPoint y: 232, endPoint x: 697, endPoint y: 330, distance: 141.0
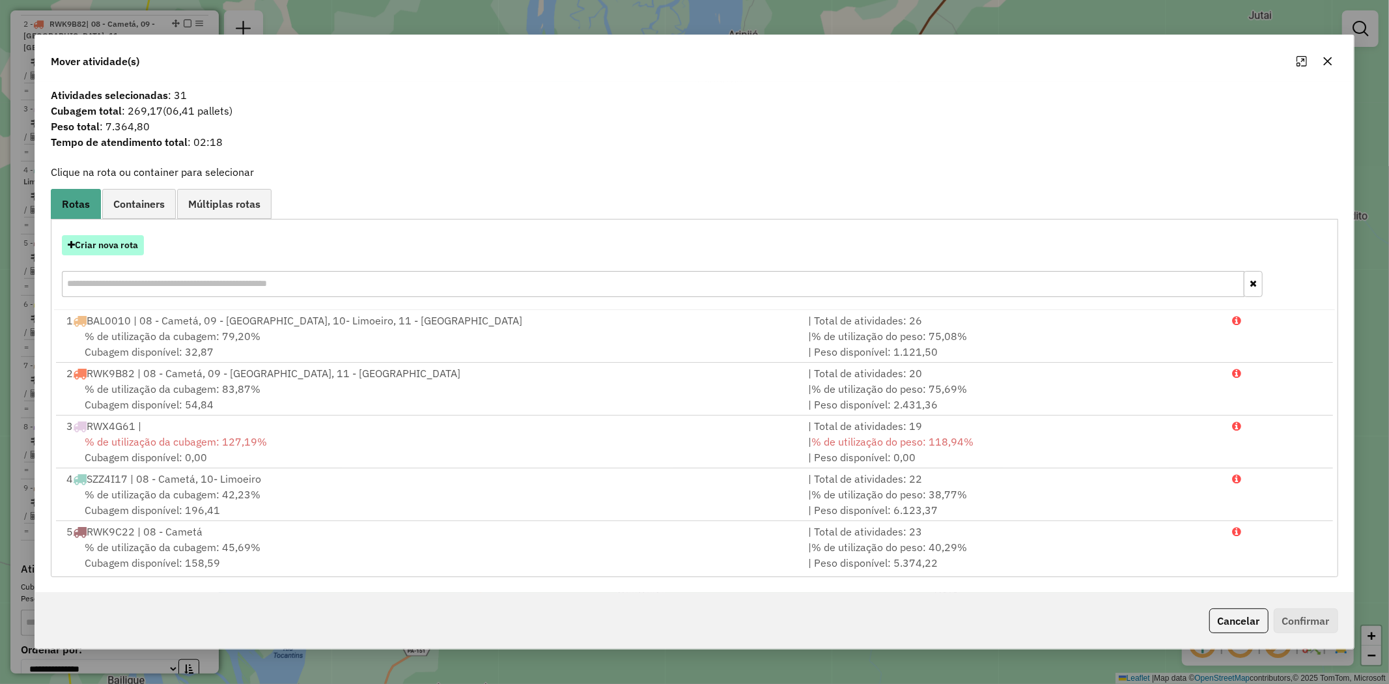
click at [115, 242] on button "Criar nova rota" at bounding box center [103, 245] width 82 height 20
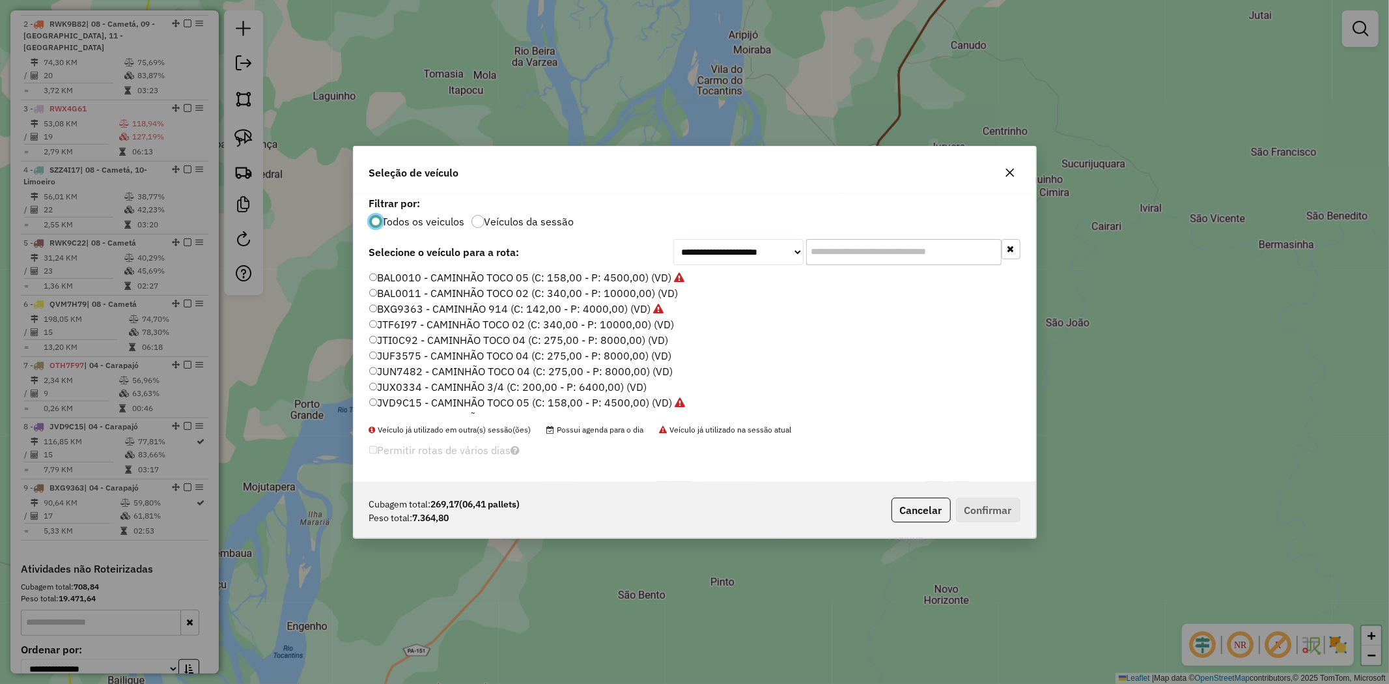
scroll to position [216, 0]
click at [633, 344] on label "RWX4G41 - CAMINHÃO TRUCK (C: 495,00 - P: 14500,00) (VD)" at bounding box center [521, 343] width 304 height 16
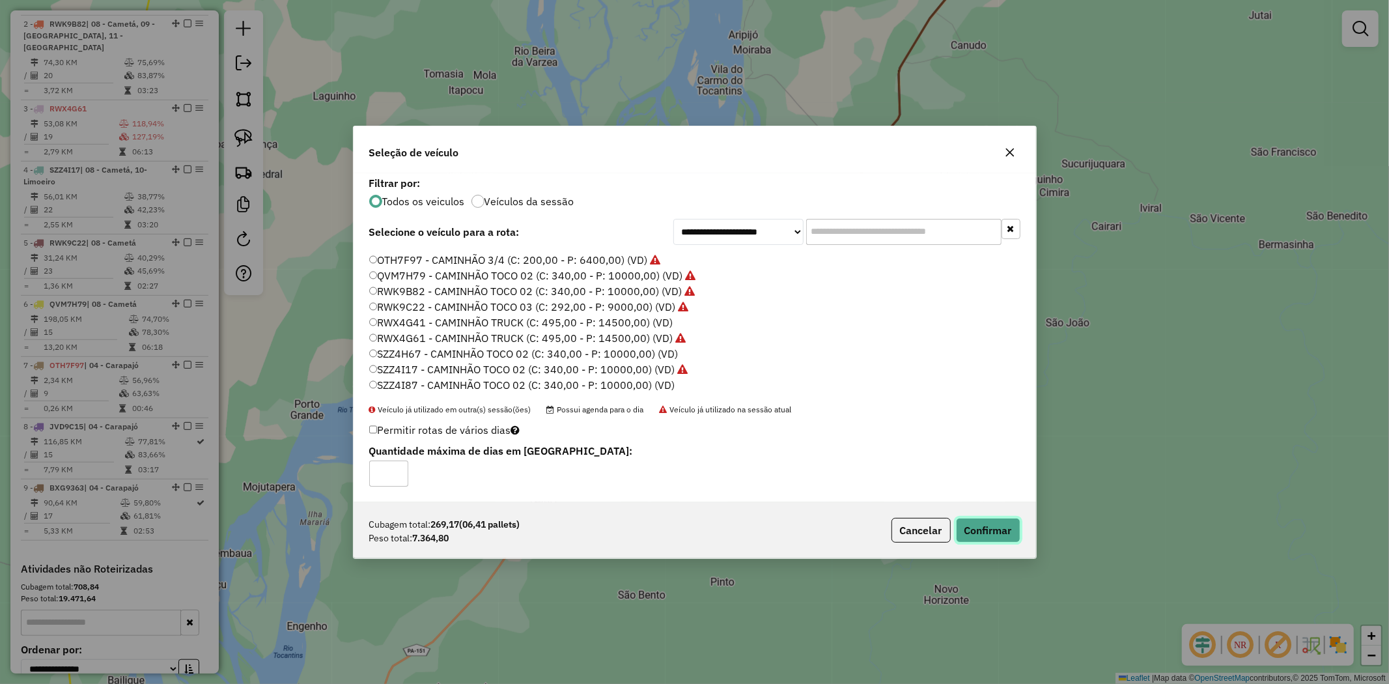
click at [981, 529] on button "Confirmar" at bounding box center [988, 530] width 64 height 25
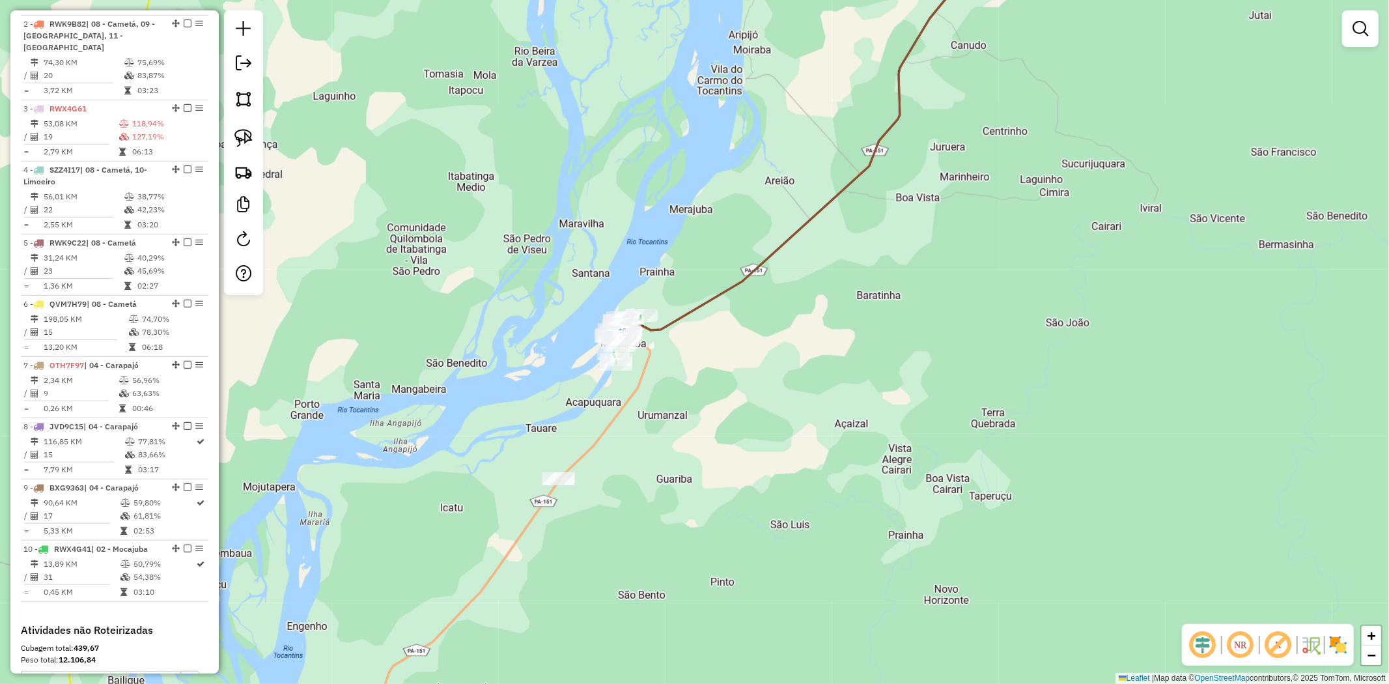
click at [809, 231] on div "Janela de atendimento Grade de atendimento Capacidade Transportadoras Veículos …" at bounding box center [694, 342] width 1389 height 684
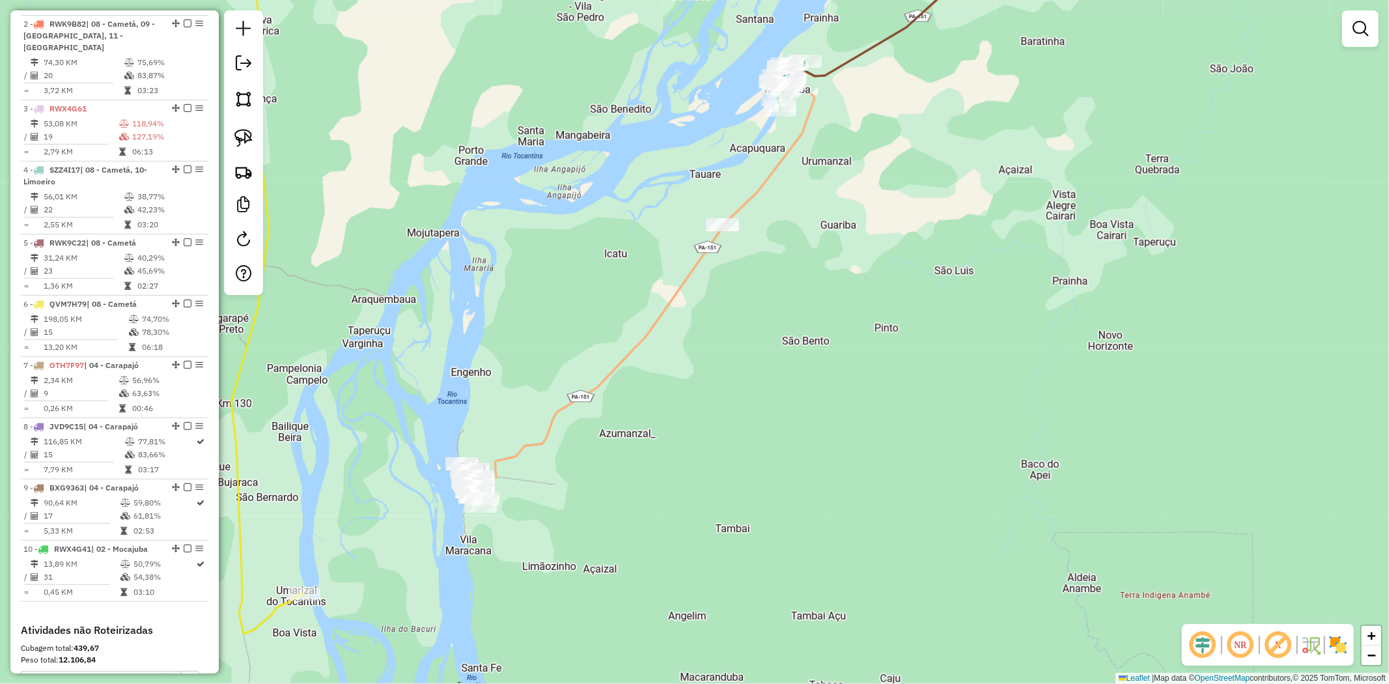
click at [249, 145] on img at bounding box center [243, 138] width 18 height 18
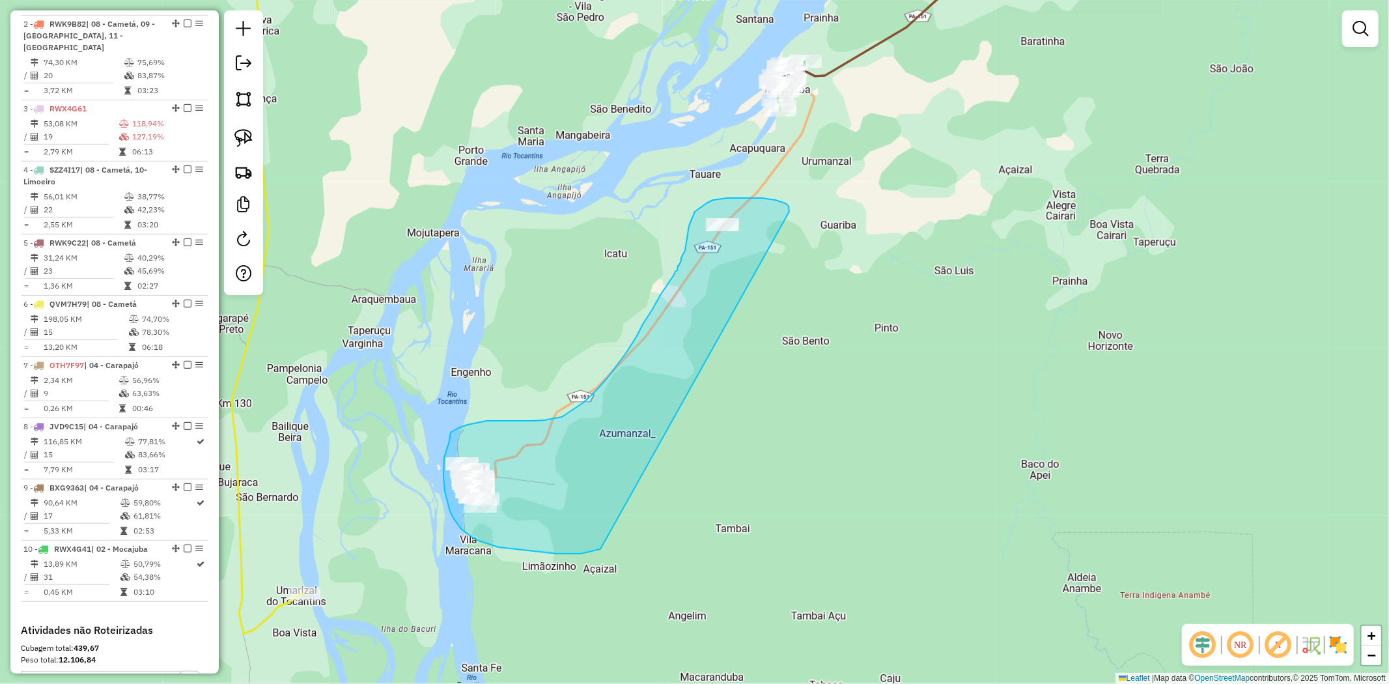
drag, startPoint x: 785, startPoint y: 203, endPoint x: 600, endPoint y: 549, distance: 392.1
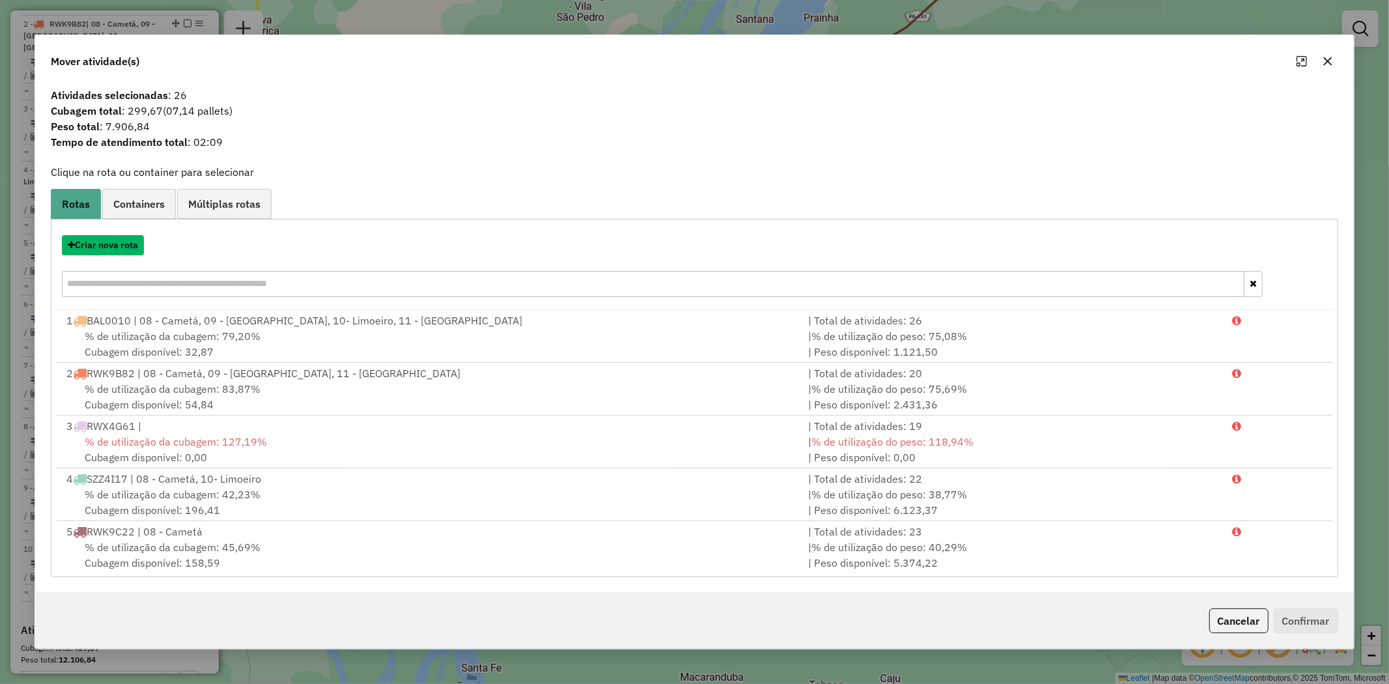
click at [120, 242] on button "Criar nova rota" at bounding box center [103, 245] width 82 height 20
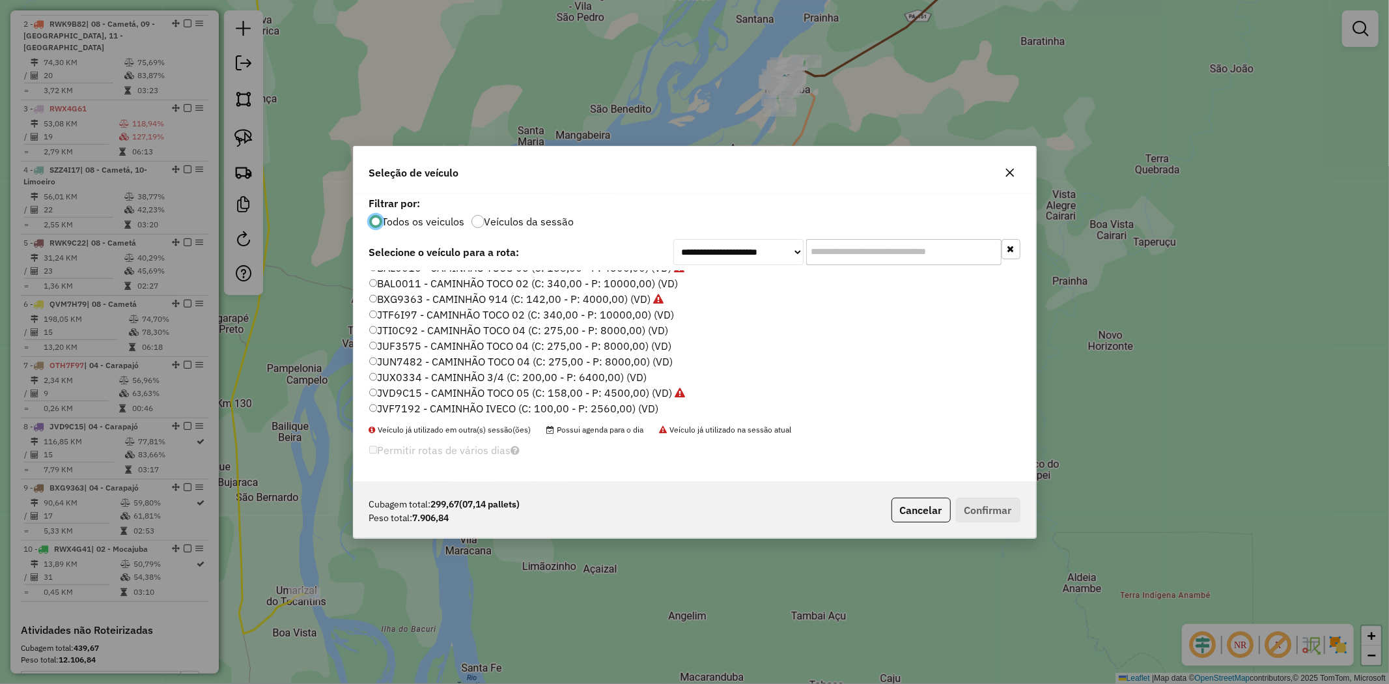
scroll to position [0, 0]
click at [411, 368] on label "JUN7482 - CAMINHÃO TOCO 04 (C: 275,00 - P: 8000,00) (VD)" at bounding box center [521, 371] width 304 height 16
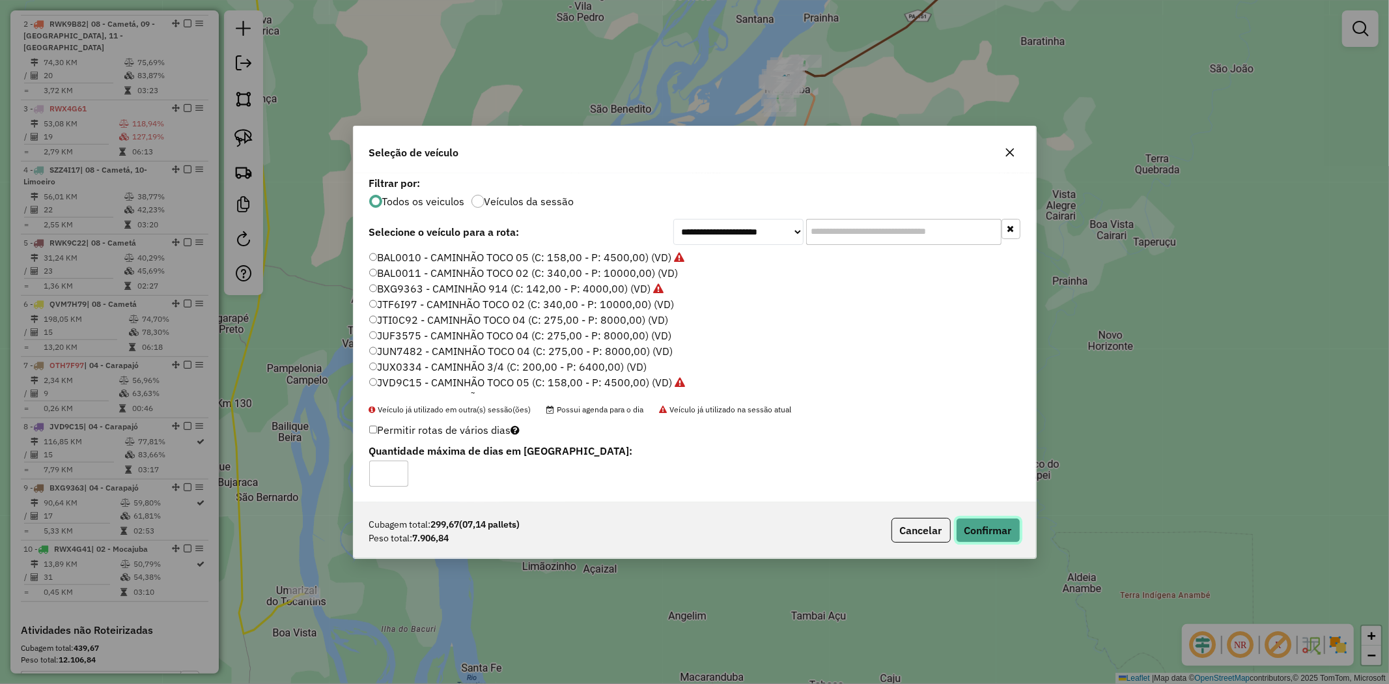
click at [1007, 529] on button "Confirmar" at bounding box center [988, 530] width 64 height 25
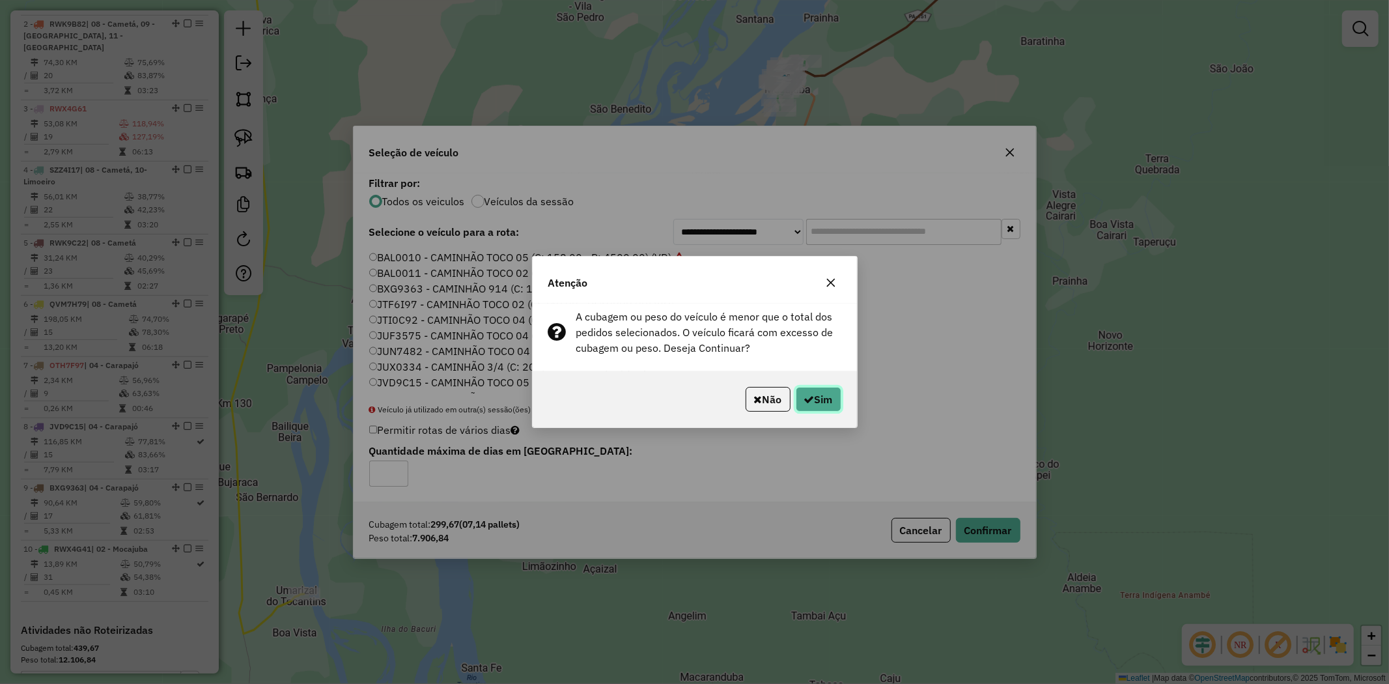
click at [824, 399] on button "Sim" at bounding box center [819, 399] width 46 height 25
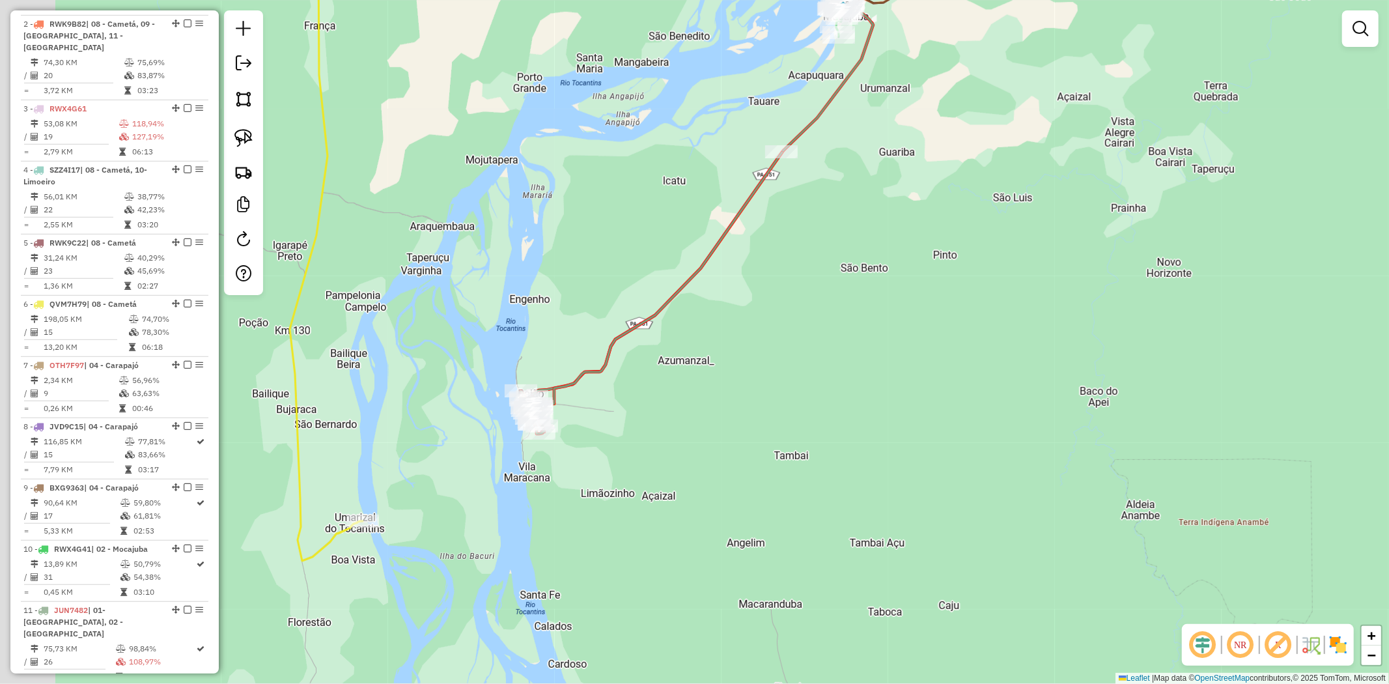
drag, startPoint x: 523, startPoint y: 466, endPoint x: 663, endPoint y: 298, distance: 218.7
click at [663, 298] on div "Janela de atendimento Grade de atendimento Capacidade Transportadoras Veículos …" at bounding box center [694, 342] width 1389 height 684
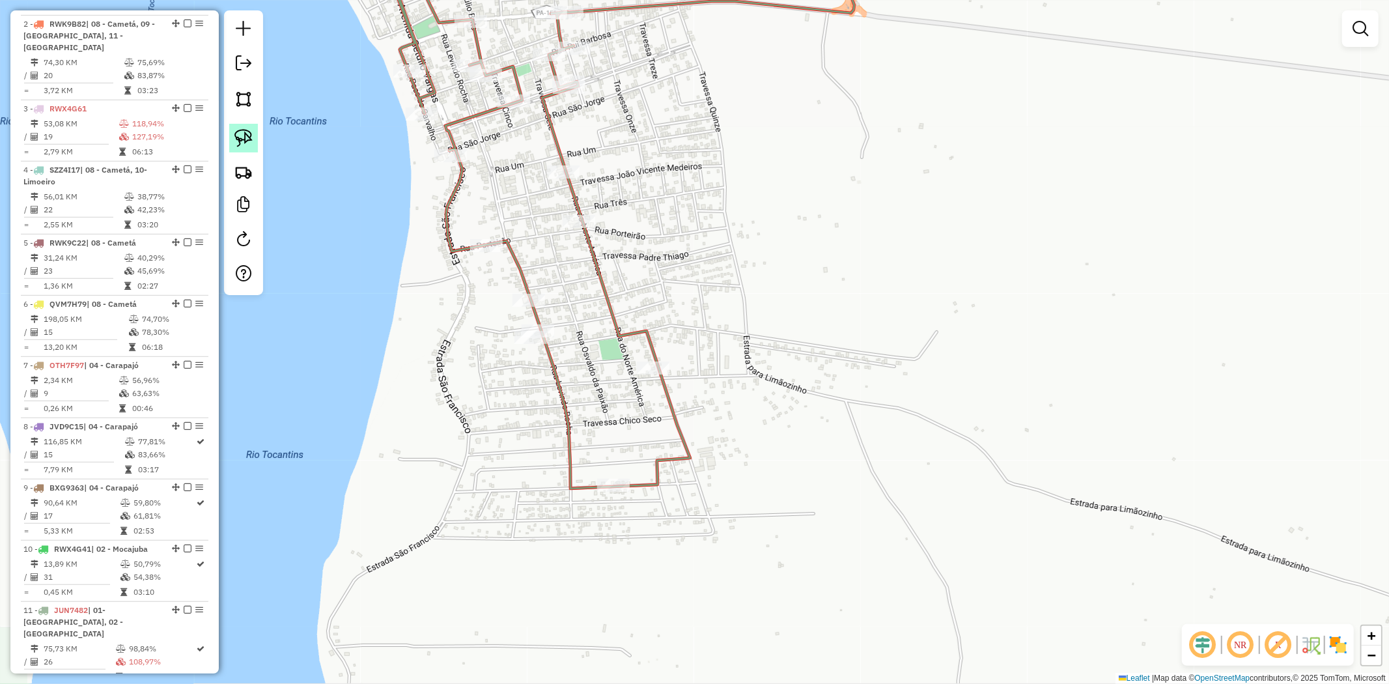
click at [243, 135] on img at bounding box center [243, 138] width 18 height 18
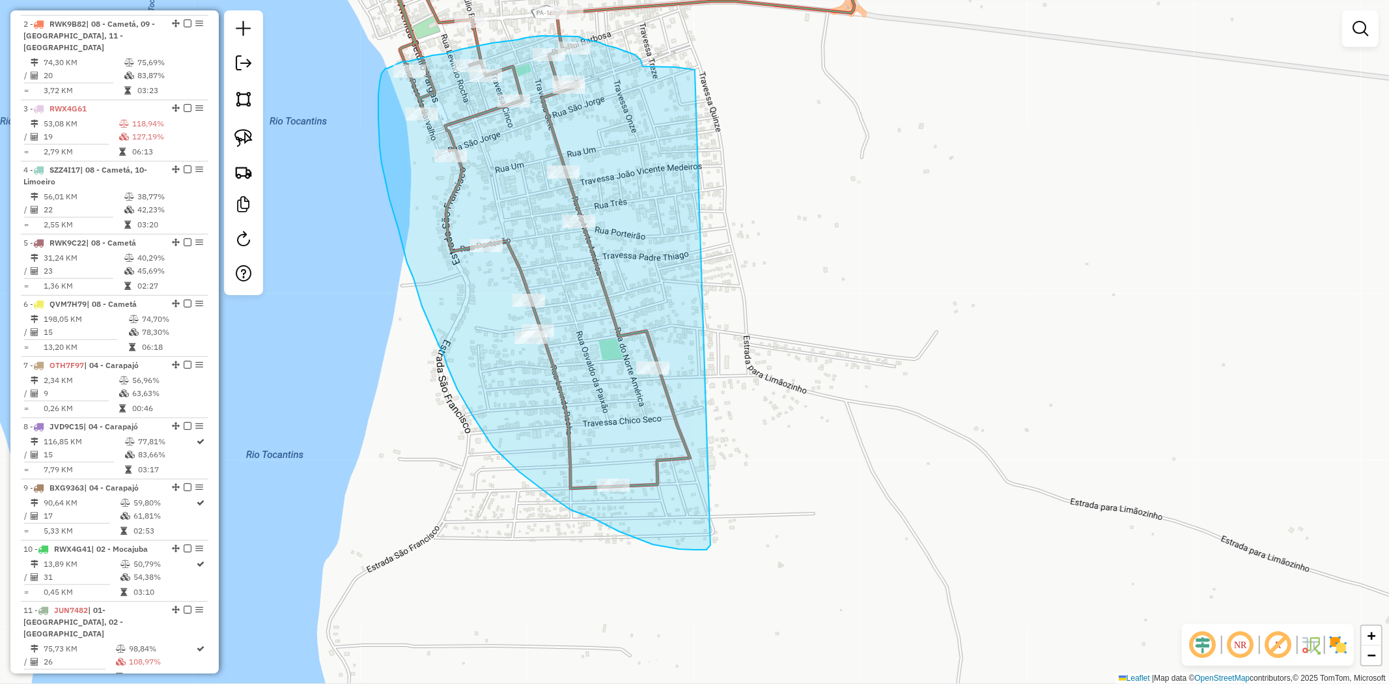
drag, startPoint x: 686, startPoint y: 69, endPoint x: 710, endPoint y: 545, distance: 476.7
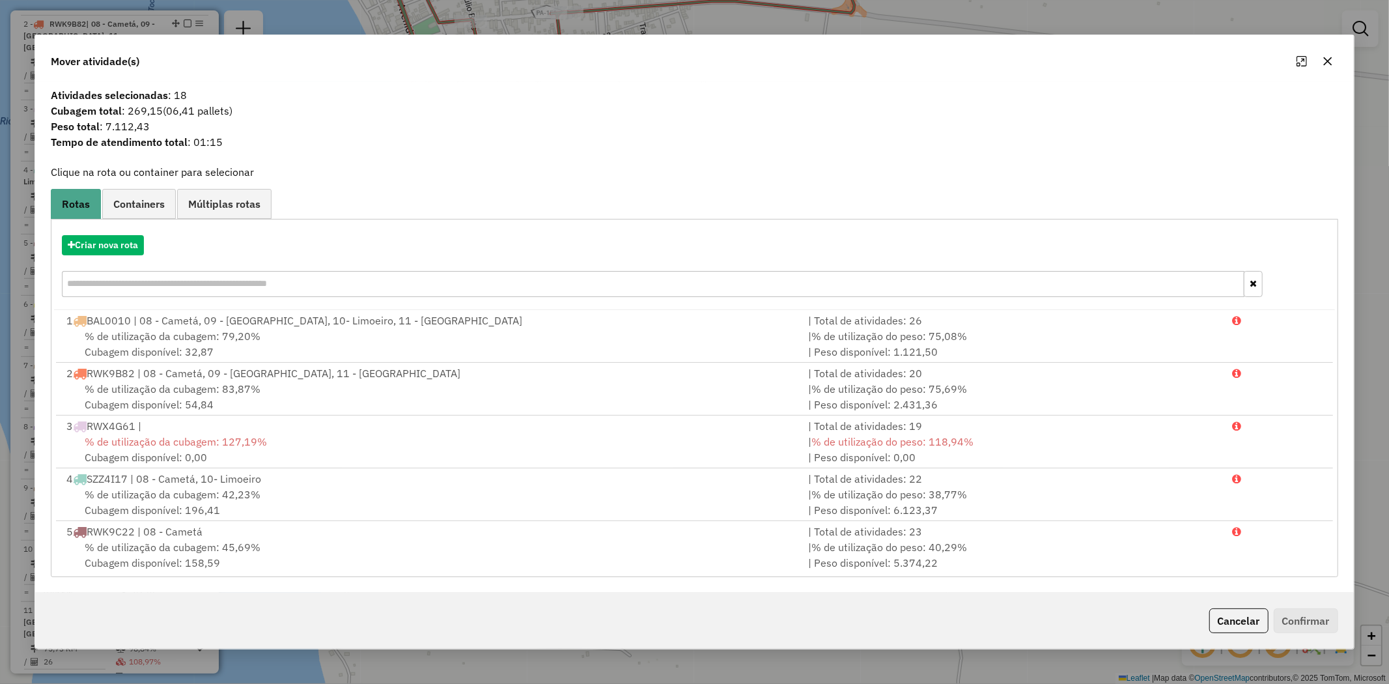
click at [1327, 60] on icon "button" at bounding box center [1328, 61] width 10 height 10
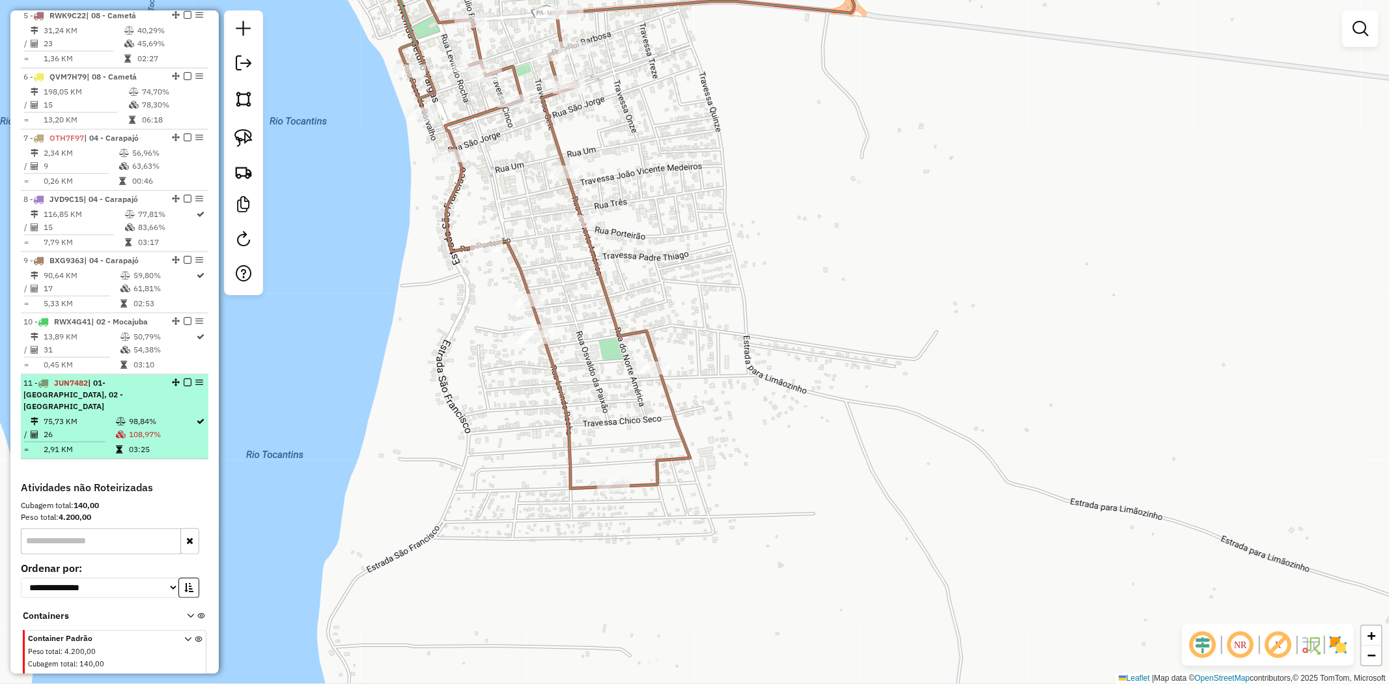
scroll to position [828, 0]
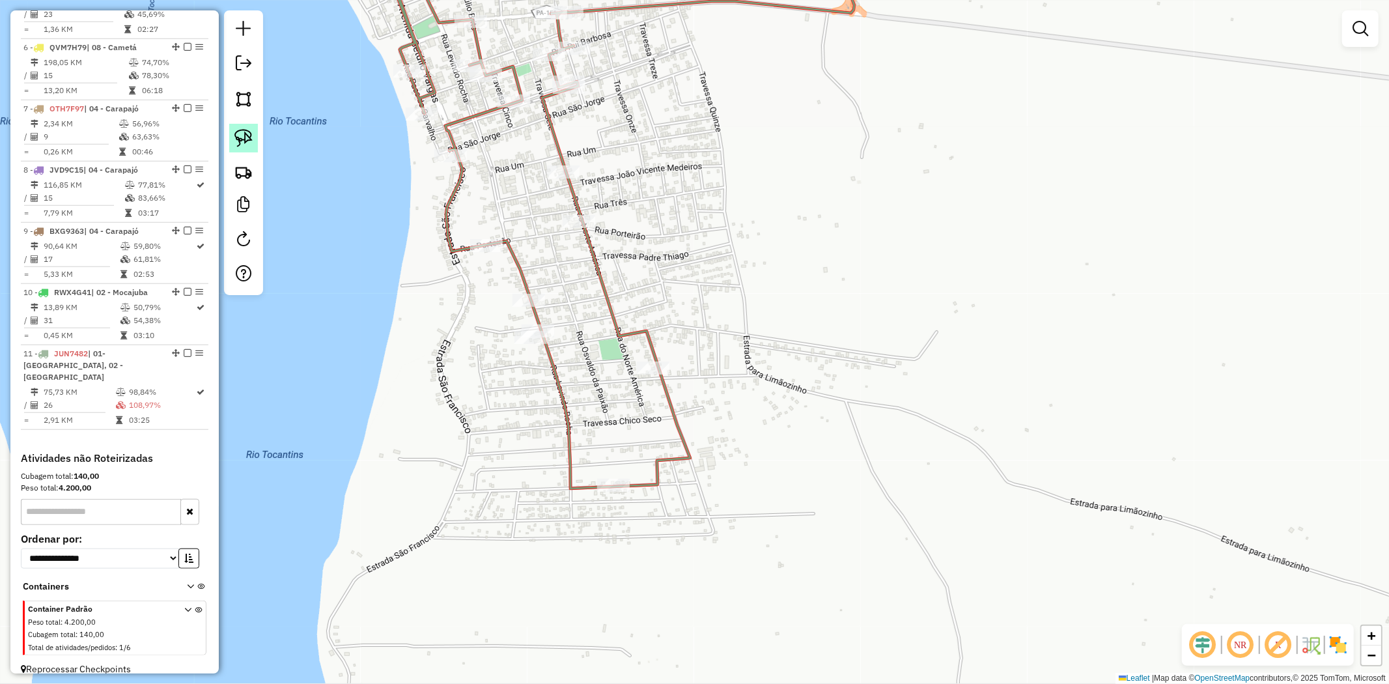
click at [239, 134] on img at bounding box center [243, 138] width 18 height 18
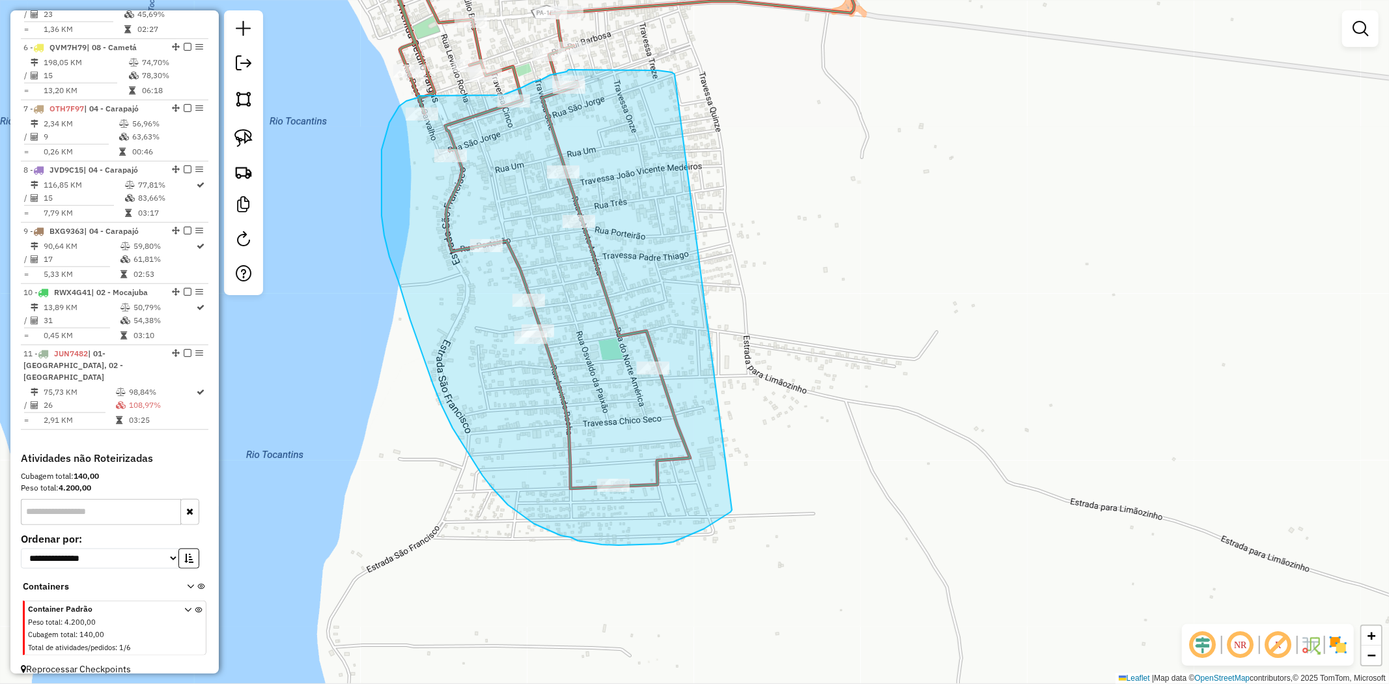
drag, startPoint x: 658, startPoint y: 70, endPoint x: 732, endPoint y: 510, distance: 445.8
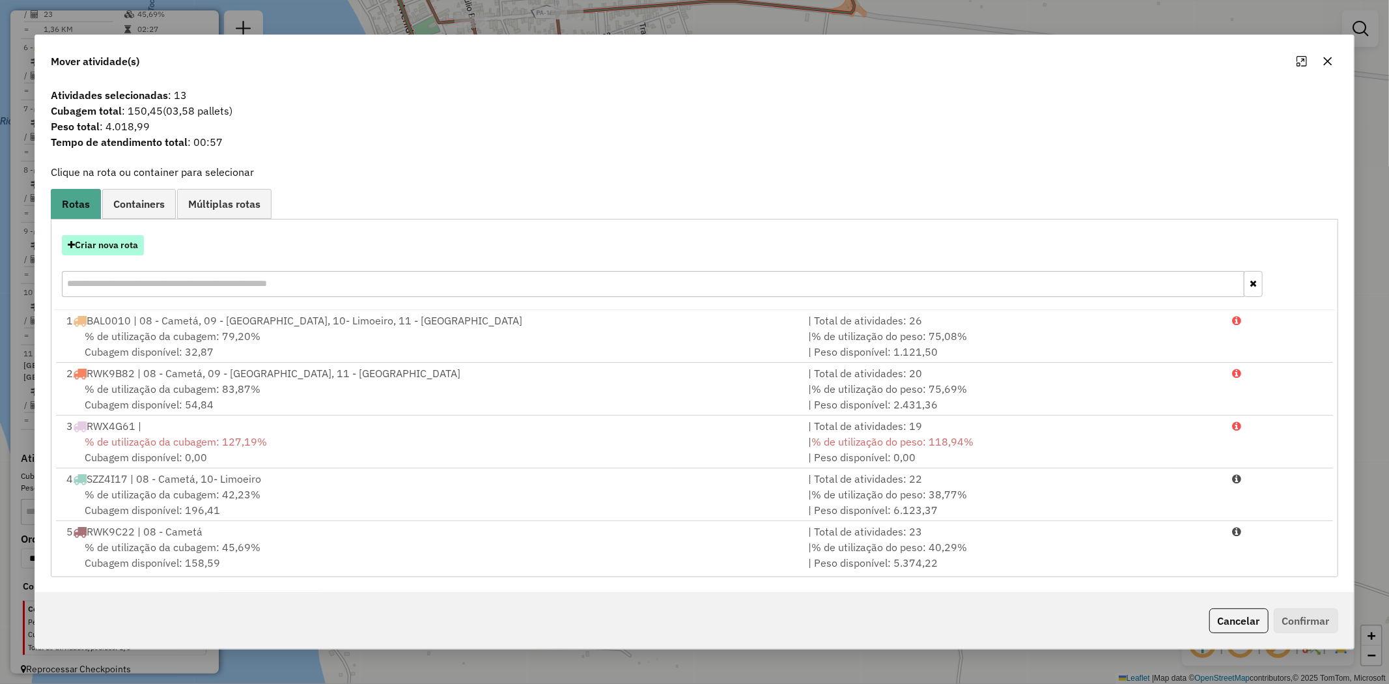
click at [108, 246] on button "Criar nova rota" at bounding box center [103, 245] width 82 height 20
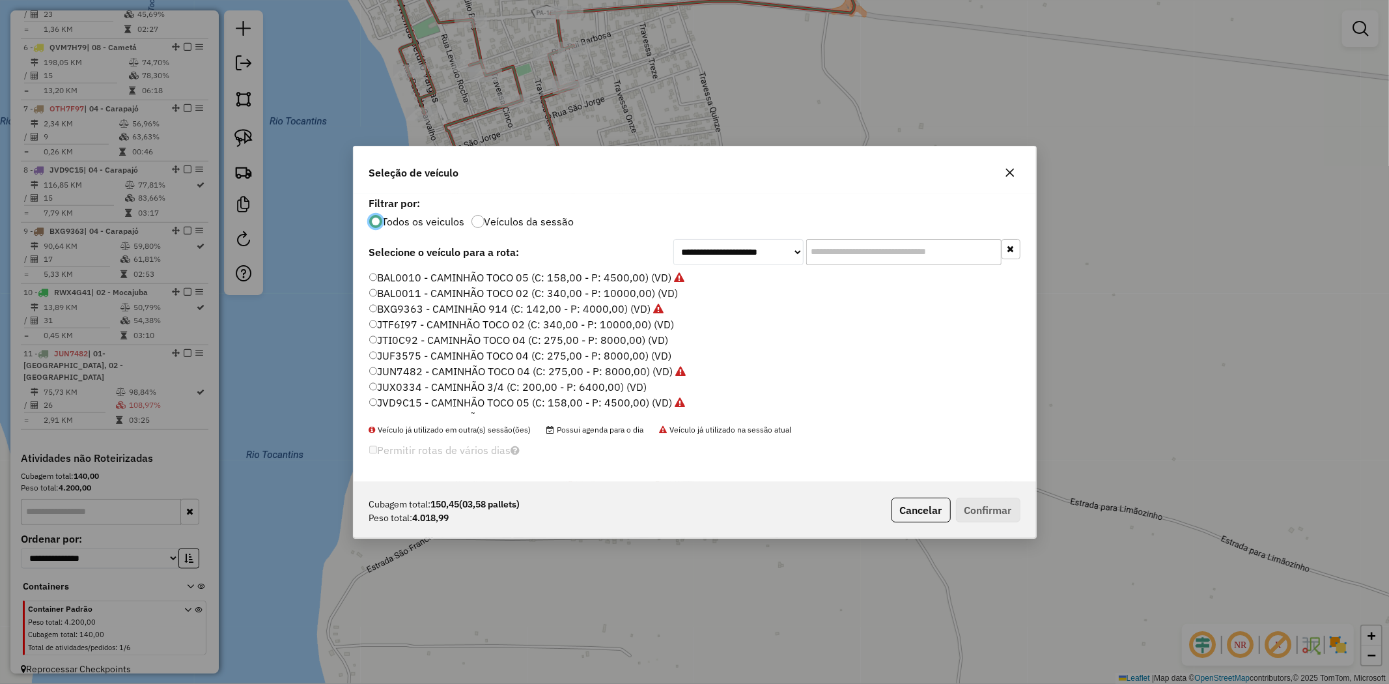
scroll to position [216, 0]
click at [393, 404] on label "SZZ4I87 - CAMINHÃO TOCO 02 (C: 340,00 - P: 10000,00) (VD)" at bounding box center [522, 405] width 306 height 16
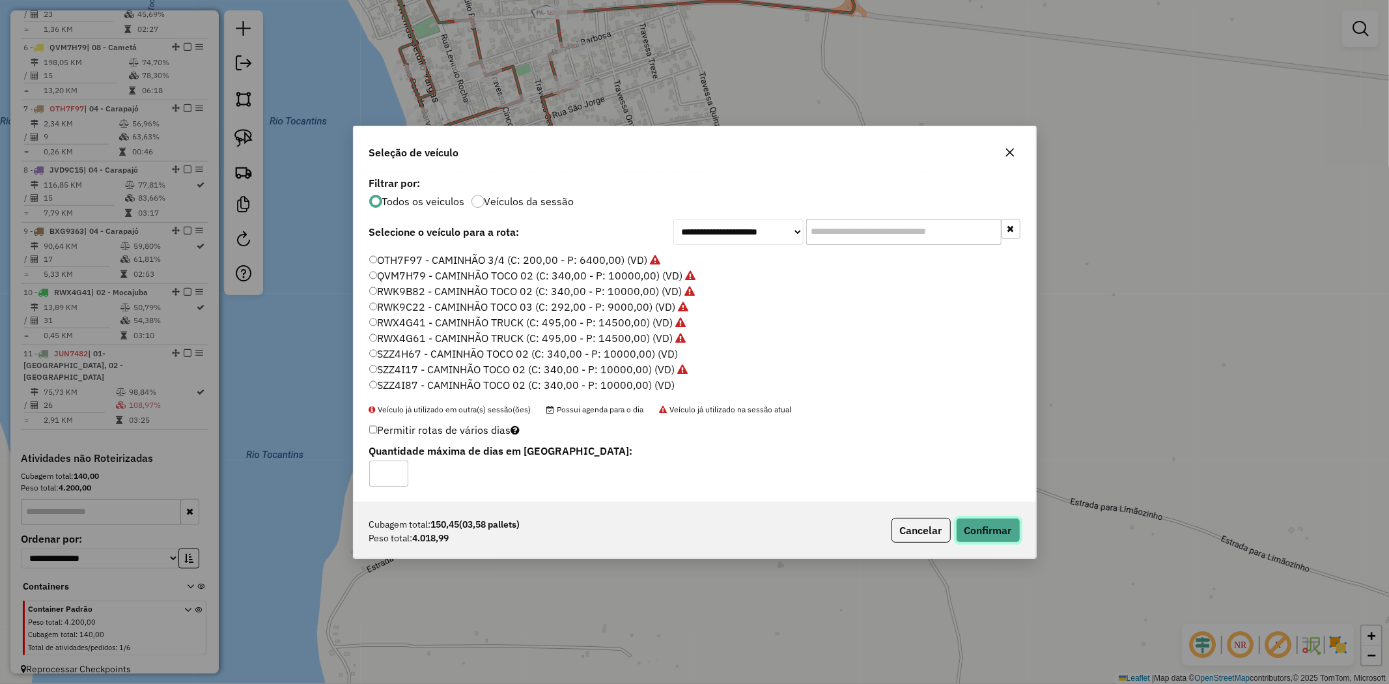
click at [1007, 529] on button "Confirmar" at bounding box center [988, 530] width 64 height 25
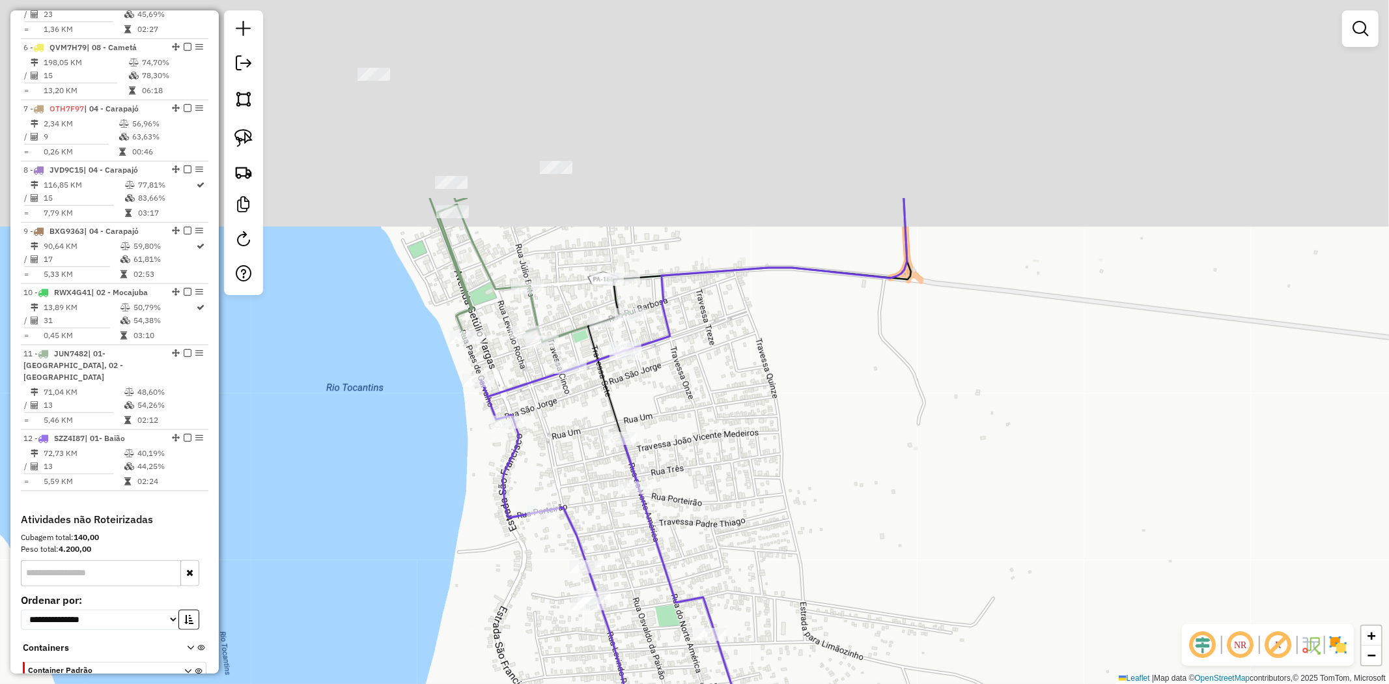
drag, startPoint x: 692, startPoint y: 249, endPoint x: 769, endPoint y: 621, distance: 379.7
click at [769, 621] on div "Janela de atendimento Grade de atendimento Capacidade Transportadoras Veículos …" at bounding box center [694, 342] width 1389 height 684
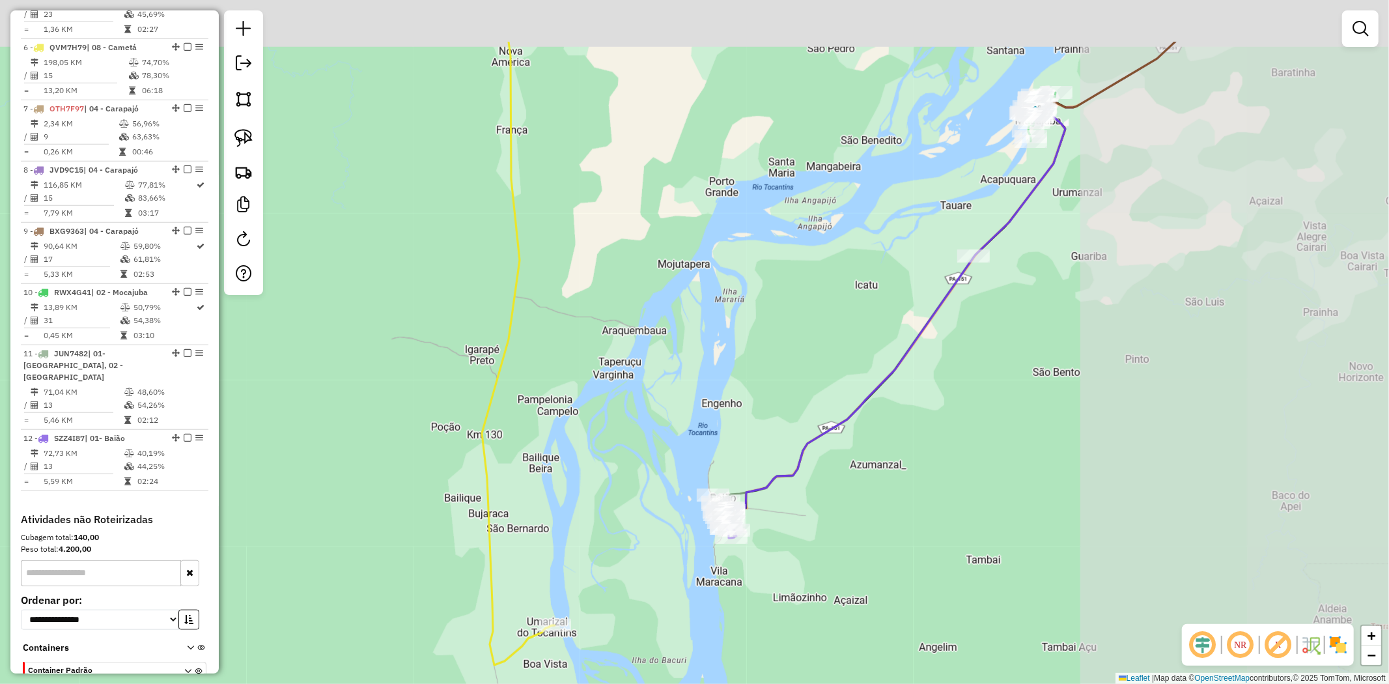
drag, startPoint x: 1231, startPoint y: 355, endPoint x: 848, endPoint y: 585, distance: 446.6
click at [849, 582] on div "Janela de atendimento Grade de atendimento Capacidade Transportadoras Veículos …" at bounding box center [694, 342] width 1389 height 684
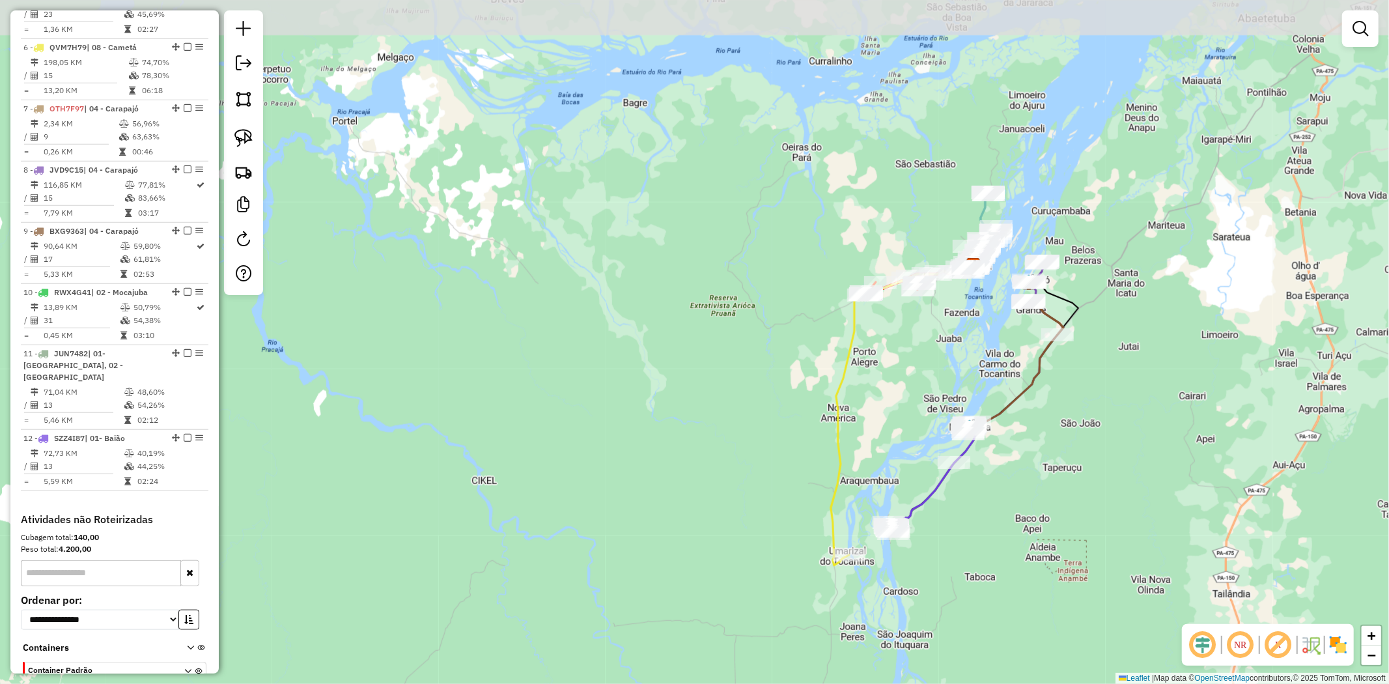
drag, startPoint x: 929, startPoint y: 294, endPoint x: 893, endPoint y: 376, distance: 90.4
click at [893, 376] on div "Janela de atendimento Grade de atendimento Capacidade Transportadoras Veículos …" at bounding box center [694, 342] width 1389 height 684
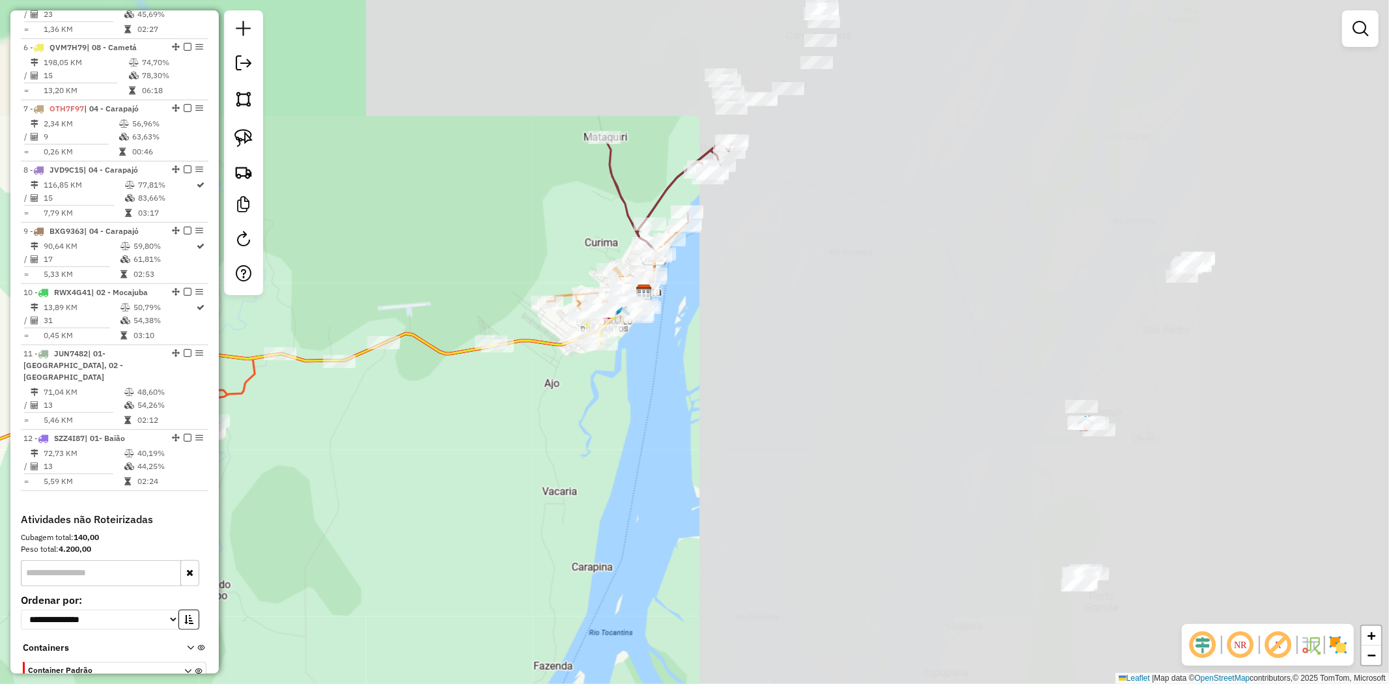
drag, startPoint x: 1108, startPoint y: 232, endPoint x: 266, endPoint y: 481, distance: 877.8
click at [266, 481] on div "Janela de atendimento Grade de atendimento Capacidade Transportadoras Veículos …" at bounding box center [694, 342] width 1389 height 684
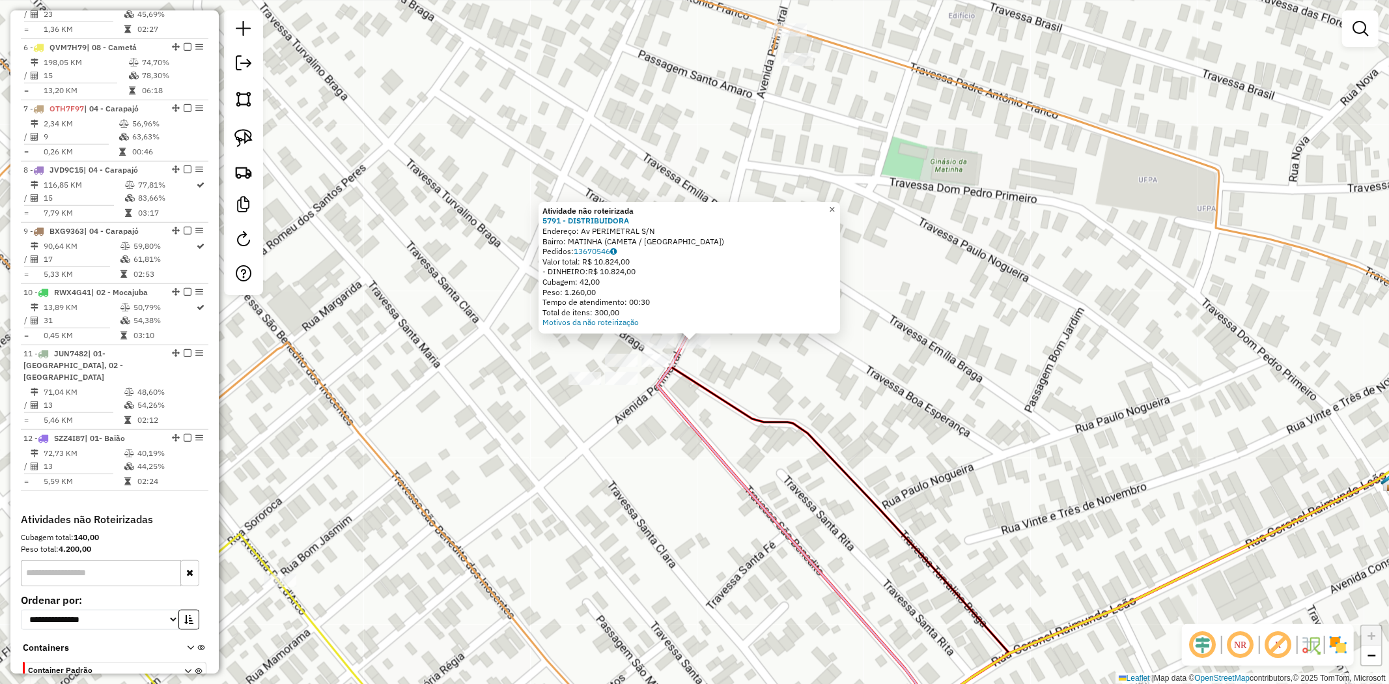
click at [836, 204] on span "×" at bounding box center [833, 209] width 6 height 11
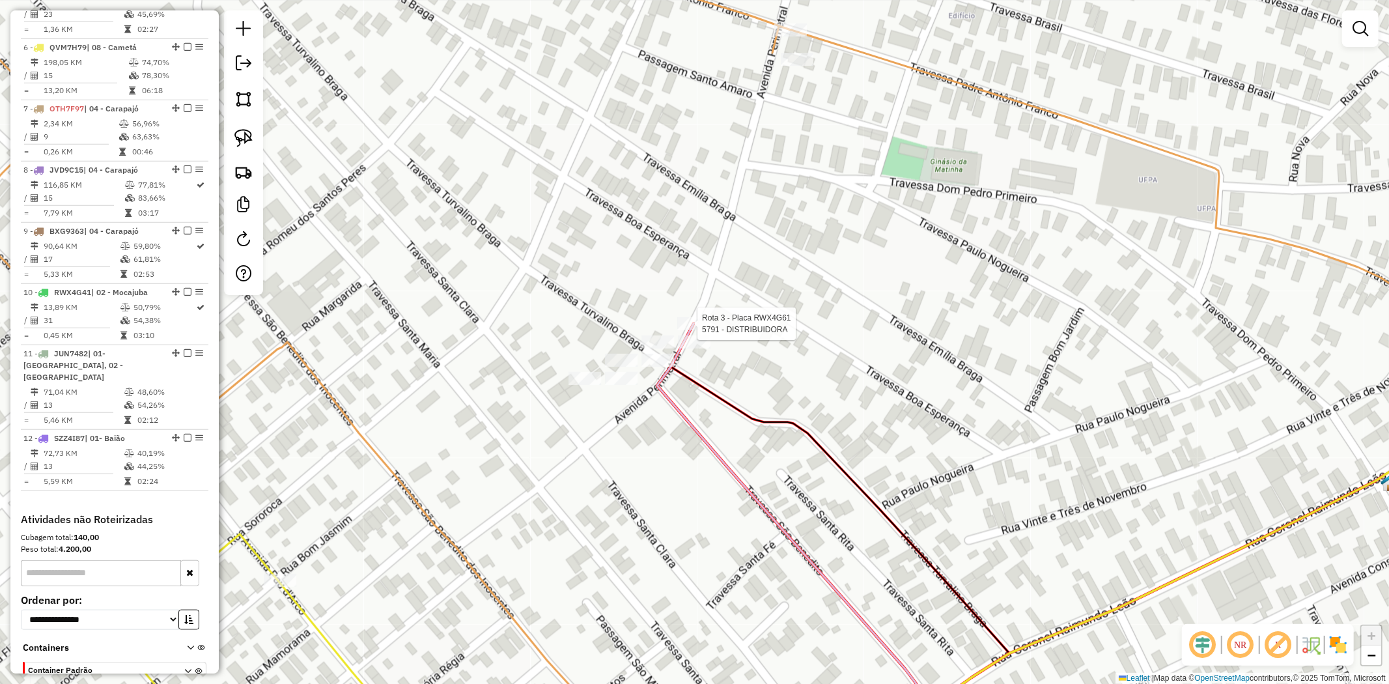
select select "**********"
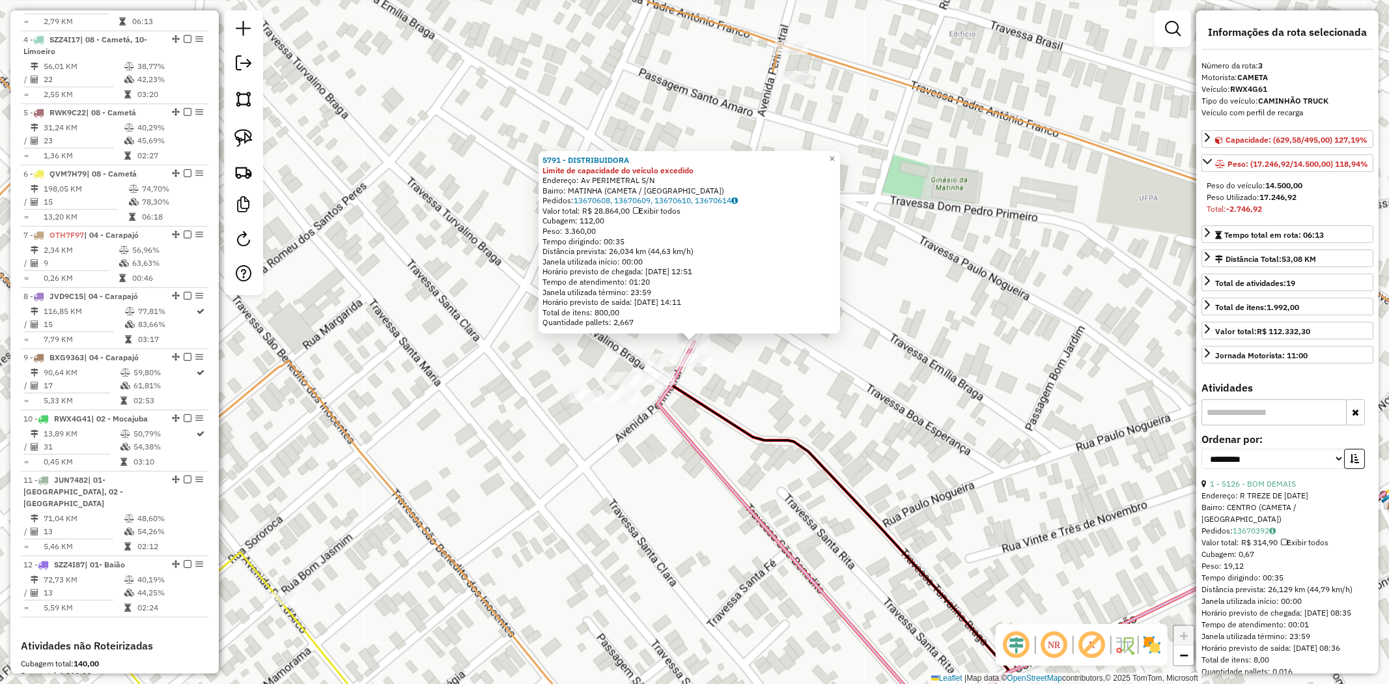
scroll to position [661, 0]
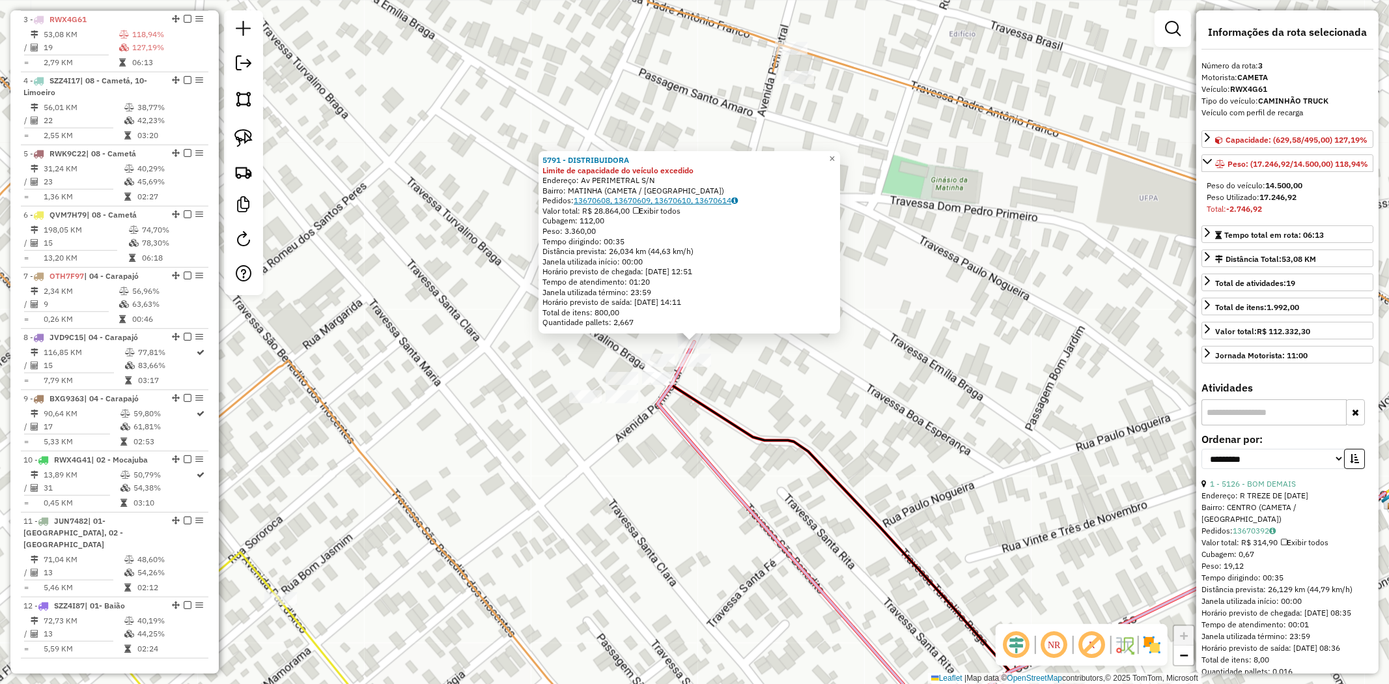
click at [608, 203] on link "13670608, 13670609, 13670610, 13670614" at bounding box center [656, 200] width 164 height 10
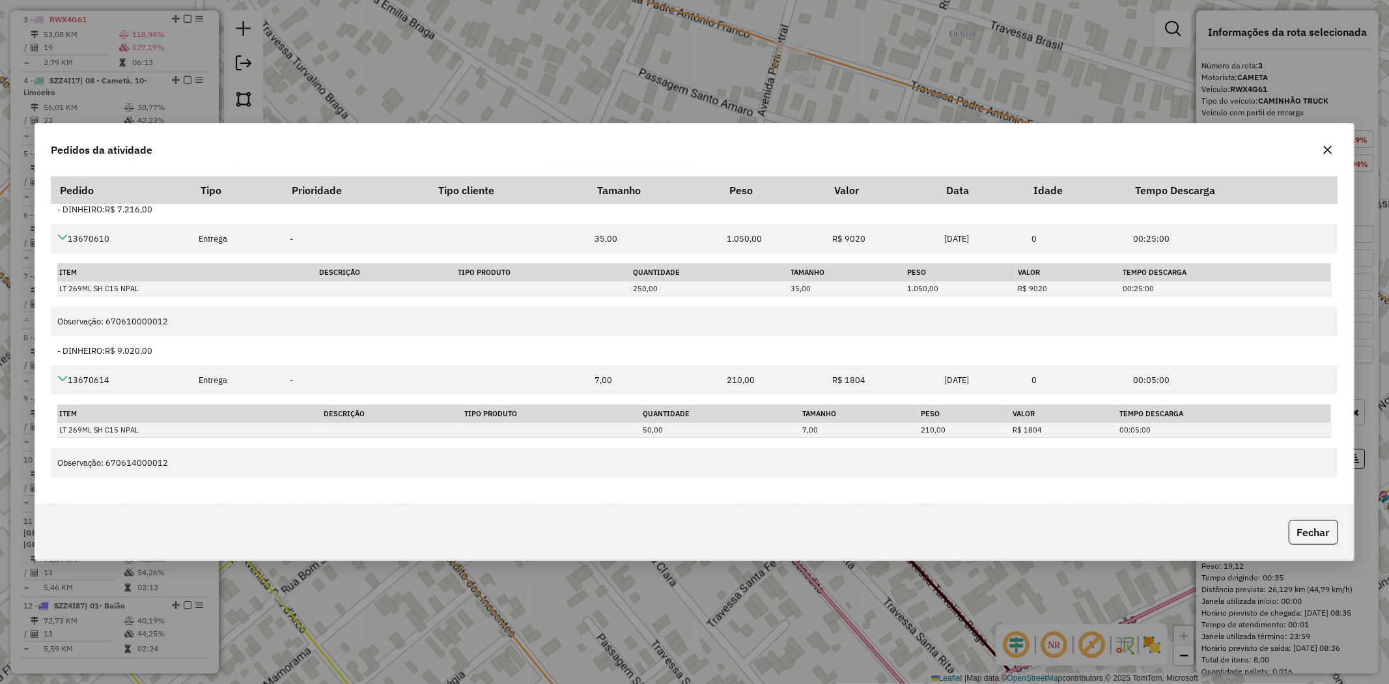
scroll to position [282, 0]
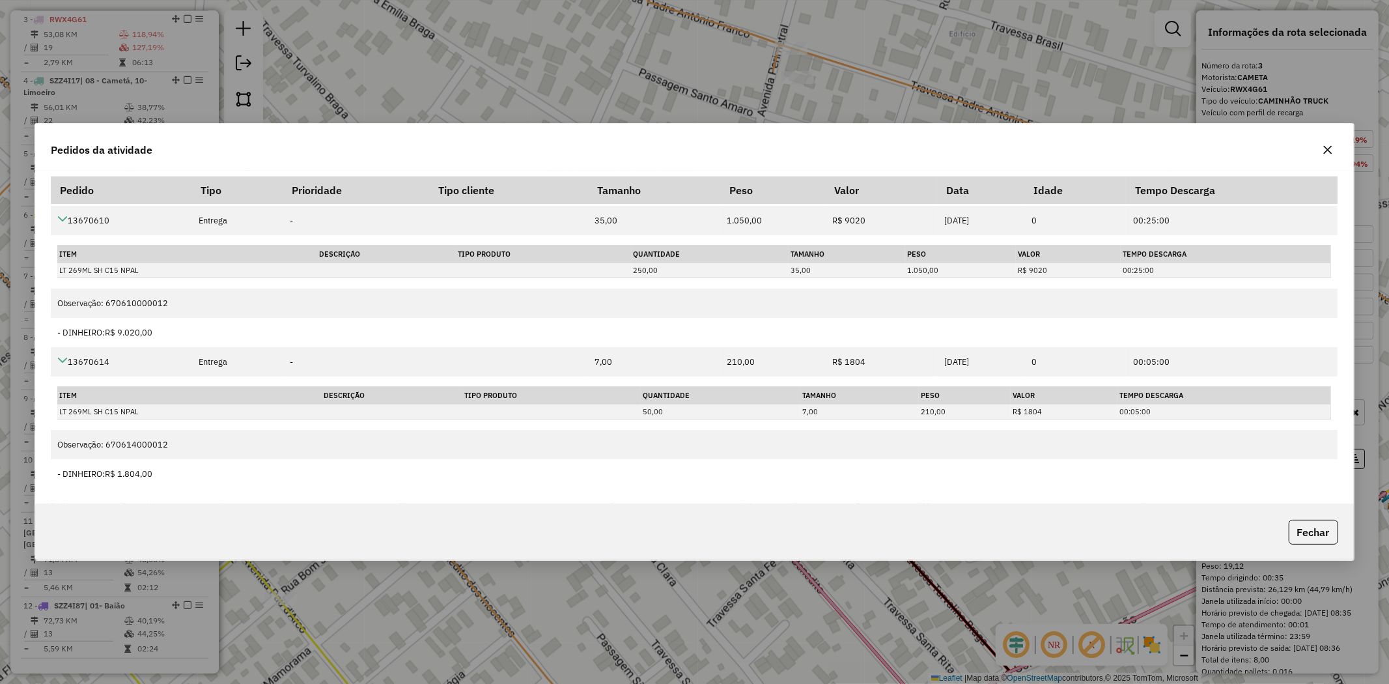
click at [1329, 154] on icon "button" at bounding box center [1328, 150] width 10 height 10
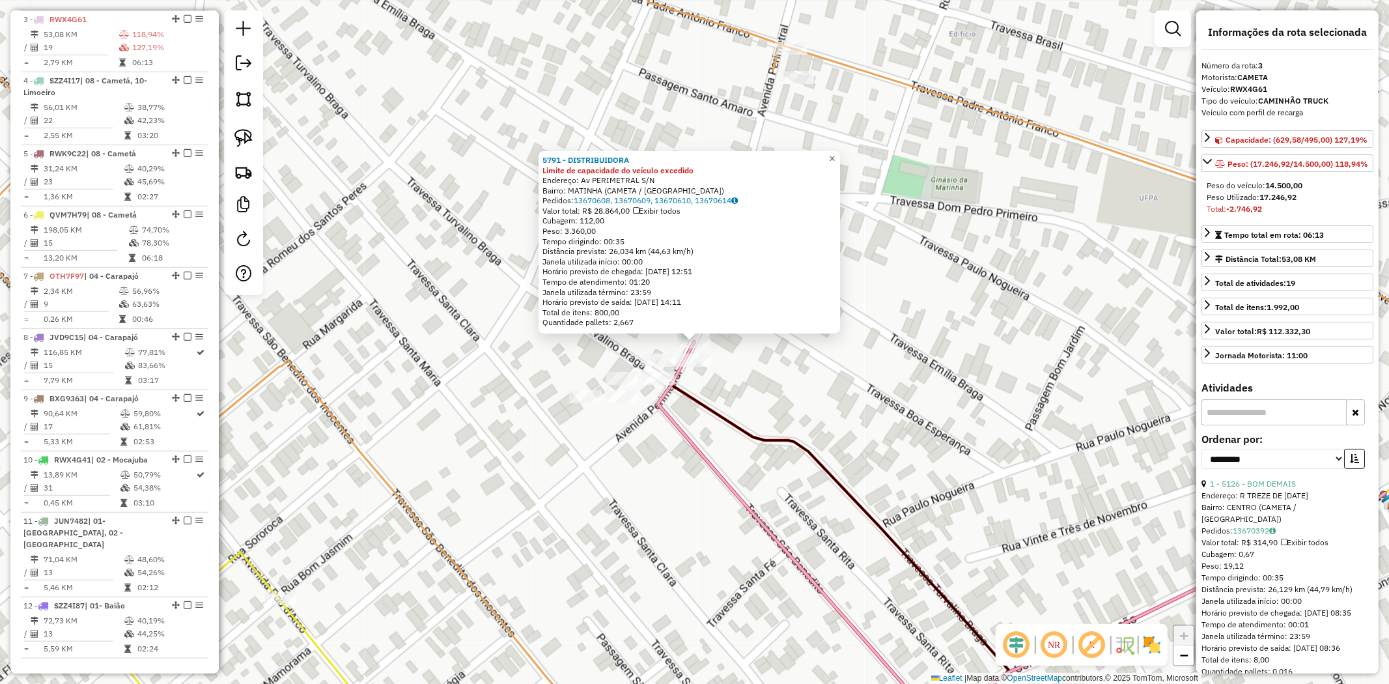
click at [836, 158] on span "×" at bounding box center [833, 158] width 6 height 11
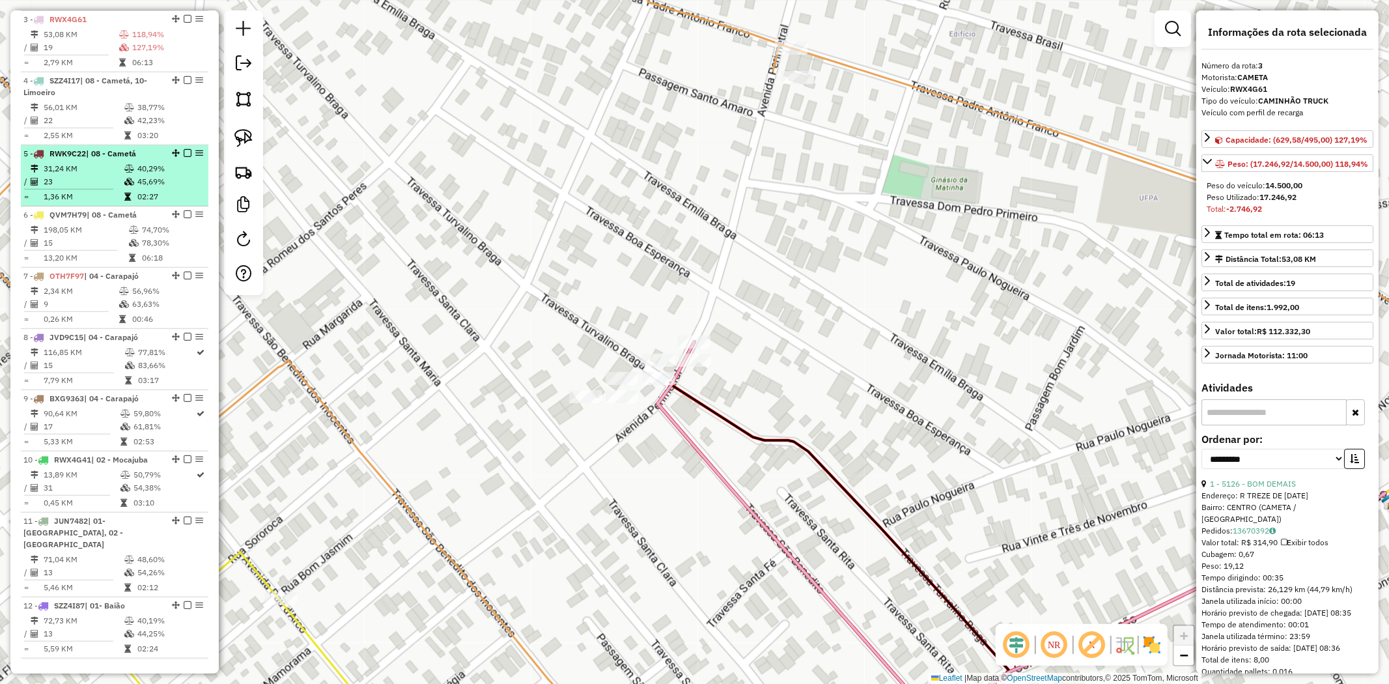
scroll to position [444, 0]
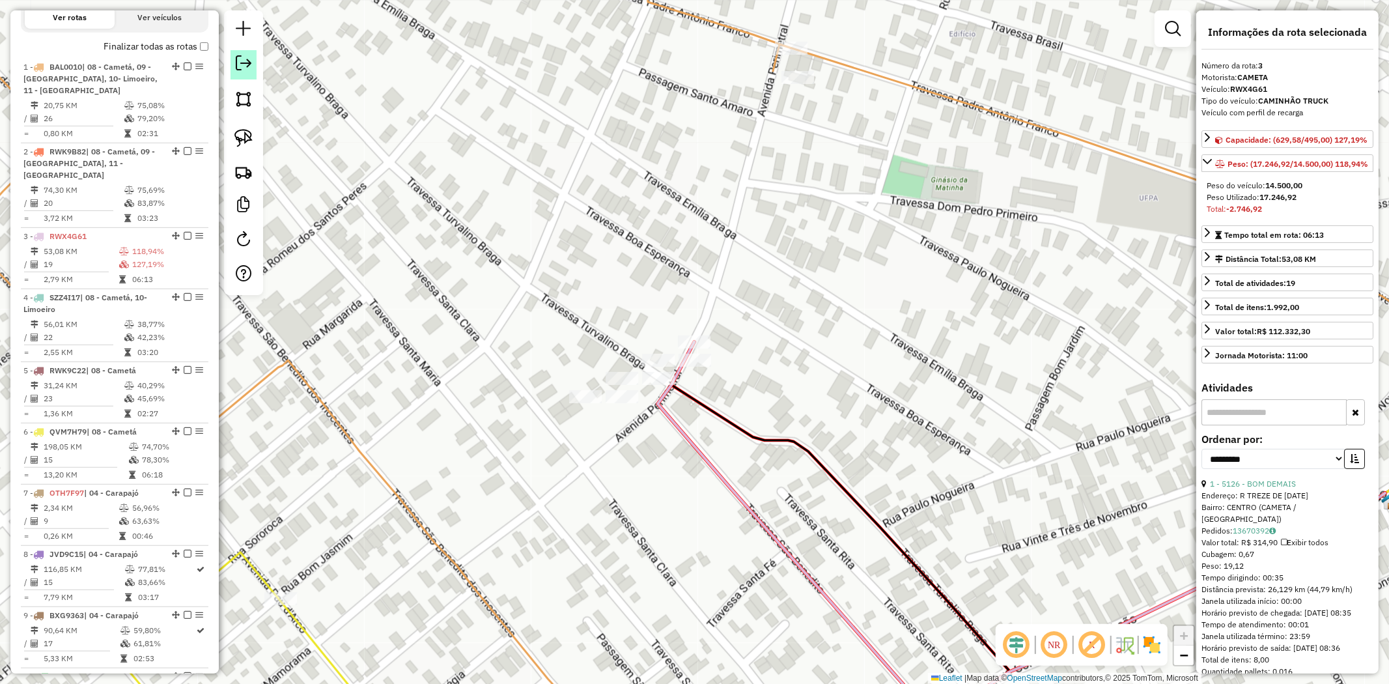
click at [250, 65] on em at bounding box center [244, 63] width 16 height 16
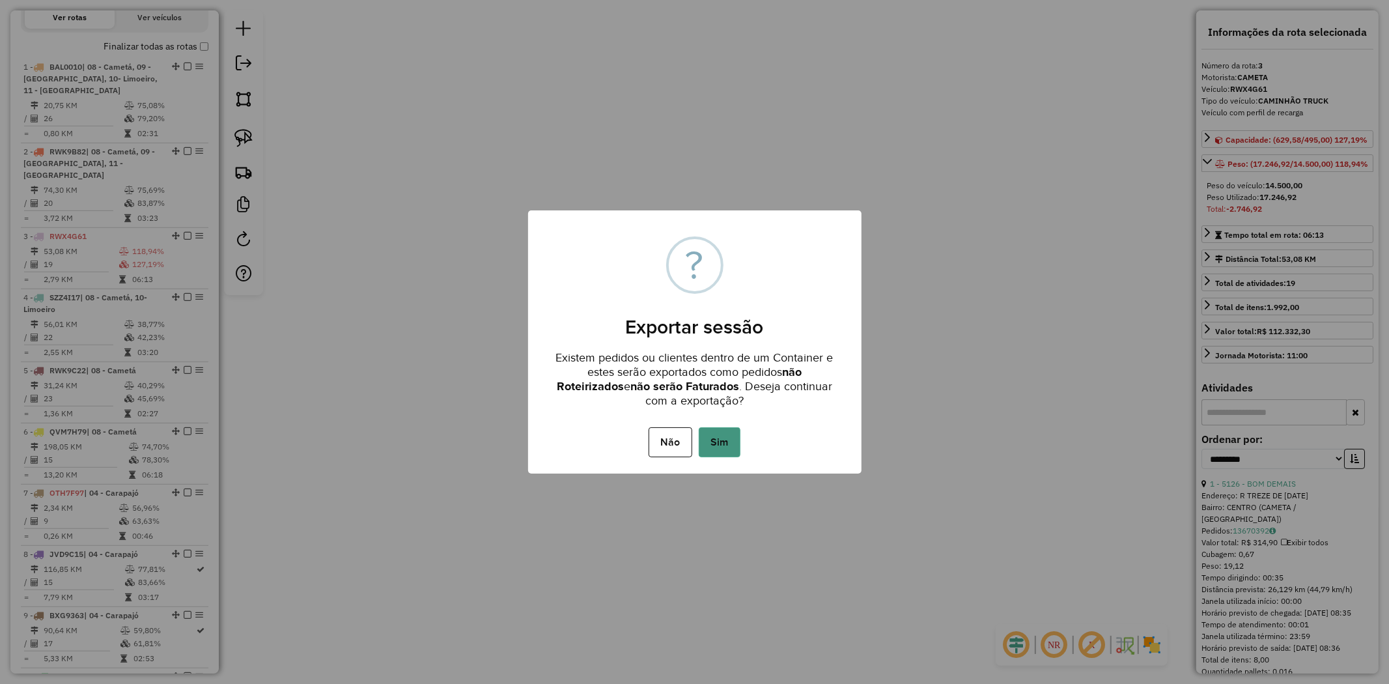
click at [723, 443] on button "Sim" at bounding box center [720, 442] width 42 height 30
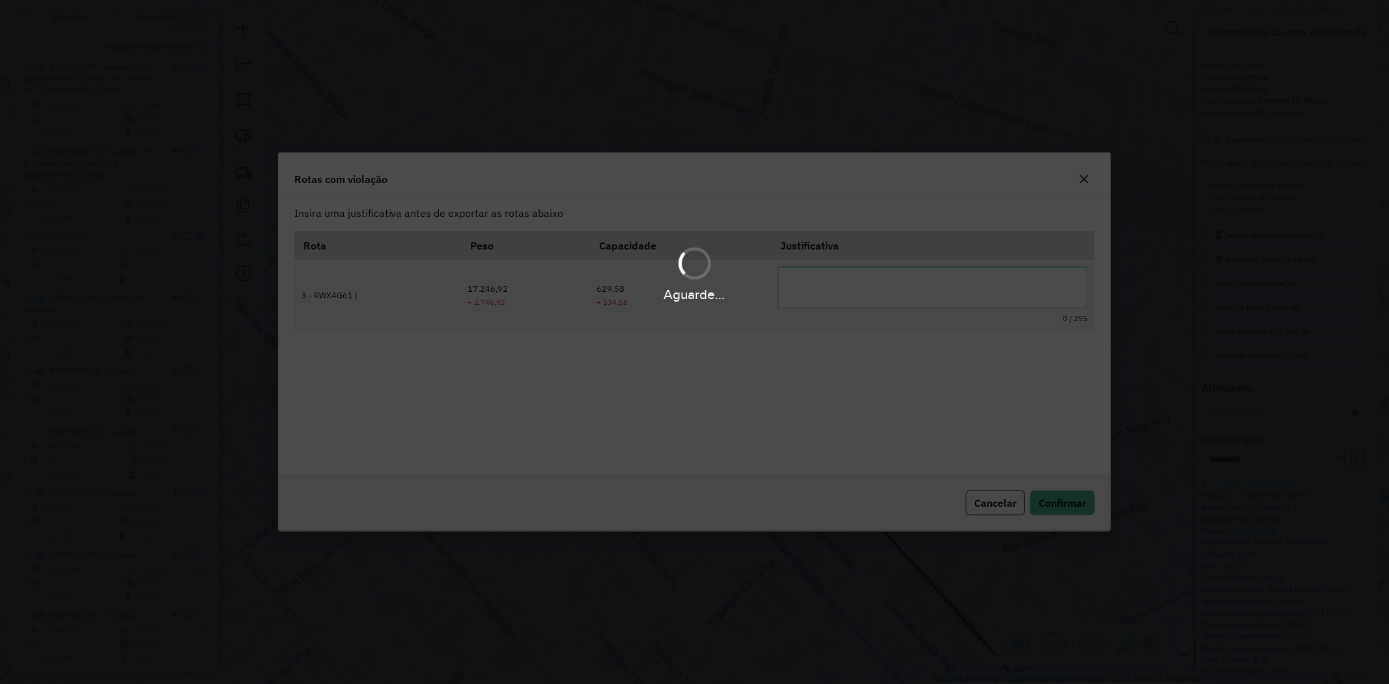
scroll to position [0, 0]
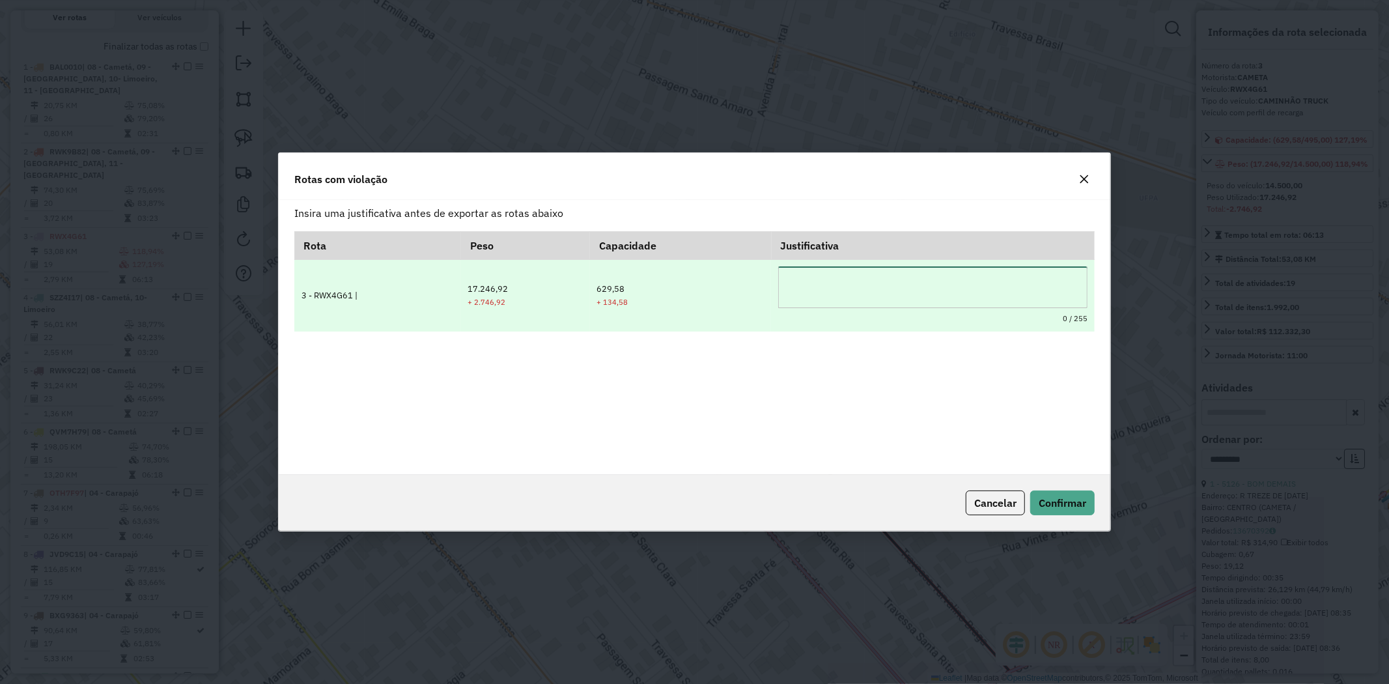
click at [840, 290] on textarea at bounding box center [933, 287] width 310 height 42
click at [842, 283] on textarea at bounding box center [933, 287] width 310 height 42
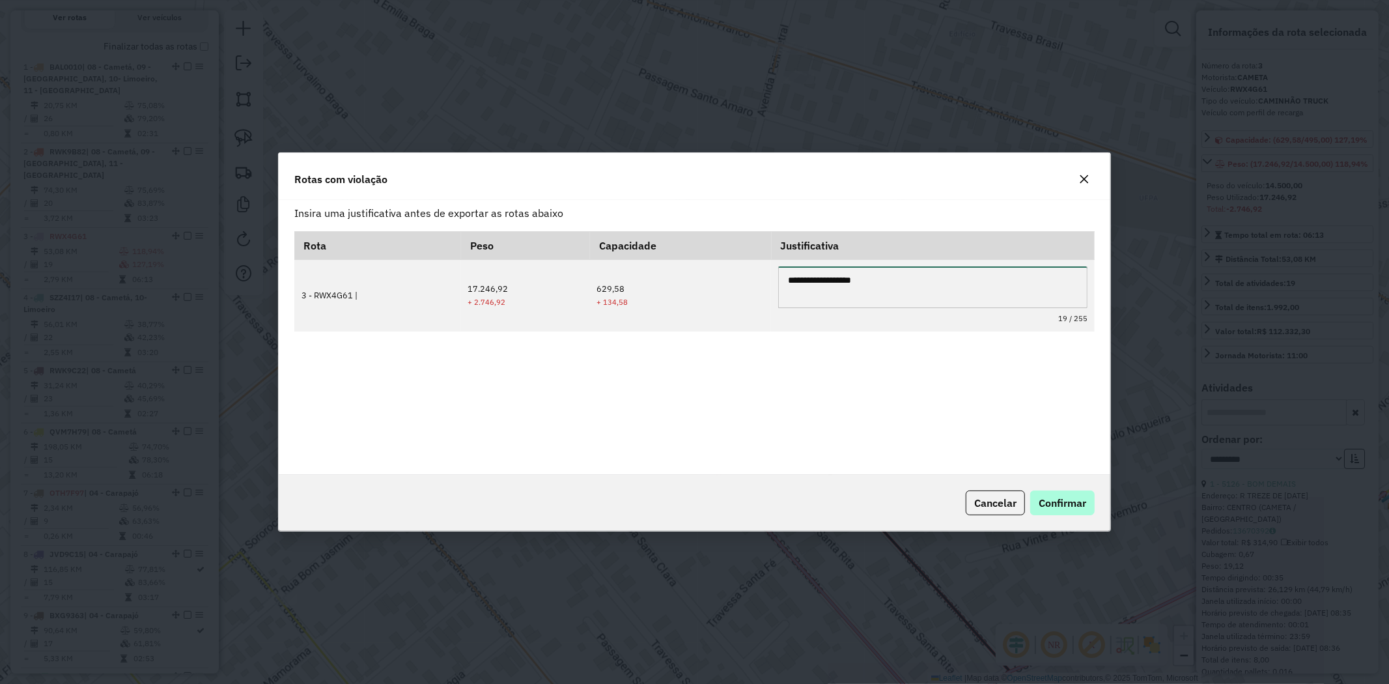
type textarea "**********"
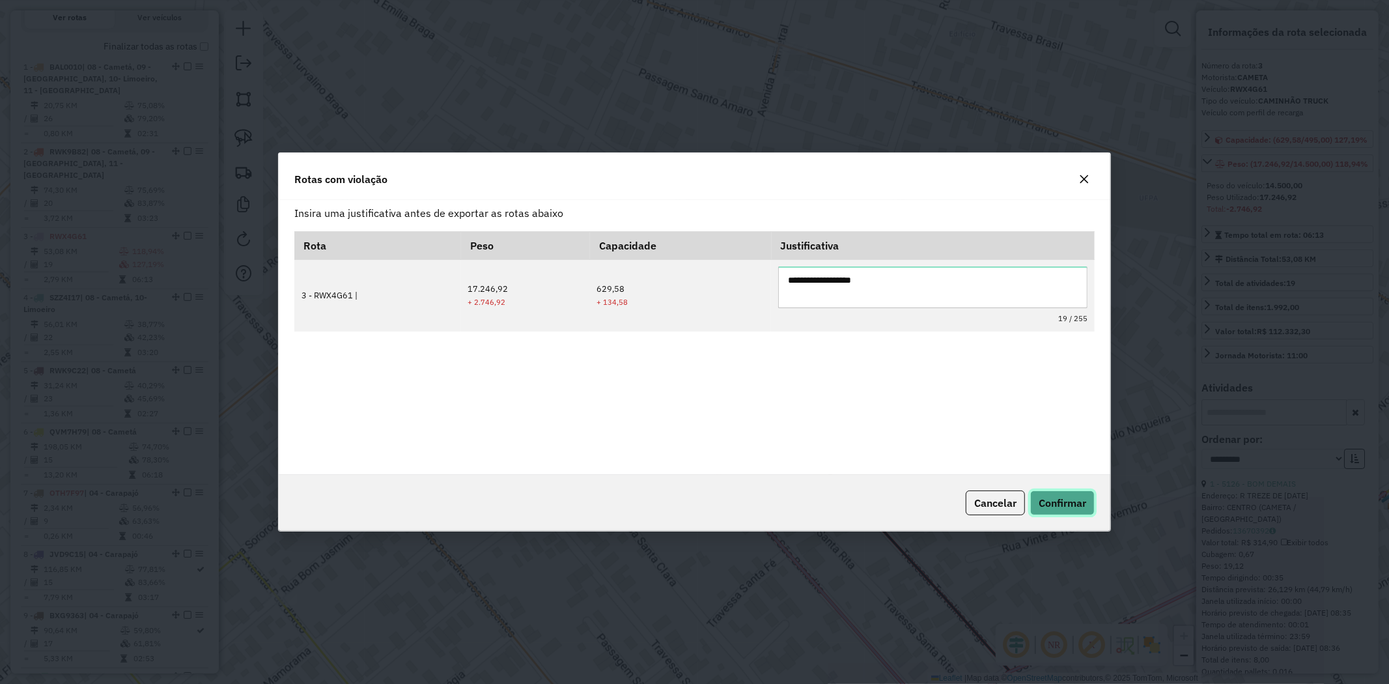
click at [1056, 502] on span "Confirmar" at bounding box center [1063, 502] width 48 height 13
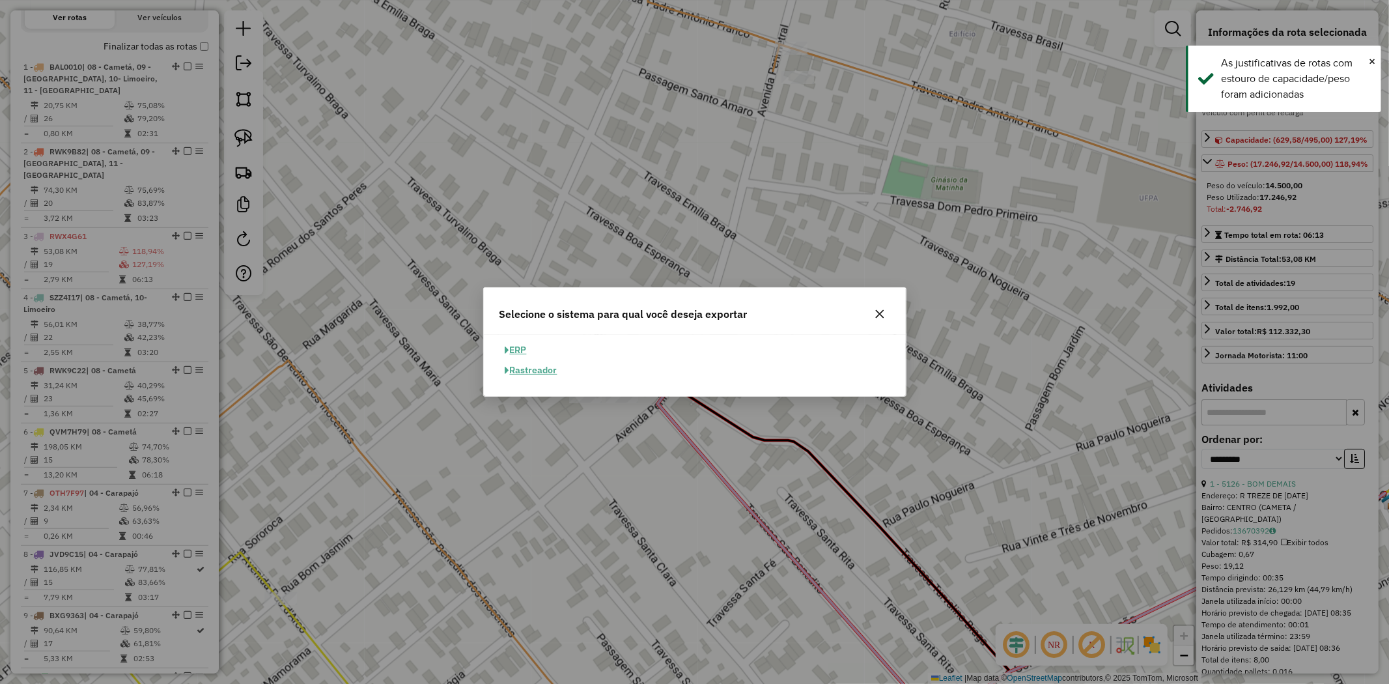
click at [521, 343] on button "ERP" at bounding box center [515, 350] width 33 height 20
select select "**"
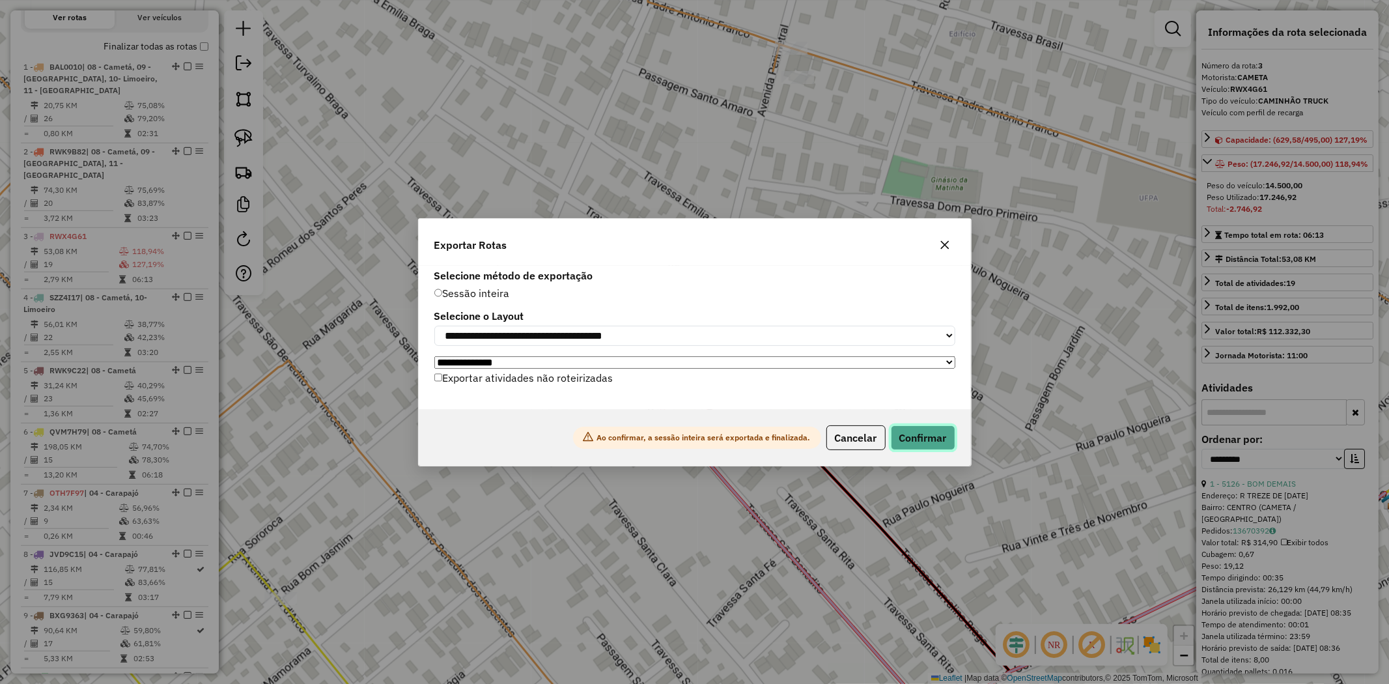
click at [927, 437] on button "Confirmar" at bounding box center [923, 437] width 64 height 25
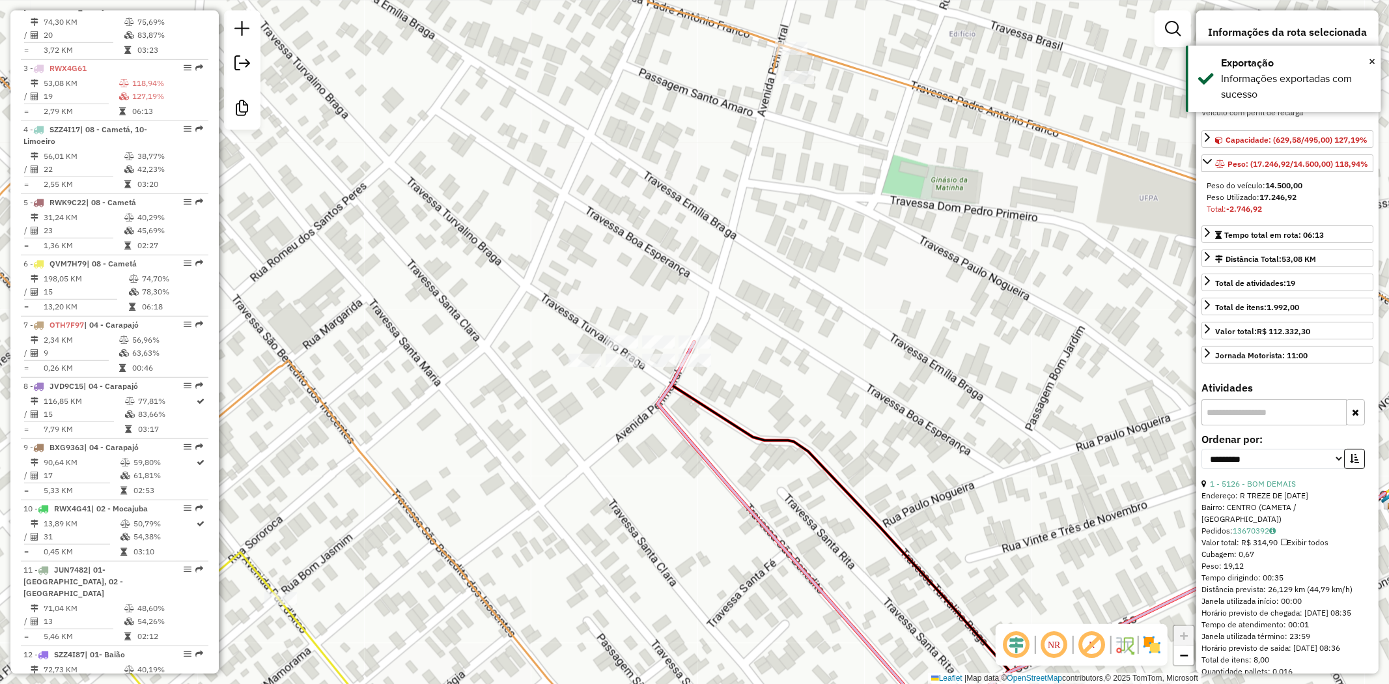
scroll to position [669, 0]
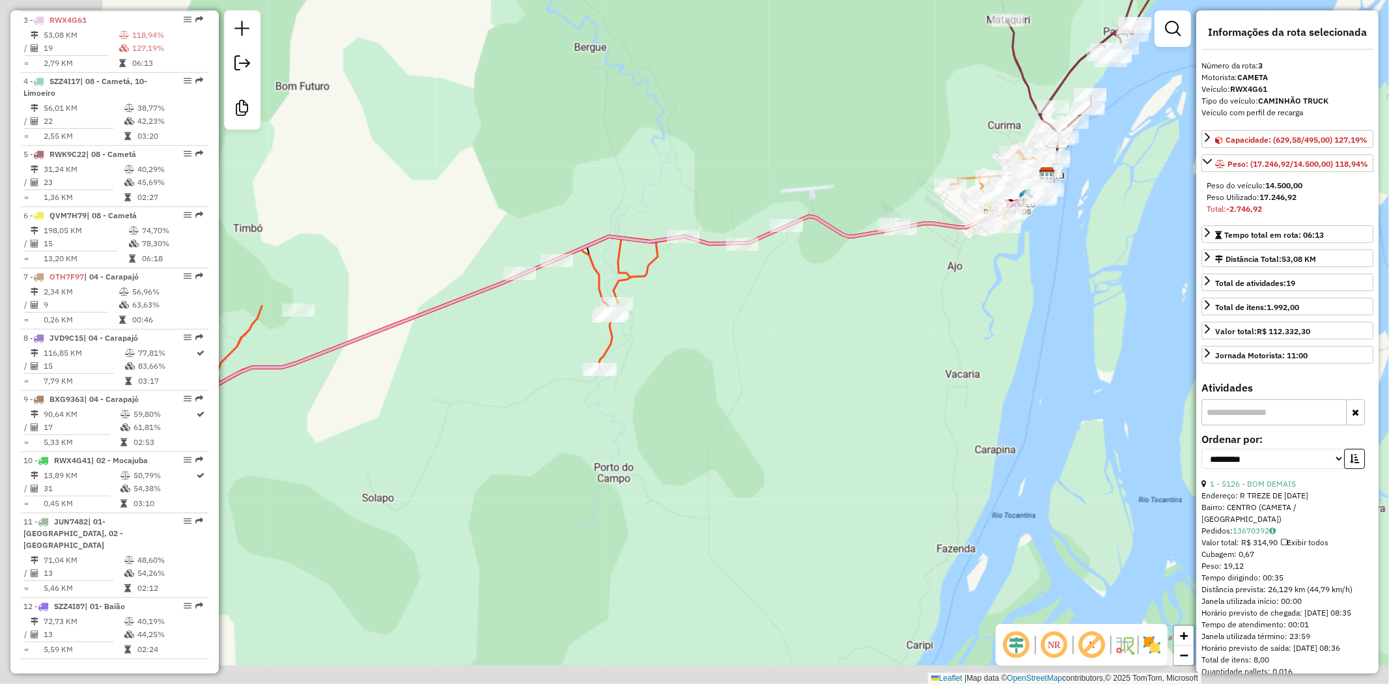
drag, startPoint x: 394, startPoint y: 452, endPoint x: 756, endPoint y: 322, distance: 384.8
click at [737, 333] on div "Janela de atendimento Grade de atendimento Capacidade Transportadoras Veículos …" at bounding box center [694, 342] width 1389 height 684
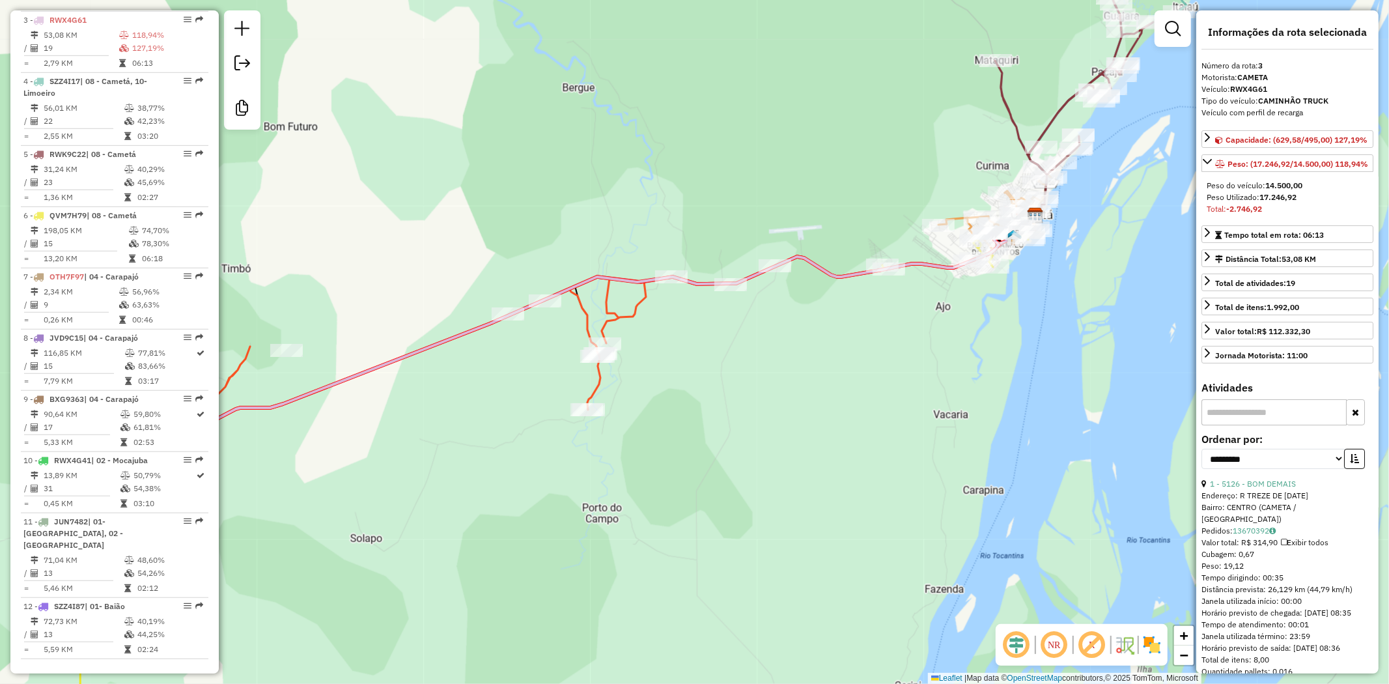
drag, startPoint x: 856, startPoint y: 275, endPoint x: 544, endPoint y: 424, distance: 345.7
click at [544, 425] on div "Janela de atendimento Grade de atendimento Capacidade Transportadoras Veículos …" at bounding box center [694, 342] width 1389 height 684
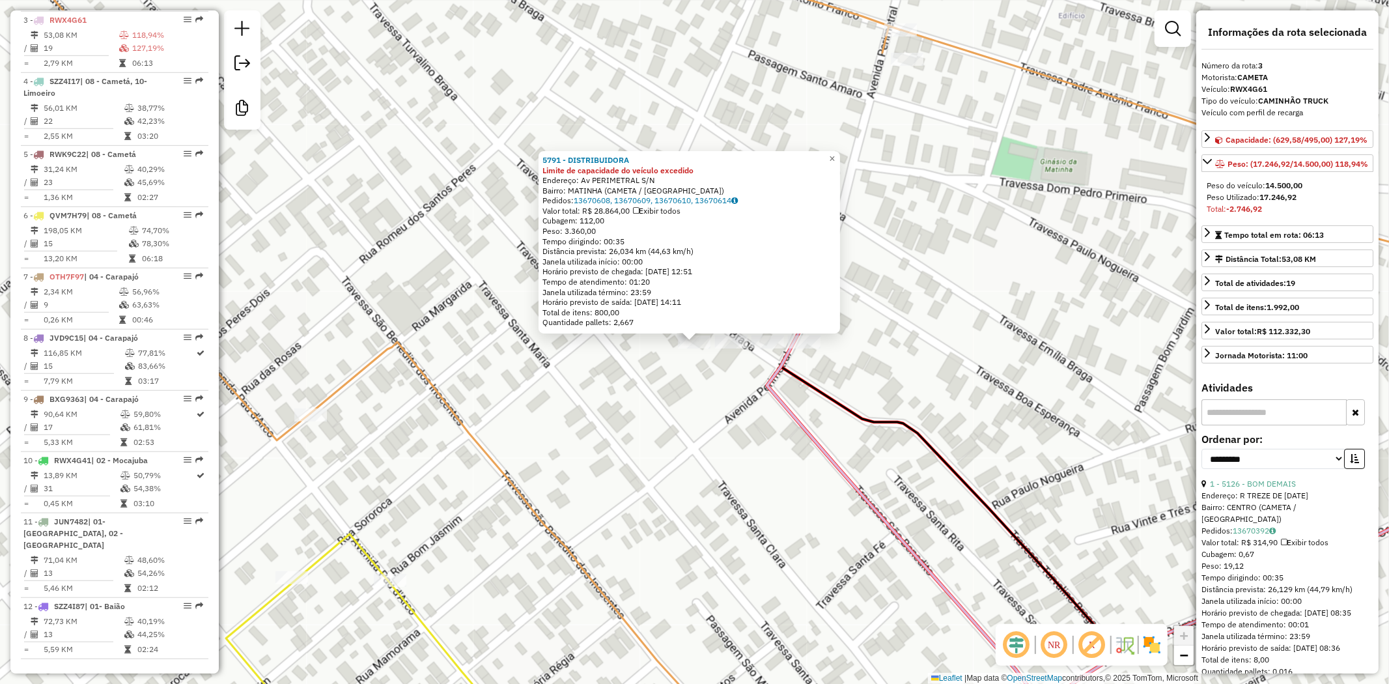
drag, startPoint x: 599, startPoint y: 210, endPoint x: 630, endPoint y: 214, distance: 31.5
click at [630, 214] on div "Valor total: R$ 28.864,00 Exibir todos" at bounding box center [689, 211] width 294 height 10
click at [835, 154] on span "×" at bounding box center [832, 158] width 6 height 11
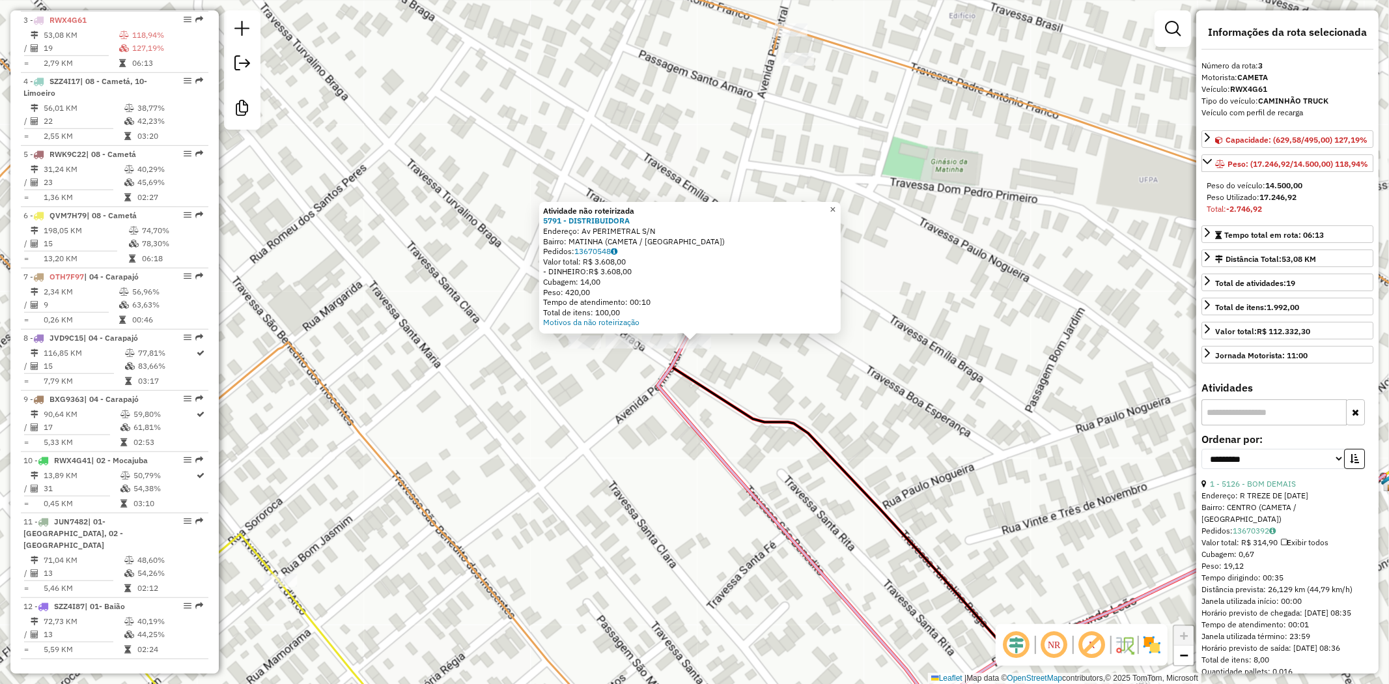
click at [841, 203] on link "×" at bounding box center [833, 210] width 16 height 16
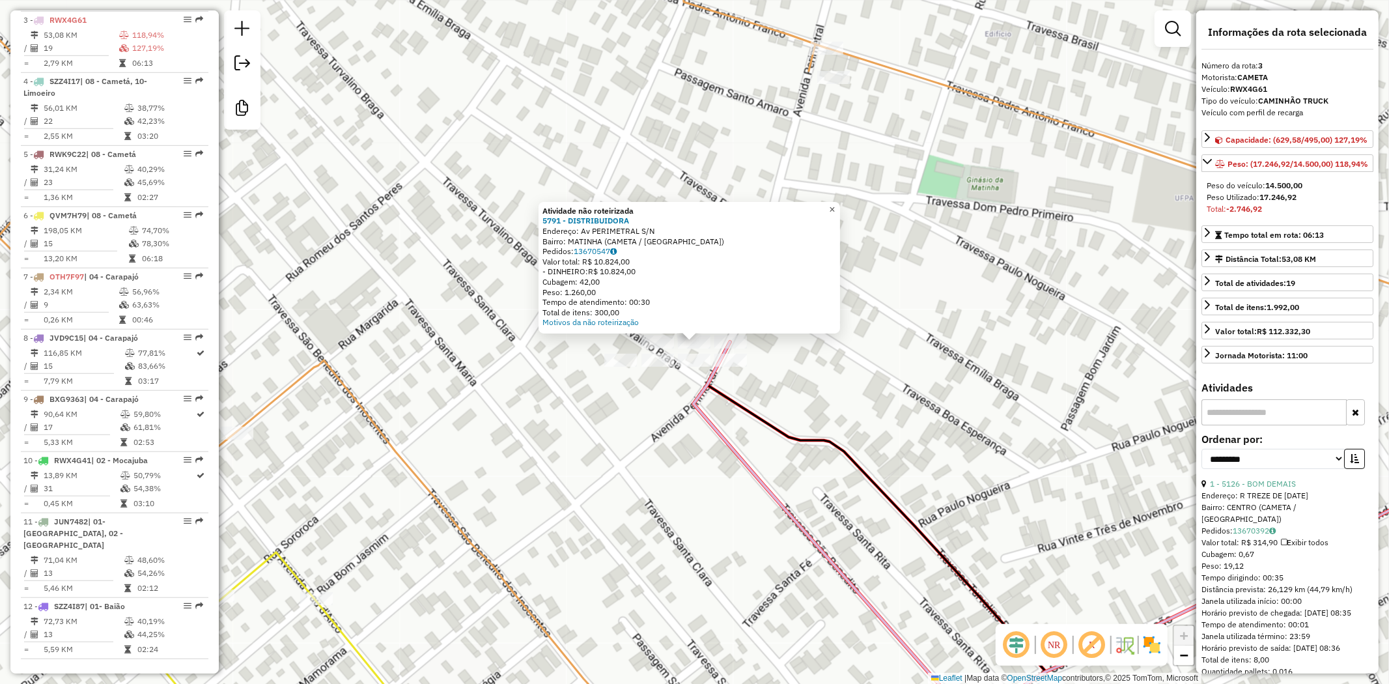
click at [835, 207] on span "×" at bounding box center [832, 209] width 6 height 11
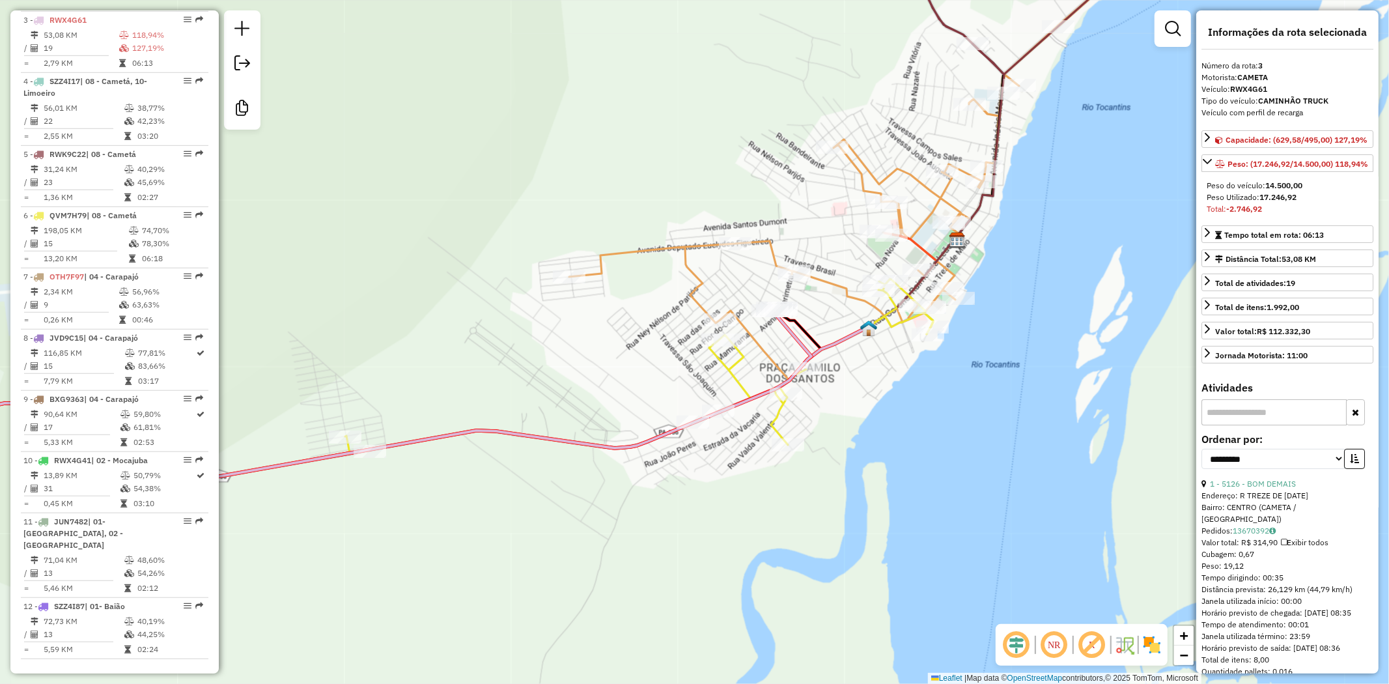
drag, startPoint x: 571, startPoint y: 440, endPoint x: 595, endPoint y: 407, distance: 40.7
click at [584, 424] on icon at bounding box center [338, 396] width 948 height 176
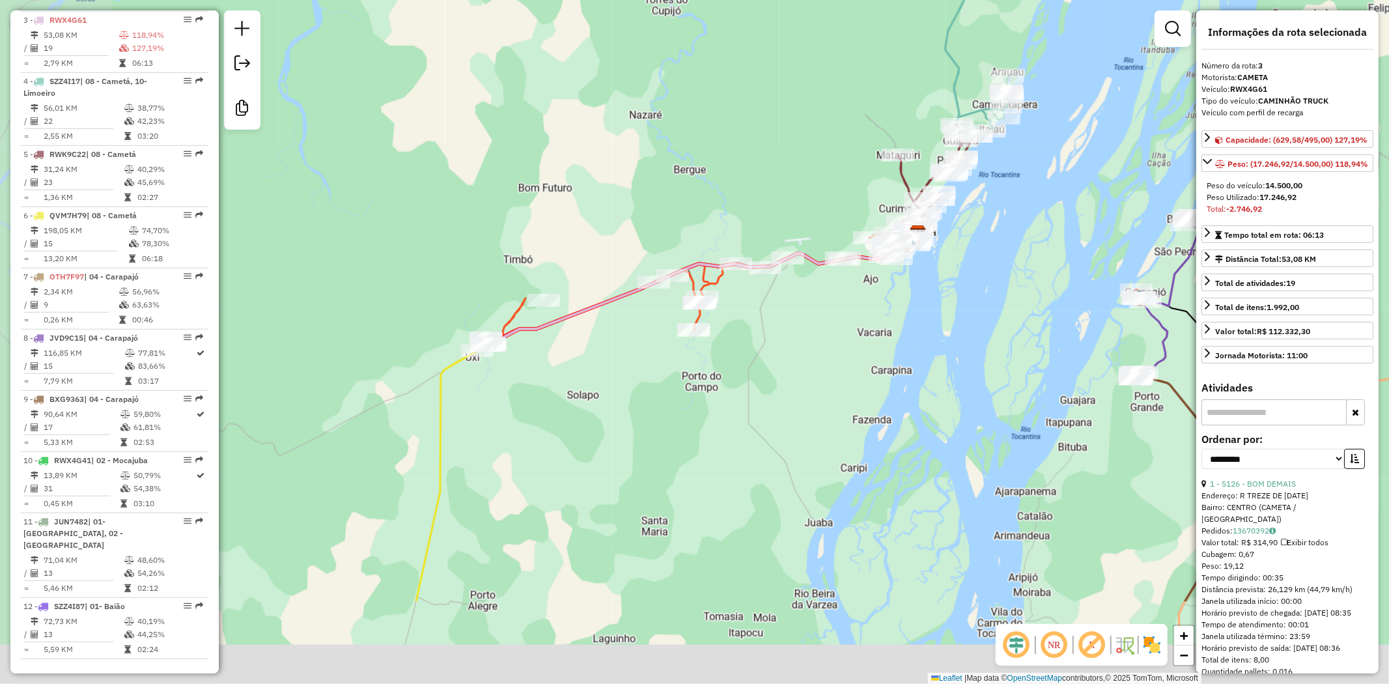
drag, startPoint x: 487, startPoint y: 492, endPoint x: 764, endPoint y: 341, distance: 315.3
click at [764, 341] on div "Janela de atendimento Grade de atendimento Capacidade Transportadoras Veículos …" at bounding box center [694, 342] width 1389 height 684
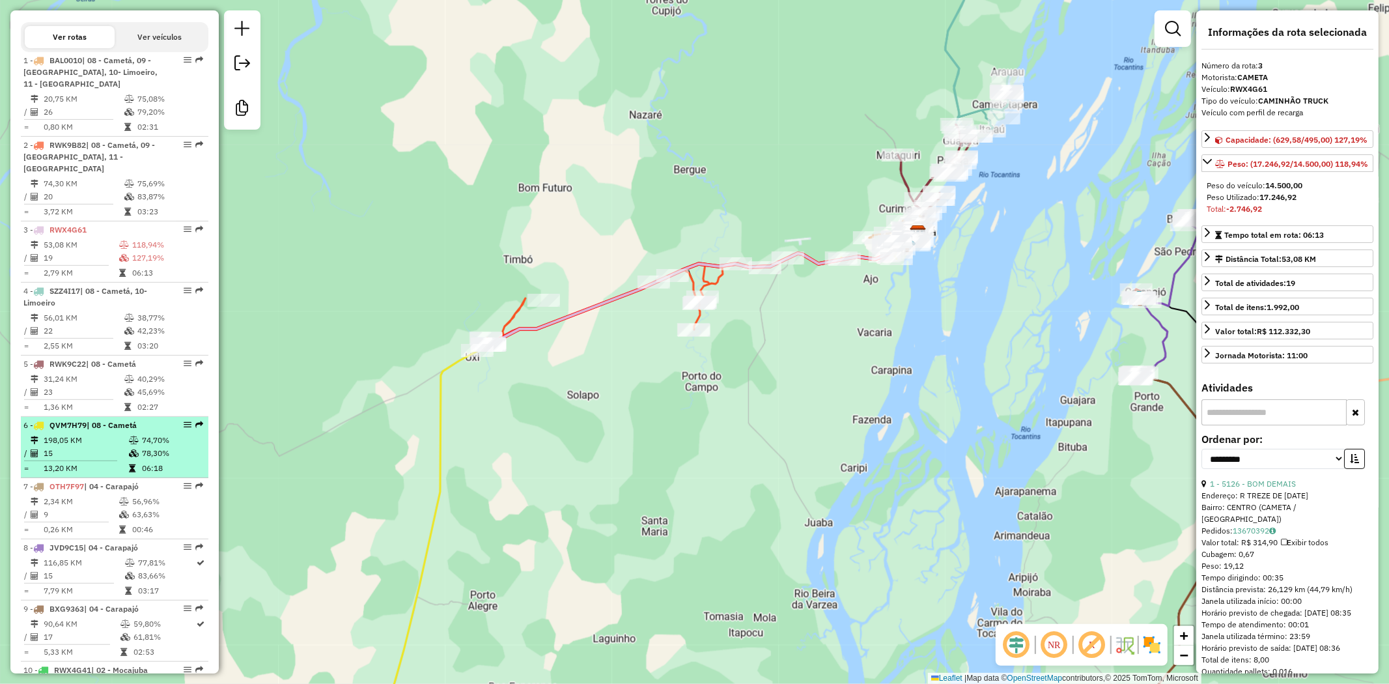
scroll to position [453, 0]
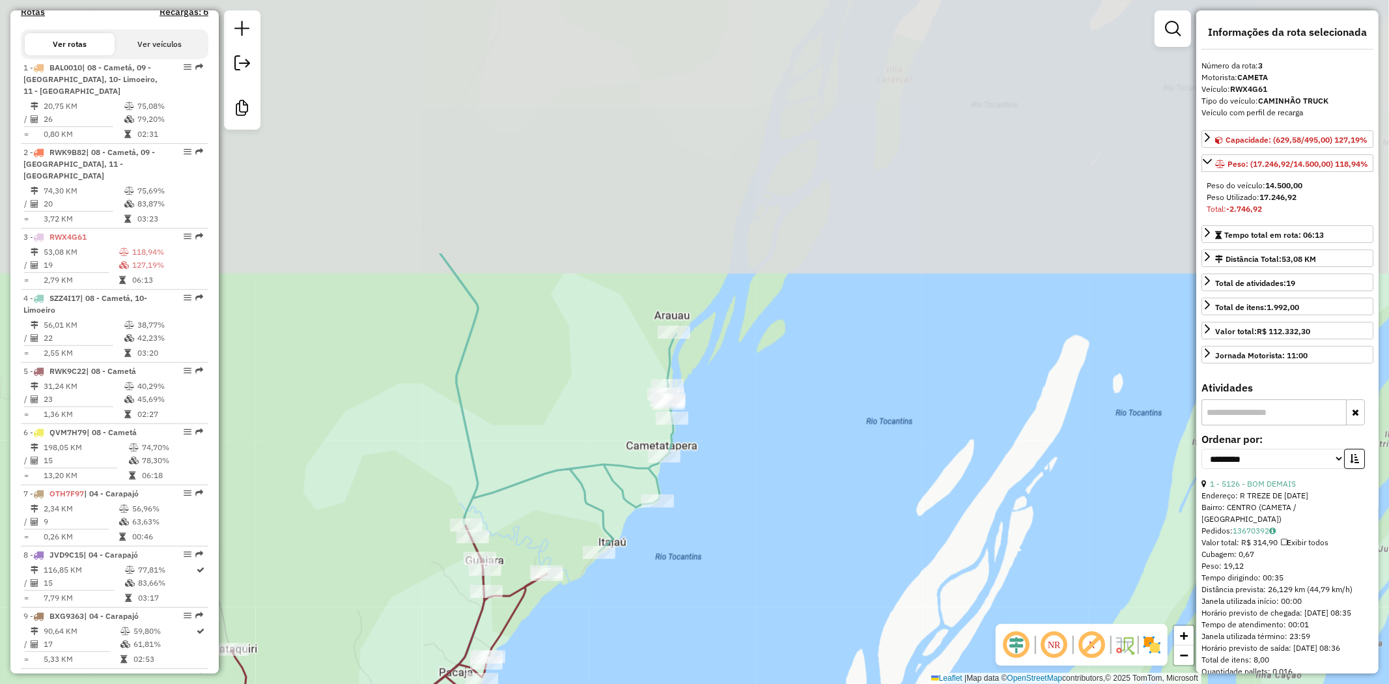
drag, startPoint x: 707, startPoint y: 131, endPoint x: 773, endPoint y: 453, distance: 328.4
click at [773, 453] on div "Janela de atendimento Grade de atendimento Capacidade Transportadoras Veículos …" at bounding box center [694, 342] width 1389 height 684
